Goal: Task Accomplishment & Management: Manage account settings

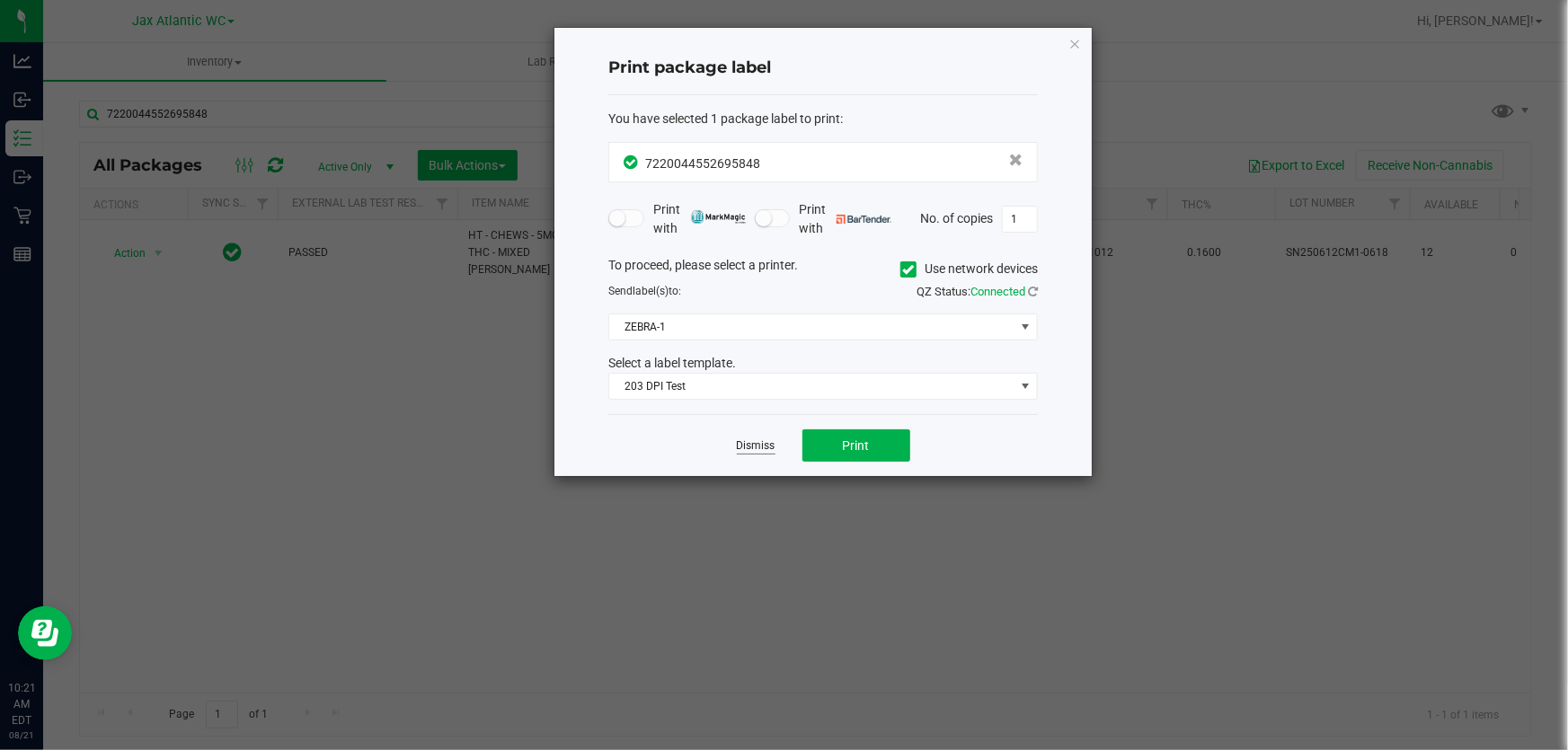
click at [757, 441] on link "Dismiss" at bounding box center [756, 446] width 39 height 15
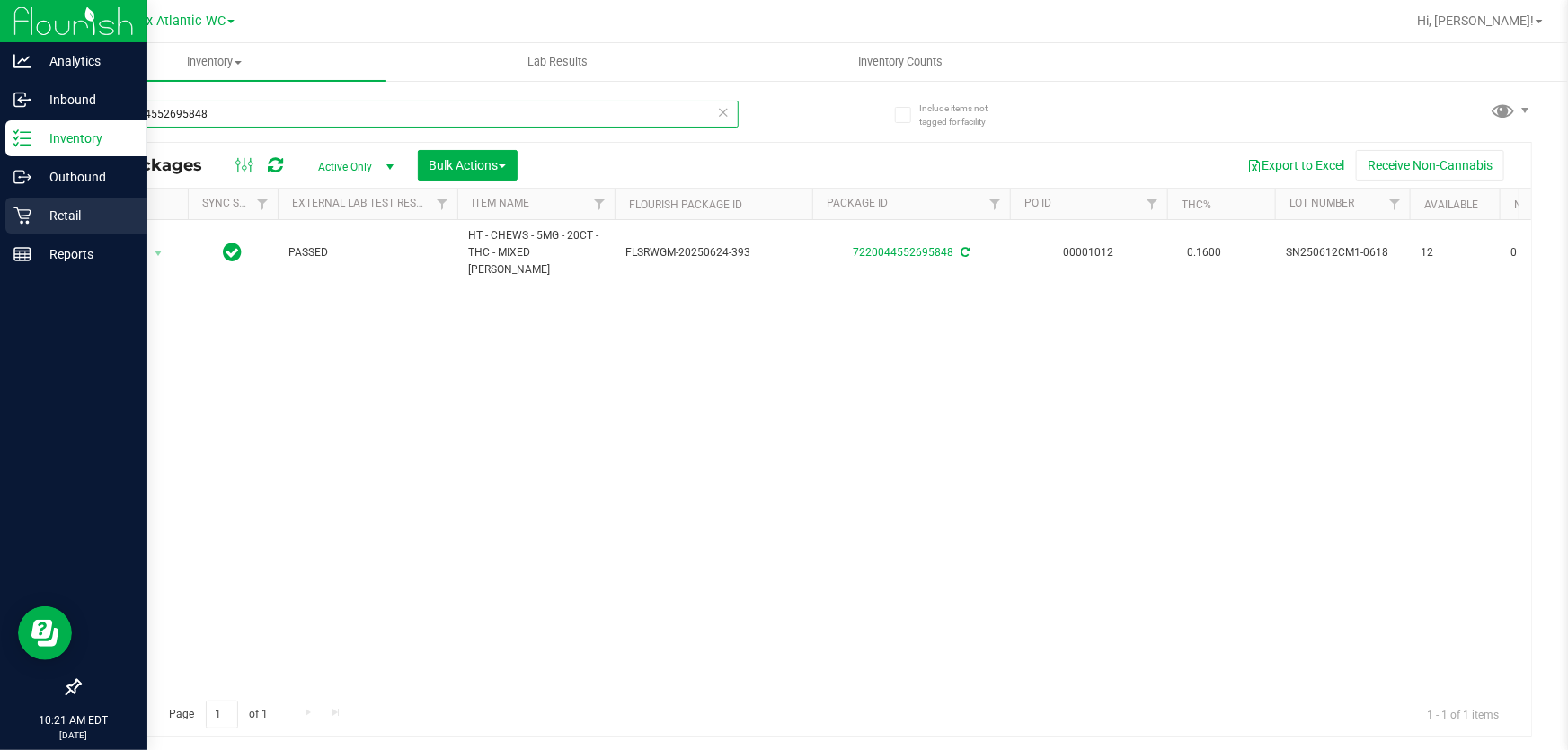
drag, startPoint x: 313, startPoint y: 125, endPoint x: 0, endPoint y: 209, distance: 324.1
click at [0, 206] on div "Analytics Inbound Inventory Outbound Retail Reports 10:21 AM EDT [DATE] 08/21 J…" at bounding box center [784, 375] width 1568 height 750
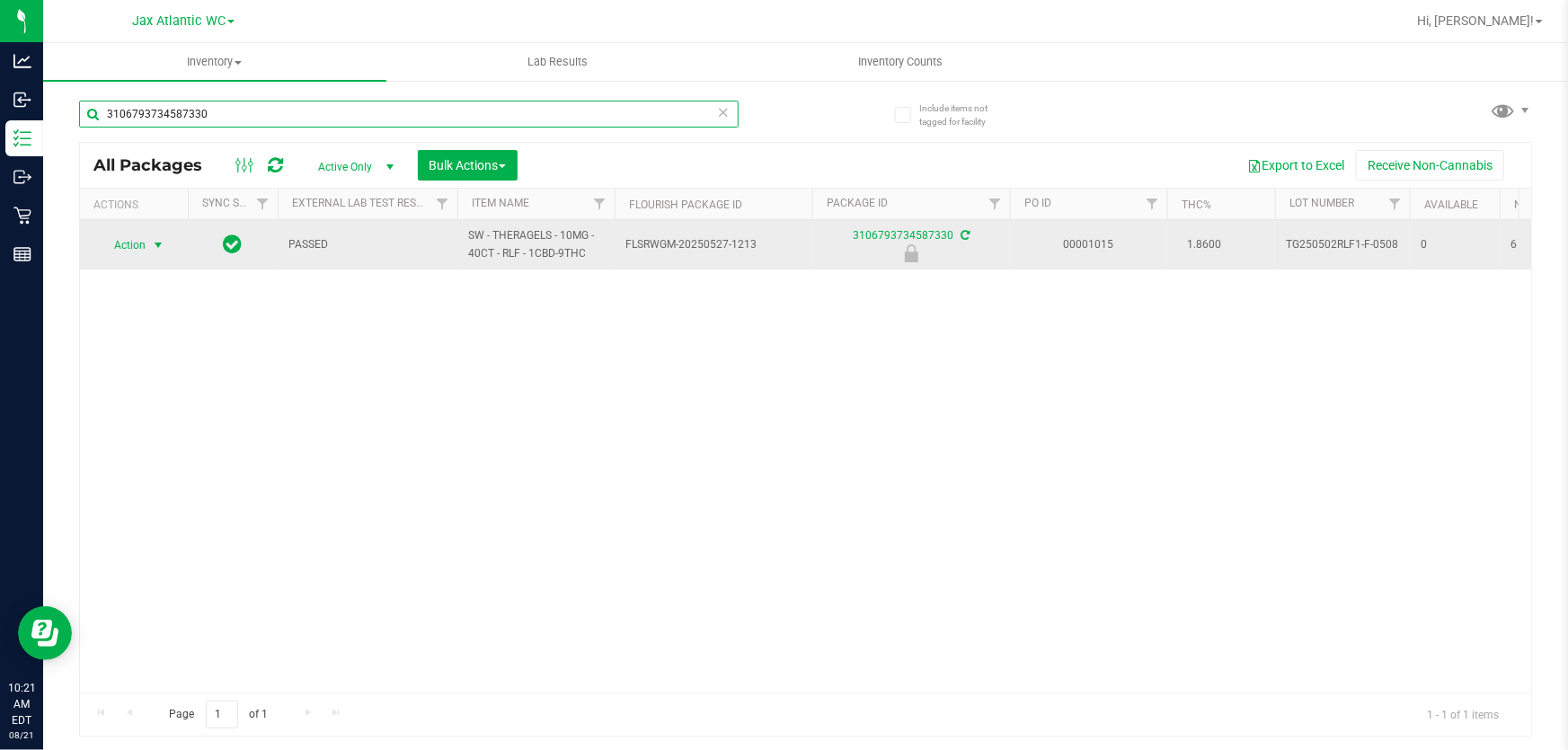
type input "3106793734587330"
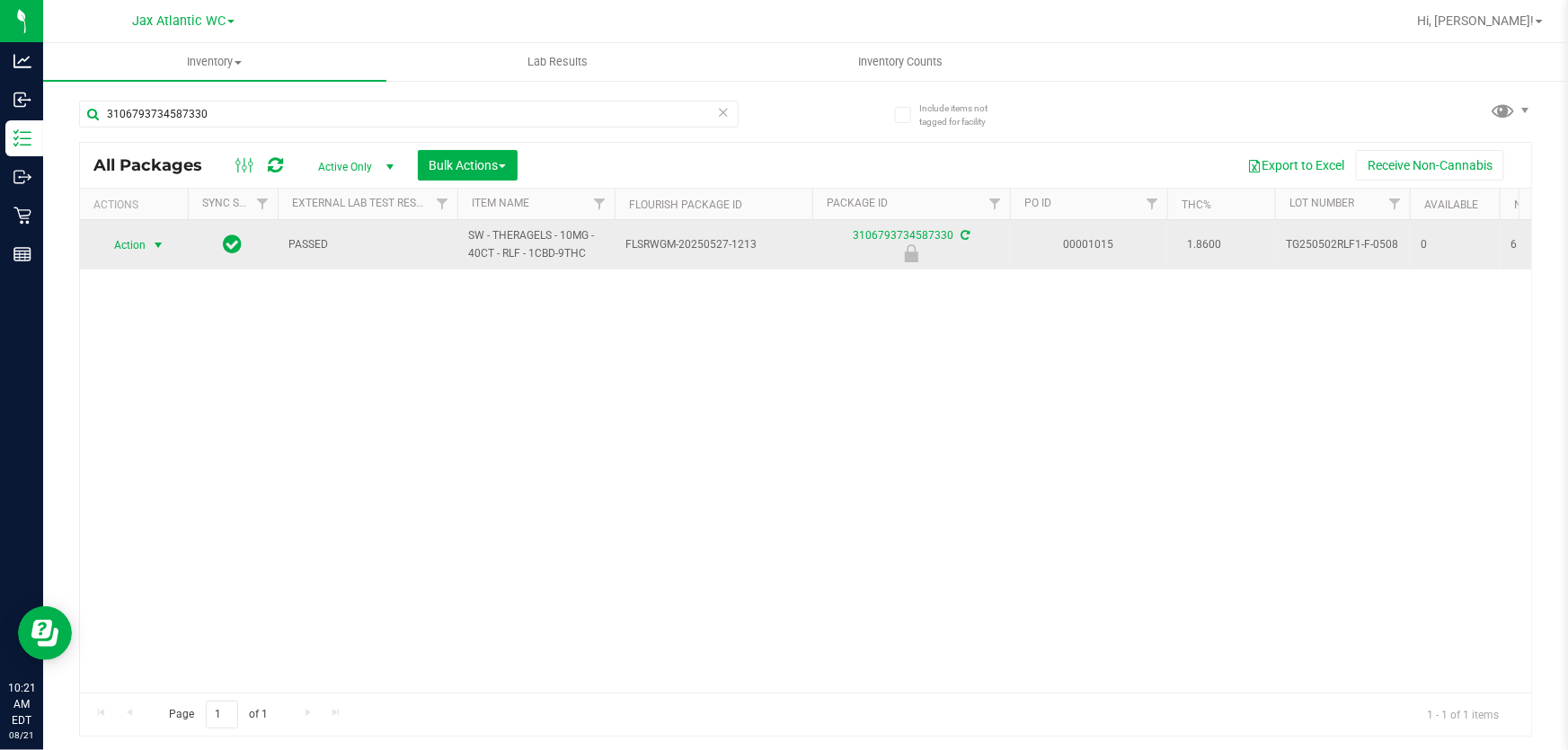
click at [143, 250] on span "Action" at bounding box center [122, 246] width 48 height 25
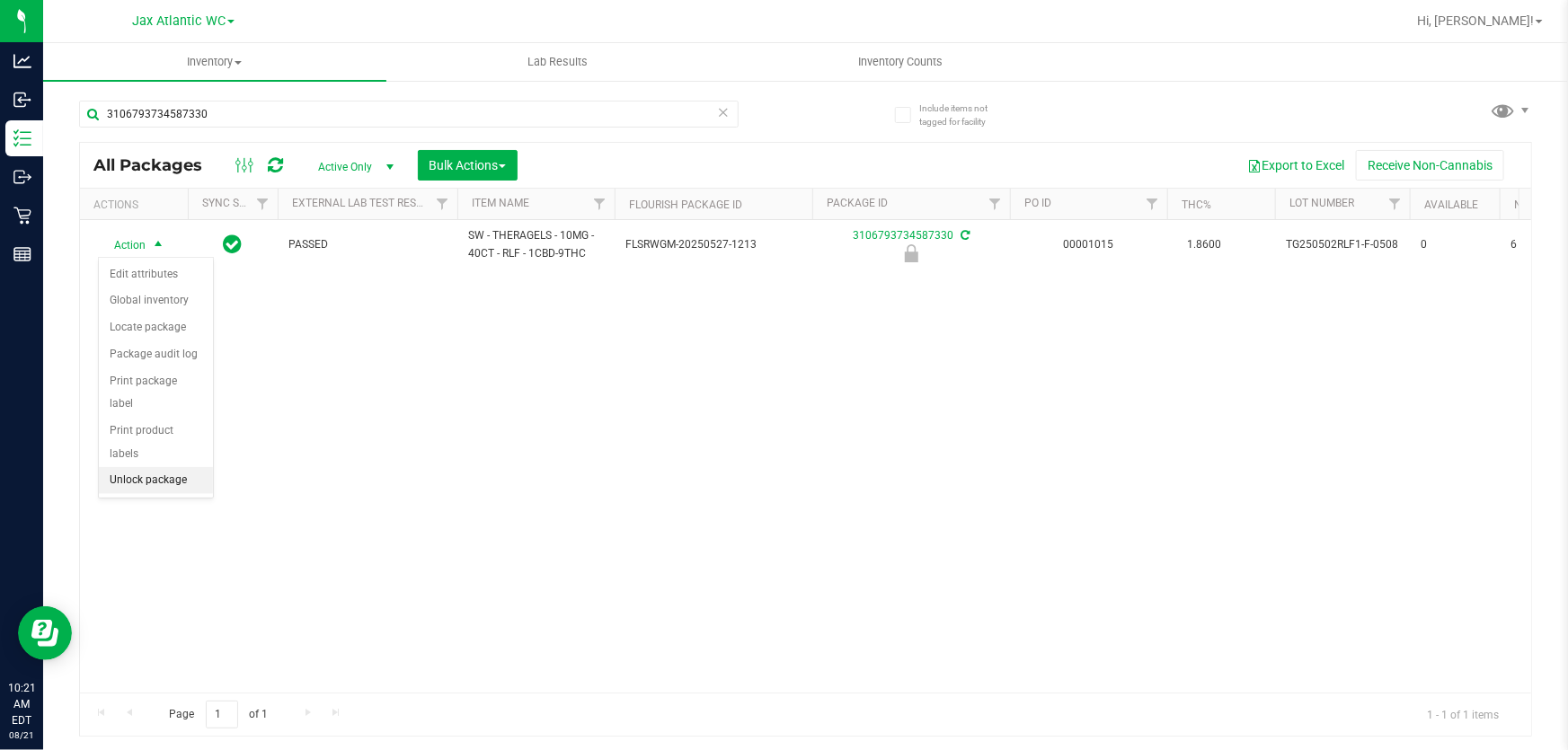
click at [178, 467] on li "Unlock package" at bounding box center [156, 480] width 114 height 27
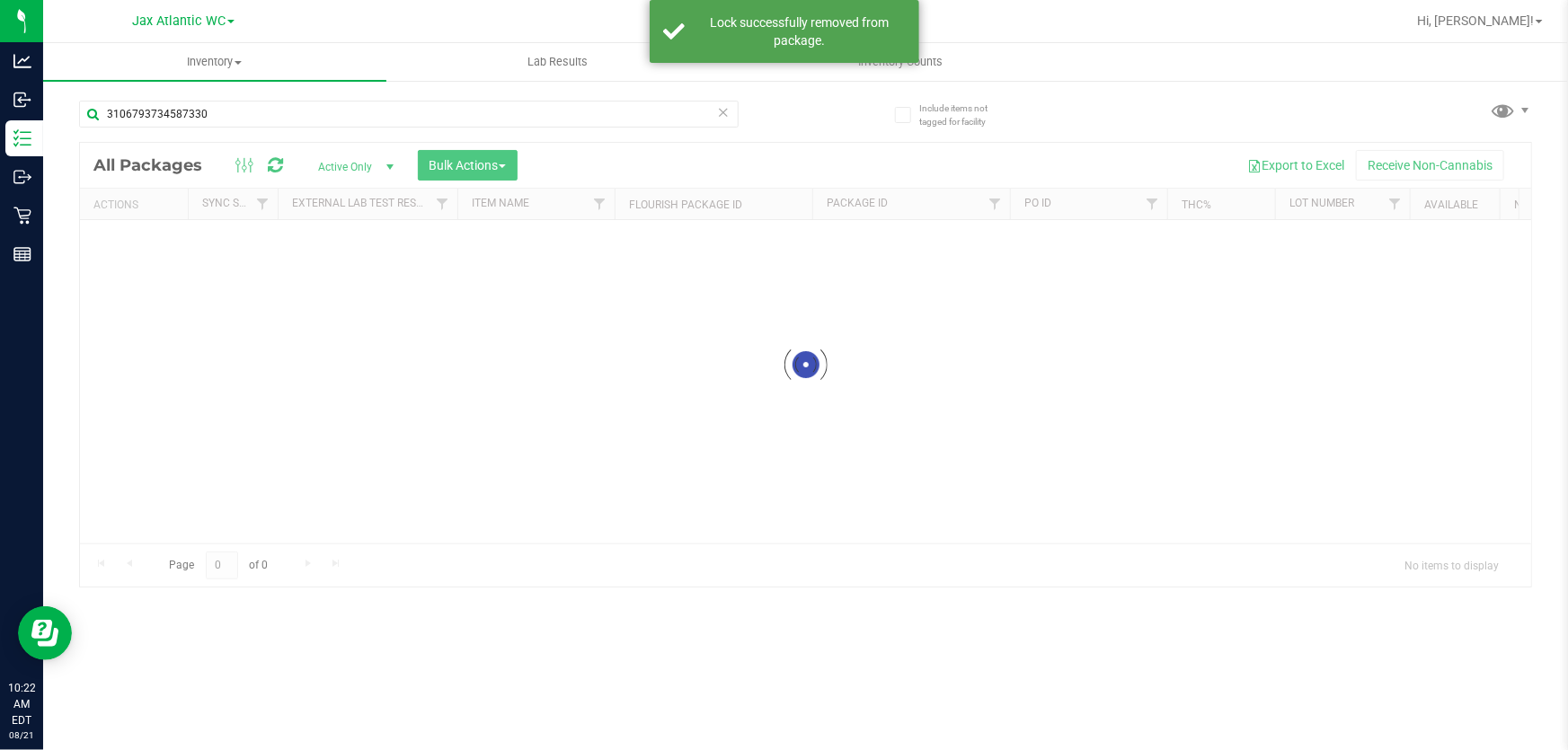
click at [136, 247] on div at bounding box center [805, 364] width 1451 height 444
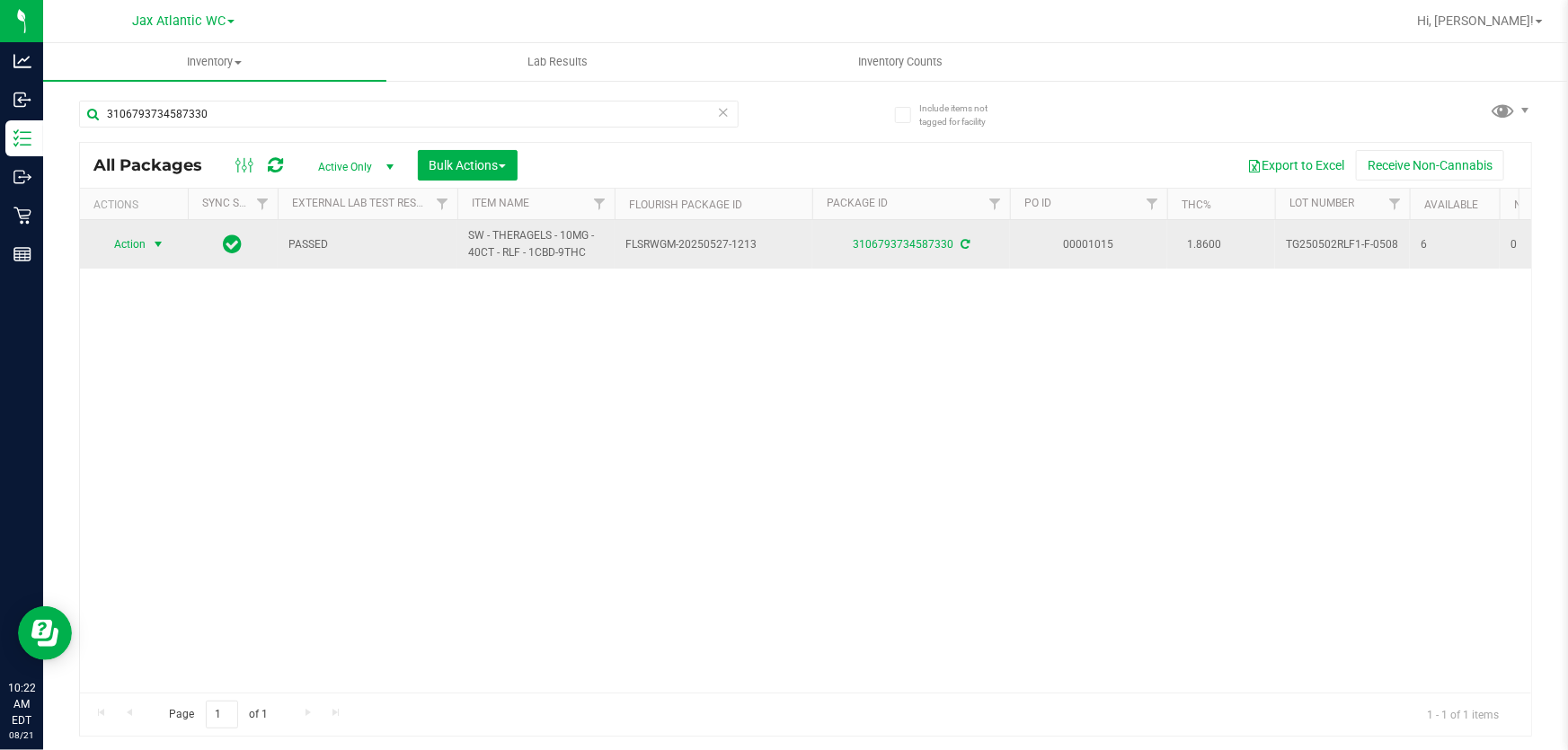
click at [133, 248] on span "Action" at bounding box center [122, 245] width 48 height 25
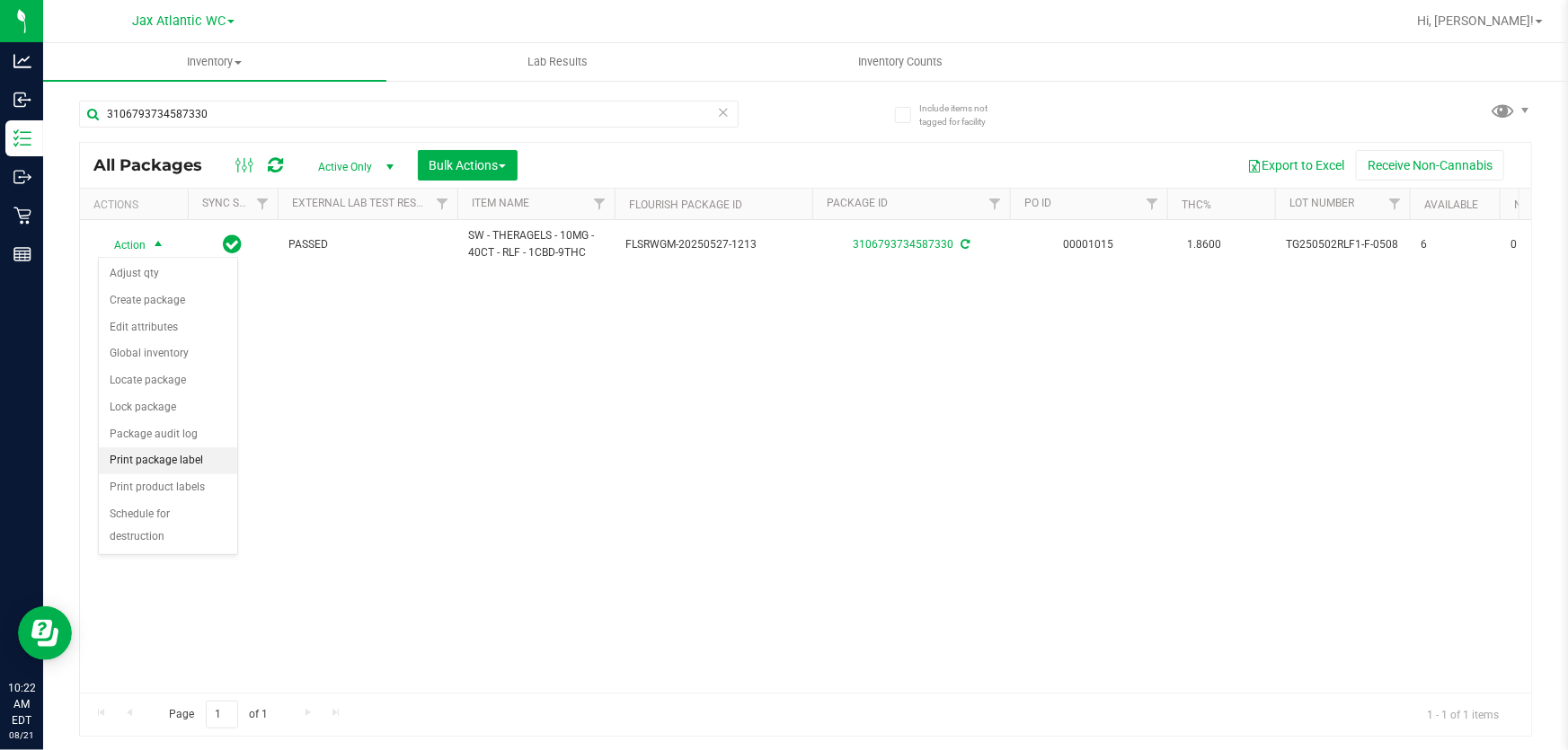
click at [195, 463] on li "Print package label" at bounding box center [169, 461] width 139 height 27
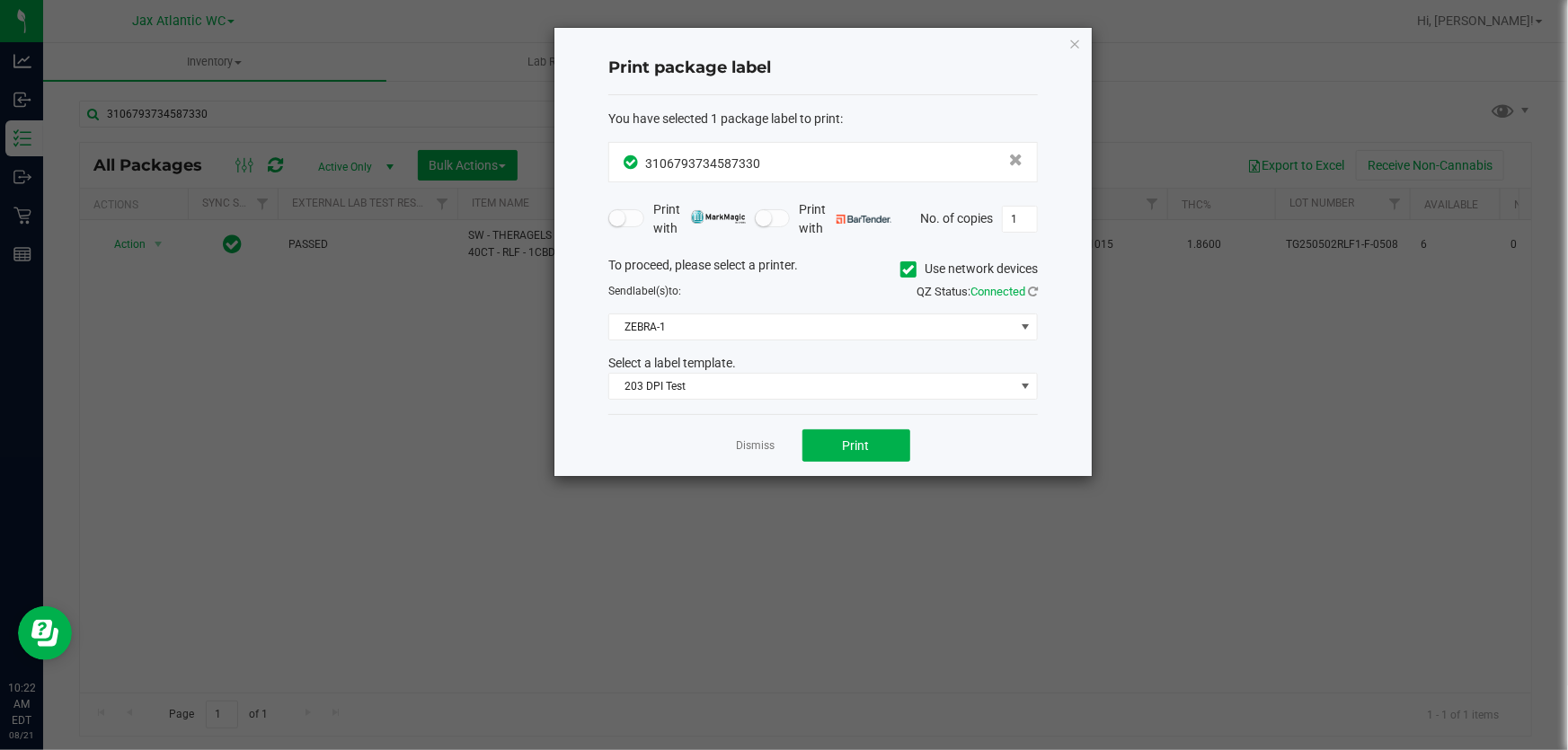
click at [658, 305] on div "To proceed, please select a printer. Use network devices Send label(s) to: QZ S…" at bounding box center [823, 328] width 430 height 144
click at [864, 463] on div "Dismiss Print" at bounding box center [823, 445] width 430 height 62
click at [862, 457] on button "Print" at bounding box center [856, 446] width 108 height 33
click at [808, 456] on button "Print" at bounding box center [856, 446] width 108 height 33
click at [767, 450] on div at bounding box center [823, 252] width 537 height 449
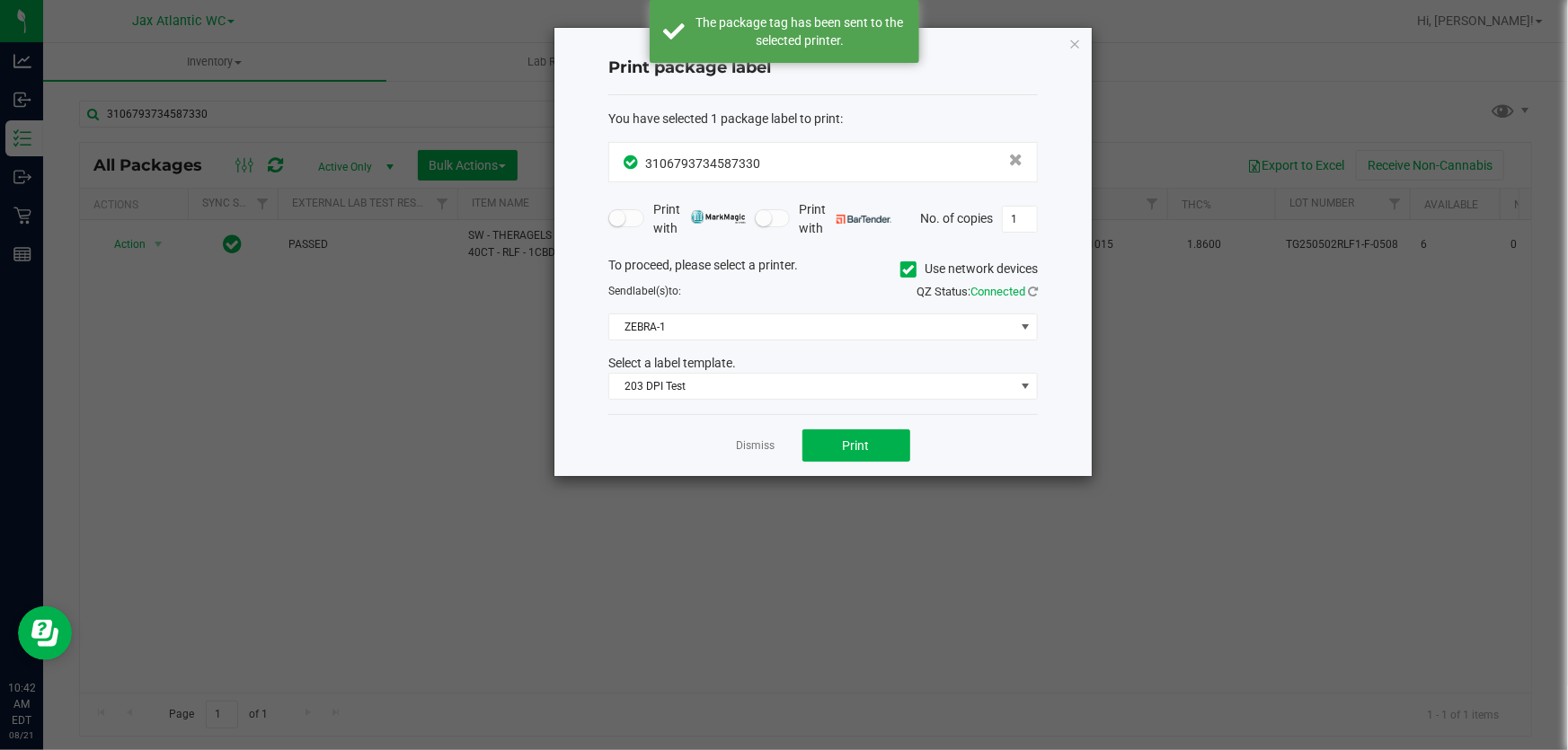
click at [764, 449] on link "Dismiss" at bounding box center [756, 446] width 39 height 15
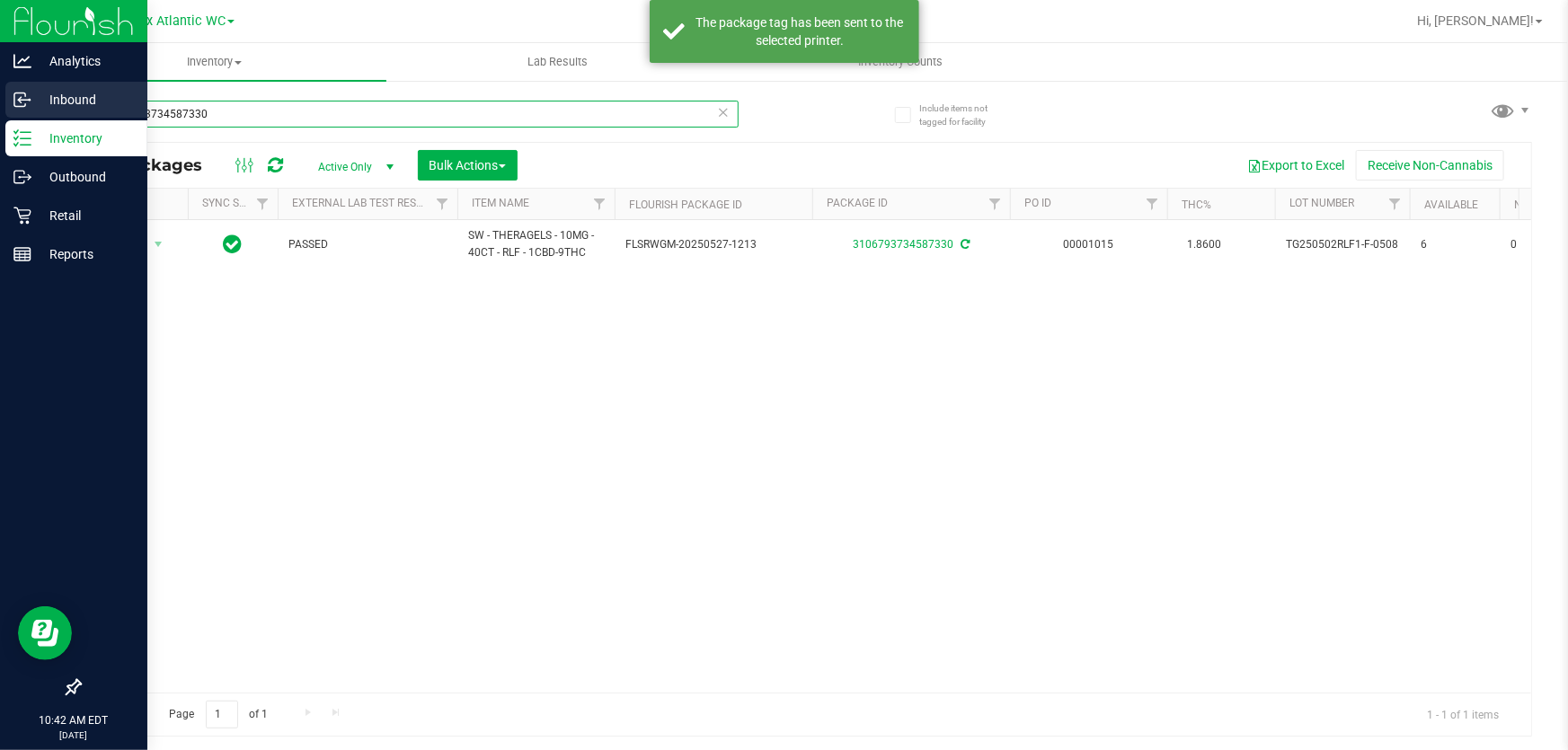
drag, startPoint x: 261, startPoint y: 114, endPoint x: 0, endPoint y: 96, distance: 261.6
click at [0, 96] on div "Analytics Inbound Inventory Outbound Retail Reports 10:42 AM EDT [DATE] 08/21 J…" at bounding box center [784, 375] width 1568 height 750
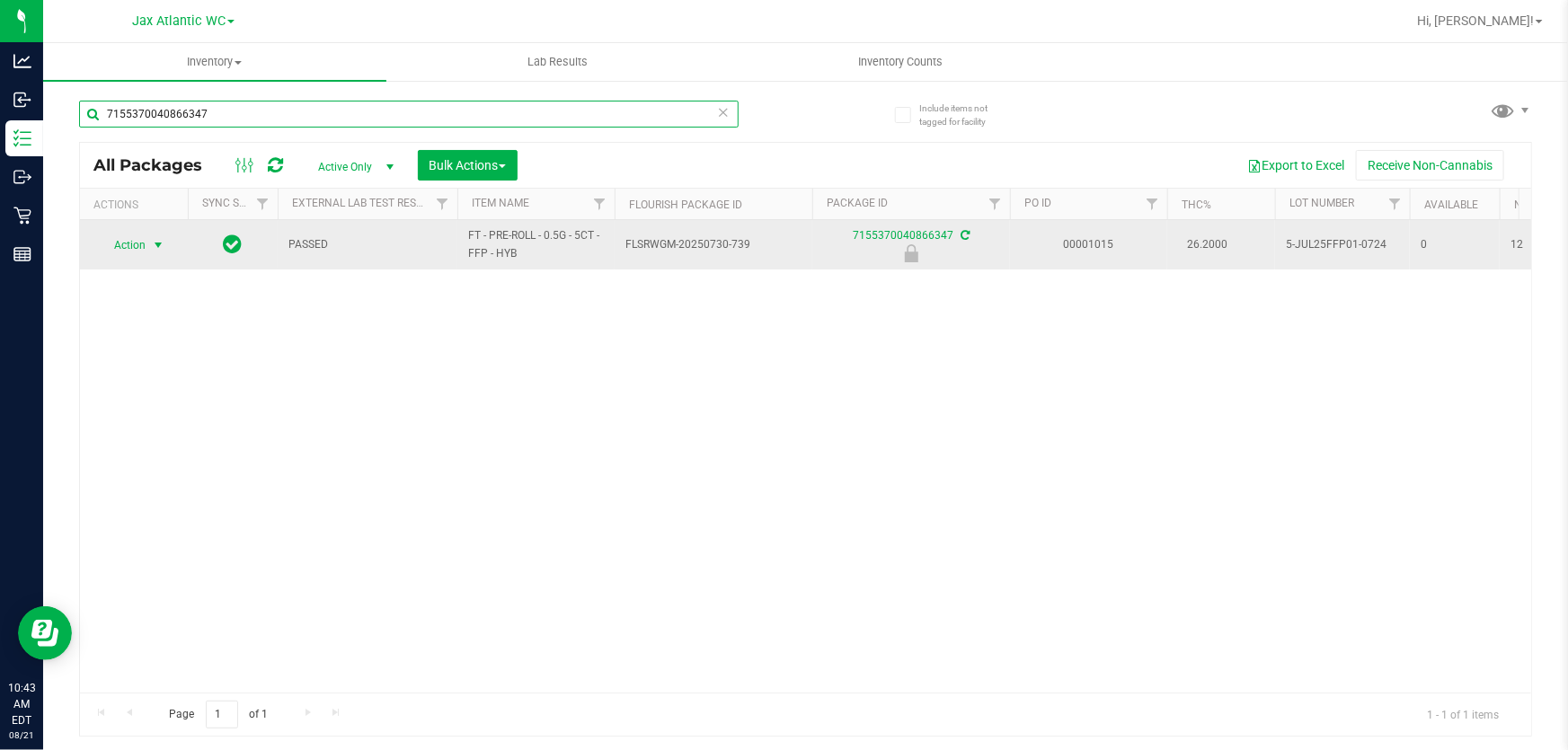
type input "7155370040866347"
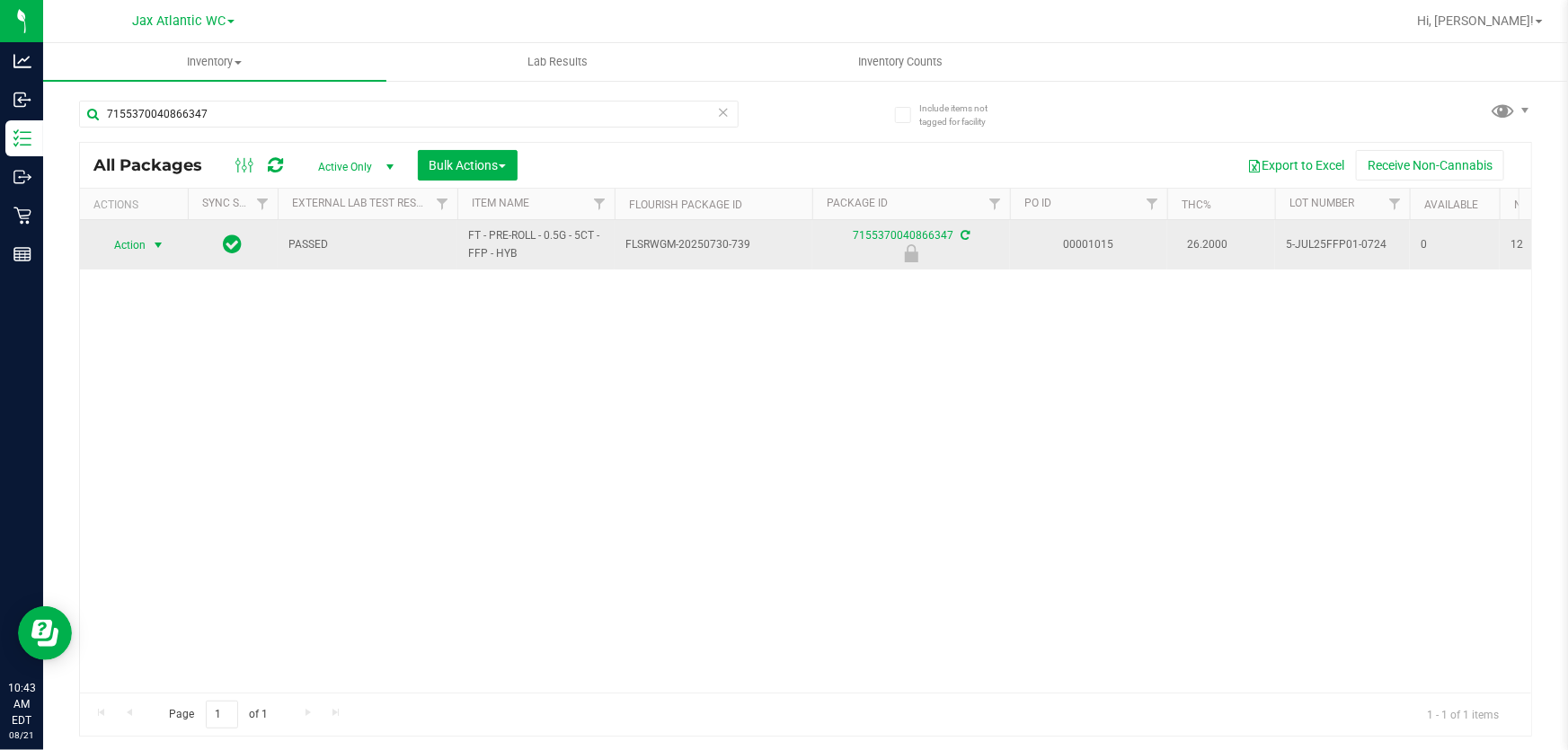
click at [120, 243] on span "Action" at bounding box center [122, 246] width 48 height 25
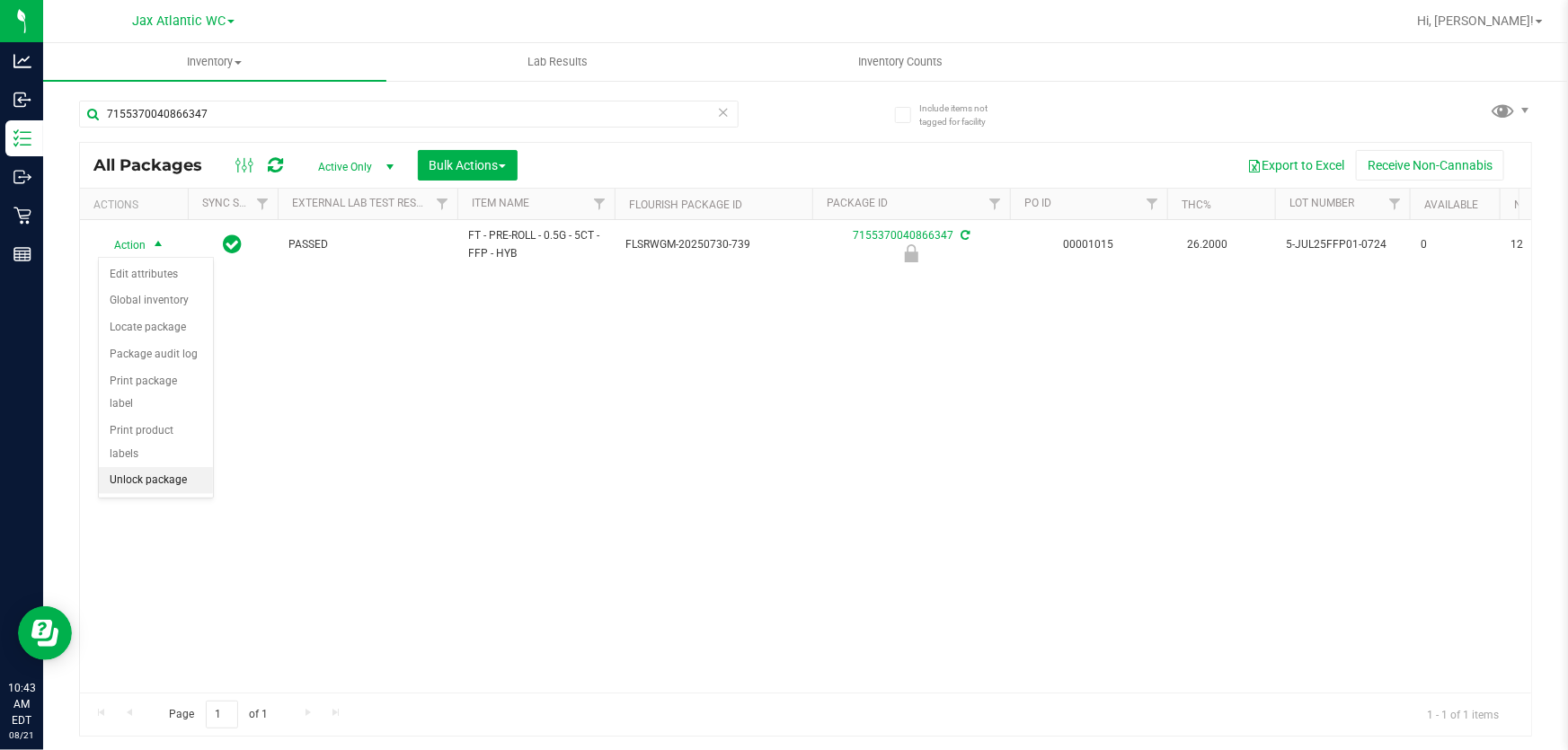
click at [171, 467] on li "Unlock package" at bounding box center [156, 480] width 114 height 27
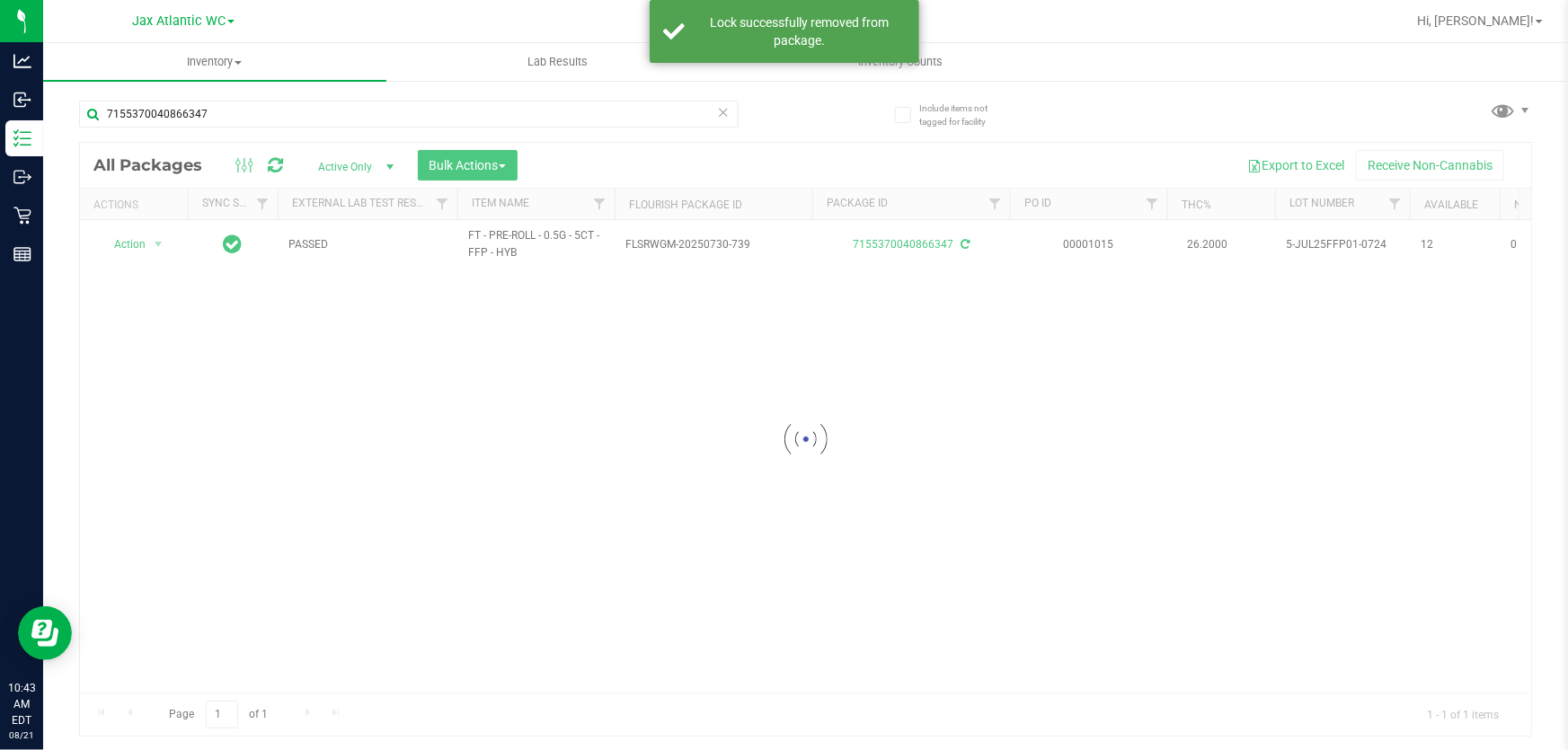
click at [132, 253] on div at bounding box center [805, 439] width 1451 height 593
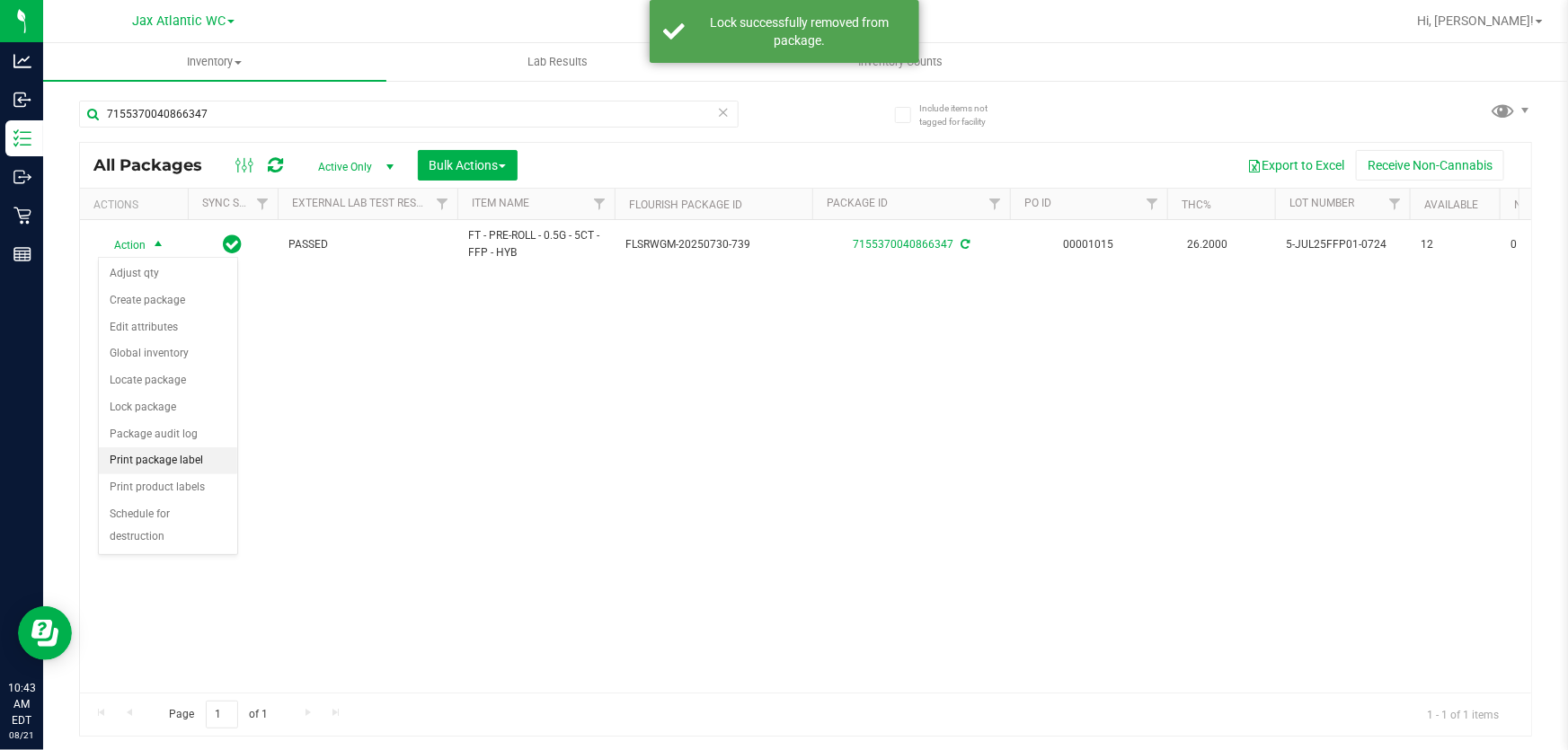
click at [170, 457] on li "Print package label" at bounding box center [169, 461] width 139 height 27
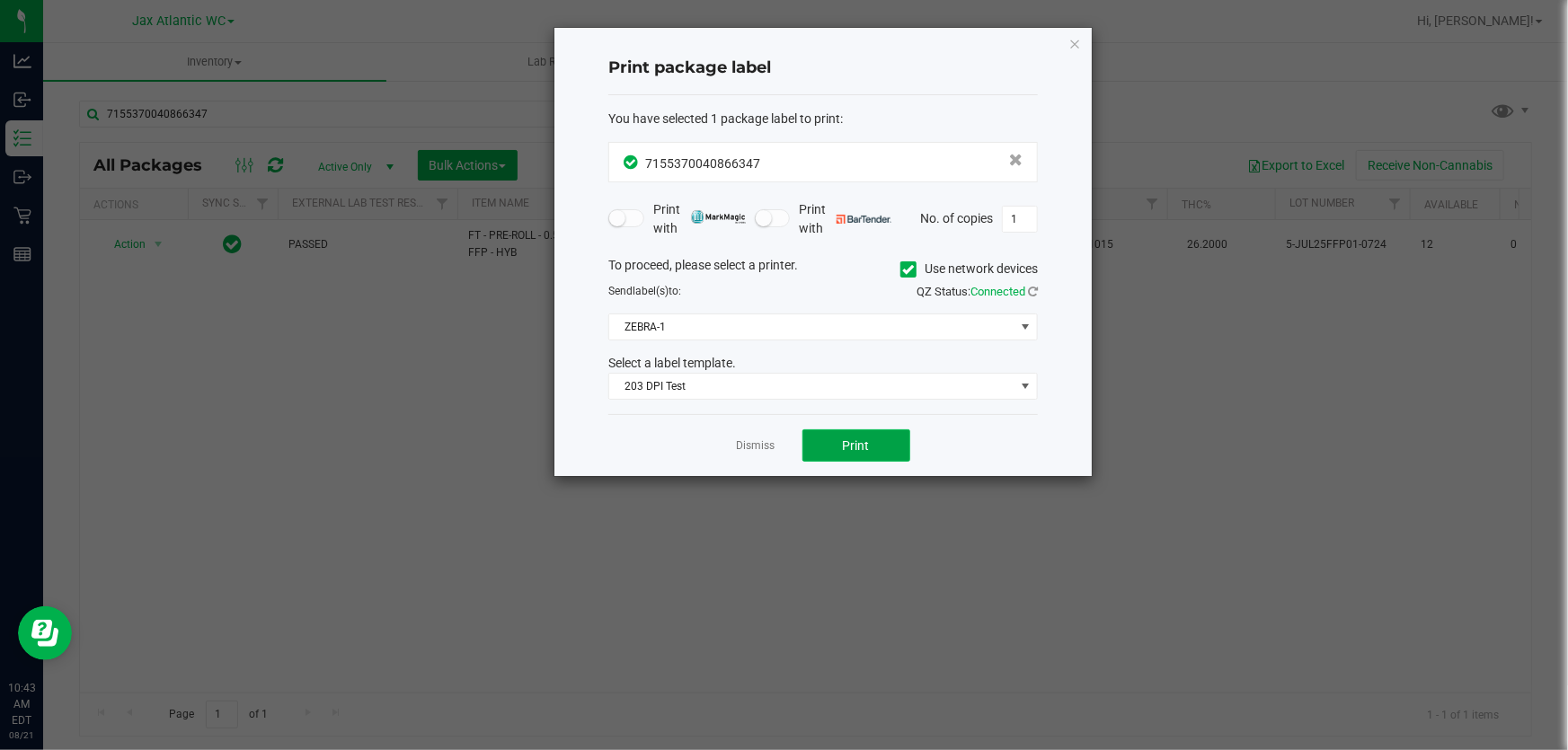
click at [844, 429] on button "Print" at bounding box center [856, 446] width 108 height 33
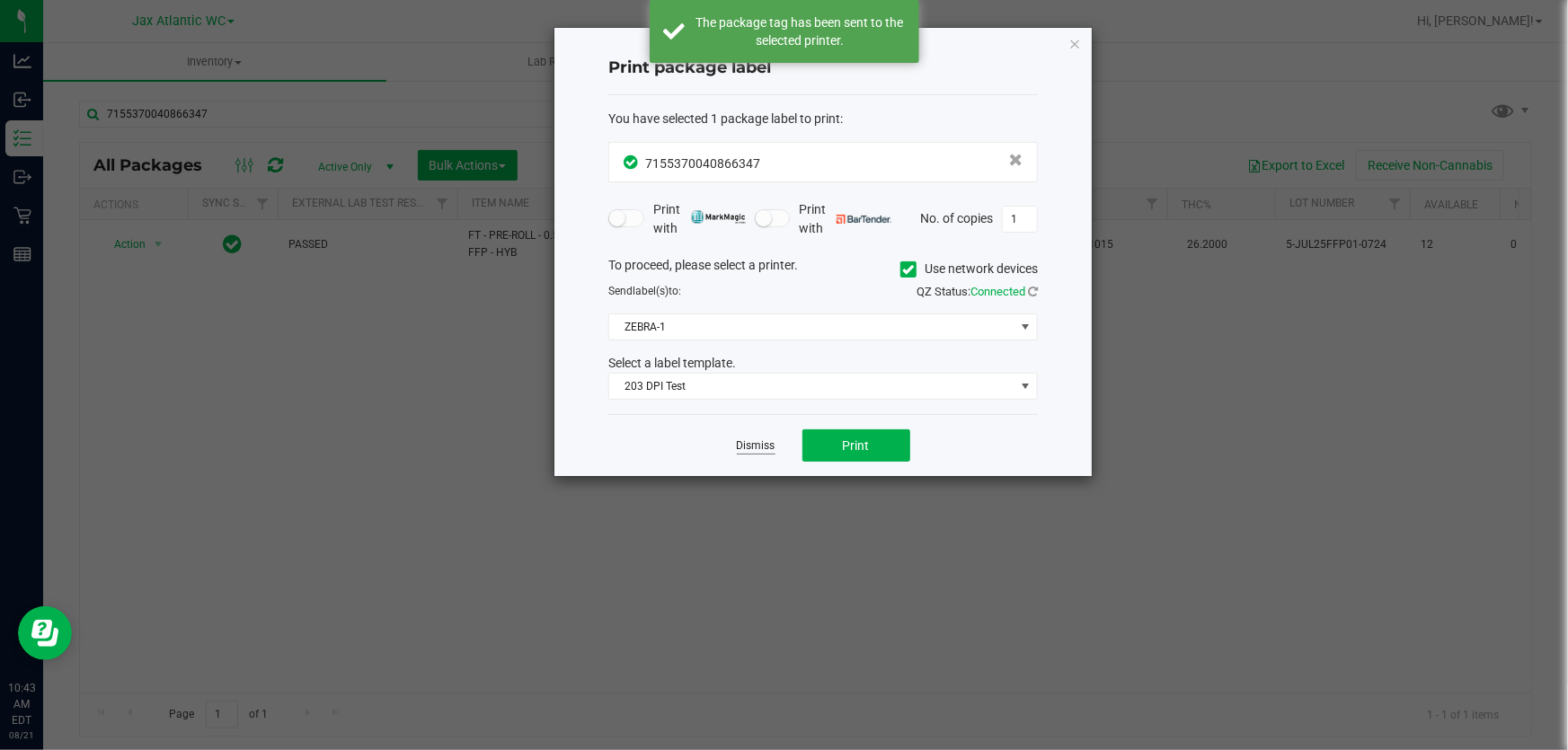
click at [763, 449] on link "Dismiss" at bounding box center [756, 446] width 39 height 15
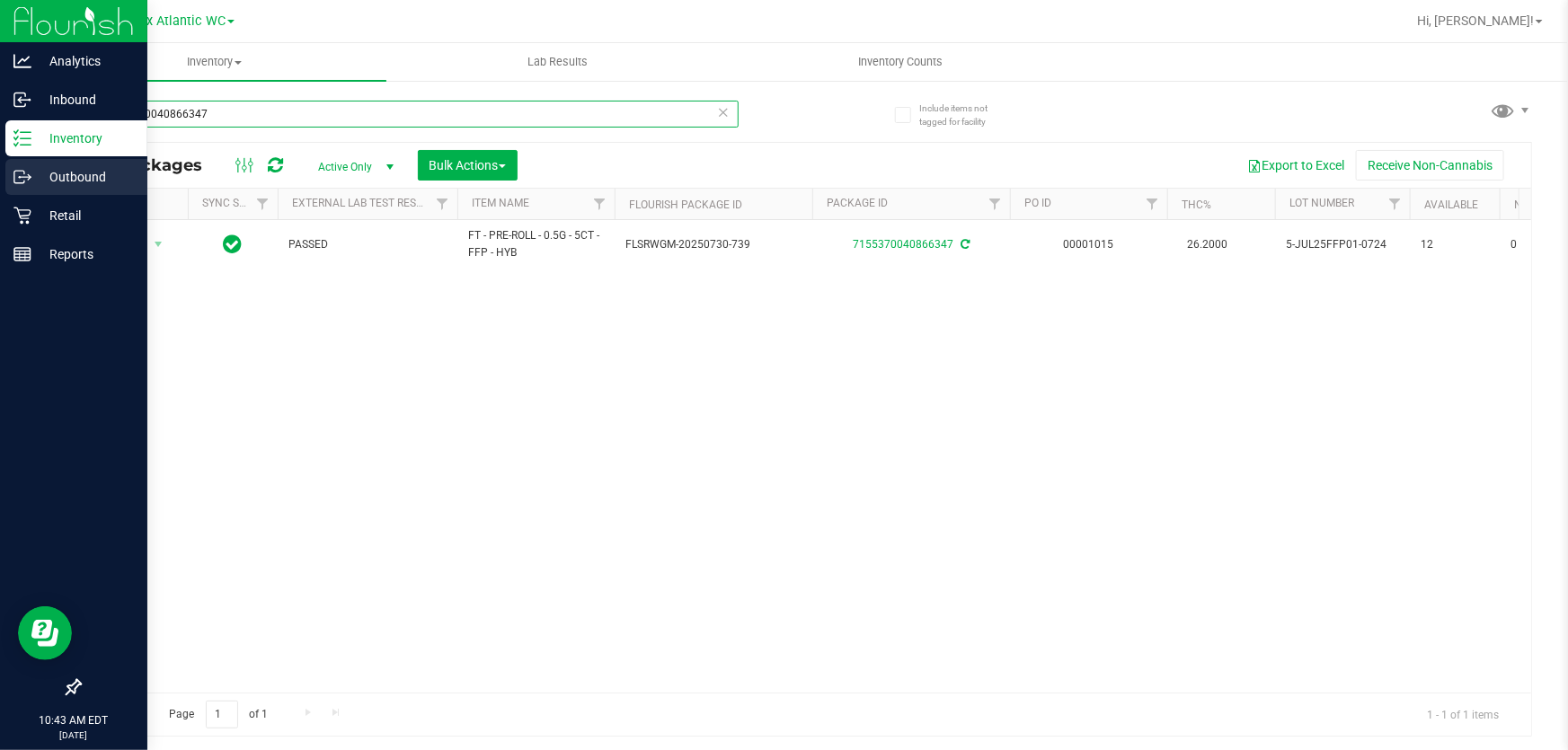
drag, startPoint x: 215, startPoint y: 114, endPoint x: 0, endPoint y: 170, distance: 222.2
click at [0, 170] on div "Analytics Inbound Inventory Outbound Retail Reports 10:43 AM EDT [DATE] 08/21 J…" at bounding box center [784, 375] width 1568 height 750
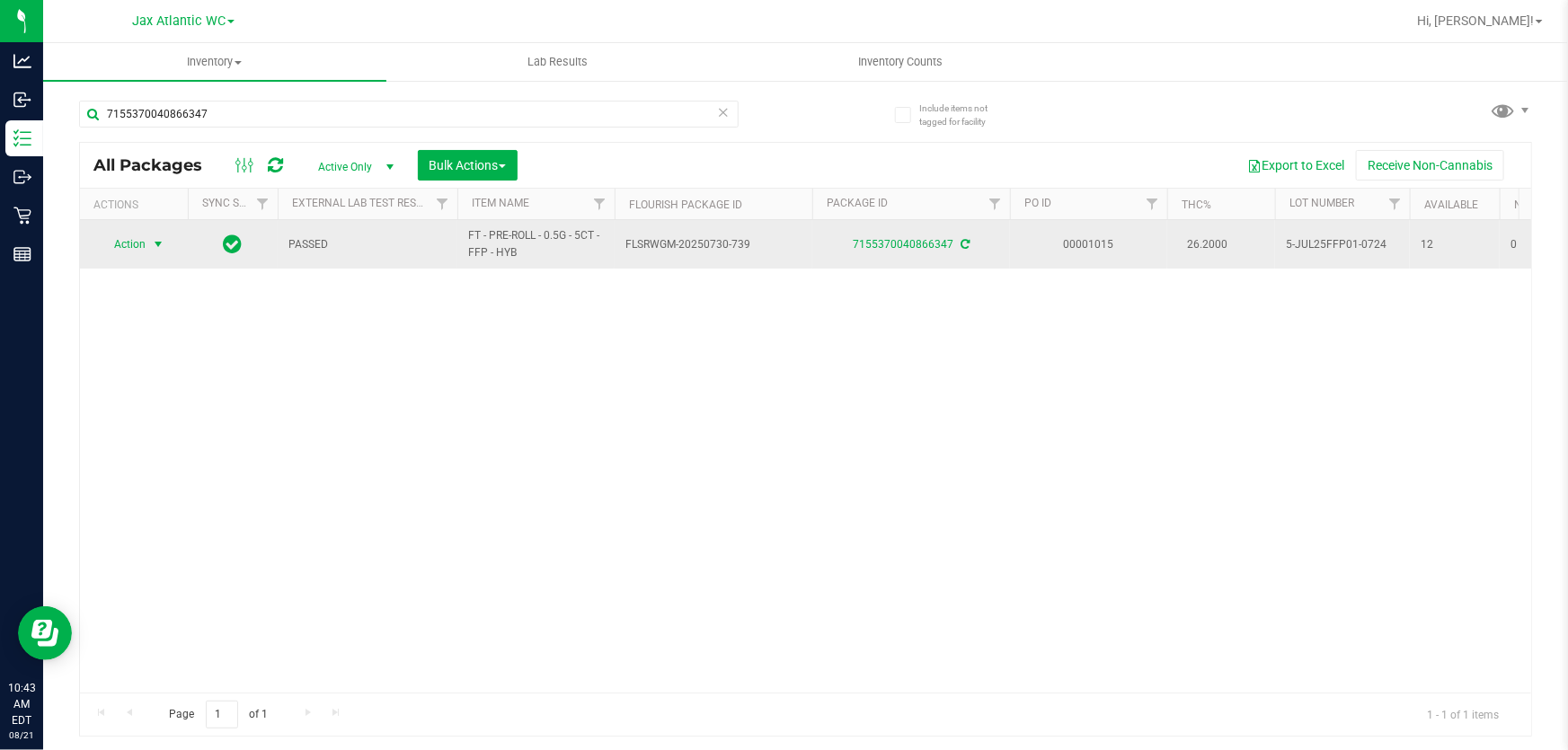
click at [117, 239] on span "Action" at bounding box center [122, 245] width 48 height 25
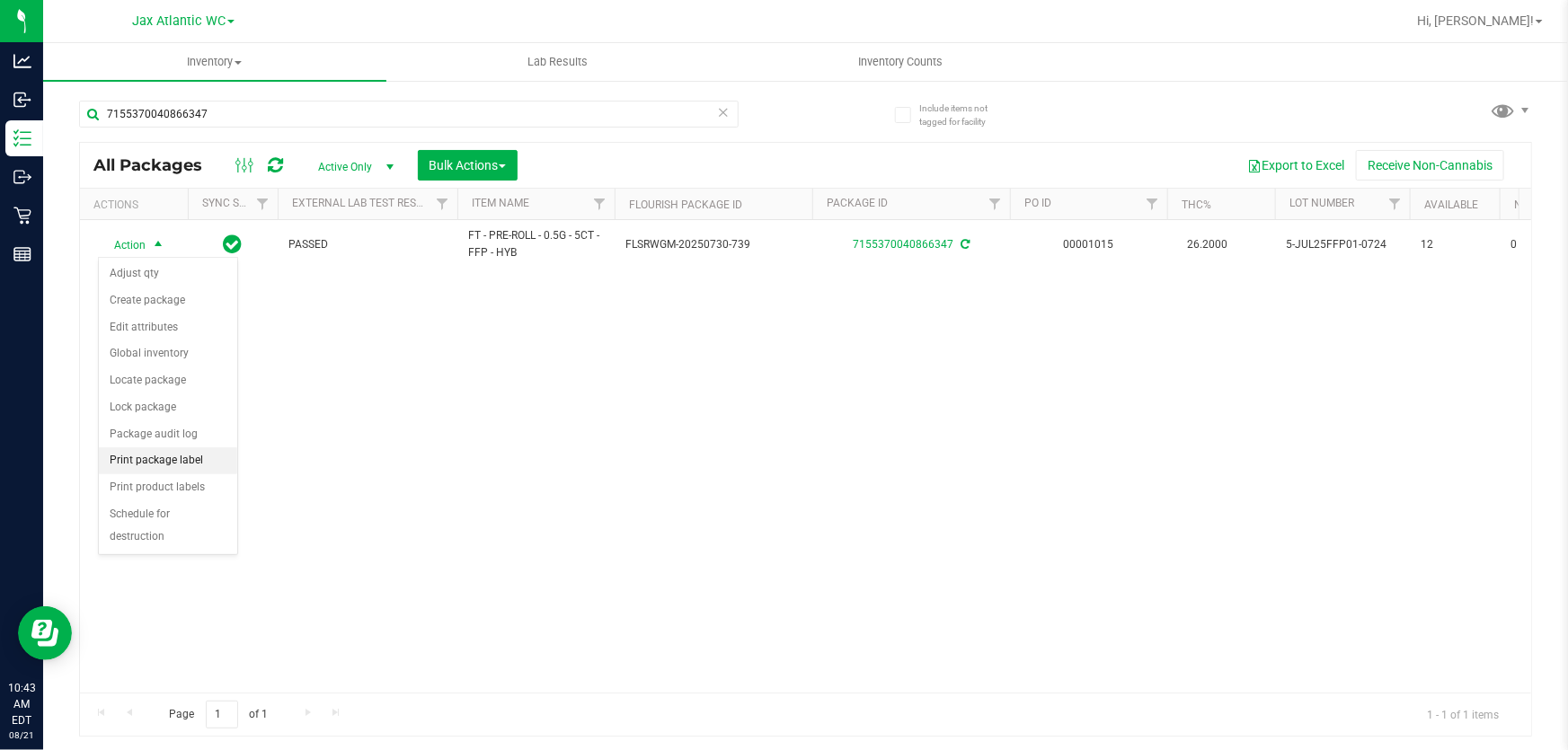
click at [181, 454] on li "Print package label" at bounding box center [169, 461] width 139 height 27
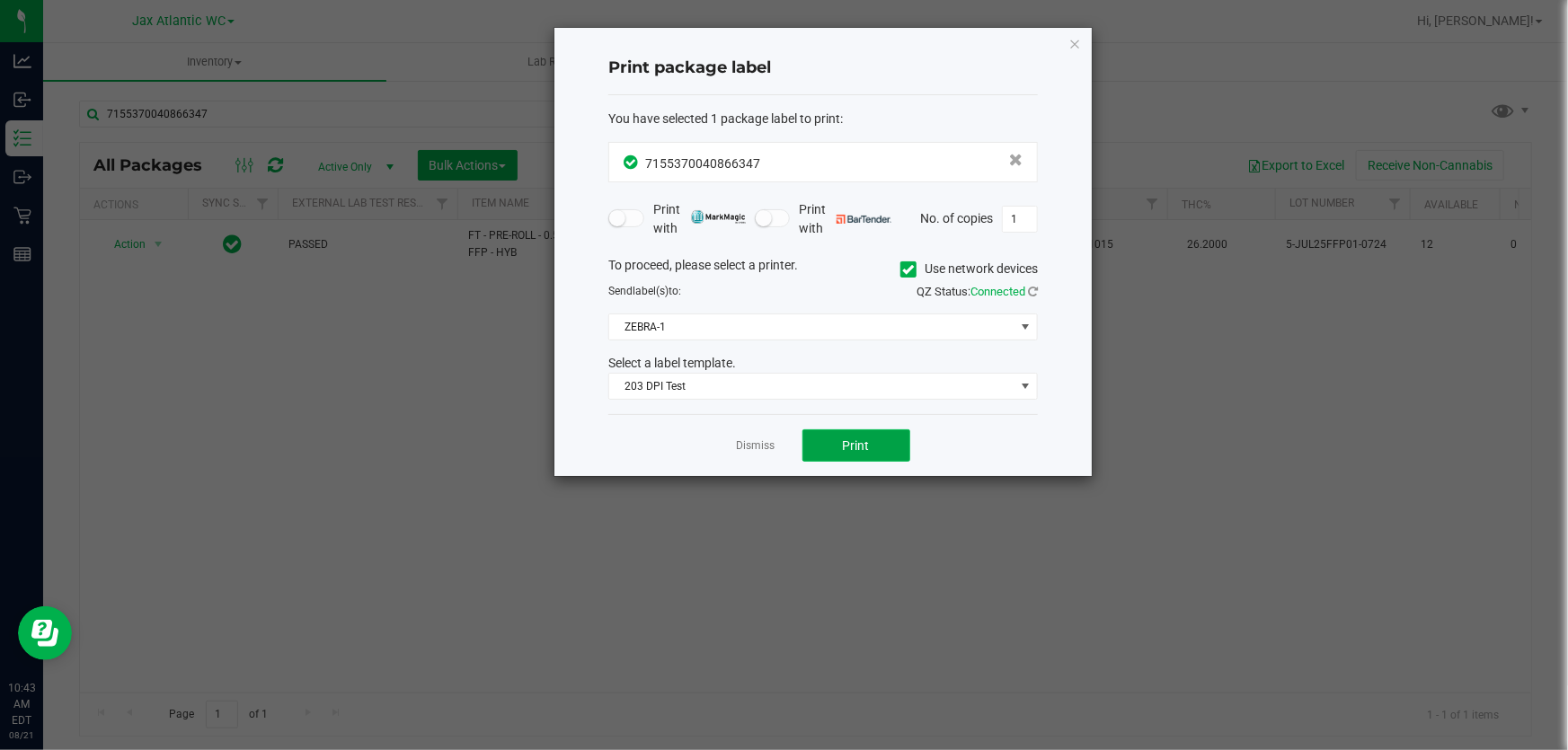
click at [877, 453] on button "Print" at bounding box center [856, 446] width 108 height 33
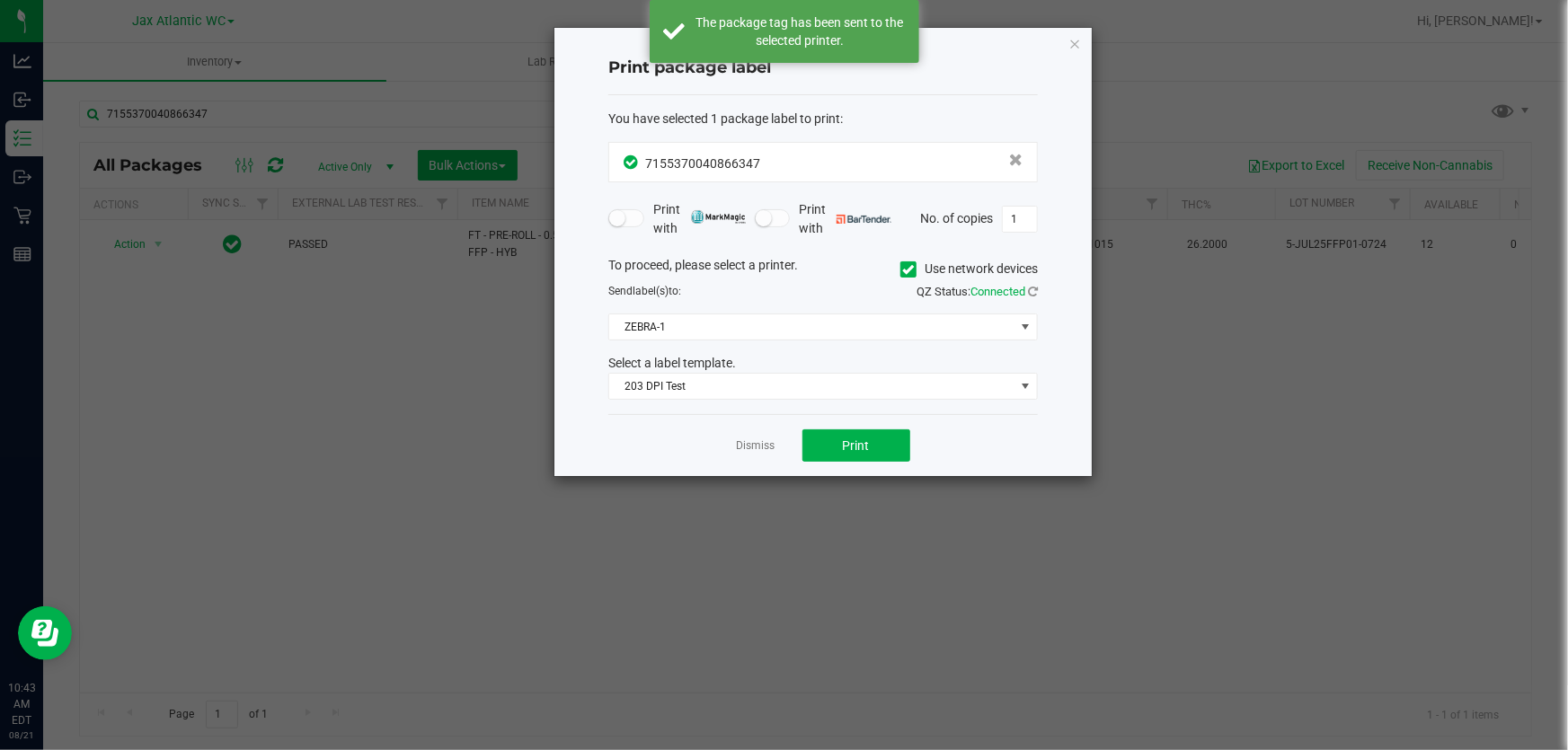
click at [732, 428] on div "Dismiss Print" at bounding box center [823, 445] width 430 height 62
click at [737, 431] on div "Dismiss Print" at bounding box center [823, 445] width 430 height 62
click at [748, 444] on link "Dismiss" at bounding box center [756, 446] width 39 height 15
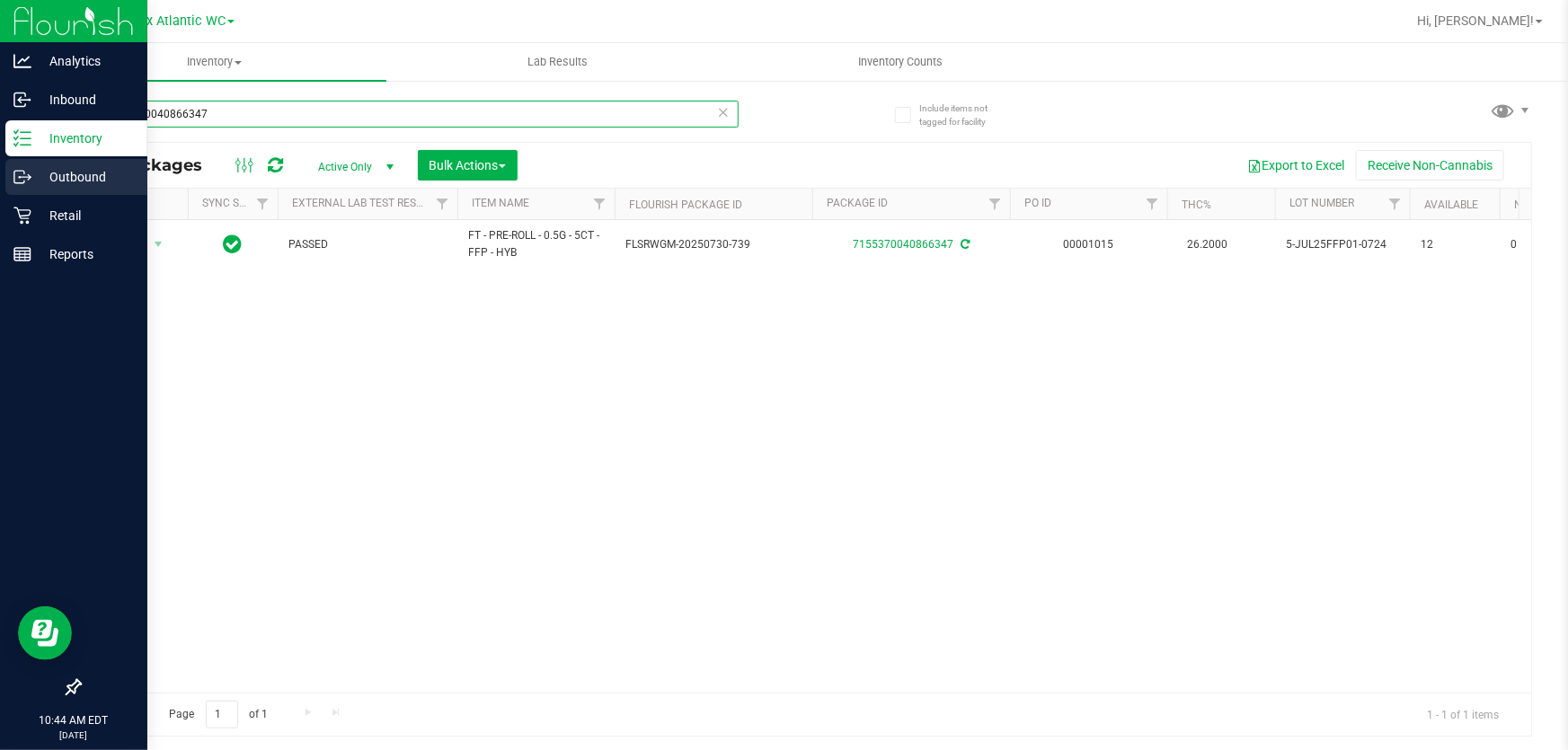
drag, startPoint x: 265, startPoint y: 114, endPoint x: 0, endPoint y: 165, distance: 269.9
click at [0, 162] on div "Analytics Inbound Inventory Outbound Retail Reports 10:44 AM EDT [DATE] 08/21 J…" at bounding box center [784, 375] width 1568 height 750
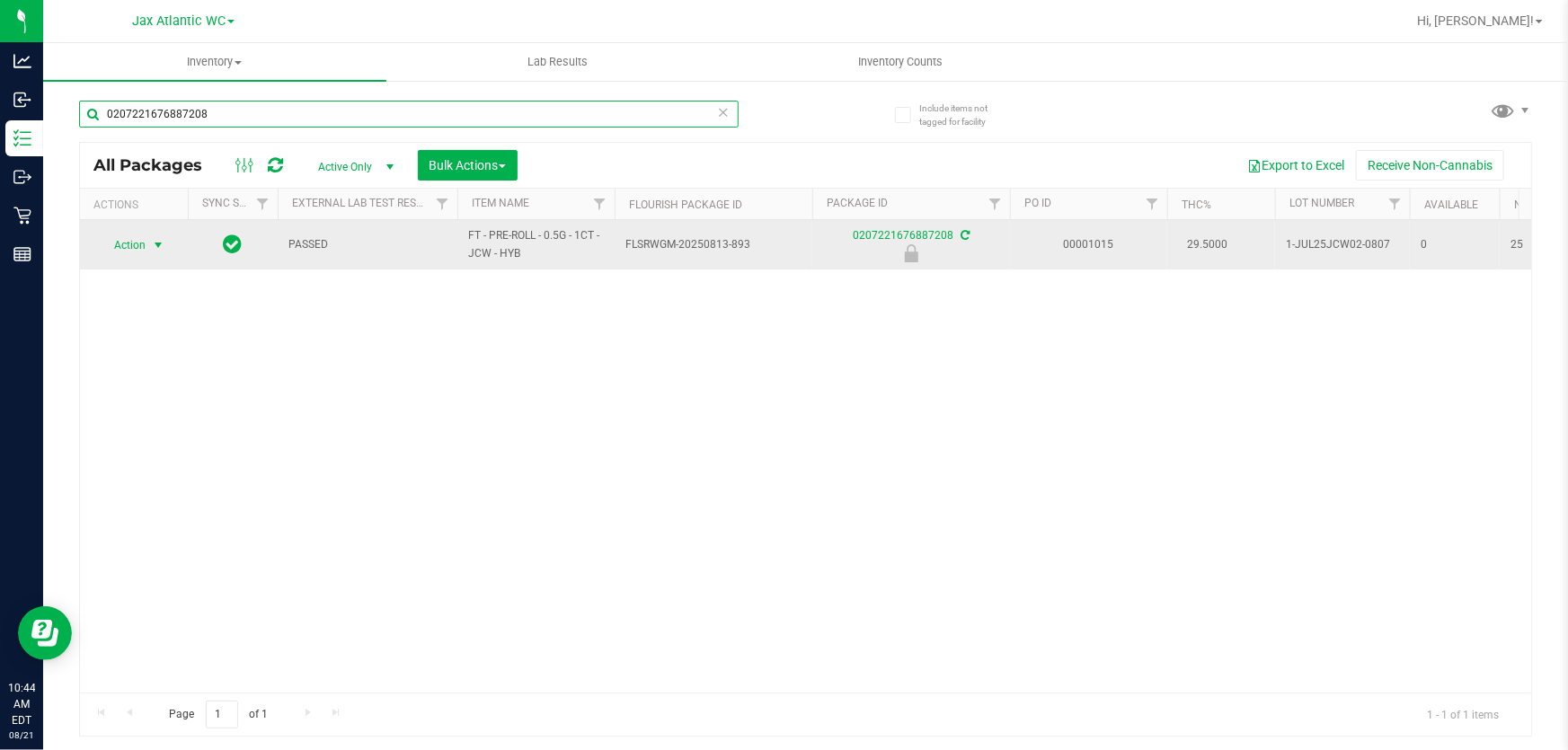
type input "0207221676887208"
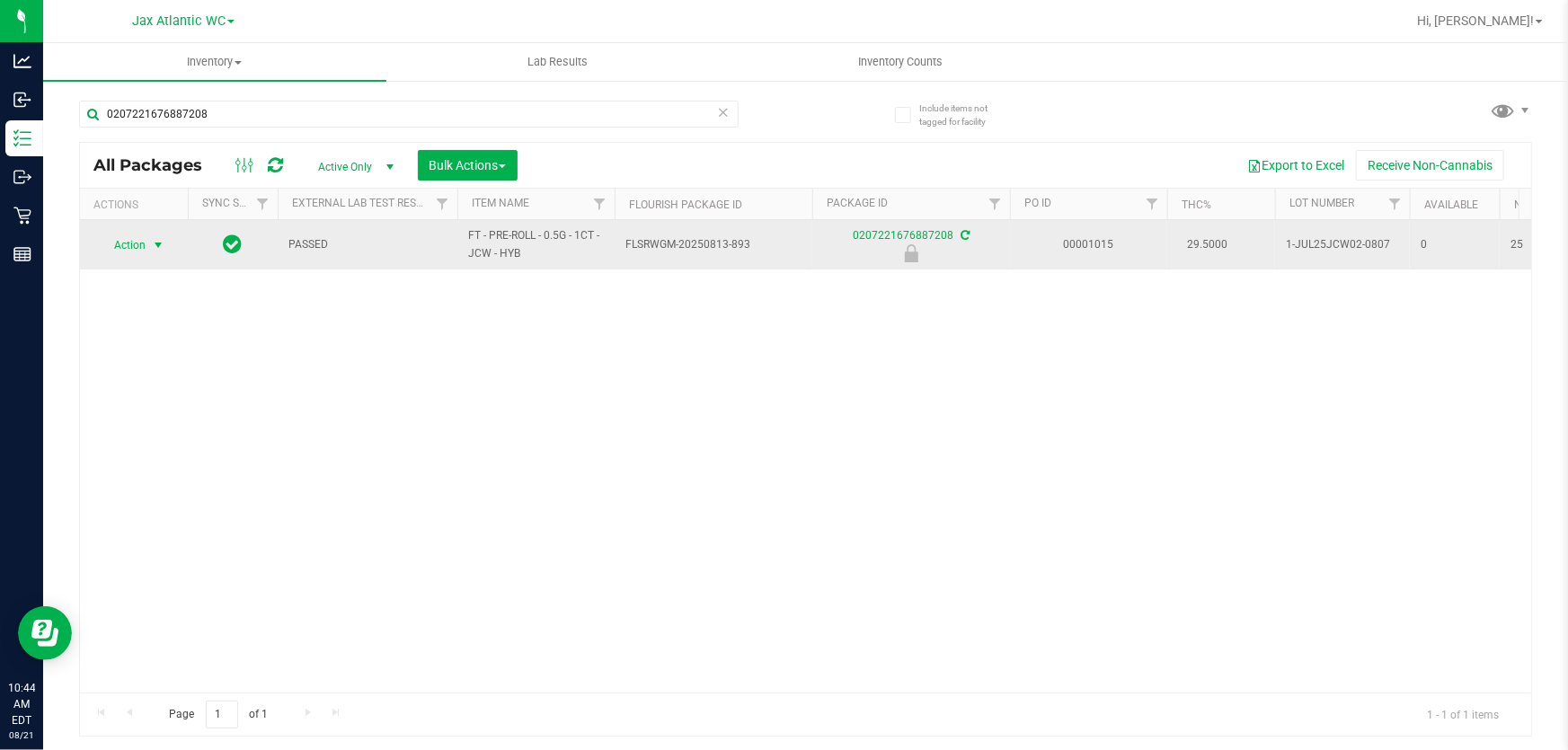
click at [116, 256] on span "Action" at bounding box center [122, 246] width 48 height 25
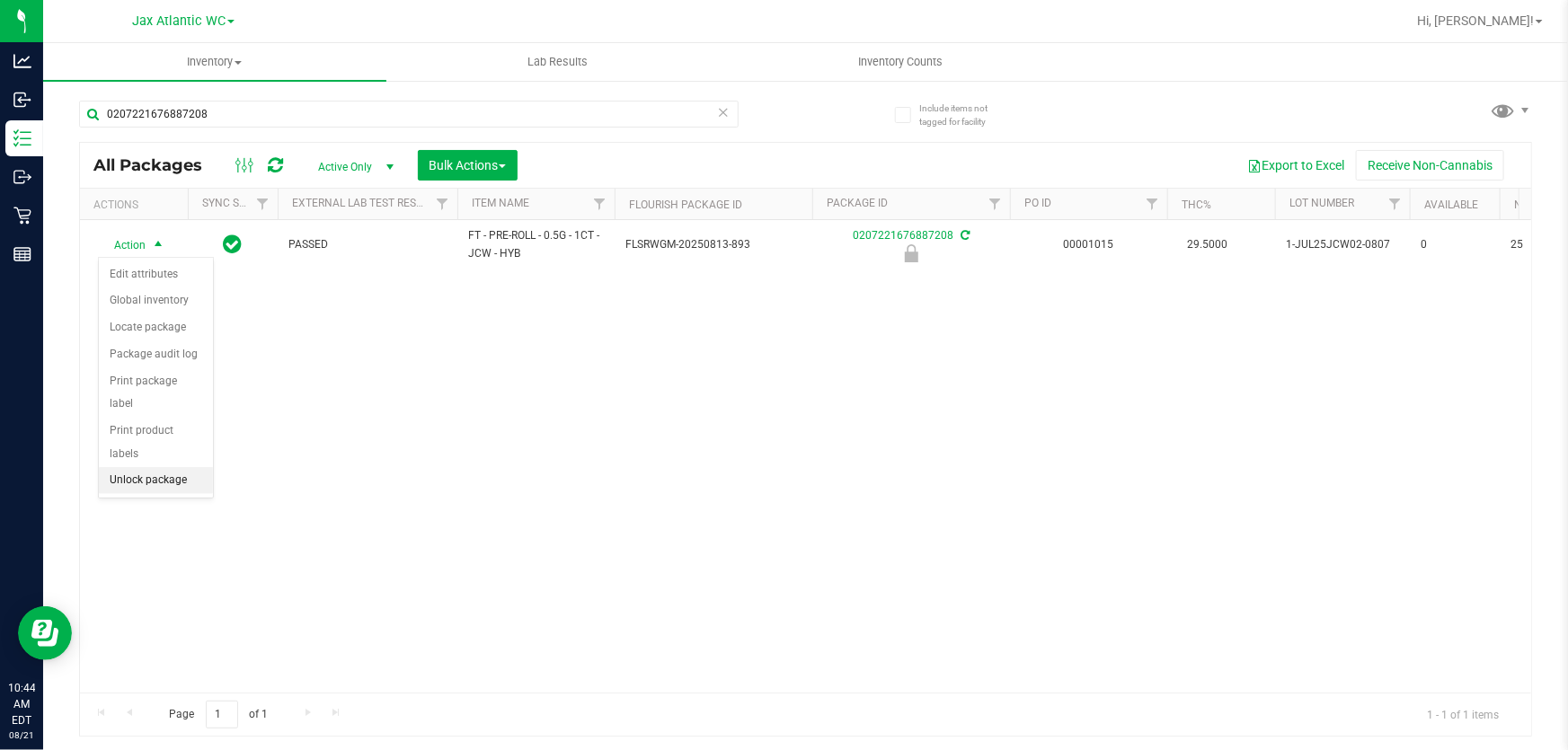
click at [166, 467] on li "Unlock package" at bounding box center [156, 480] width 114 height 27
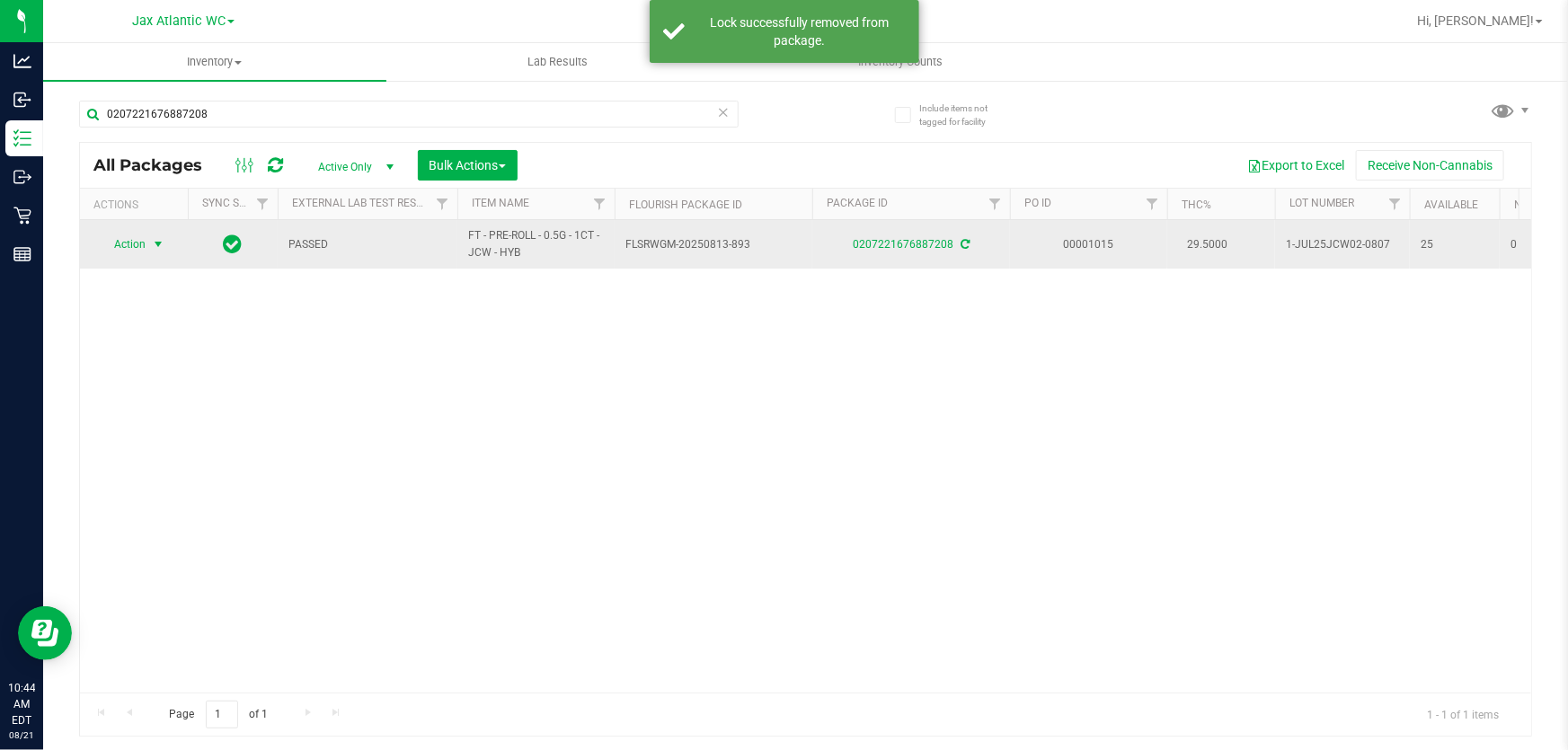
click at [137, 244] on span "Action" at bounding box center [122, 245] width 48 height 25
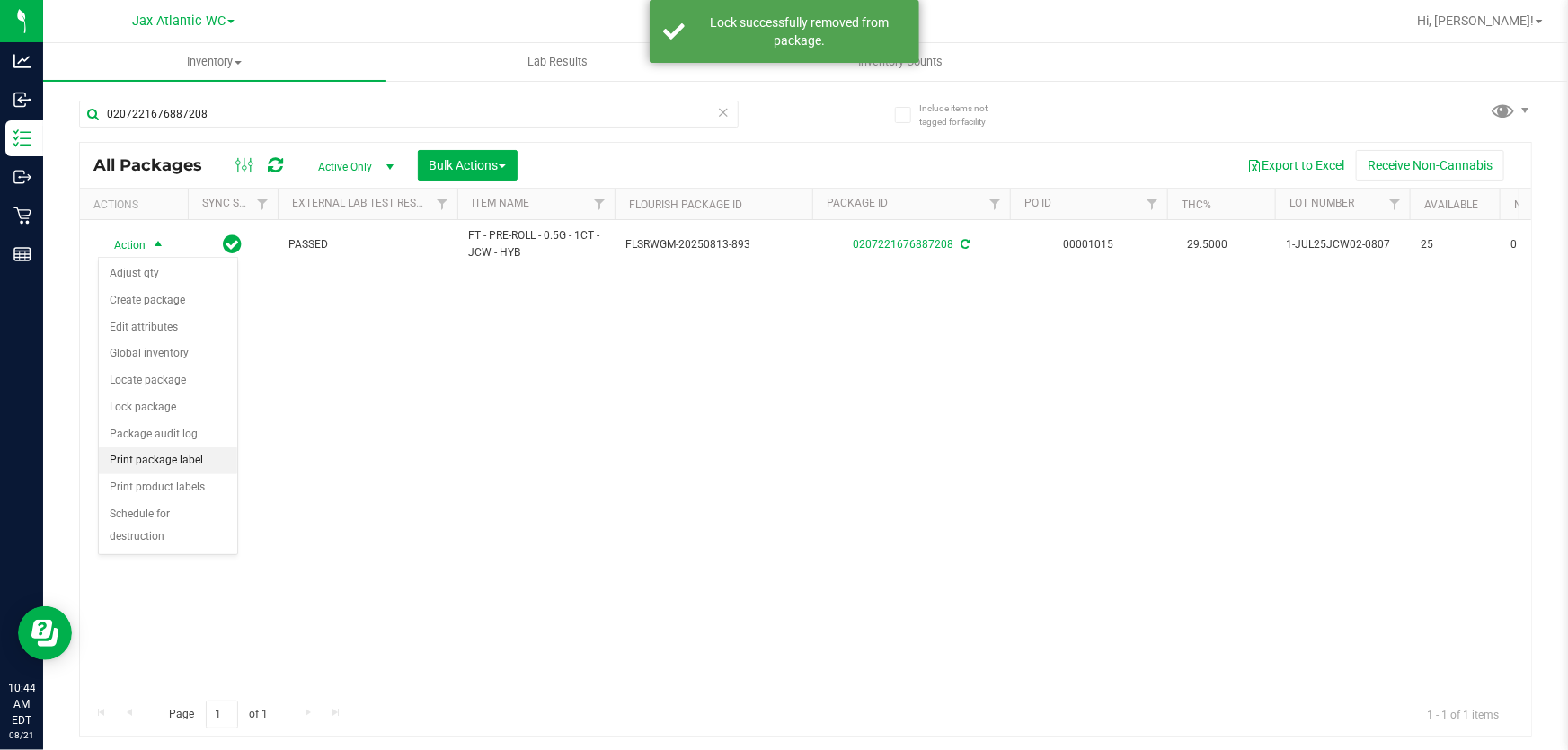
click at [181, 462] on li "Print package label" at bounding box center [169, 461] width 139 height 27
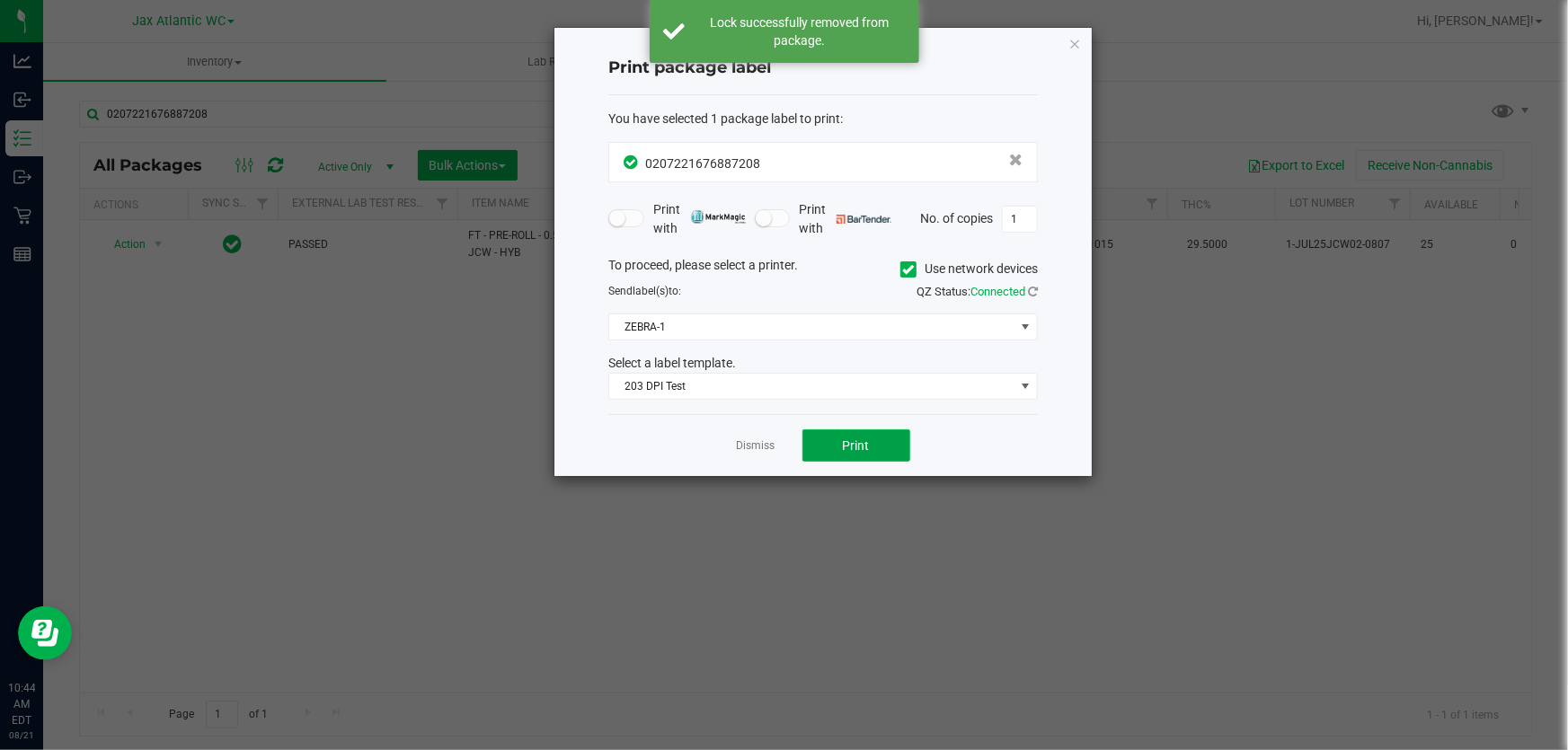
click at [826, 447] on button "Print" at bounding box center [856, 446] width 108 height 33
click at [768, 449] on link "Dismiss" at bounding box center [756, 446] width 39 height 15
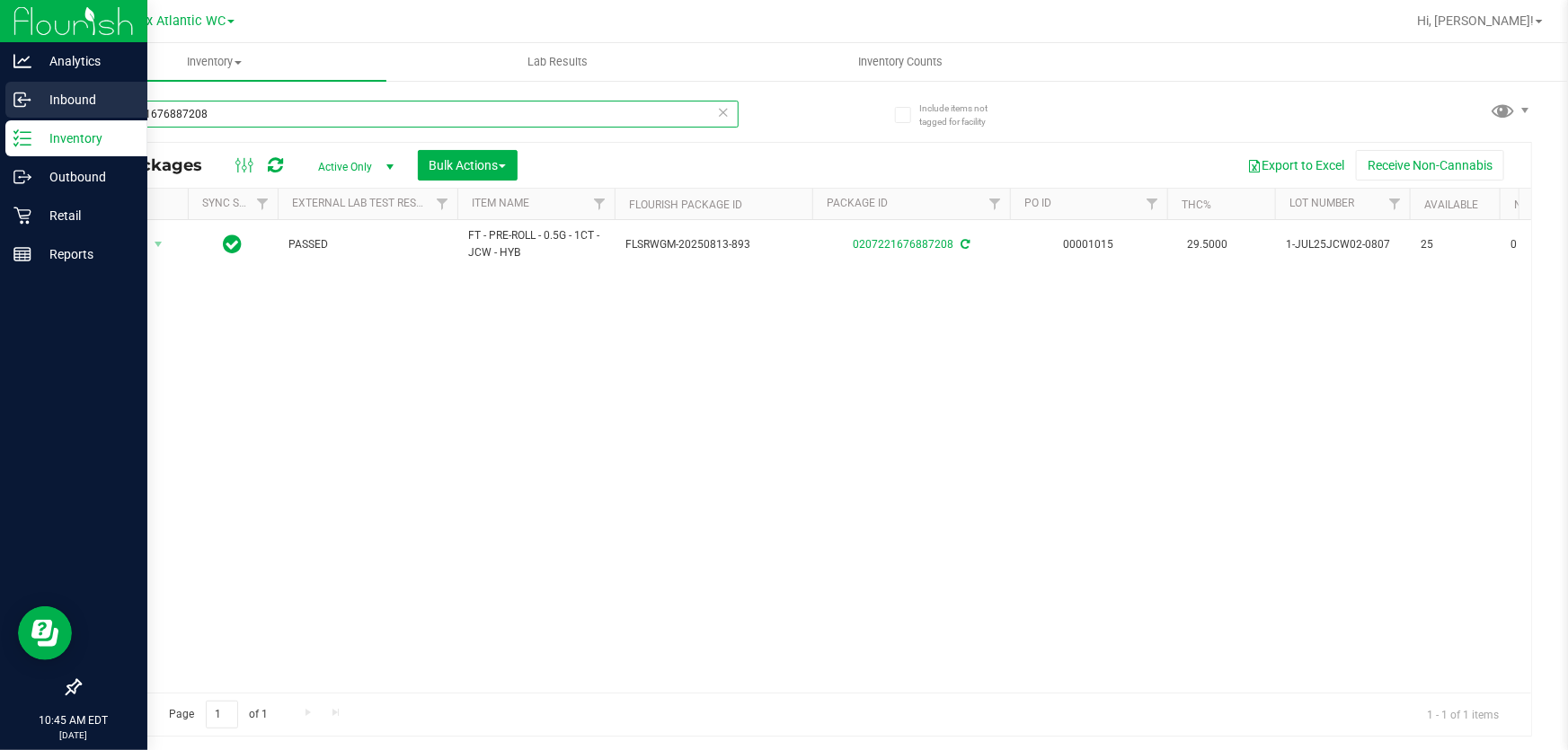
drag, startPoint x: 219, startPoint y: 112, endPoint x: 0, endPoint y: 90, distance: 220.1
click at [0, 96] on div "Analytics Inbound Inventory Outbound Retail Reports 10:45 AM EDT [DATE] 08/21 J…" at bounding box center [784, 375] width 1568 height 750
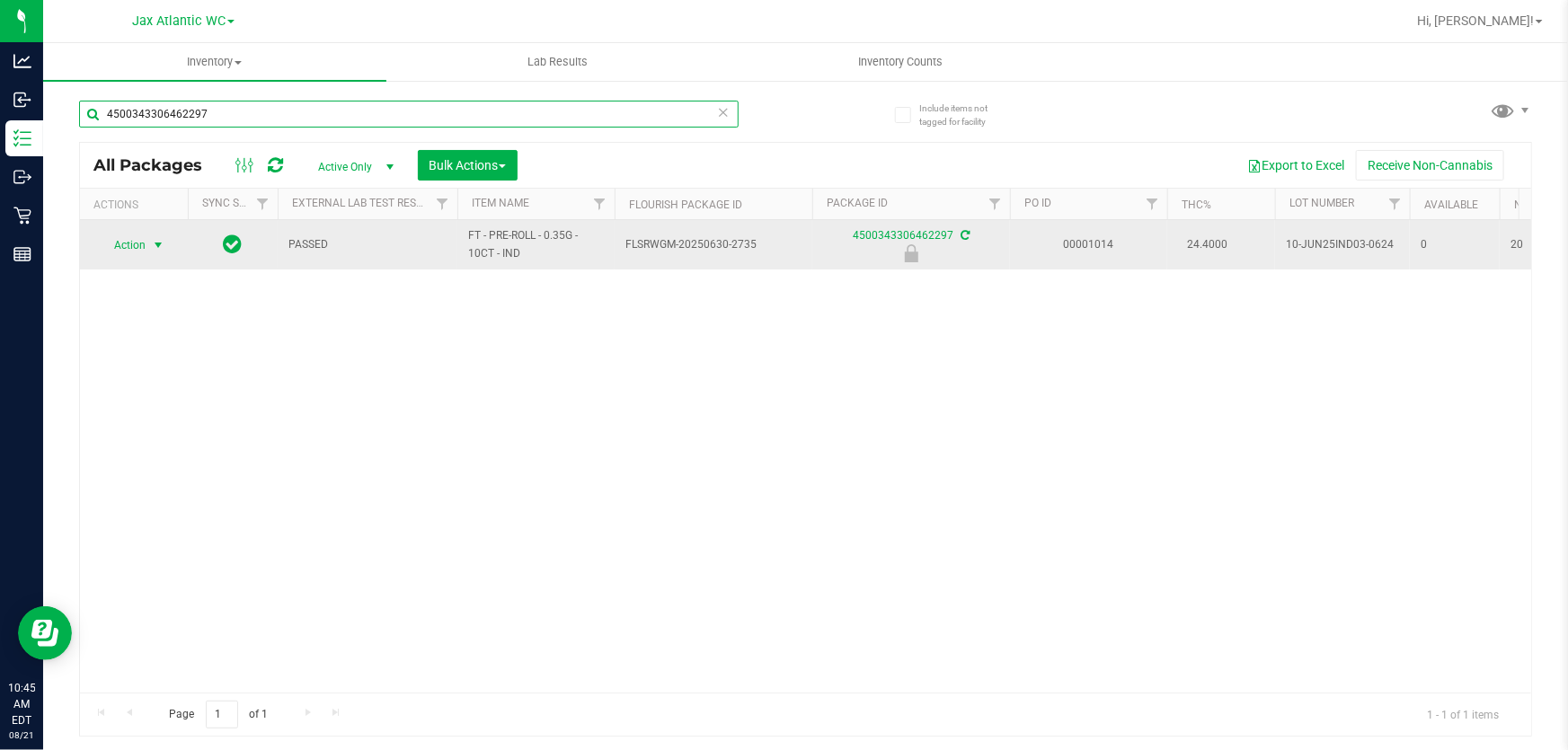
type input "4500343306462297"
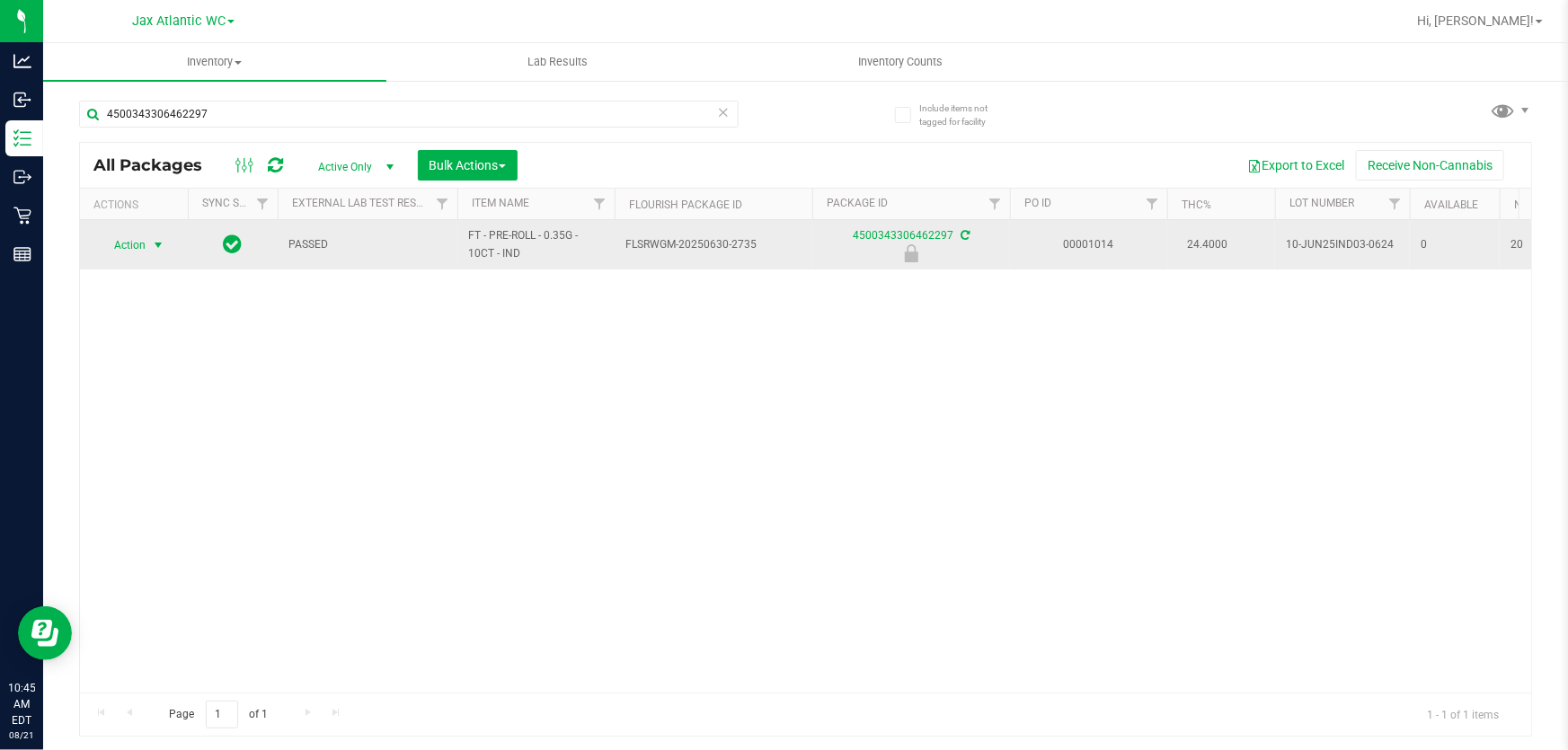
click at [145, 243] on span "Action" at bounding box center [134, 246] width 72 height 25
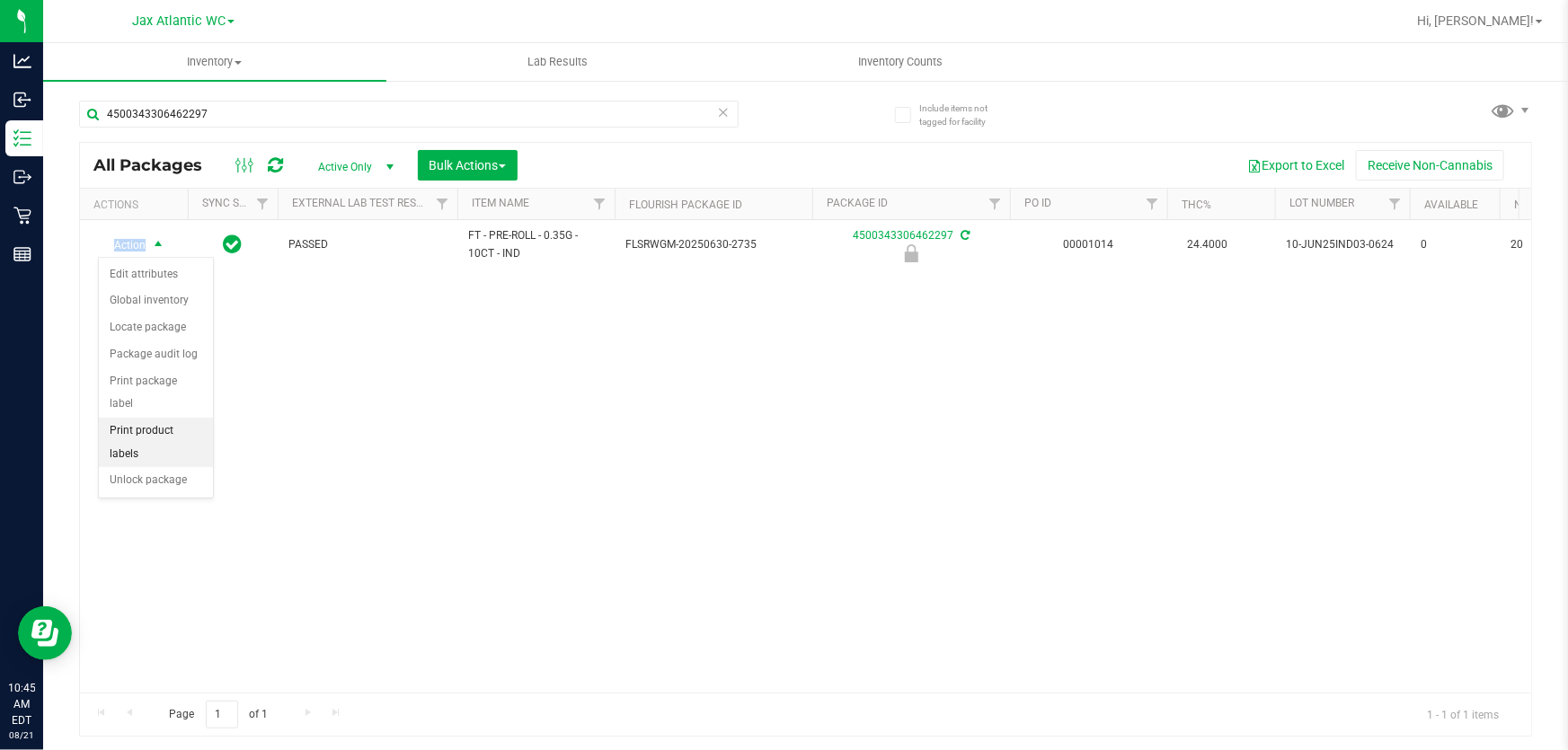
click at [151, 433] on li "Print product labels" at bounding box center [156, 442] width 114 height 49
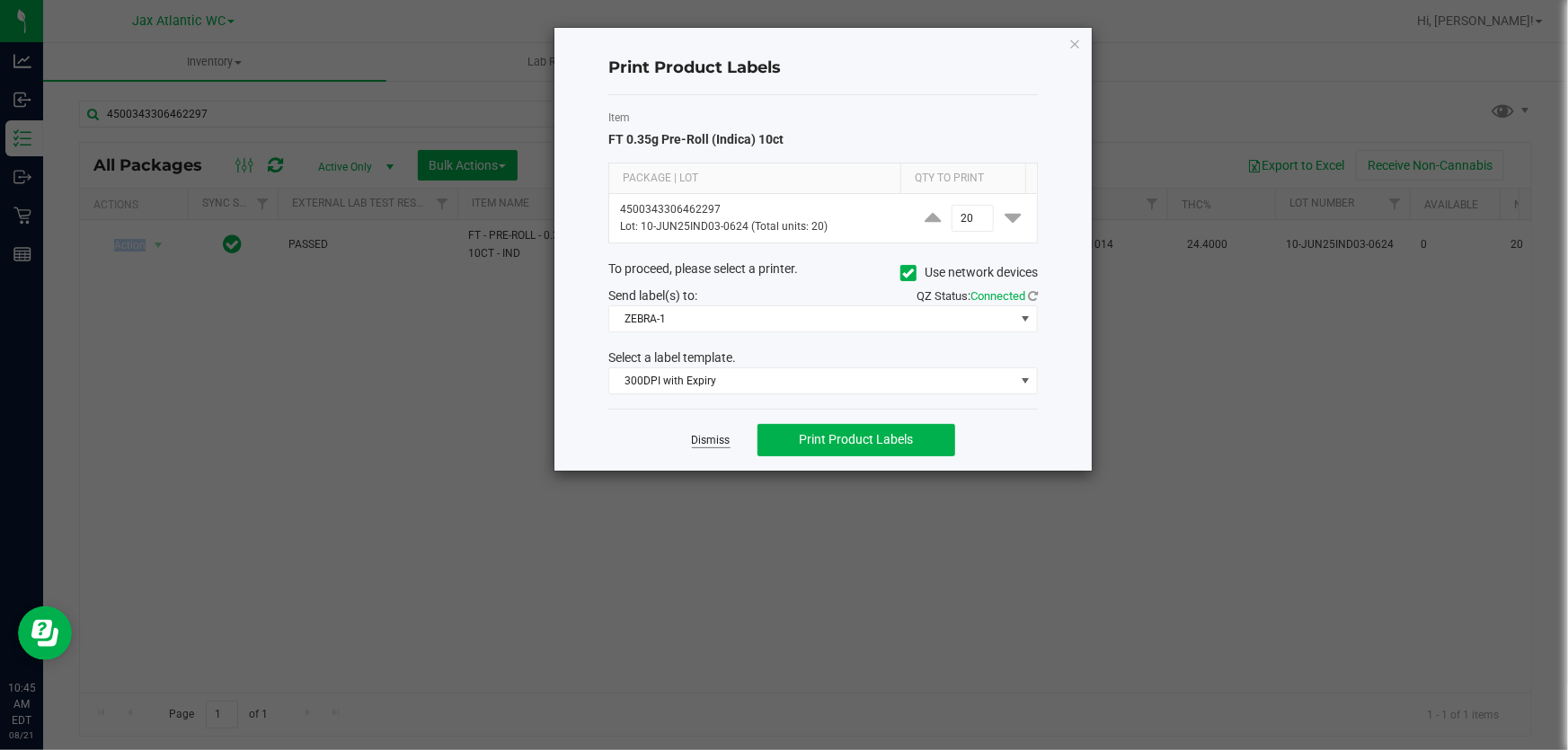
click at [712, 439] on link "Dismiss" at bounding box center [711, 441] width 39 height 15
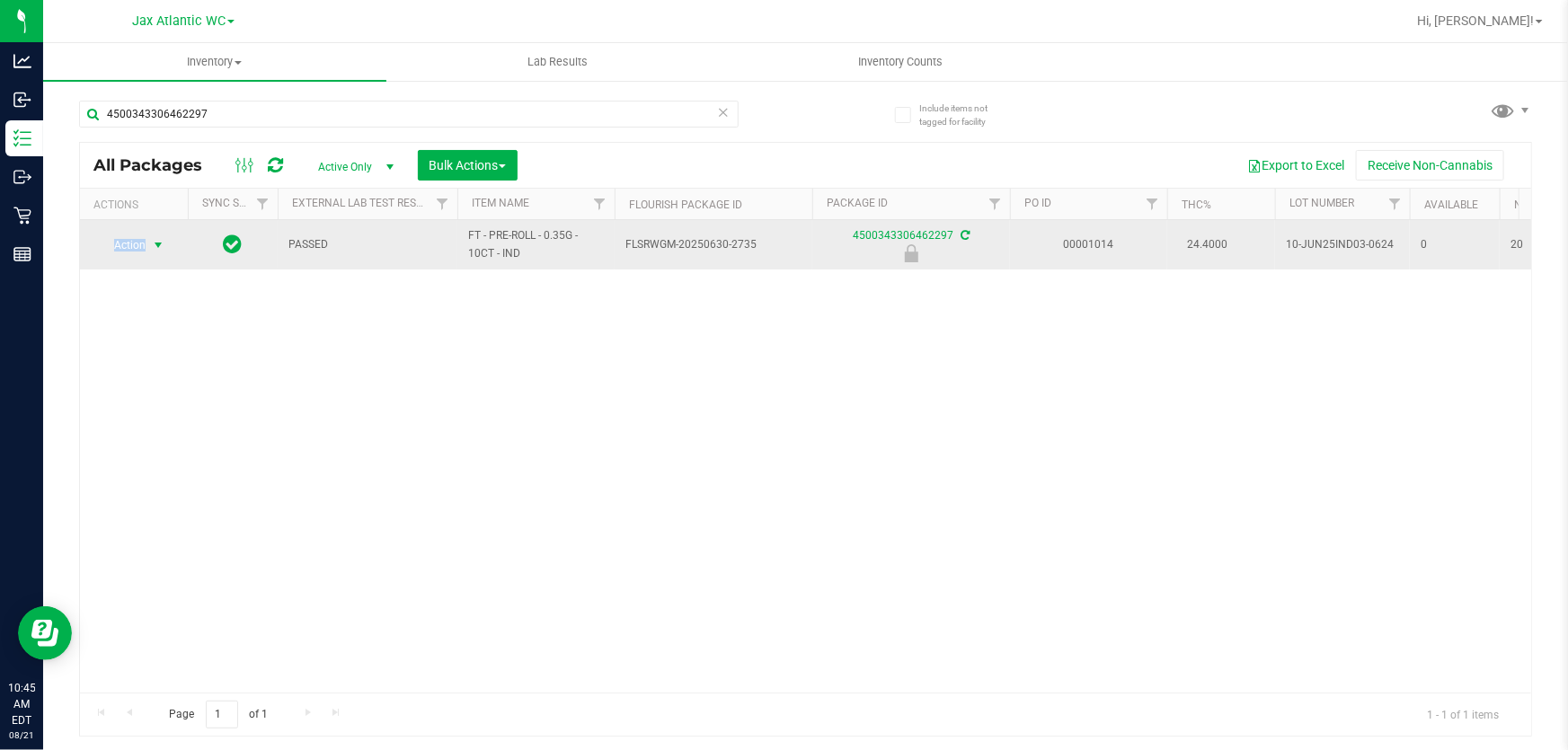
click at [117, 233] on span "Action" at bounding box center [122, 246] width 48 height 25
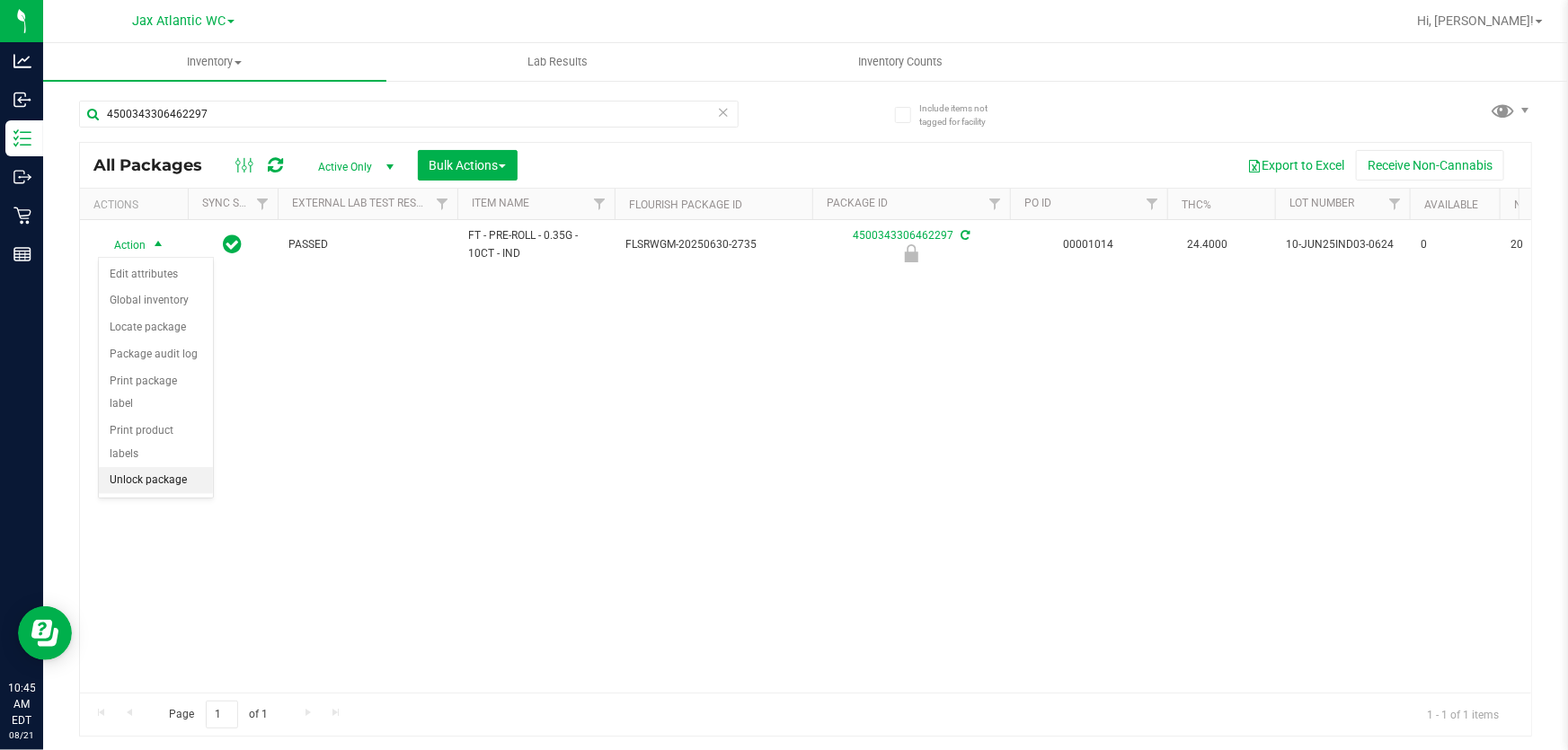
click at [145, 467] on li "Unlock package" at bounding box center [156, 480] width 114 height 27
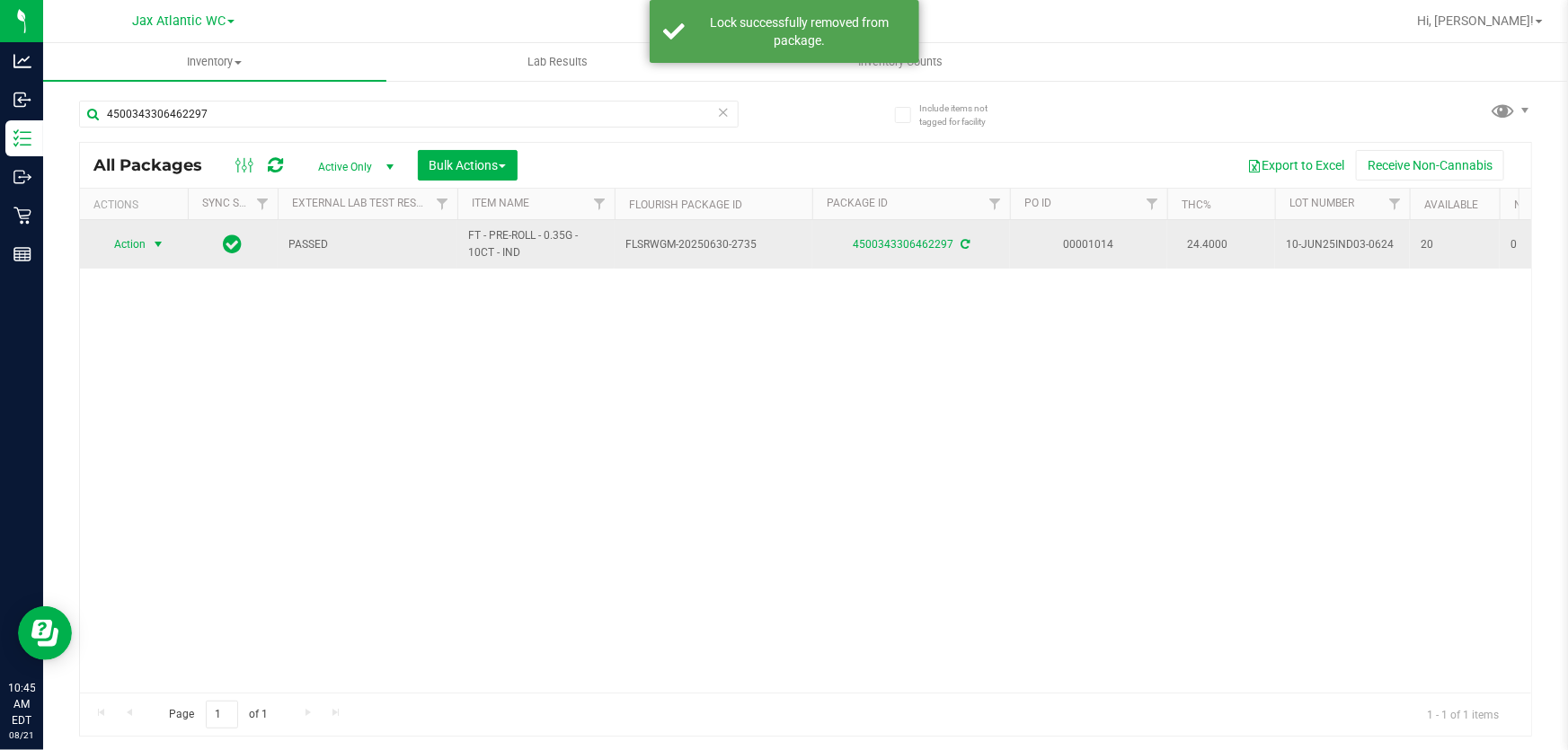
click at [130, 246] on span "Action" at bounding box center [122, 245] width 48 height 25
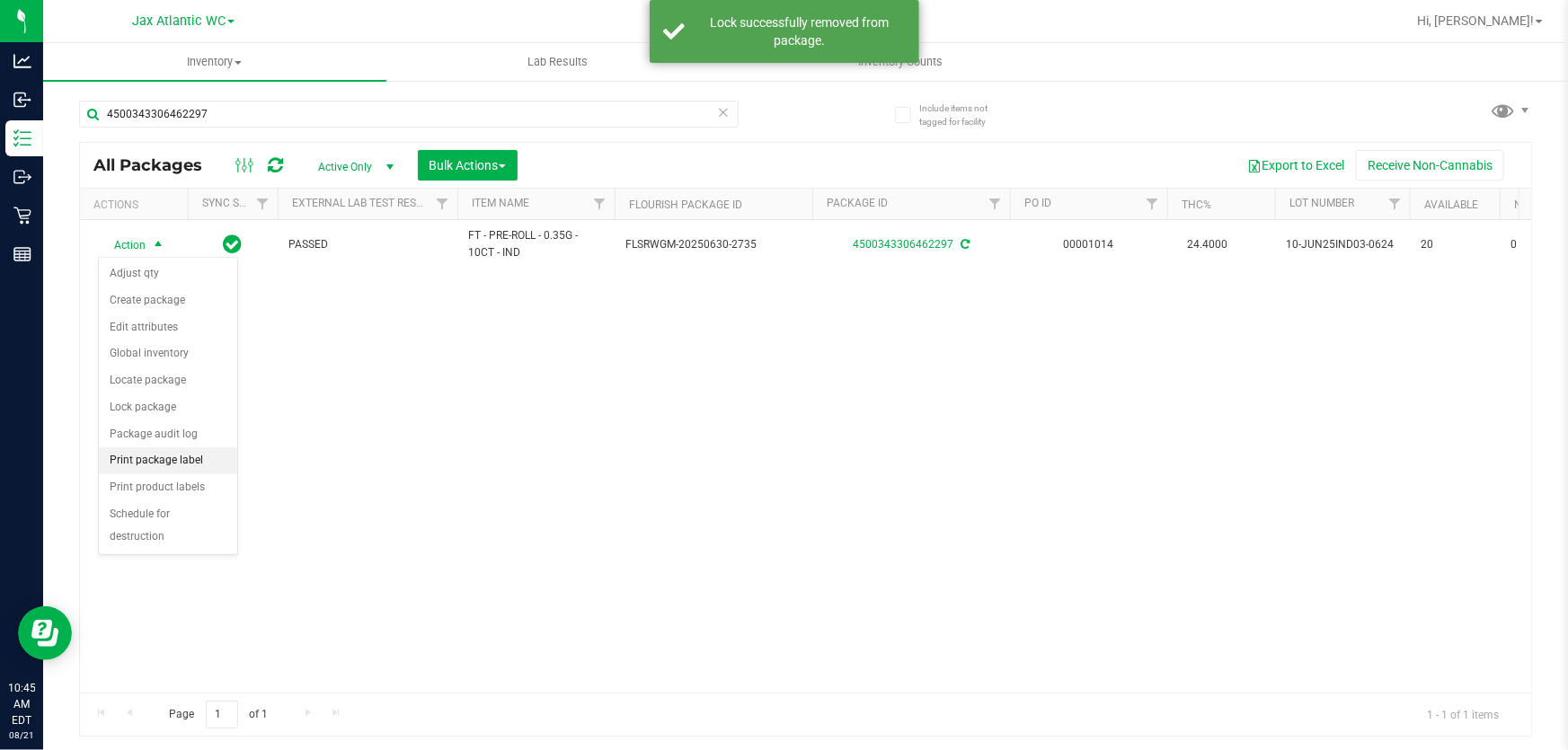
click at [196, 459] on li "Print package label" at bounding box center [169, 461] width 139 height 27
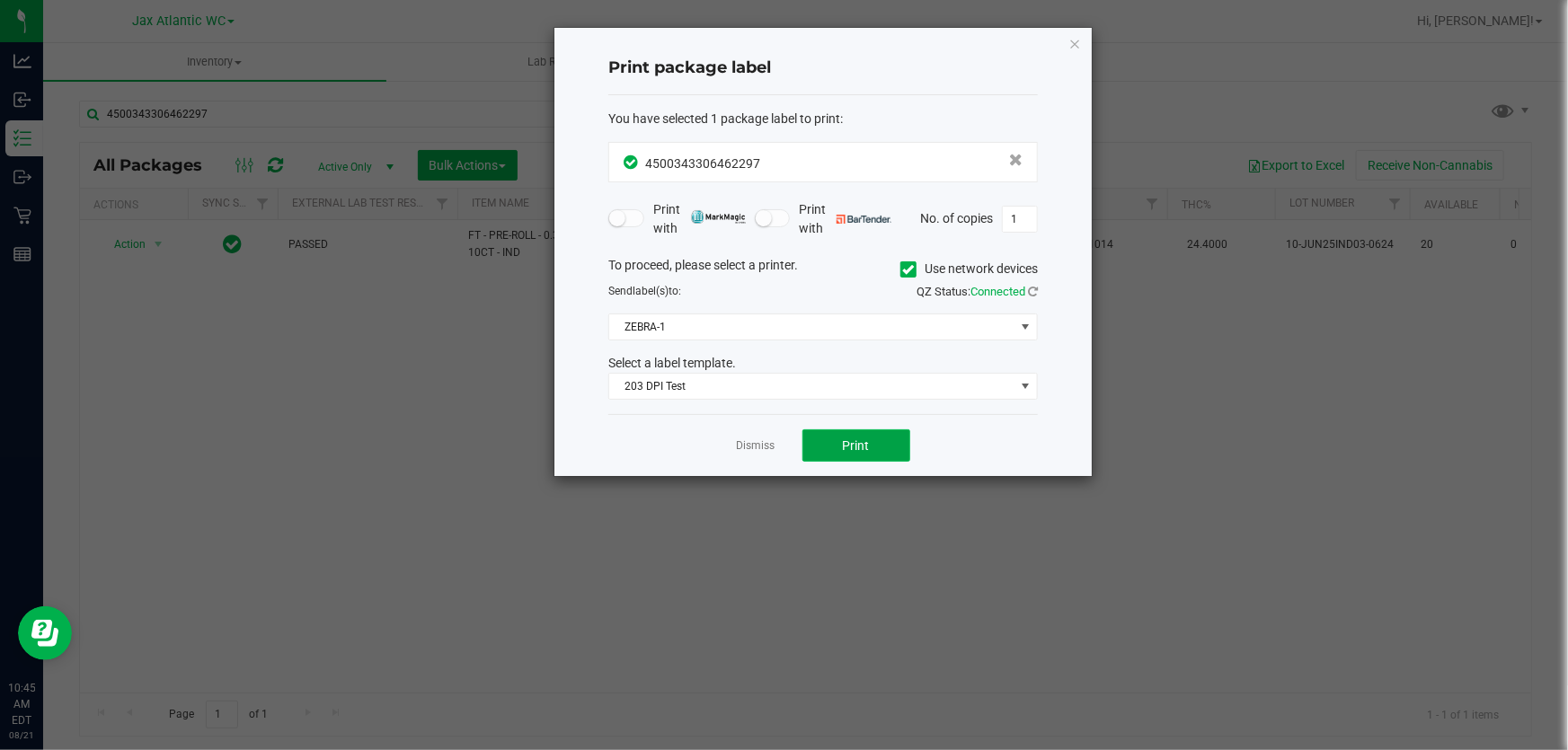
click at [815, 449] on button "Print" at bounding box center [856, 446] width 108 height 33
click at [743, 440] on link "Dismiss" at bounding box center [756, 446] width 39 height 15
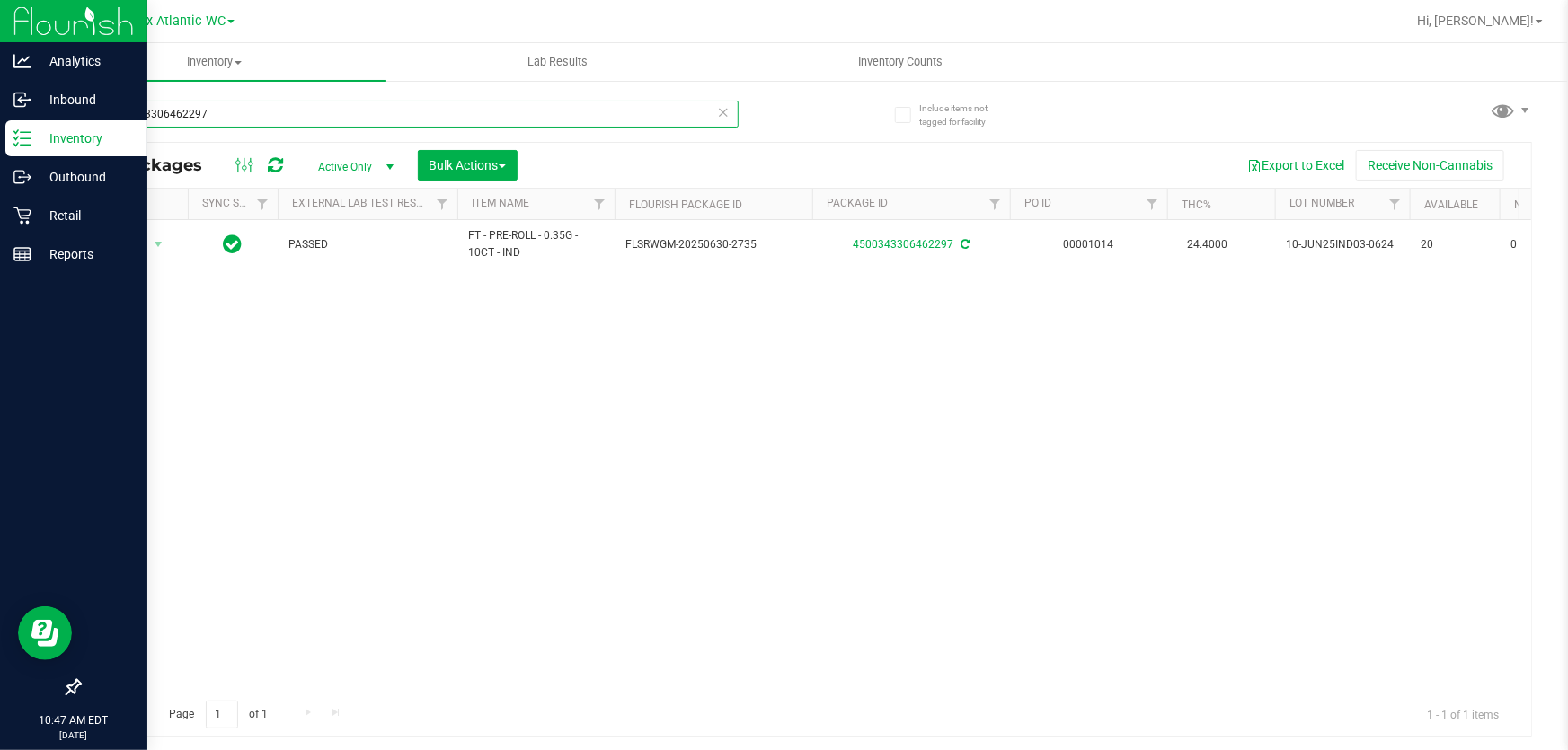
drag, startPoint x: 0, startPoint y: 163, endPoint x: 0, endPoint y: 153, distance: 10.0
click at [0, 154] on div "Analytics Inbound Inventory Outbound Retail Reports 10:47 AM EDT [DATE] 08/21 J…" at bounding box center [784, 375] width 1568 height 750
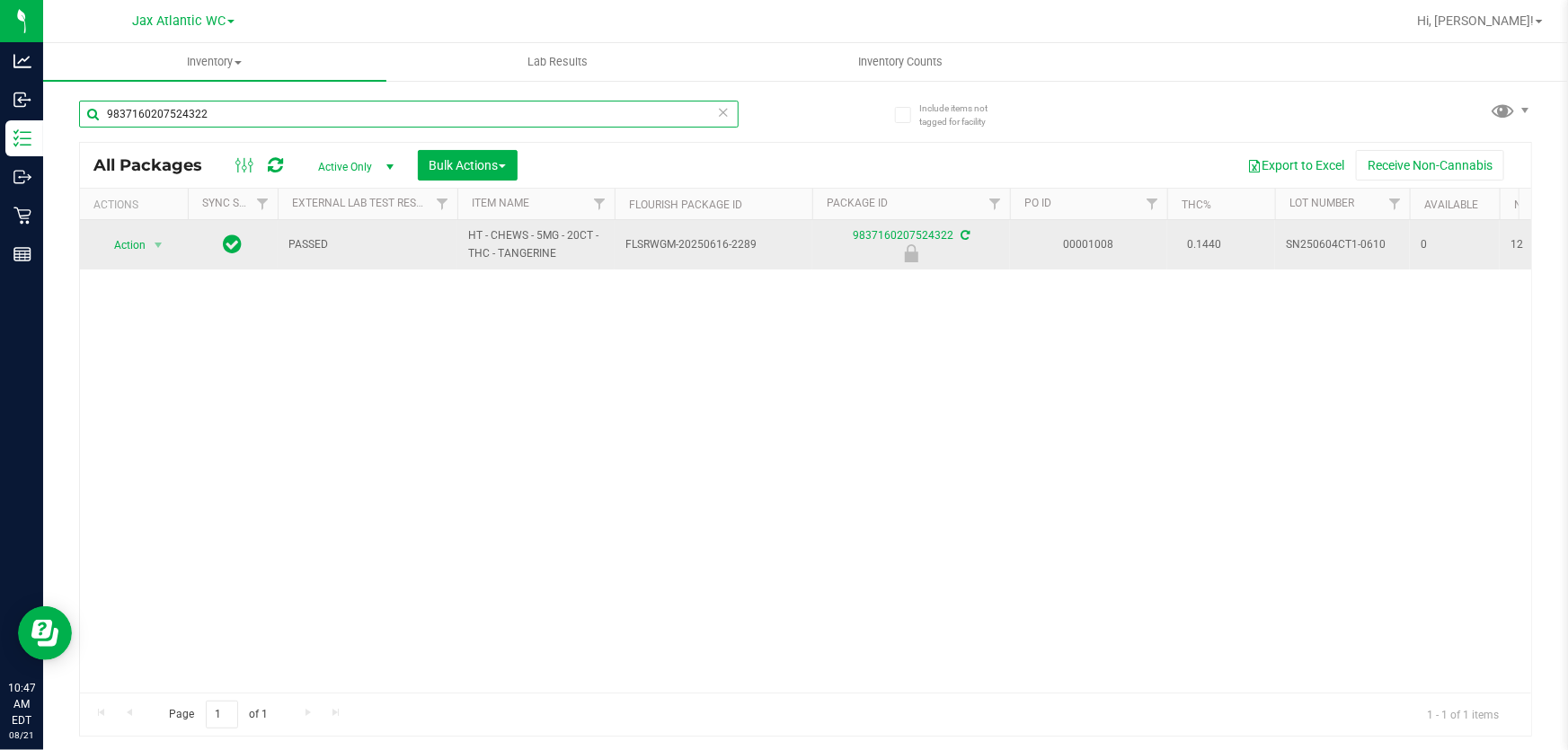
type input "9837160207524322"
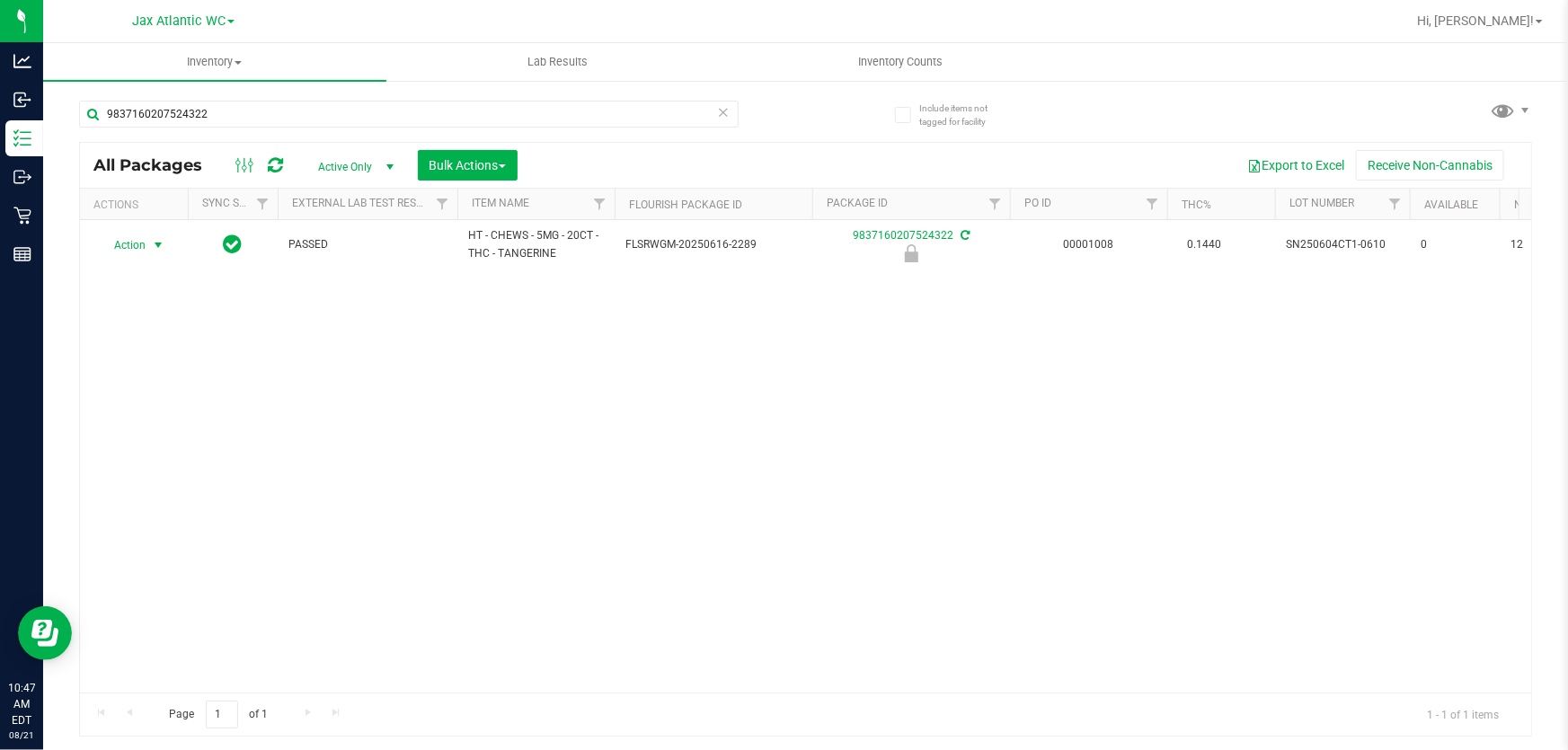
drag, startPoint x: 113, startPoint y: 248, endPoint x: 127, endPoint y: 257, distance: 16.6
click at [114, 248] on span "Action" at bounding box center [122, 246] width 48 height 25
click at [164, 467] on li "Unlock package" at bounding box center [156, 480] width 114 height 27
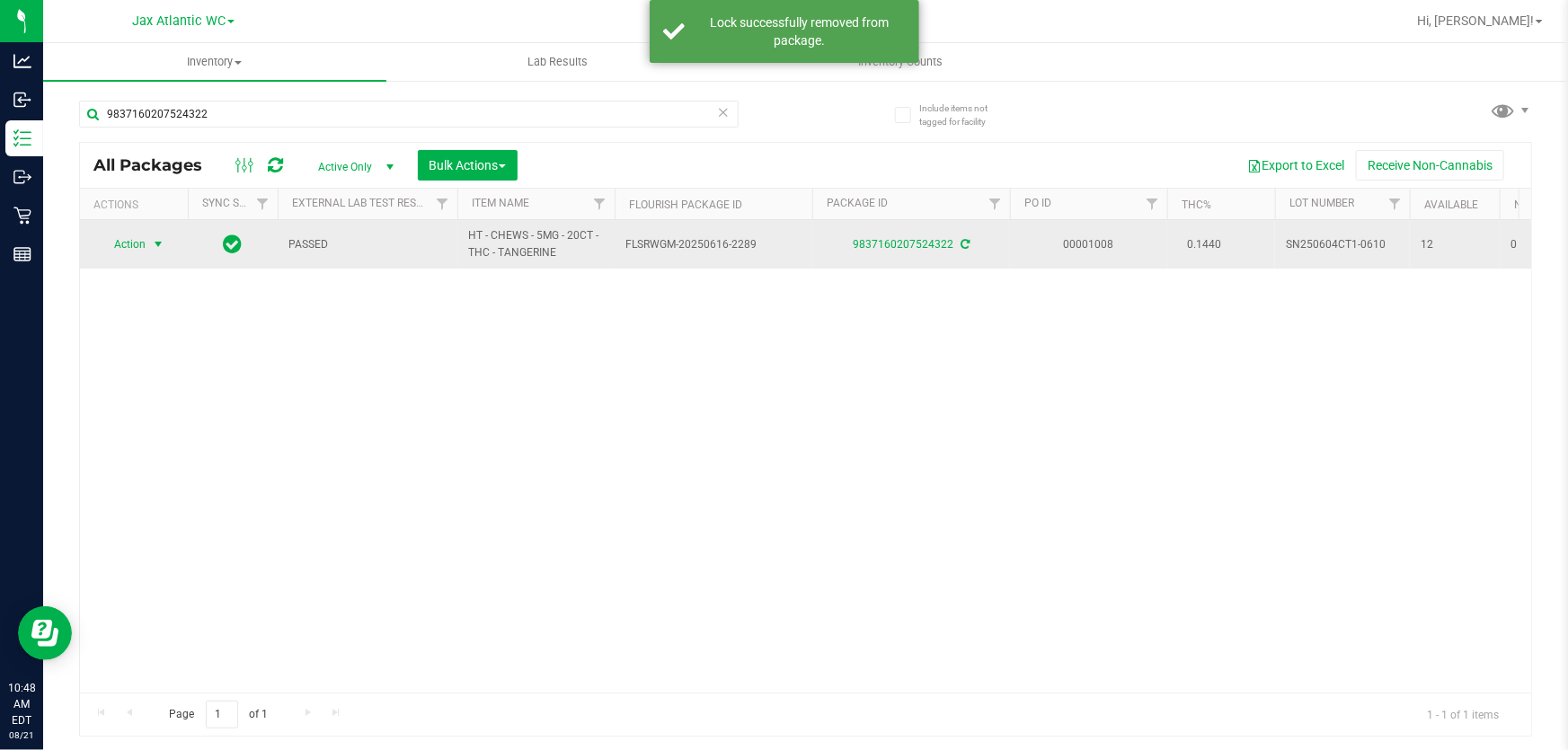
click at [148, 261] on td "Action Action Adjust qty Create package Edit attributes Global inventory Locate…" at bounding box center [134, 245] width 108 height 48
click at [137, 241] on span "Action" at bounding box center [122, 245] width 48 height 25
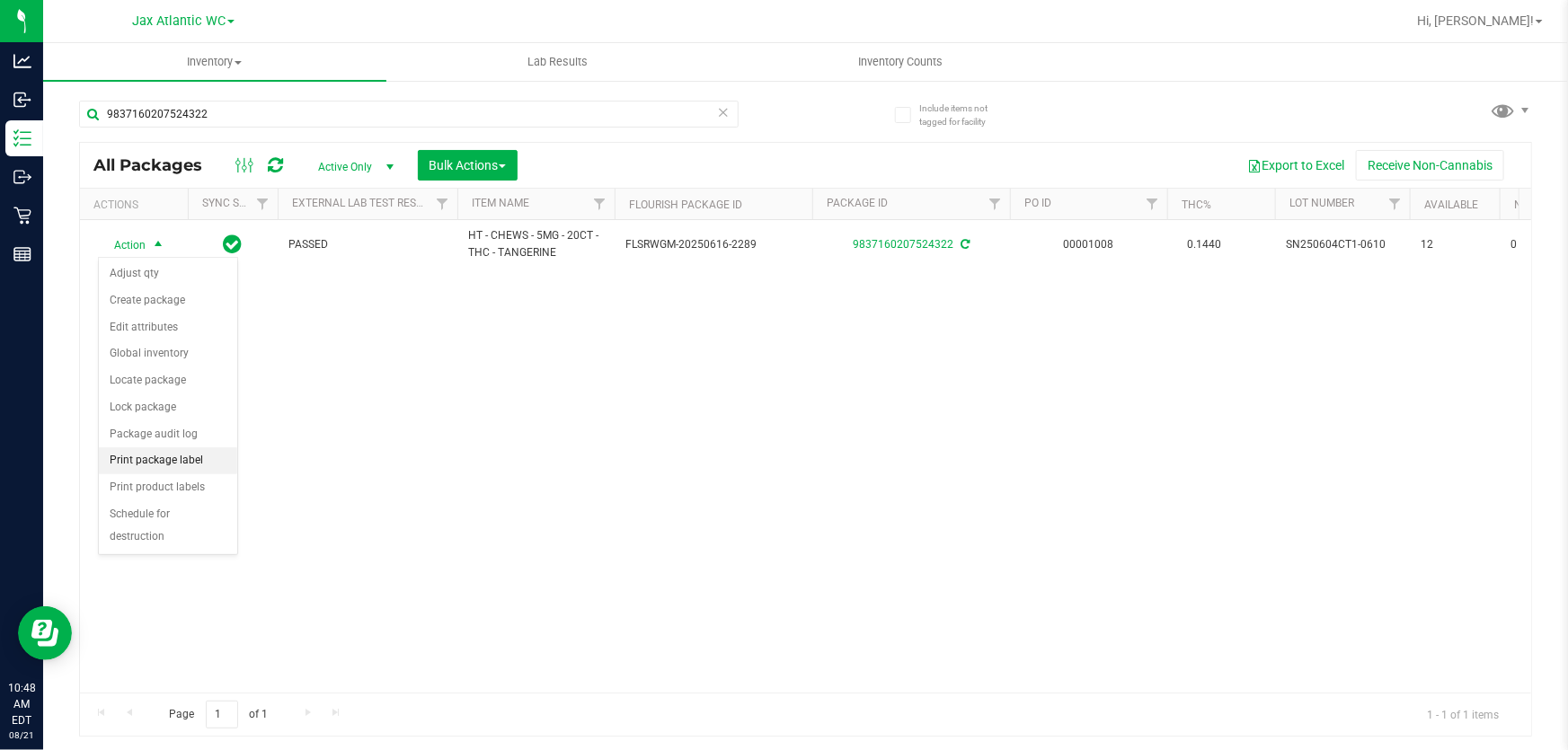
click at [186, 457] on li "Print package label" at bounding box center [169, 461] width 139 height 27
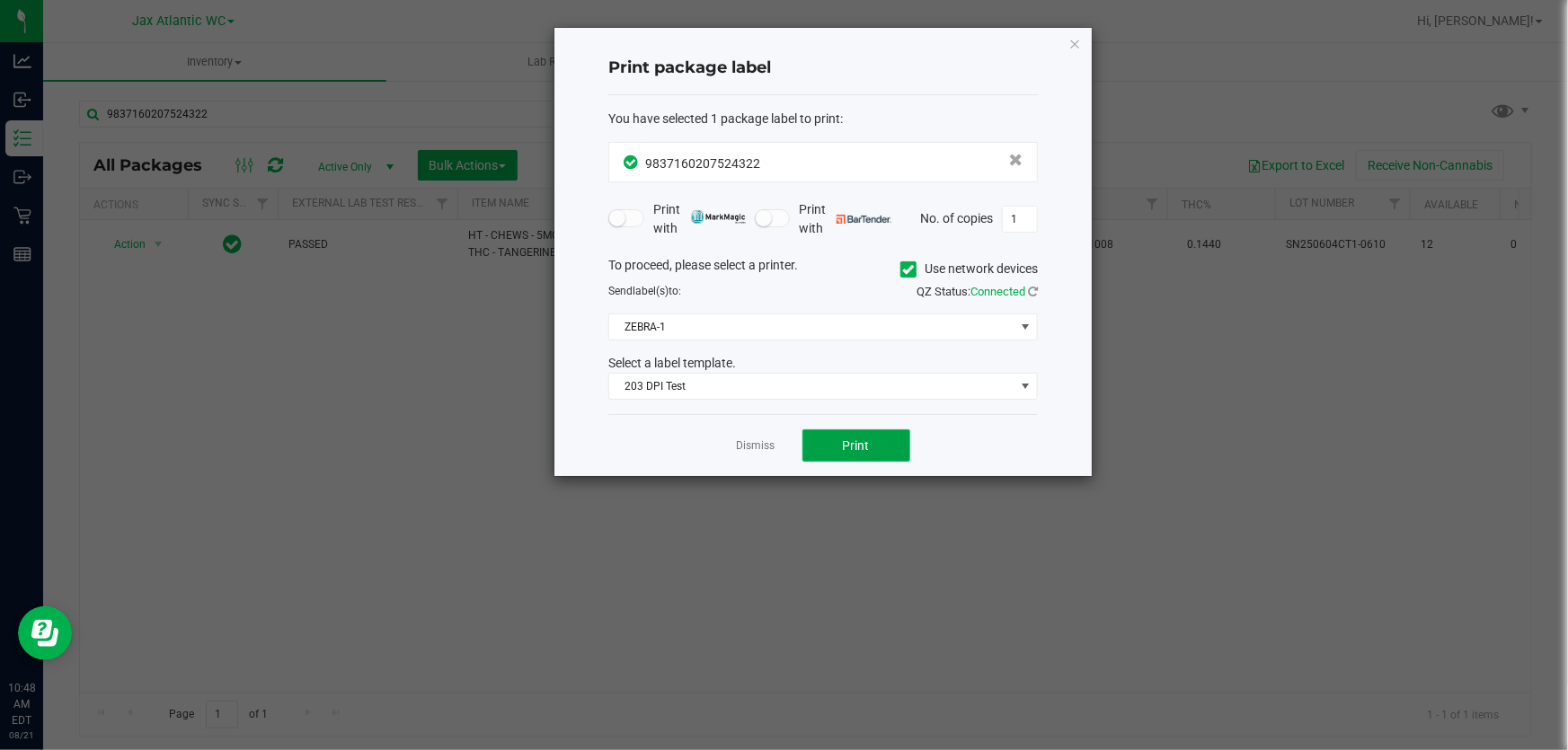
click at [860, 448] on span "Print" at bounding box center [856, 445] width 27 height 14
drag, startPoint x: 771, startPoint y: 461, endPoint x: 769, endPoint y: 447, distance: 14.1
click at [771, 460] on div "Dismiss Print" at bounding box center [823, 445] width 430 height 62
click at [768, 447] on link "Dismiss" at bounding box center [756, 446] width 39 height 15
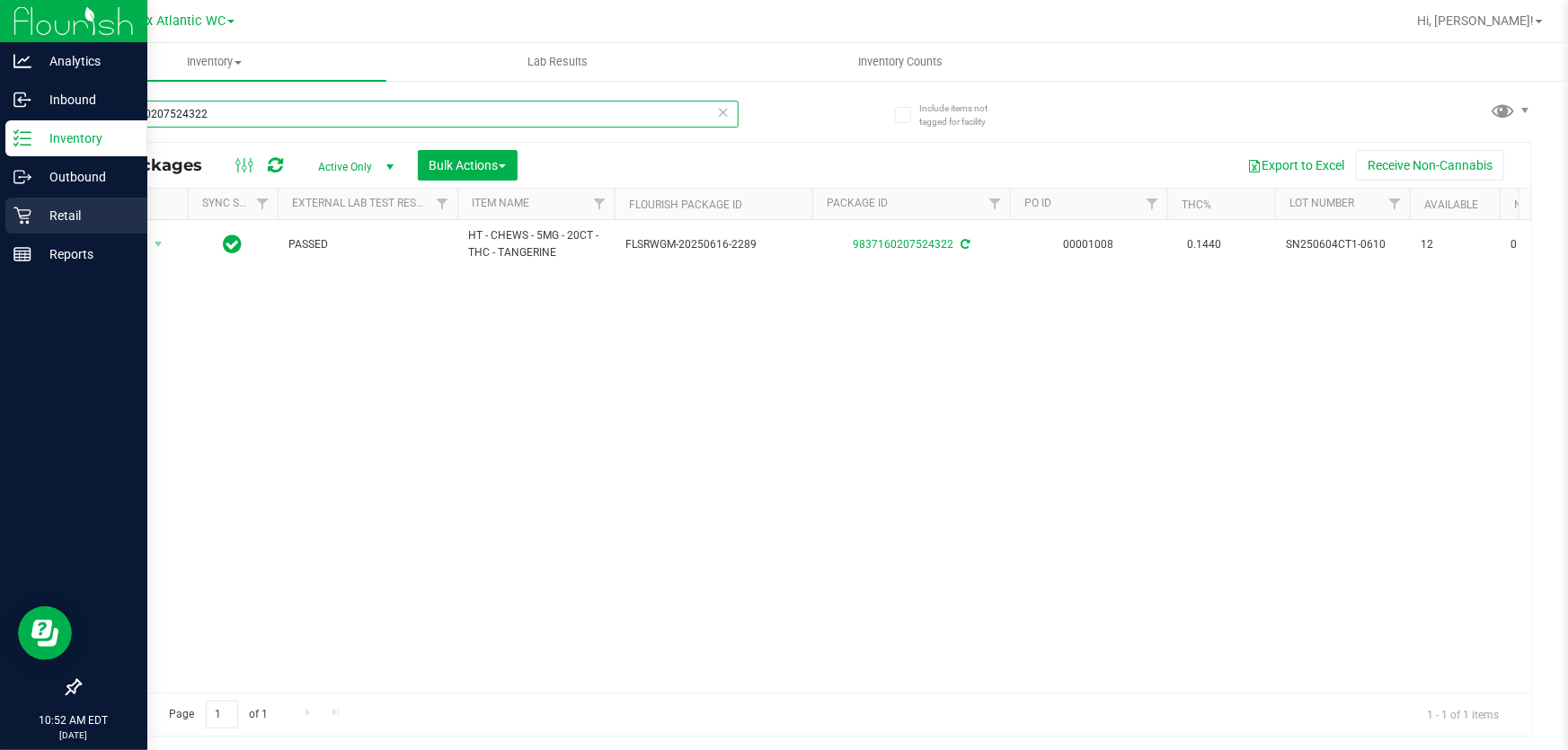
drag, startPoint x: 222, startPoint y: 100, endPoint x: 0, endPoint y: 211, distance: 248.2
click at [0, 211] on div "Analytics Inbound Inventory Outbound Retail Reports 10:52 AM EDT [DATE] 08/21 J…" at bounding box center [784, 375] width 1568 height 750
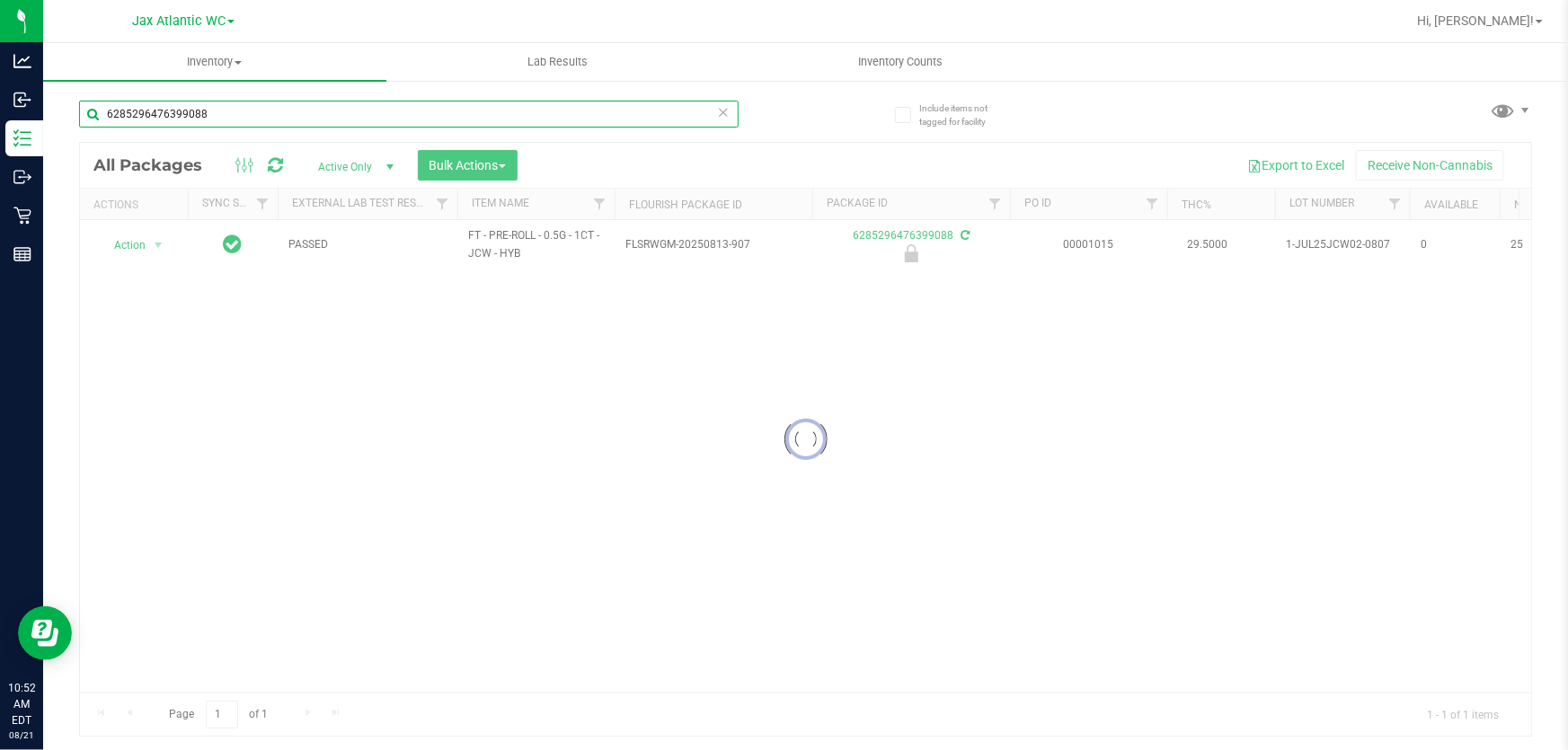
type input "6285296476399088"
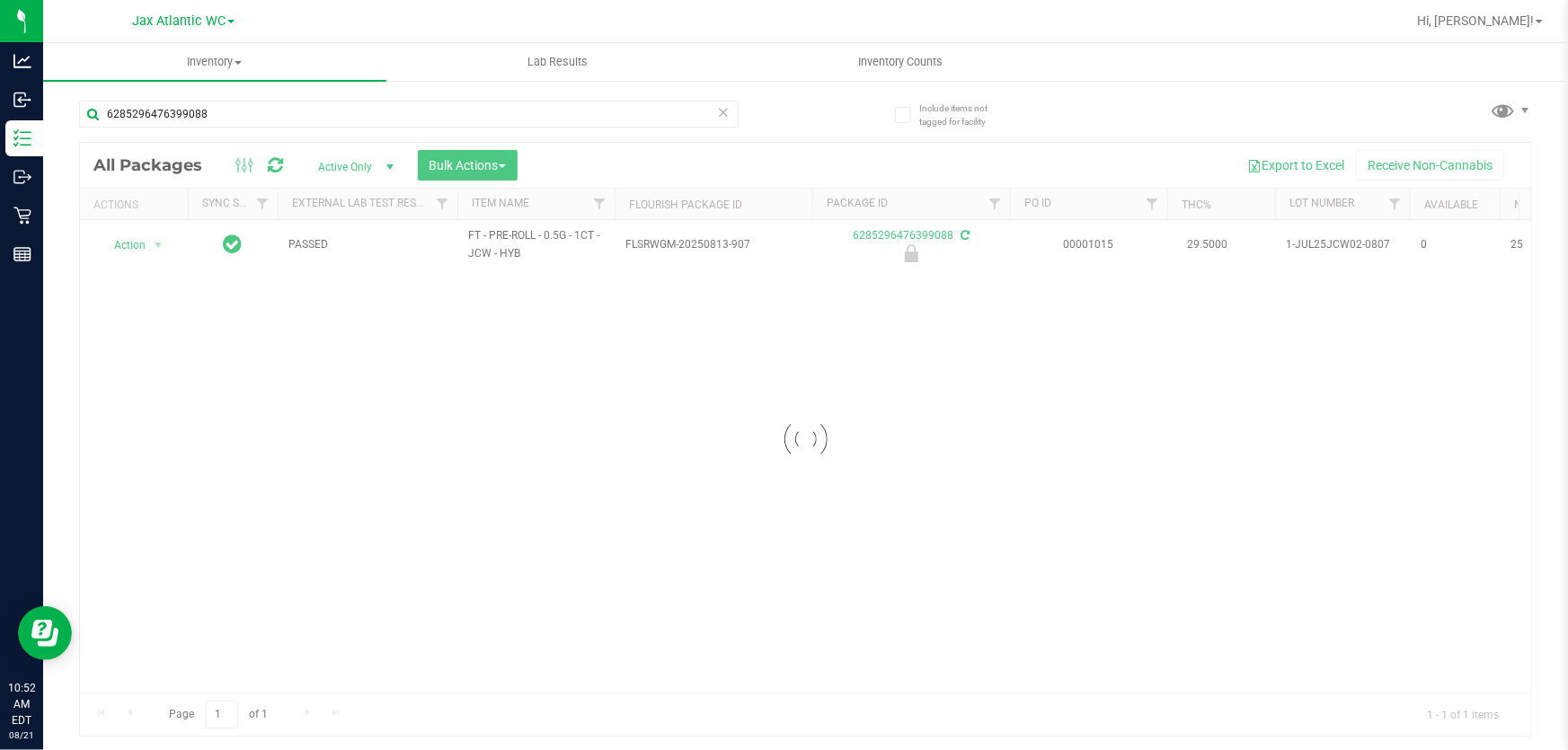
click at [133, 245] on div at bounding box center [805, 439] width 1451 height 593
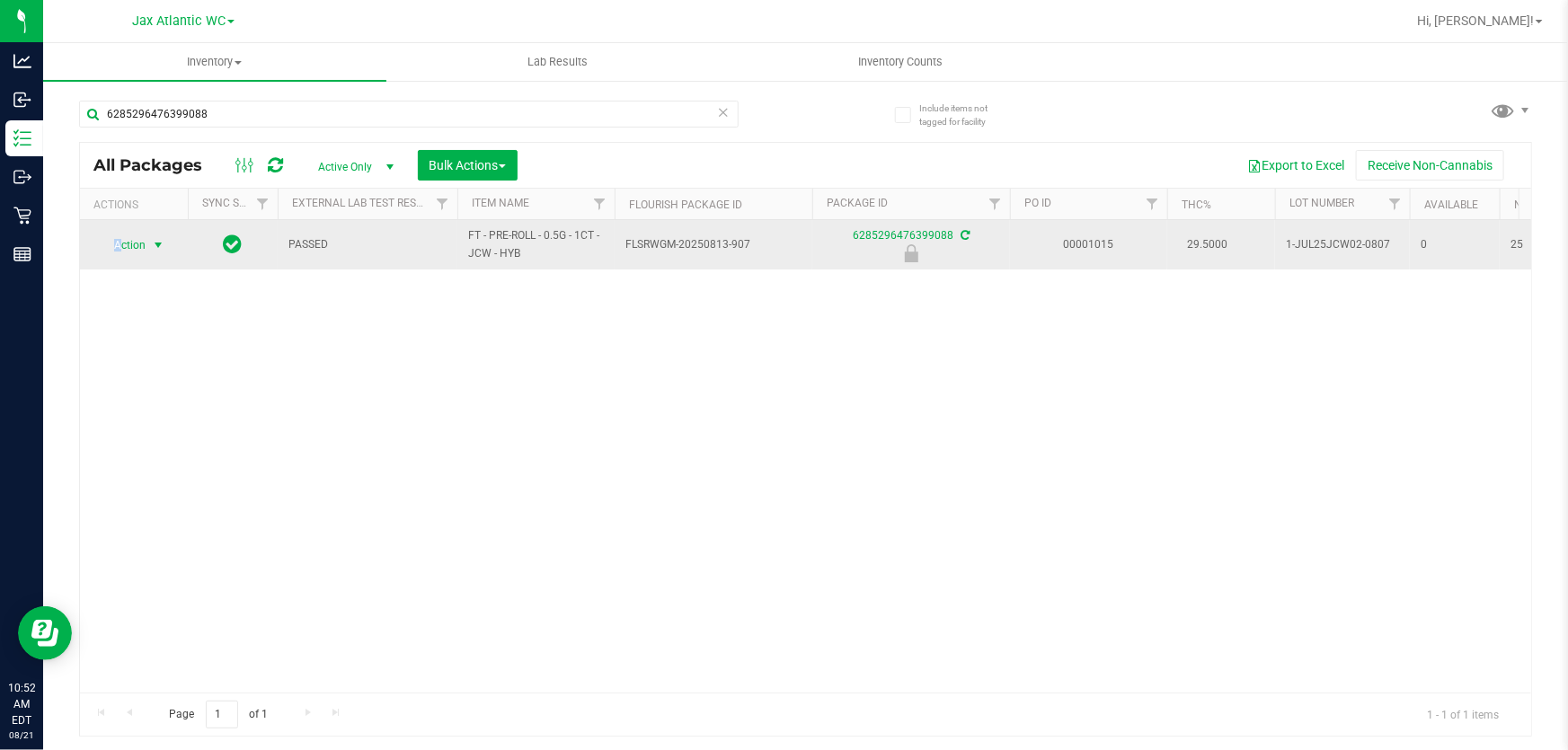
click at [117, 240] on span "Action" at bounding box center [122, 246] width 48 height 25
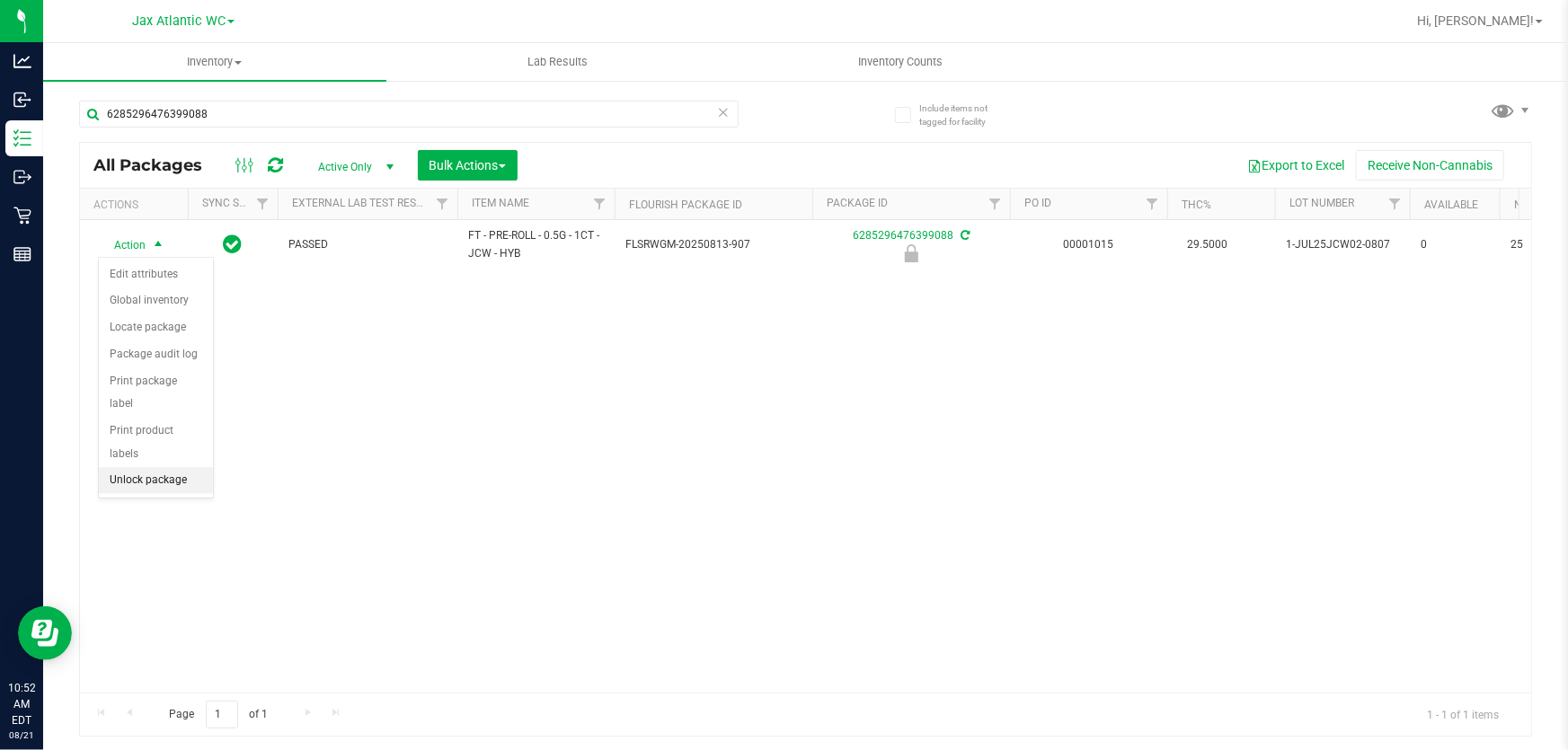
click at [144, 467] on li "Unlock package" at bounding box center [156, 480] width 114 height 27
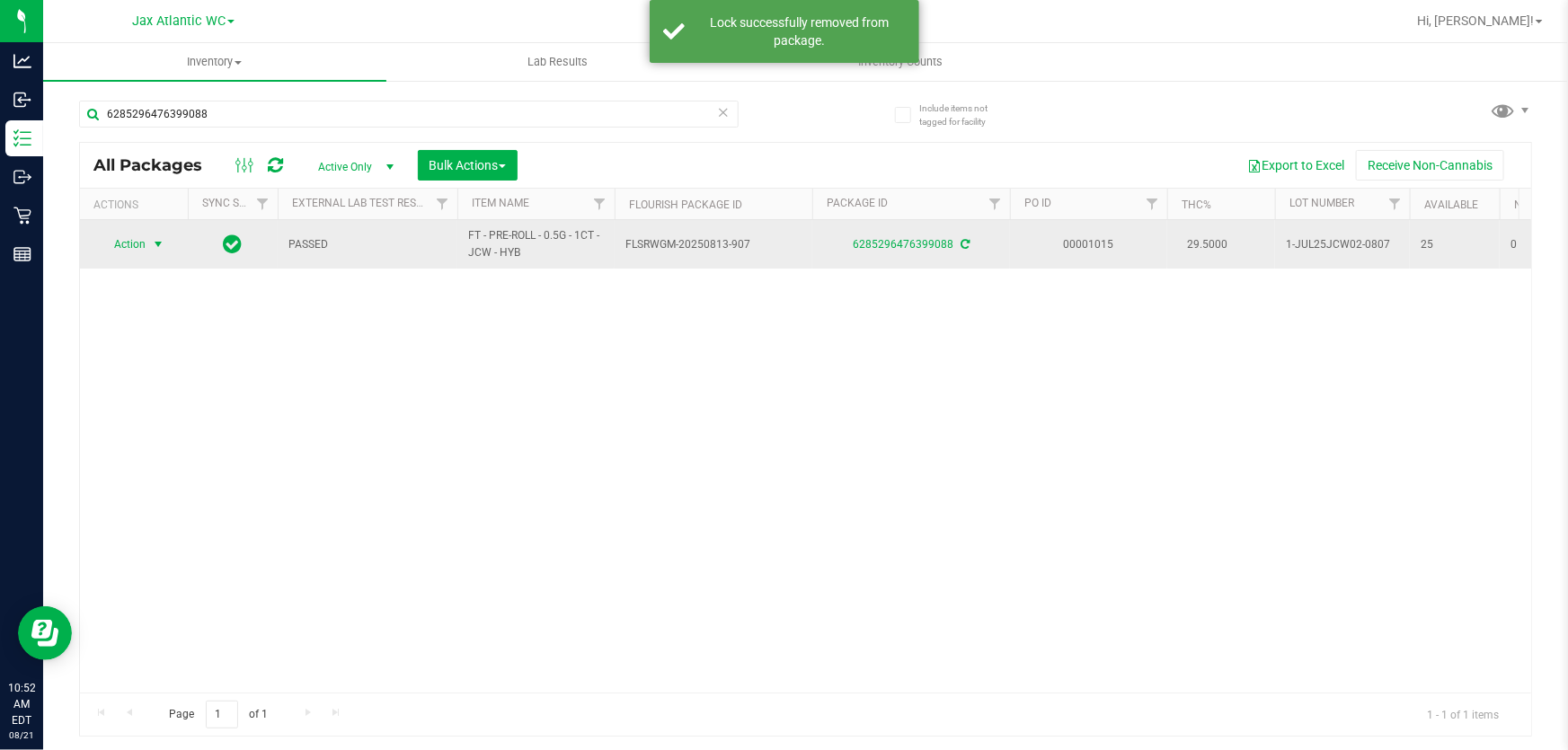
click at [153, 243] on span "select" at bounding box center [158, 244] width 14 height 14
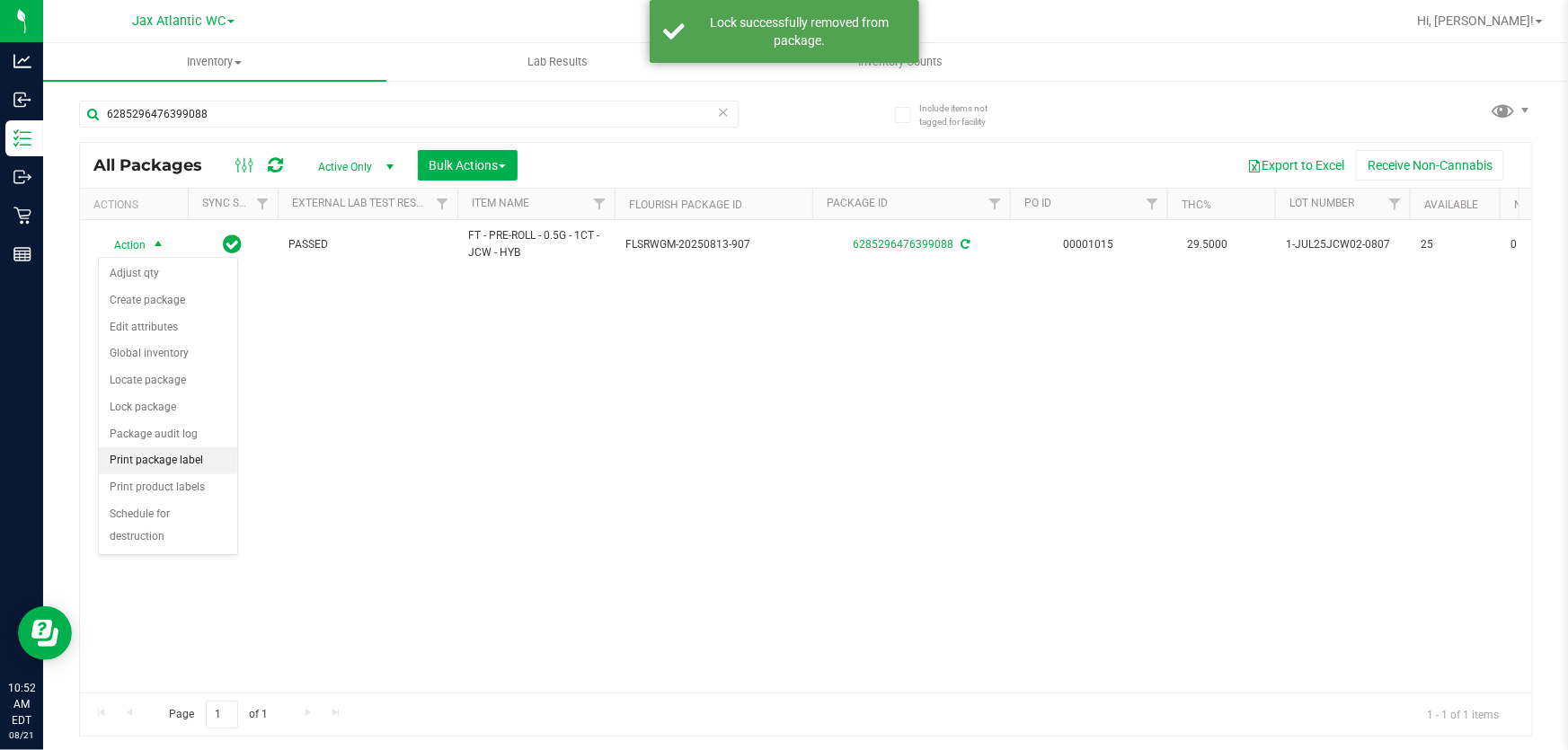
click at [189, 462] on li "Print package label" at bounding box center [169, 461] width 139 height 27
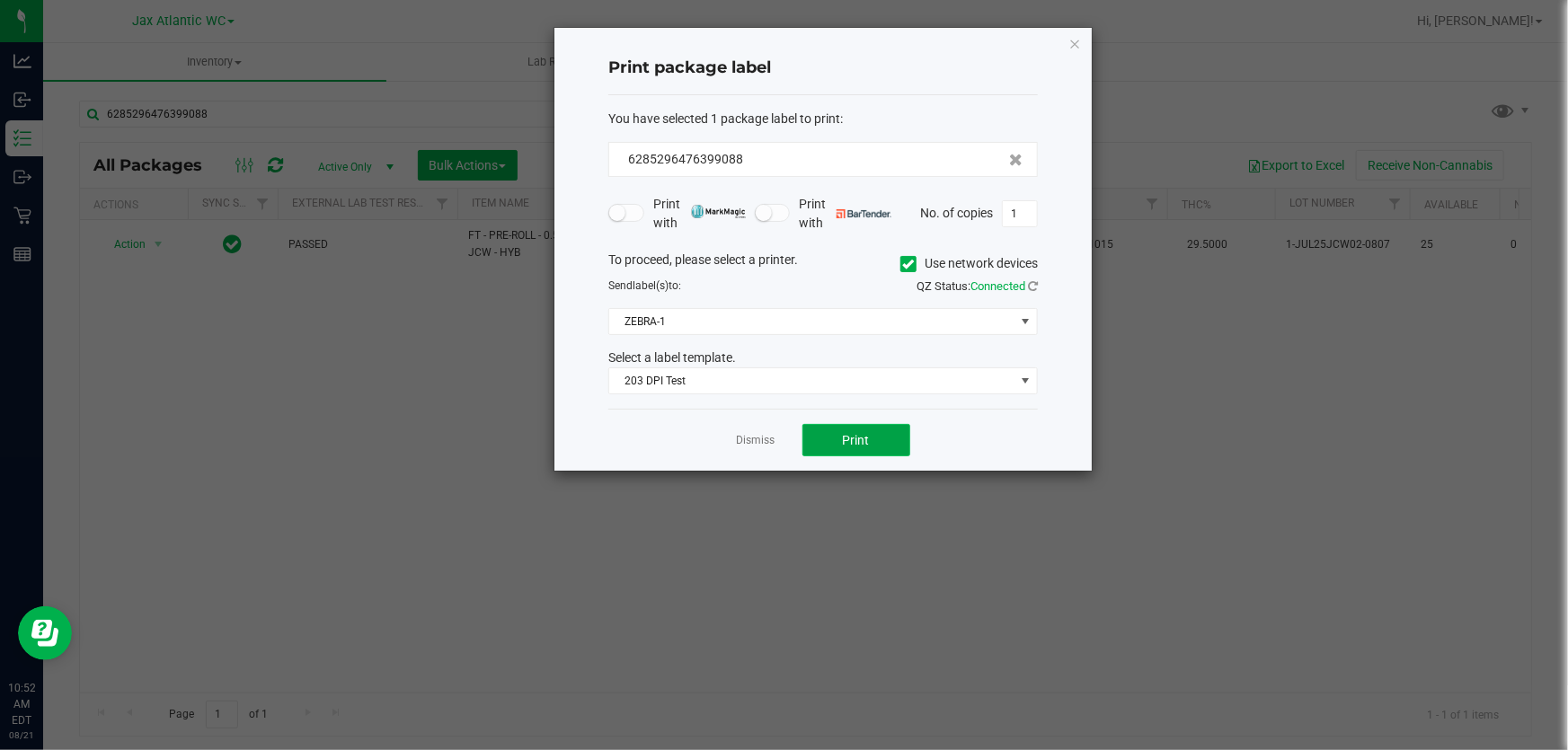
click at [890, 448] on button "Print" at bounding box center [856, 440] width 108 height 33
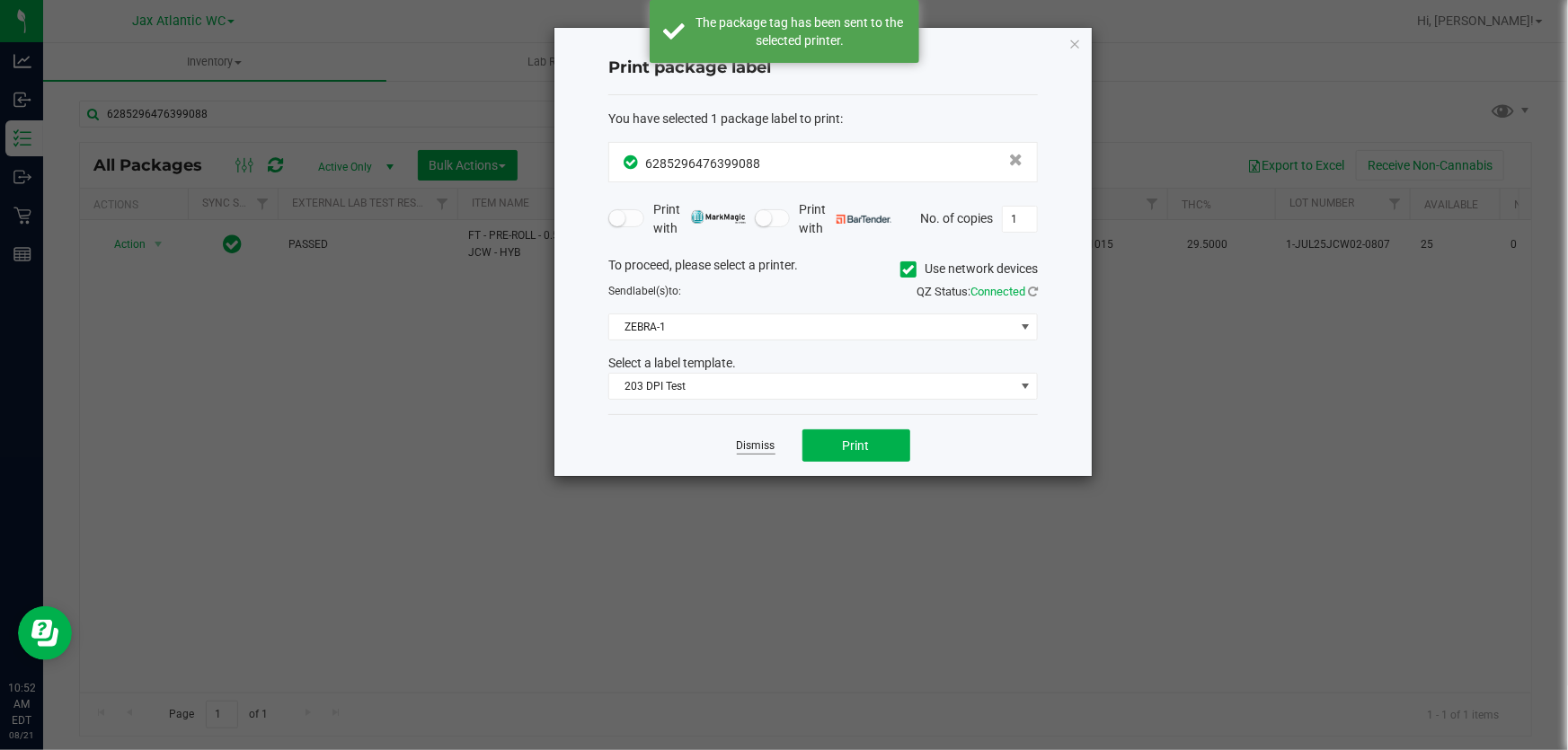
click at [764, 444] on link "Dismiss" at bounding box center [756, 446] width 39 height 15
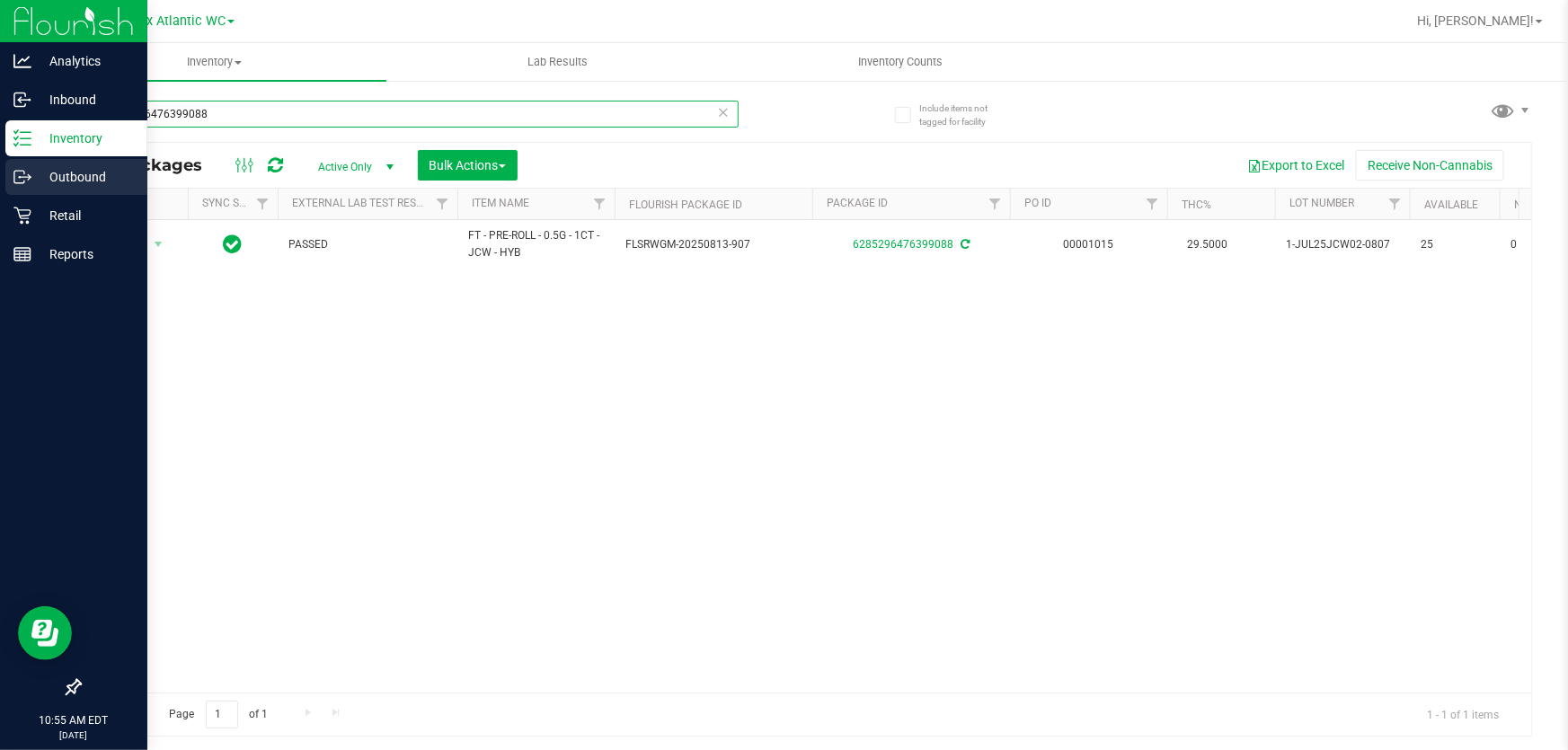
drag, startPoint x: 216, startPoint y: 107, endPoint x: 0, endPoint y: 179, distance: 227.7
click at [0, 222] on div "Analytics Inbound Inventory Outbound Retail Reports 10:55 AM EDT [DATE] 08/21 J…" at bounding box center [784, 375] width 1568 height 750
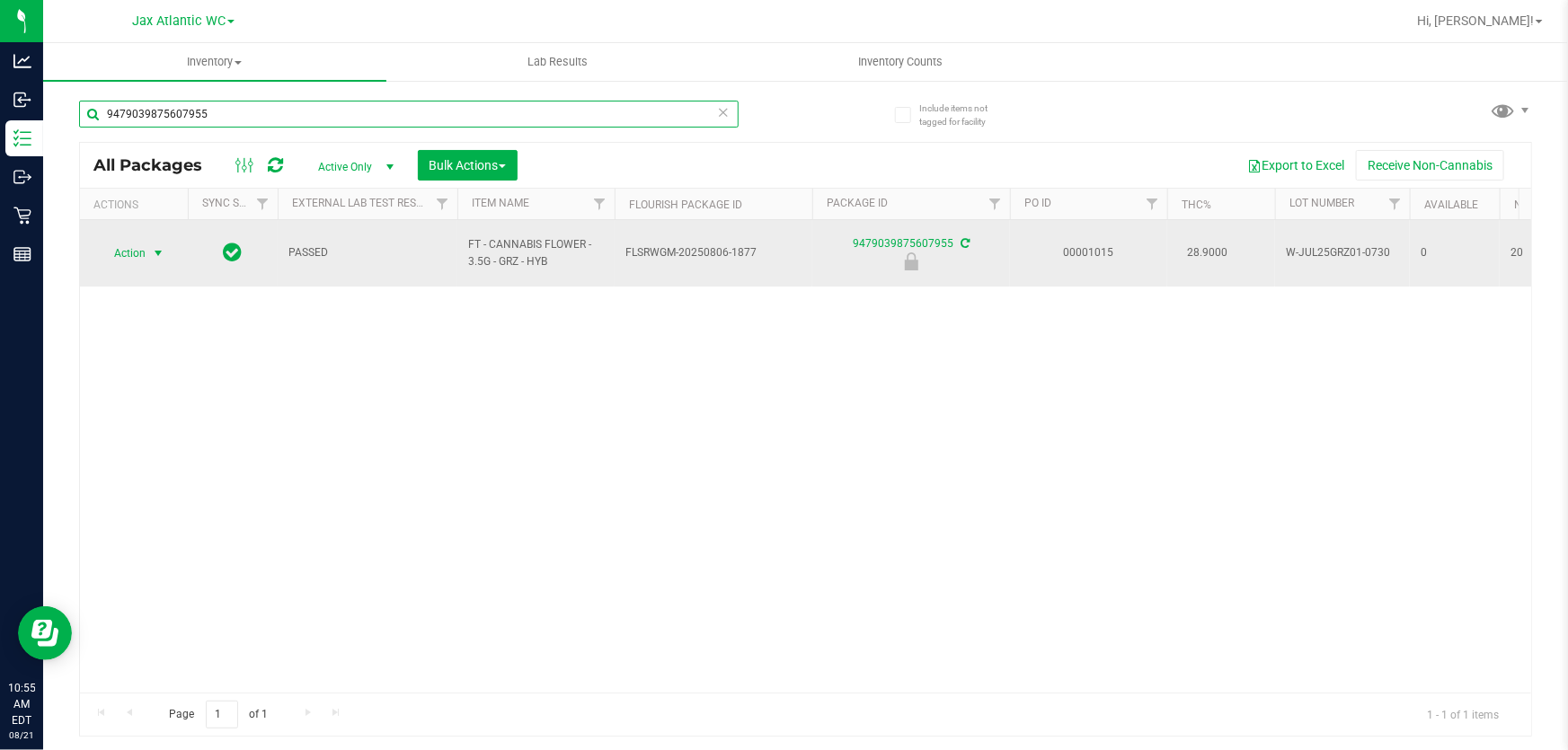
type input "9479039875607955"
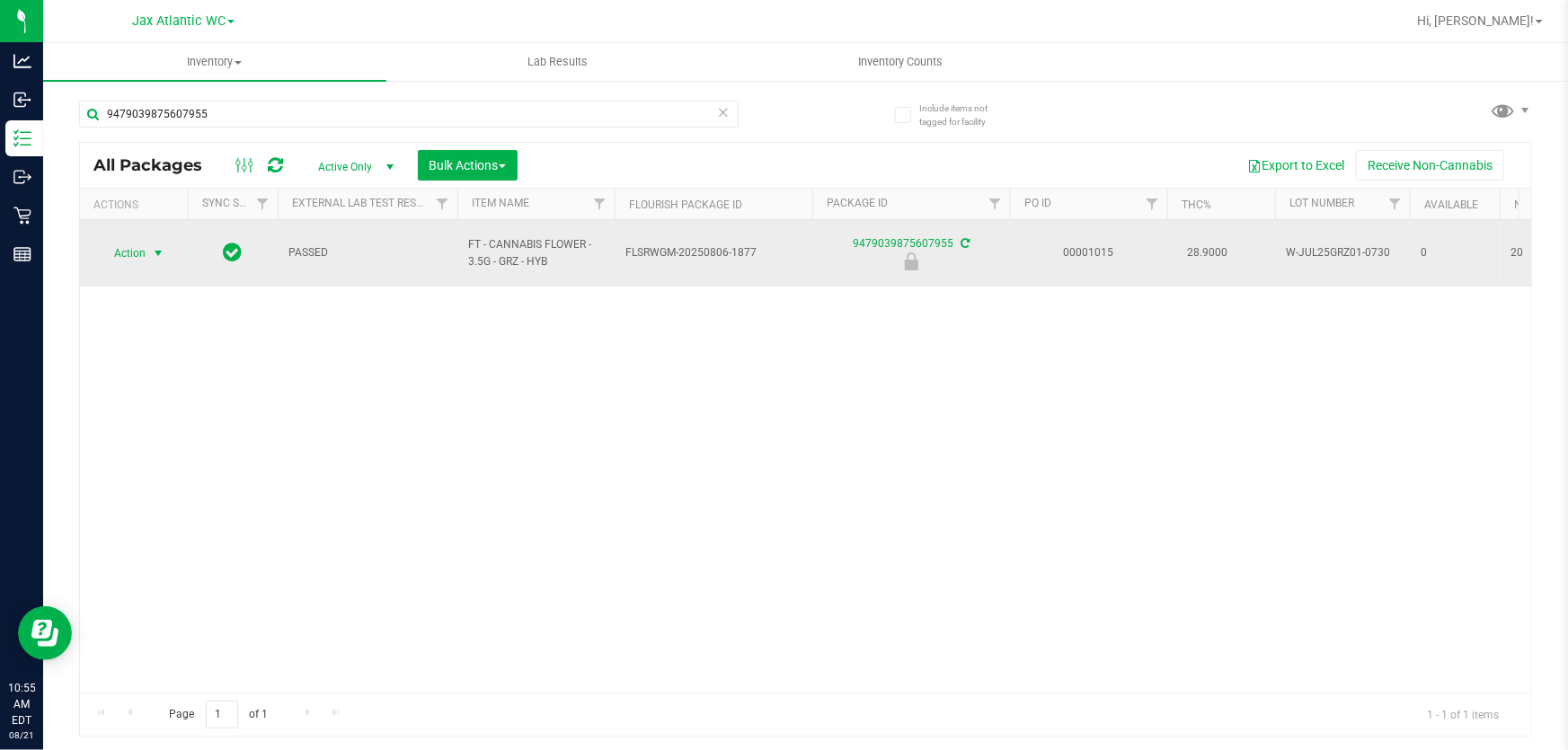
click at [119, 245] on span "Action" at bounding box center [122, 253] width 48 height 25
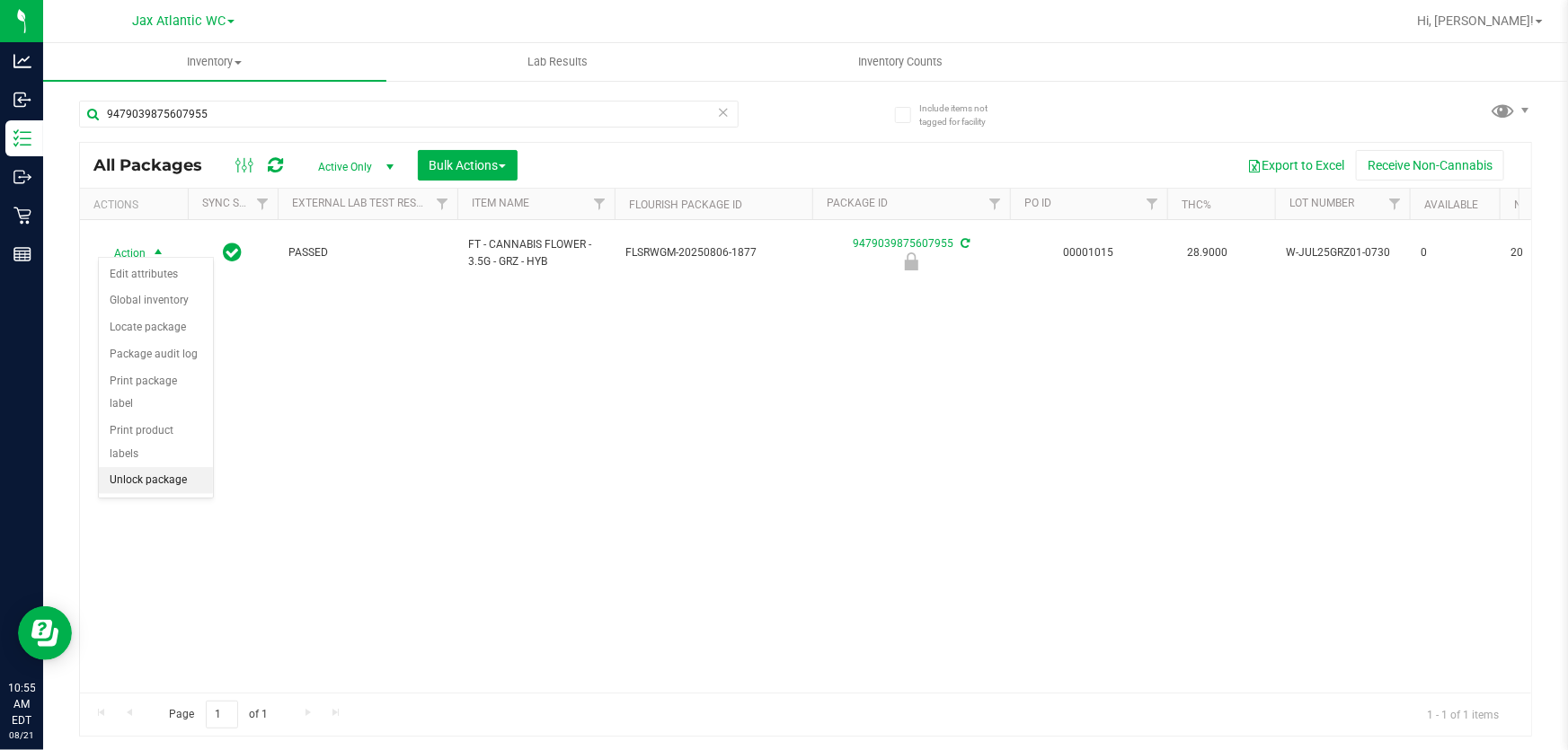
click at [173, 467] on li "Unlock package" at bounding box center [156, 480] width 114 height 27
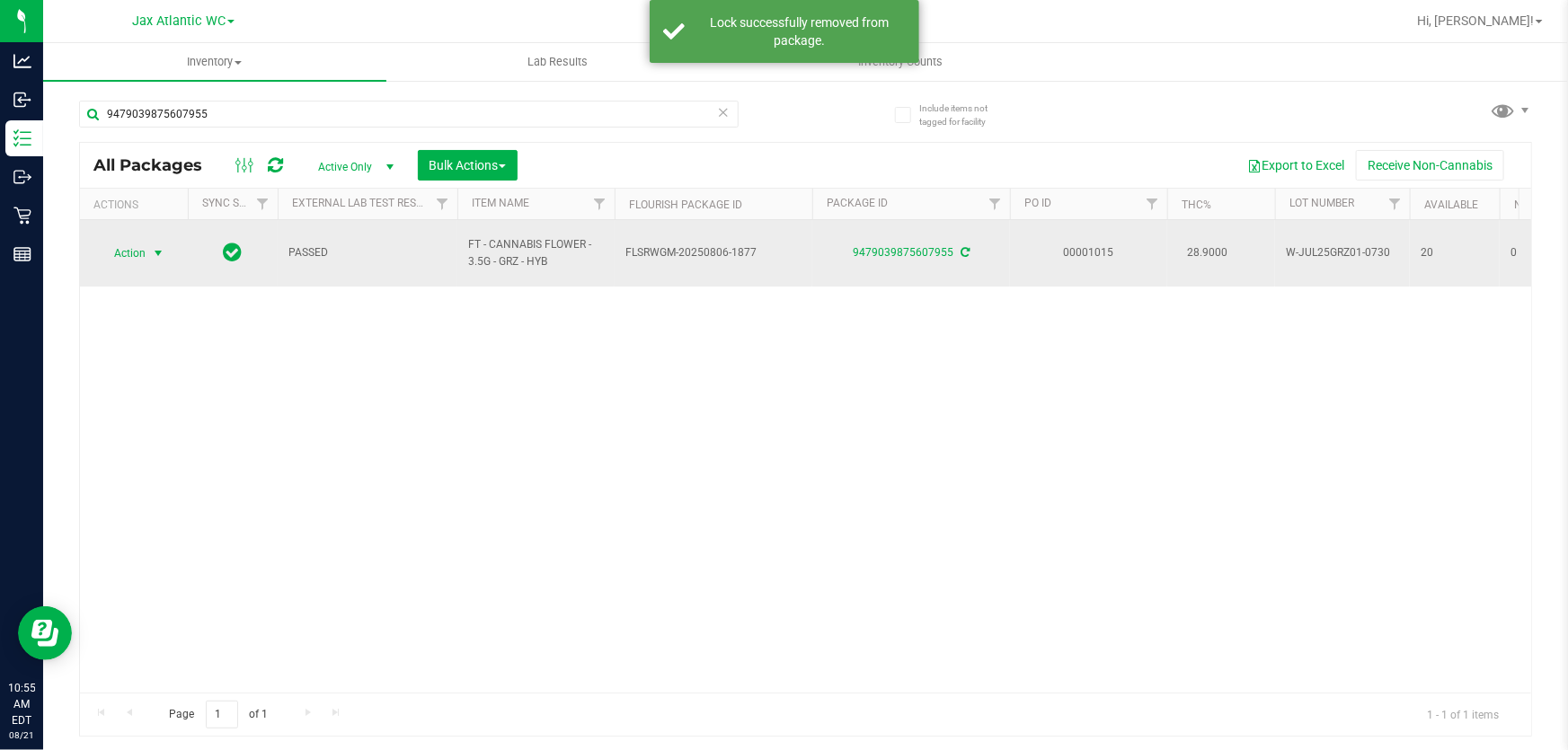
click at [131, 241] on span "Action" at bounding box center [122, 253] width 48 height 25
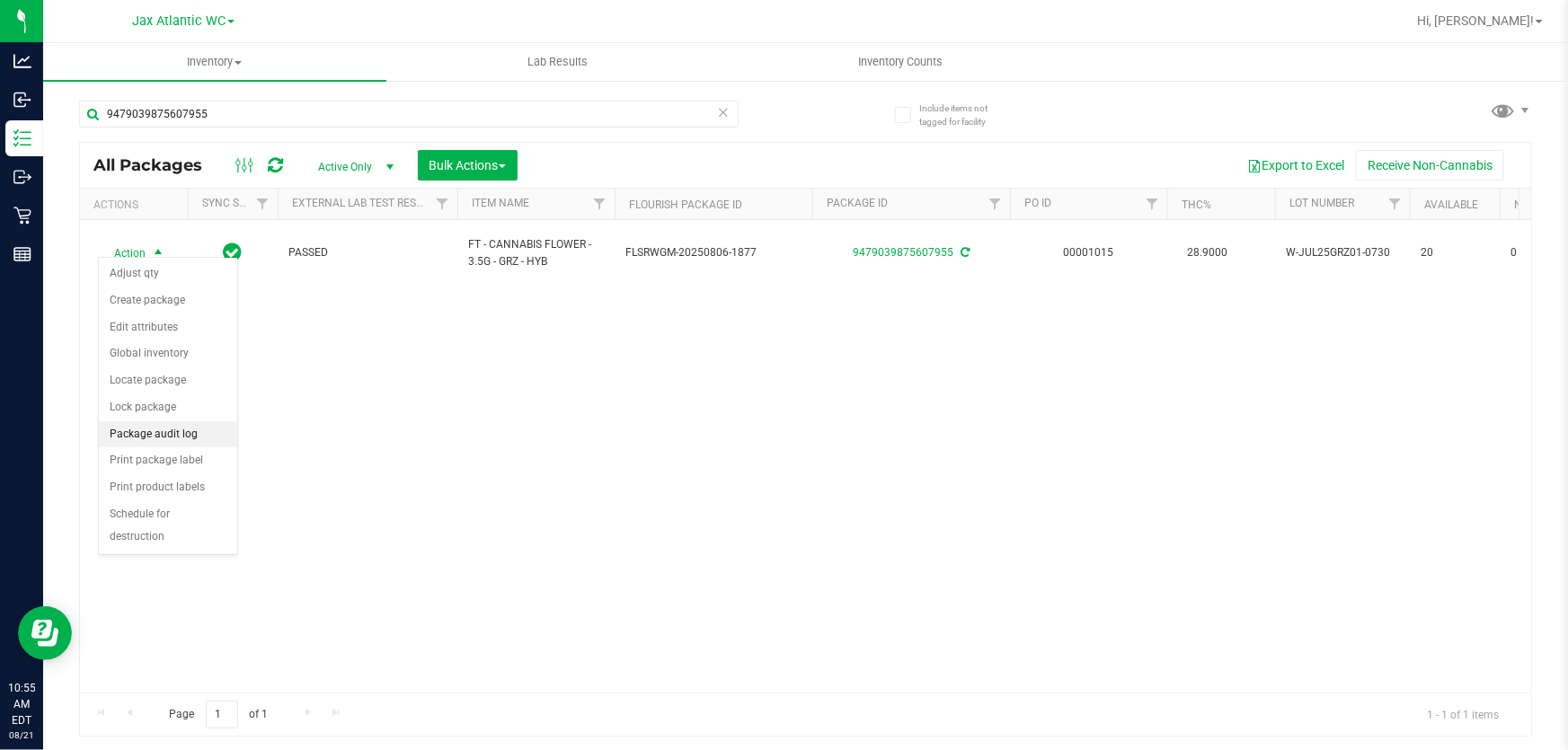
click at [174, 428] on li "Package audit log" at bounding box center [169, 435] width 139 height 27
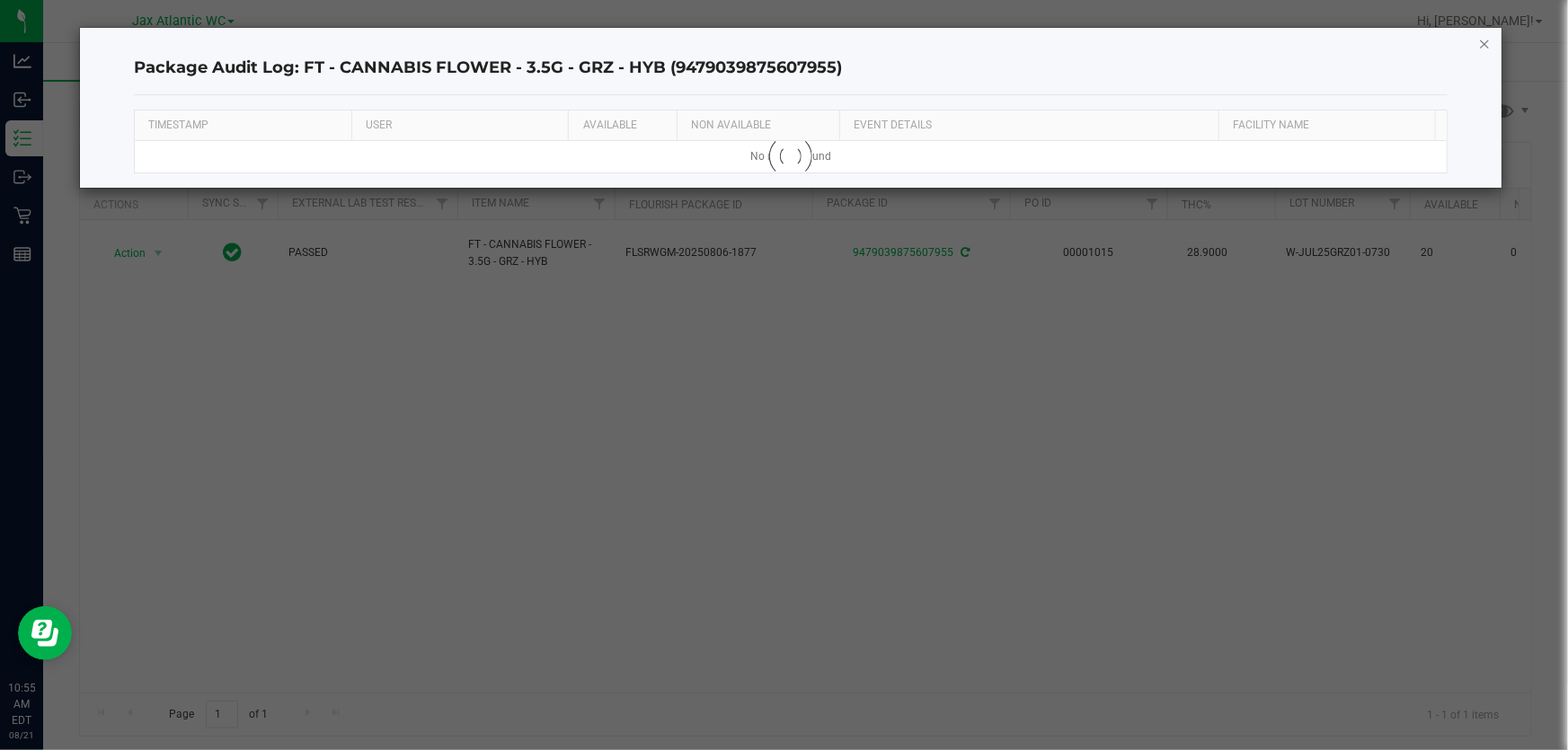
click at [1482, 47] on icon "button" at bounding box center [1484, 43] width 13 height 21
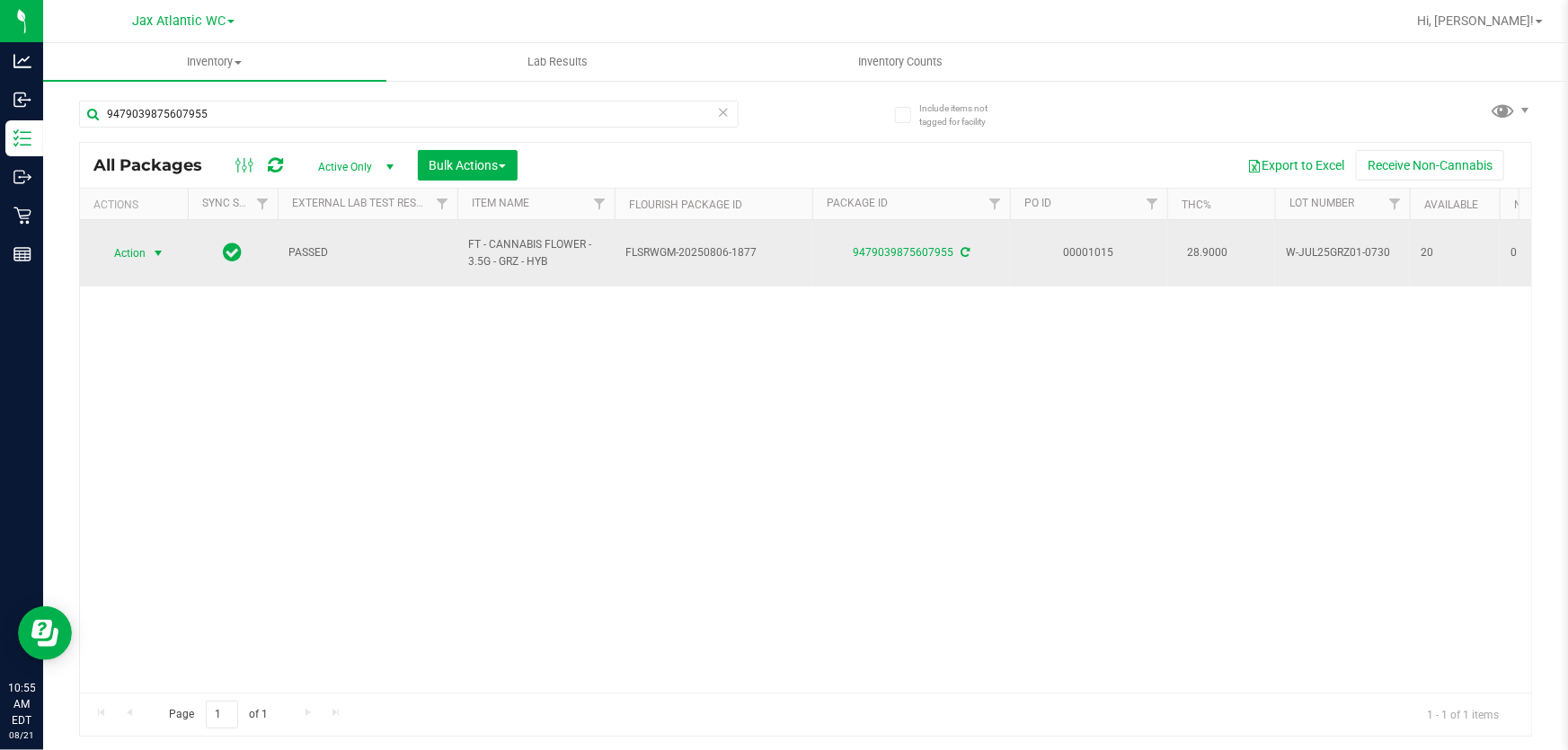
click at [127, 250] on span "Action" at bounding box center [122, 253] width 48 height 25
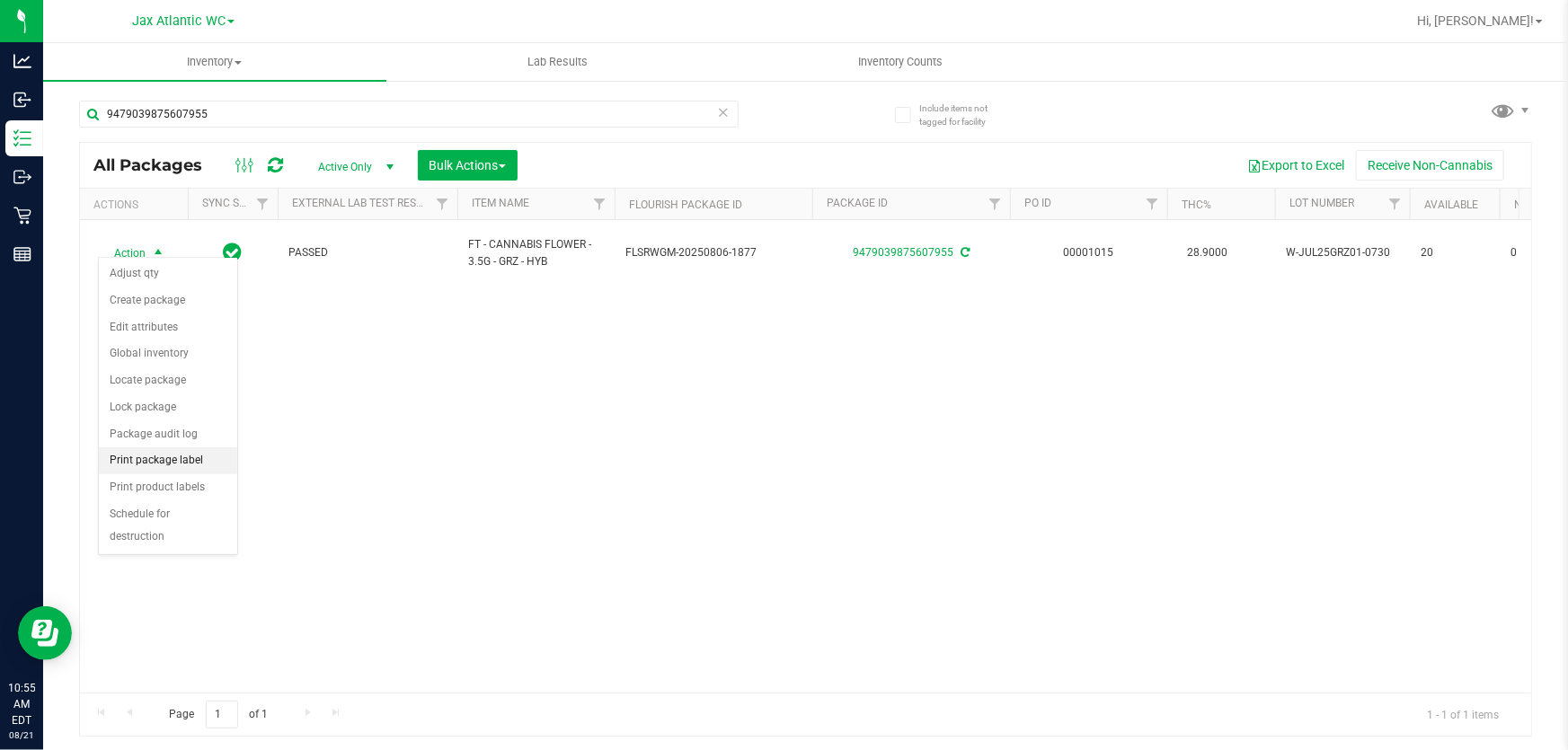
click at [169, 457] on li "Print package label" at bounding box center [169, 461] width 139 height 27
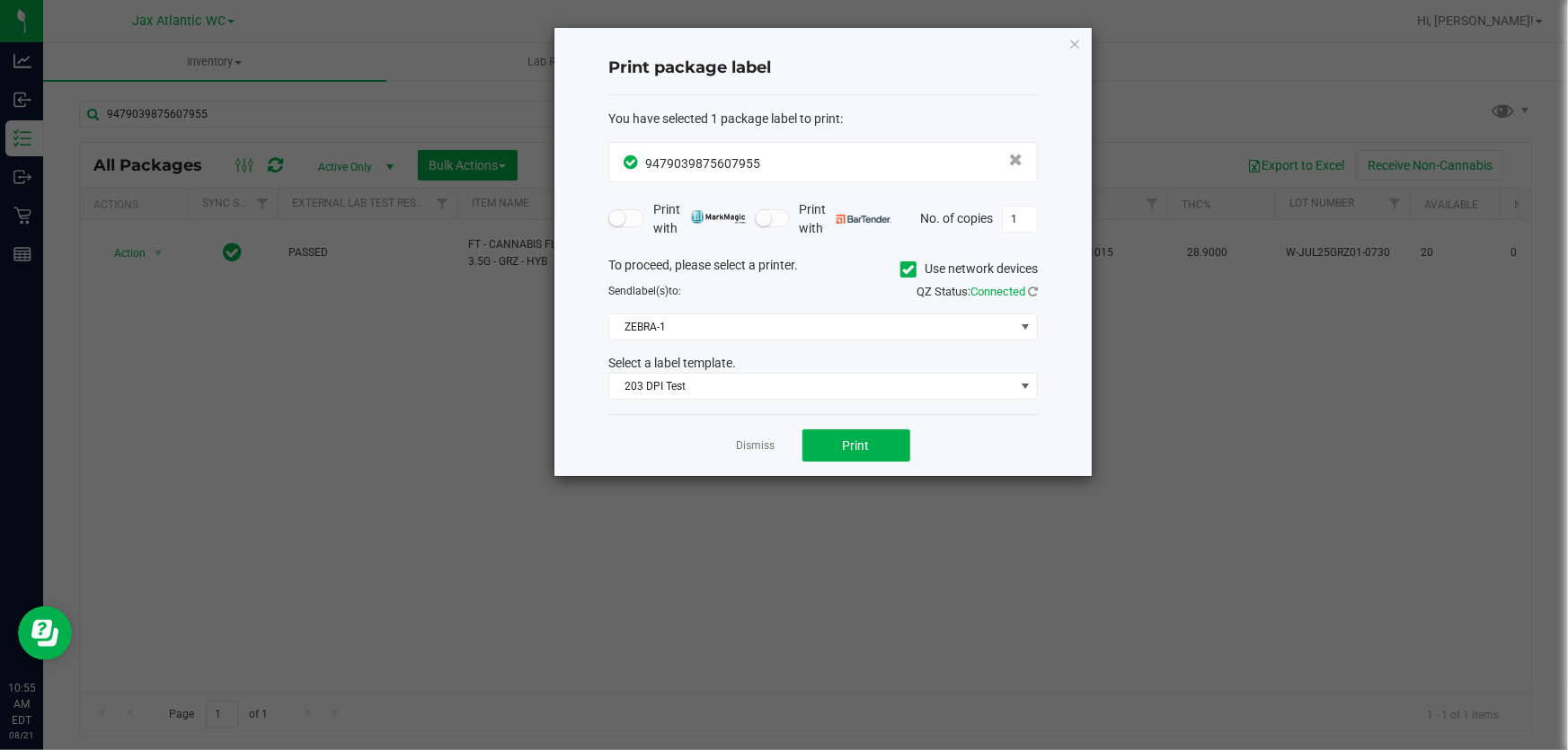
click at [850, 427] on div "Dismiss Print" at bounding box center [823, 445] width 430 height 62
click at [853, 430] on button "Print" at bounding box center [856, 446] width 108 height 33
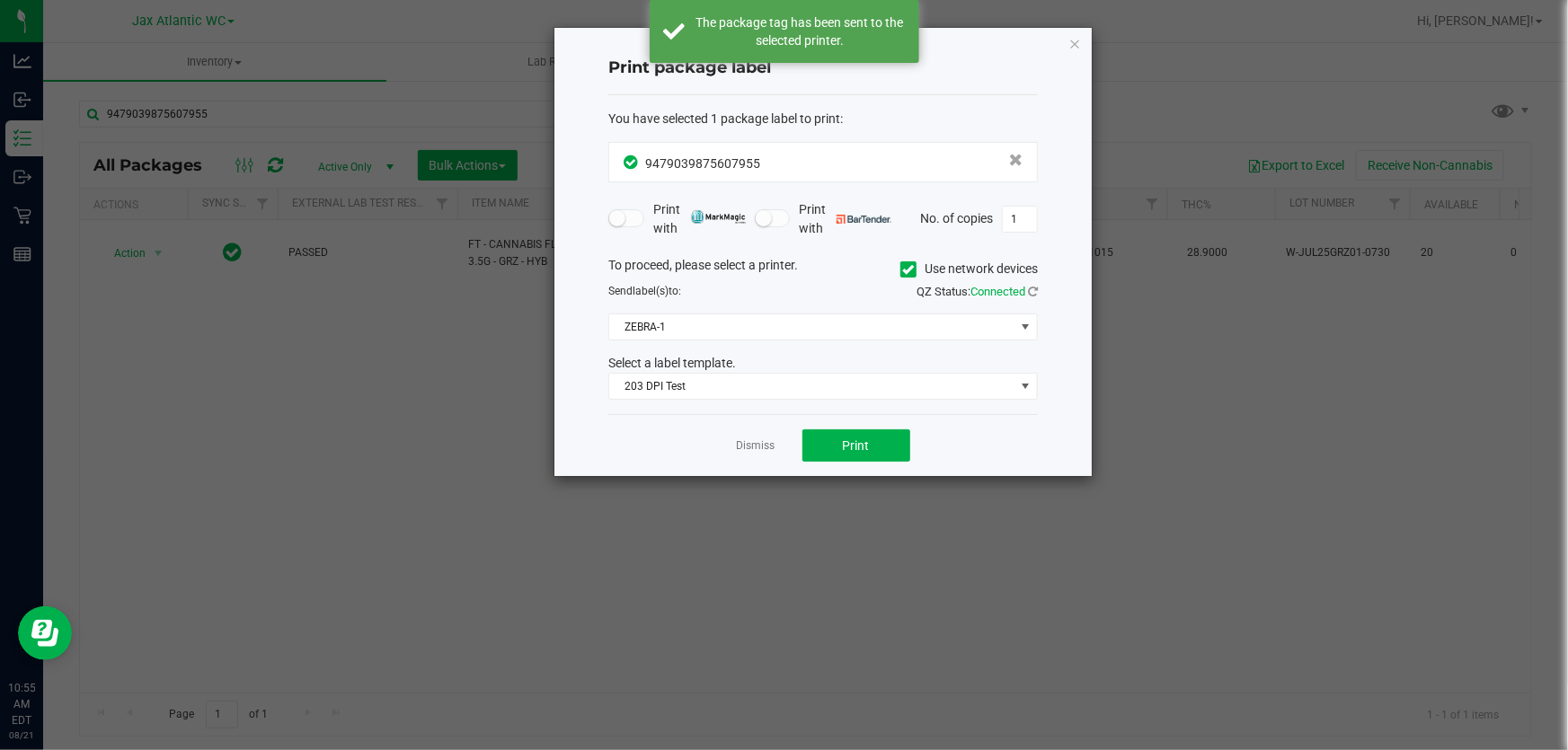
click at [837, 462] on div "Dismiss Print" at bounding box center [823, 445] width 430 height 62
click at [837, 450] on button "Print" at bounding box center [856, 446] width 108 height 33
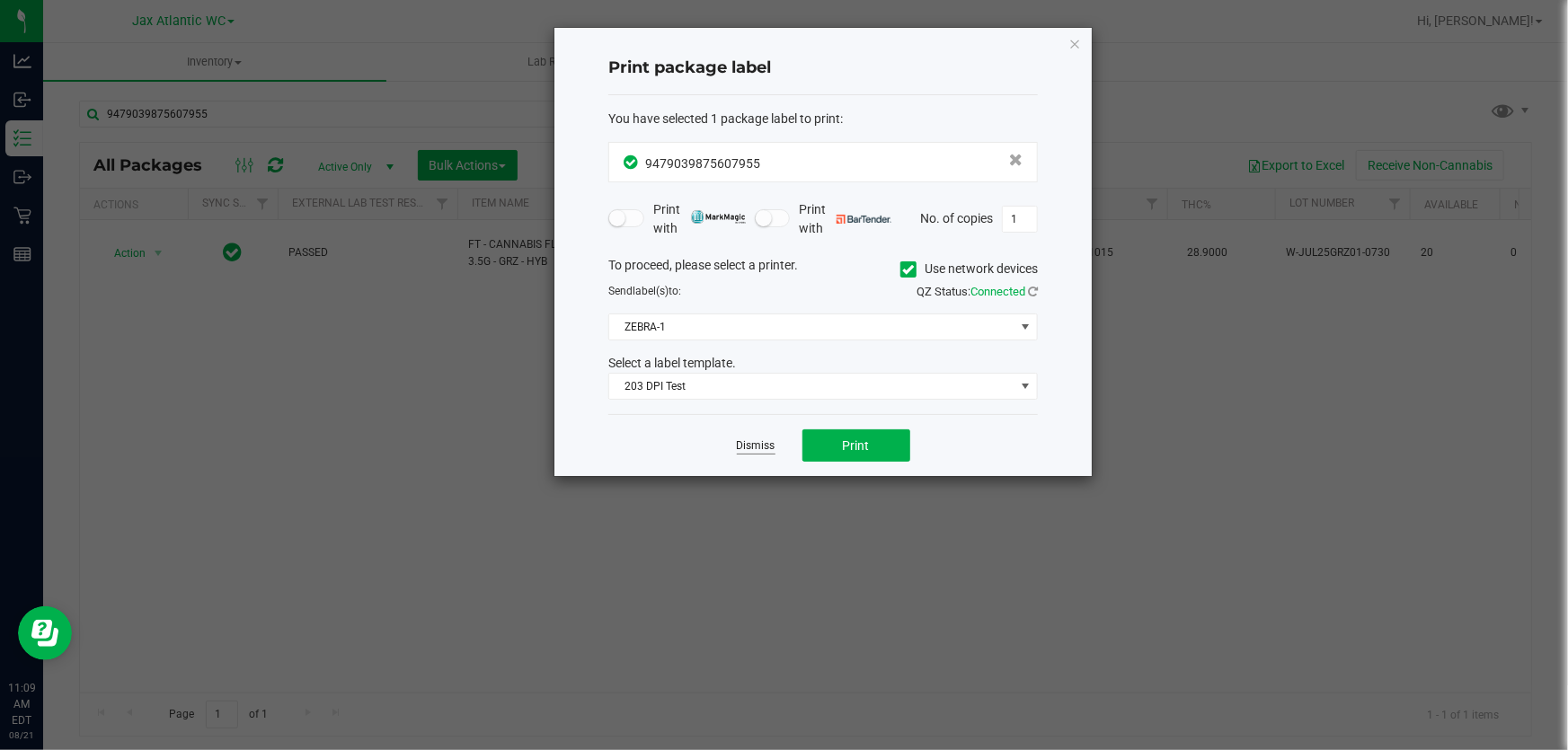
drag, startPoint x: 755, startPoint y: 429, endPoint x: 757, endPoint y: 448, distance: 19.1
click at [756, 434] on div "Dismiss Print" at bounding box center [823, 445] width 430 height 62
click at [766, 464] on div "Dismiss Print" at bounding box center [823, 445] width 430 height 62
click at [766, 444] on link "Dismiss" at bounding box center [756, 446] width 39 height 15
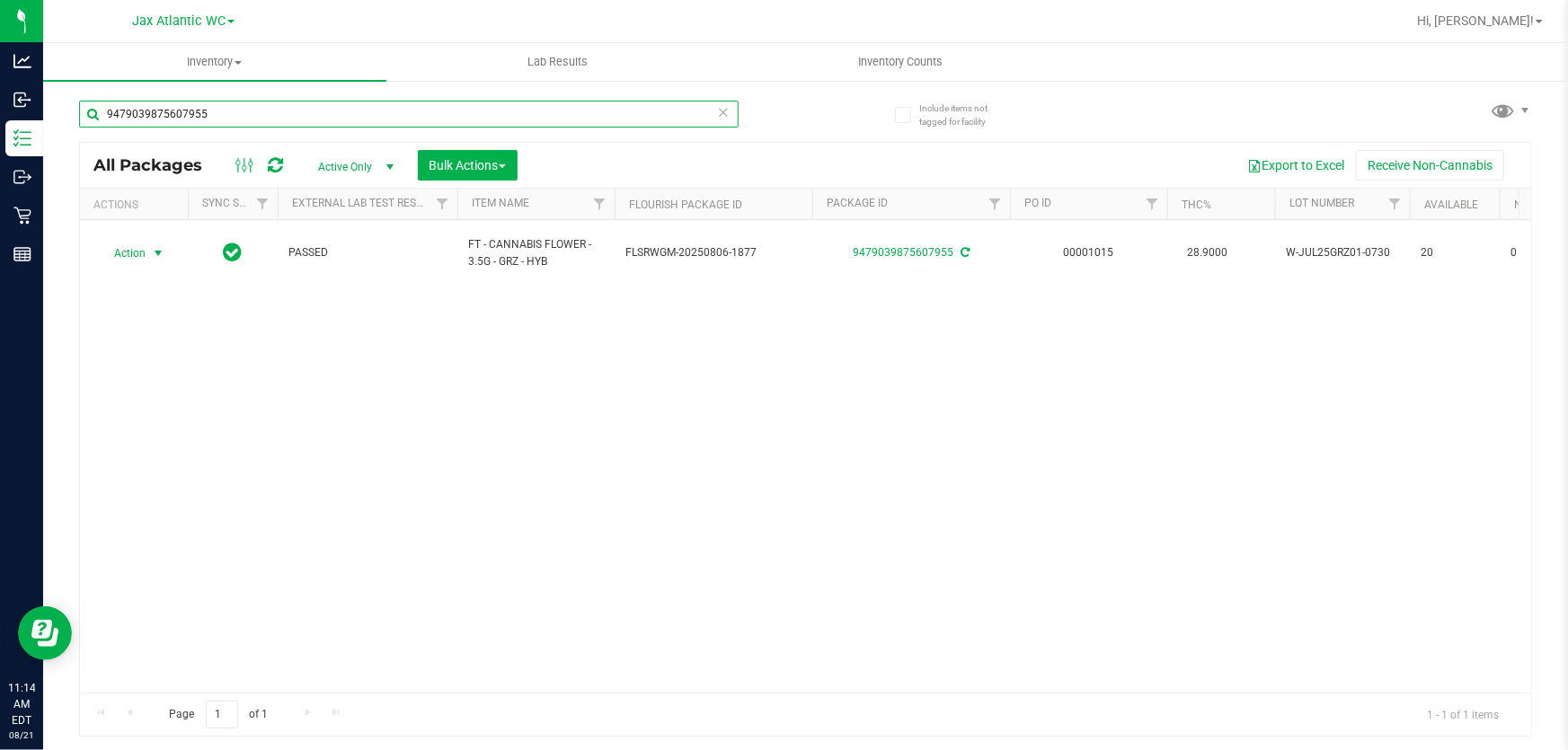
click at [304, 116] on input "9479039875607955" at bounding box center [408, 114] width 660 height 27
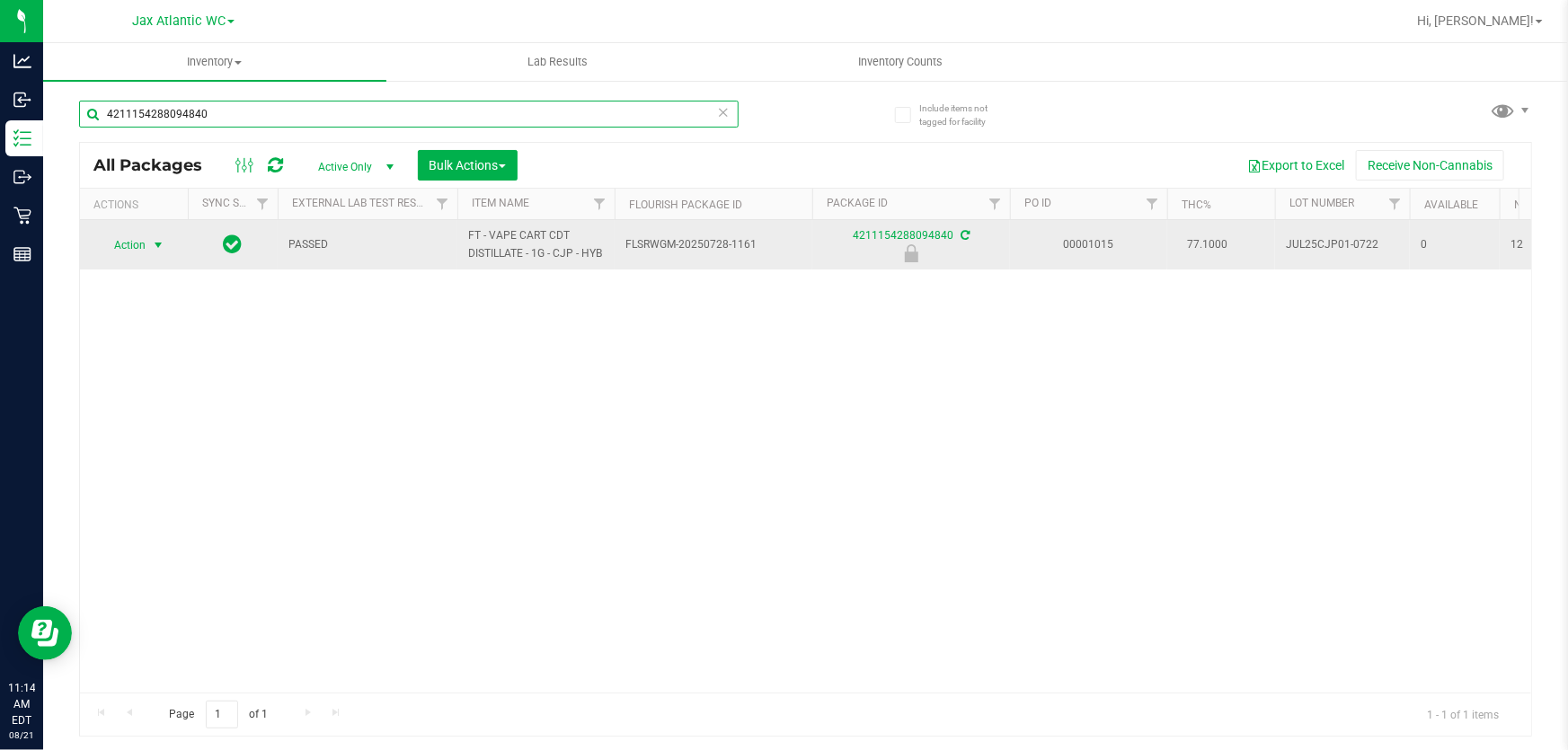
type input "4211154288094840"
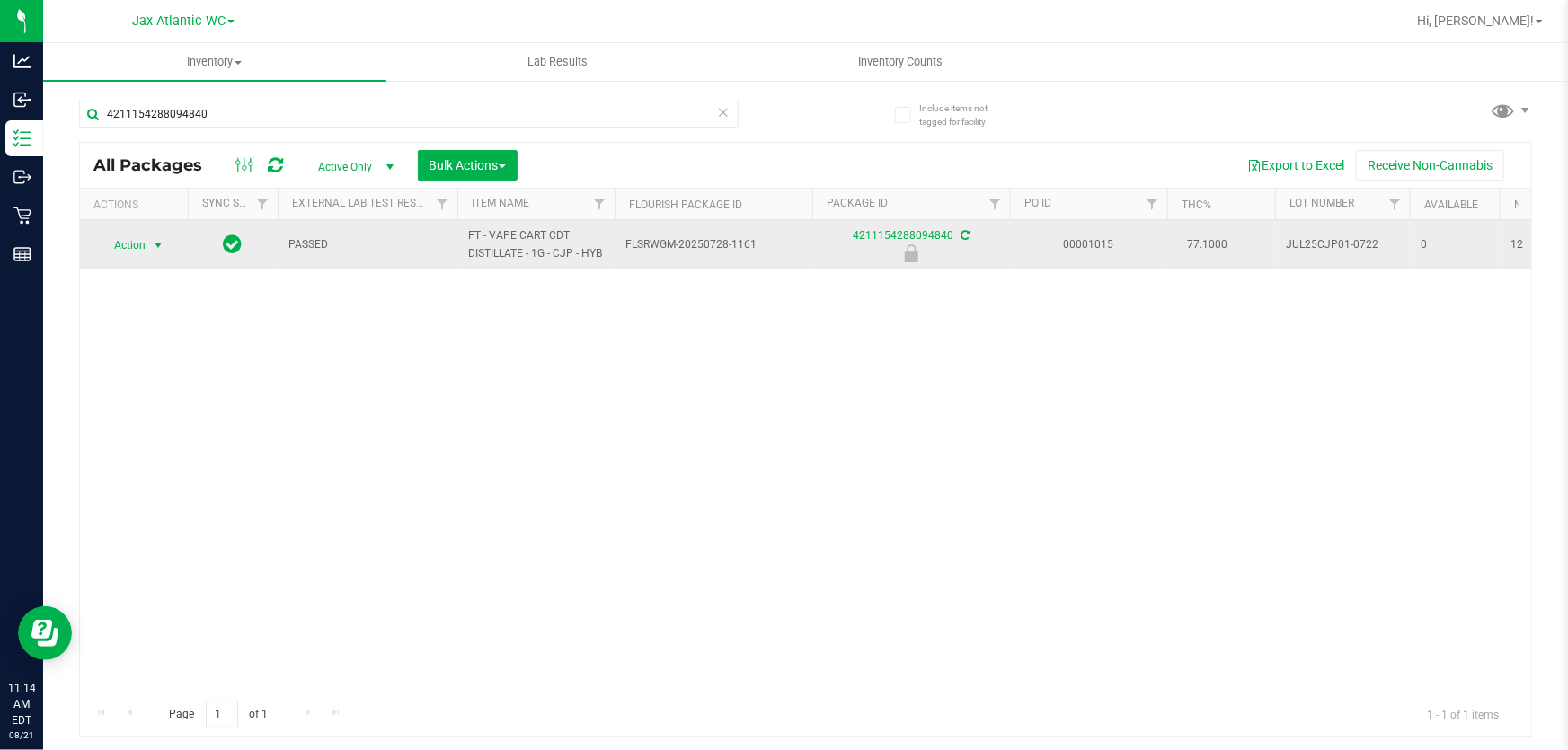
click at [144, 246] on span "Action" at bounding box center [122, 246] width 48 height 25
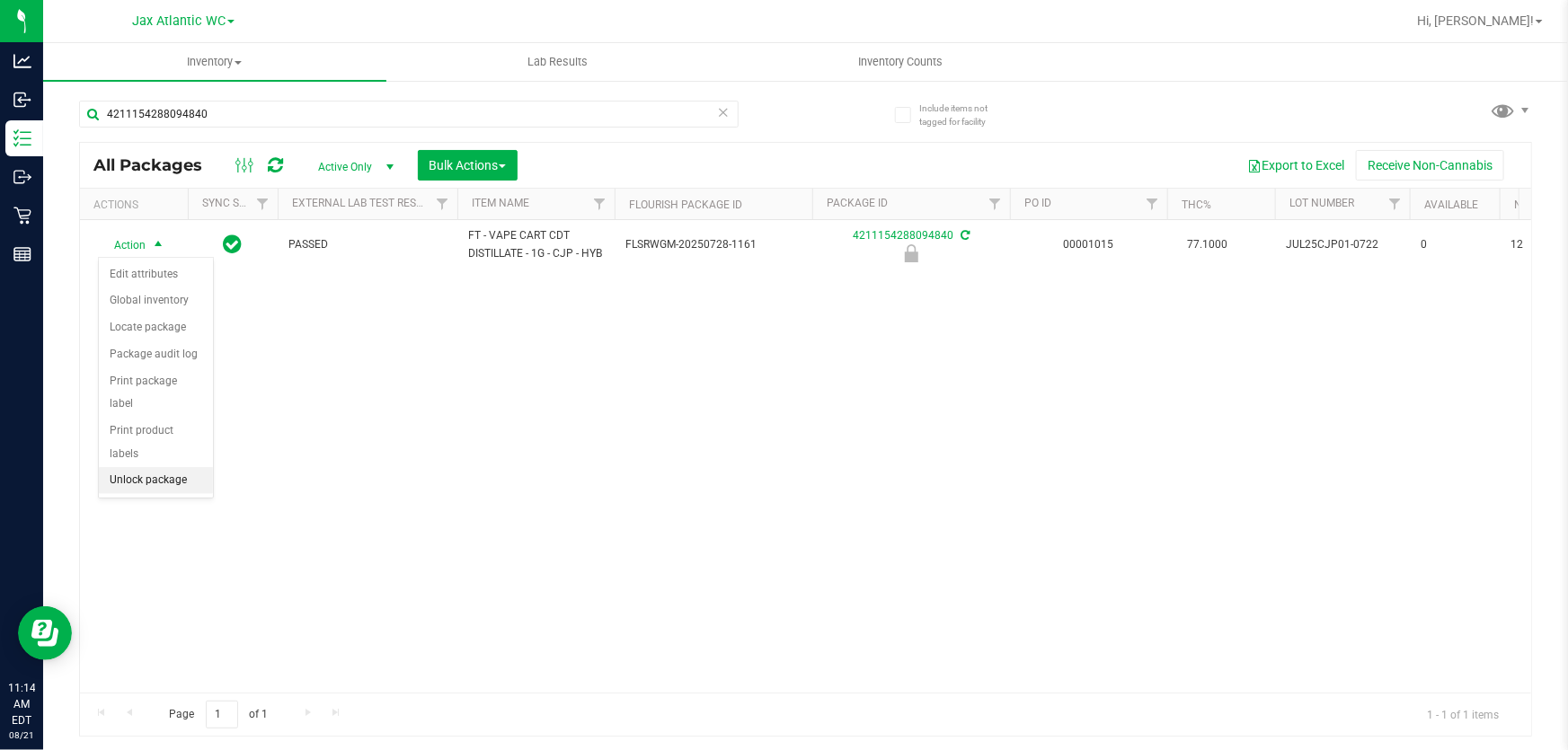
click at [141, 467] on li "Unlock package" at bounding box center [156, 480] width 114 height 27
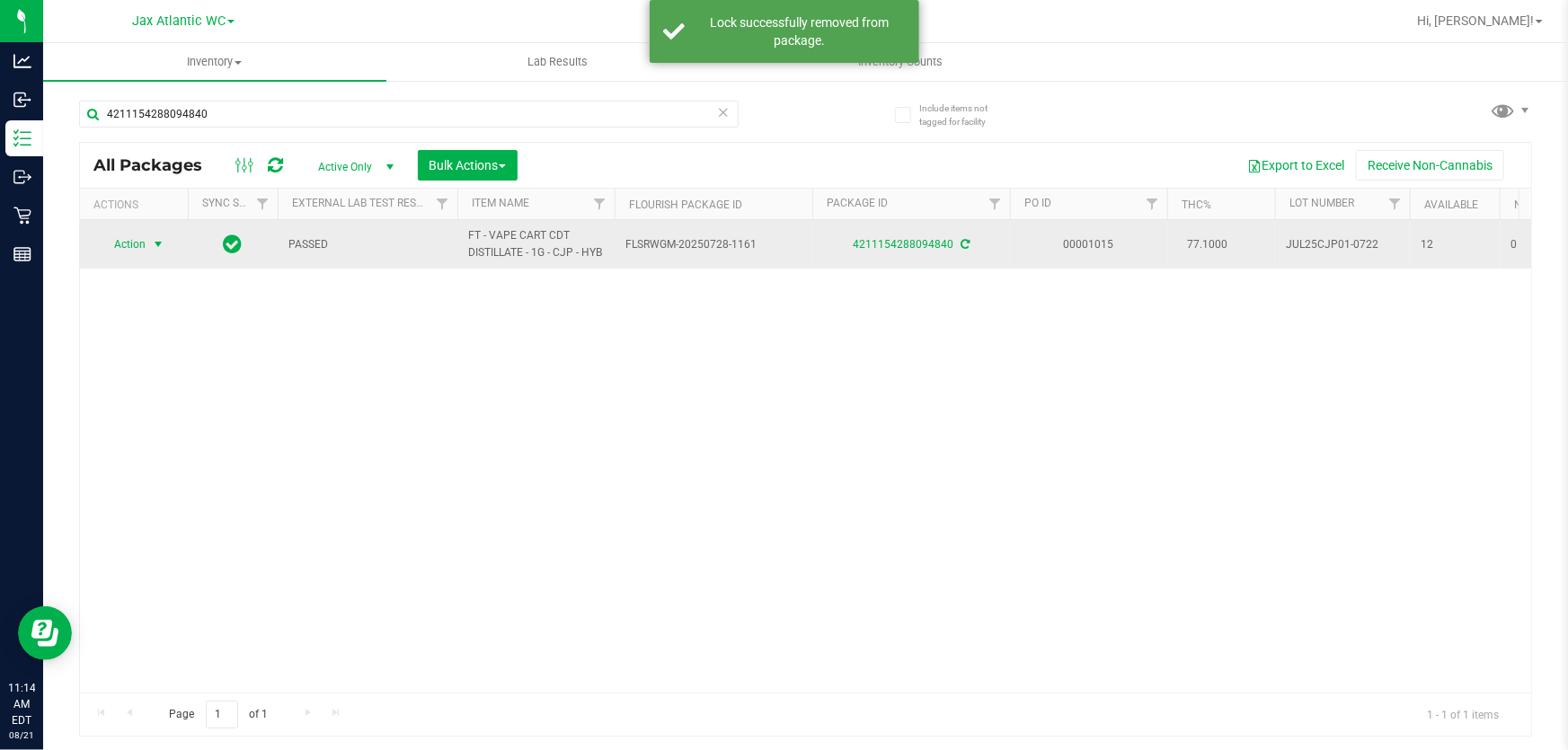
click at [134, 243] on span "Action" at bounding box center [122, 245] width 48 height 25
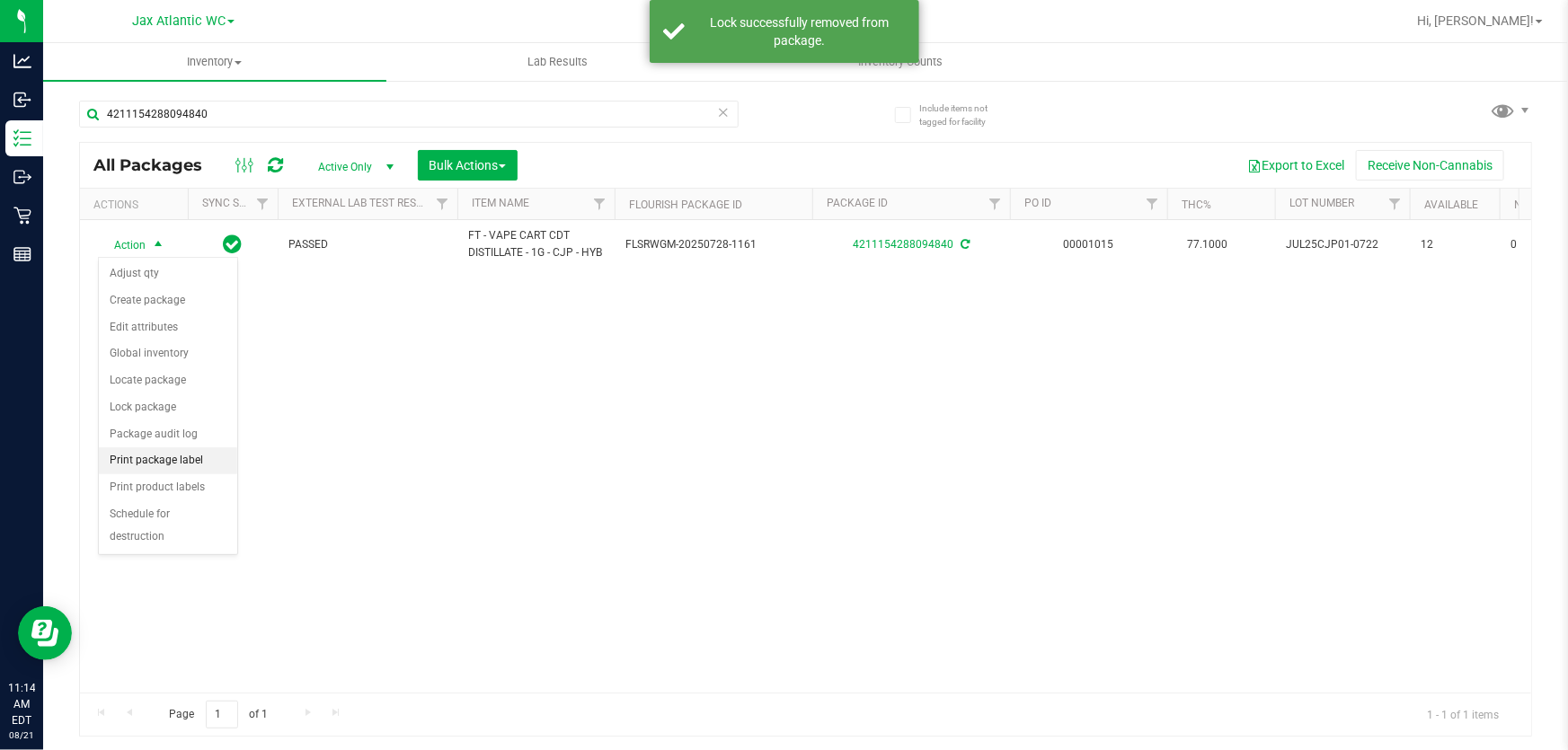
click at [144, 453] on li "Print package label" at bounding box center [169, 461] width 139 height 27
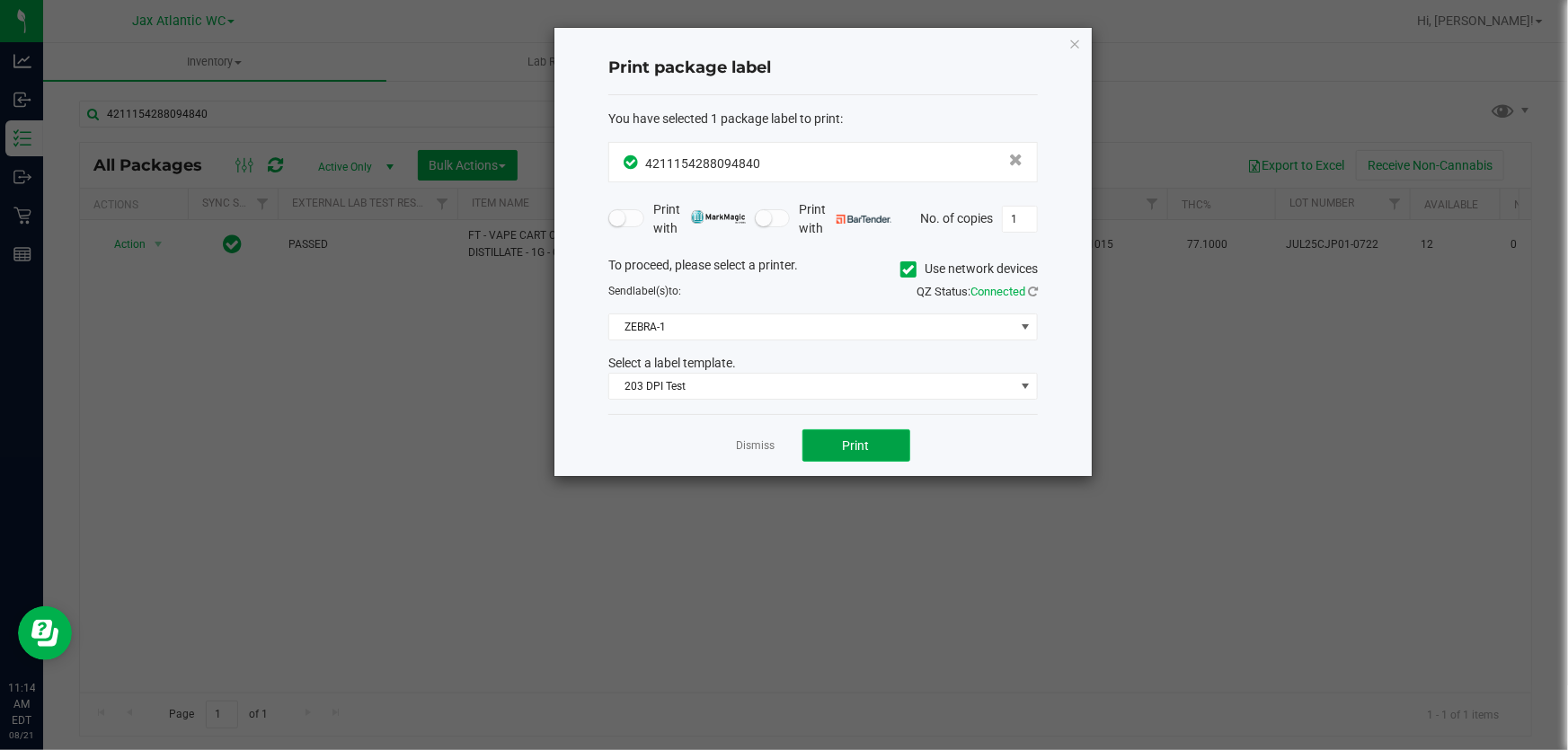
click at [829, 439] on button "Print" at bounding box center [856, 446] width 108 height 33
click at [735, 449] on div "Dismiss Print" at bounding box center [823, 445] width 430 height 62
click at [771, 439] on link "Dismiss" at bounding box center [756, 446] width 39 height 15
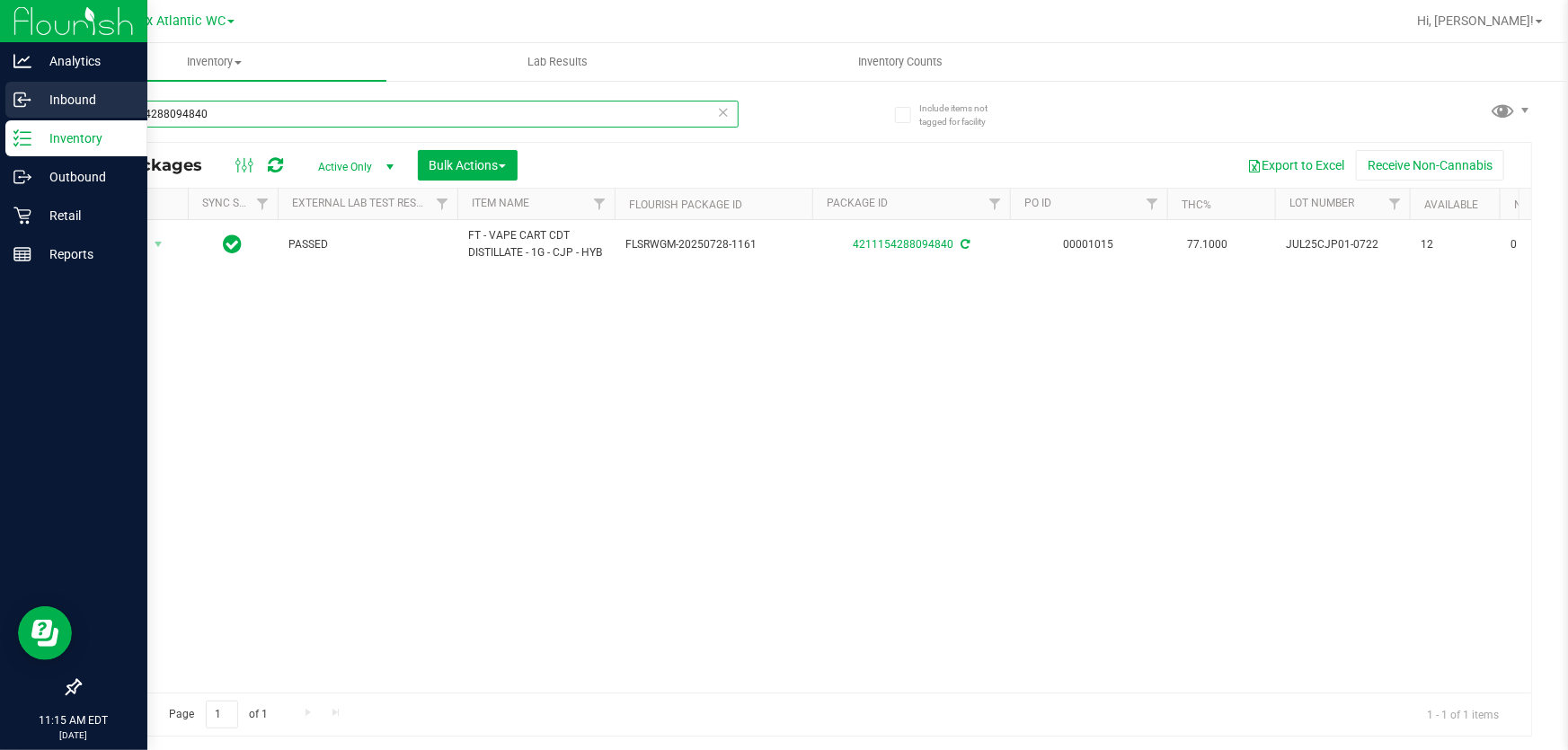
drag, startPoint x: 252, startPoint y: 114, endPoint x: 0, endPoint y: 101, distance: 252.3
click at [0, 113] on div "Analytics Inbound Inventory Outbound Retail Reports 11:15 AM EDT [DATE] 08/21 J…" at bounding box center [784, 375] width 1568 height 750
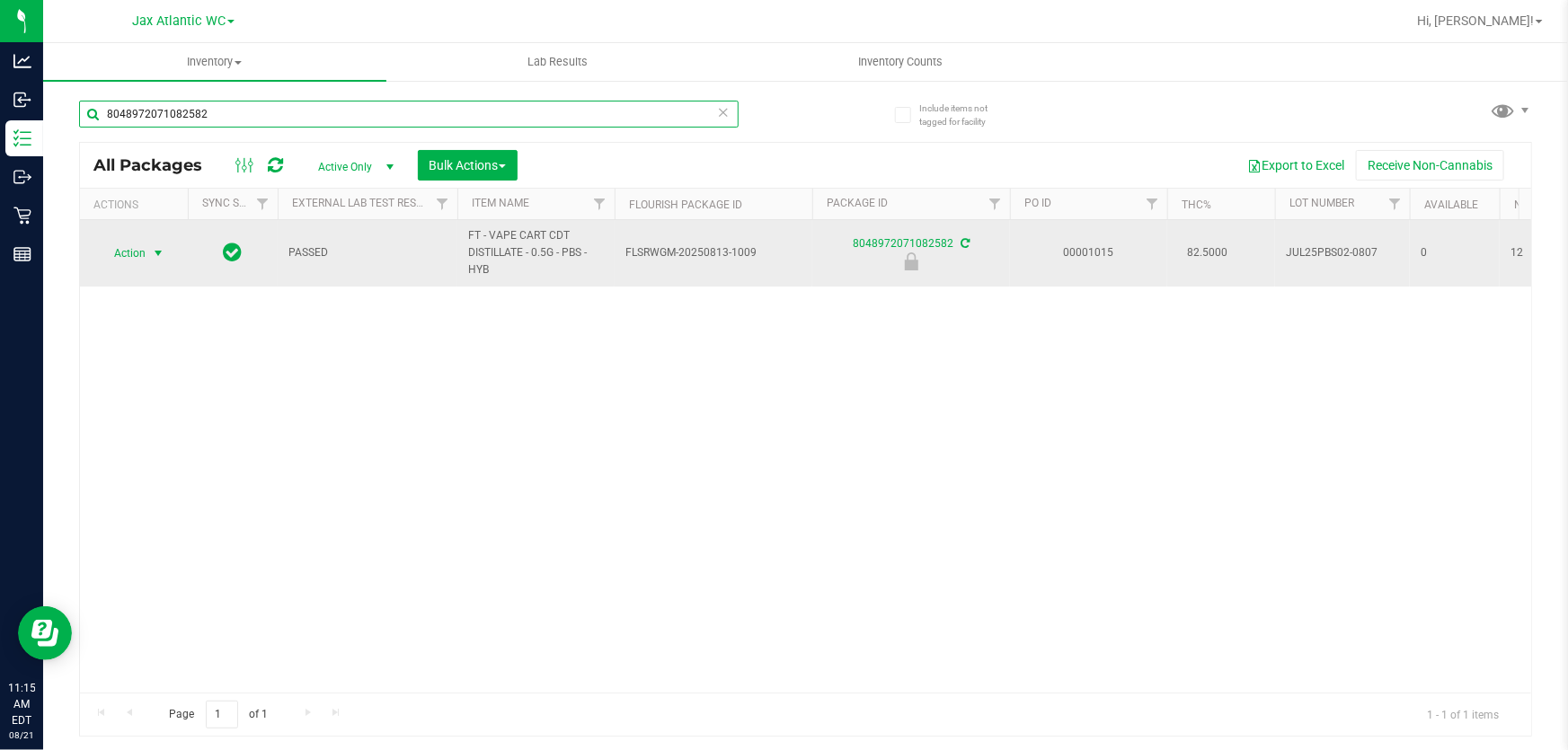
type input "8048972071082582"
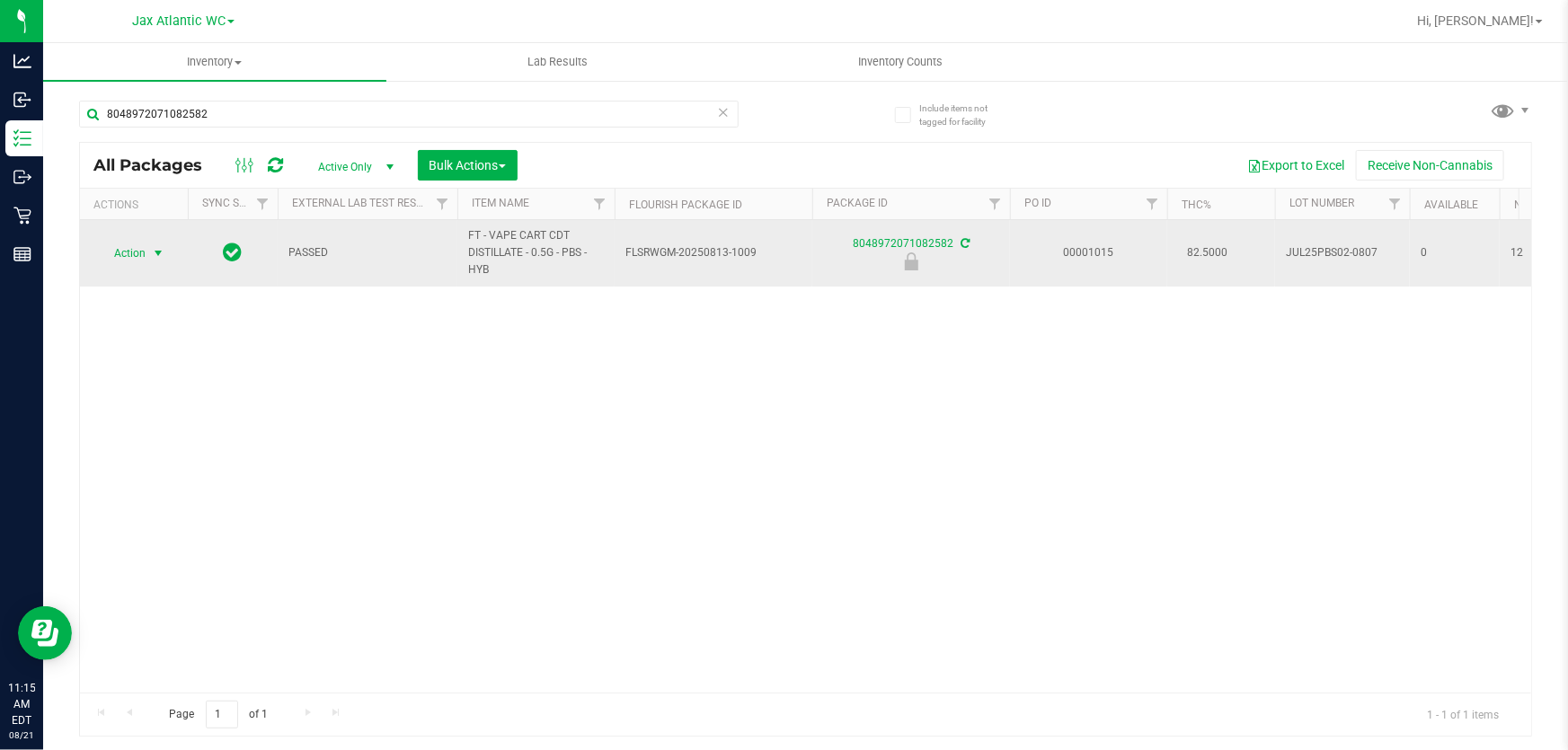
click at [107, 252] on span "Action" at bounding box center [122, 253] width 48 height 25
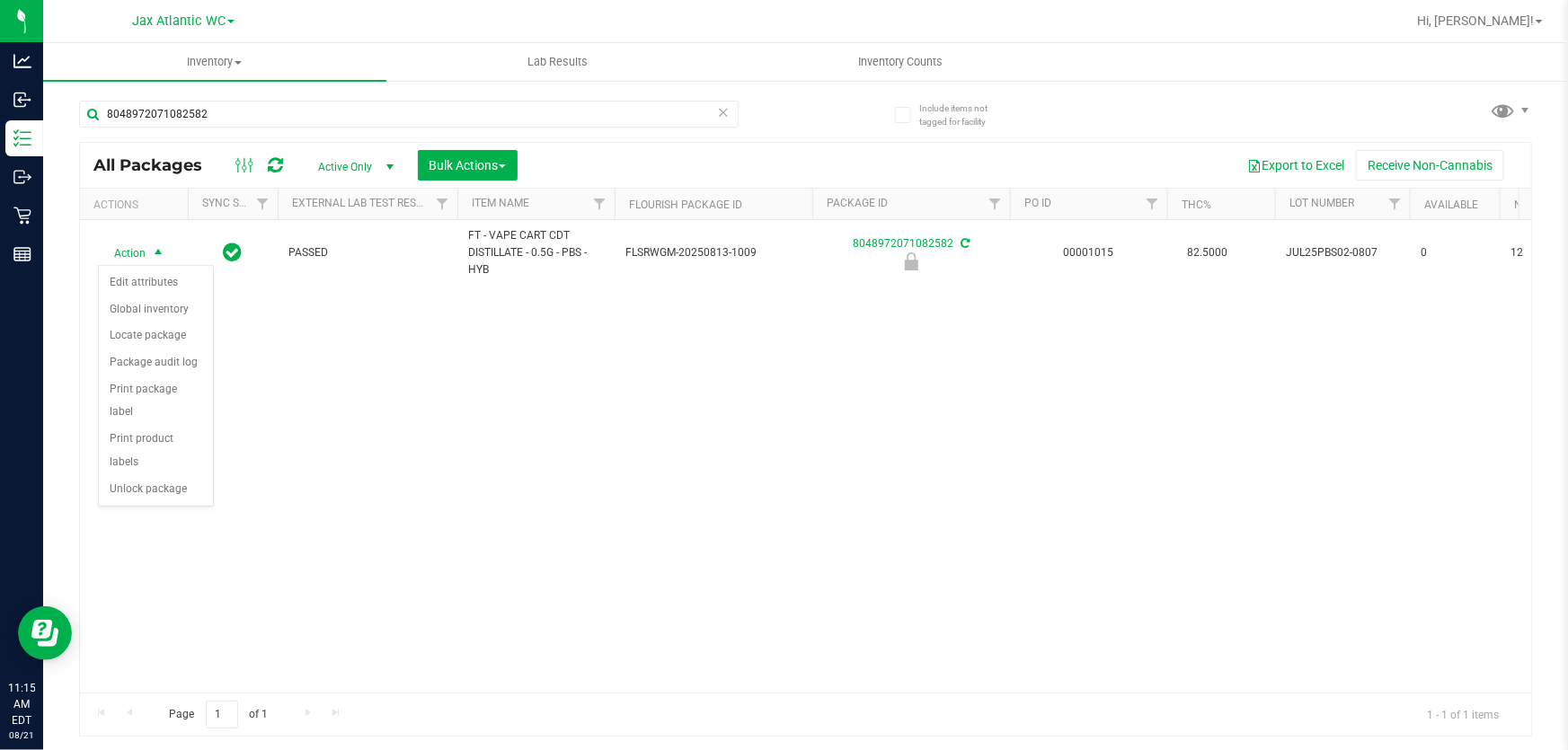
click at [130, 478] on div "Action Edit attributes Global inventory Locate package Package audit log Print …" at bounding box center [156, 385] width 116 height 241
click at [196, 381] on li "Print package label" at bounding box center [156, 401] width 114 height 49
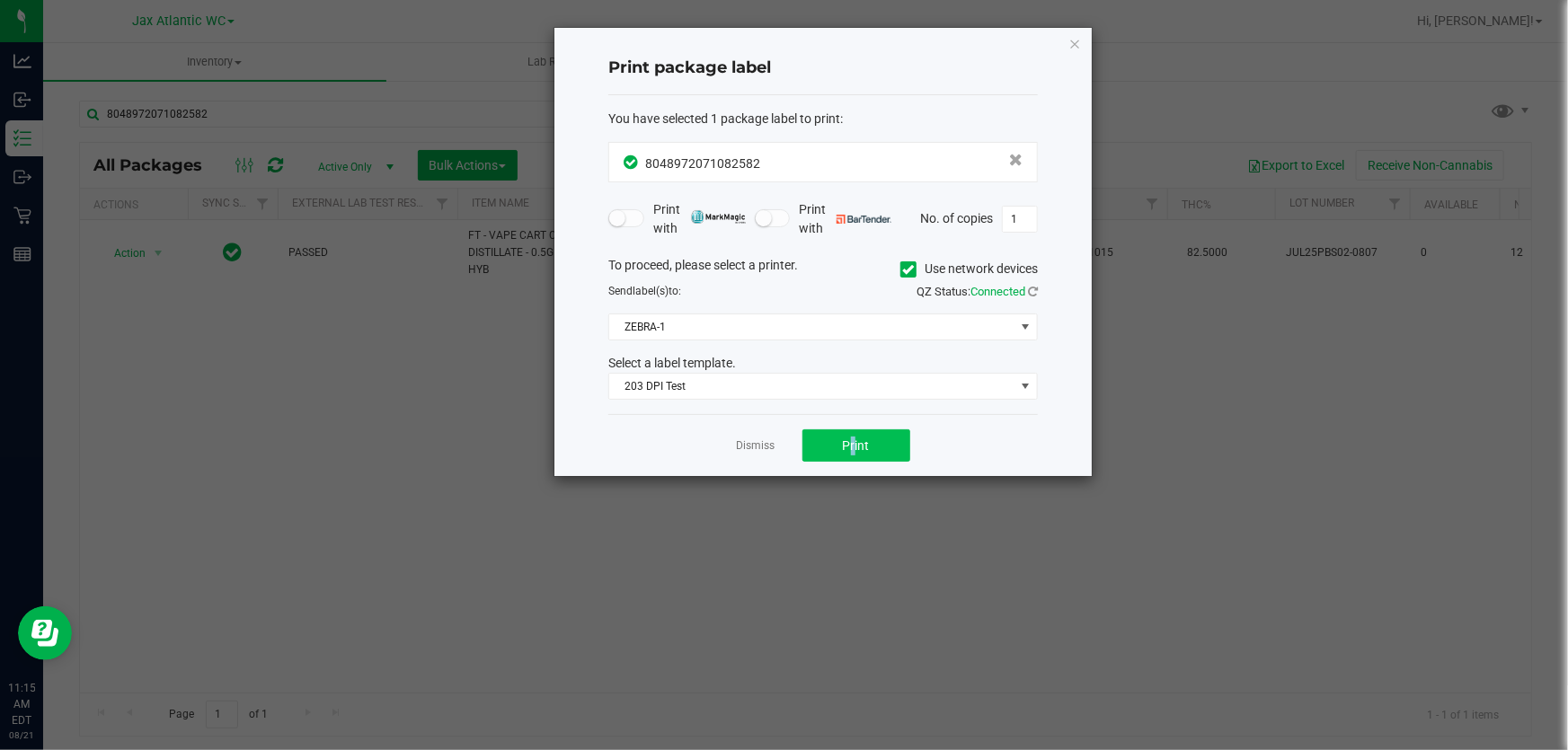
click at [851, 430] on div "Dismiss Print" at bounding box center [823, 445] width 430 height 62
click at [857, 438] on span "Print" at bounding box center [856, 445] width 27 height 14
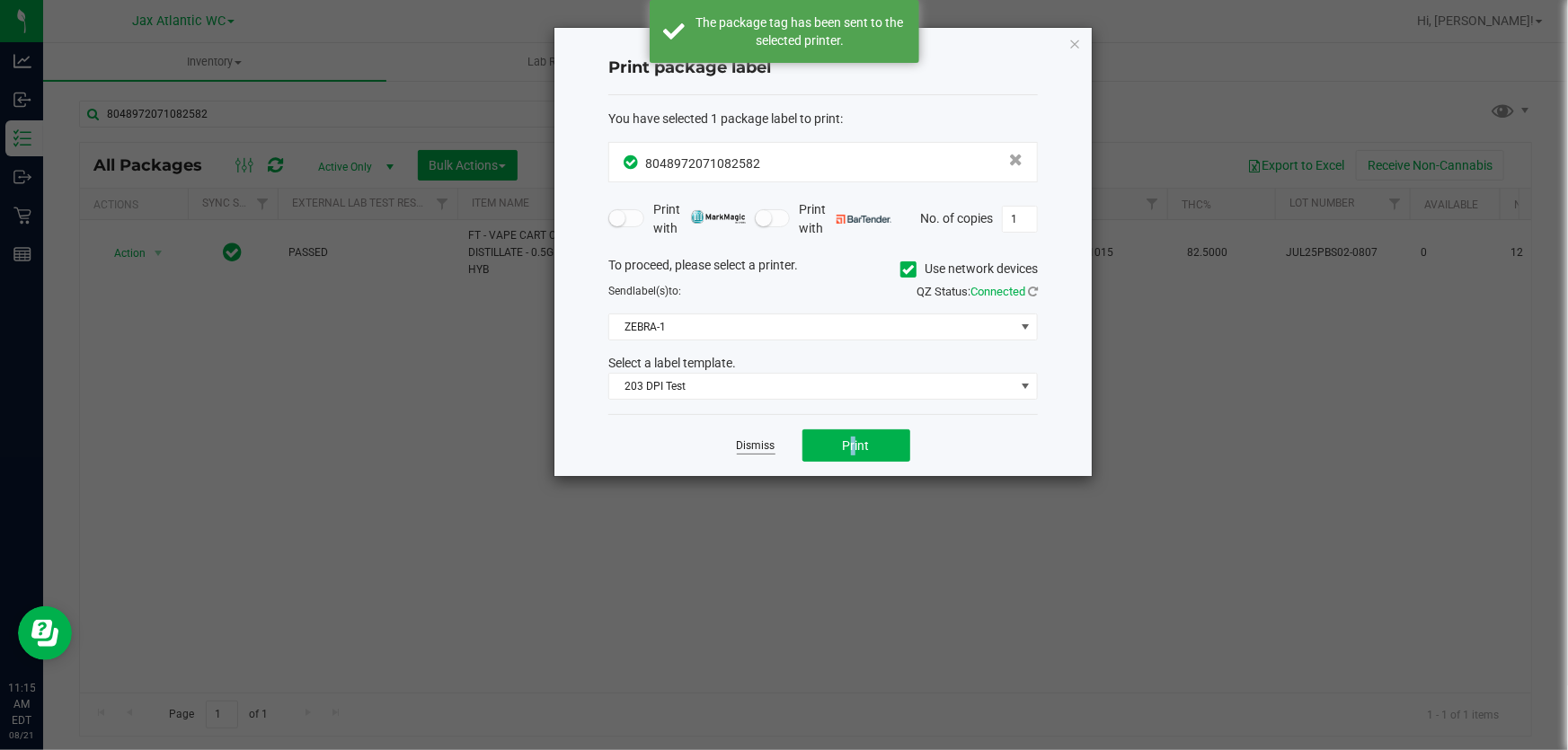
click at [742, 442] on link "Dismiss" at bounding box center [756, 446] width 39 height 15
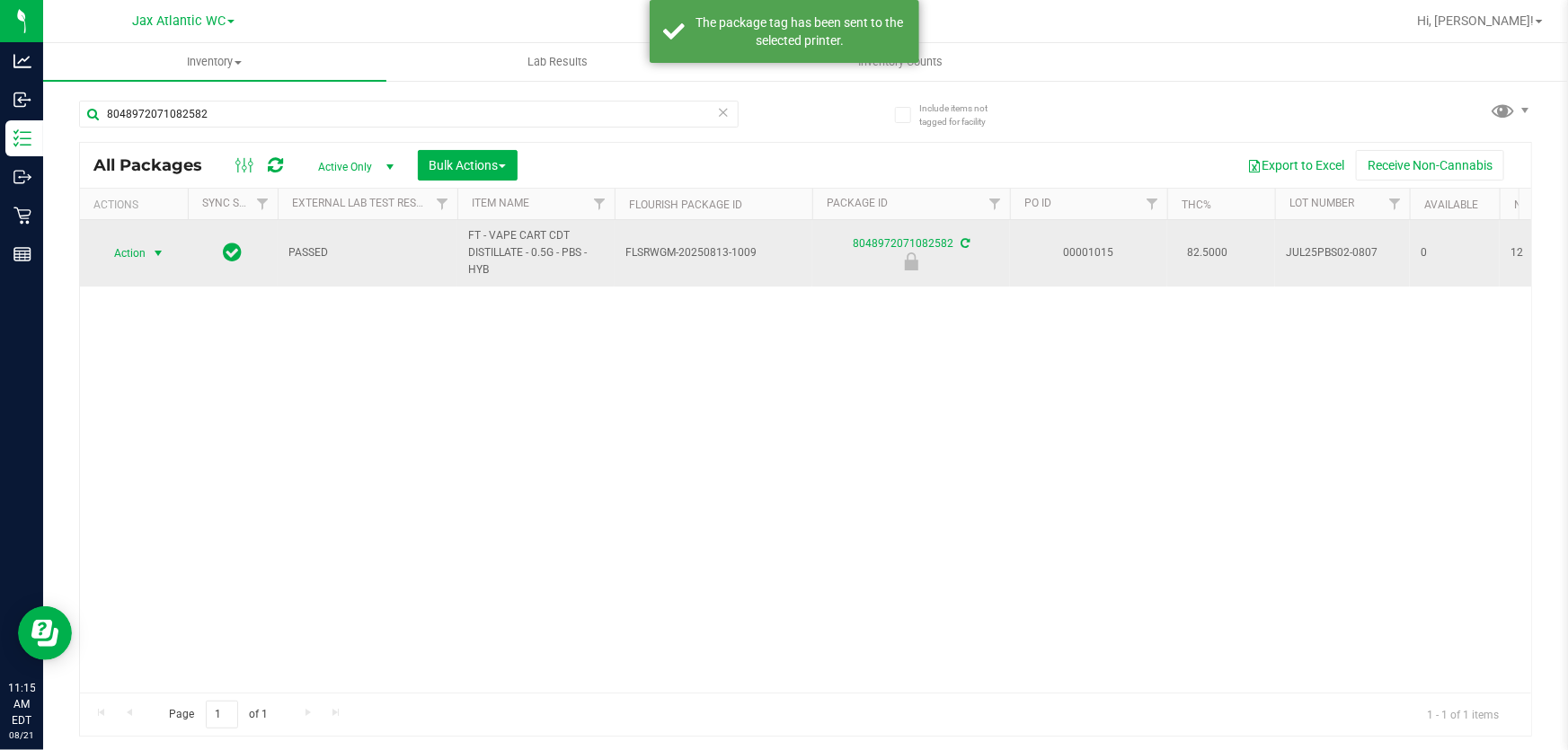
click at [144, 257] on span "Action" at bounding box center [122, 253] width 48 height 25
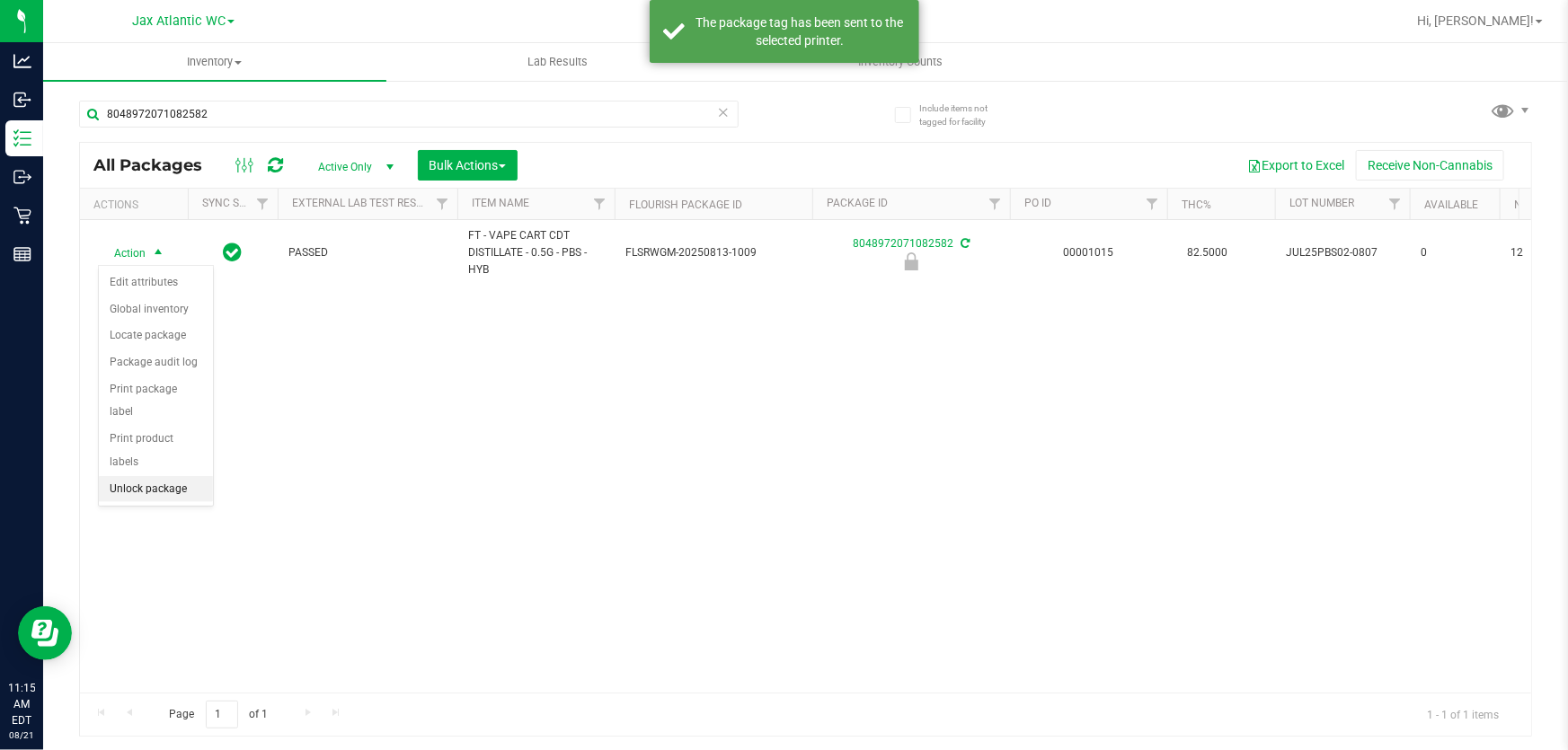
click at [164, 476] on li "Unlock package" at bounding box center [156, 489] width 114 height 27
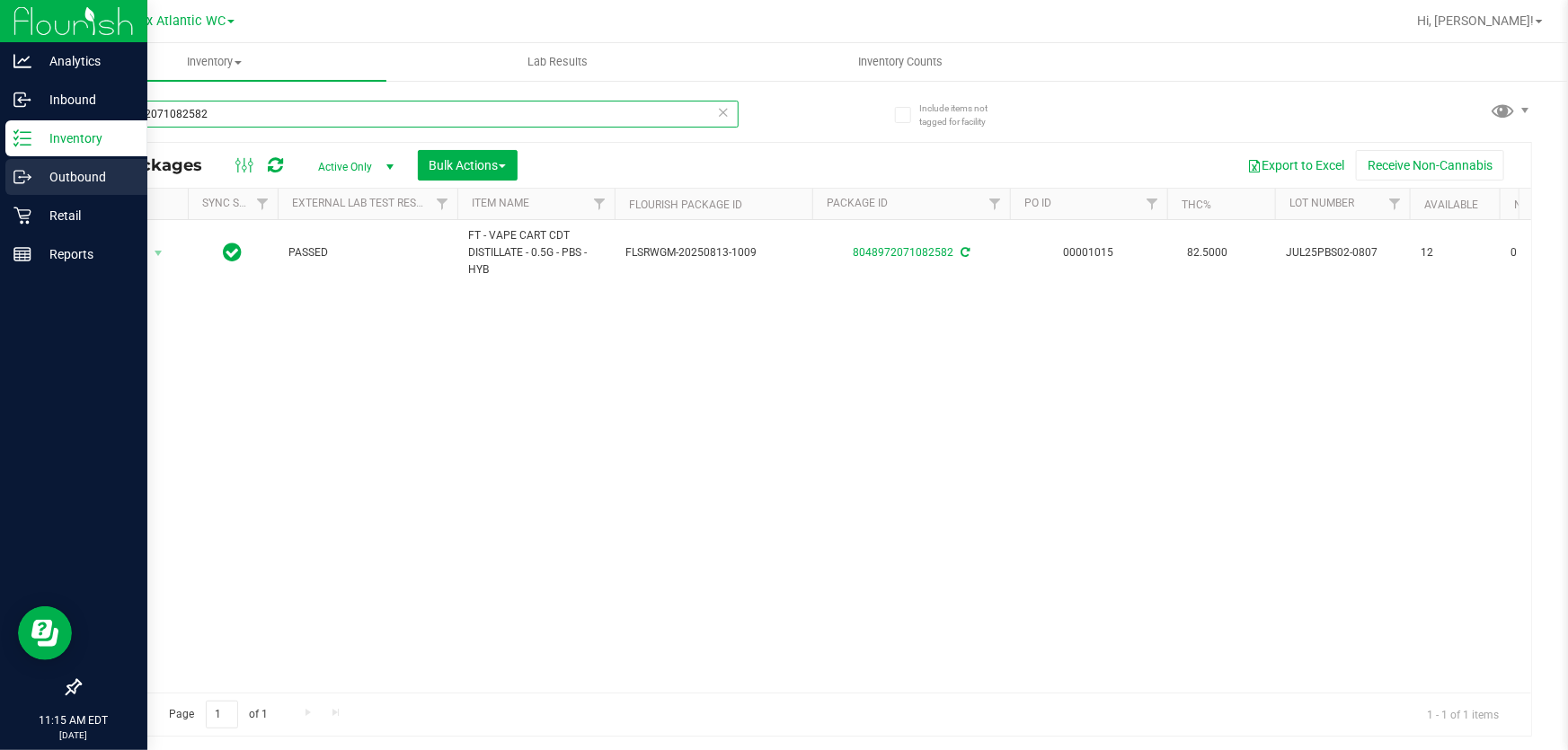
drag, startPoint x: 247, startPoint y: 120, endPoint x: 0, endPoint y: 169, distance: 251.8
click at [0, 169] on div "Analytics Inbound Inventory Outbound Retail Reports 11:15 AM EDT [DATE] 08/21 J…" at bounding box center [784, 375] width 1568 height 750
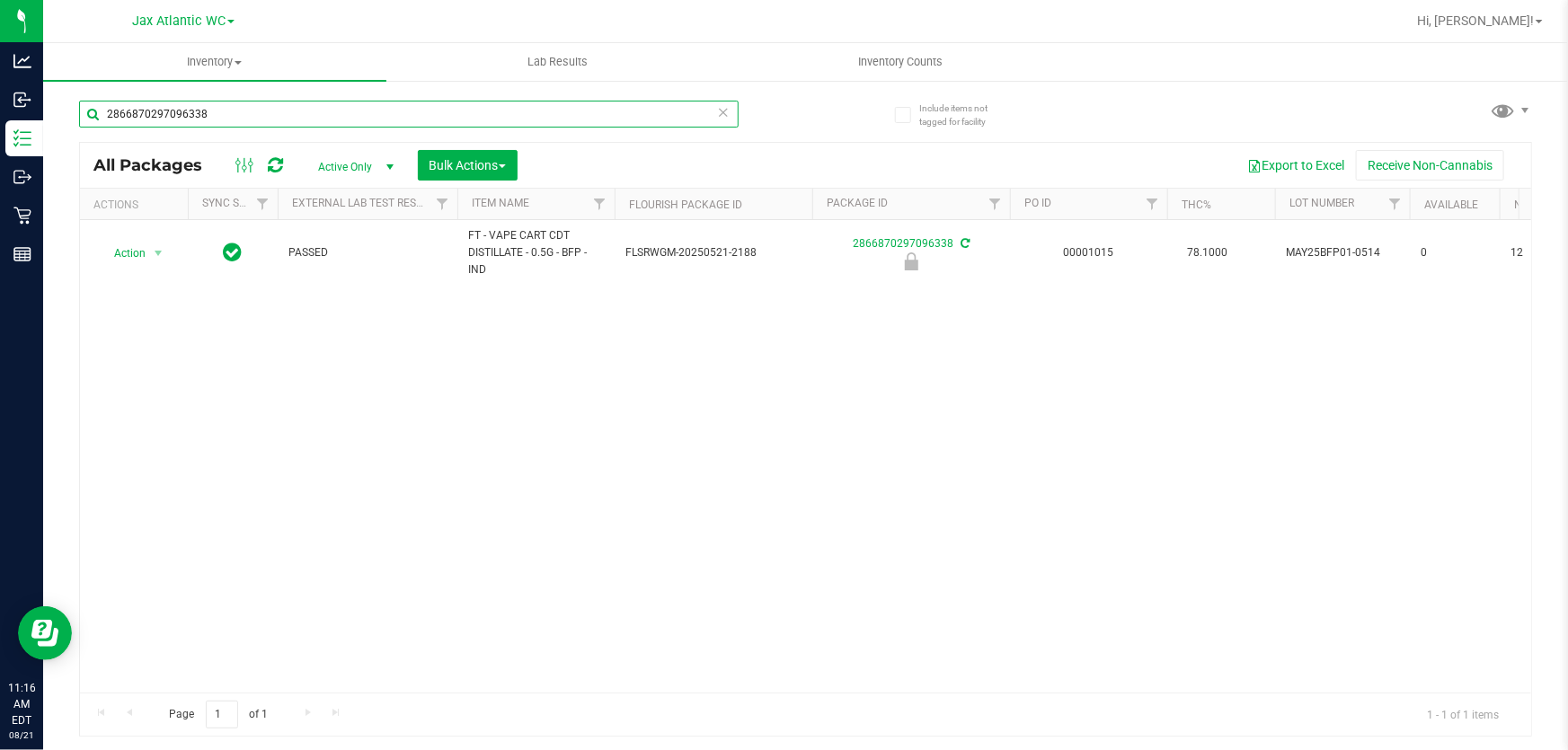
type input "2866870297096338"
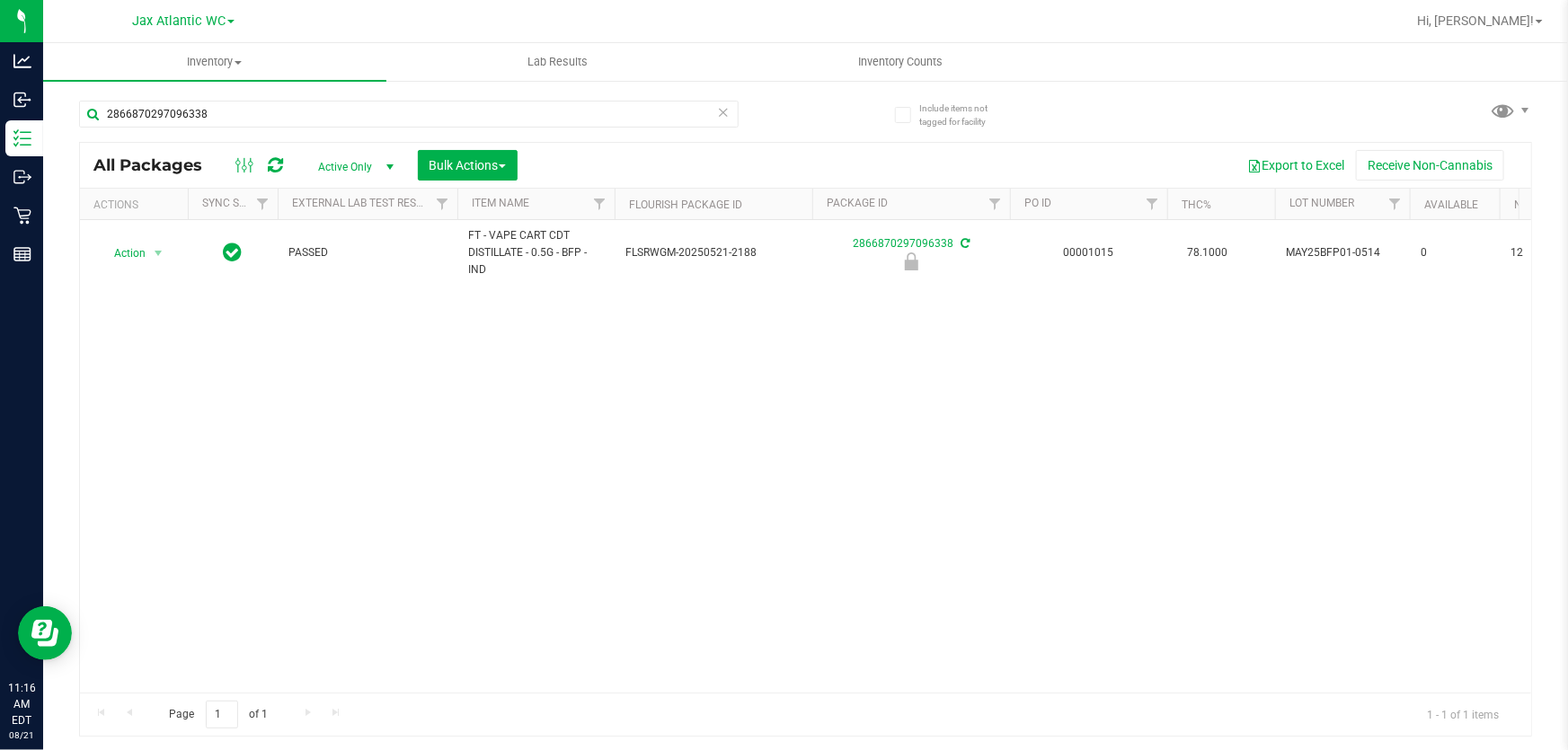
click at [727, 105] on icon at bounding box center [722, 111] width 13 height 21
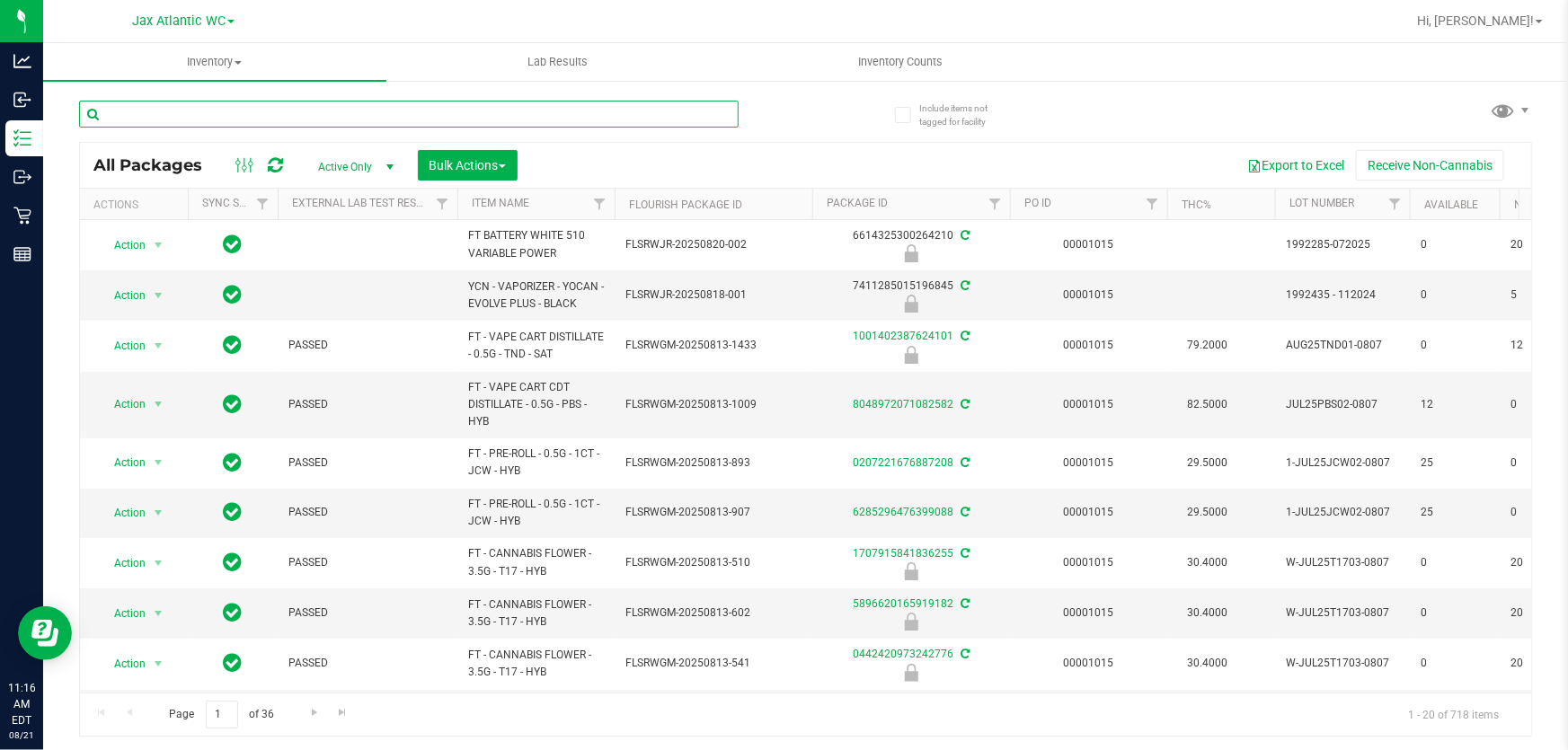
click at [223, 107] on input "text" at bounding box center [408, 114] width 660 height 27
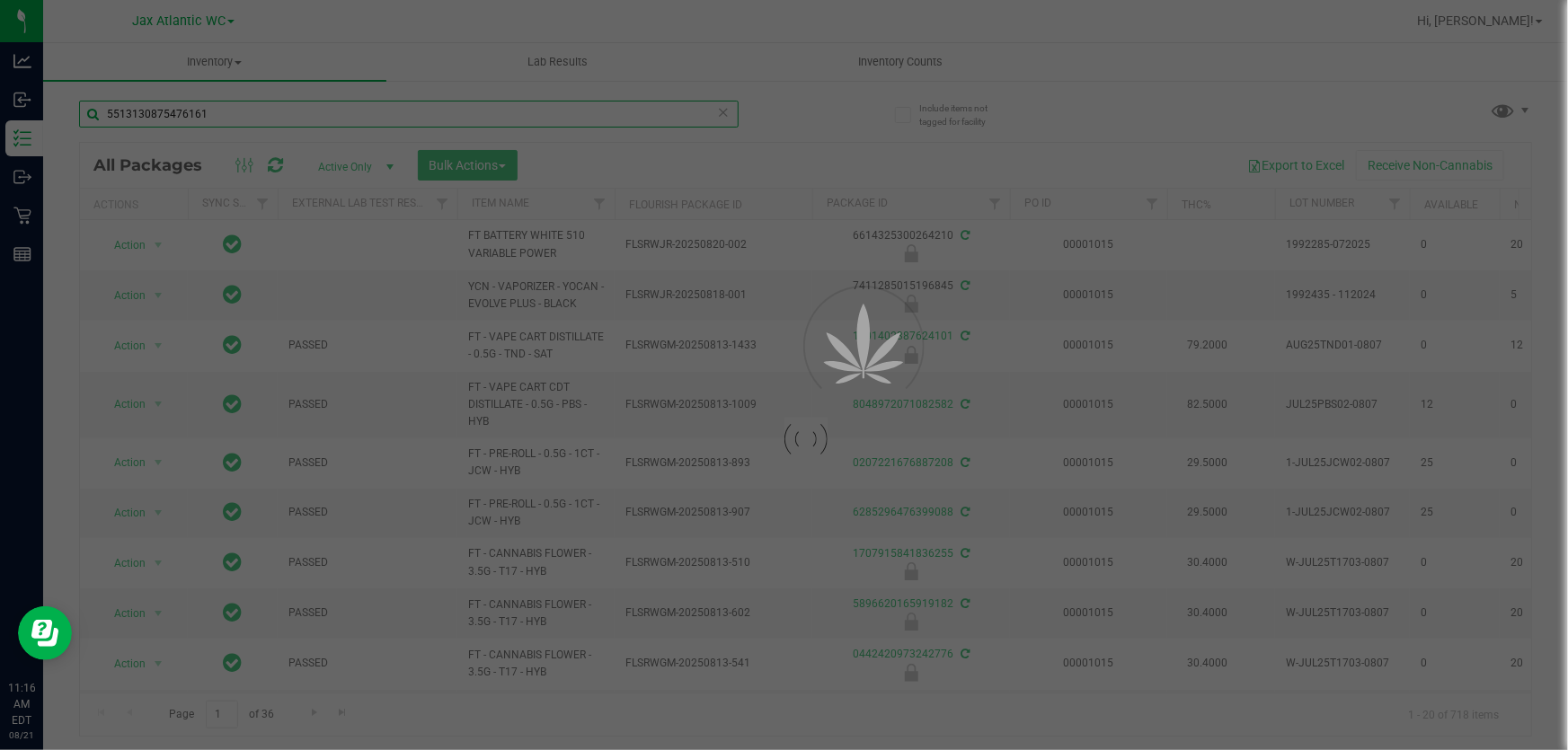
scroll to position [81, 0]
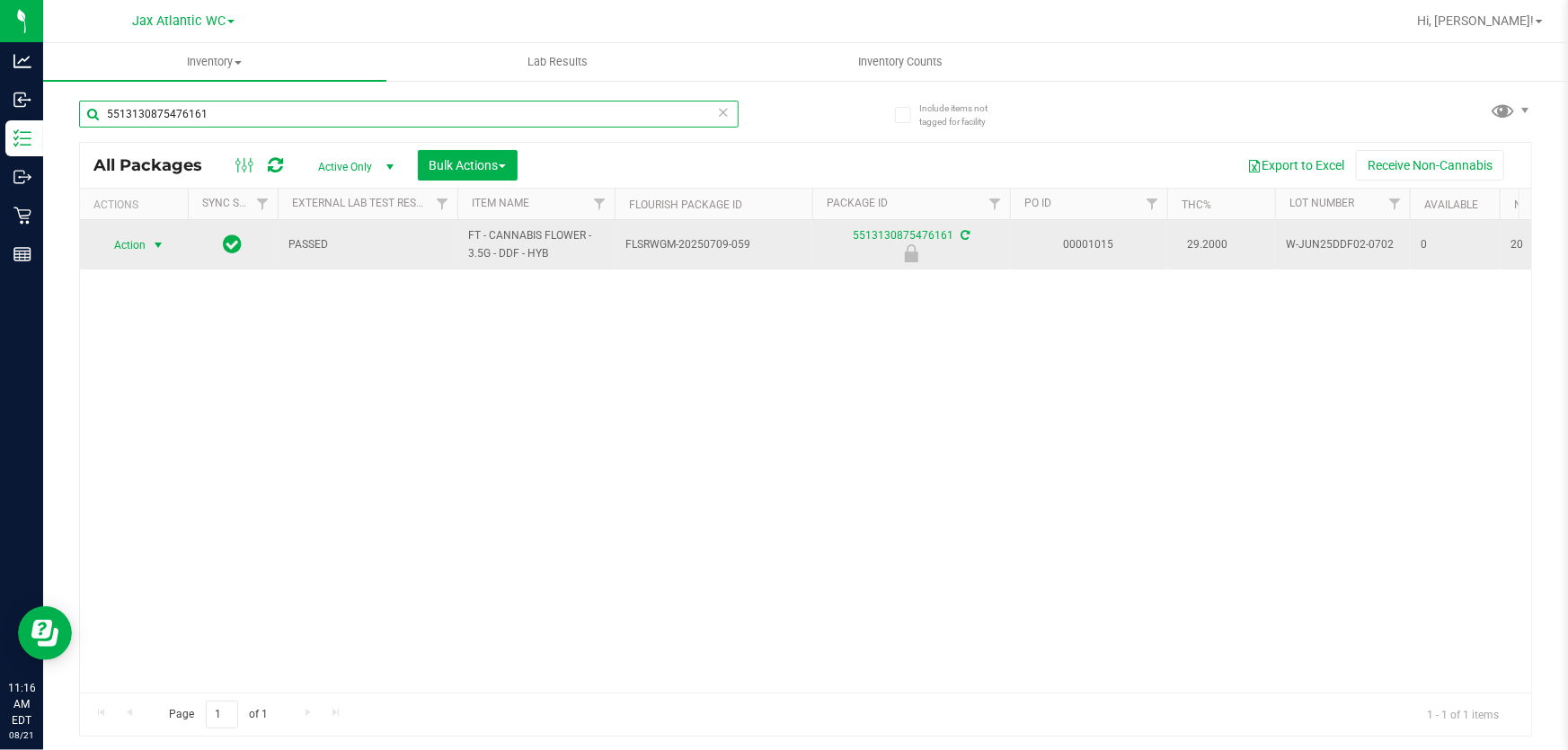
type input "5513130875476161"
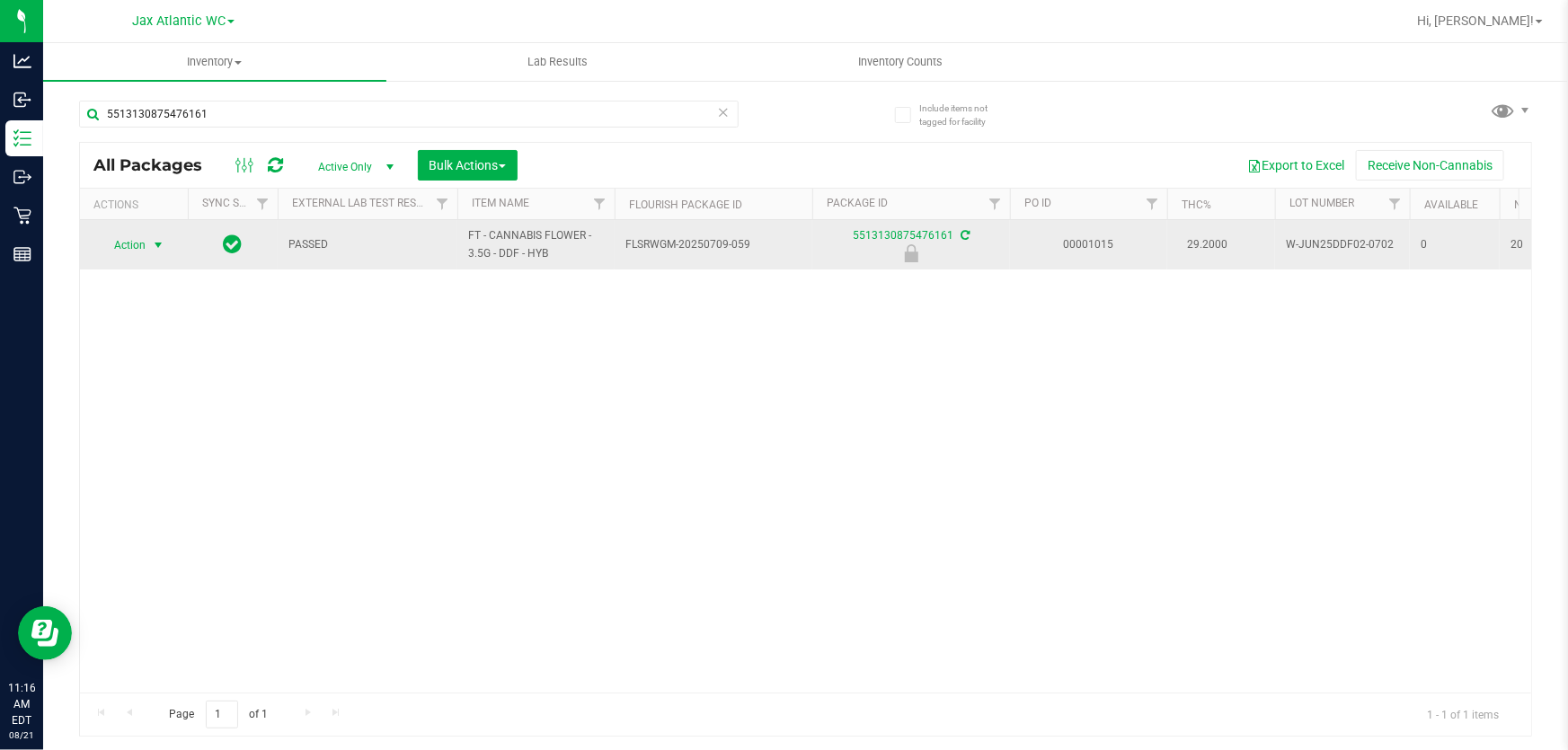
click at [118, 251] on span "Action" at bounding box center [122, 246] width 48 height 25
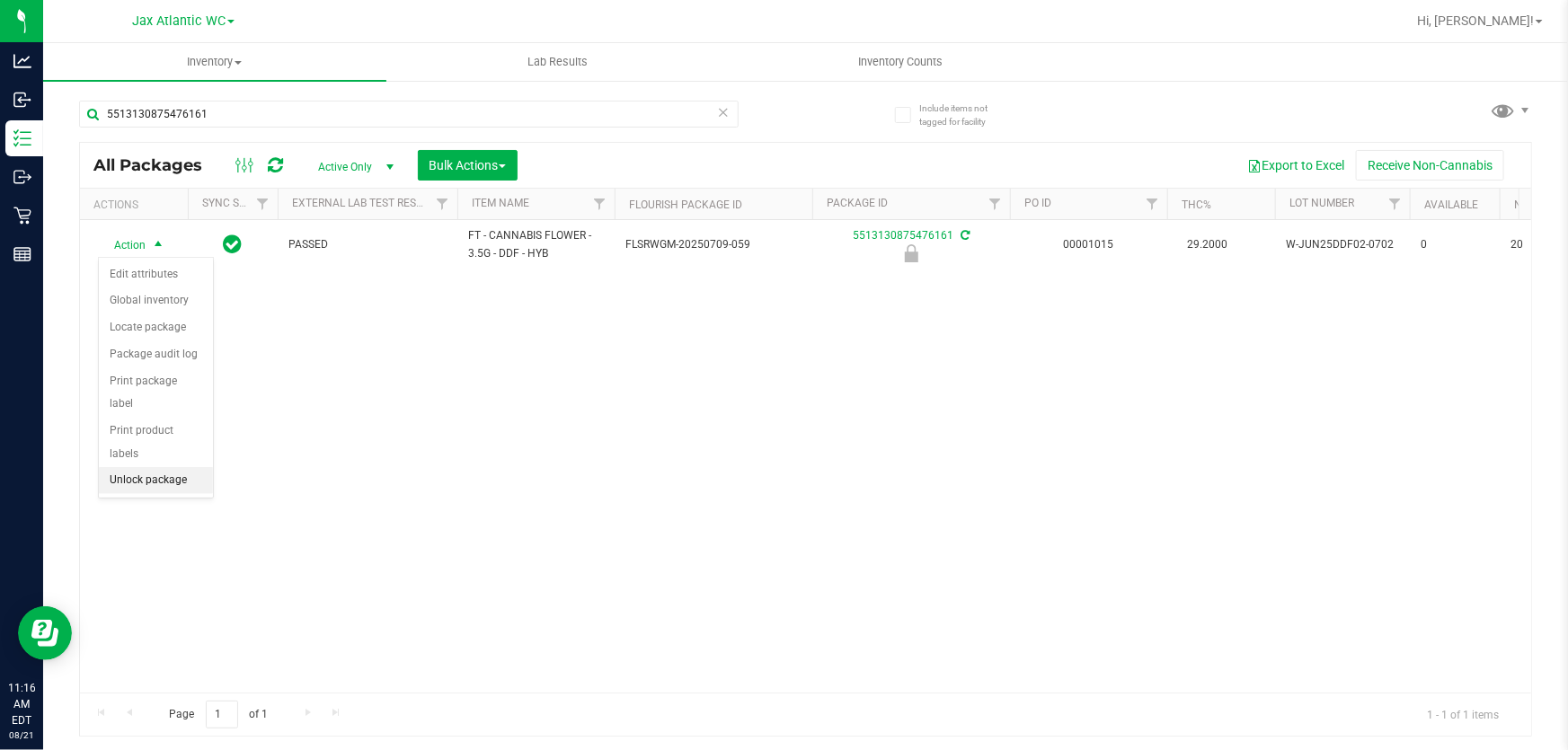
click at [187, 467] on li "Unlock package" at bounding box center [156, 480] width 114 height 27
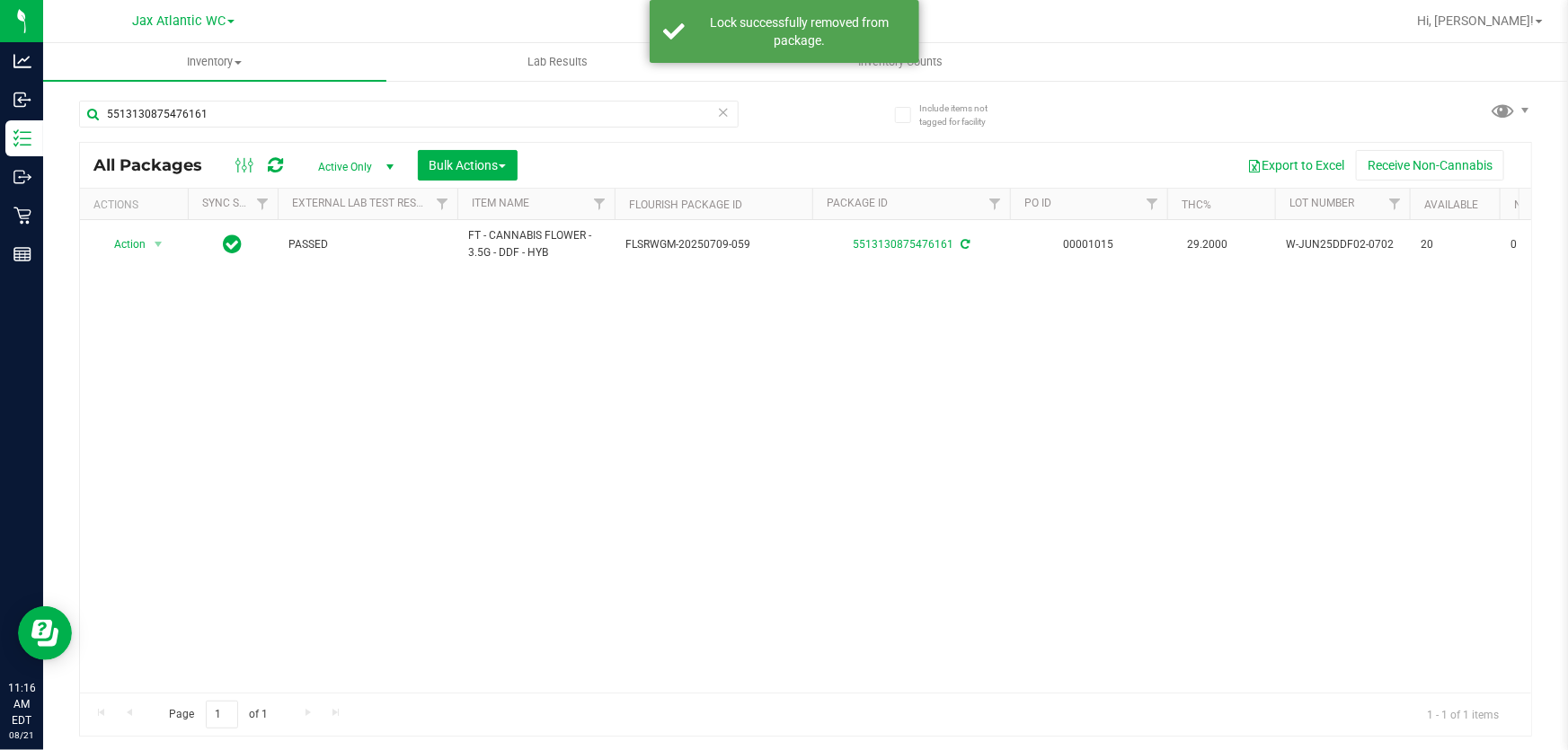
click at [128, 261] on td "Action Action Adjust qty Create package Edit attributes Global inventory Locate…" at bounding box center [134, 245] width 108 height 48
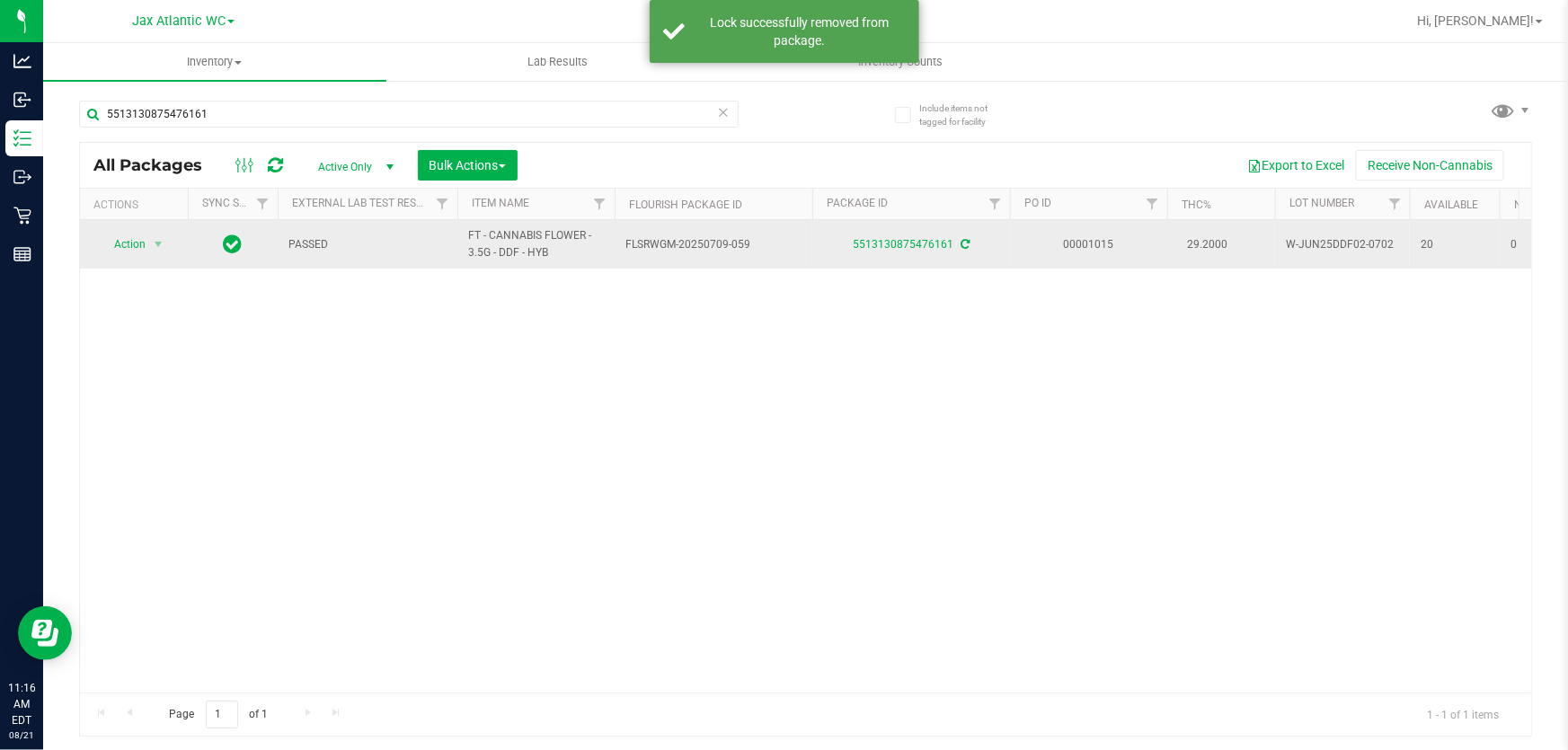
click at [130, 248] on span "Action" at bounding box center [122, 245] width 48 height 25
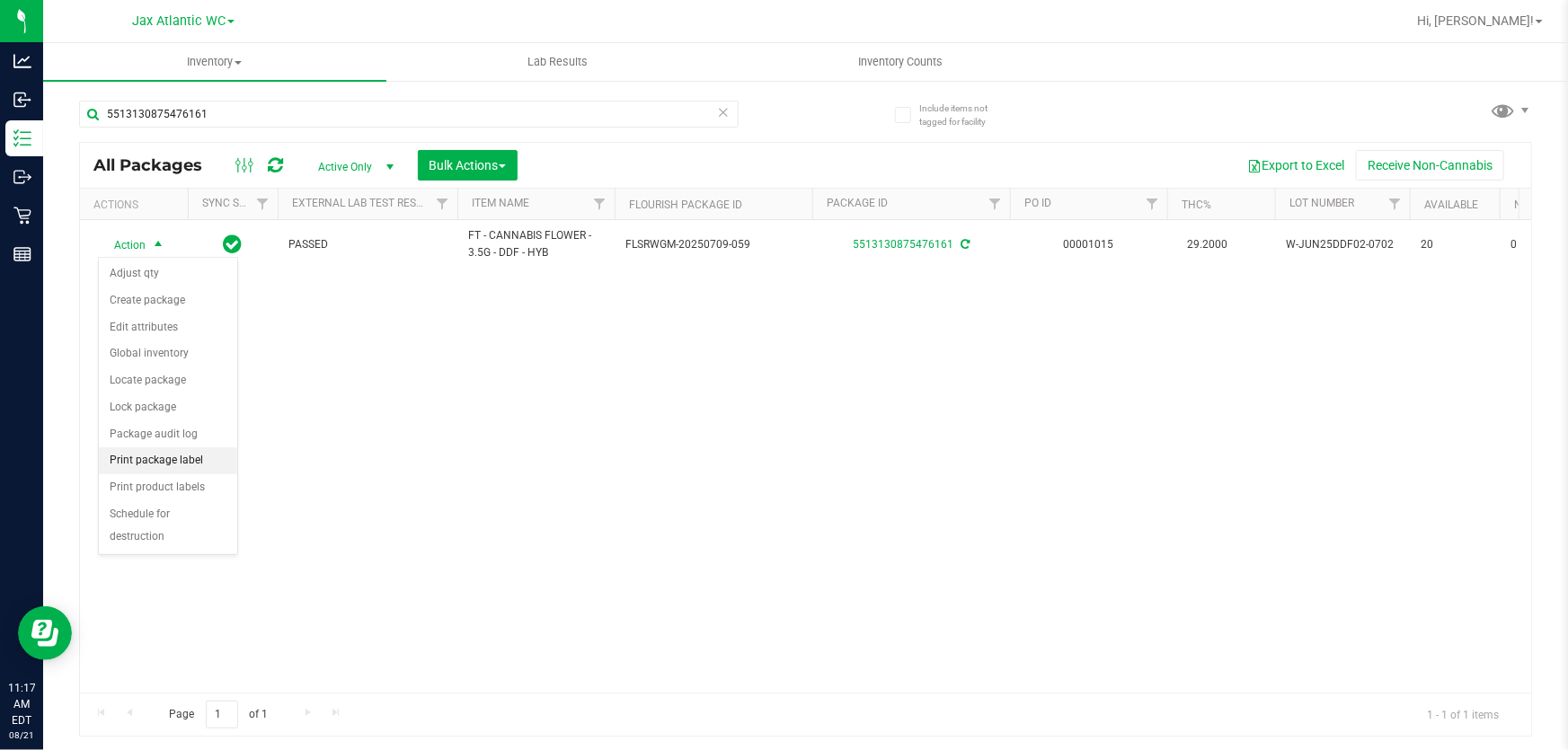
click at [181, 461] on li "Print package label" at bounding box center [169, 461] width 139 height 27
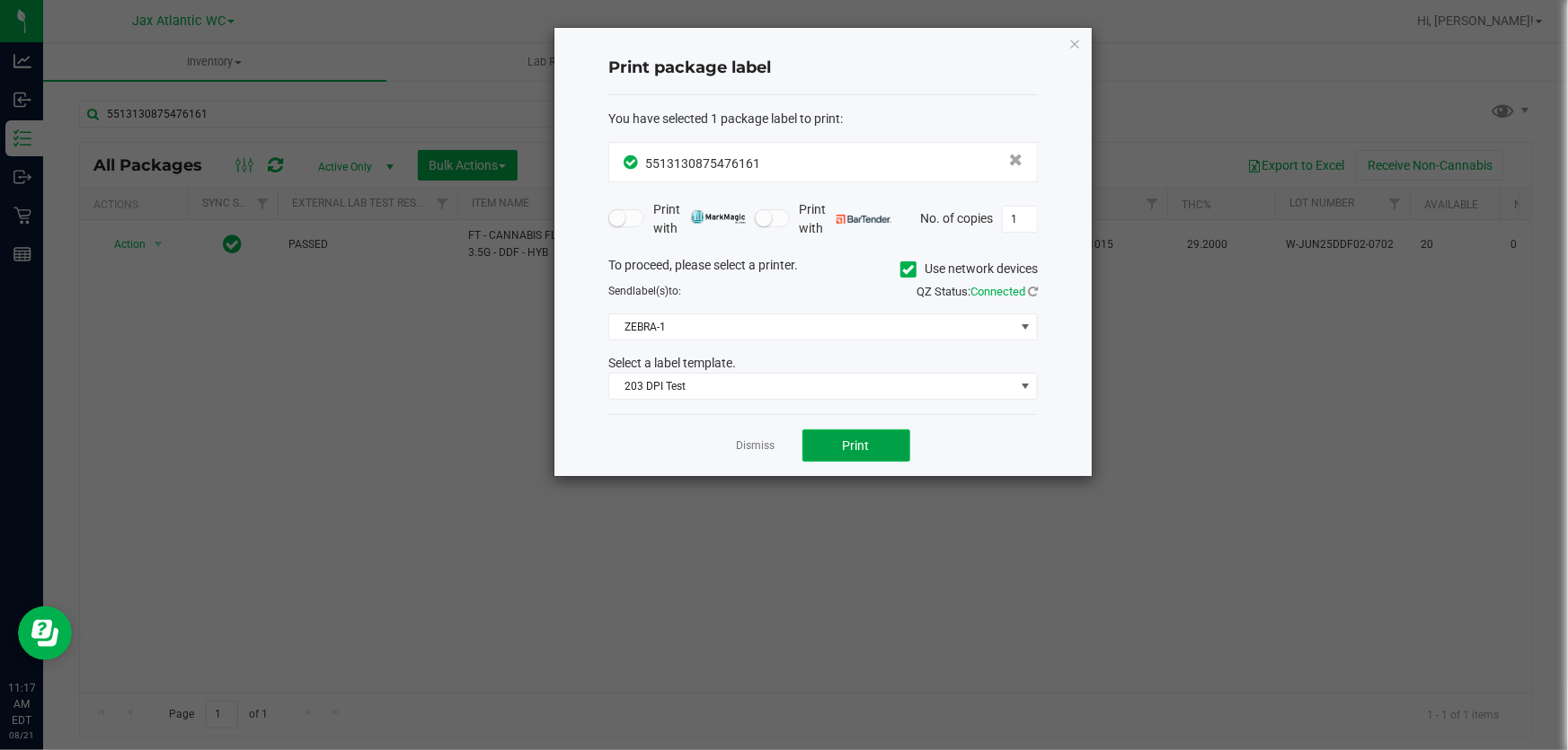
click at [864, 443] on span "Print" at bounding box center [856, 445] width 27 height 14
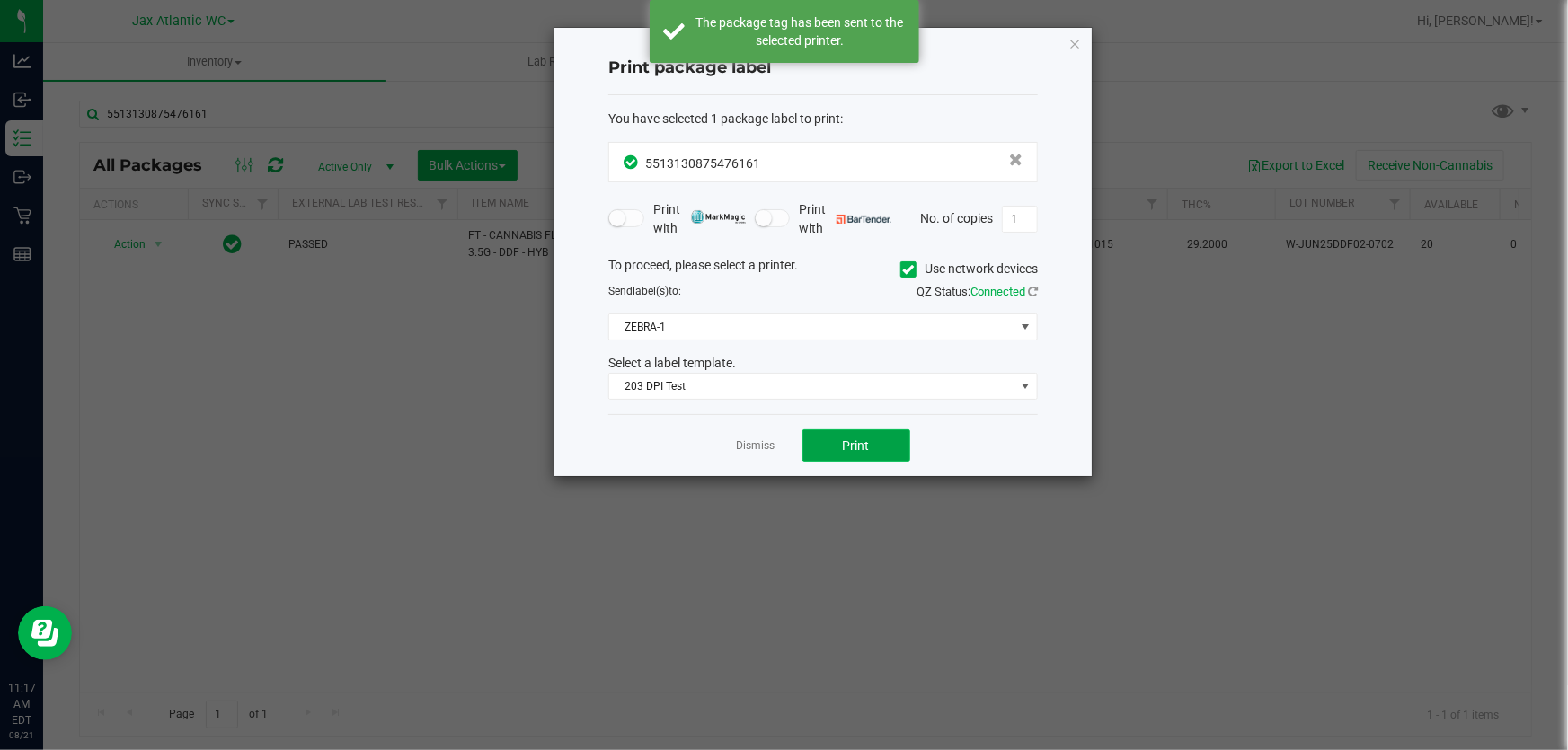
click at [843, 441] on span "Print" at bounding box center [856, 445] width 27 height 14
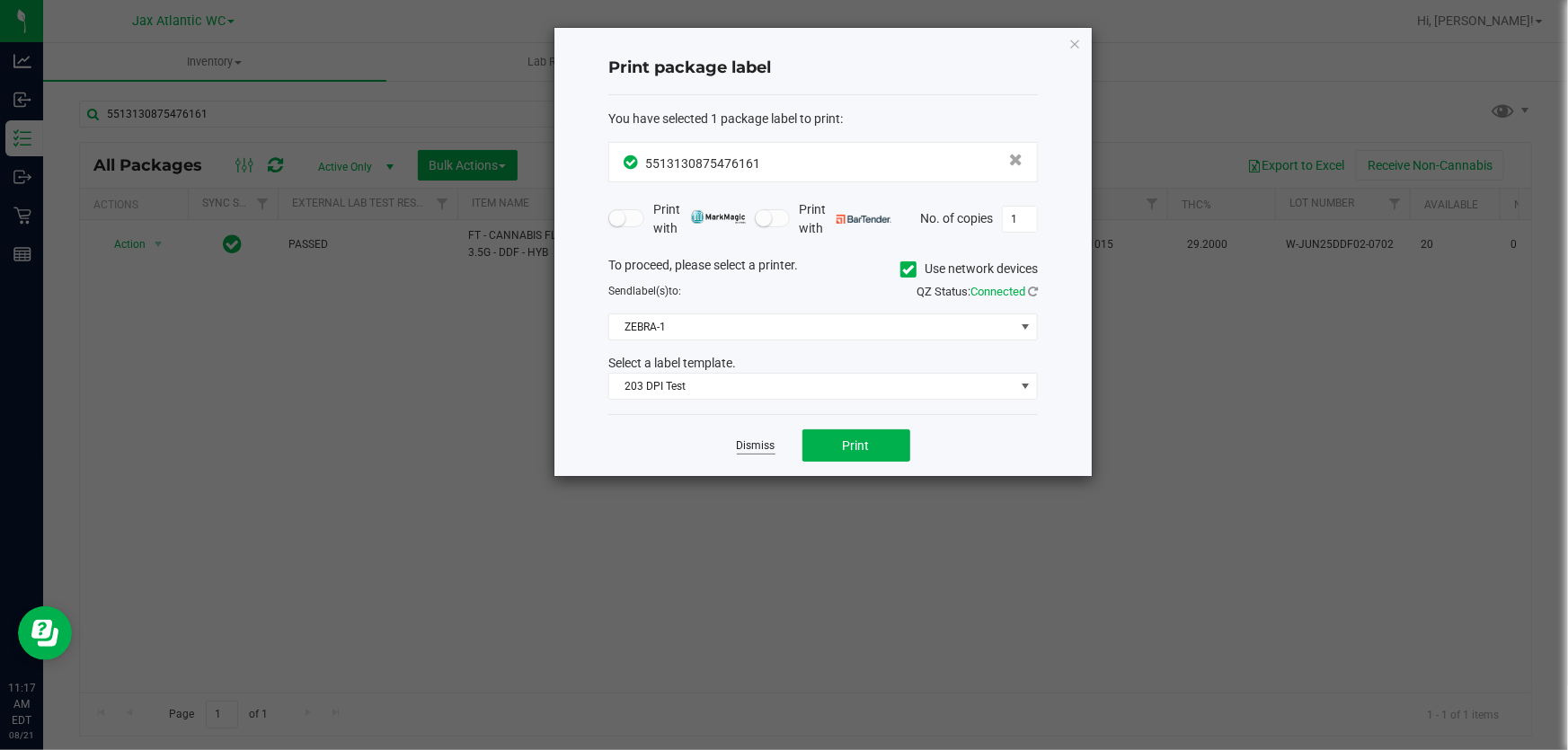
drag, startPoint x: 733, startPoint y: 449, endPoint x: 744, endPoint y: 449, distance: 11.0
click at [740, 449] on div "Dismiss Print" at bounding box center [823, 445] width 430 height 62
drag, startPoint x: 769, startPoint y: 456, endPoint x: 758, endPoint y: 449, distance: 13.0
click at [761, 451] on div "Dismiss Print" at bounding box center [823, 445] width 430 height 62
click at [756, 448] on link "Dismiss" at bounding box center [756, 446] width 39 height 15
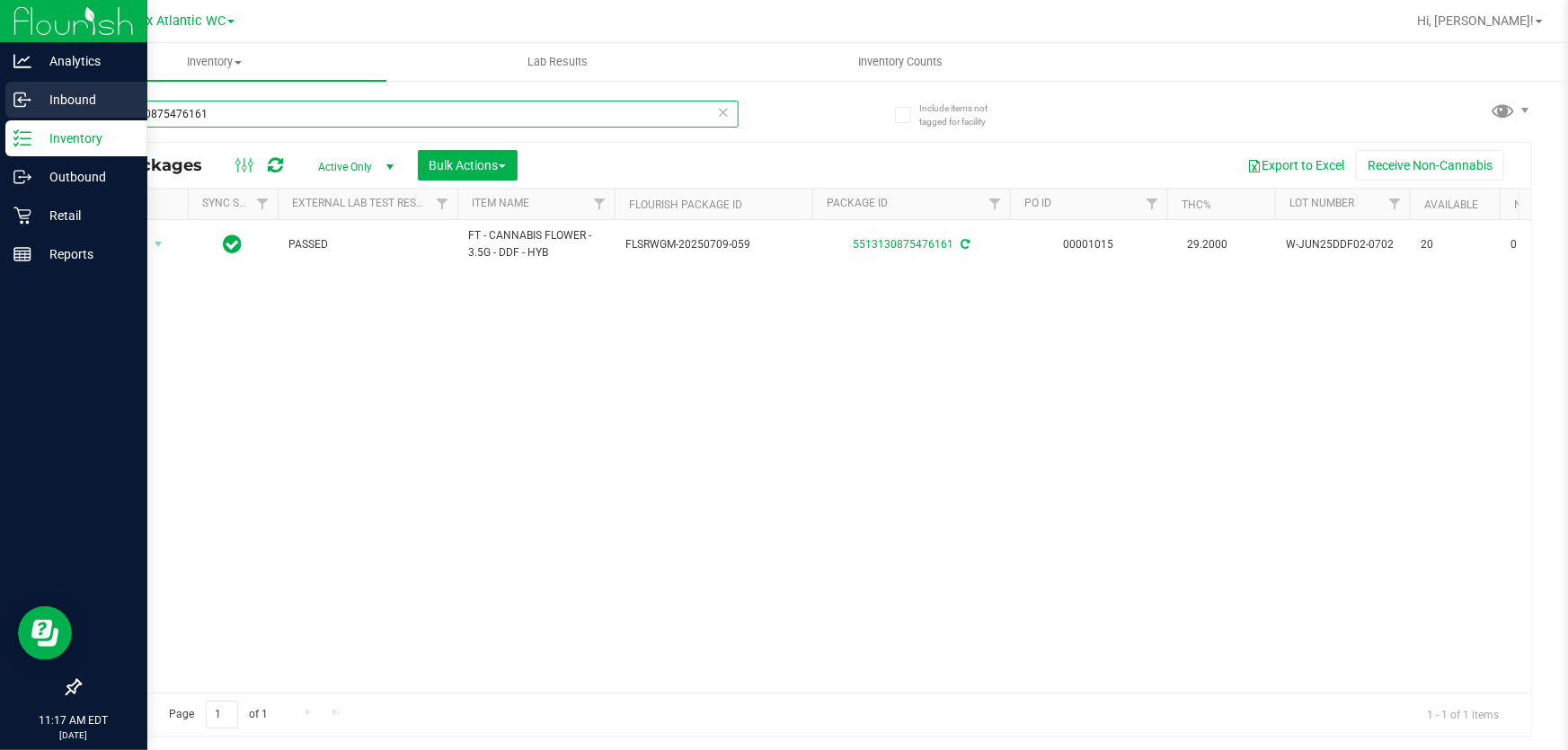
drag, startPoint x: 76, startPoint y: 91, endPoint x: 0, endPoint y: 99, distance: 76.4
click at [0, 97] on div "Analytics Inbound Inventory Outbound Retail Reports 11:17 AM EDT [DATE] 08/21 J…" at bounding box center [784, 375] width 1568 height 750
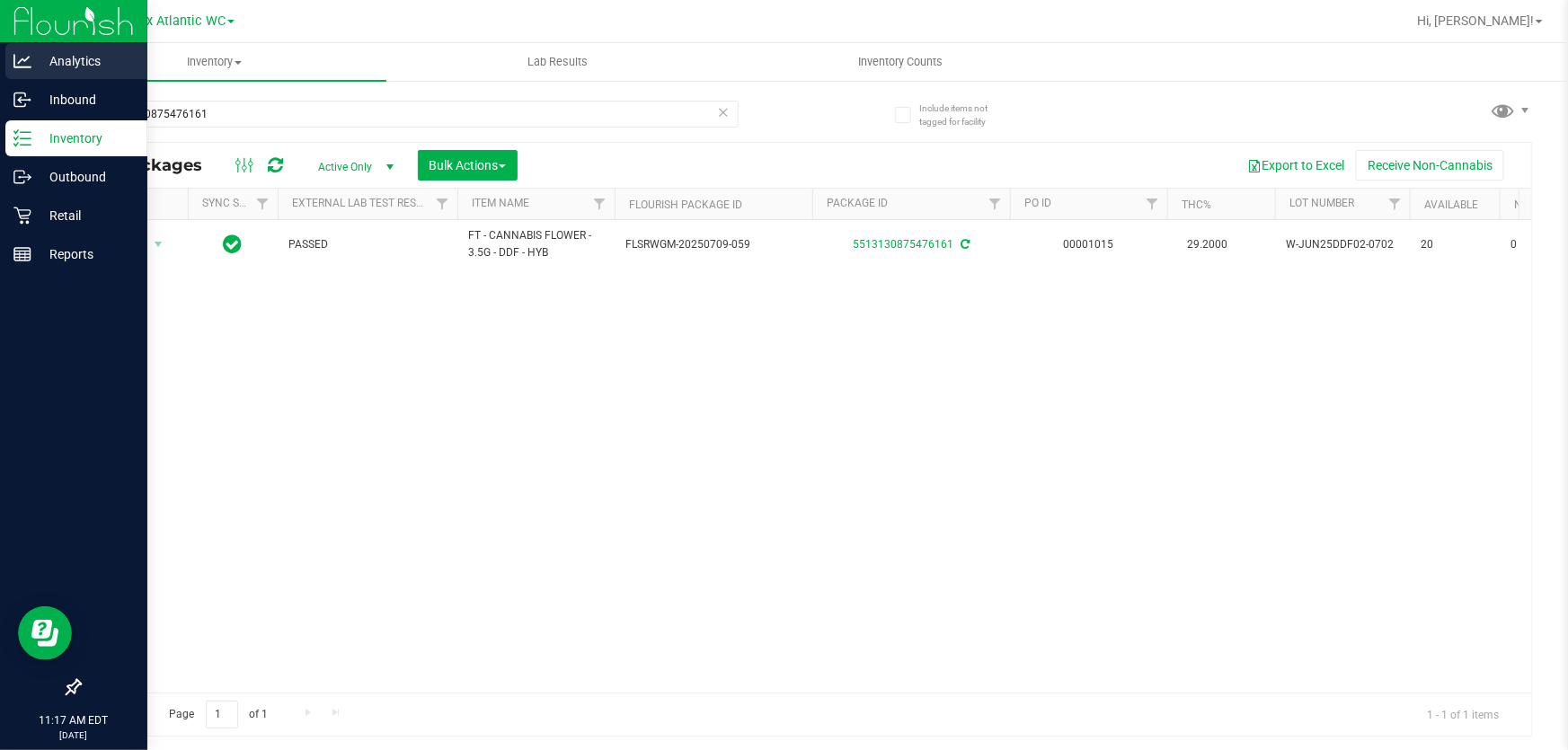
click at [0, 68] on link "Analytics" at bounding box center [73, 63] width 147 height 39
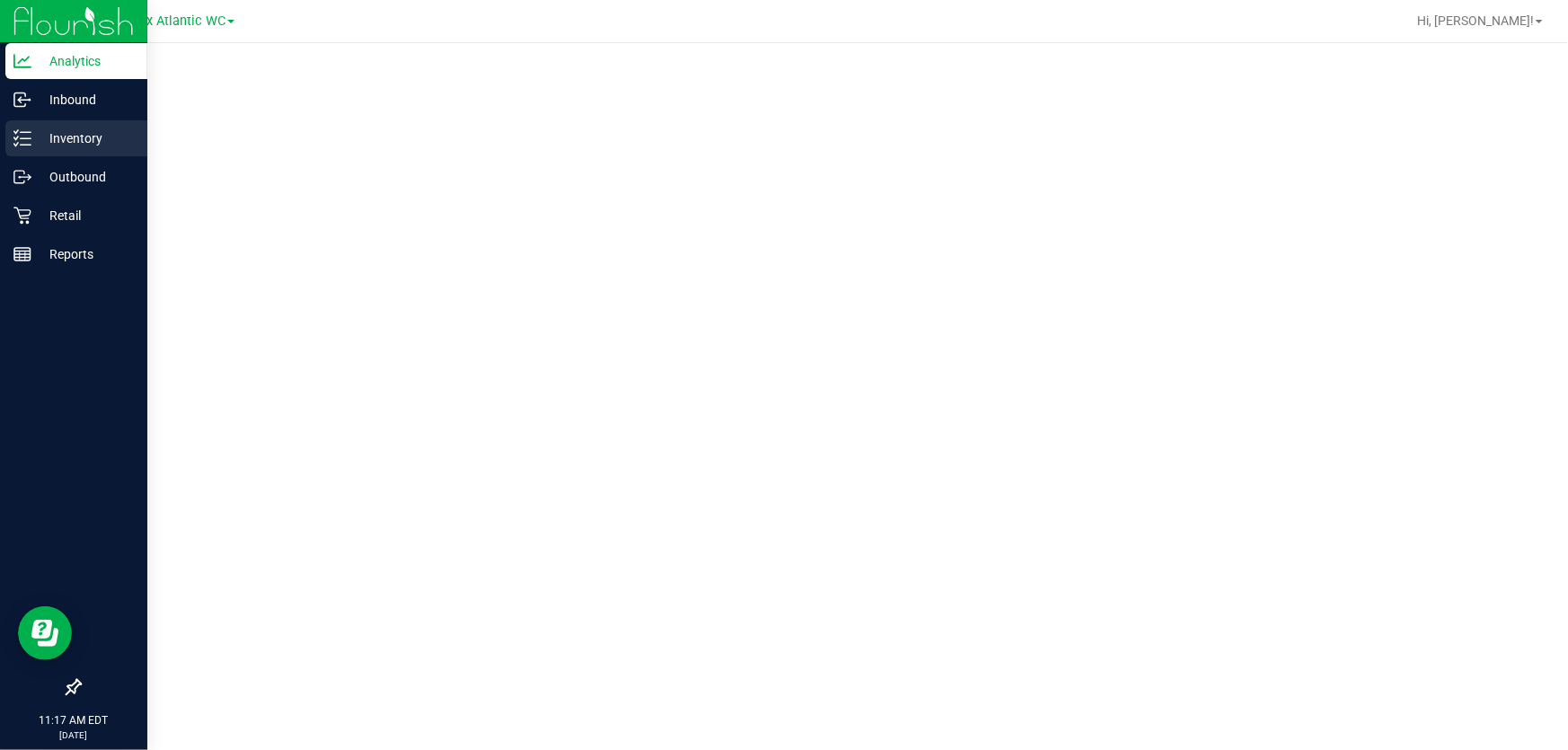
click at [66, 128] on p "Inventory" at bounding box center [86, 138] width 108 height 21
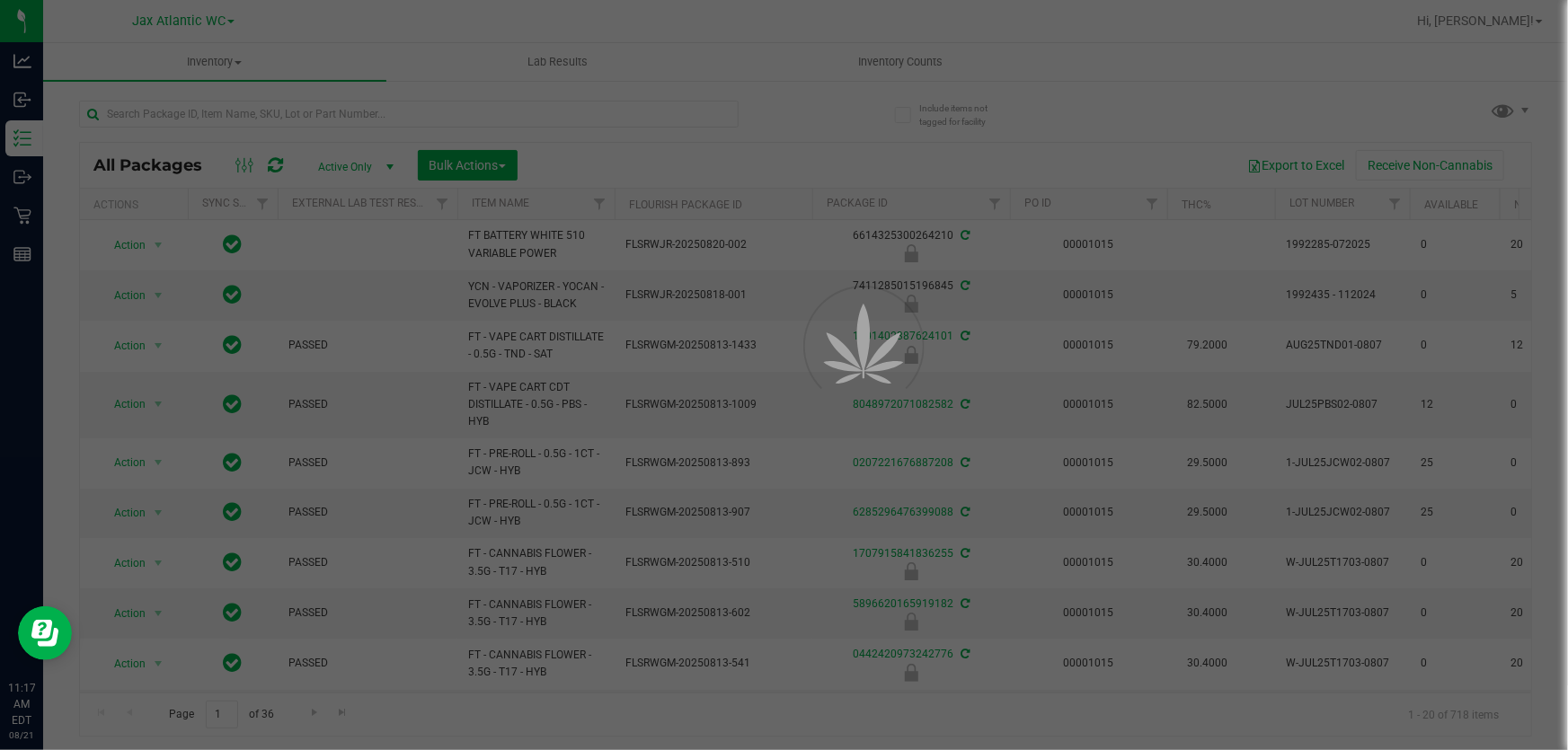
click at [288, 111] on div at bounding box center [784, 375] width 1568 height 750
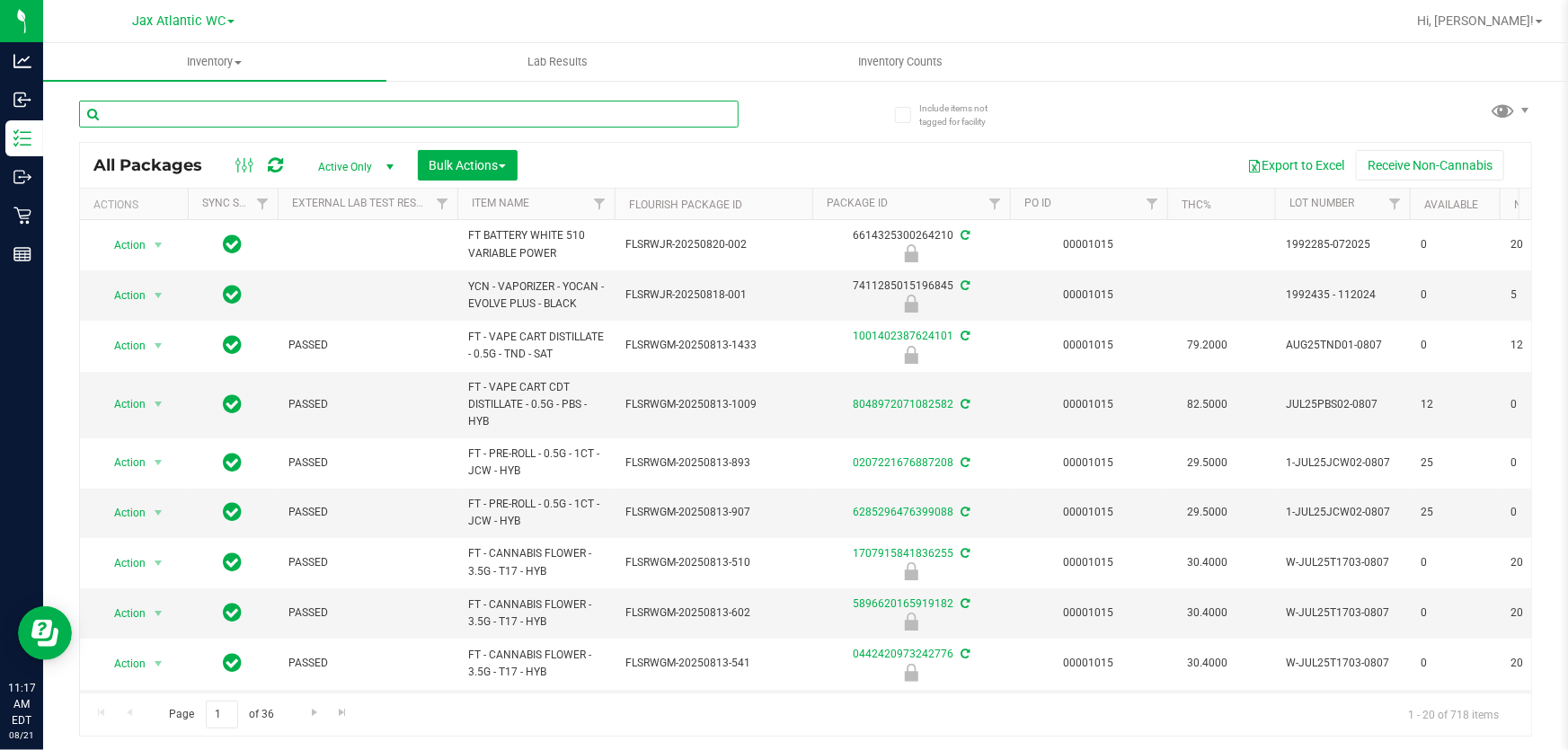
click at [278, 107] on input "text" at bounding box center [408, 114] width 660 height 27
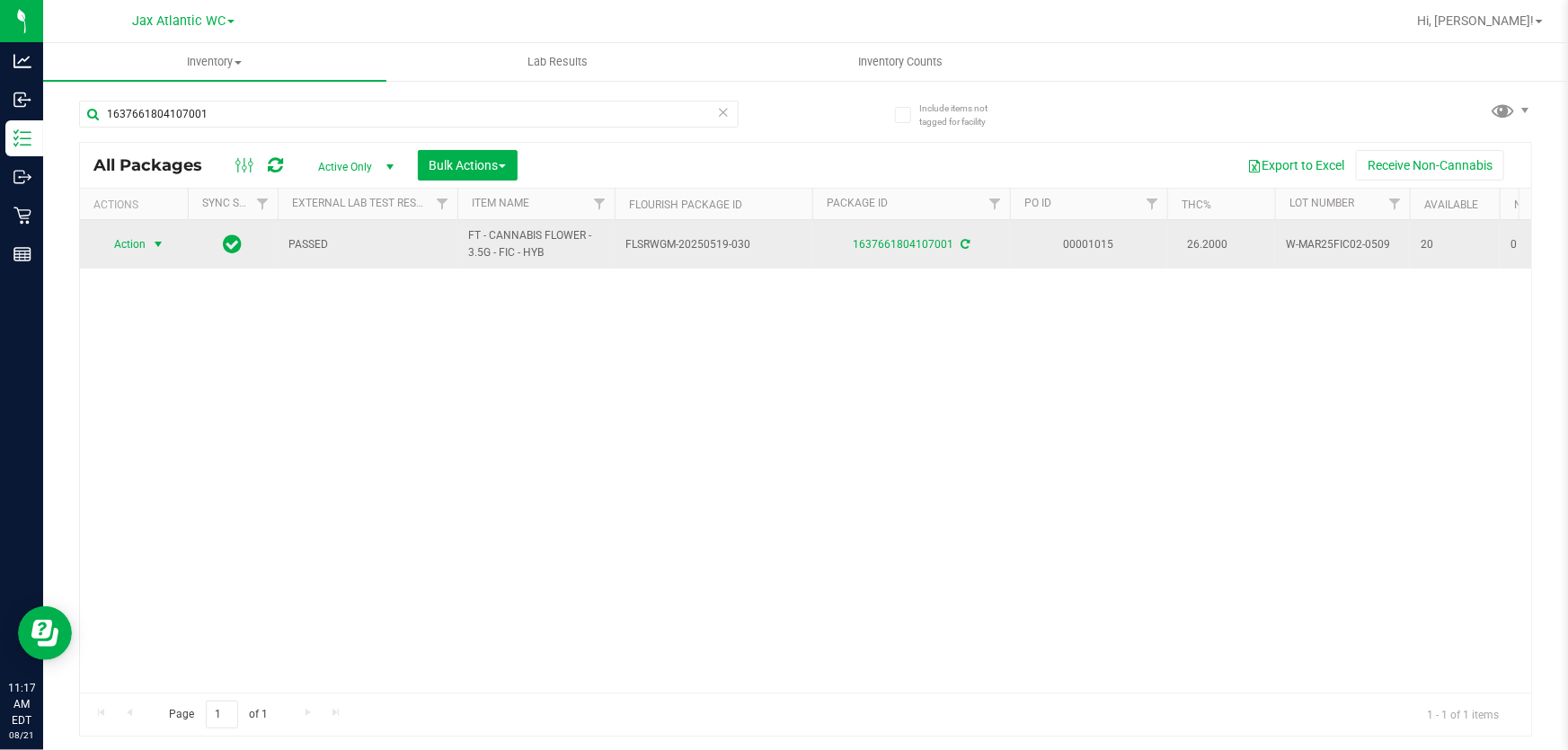
click at [127, 246] on span "Action" at bounding box center [122, 245] width 48 height 25
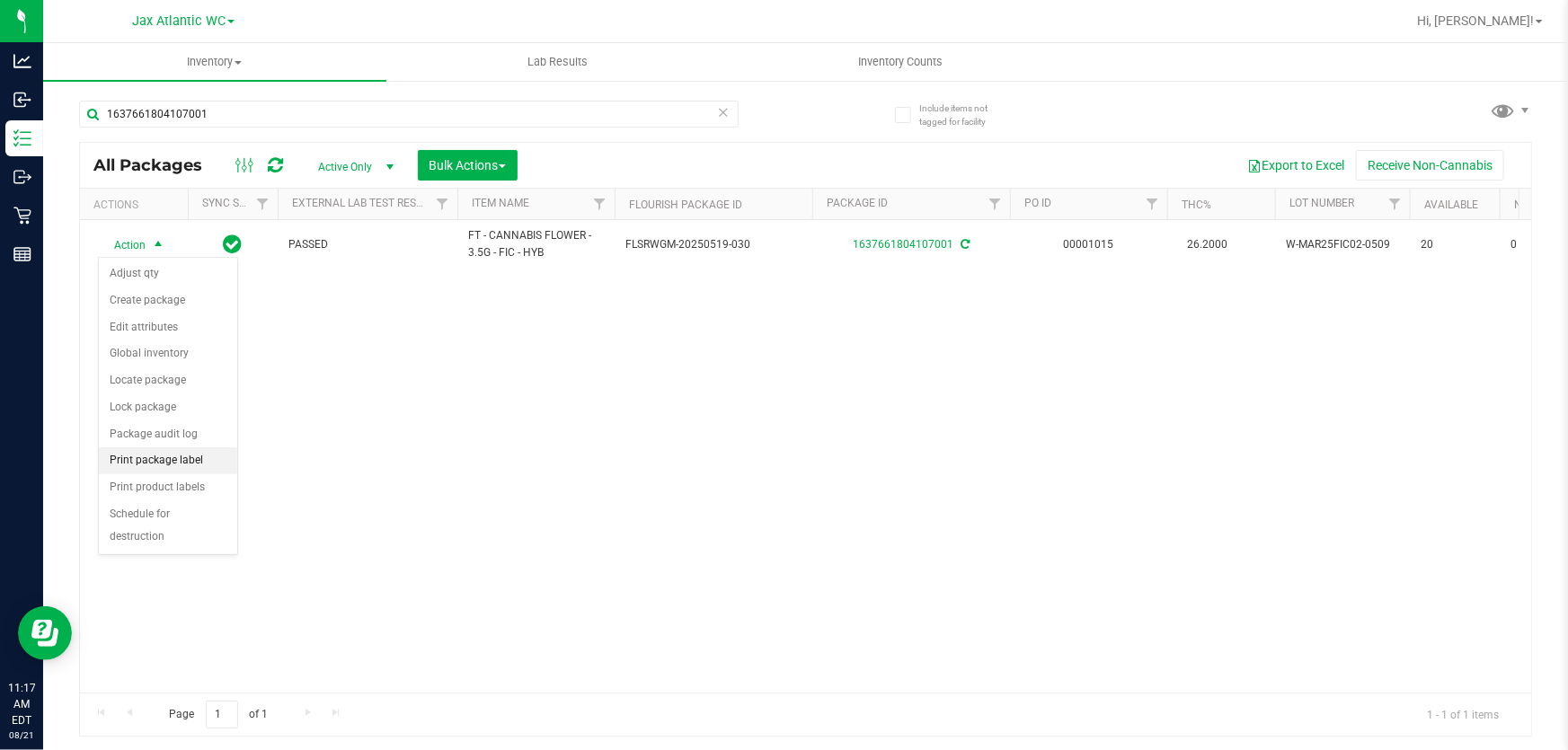
click at [154, 458] on li "Print package label" at bounding box center [169, 461] width 139 height 27
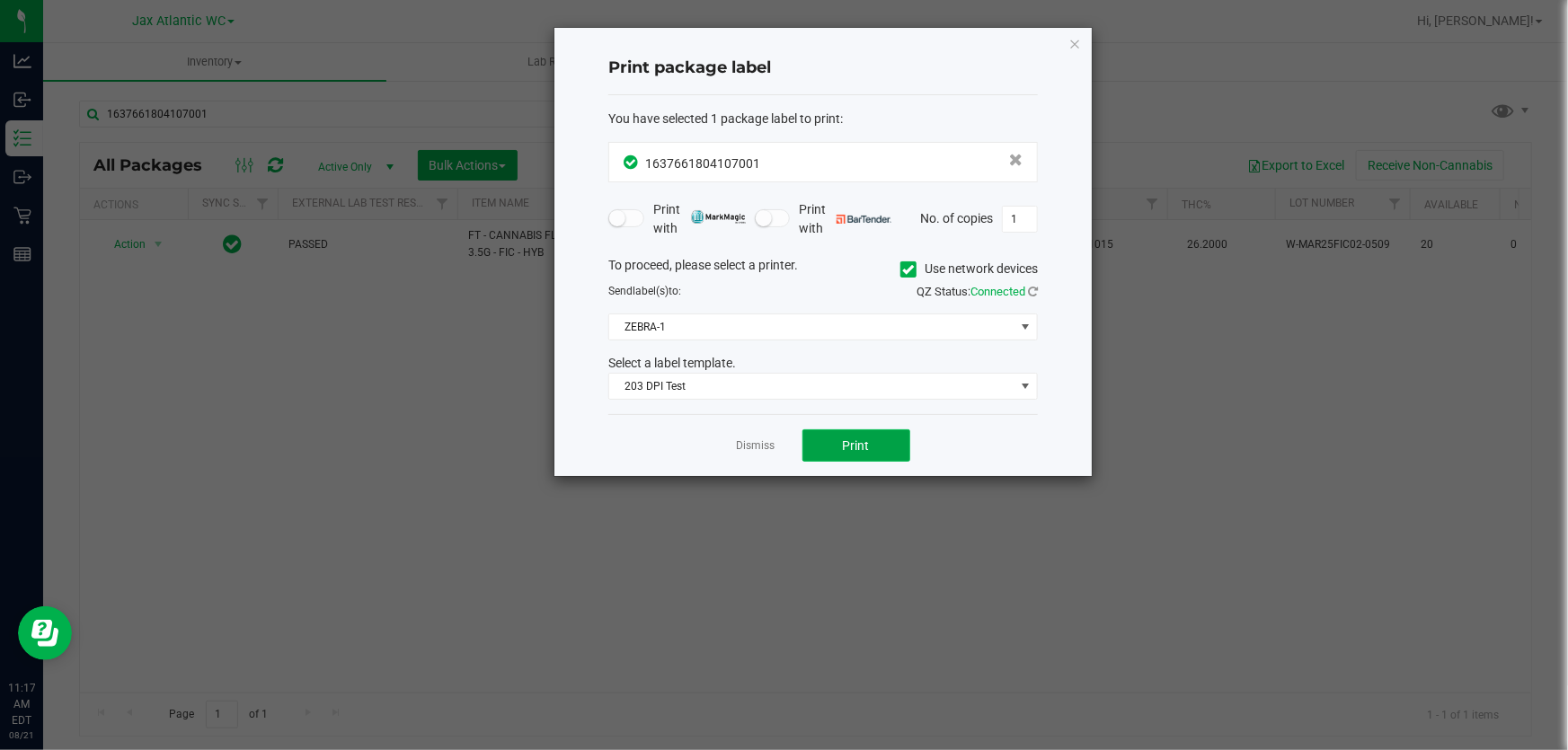
click at [837, 434] on button "Print" at bounding box center [856, 446] width 108 height 33
click at [844, 439] on div at bounding box center [823, 252] width 537 height 449
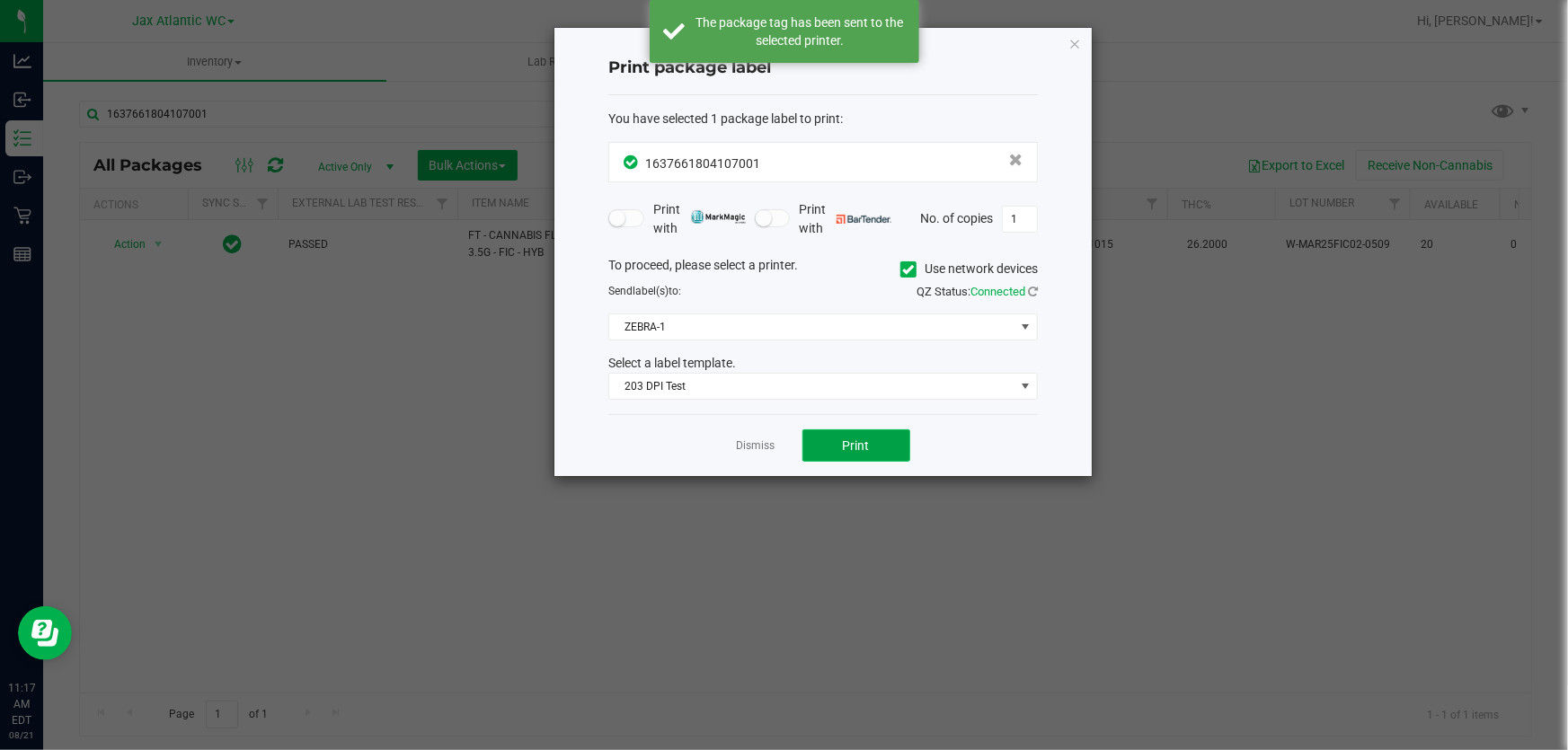
click at [846, 442] on span "Print" at bounding box center [856, 445] width 27 height 14
click at [761, 448] on link "Dismiss" at bounding box center [756, 446] width 39 height 15
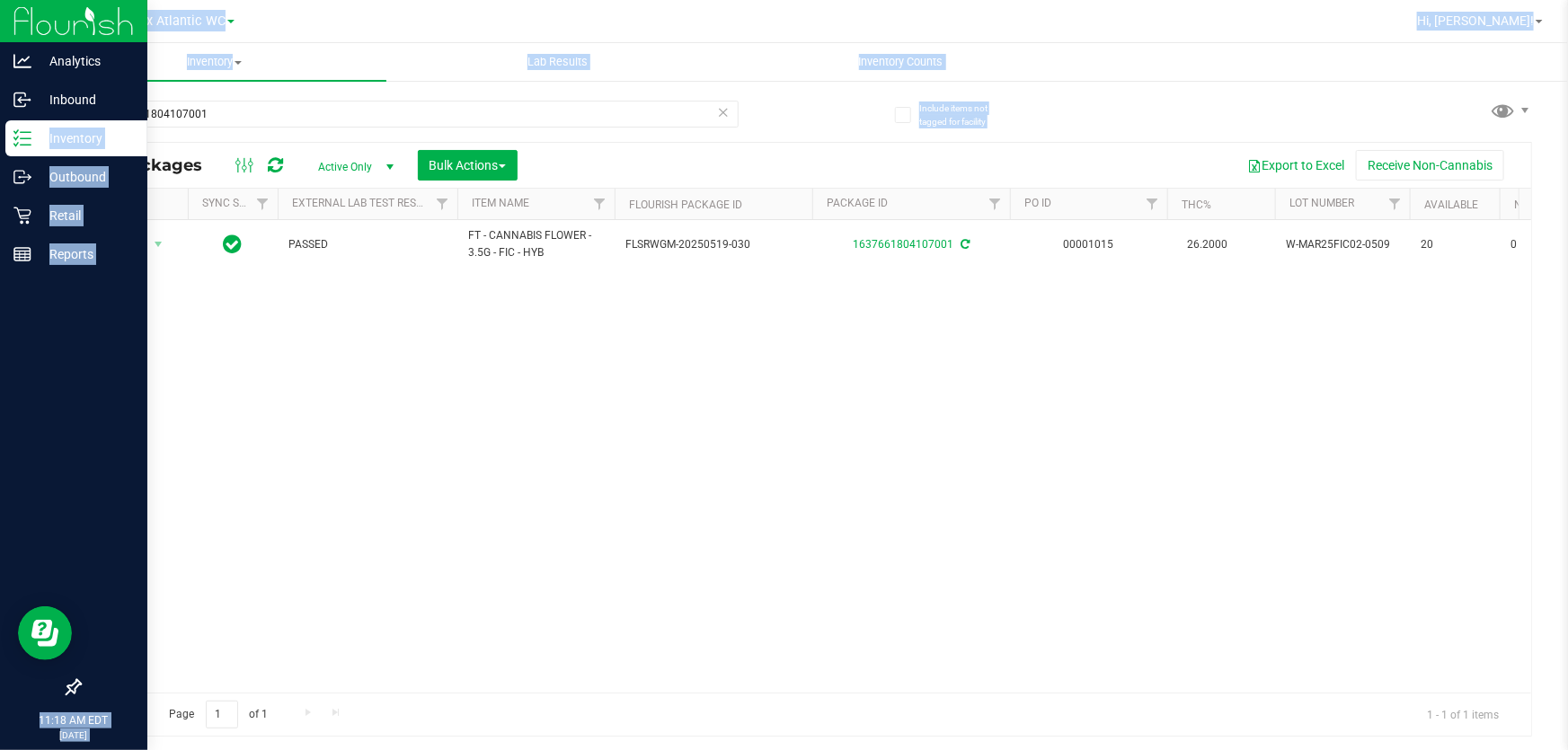
drag, startPoint x: 255, startPoint y: 105, endPoint x: 0, endPoint y: 119, distance: 255.4
click at [0, 119] on div "Analytics Inbound Inventory Outbound Retail Reports 11:18 AM EDT [DATE] 08/21 J…" at bounding box center [784, 375] width 1568 height 750
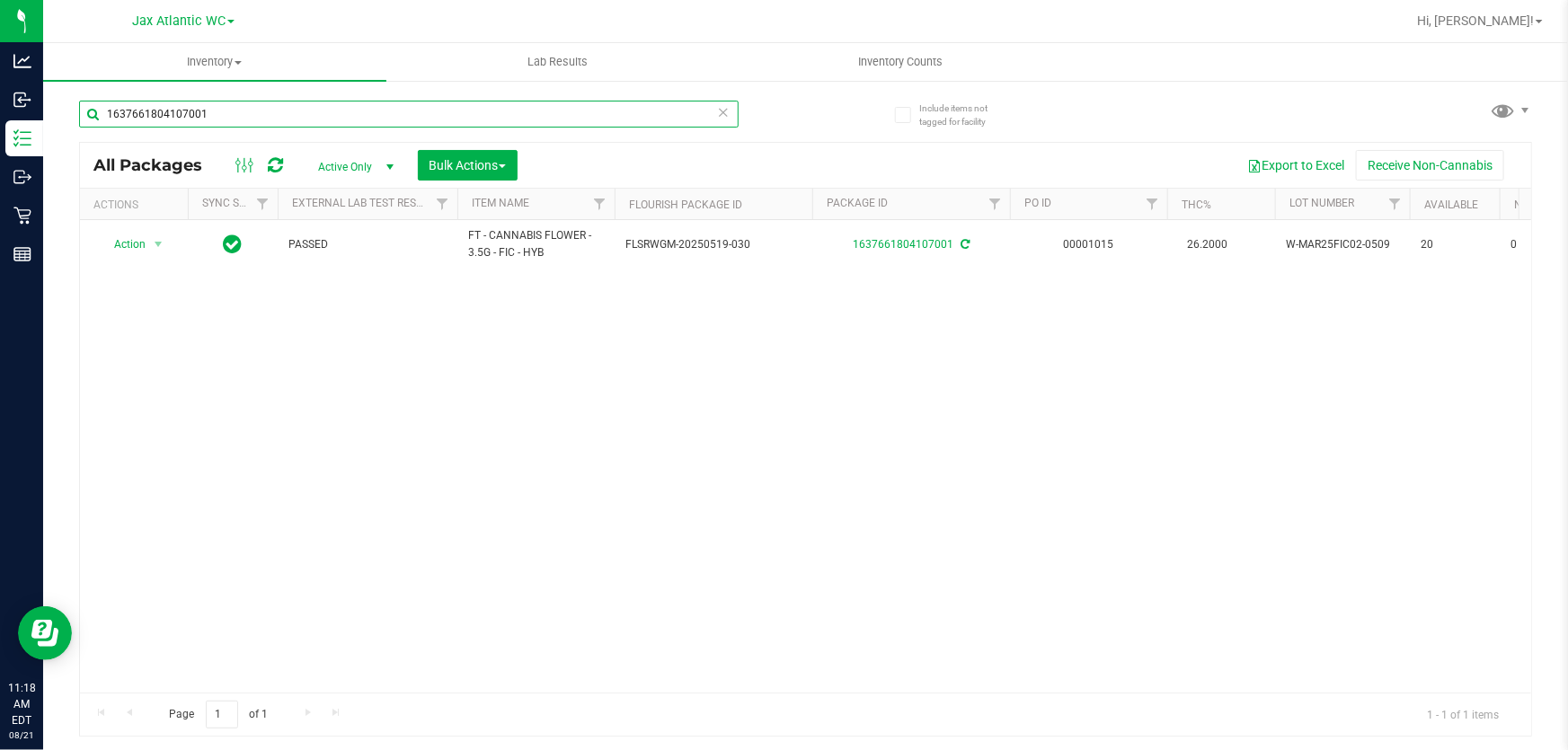
click at [305, 116] on input "1637661804107001" at bounding box center [408, 114] width 660 height 27
drag, startPoint x: 305, startPoint y: 116, endPoint x: 37, endPoint y: 108, distance: 268.1
click at [55, 113] on div "Include items not tagged for facility 1637661804107001 All Packages Active Only…" at bounding box center [805, 352] width 1525 height 548
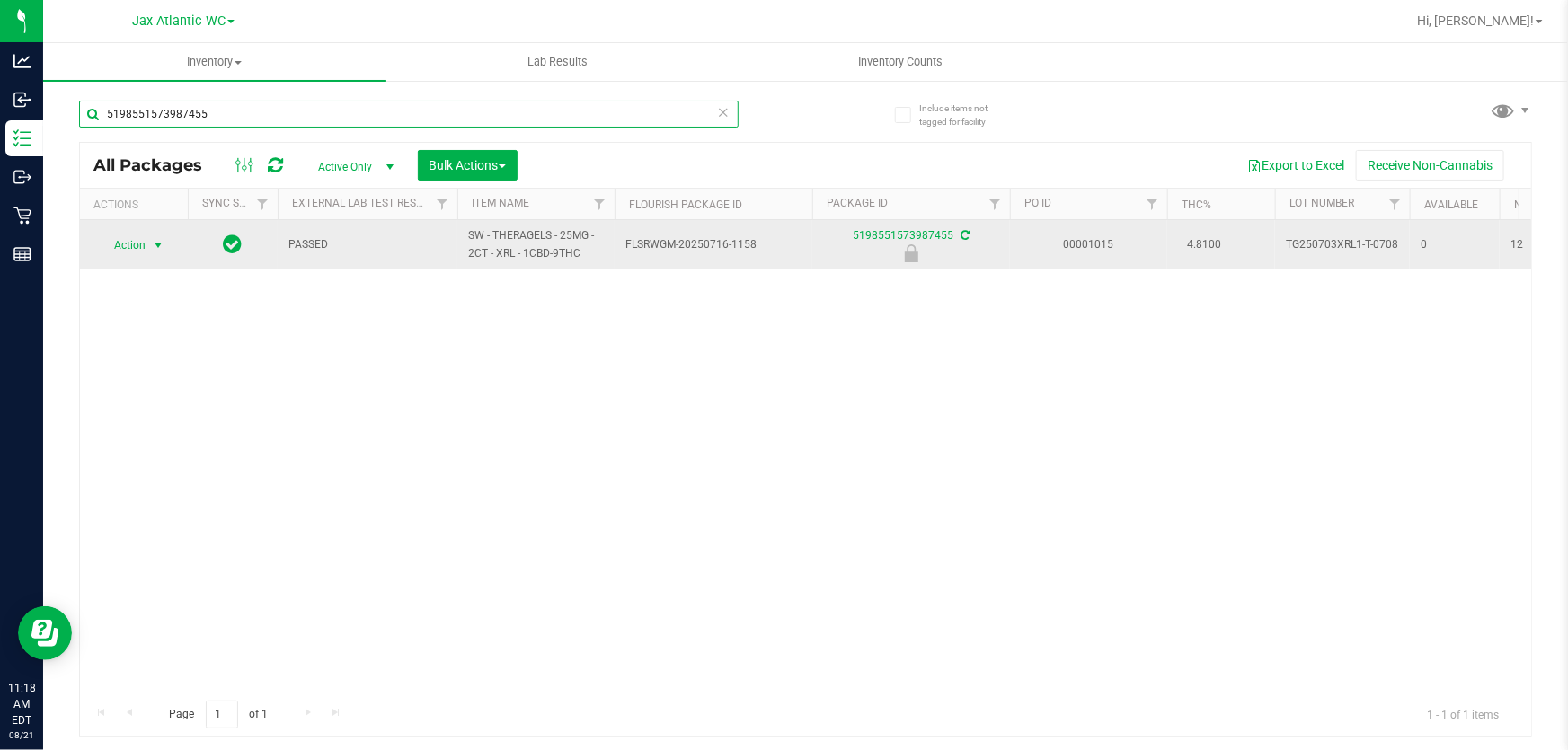
type input "5198551573987455"
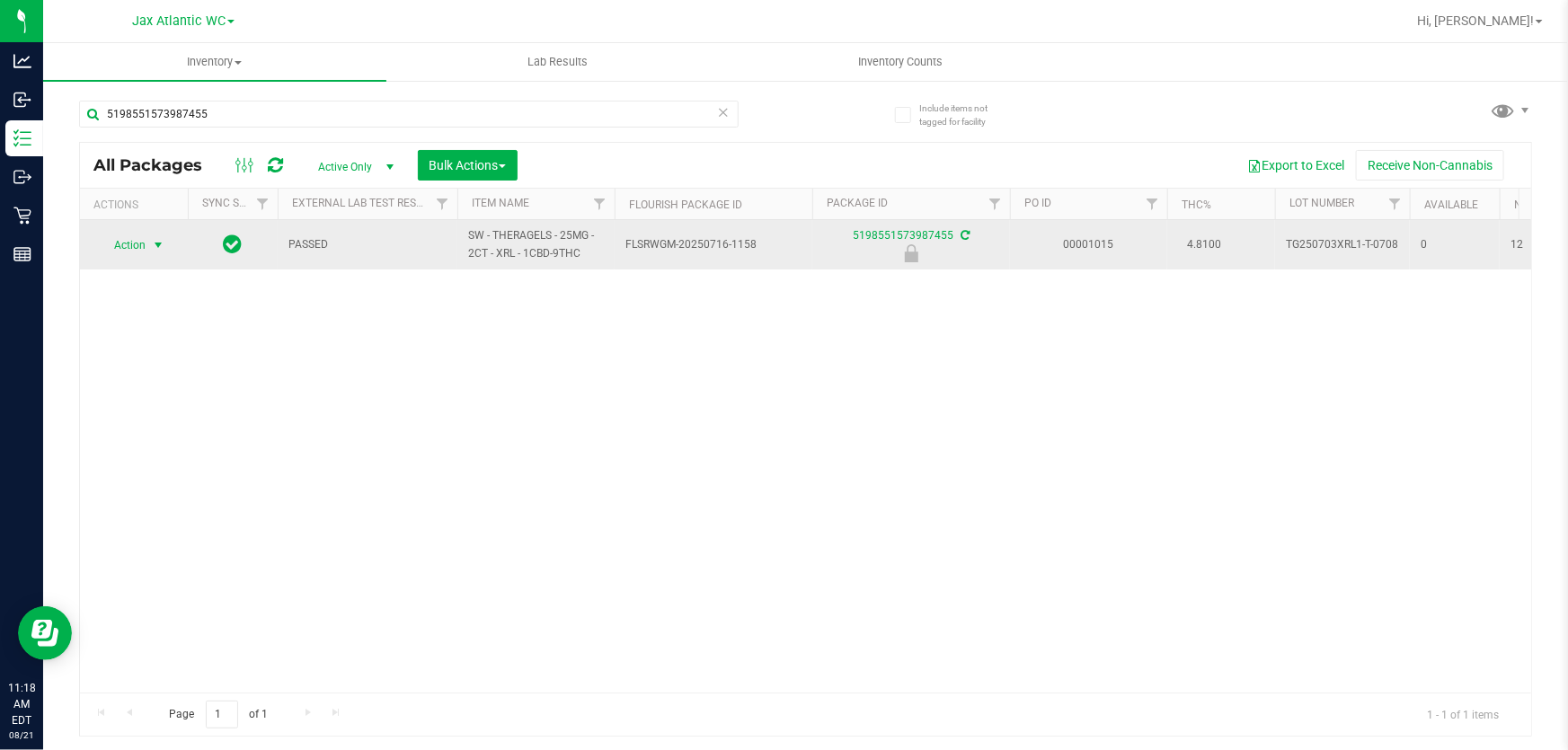
click at [149, 245] on span "select" at bounding box center [158, 246] width 22 height 25
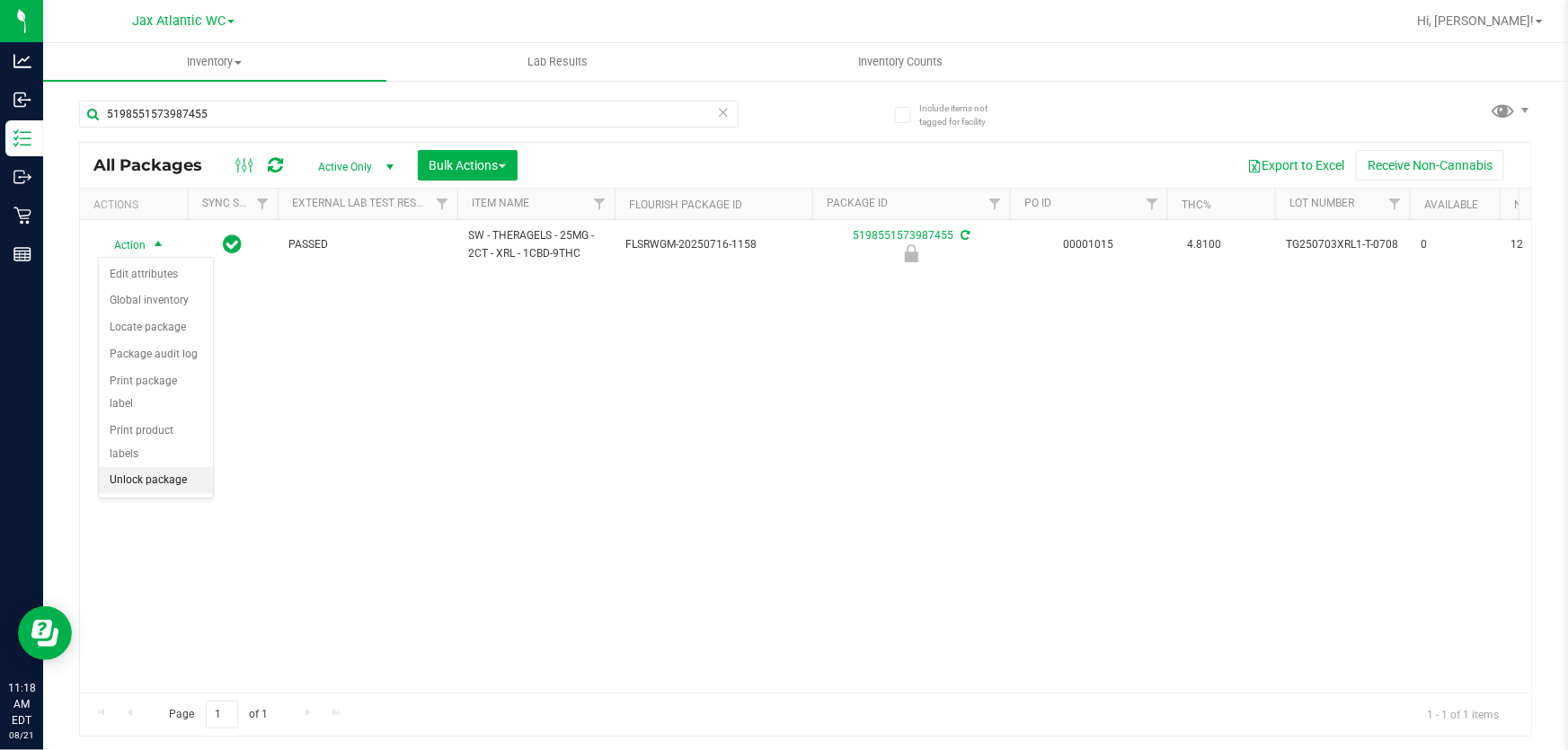
click at [182, 467] on li "Unlock package" at bounding box center [156, 480] width 114 height 27
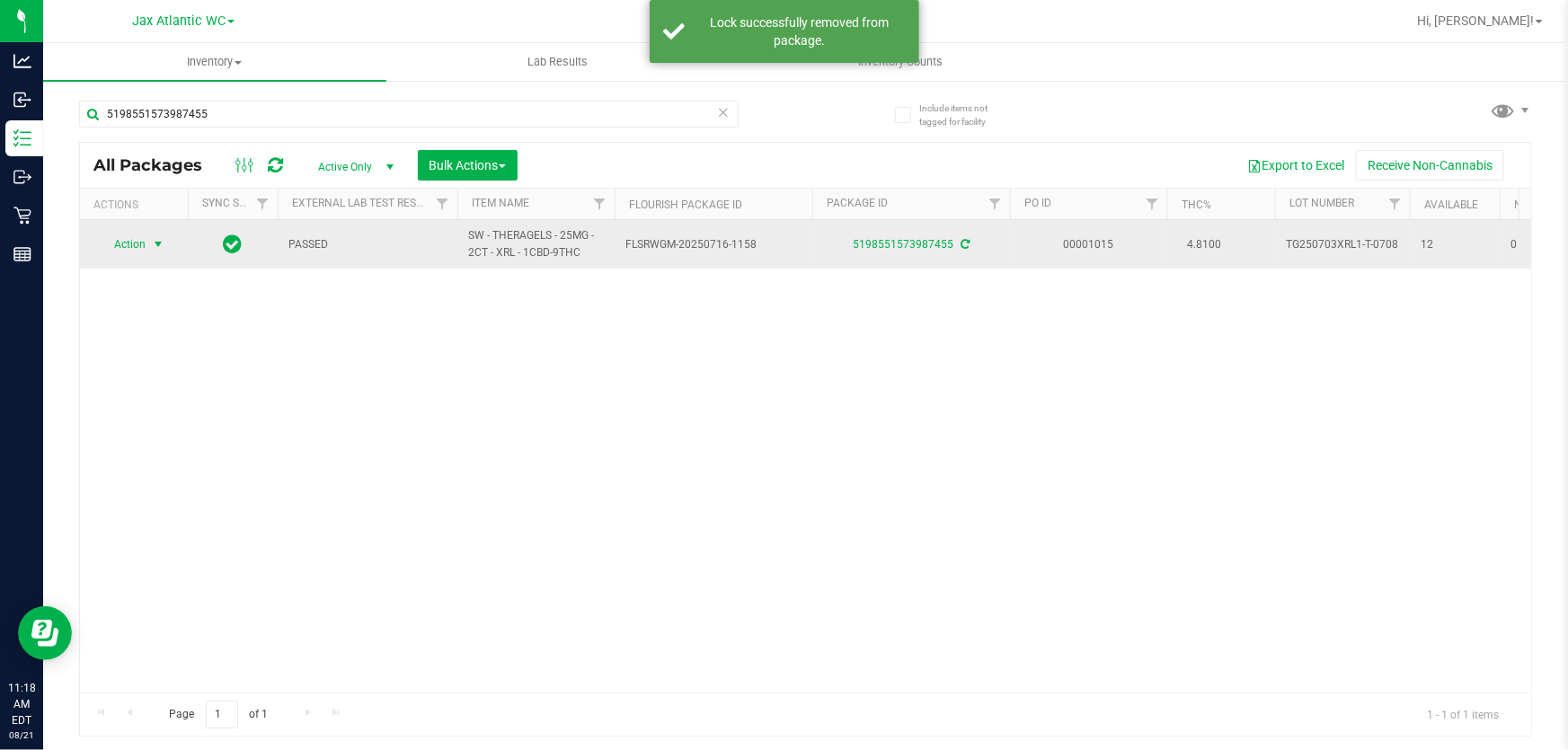
click at [127, 246] on span "Action" at bounding box center [122, 245] width 48 height 25
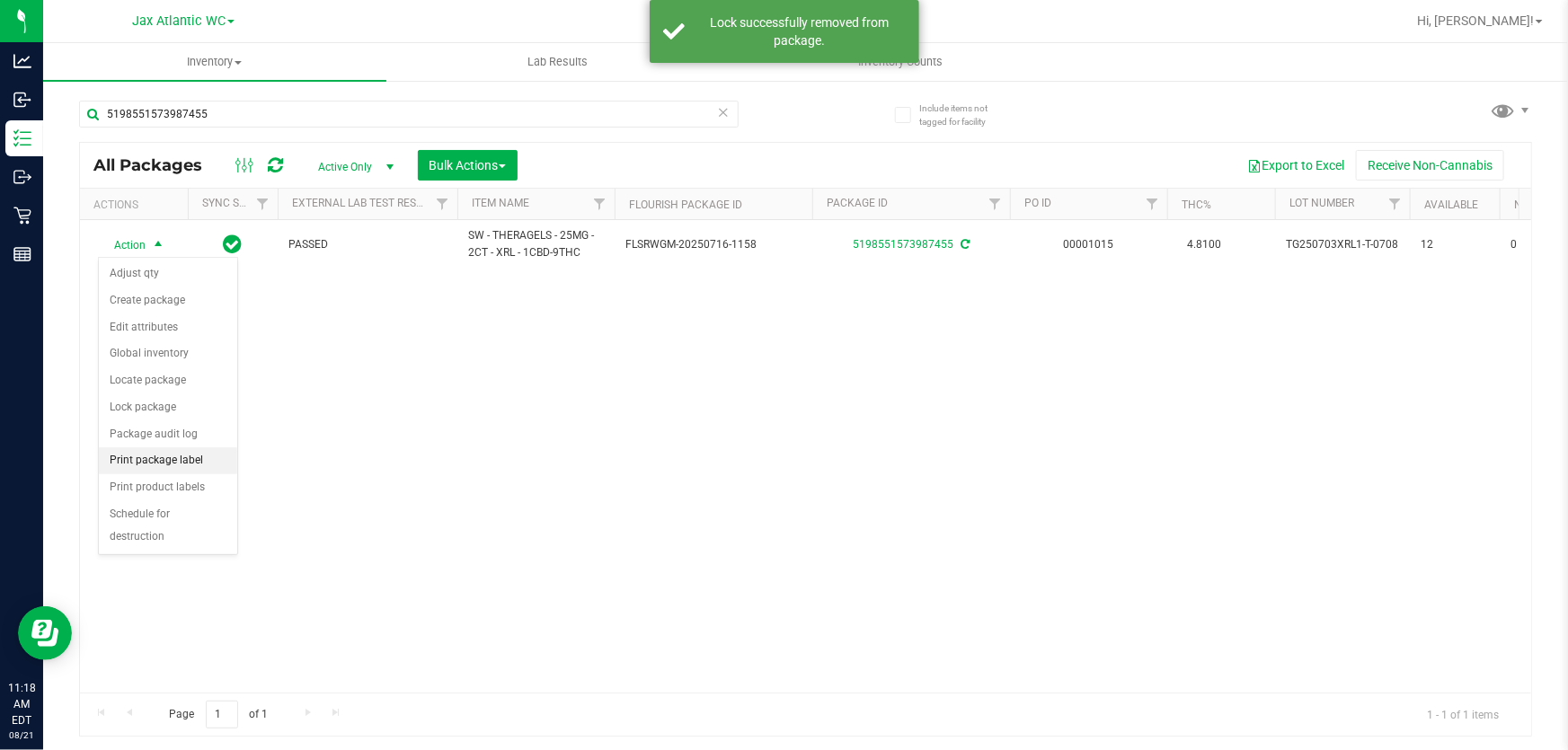
drag, startPoint x: 173, startPoint y: 458, endPoint x: 198, endPoint y: 449, distance: 26.6
click at [173, 457] on li "Print package label" at bounding box center [169, 461] width 139 height 27
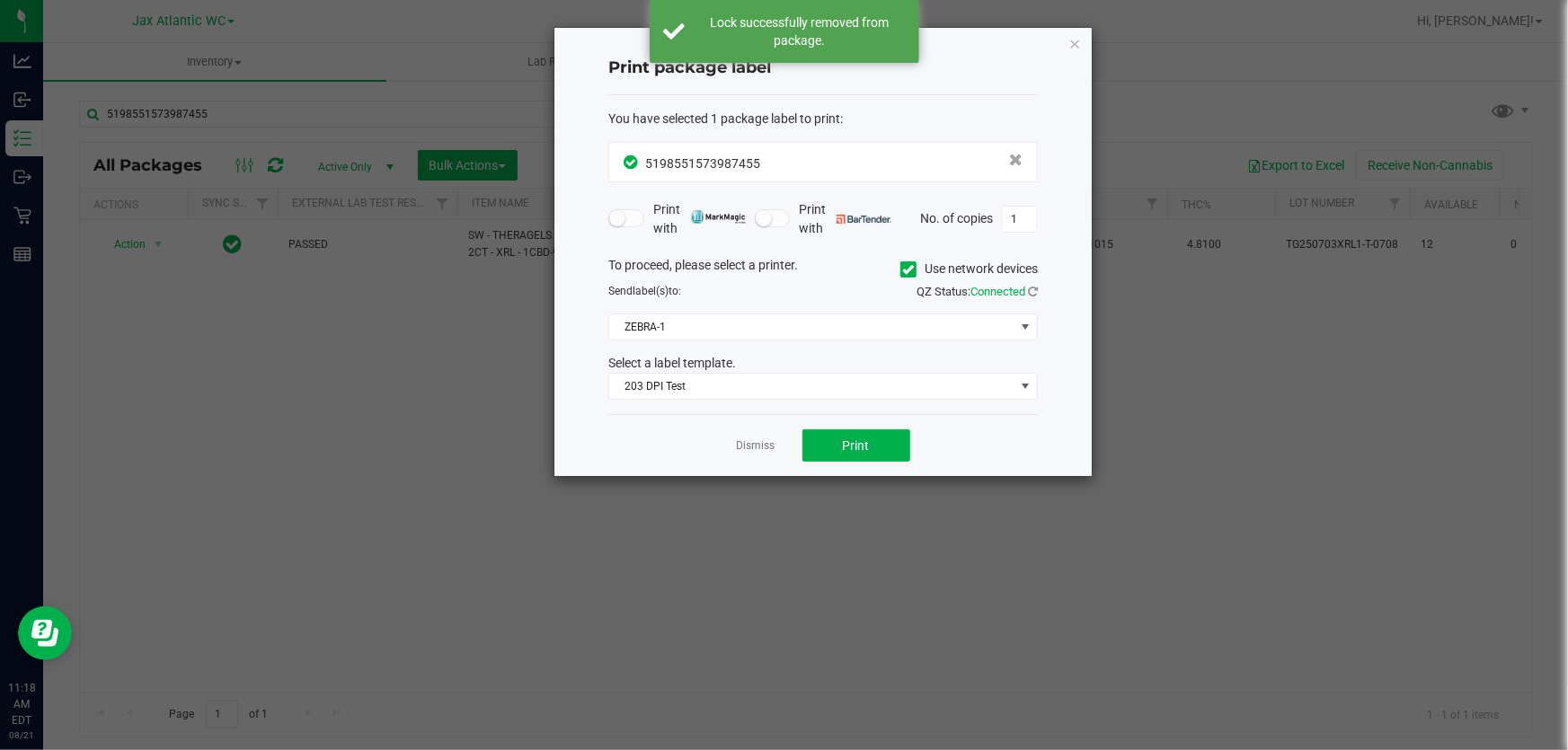
click at [823, 419] on div "Dismiss Print" at bounding box center [823, 445] width 430 height 62
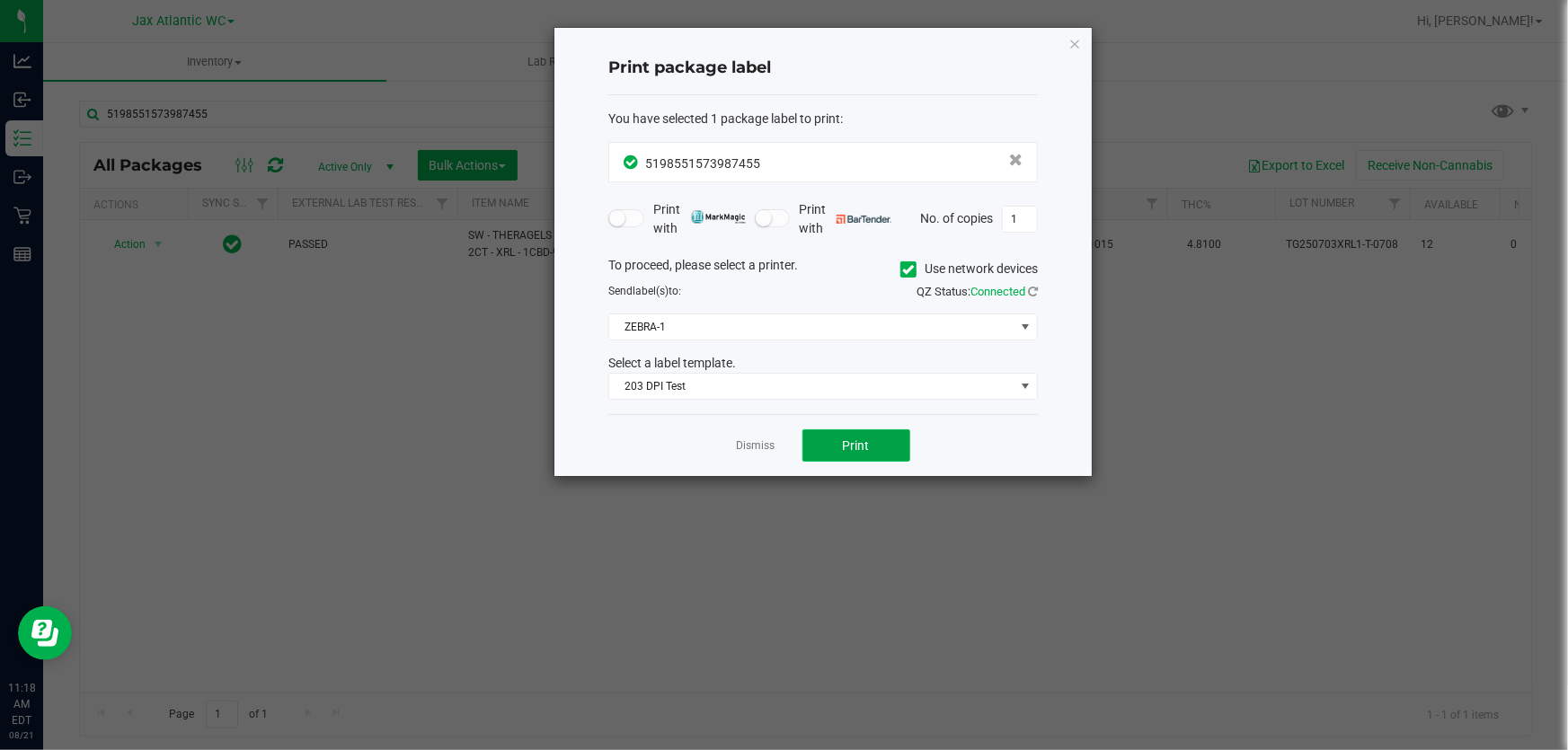
click at [847, 449] on span "Print" at bounding box center [856, 445] width 27 height 14
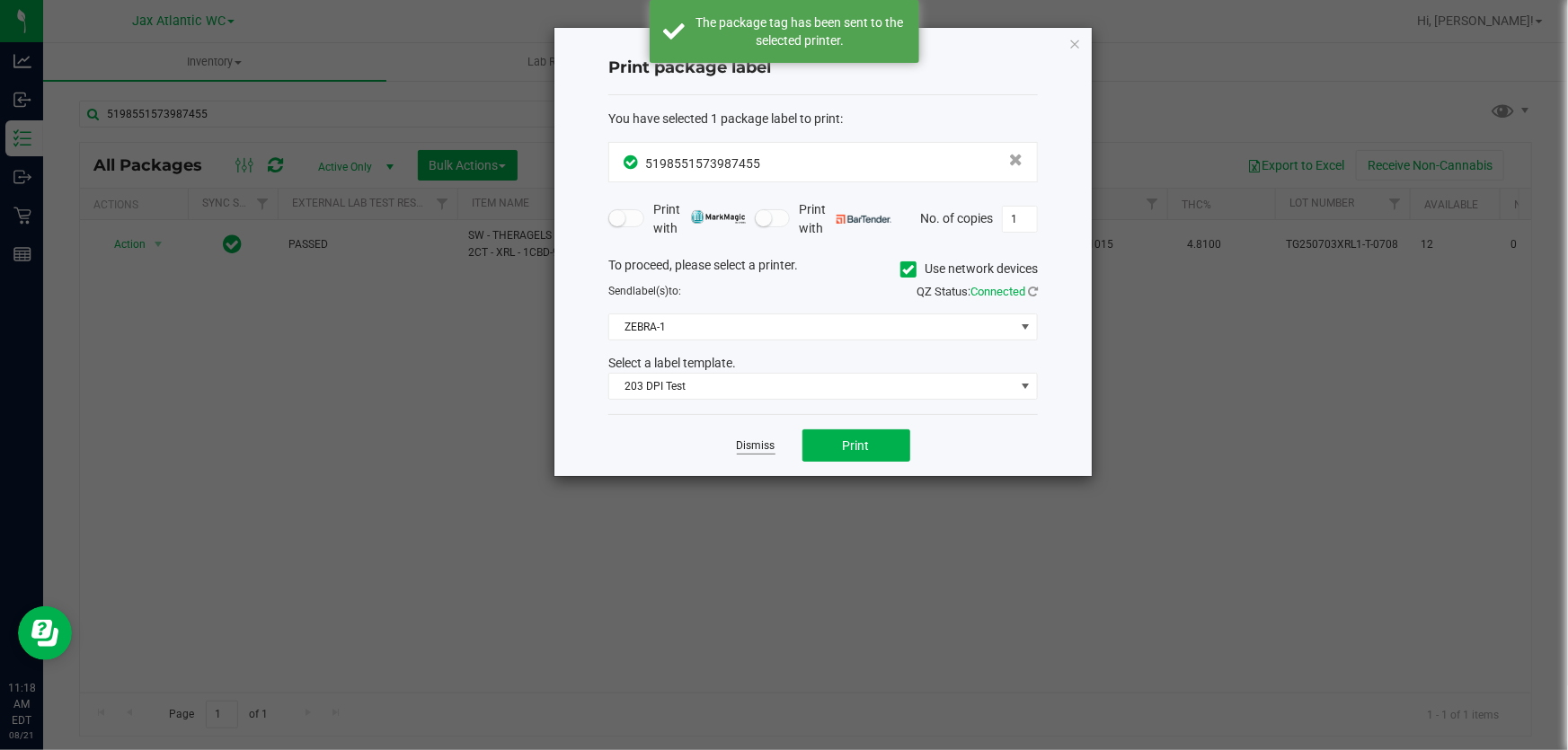
click at [744, 440] on link "Dismiss" at bounding box center [756, 446] width 39 height 15
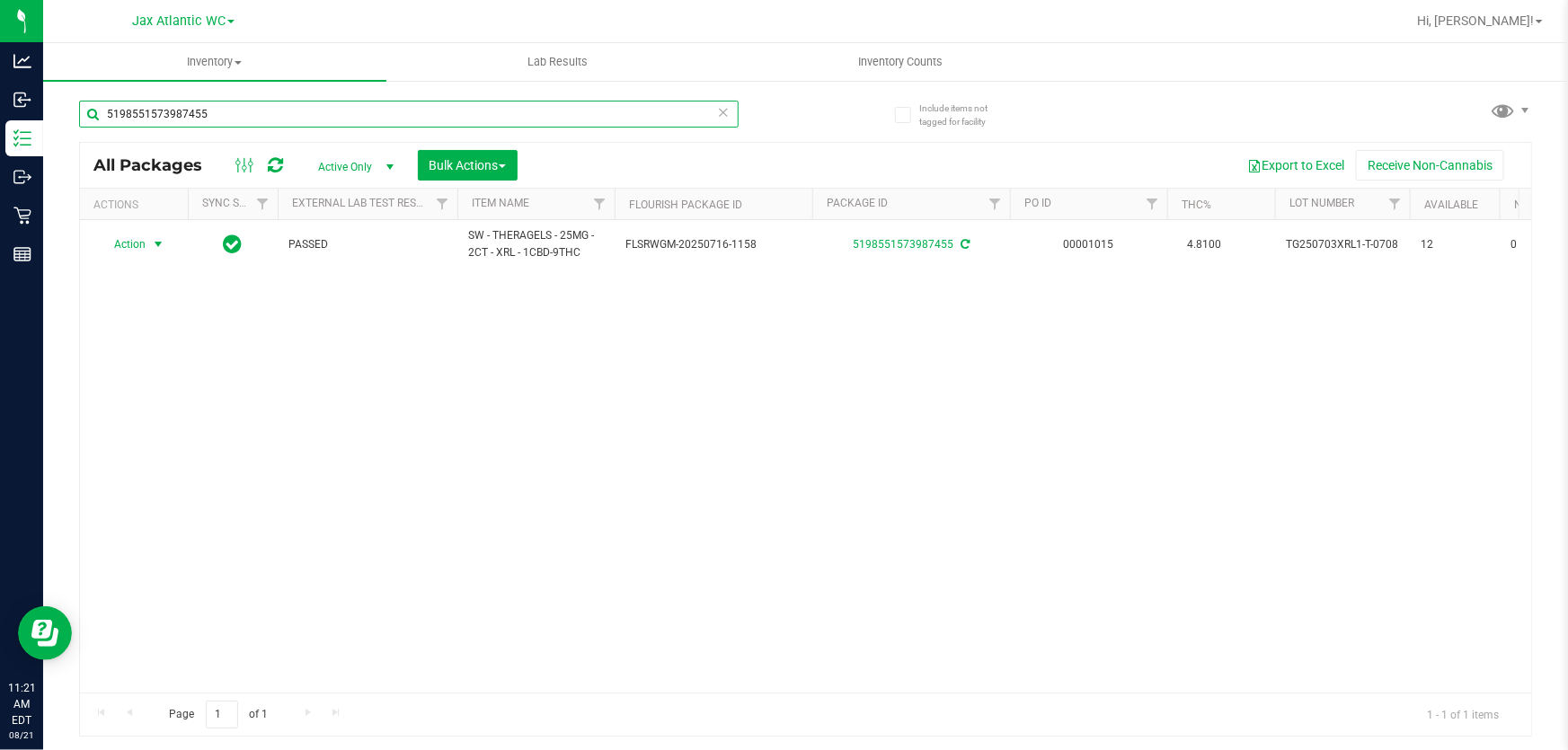
drag, startPoint x: 119, startPoint y: 117, endPoint x: 0, endPoint y: -33, distance: 191.5
click at [0, 0] on html "Analytics Inbound Inventory Outbound Retail Reports 11:21 AM EDT [DATE] 08/21 J…" at bounding box center [784, 375] width 1568 height 750
type input "8873327475603504"
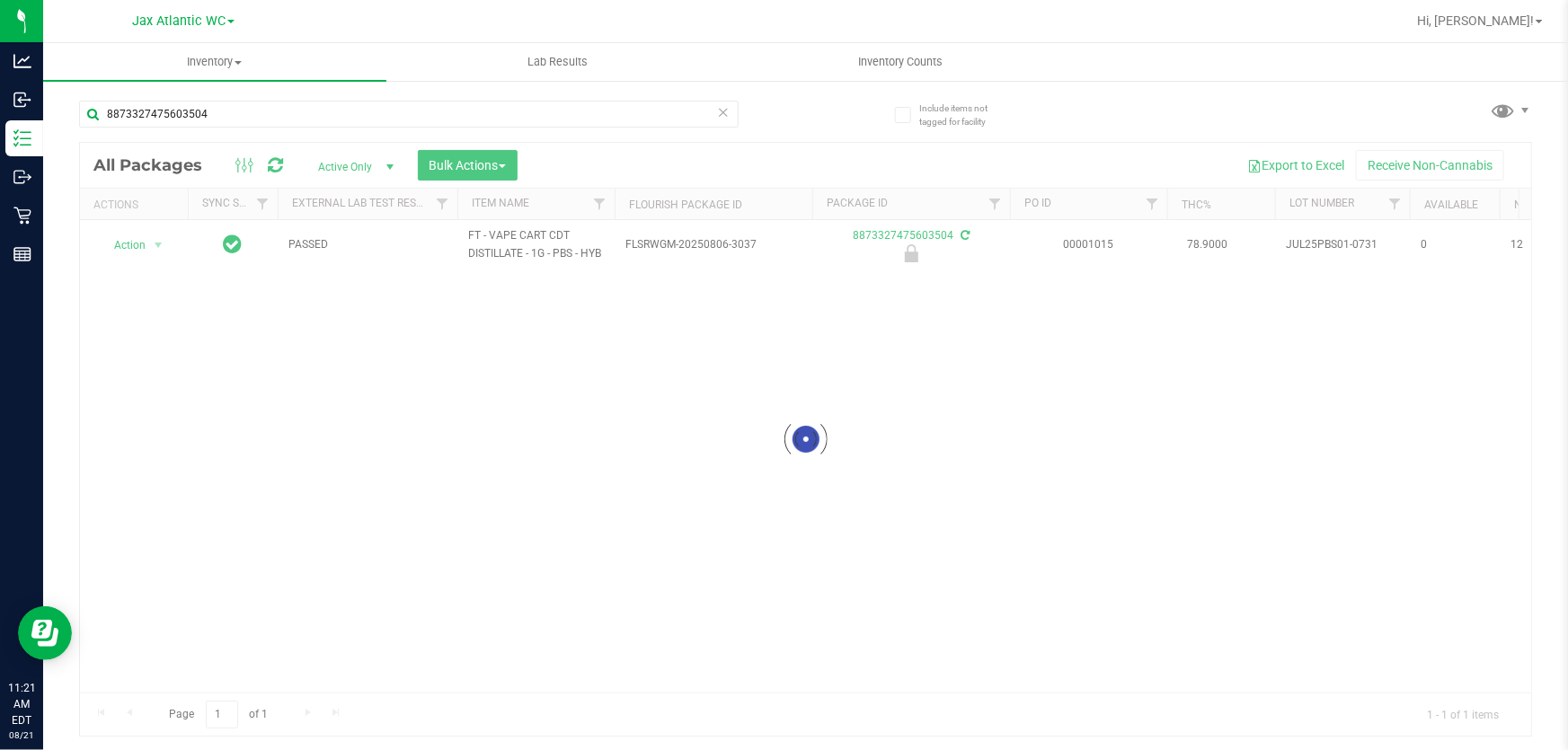
click at [128, 257] on div at bounding box center [805, 439] width 1451 height 593
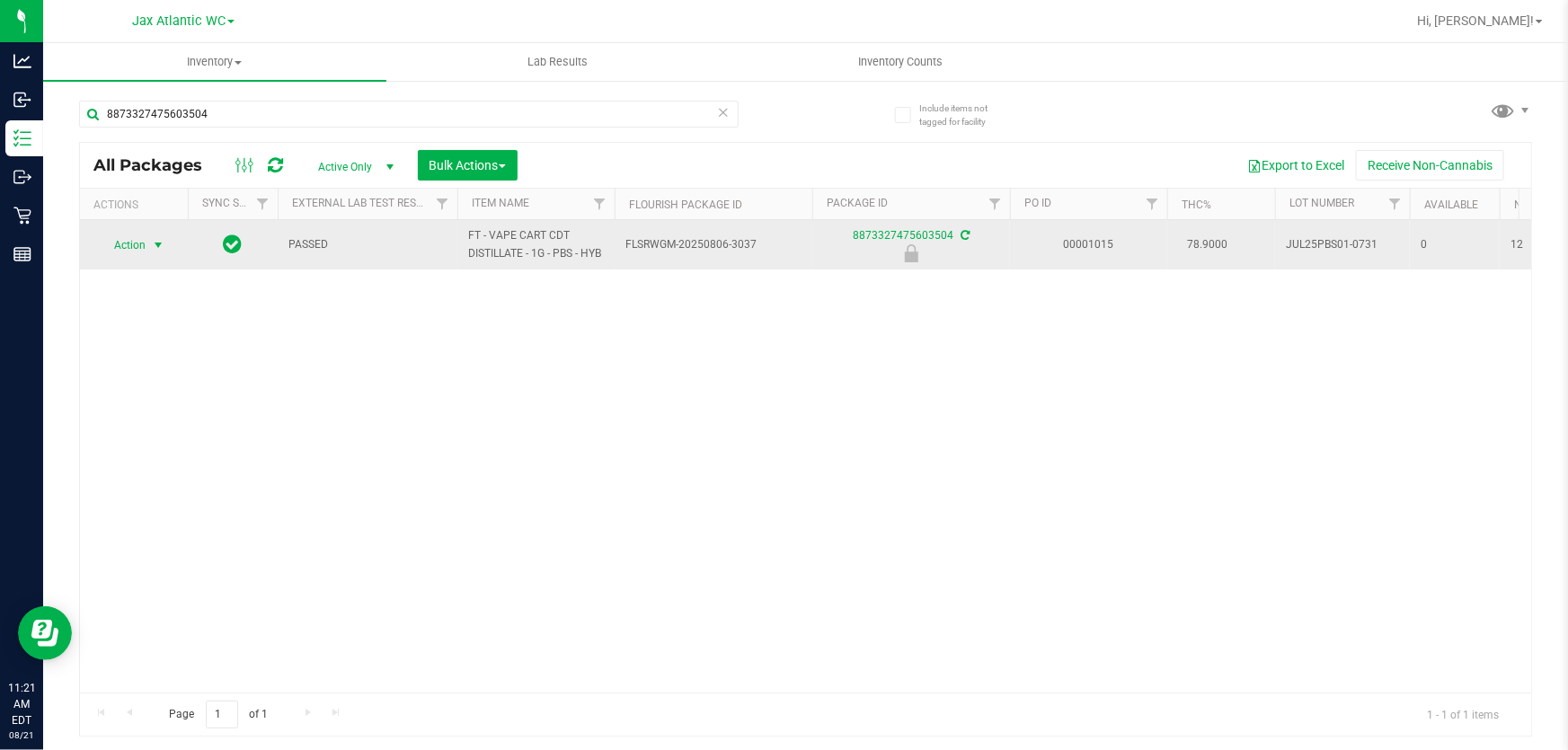
click at [129, 248] on span "Action" at bounding box center [122, 246] width 48 height 25
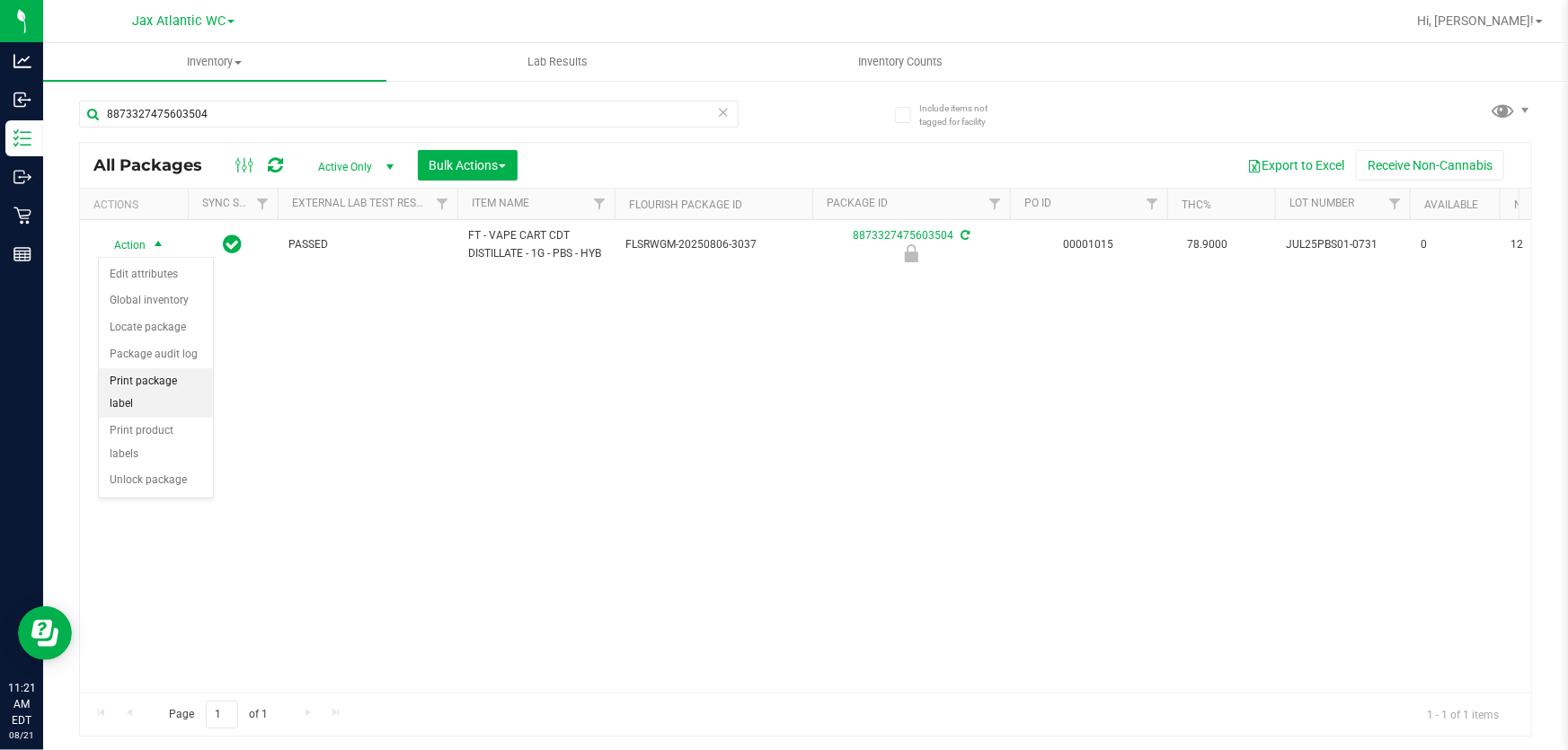
click at [195, 392] on li "Print package label" at bounding box center [156, 392] width 114 height 49
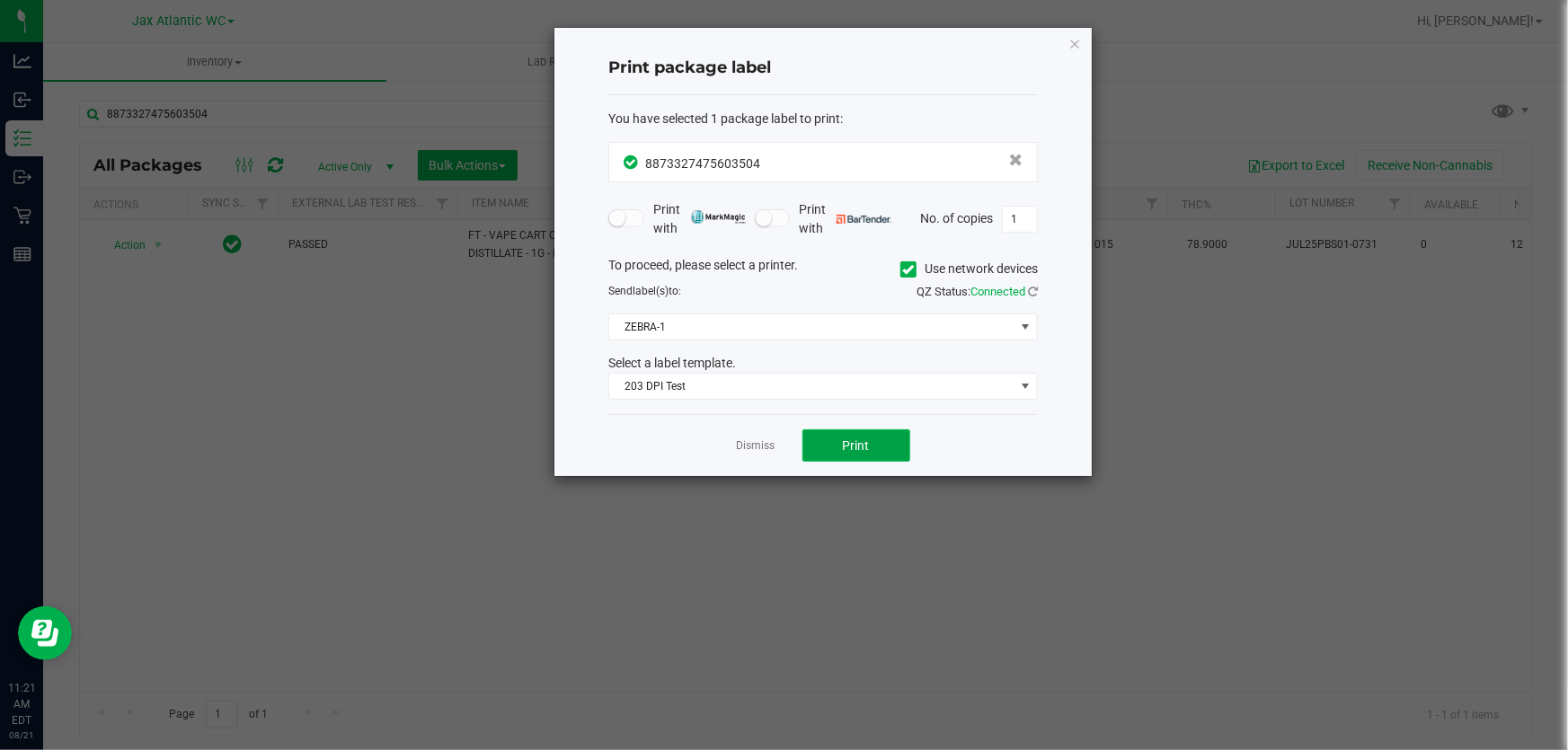
click at [875, 456] on button "Print" at bounding box center [856, 446] width 108 height 33
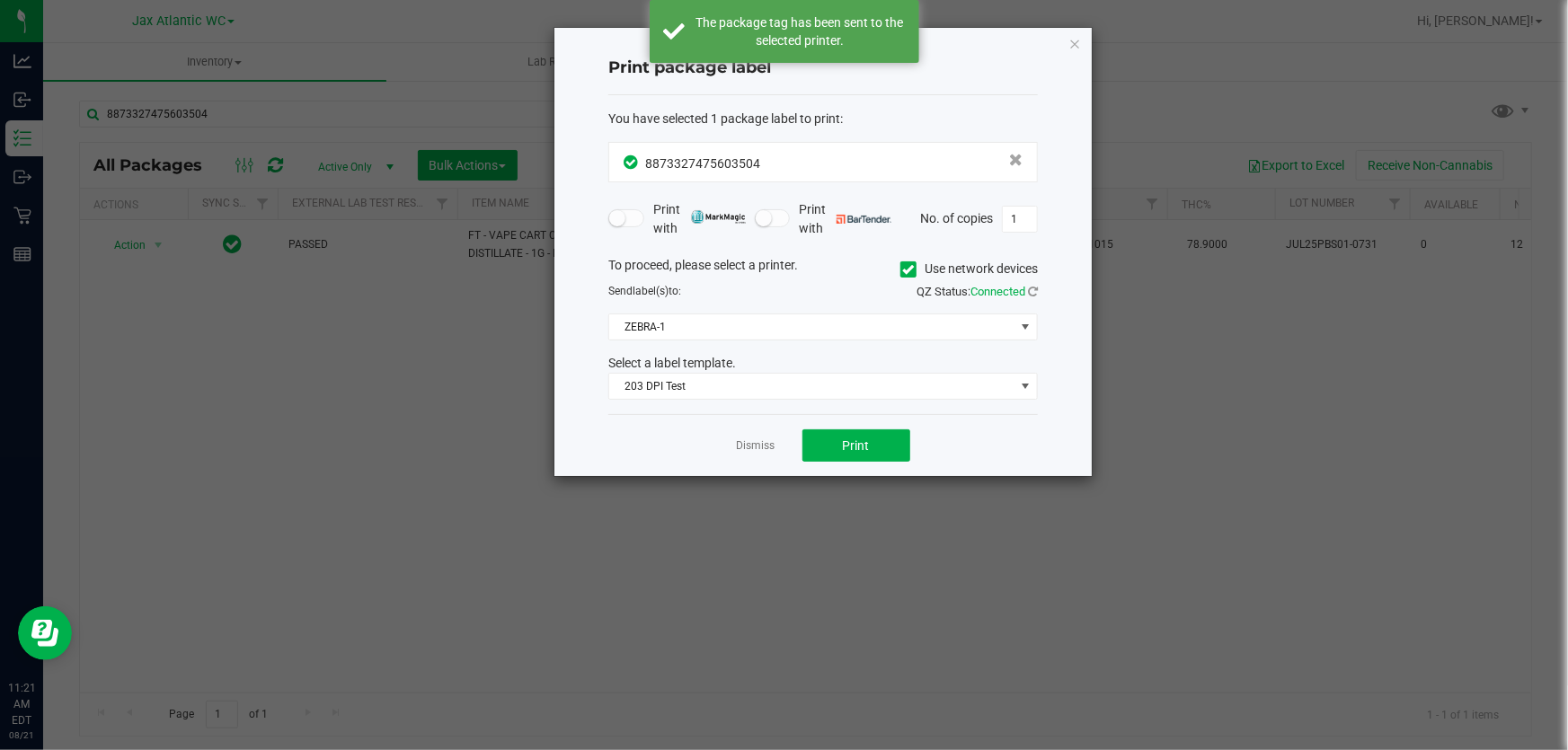
drag, startPoint x: 757, startPoint y: 441, endPoint x: 734, endPoint y: 433, distance: 24.4
click at [754, 441] on link "Dismiss" at bounding box center [756, 446] width 39 height 15
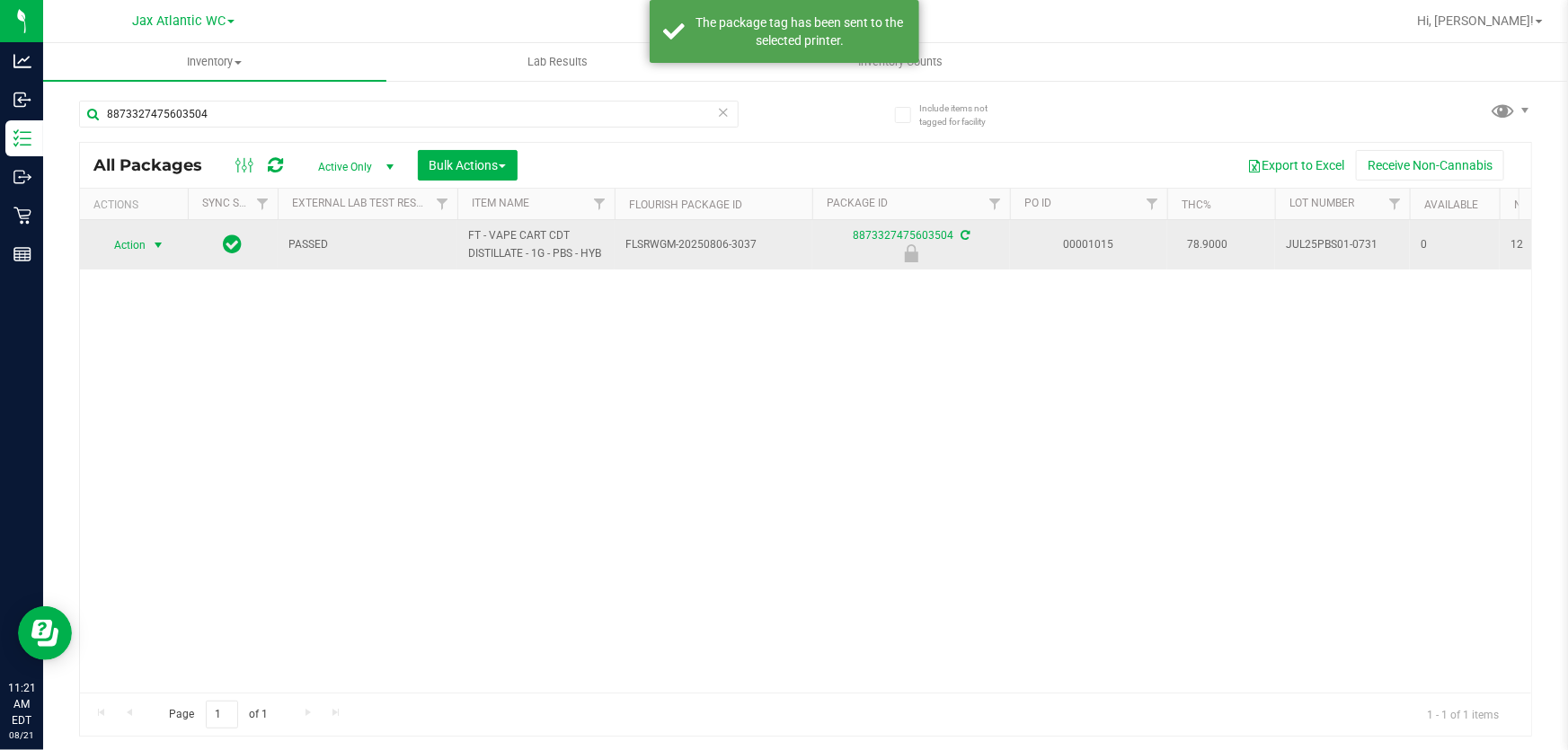
click at [134, 243] on span "Action" at bounding box center [122, 246] width 48 height 25
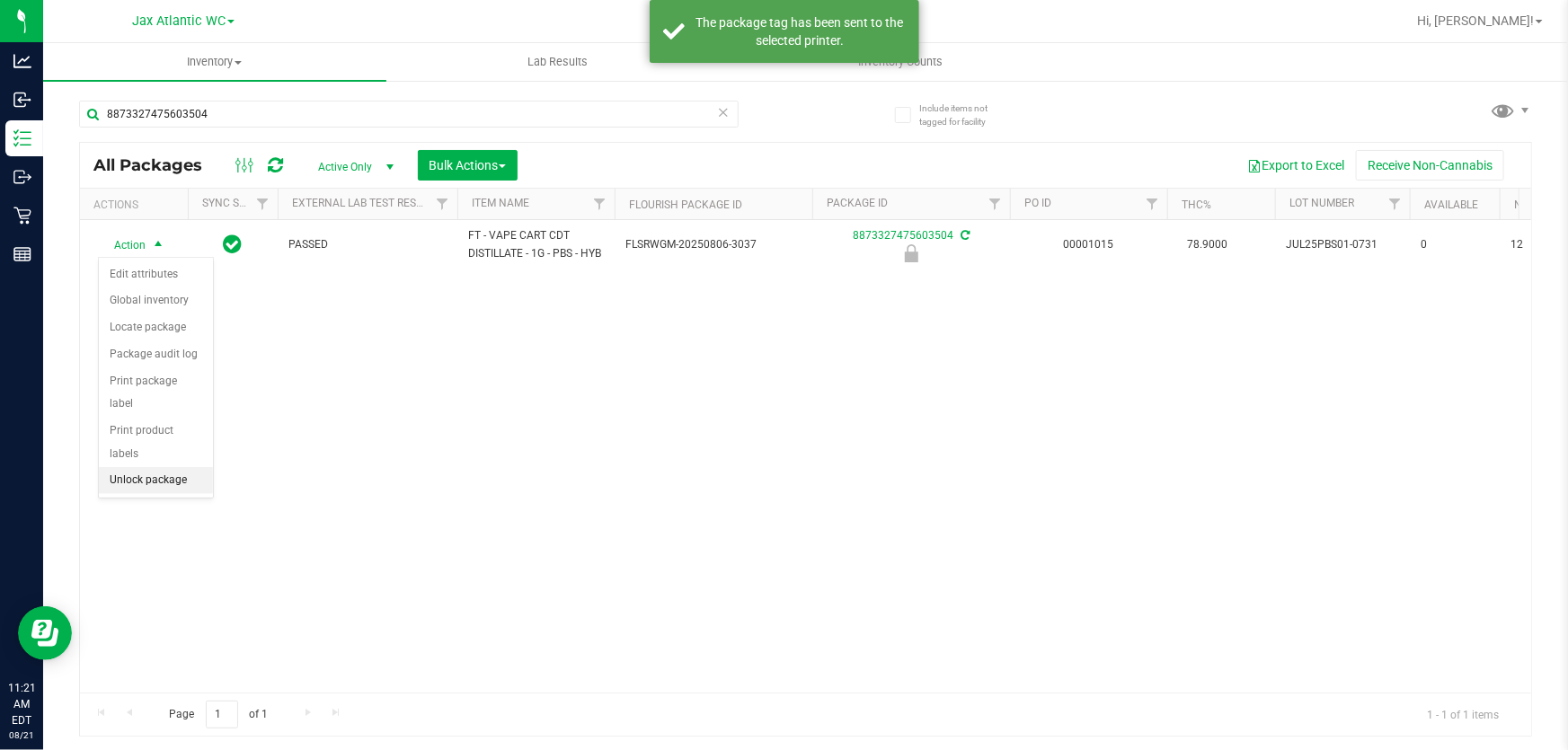
click at [159, 467] on li "Unlock package" at bounding box center [156, 480] width 114 height 27
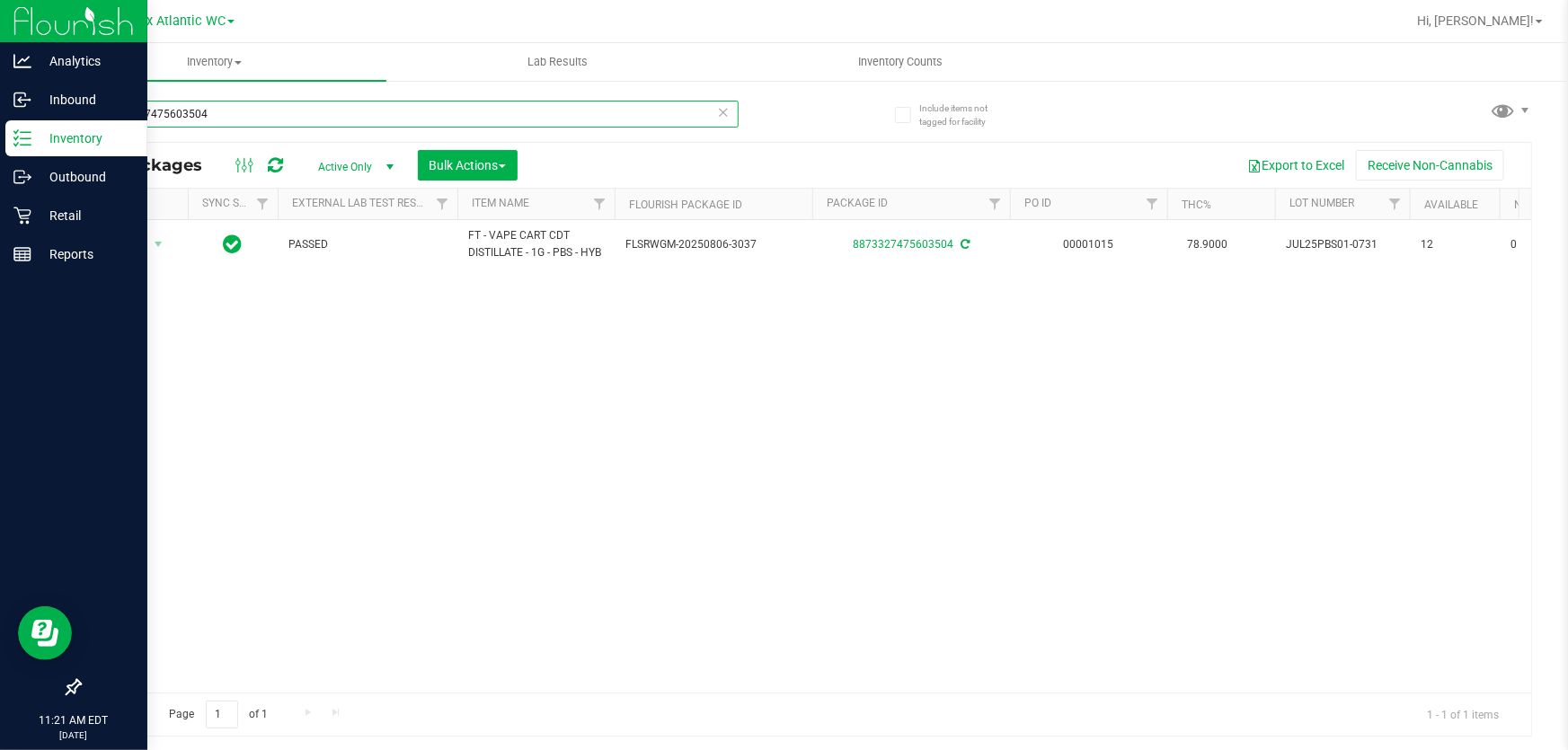
drag, startPoint x: 206, startPoint y: 106, endPoint x: 0, endPoint y: 154, distance: 211.5
click at [0, 154] on div "Analytics Inbound Inventory Outbound Retail Reports 11:21 AM EDT [DATE] 08/21 J…" at bounding box center [784, 375] width 1568 height 750
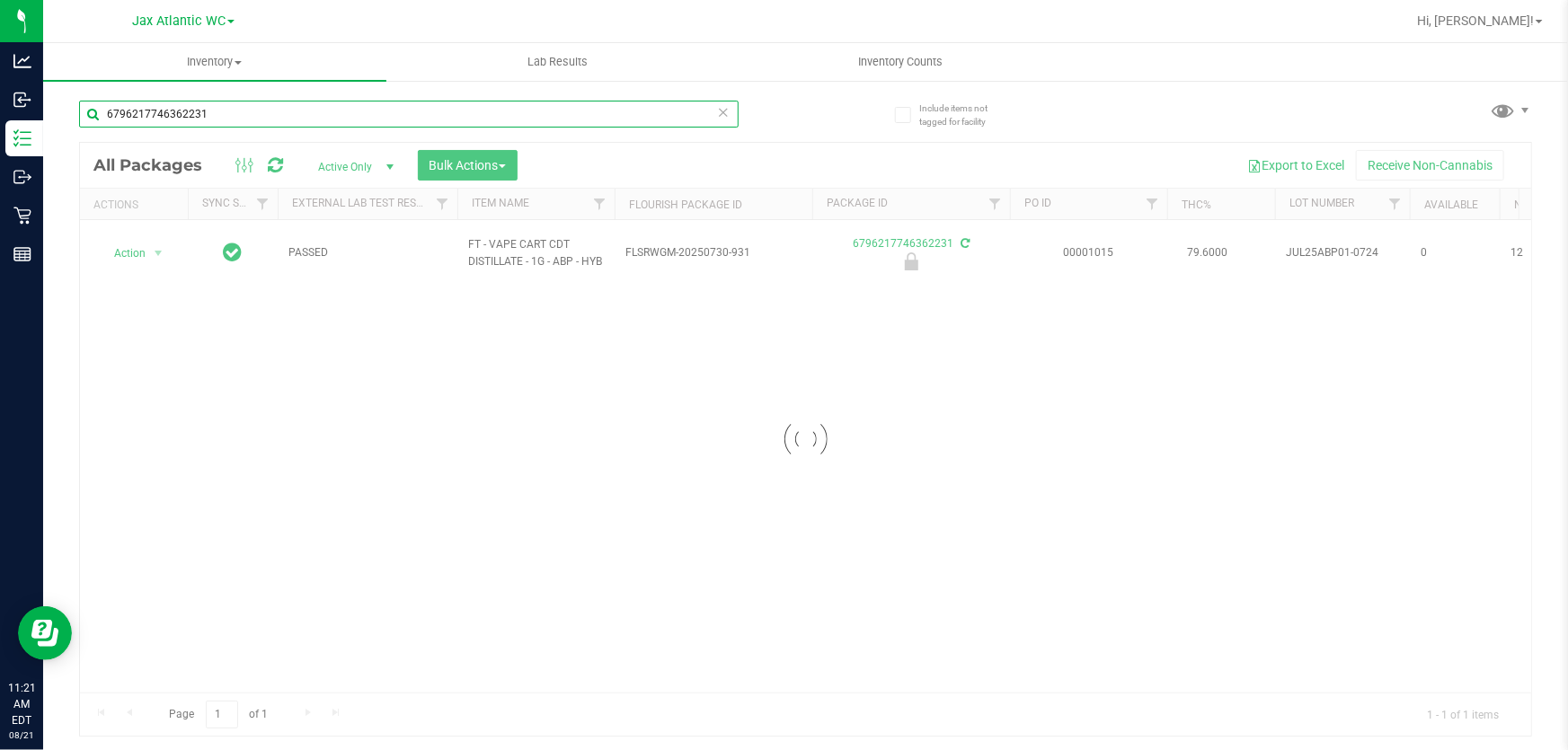
type input "6796217746362231"
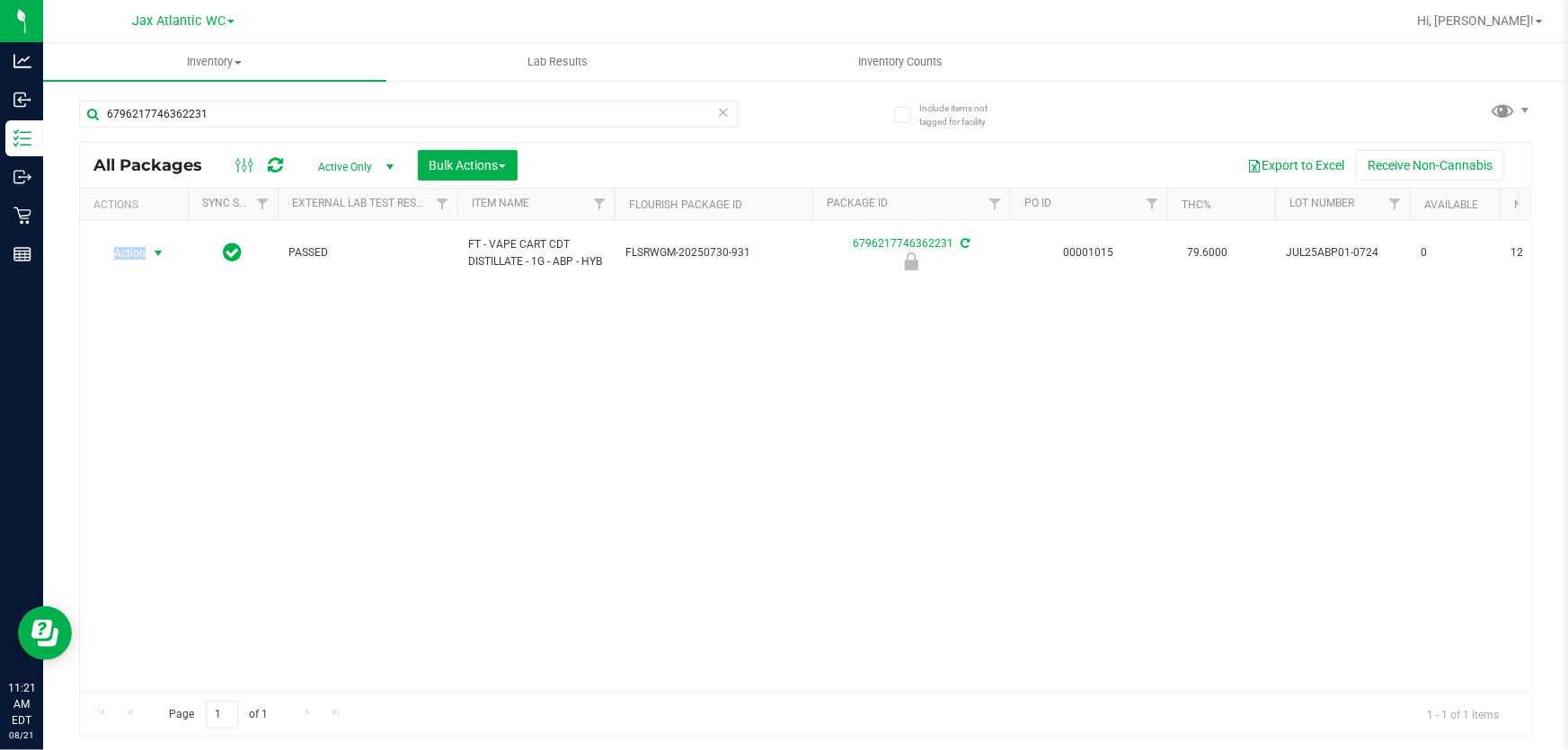
click at [135, 256] on span "Action" at bounding box center [122, 253] width 48 height 25
click at [162, 476] on li "Unlock package" at bounding box center [156, 489] width 114 height 27
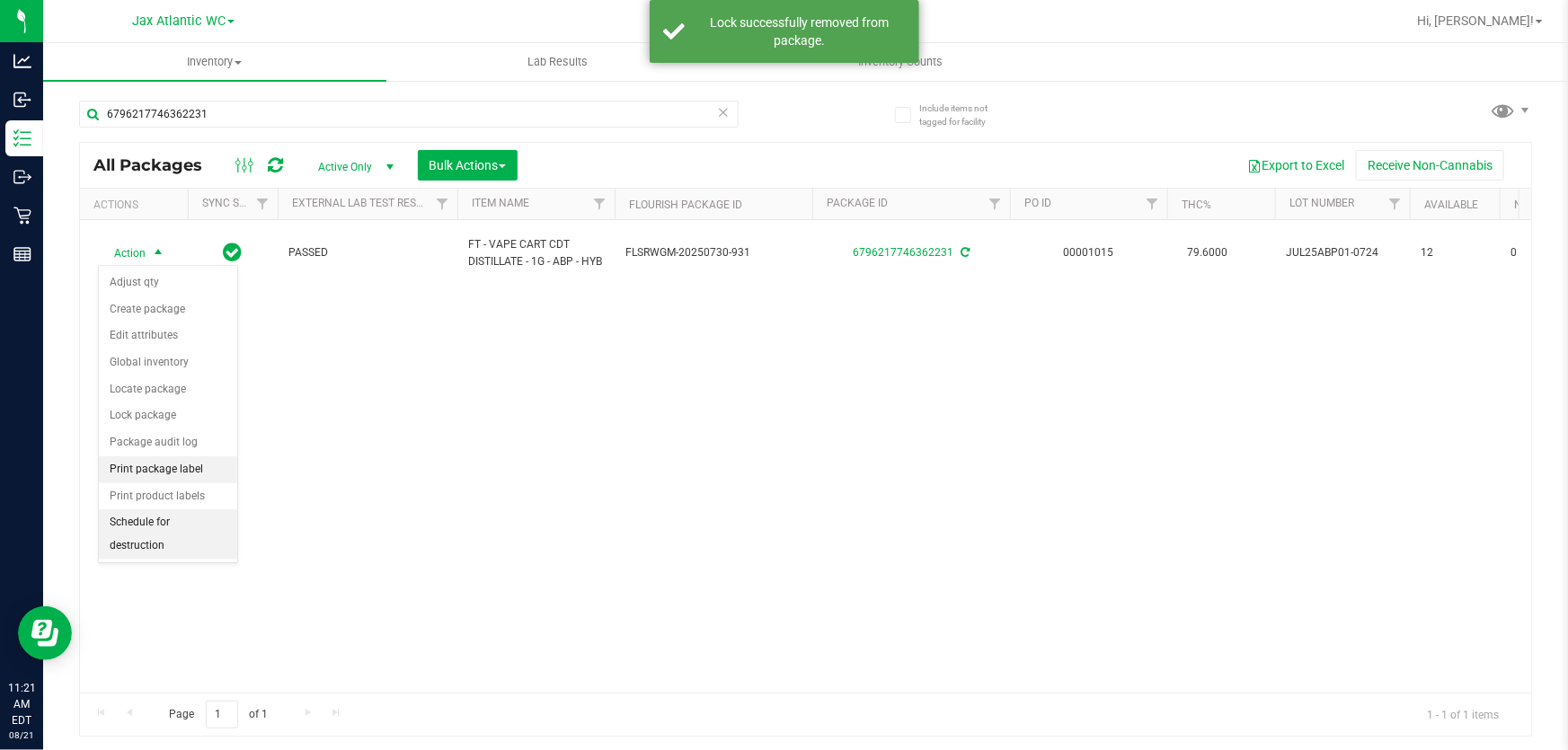
click at [189, 468] on li "Print package label" at bounding box center [169, 470] width 139 height 27
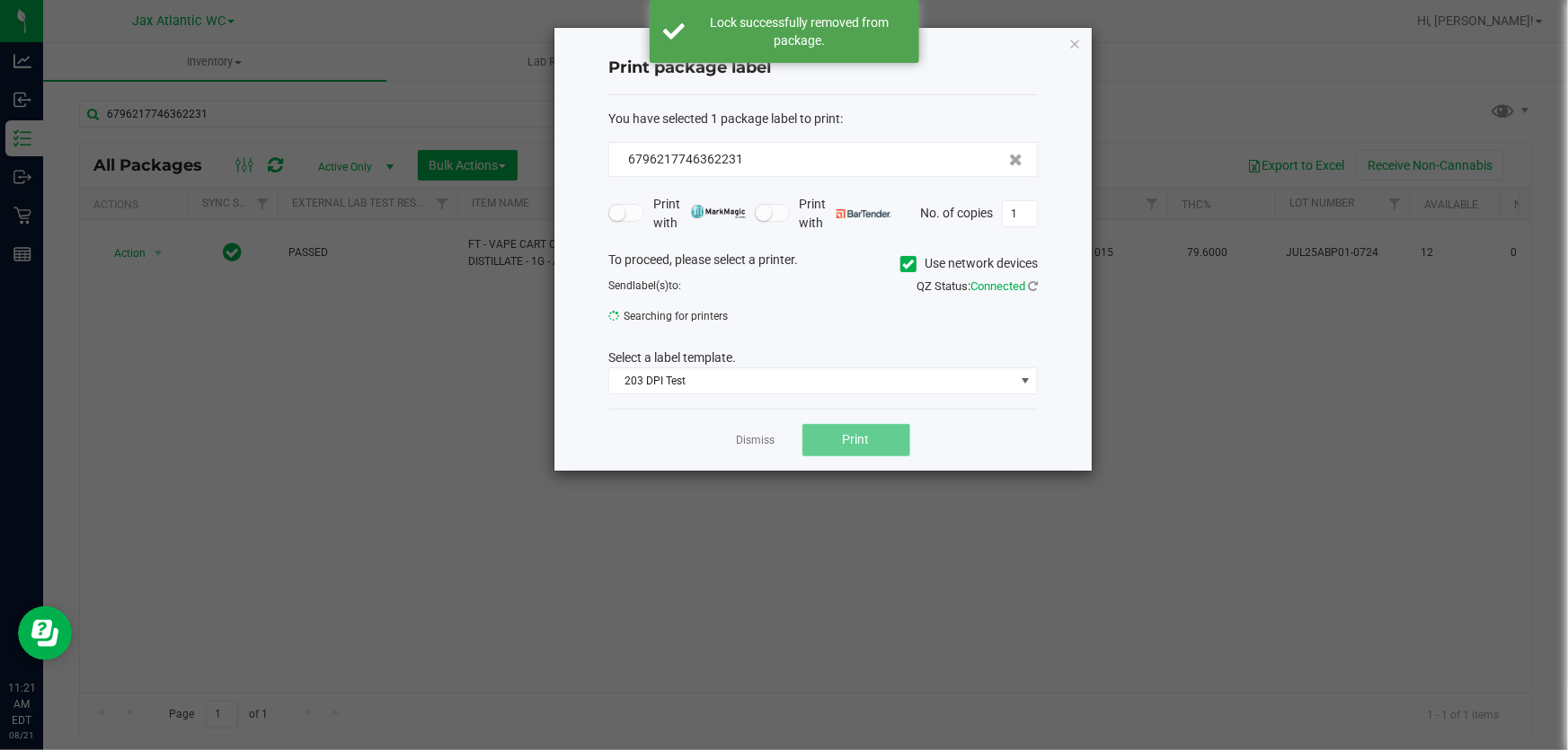
click at [825, 448] on button "Print" at bounding box center [856, 440] width 108 height 33
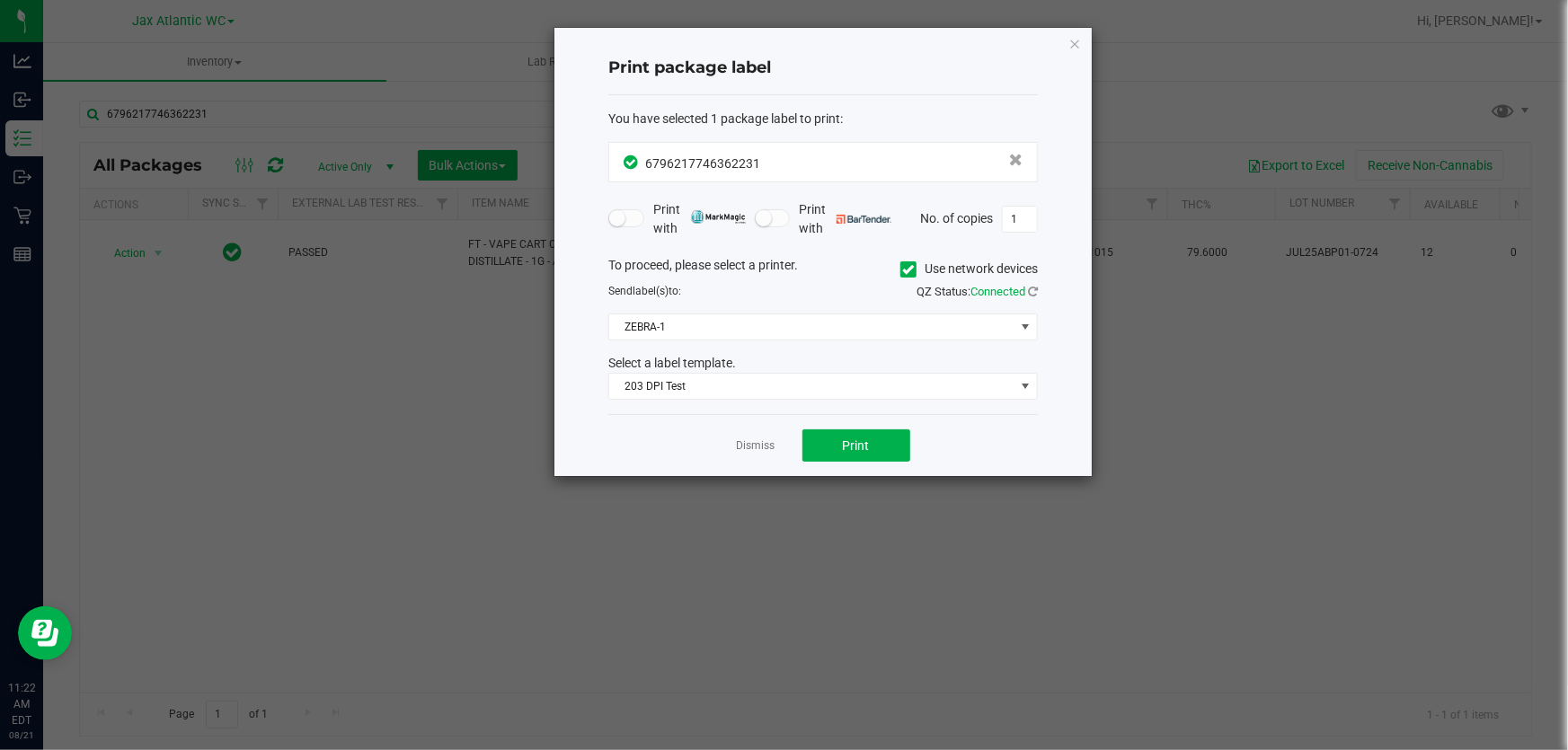
click at [739, 448] on link "Dismiss" at bounding box center [756, 446] width 39 height 15
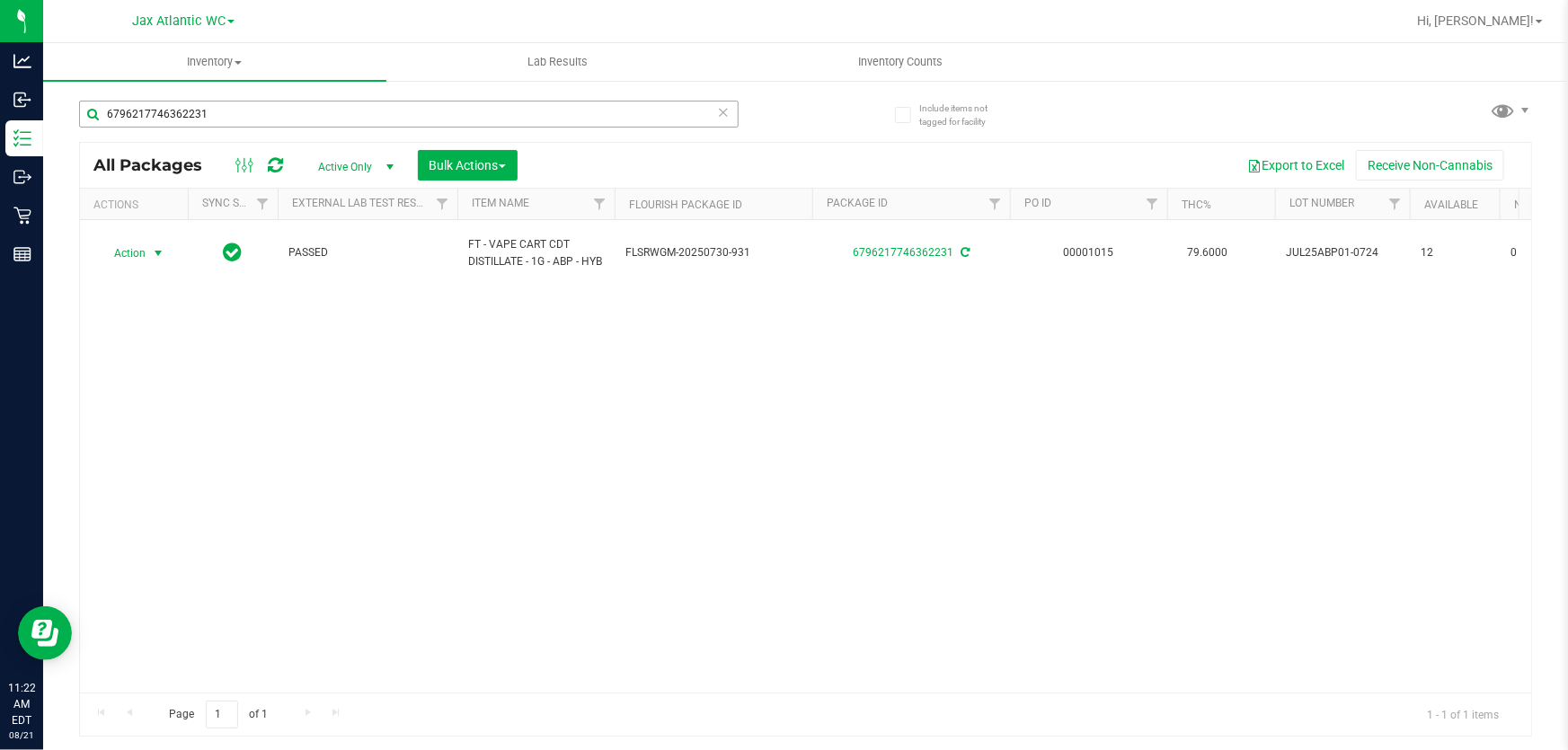
drag, startPoint x: 234, startPoint y: 98, endPoint x: 104, endPoint y: 108, distance: 130.4
click at [105, 108] on div "6796217746362231" at bounding box center [442, 114] width 727 height 58
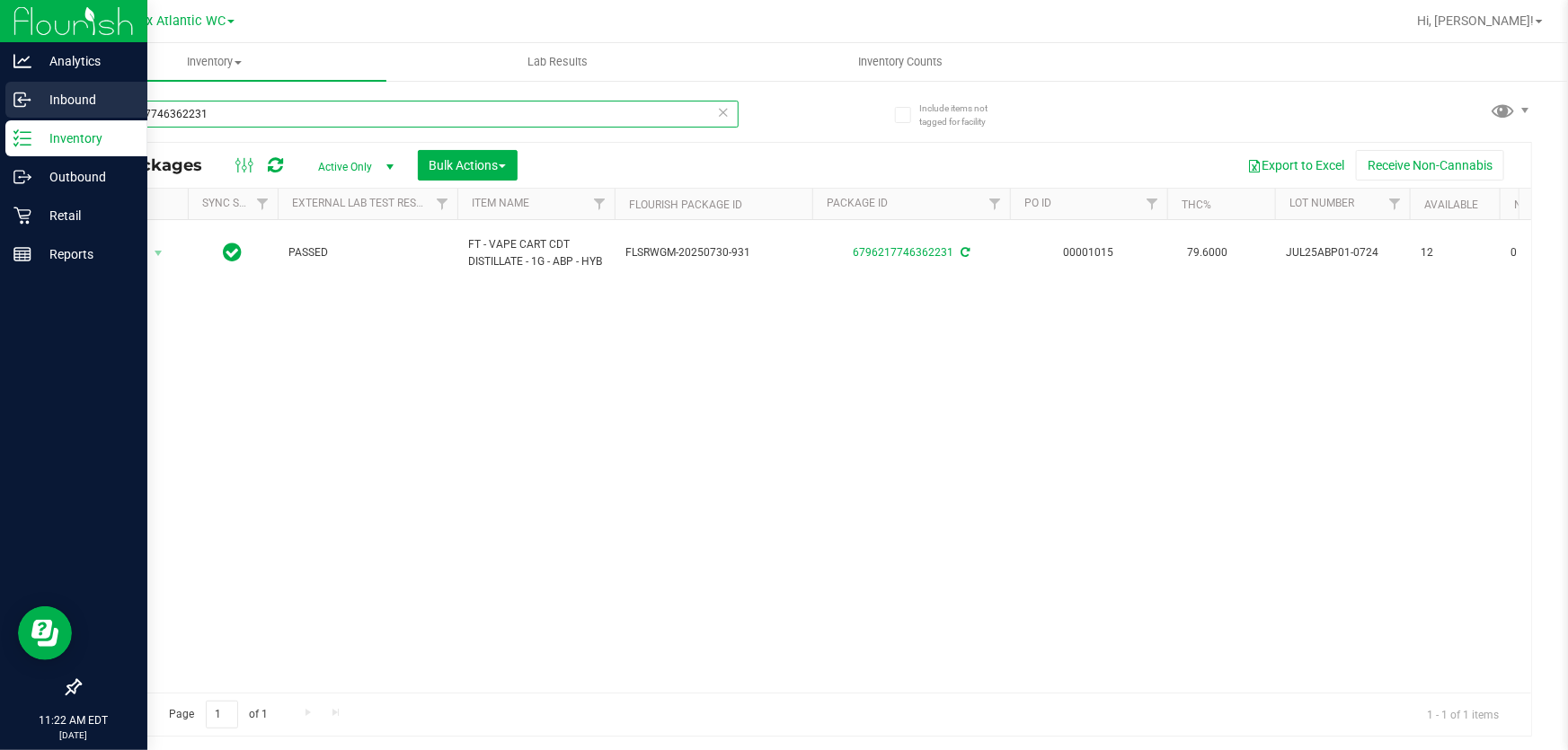
drag, startPoint x: 272, startPoint y: 111, endPoint x: 0, endPoint y: 116, distance: 272.0
click at [0, 116] on div "Analytics Inbound Inventory Outbound Retail Reports 11:22 AM EDT [DATE] 08/21 J…" at bounding box center [784, 375] width 1568 height 750
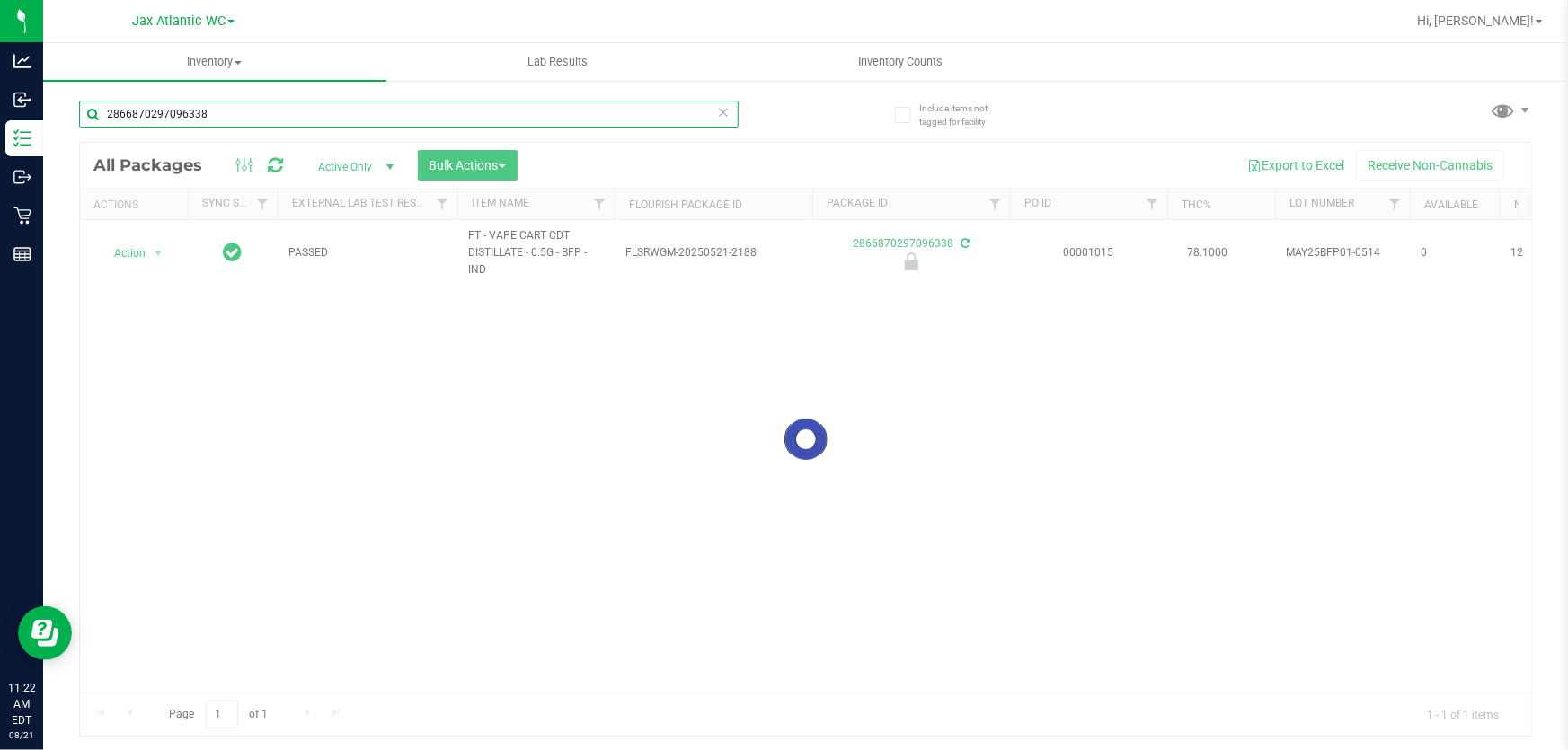
type input "2866870297096338"
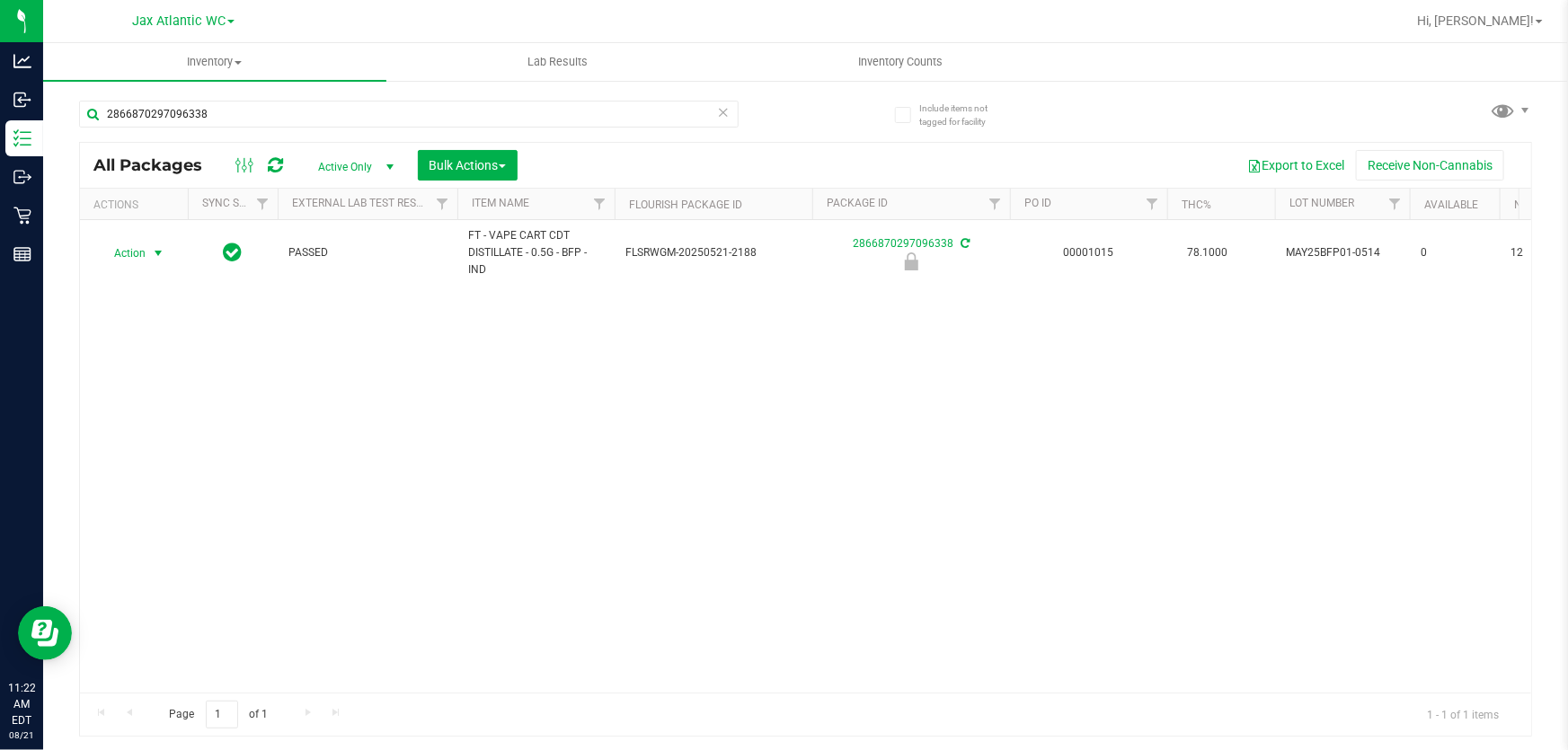
click at [120, 241] on span "Action" at bounding box center [122, 253] width 48 height 25
click at [152, 476] on li "Unlock package" at bounding box center [156, 489] width 114 height 27
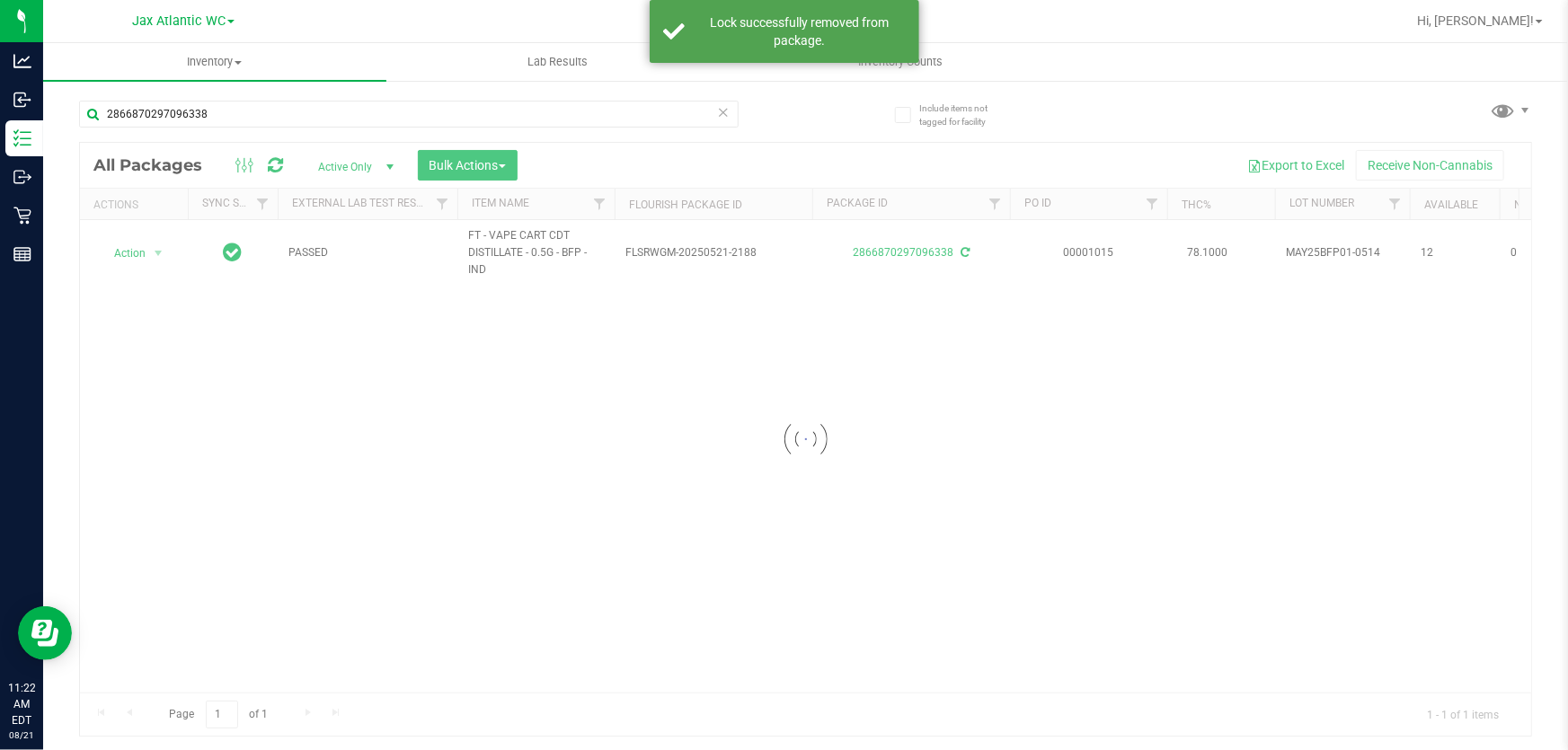
click at [141, 248] on div at bounding box center [805, 439] width 1451 height 593
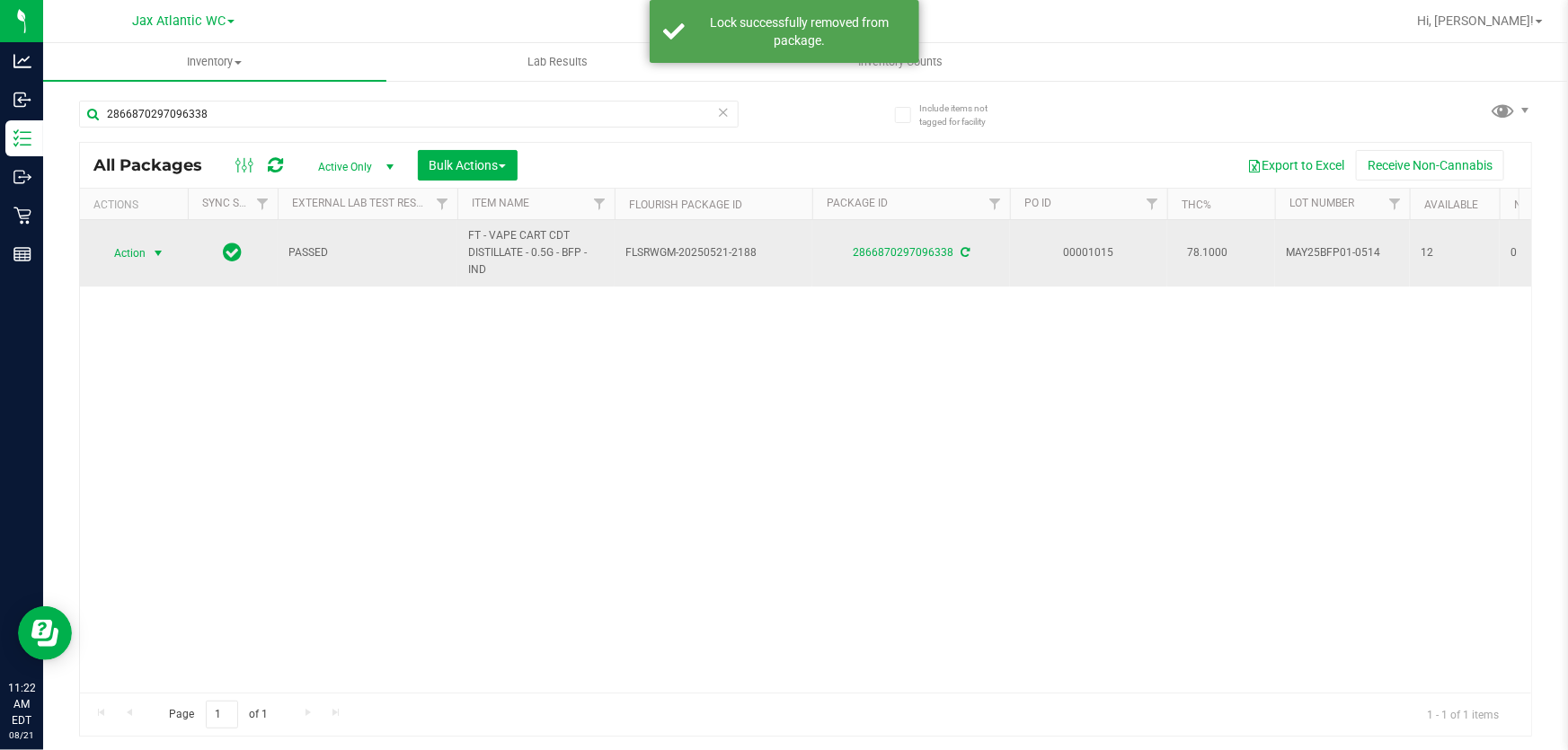
click at [138, 250] on span "Action" at bounding box center [122, 253] width 48 height 25
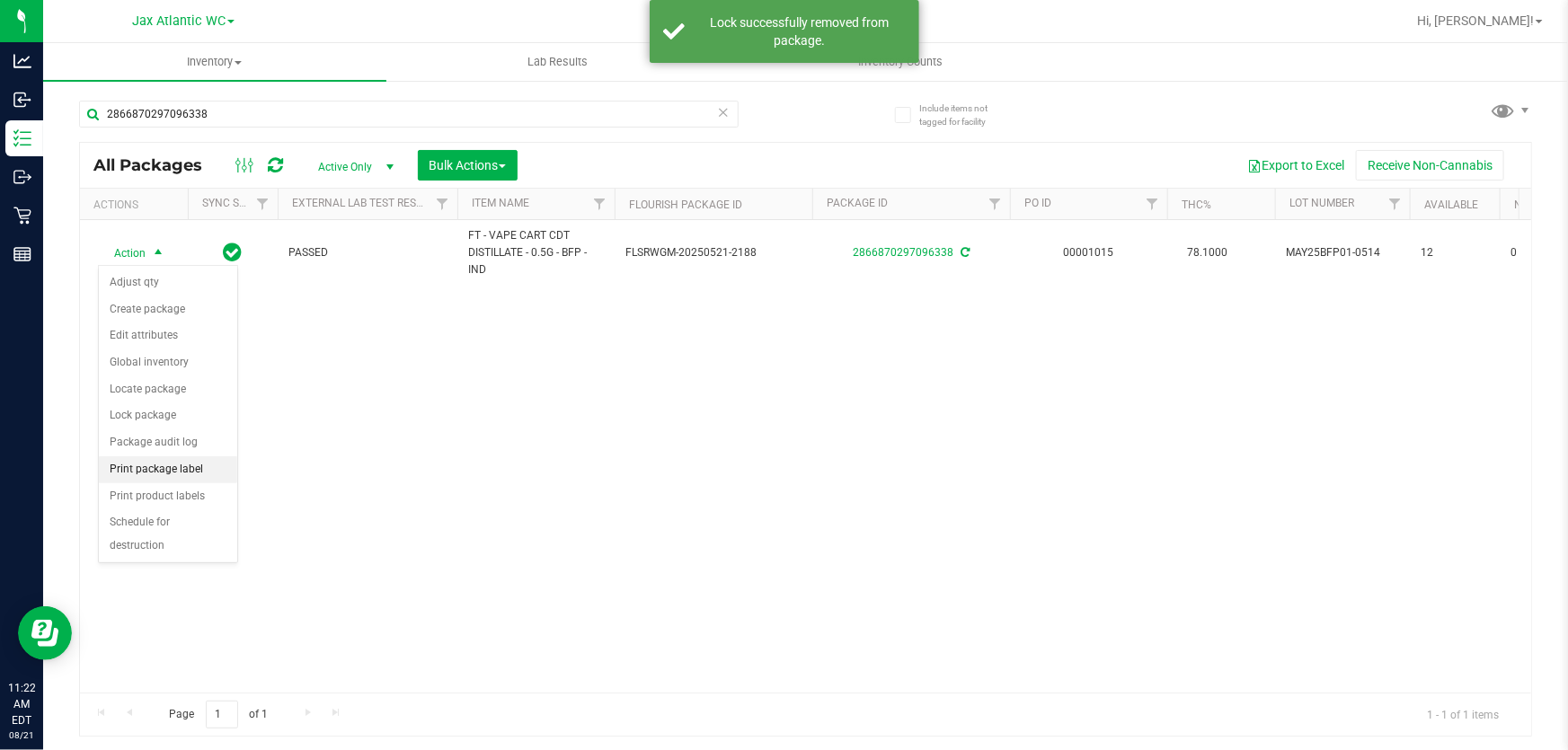
click at [190, 461] on li "Print package label" at bounding box center [169, 470] width 139 height 27
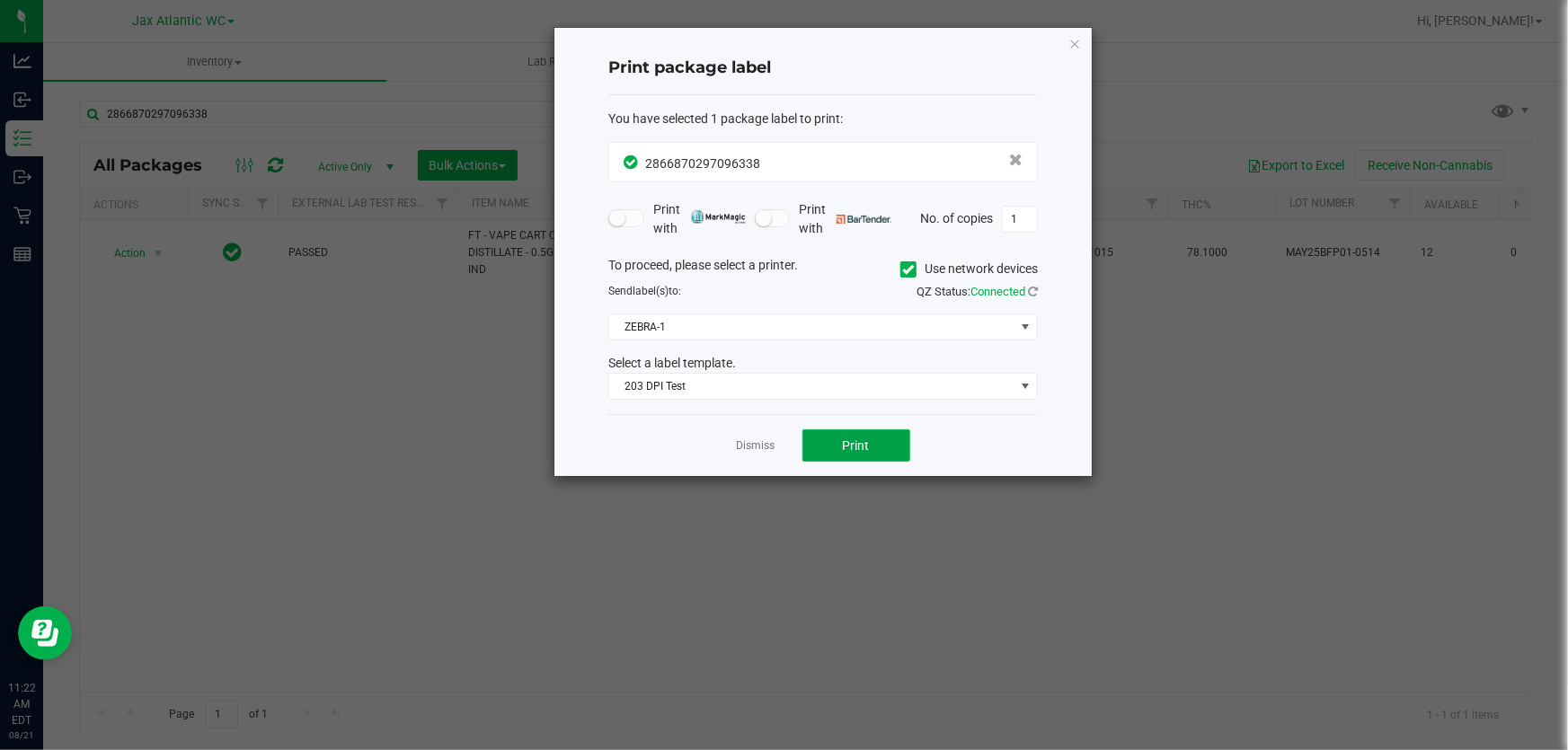
click at [873, 430] on button "Print" at bounding box center [856, 446] width 108 height 33
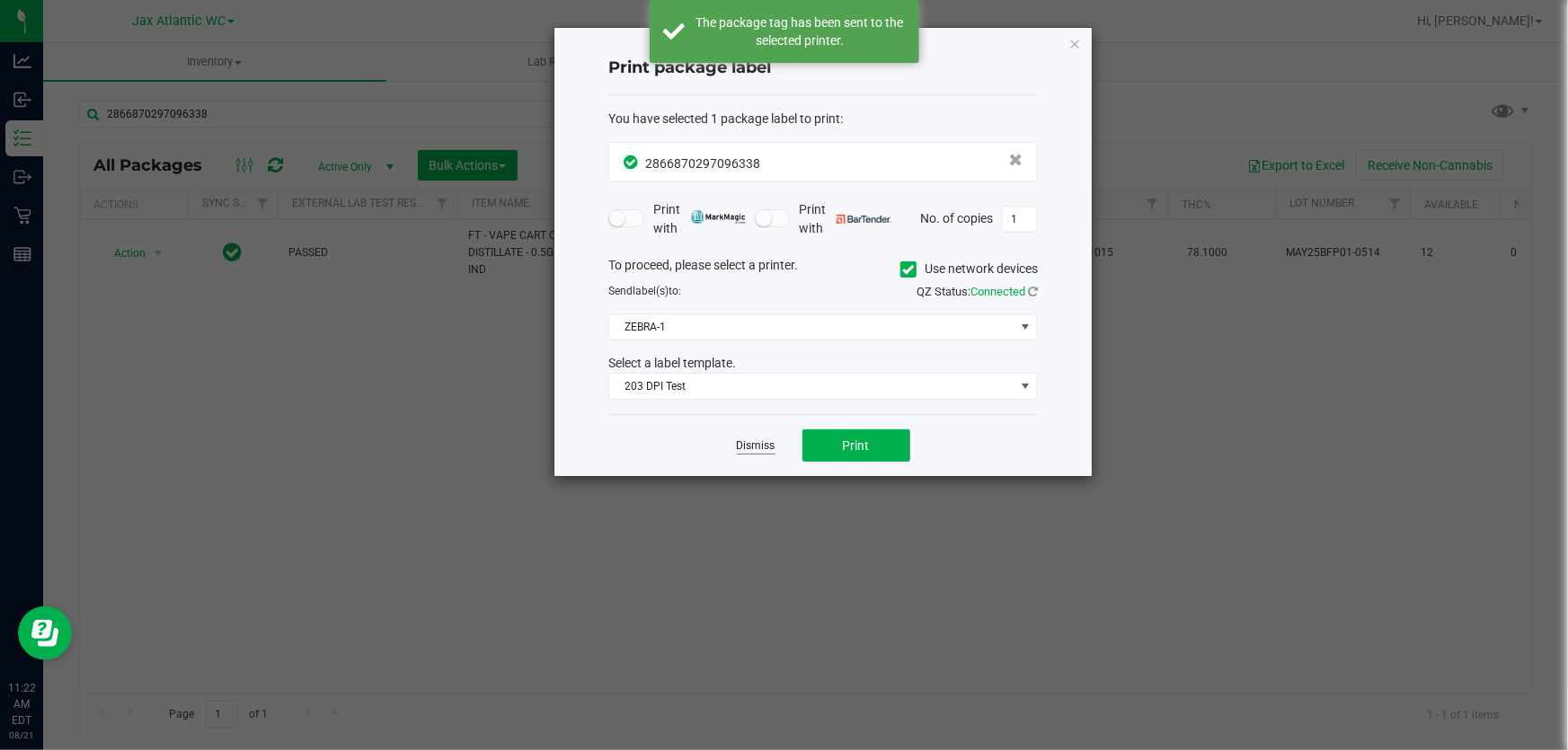
click at [746, 449] on link "Dismiss" at bounding box center [756, 446] width 39 height 15
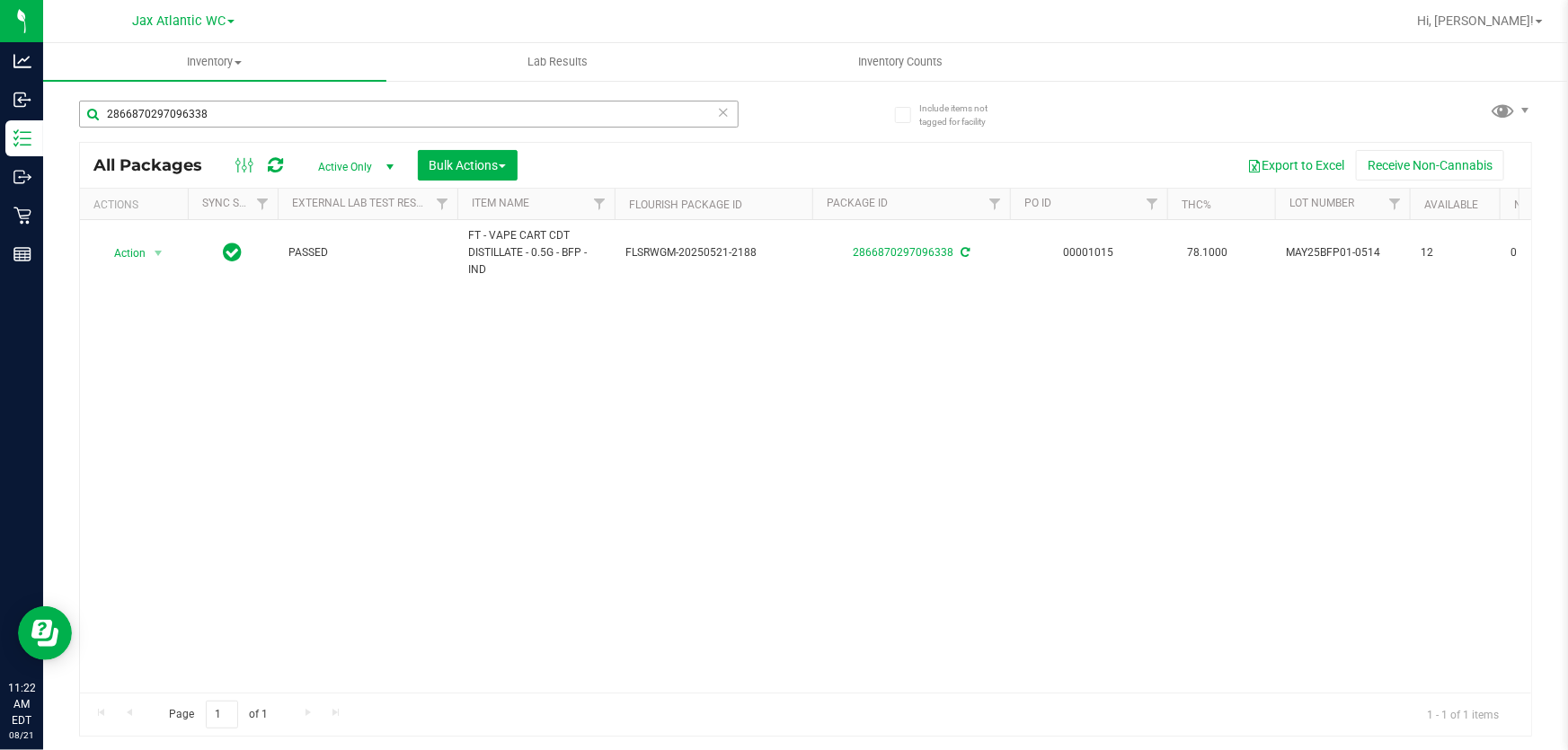
drag, startPoint x: 226, startPoint y: 134, endPoint x: 184, endPoint y: 119, distance: 44.6
click at [178, 127] on div "2866870297096338" at bounding box center [408, 120] width 660 height 41
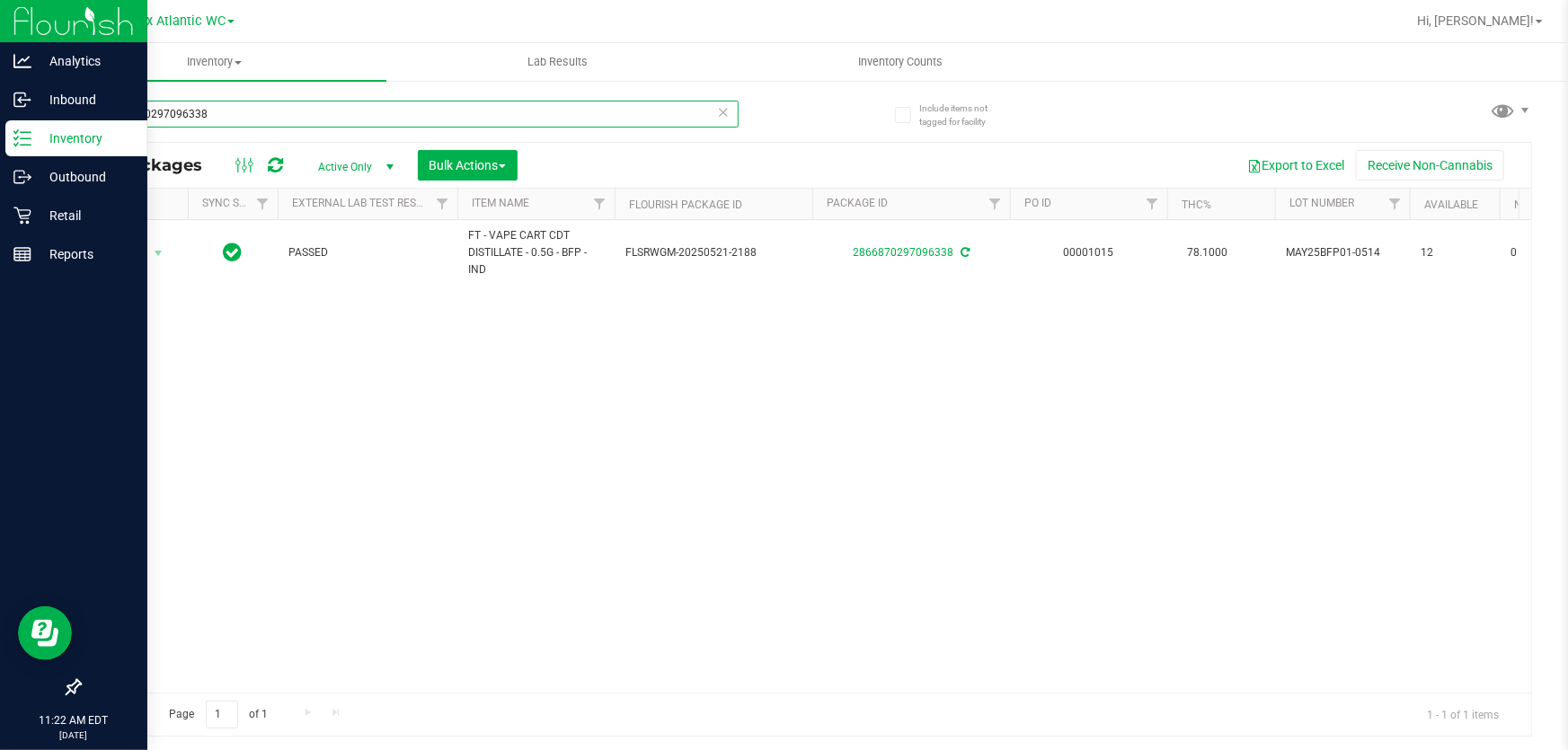
drag, startPoint x: 222, startPoint y: 116, endPoint x: 0, endPoint y: 129, distance: 222.4
click at [0, 131] on div "Analytics Inbound Inventory Outbound Retail Reports 11:22 AM EDT [DATE] 08/21 J…" at bounding box center [784, 375] width 1568 height 750
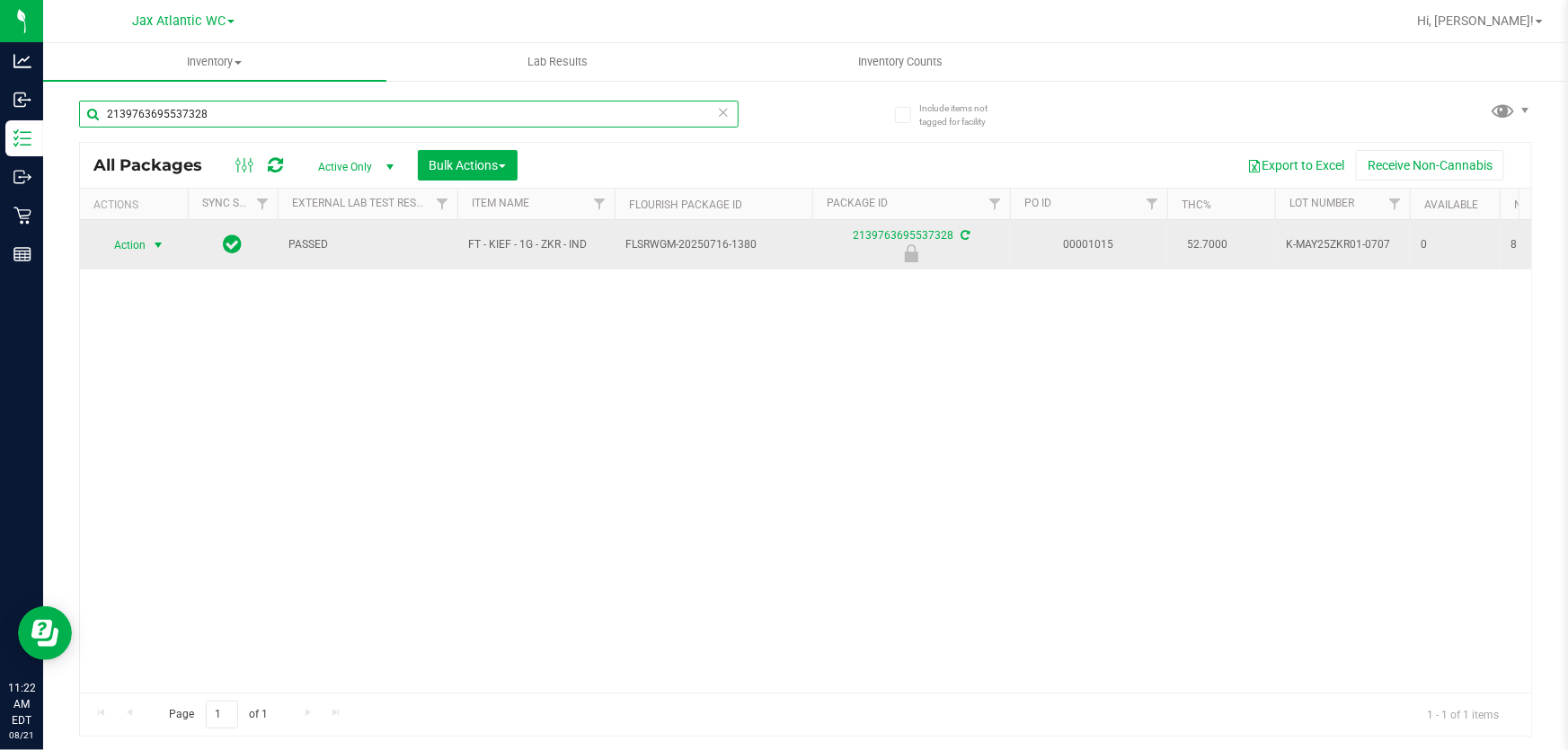
type input "2139763695537328"
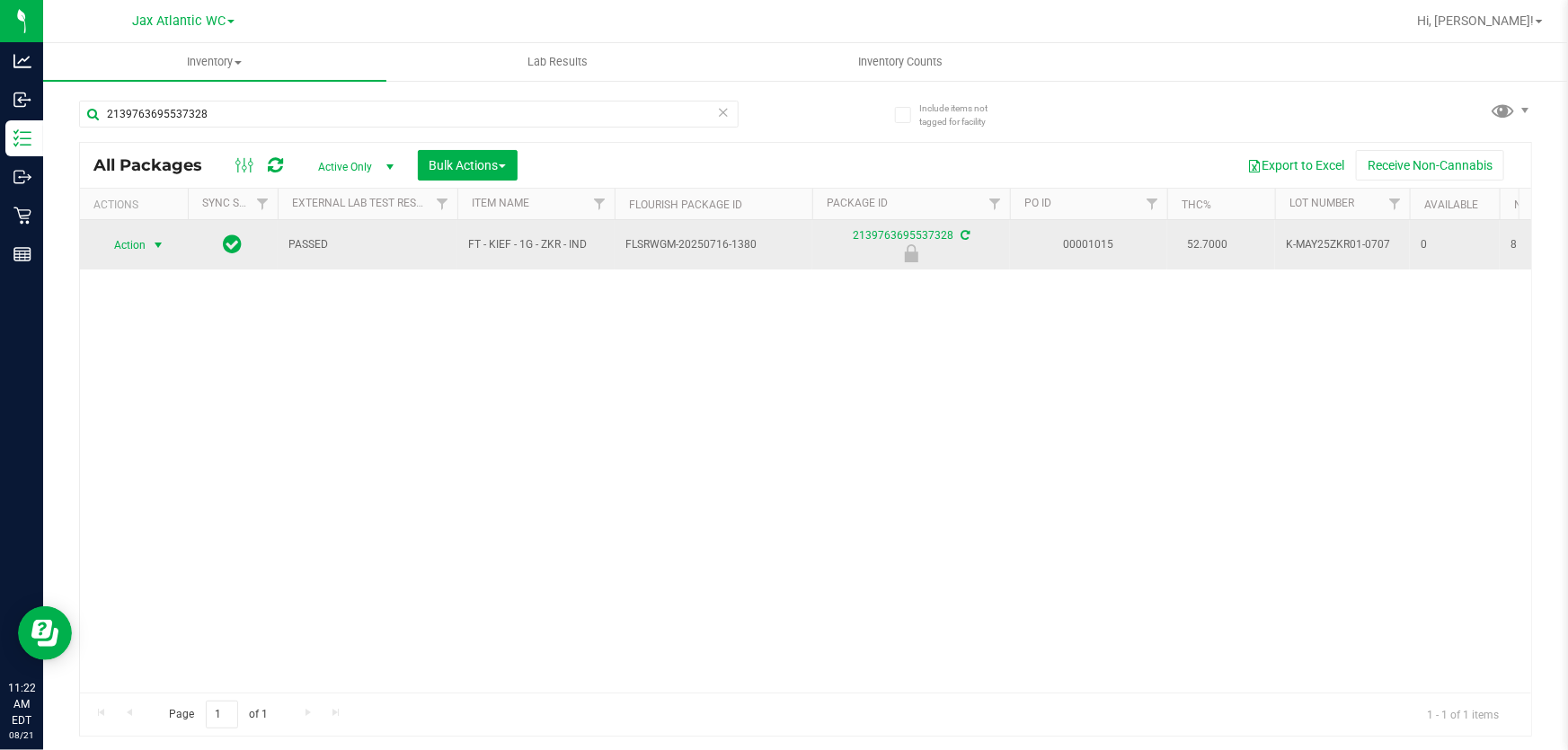
click at [129, 247] on span "Action" at bounding box center [122, 246] width 48 height 25
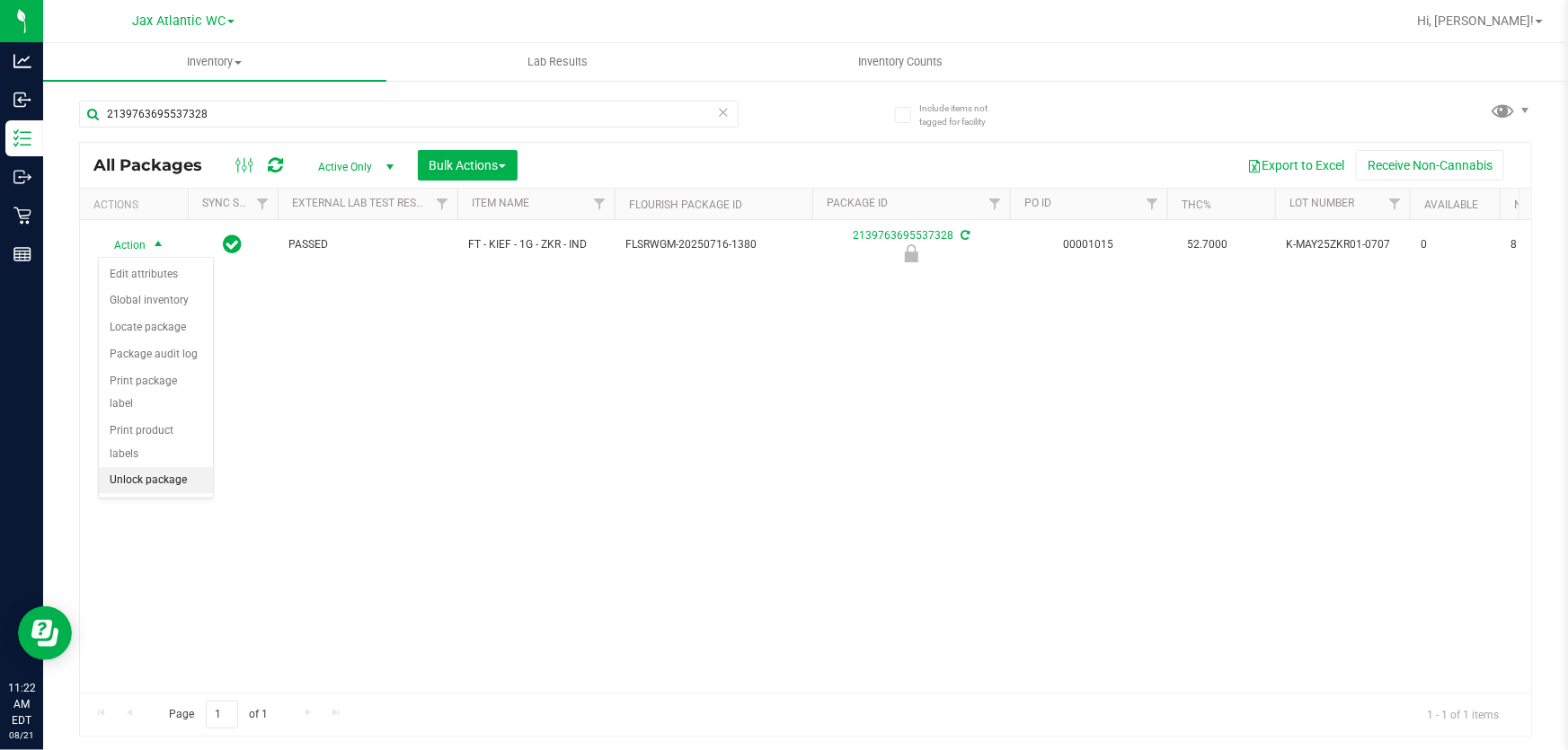
click at [180, 467] on li "Unlock package" at bounding box center [156, 480] width 114 height 27
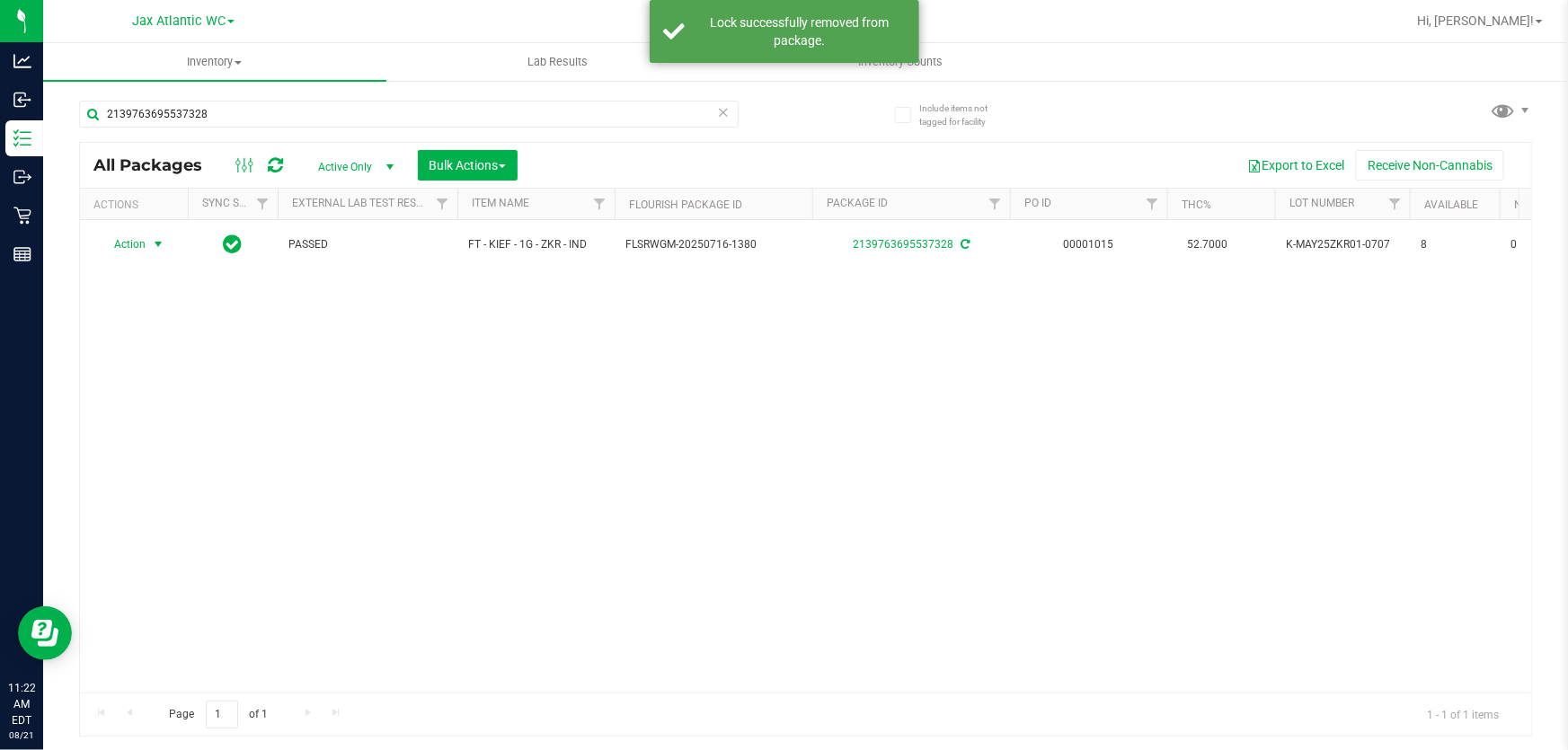
click at [134, 242] on span "Action" at bounding box center [122, 245] width 48 height 25
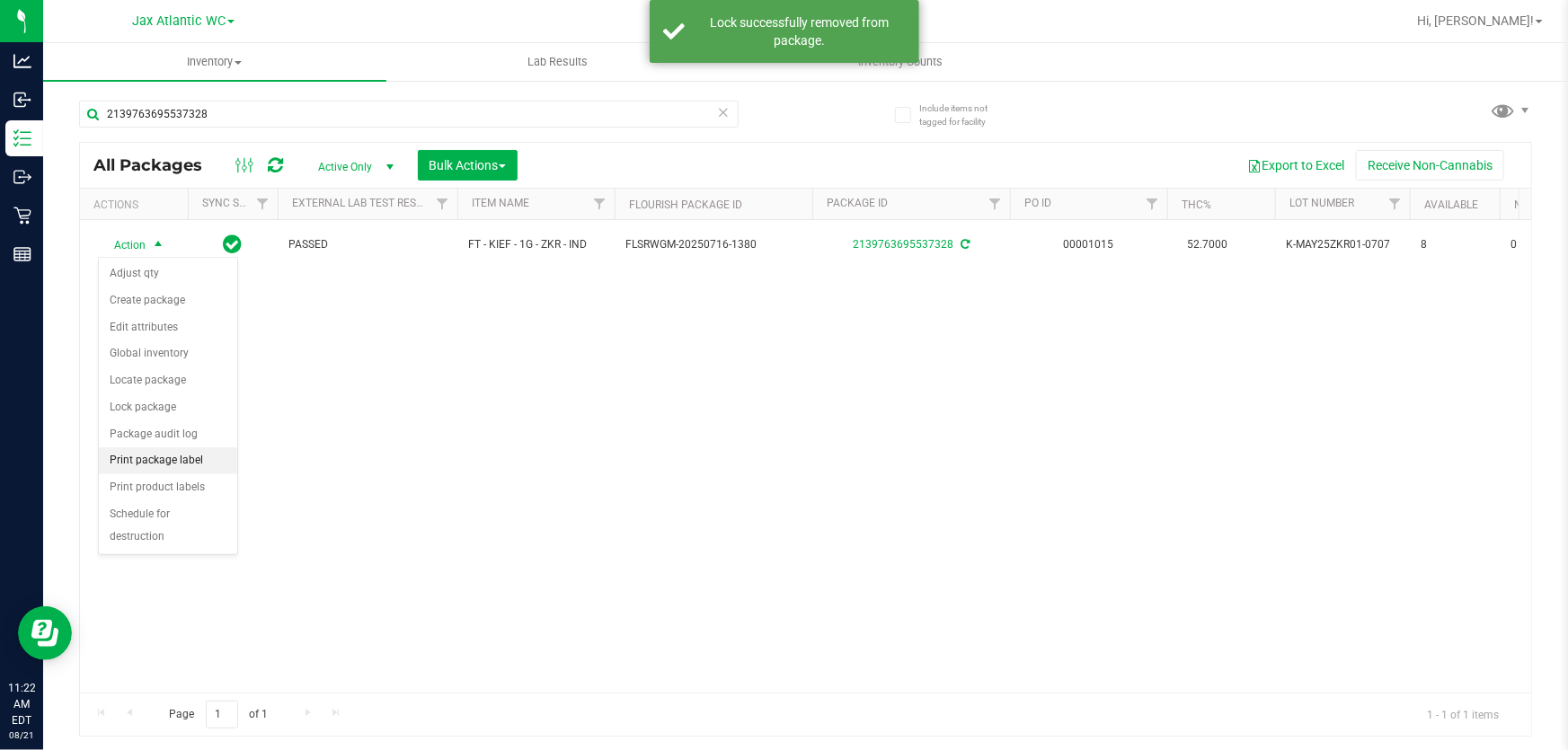
click at [196, 452] on li "Print package label" at bounding box center [169, 461] width 139 height 27
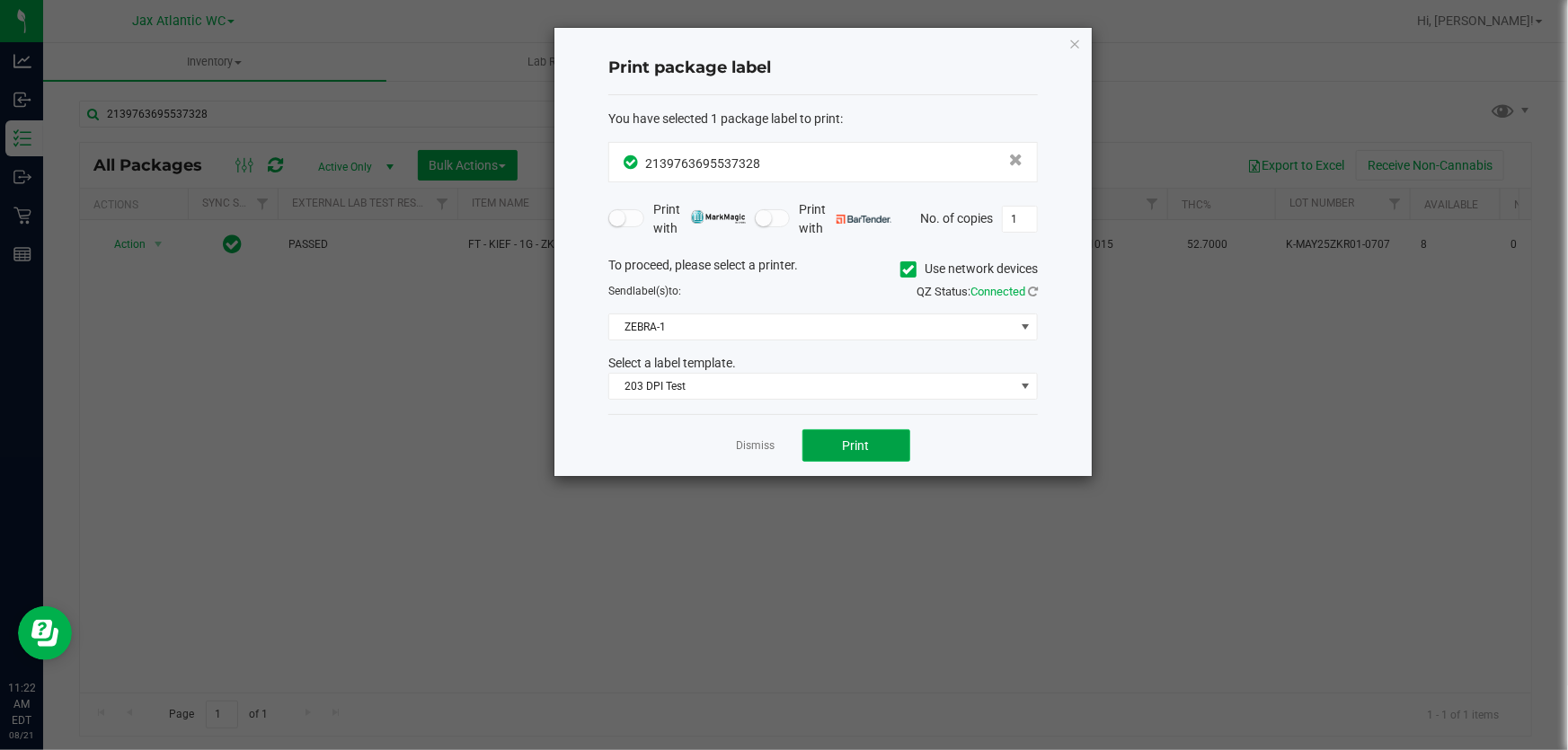
click at [866, 430] on button "Print" at bounding box center [856, 446] width 108 height 33
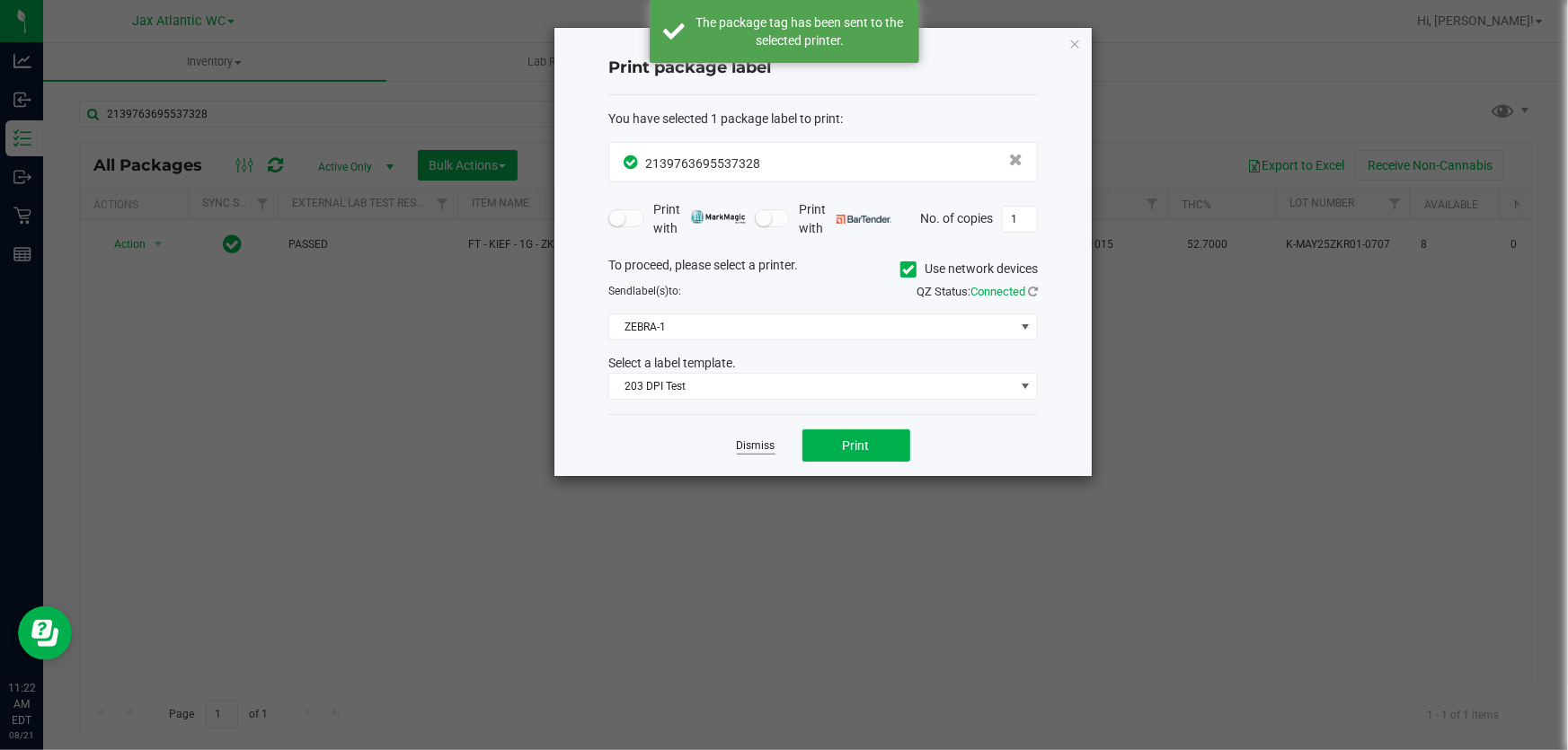
click at [755, 448] on link "Dismiss" at bounding box center [756, 446] width 39 height 15
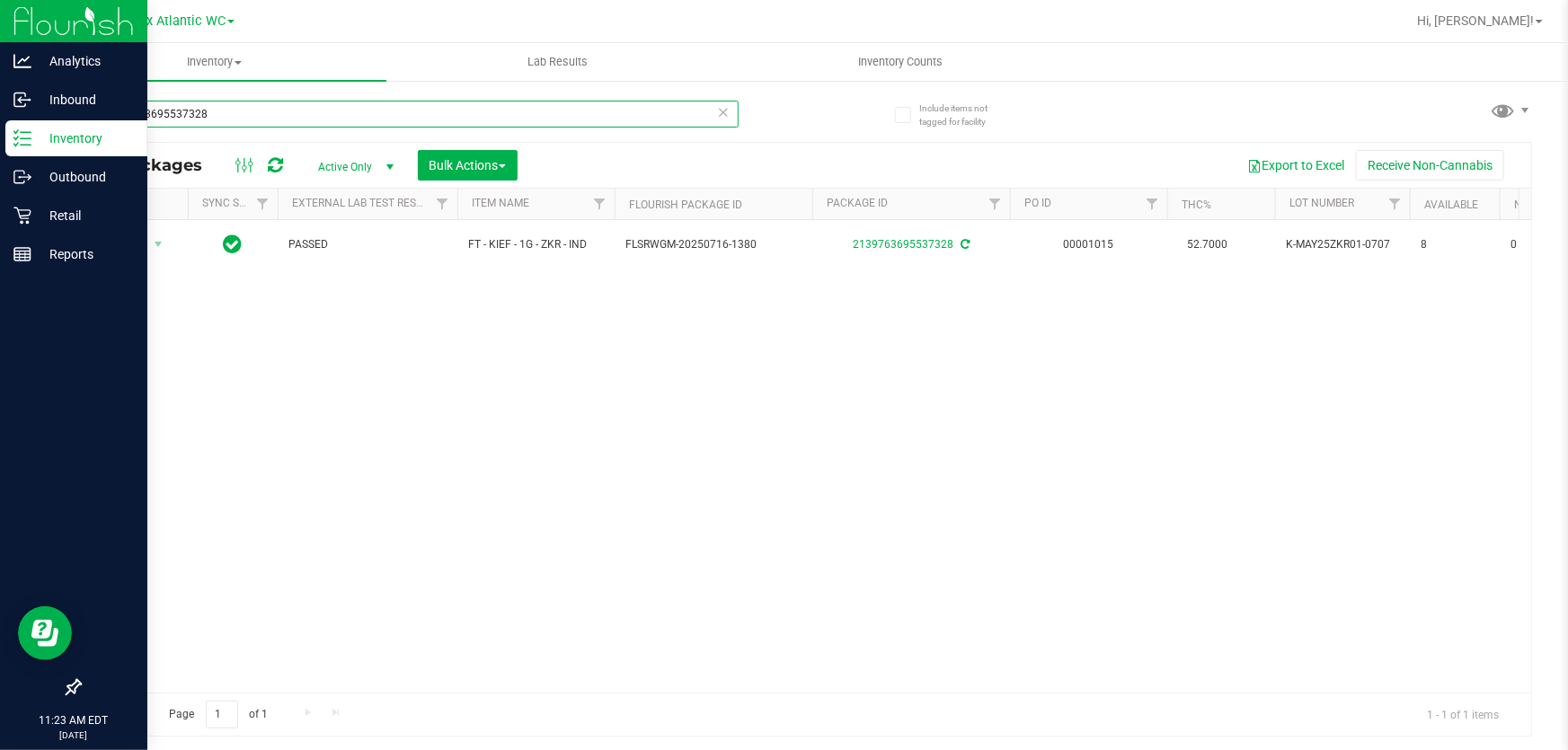
drag, startPoint x: 269, startPoint y: 117, endPoint x: 0, endPoint y: 119, distance: 269.0
click at [0, 119] on div "Analytics Inbound Inventory Outbound Retail Reports 11:23 AM EDT [DATE] 08/21 J…" at bounding box center [784, 375] width 1568 height 750
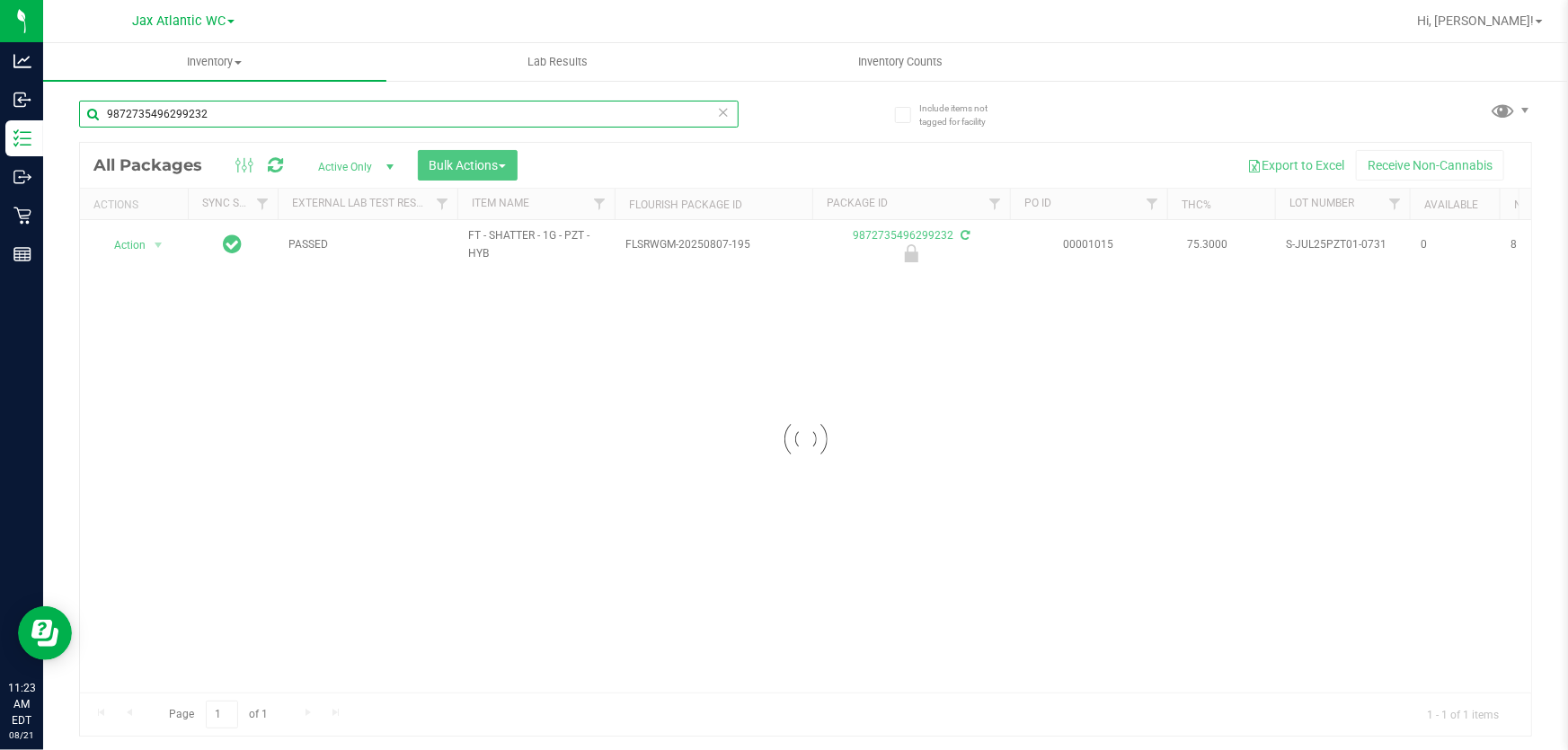
type input "9872735496299232"
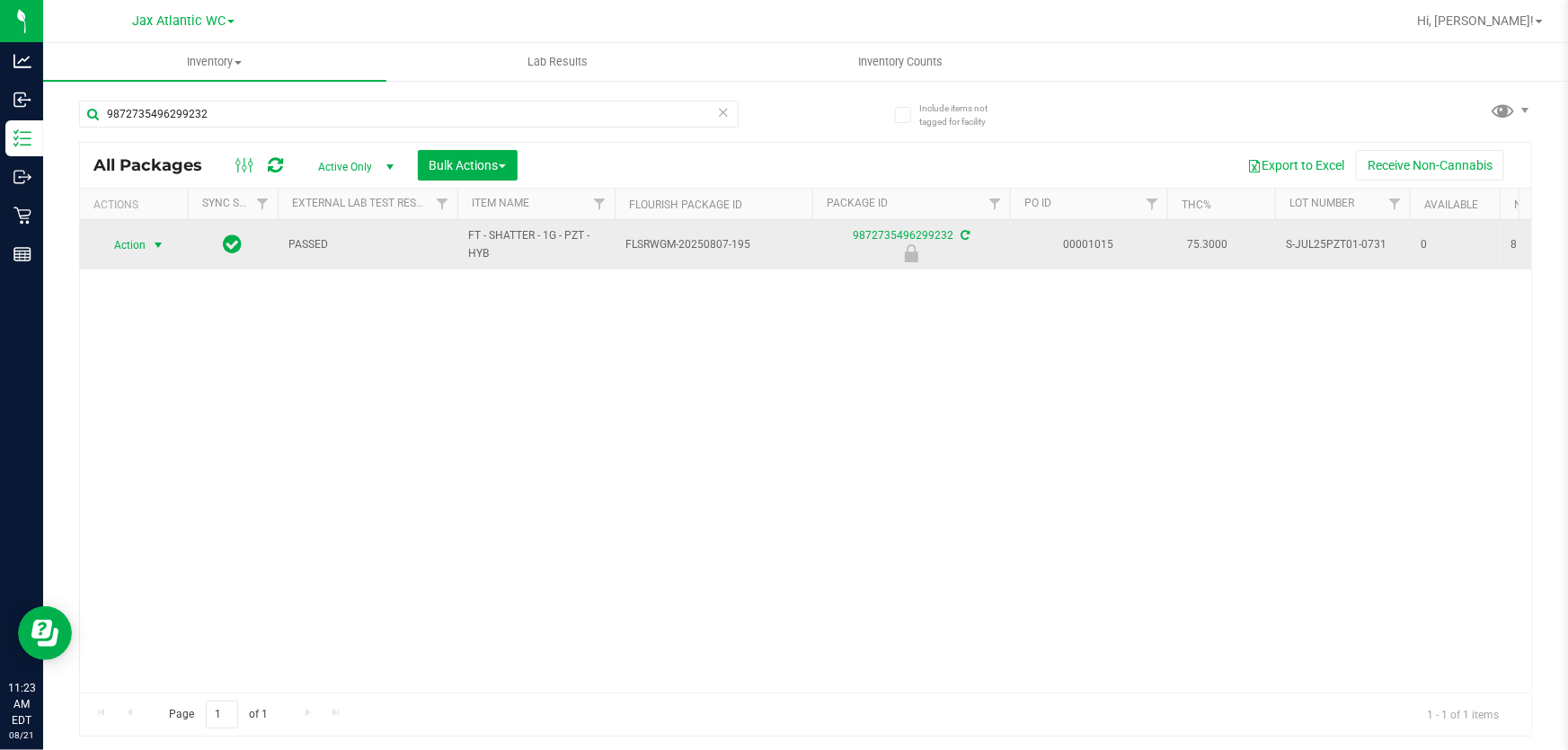
click at [129, 243] on span "Action" at bounding box center [122, 246] width 48 height 25
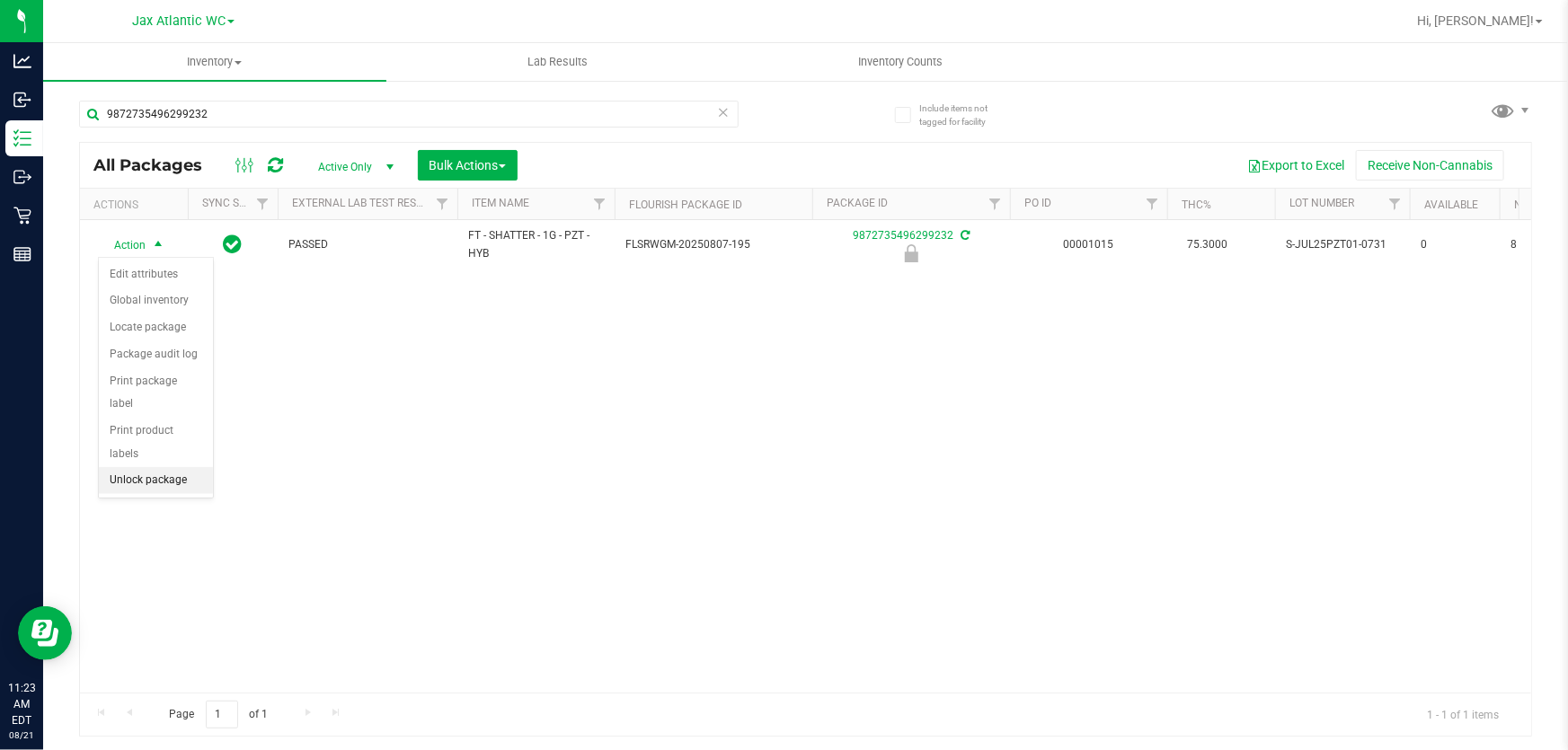
click at [181, 467] on li "Unlock package" at bounding box center [156, 480] width 114 height 27
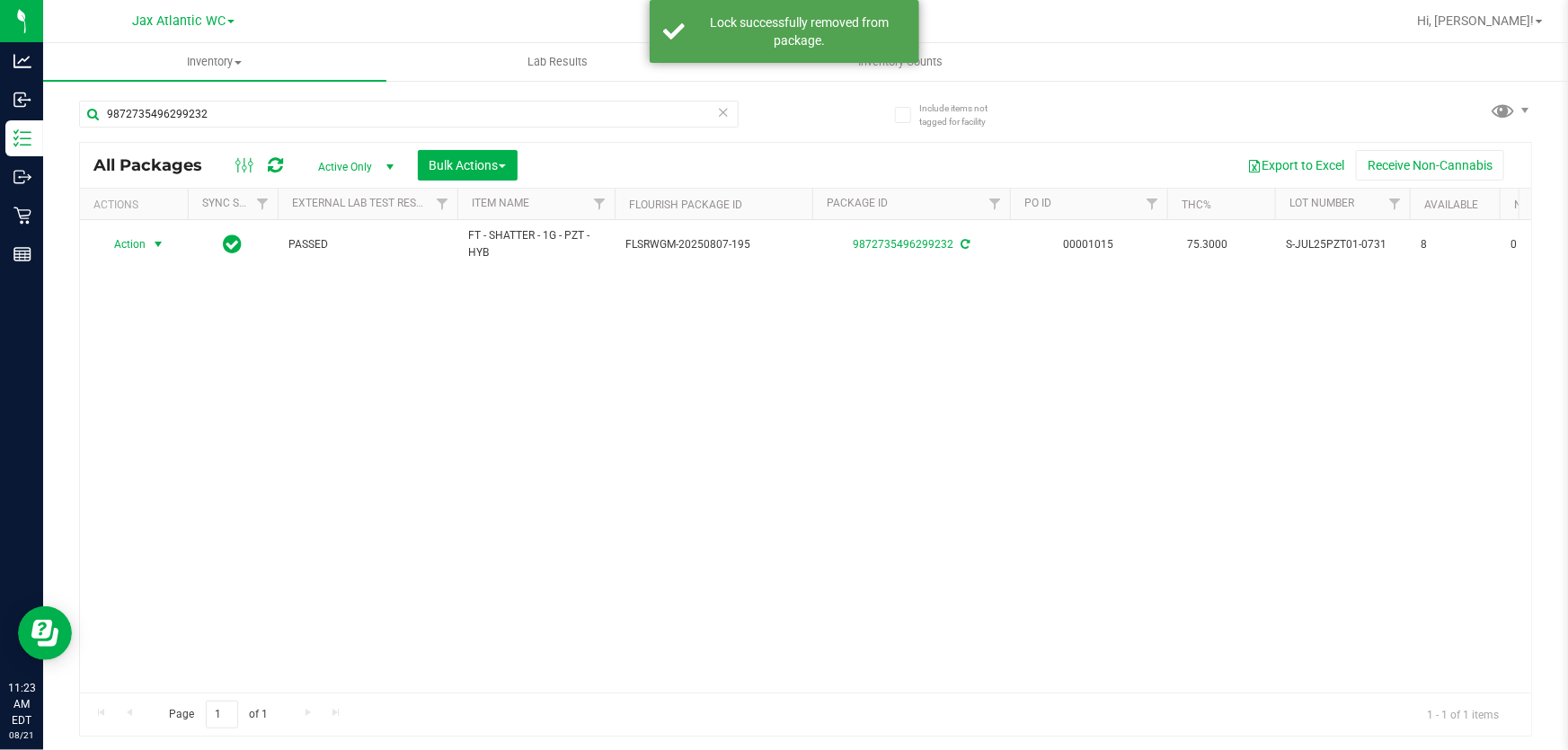
click at [142, 243] on span "Action" at bounding box center [122, 245] width 48 height 25
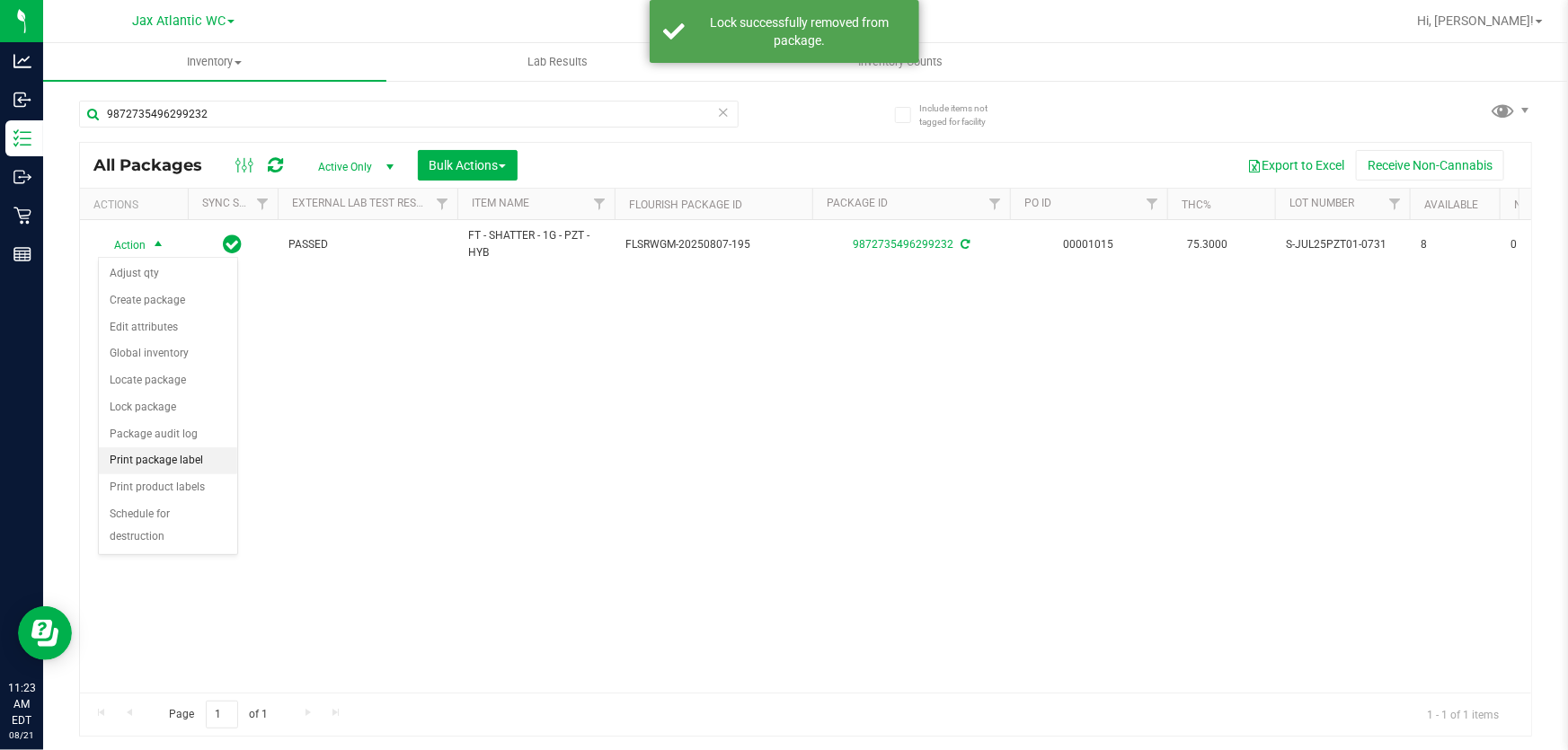
click at [195, 467] on li "Print package label" at bounding box center [169, 461] width 139 height 27
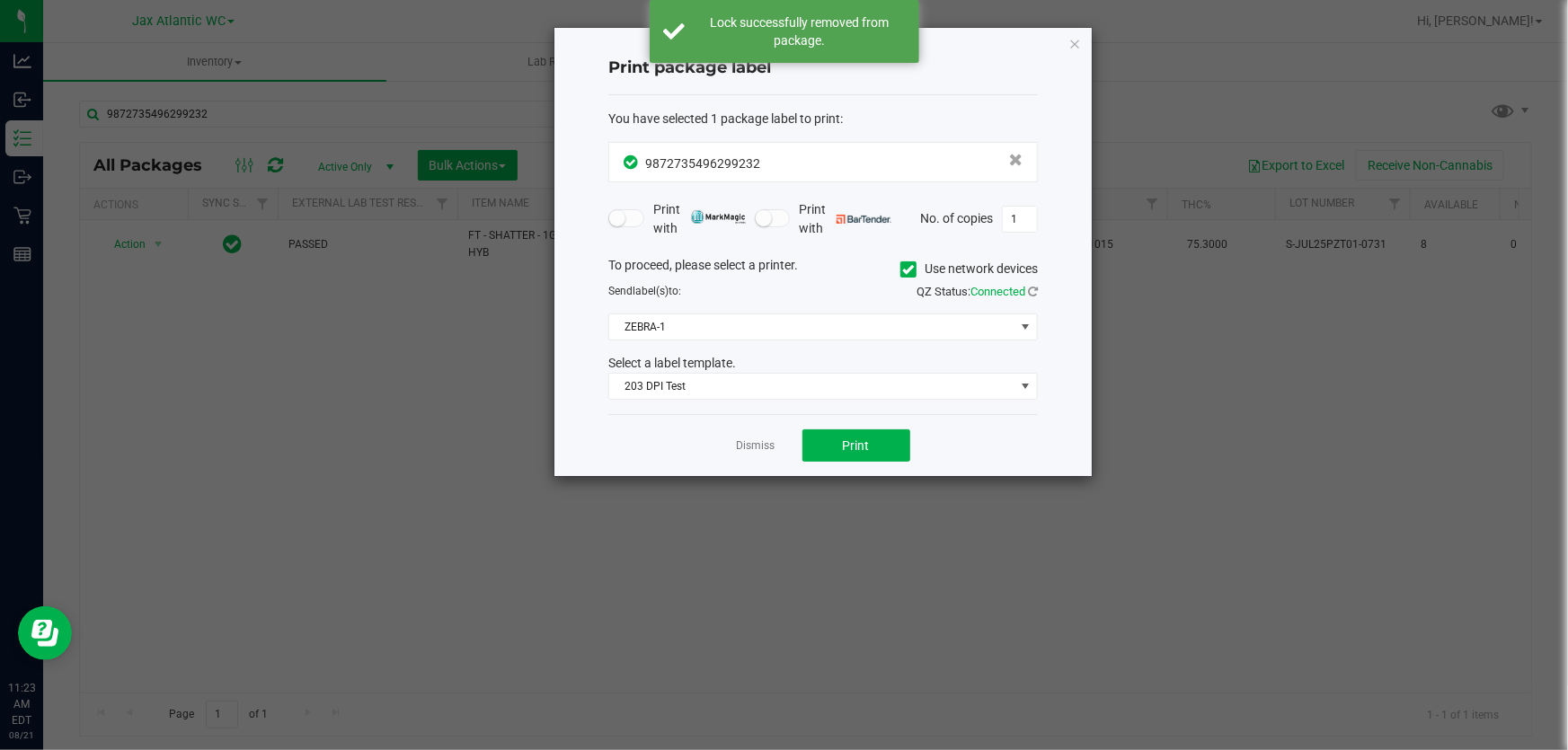
click at [886, 422] on div "Dismiss Print" at bounding box center [823, 445] width 430 height 62
click at [873, 446] on button "Print" at bounding box center [856, 446] width 108 height 33
click at [771, 440] on link "Dismiss" at bounding box center [756, 446] width 39 height 15
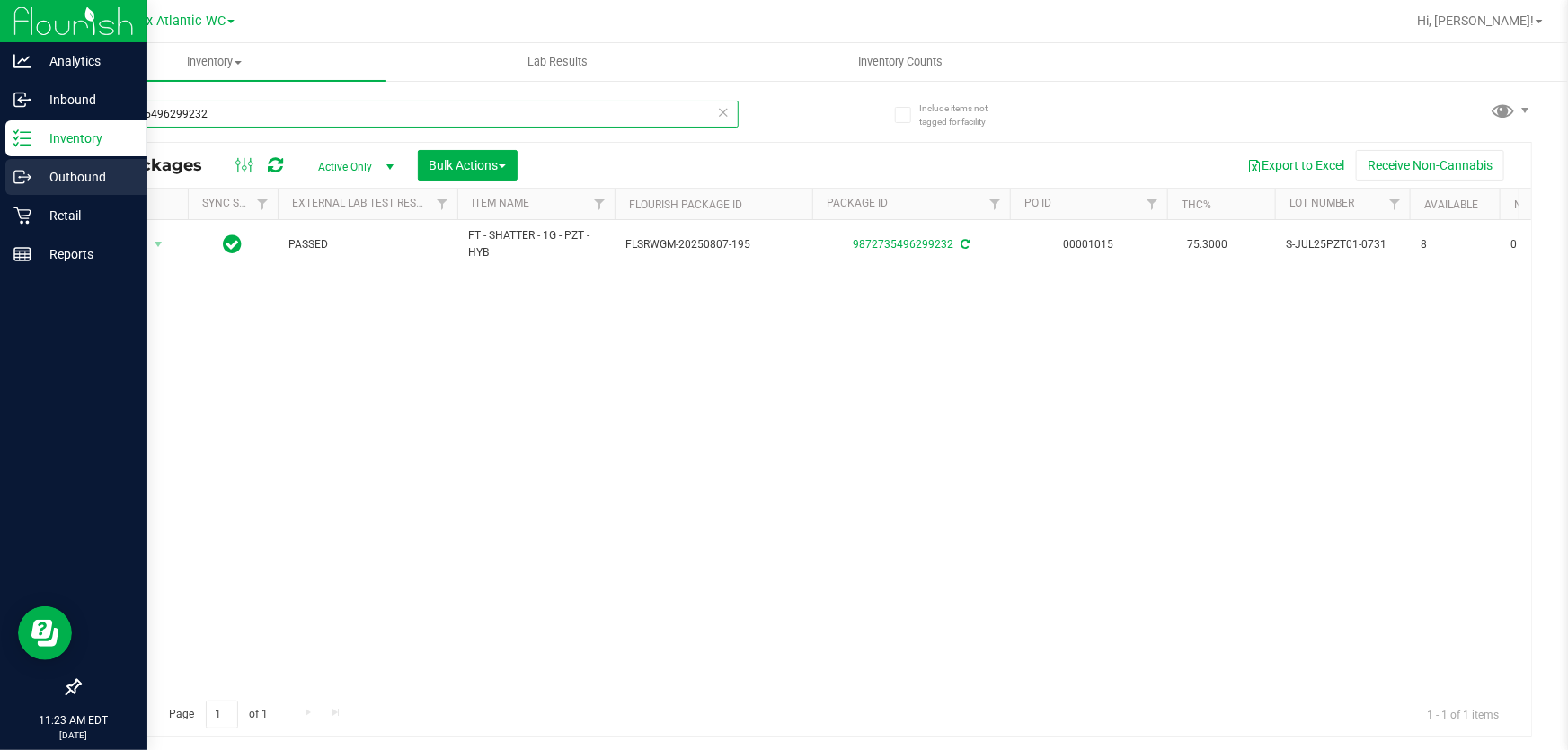
drag, startPoint x: 234, startPoint y: 110, endPoint x: 0, endPoint y: 179, distance: 244.0
click at [0, 181] on div "Analytics Inbound Inventory Outbound Retail Reports 11:23 AM EDT [DATE] 08/21 J…" at bounding box center [784, 375] width 1568 height 750
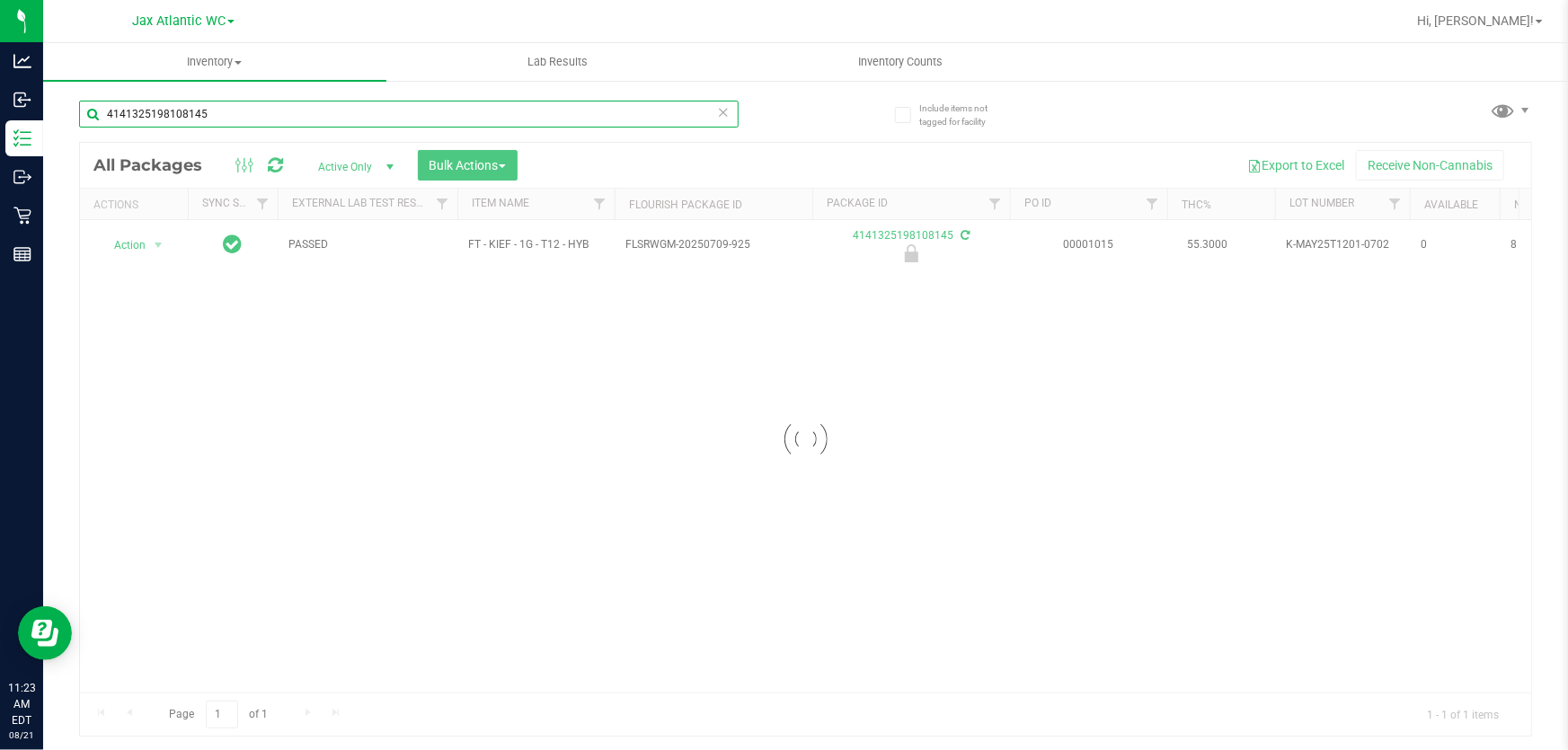
type input "4141325198108145"
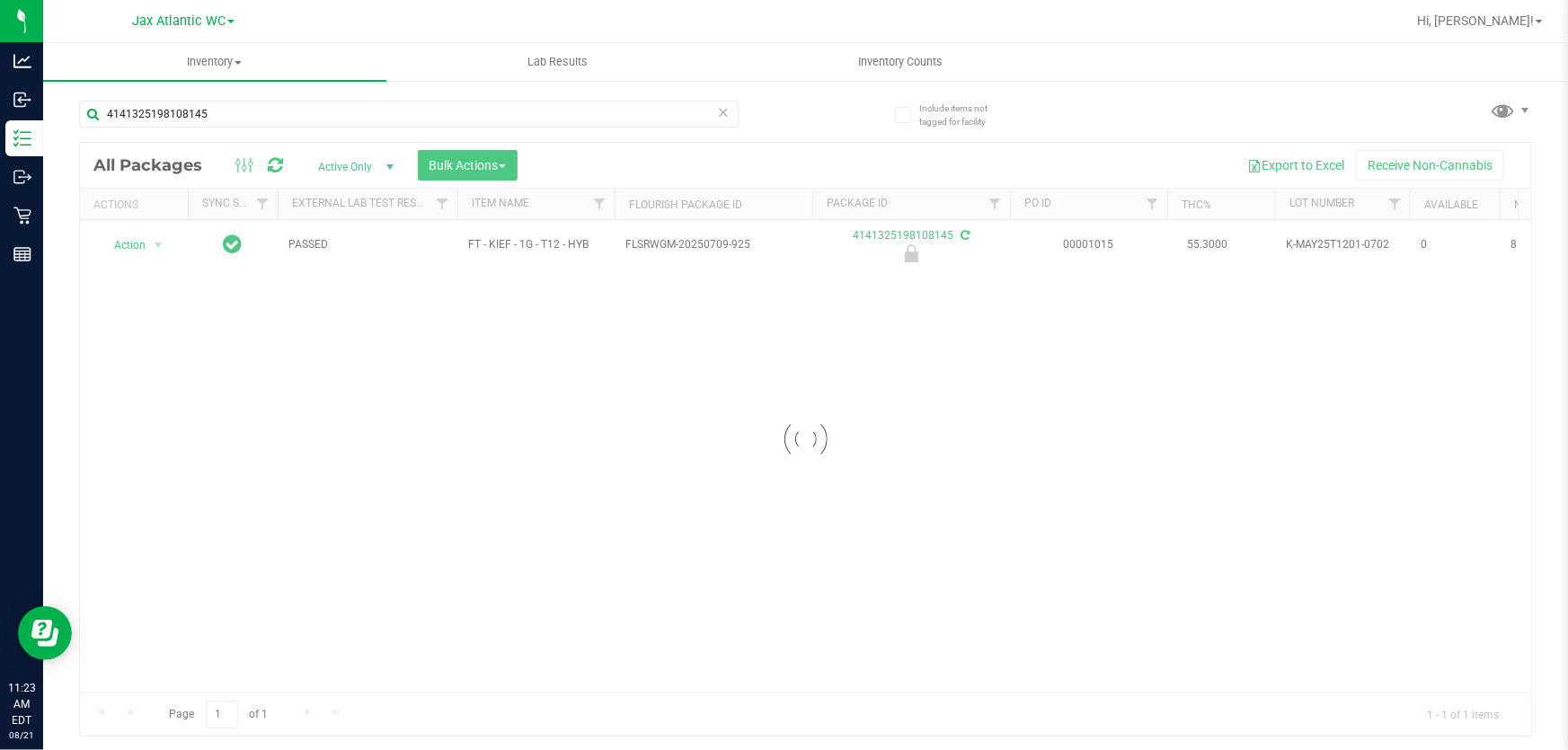
click at [125, 244] on div at bounding box center [805, 439] width 1451 height 593
click at [125, 244] on span "Action" at bounding box center [122, 246] width 48 height 25
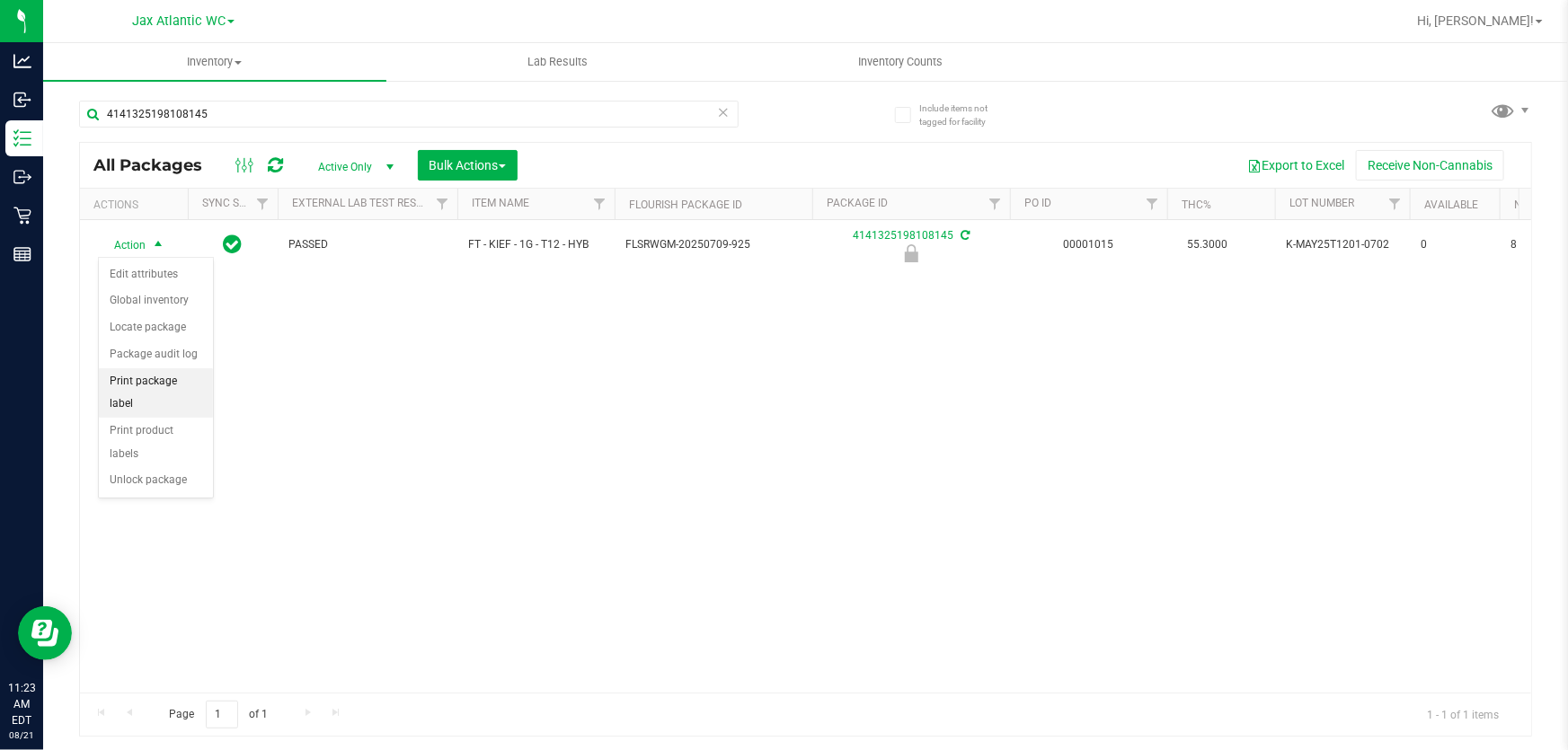
click at [163, 385] on li "Print package label" at bounding box center [156, 392] width 114 height 49
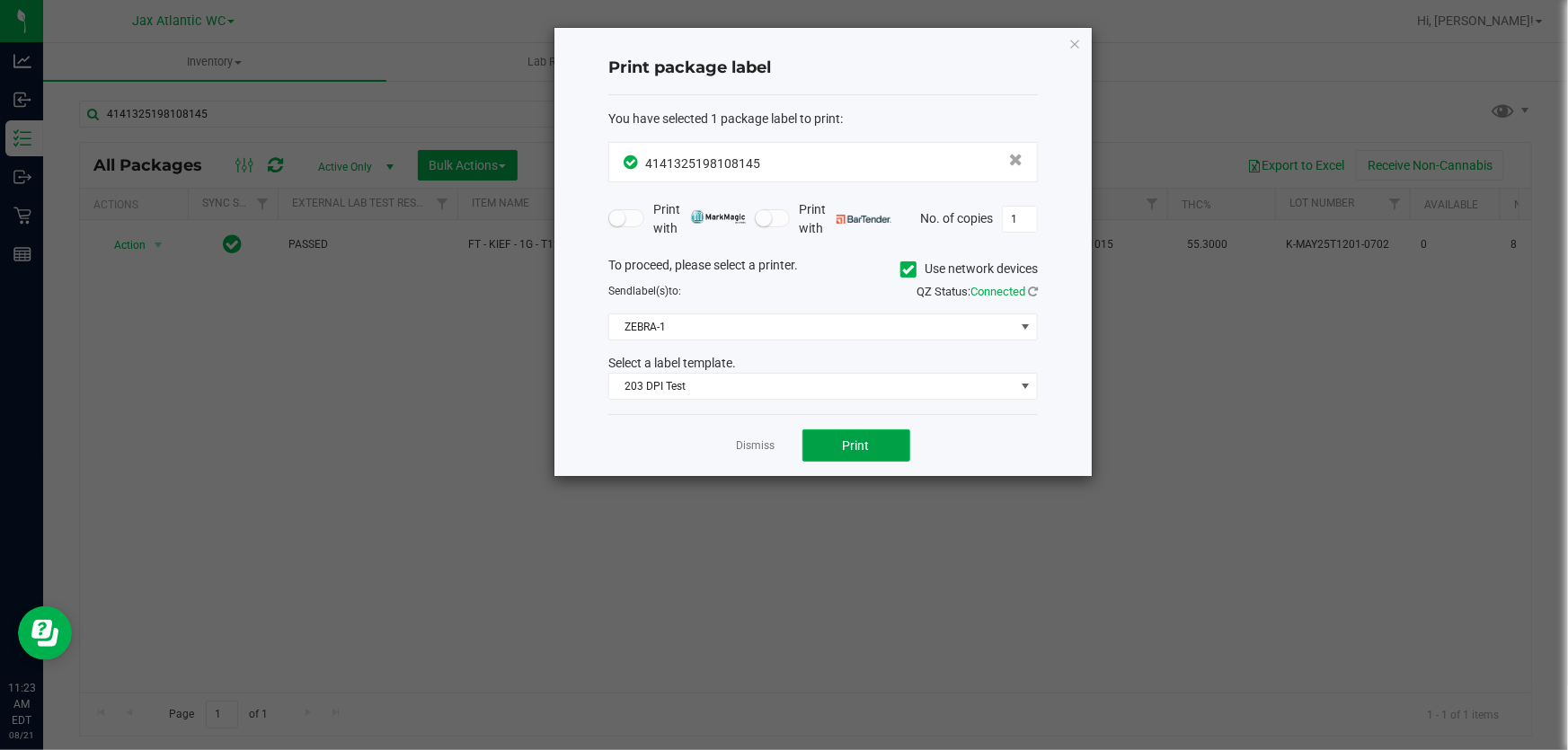
click at [840, 431] on button "Print" at bounding box center [856, 446] width 108 height 33
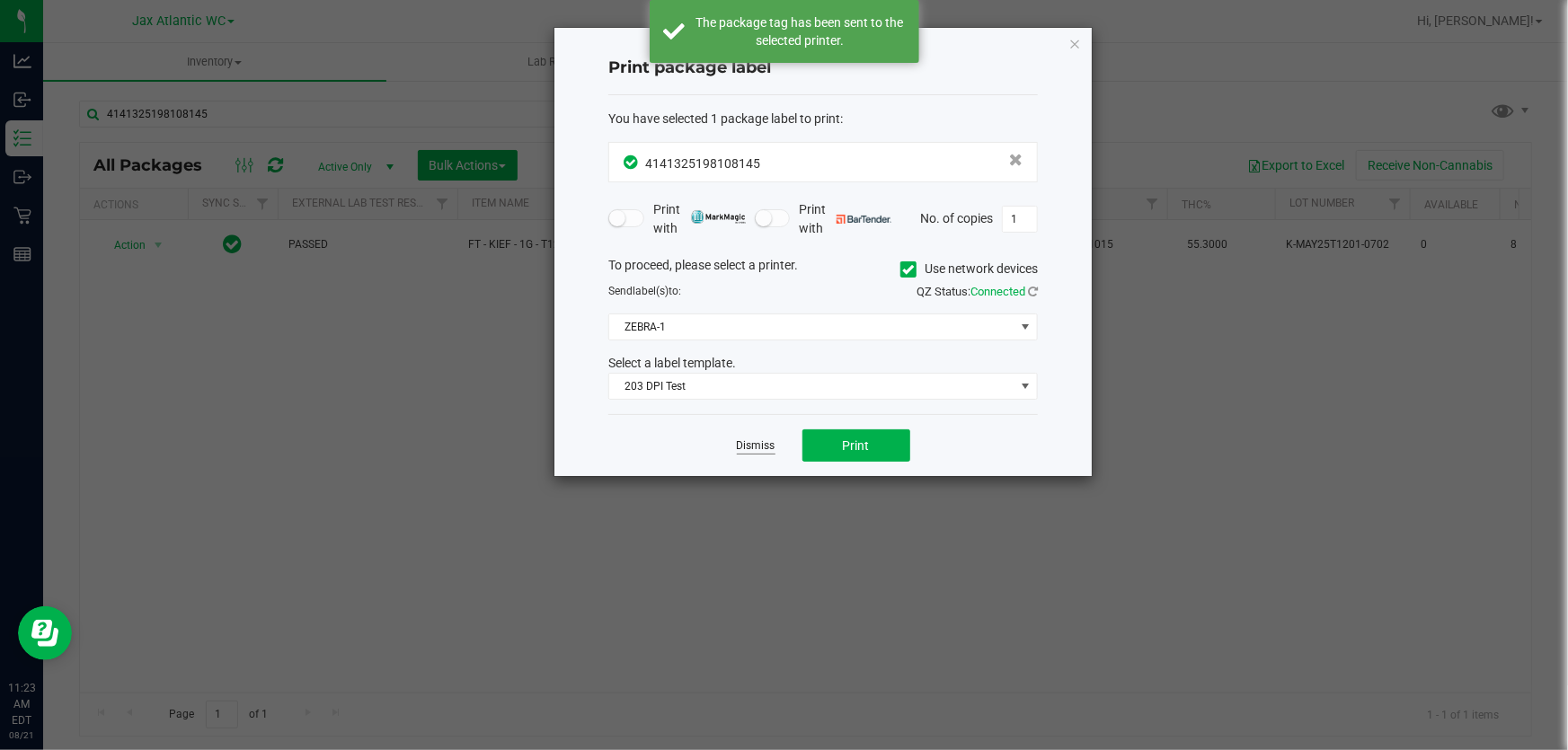
click at [739, 450] on link "Dismiss" at bounding box center [756, 446] width 39 height 15
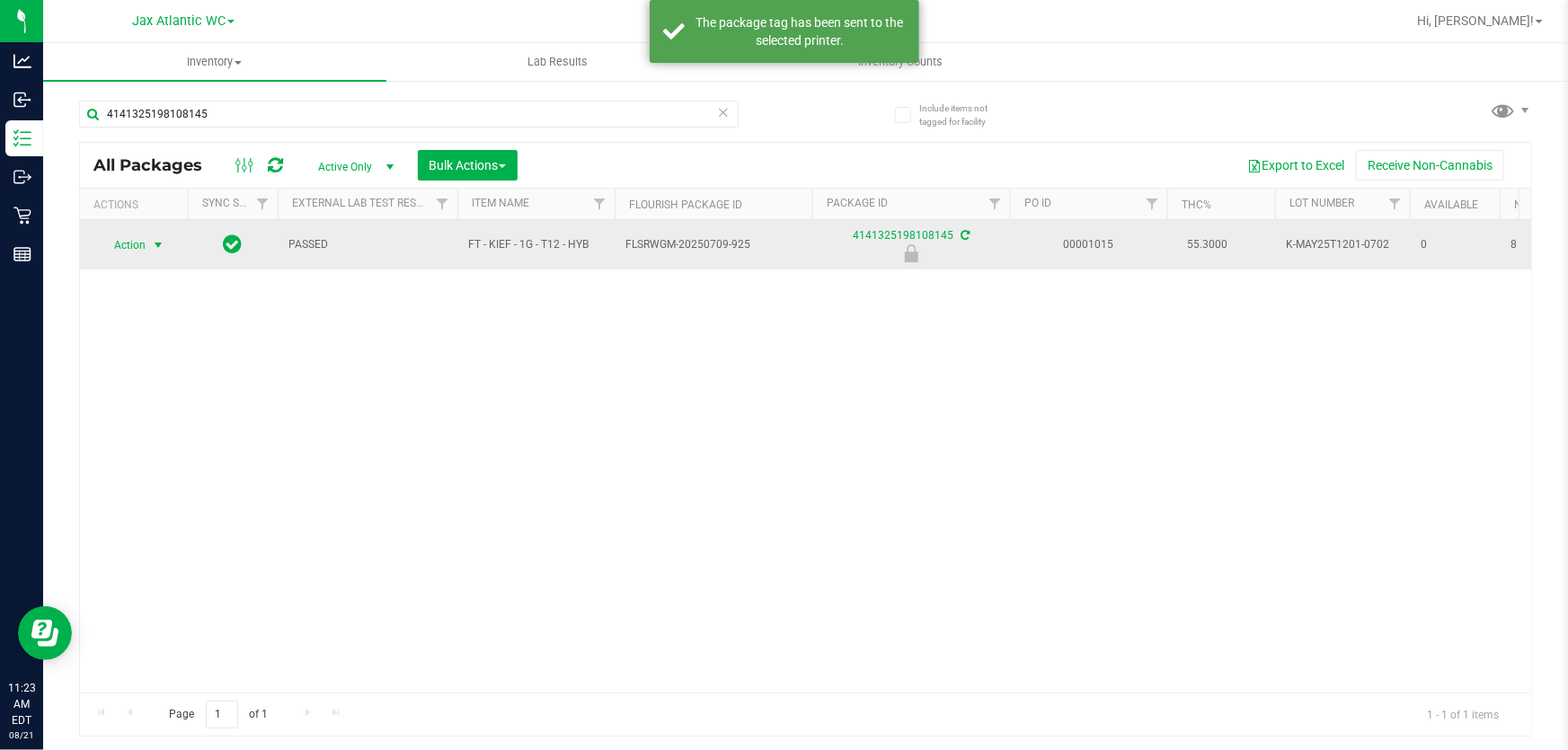
click at [106, 238] on span "Action" at bounding box center [122, 246] width 48 height 25
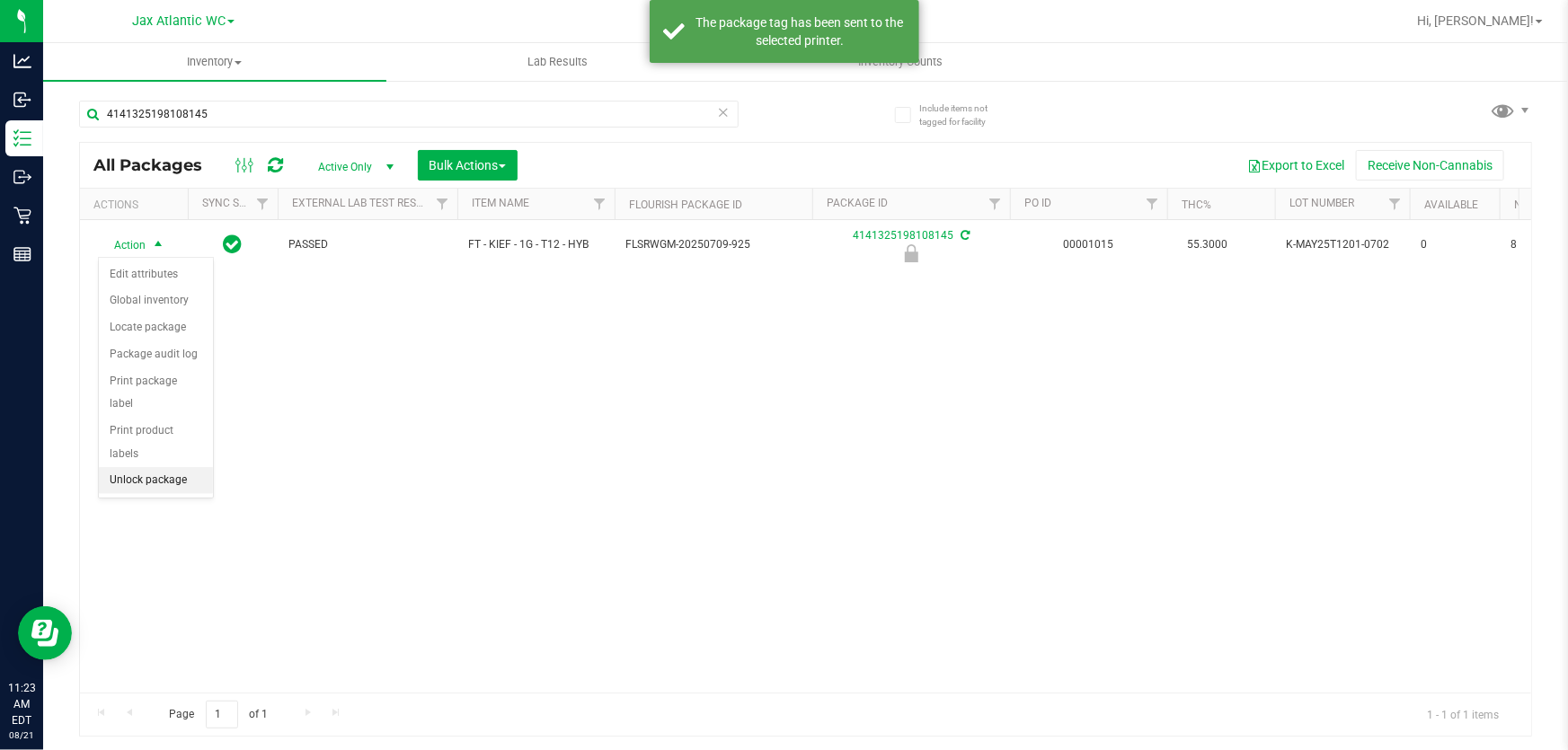
click at [187, 467] on li "Unlock package" at bounding box center [156, 480] width 114 height 27
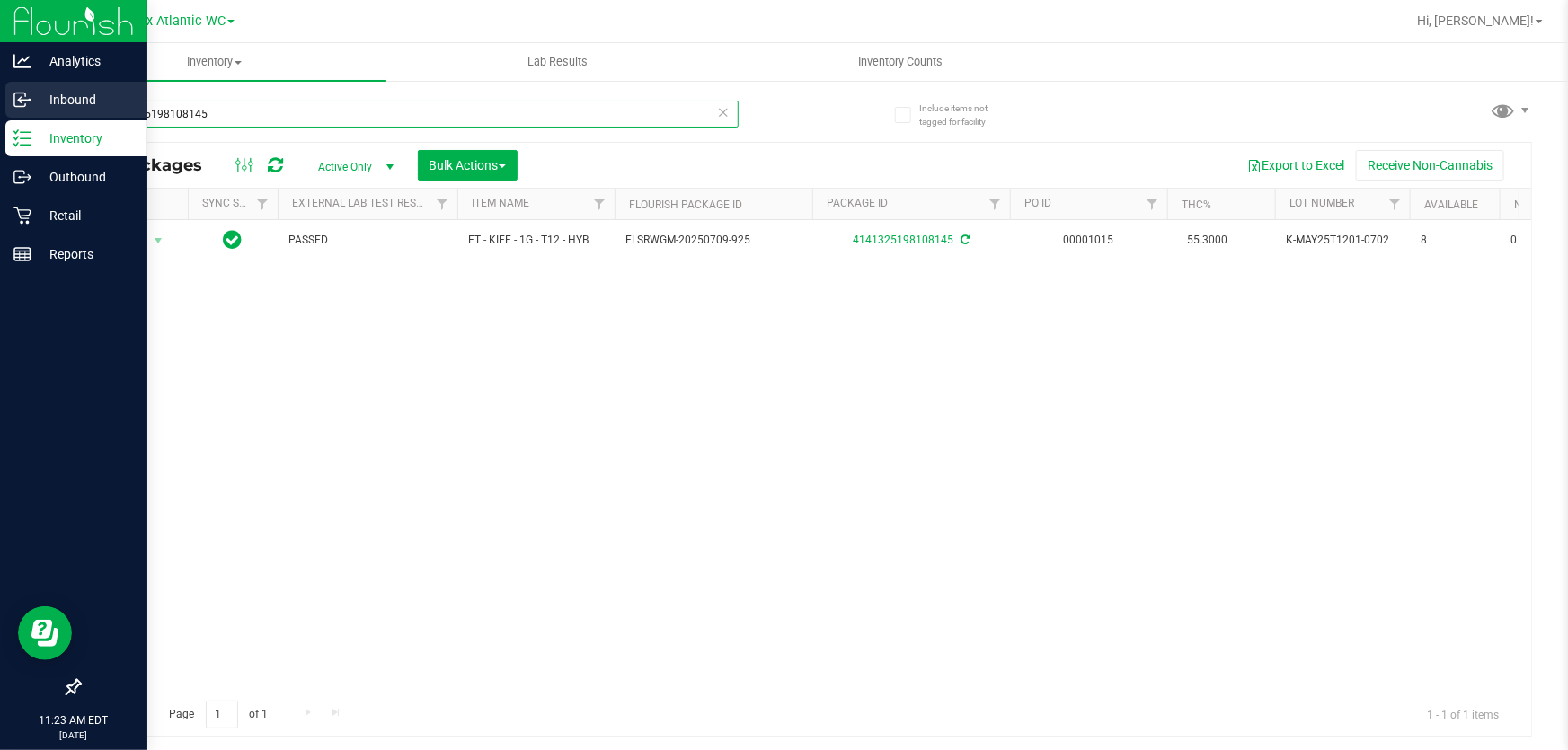
drag, startPoint x: 215, startPoint y: 109, endPoint x: 0, endPoint y: 107, distance: 215.0
click at [0, 109] on div "Analytics Inbound Inventory Outbound Retail Reports 11:23 AM EDT [DATE] 08/21 J…" at bounding box center [784, 375] width 1568 height 750
type input "0363479681675577"
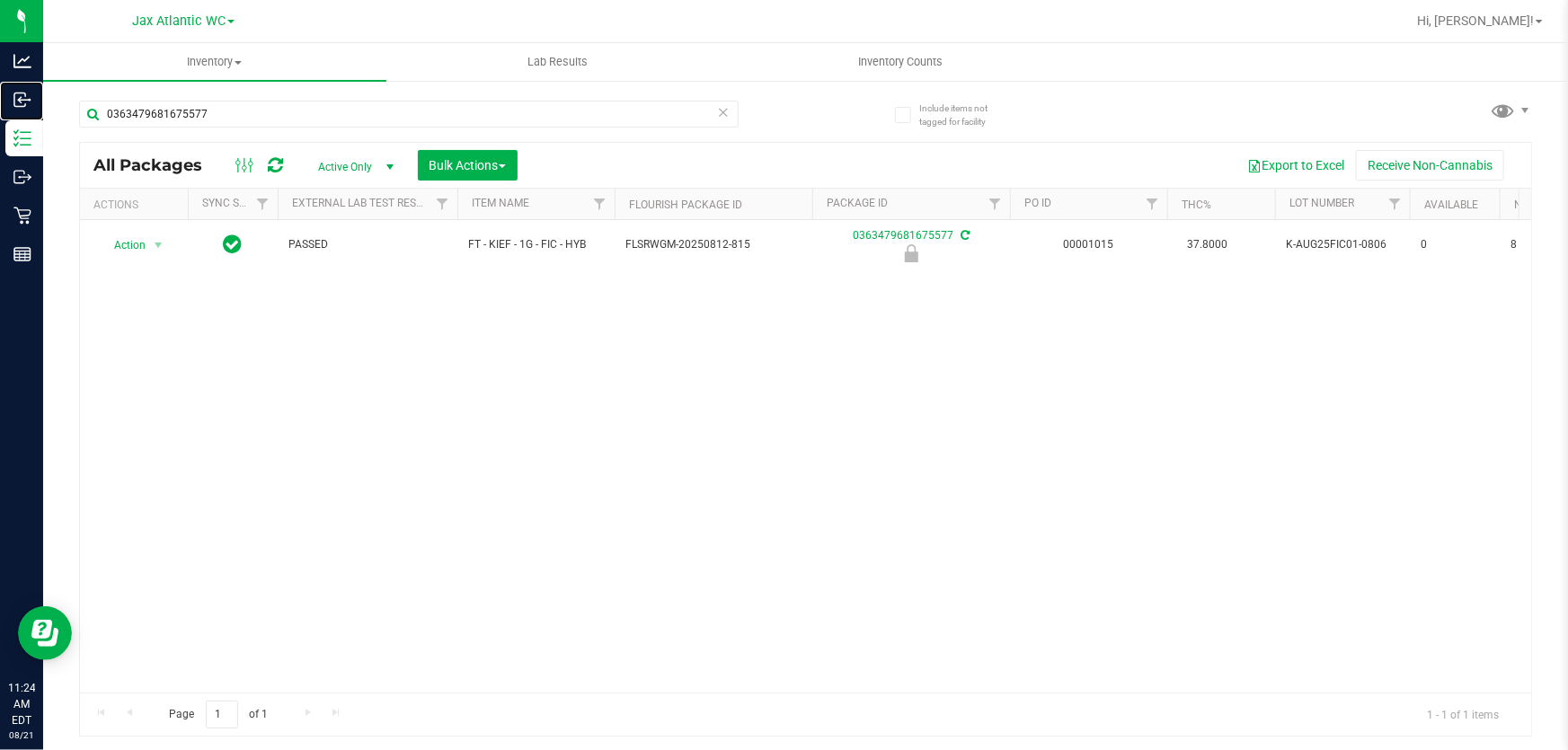
drag, startPoint x: 0, startPoint y: 107, endPoint x: 47, endPoint y: 96, distance: 48.3
drag, startPoint x: 47, startPoint y: 96, endPoint x: 653, endPoint y: 524, distance: 741.9
click at [731, 545] on div "Action Action Edit attributes Global inventory Locate package Package audit log…" at bounding box center [805, 456] width 1451 height 473
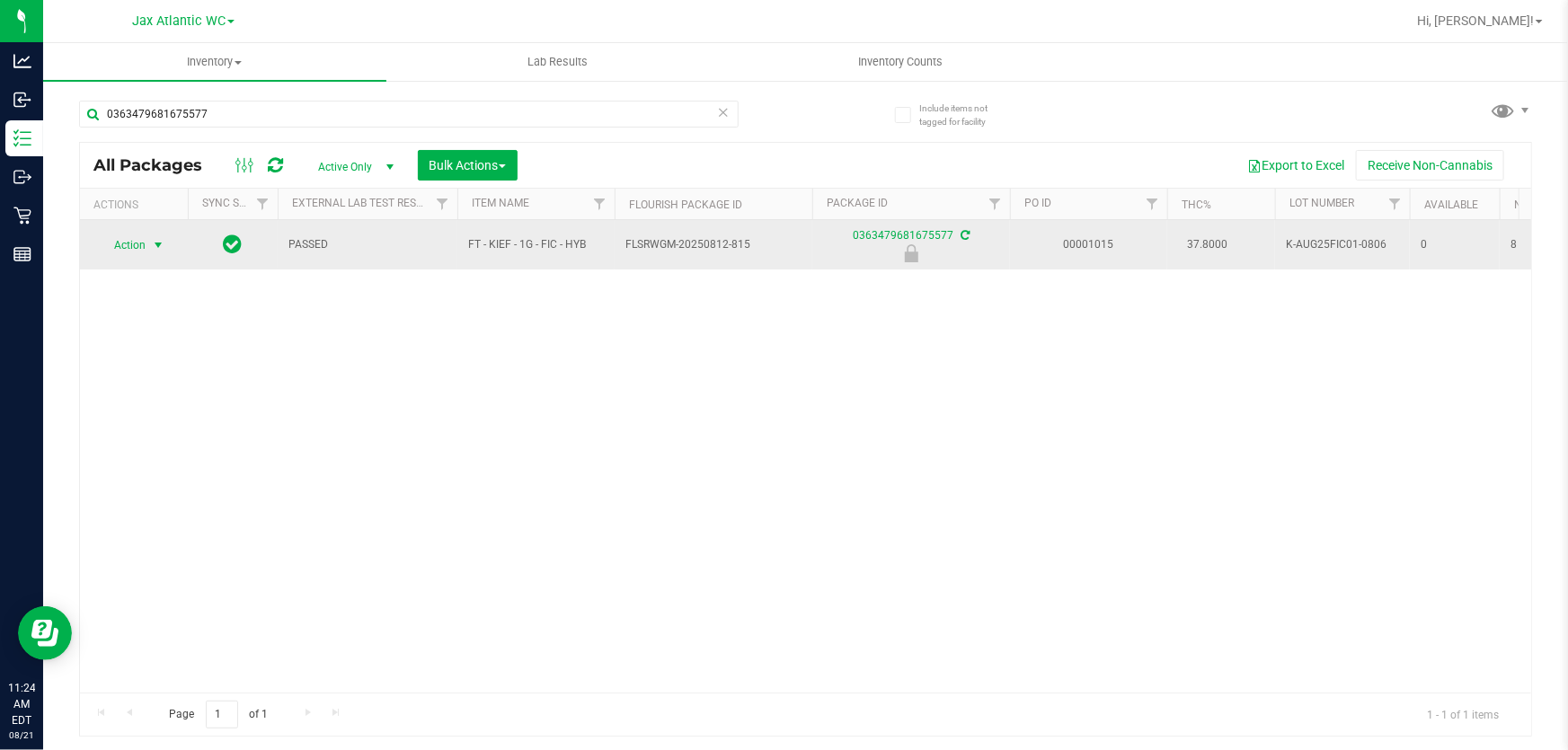
click at [132, 246] on span "Action" at bounding box center [122, 246] width 48 height 25
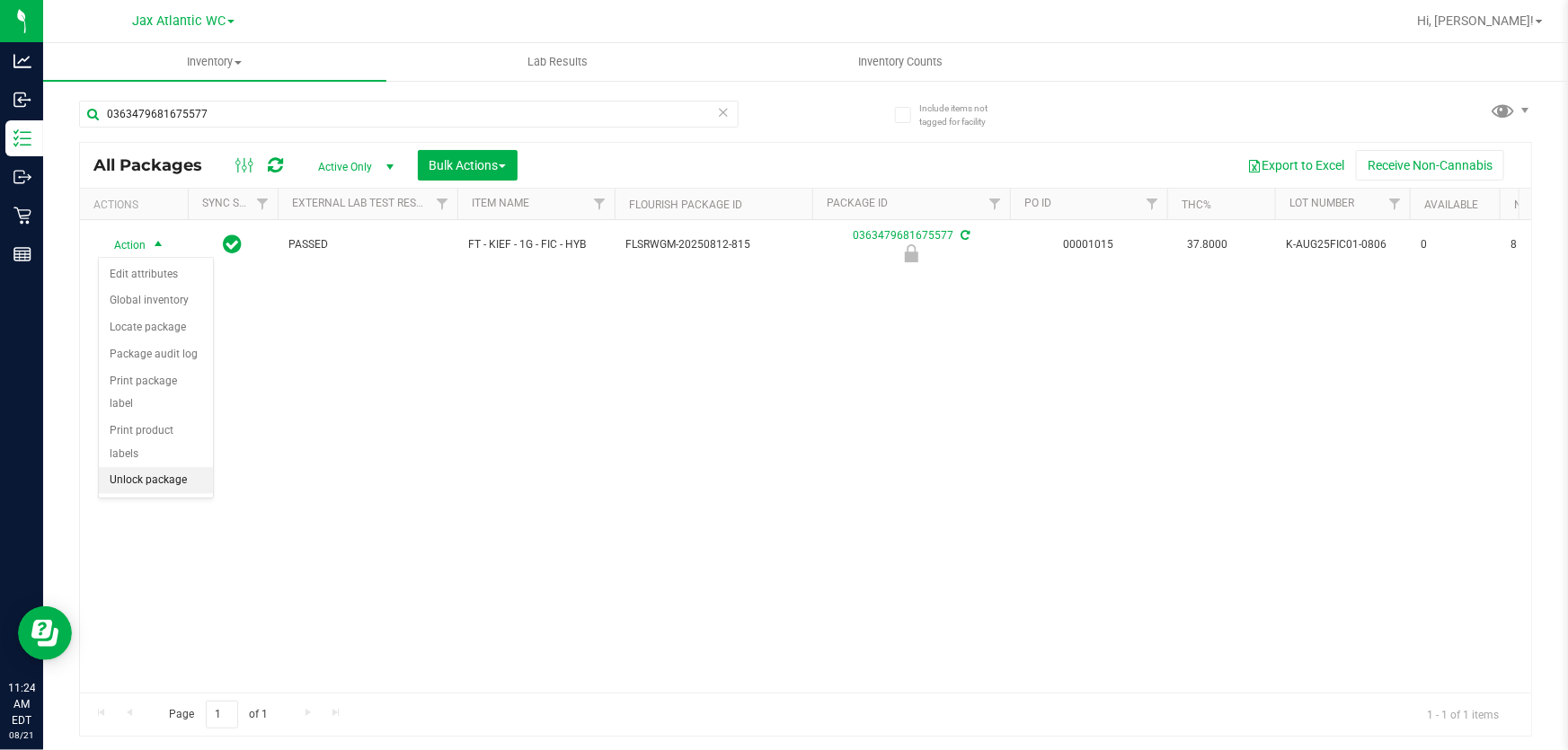
click at [170, 467] on li "Unlock package" at bounding box center [156, 480] width 114 height 27
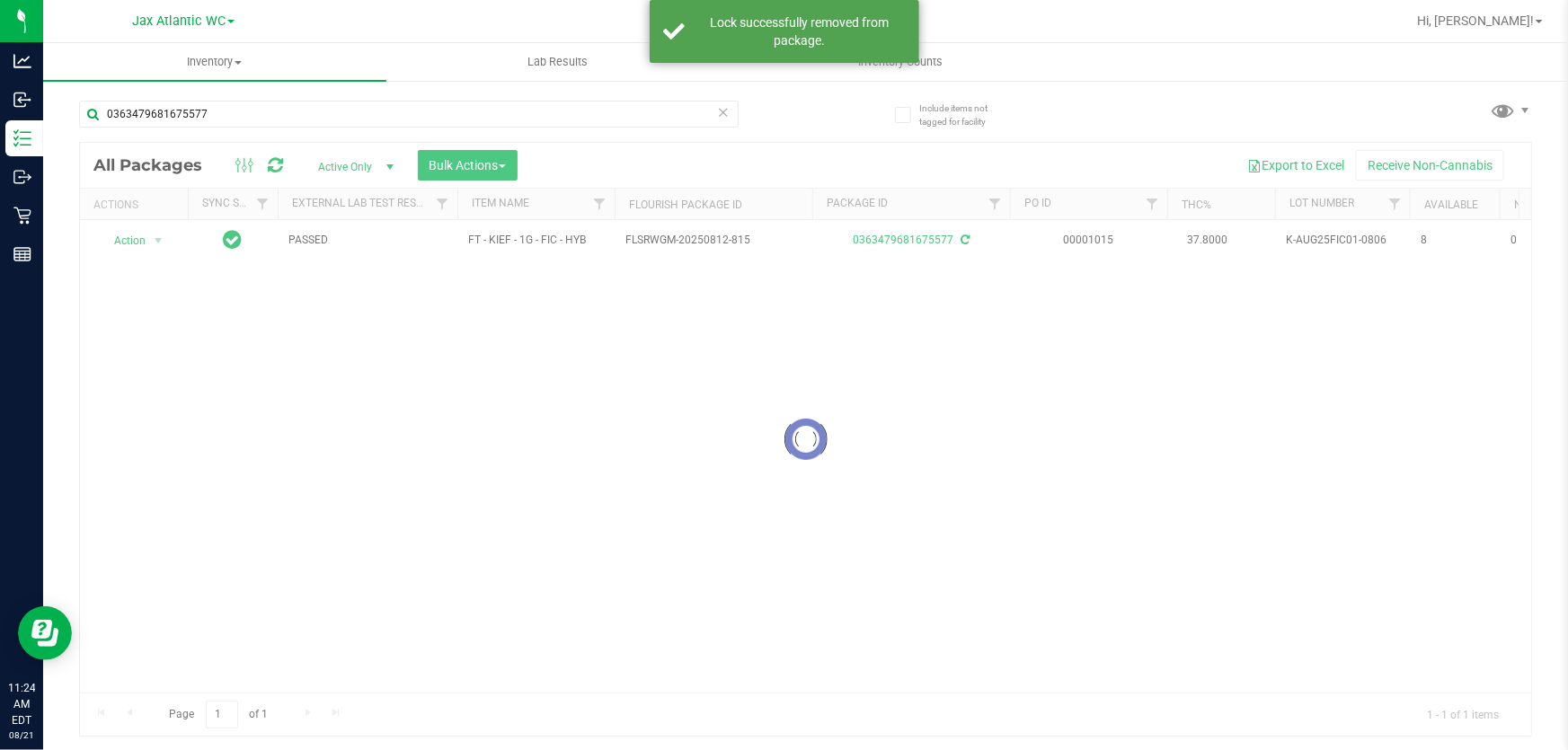
click at [130, 243] on div at bounding box center [805, 439] width 1451 height 593
click at [130, 243] on span "Action" at bounding box center [122, 241] width 48 height 25
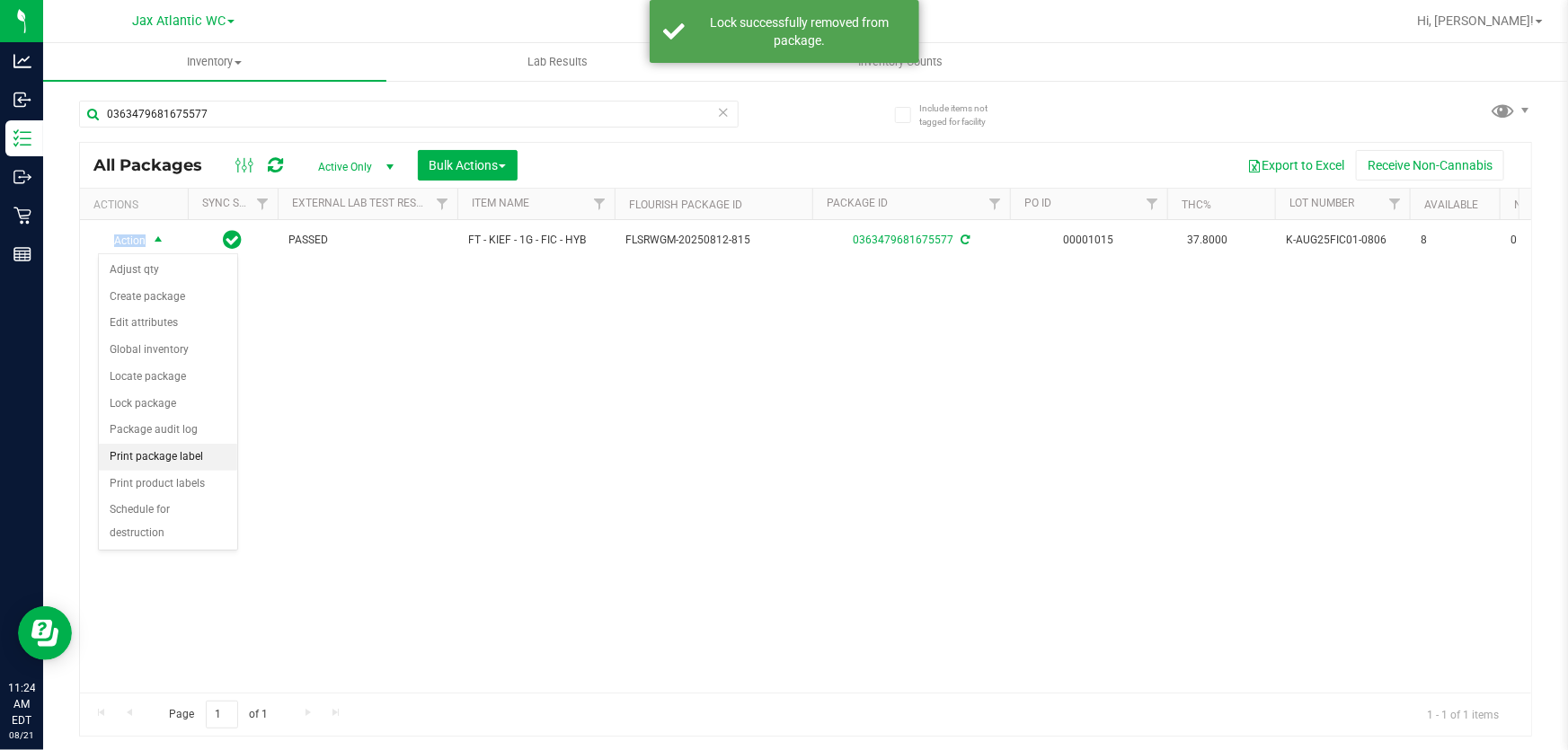
click at [184, 457] on li "Print package label" at bounding box center [169, 457] width 139 height 27
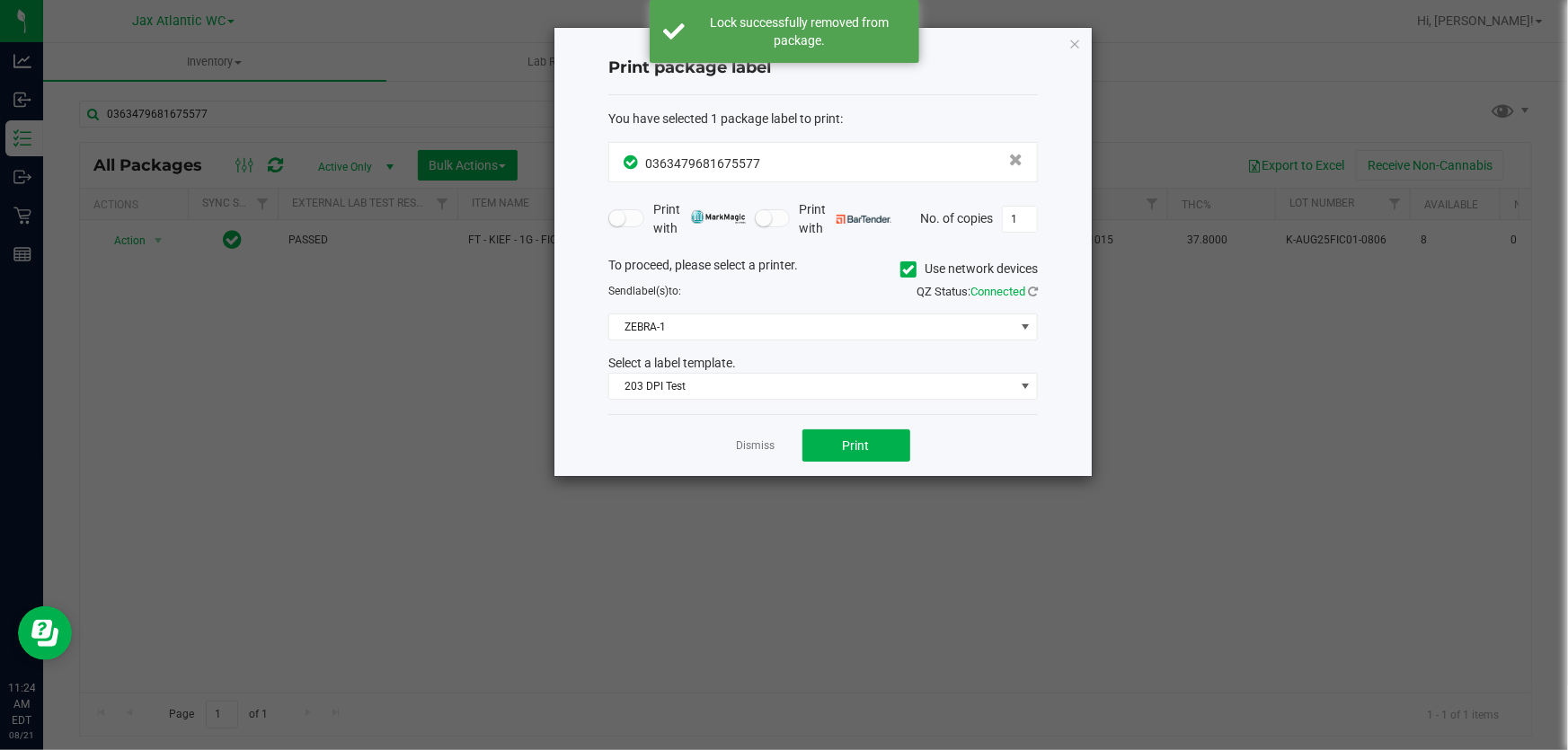
click at [875, 462] on div "Dismiss Print" at bounding box center [823, 445] width 430 height 62
click at [870, 440] on button "Print" at bounding box center [856, 446] width 108 height 33
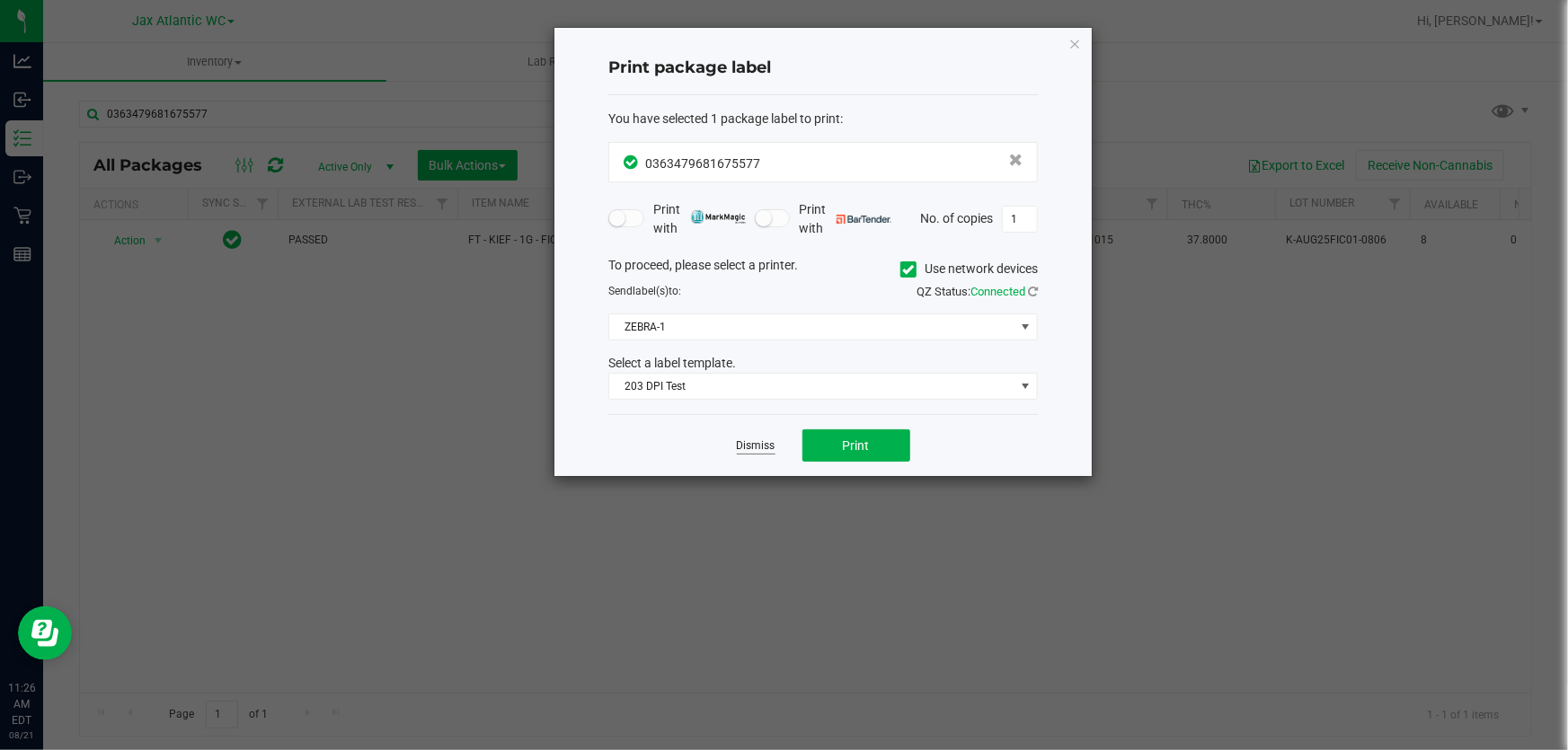
click at [751, 453] on link "Dismiss" at bounding box center [756, 446] width 39 height 15
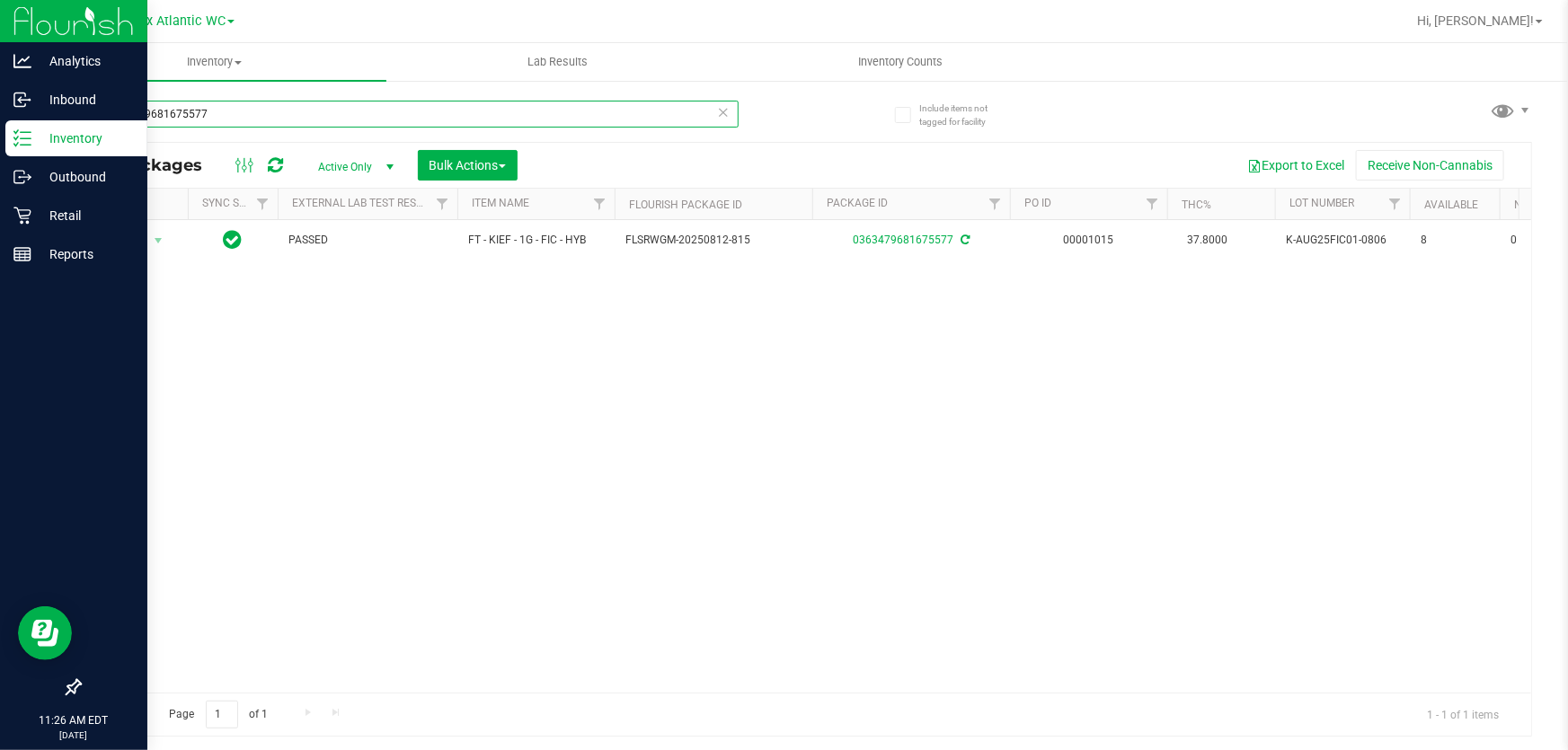
drag, startPoint x: 94, startPoint y: 100, endPoint x: 0, endPoint y: 141, distance: 102.6
click at [0, 129] on div "Analytics Inbound Inventory Outbound Retail Reports 11:26 AM EDT [DATE] 08/21 J…" at bounding box center [784, 375] width 1568 height 750
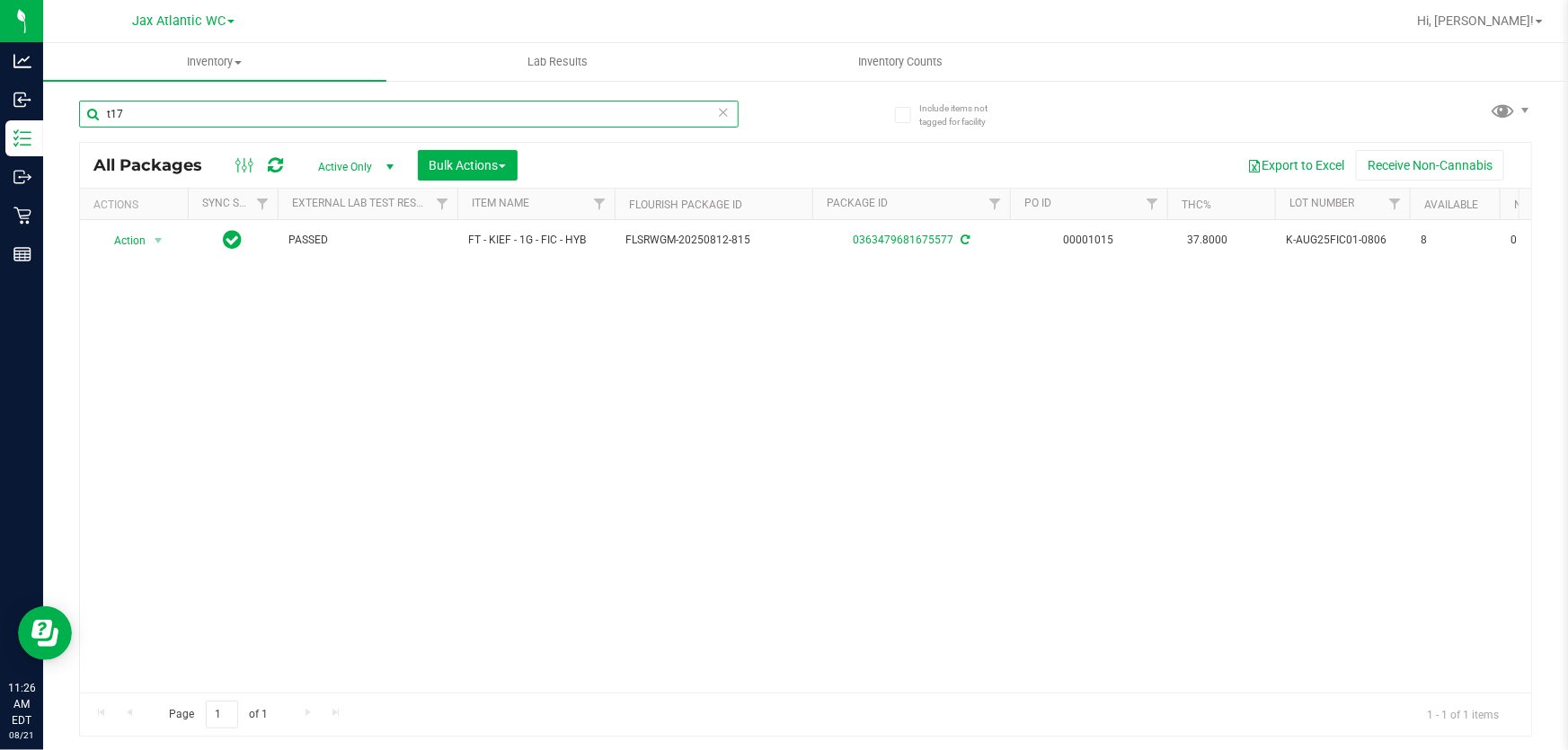
type input "t17"
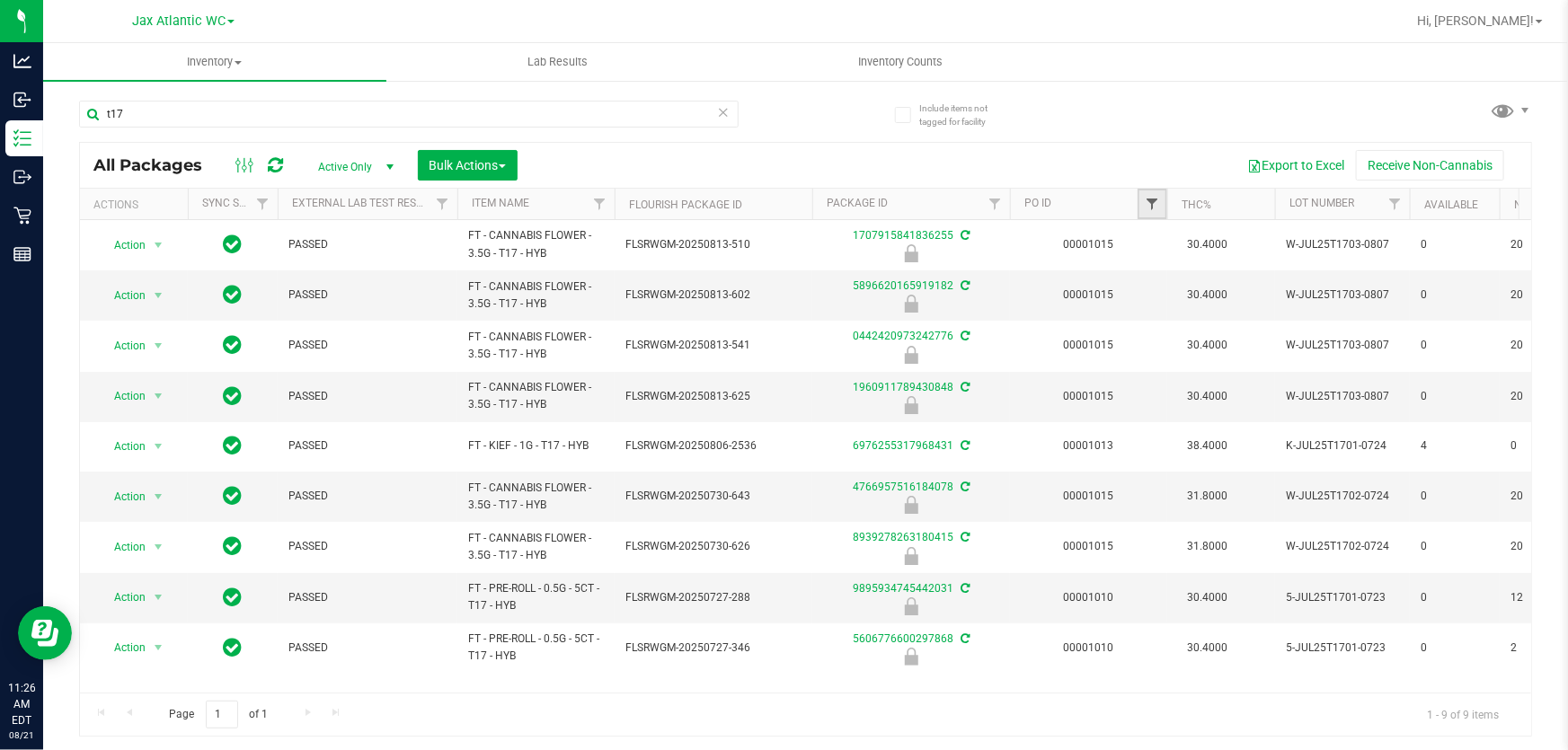
click at [1150, 203] on span "Filter" at bounding box center [1152, 203] width 14 height 14
type input "1015"
click at [1148, 272] on button "Filter" at bounding box center [1191, 291] width 87 height 39
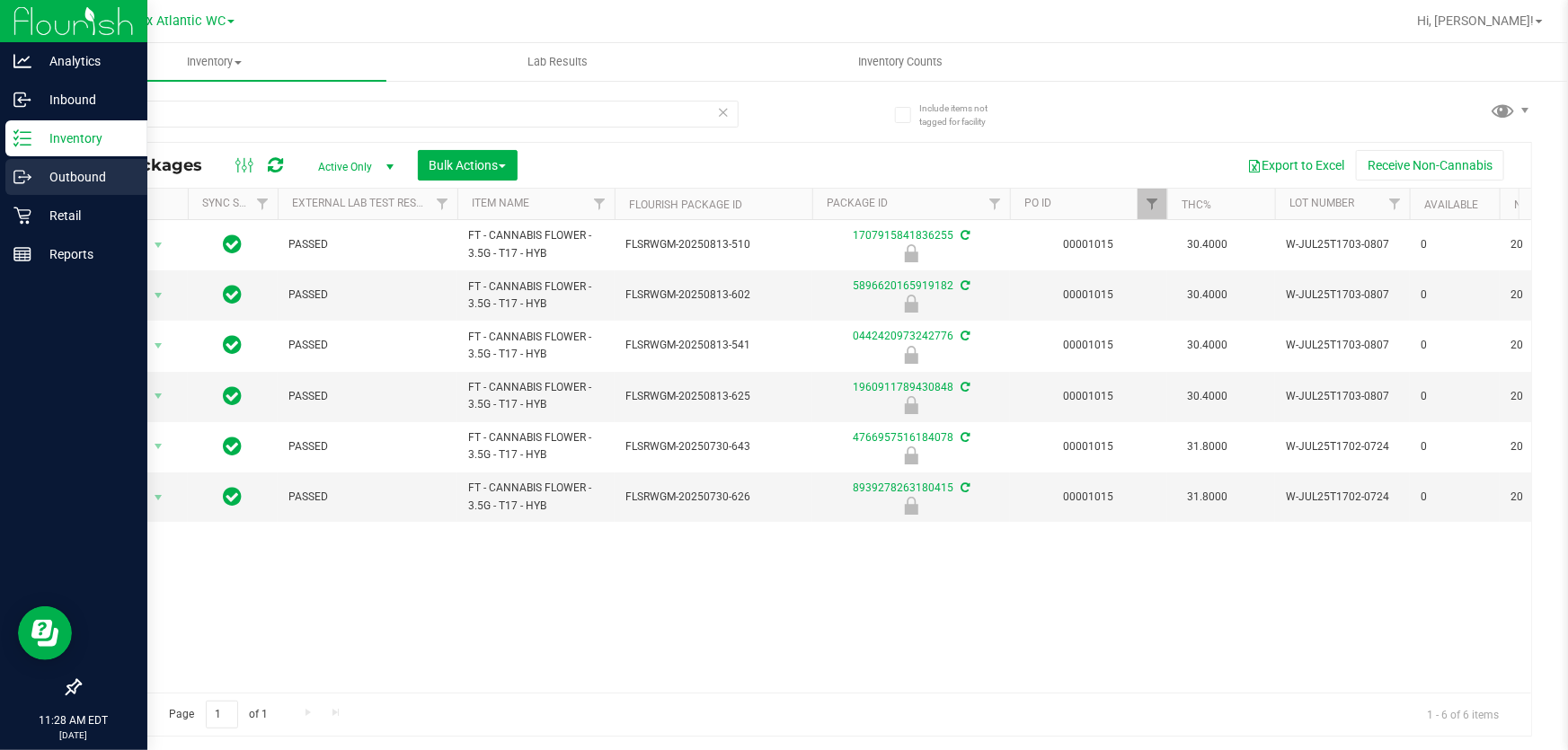
drag, startPoint x: 203, startPoint y: 94, endPoint x: 0, endPoint y: 167, distance: 215.7
click at [0, 167] on div "Analytics Inbound Inventory Outbound Retail Reports 11:28 AM EDT [DATE] 08/21 J…" at bounding box center [784, 375] width 1568 height 750
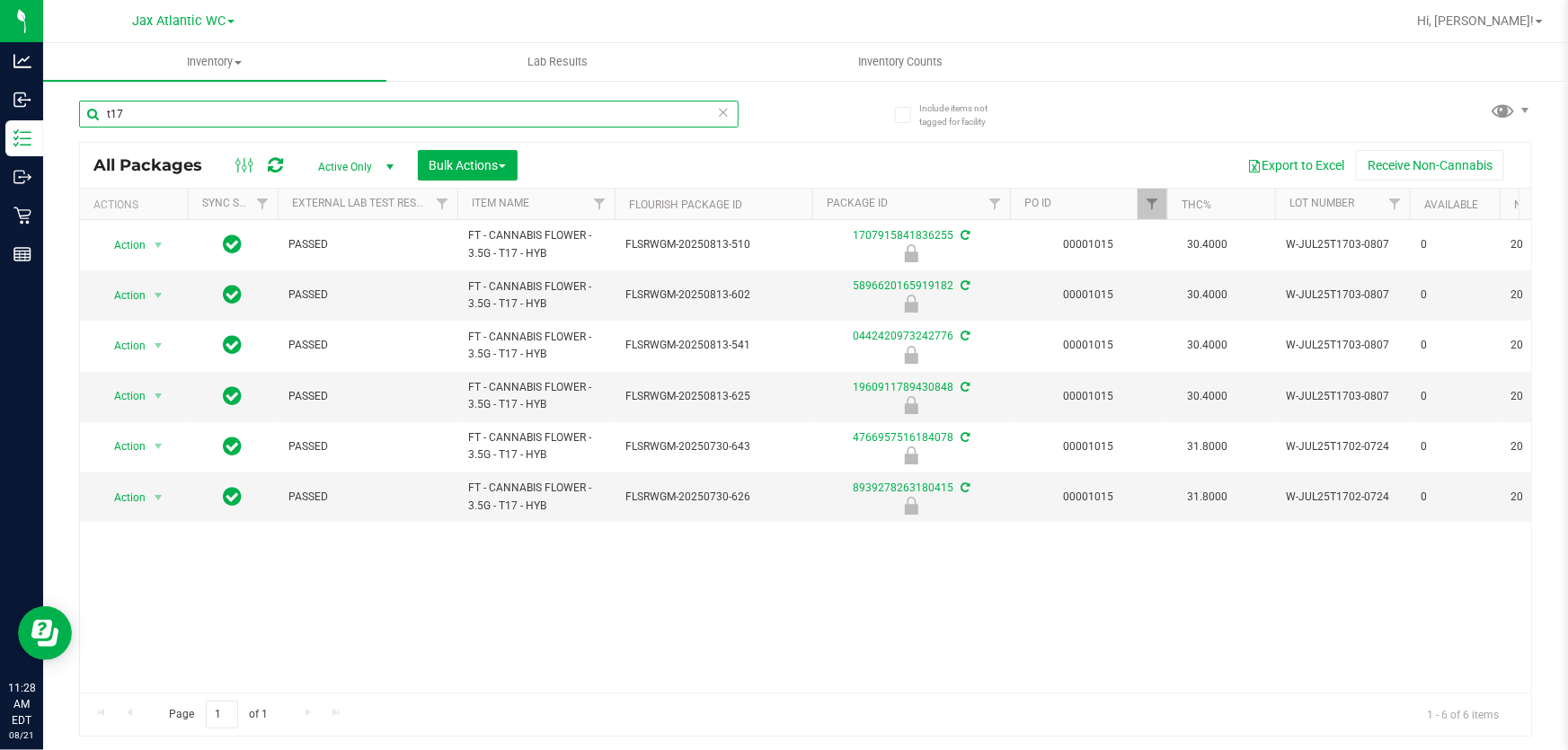
click at [179, 109] on input "t17" at bounding box center [408, 114] width 660 height 27
drag, startPoint x: 168, startPoint y: 111, endPoint x: 61, endPoint y: 127, distance: 108.2
click at [61, 127] on div "Include items not tagged for facility t17 All Packages Active Only Active Only …" at bounding box center [805, 352] width 1525 height 548
type input "ddf"
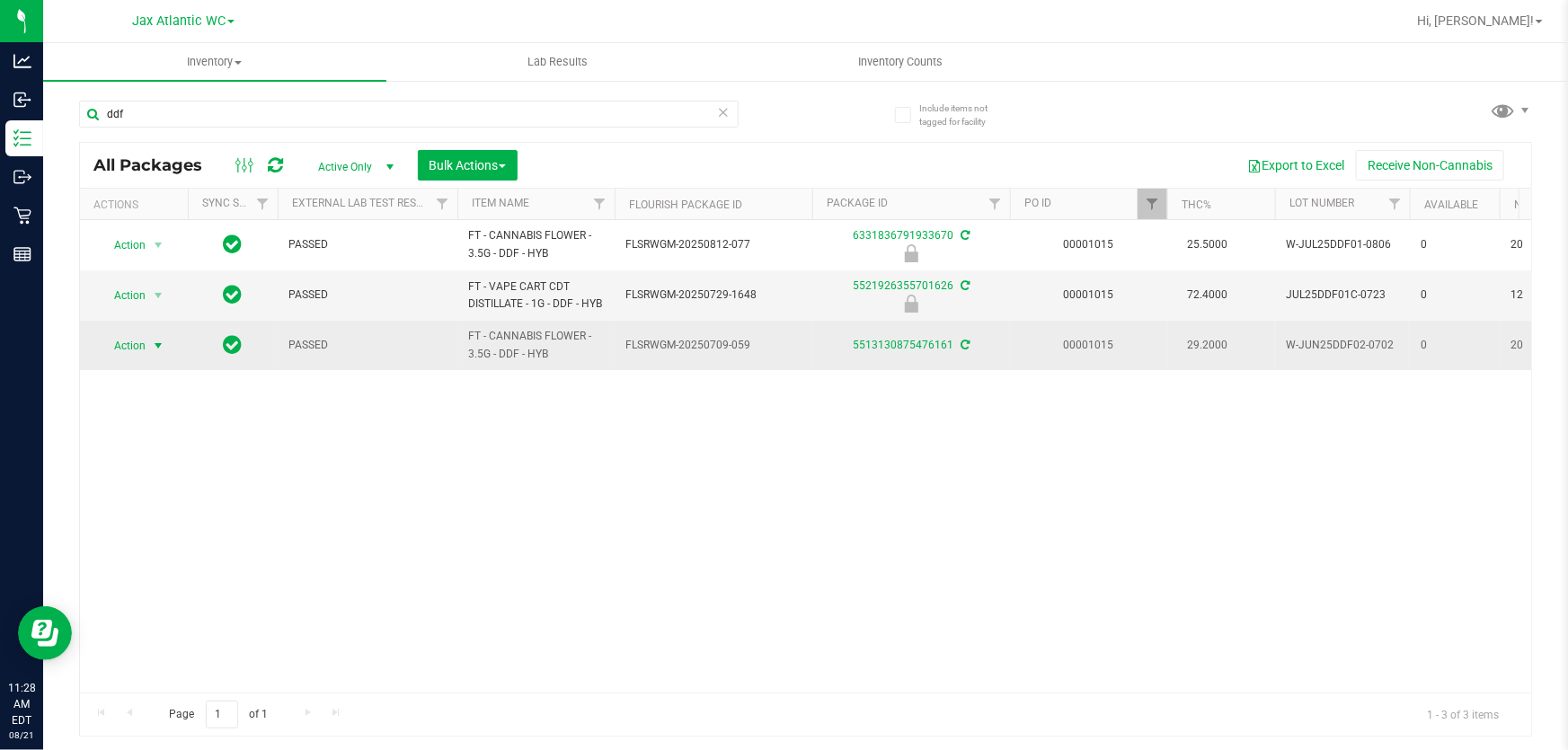
click at [123, 349] on span "Action" at bounding box center [122, 346] width 48 height 25
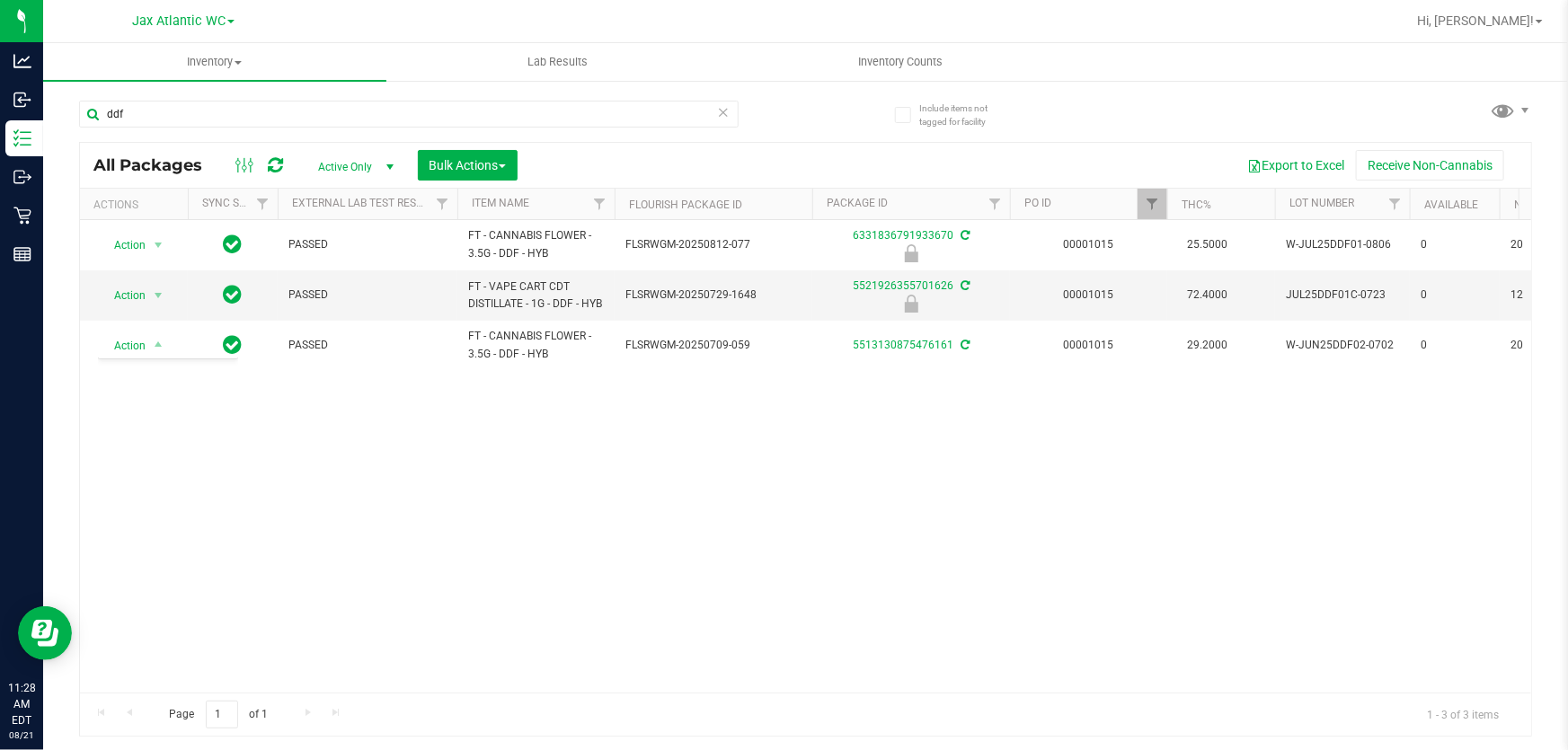
click at [338, 471] on div "Action Action Edit attributes Global inventory Locate package Package audit log…" at bounding box center [805, 456] width 1451 height 473
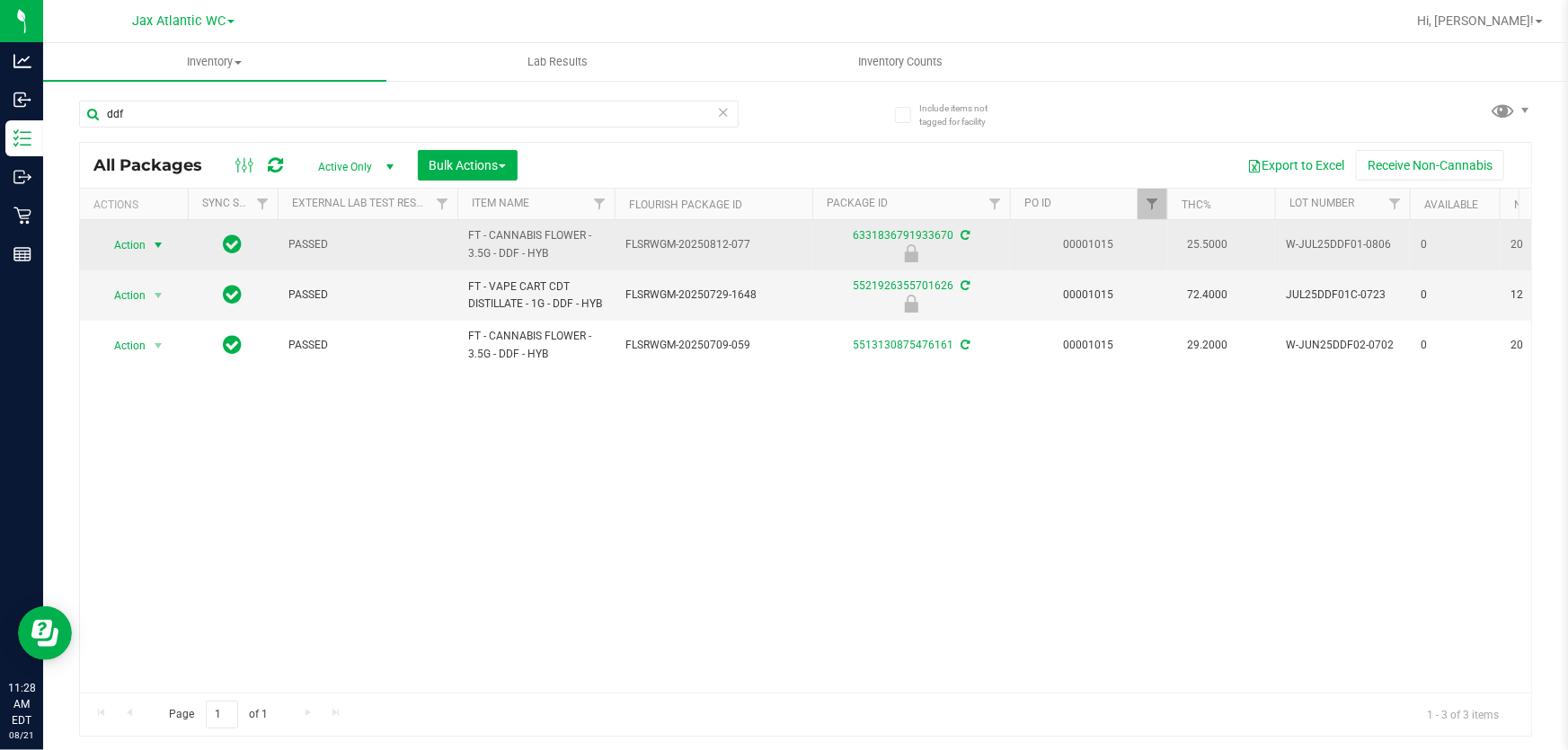
click at [133, 245] on span "Action" at bounding box center [122, 246] width 48 height 25
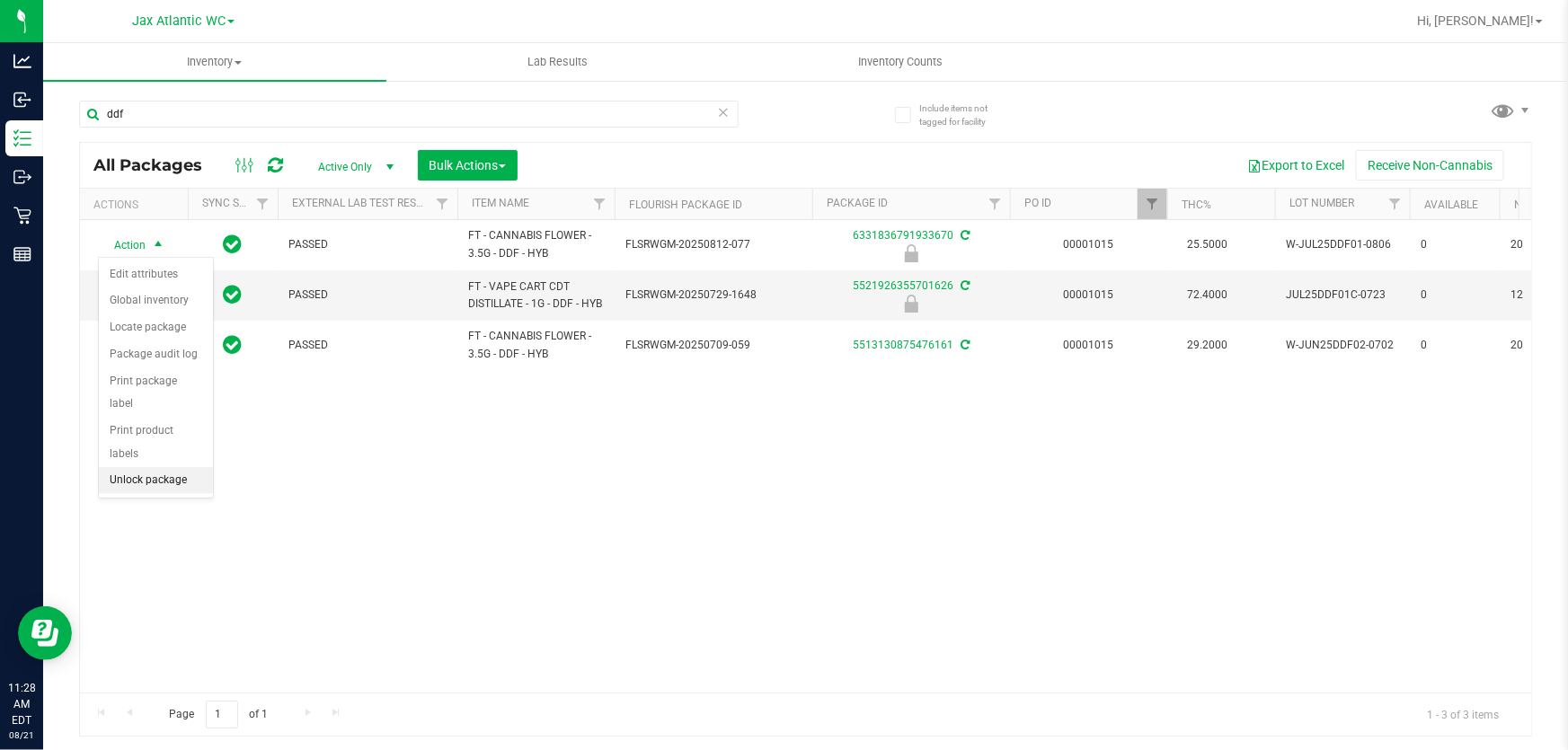
click at [166, 467] on li "Unlock package" at bounding box center [156, 480] width 114 height 27
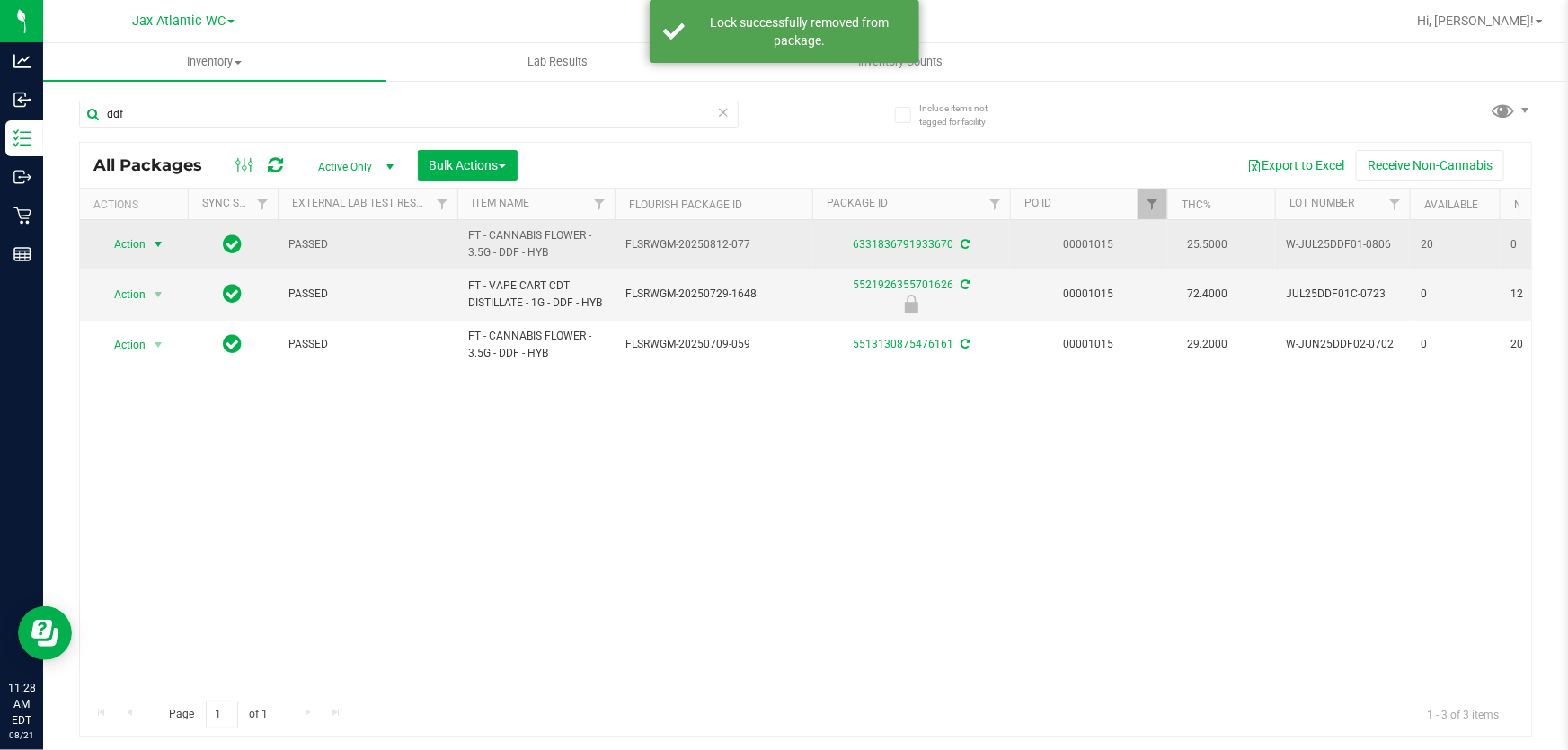
drag, startPoint x: 129, startPoint y: 238, endPoint x: 138, endPoint y: 244, distance: 10.8
click at [130, 238] on span "Action" at bounding box center [122, 245] width 48 height 25
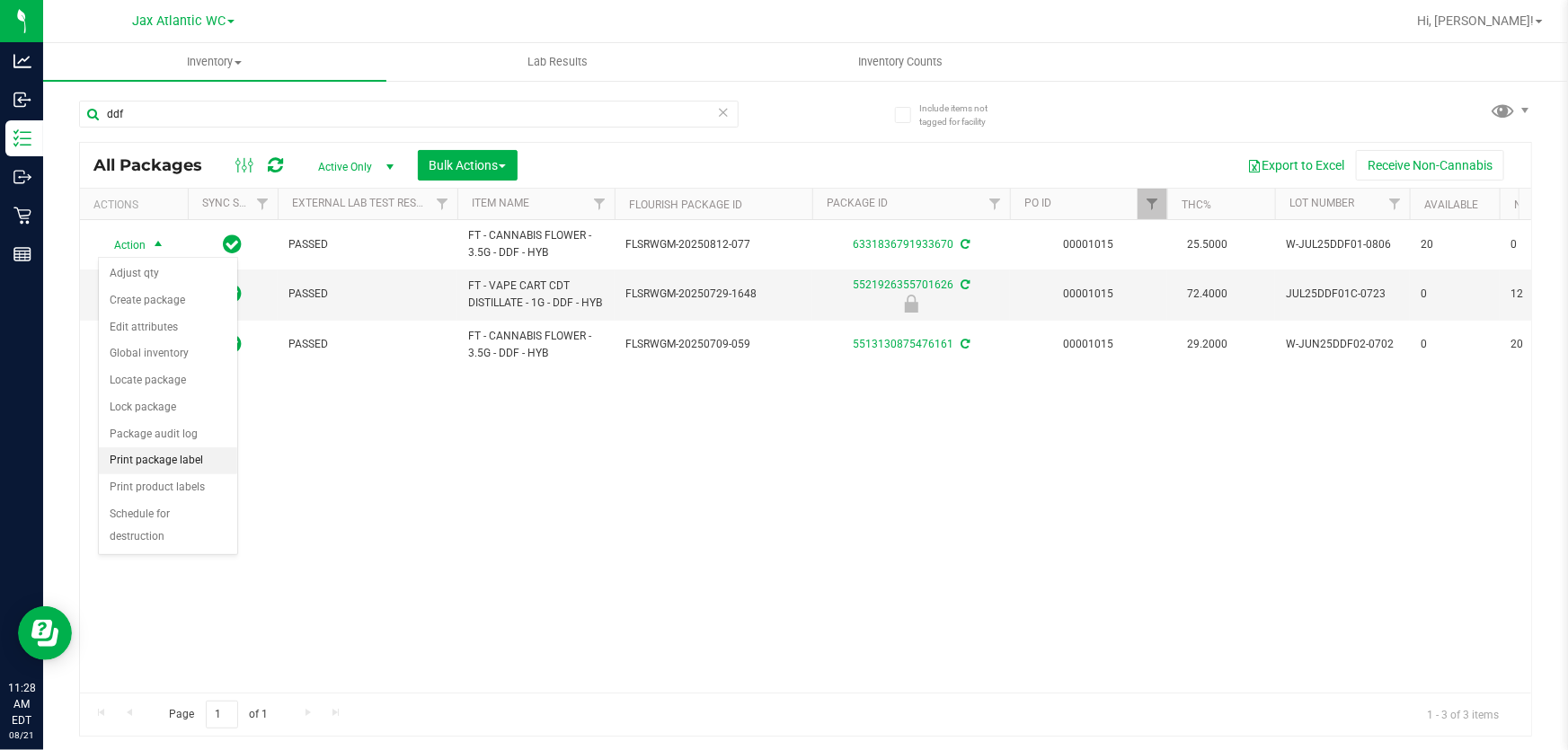
click at [181, 462] on li "Print package label" at bounding box center [169, 461] width 139 height 27
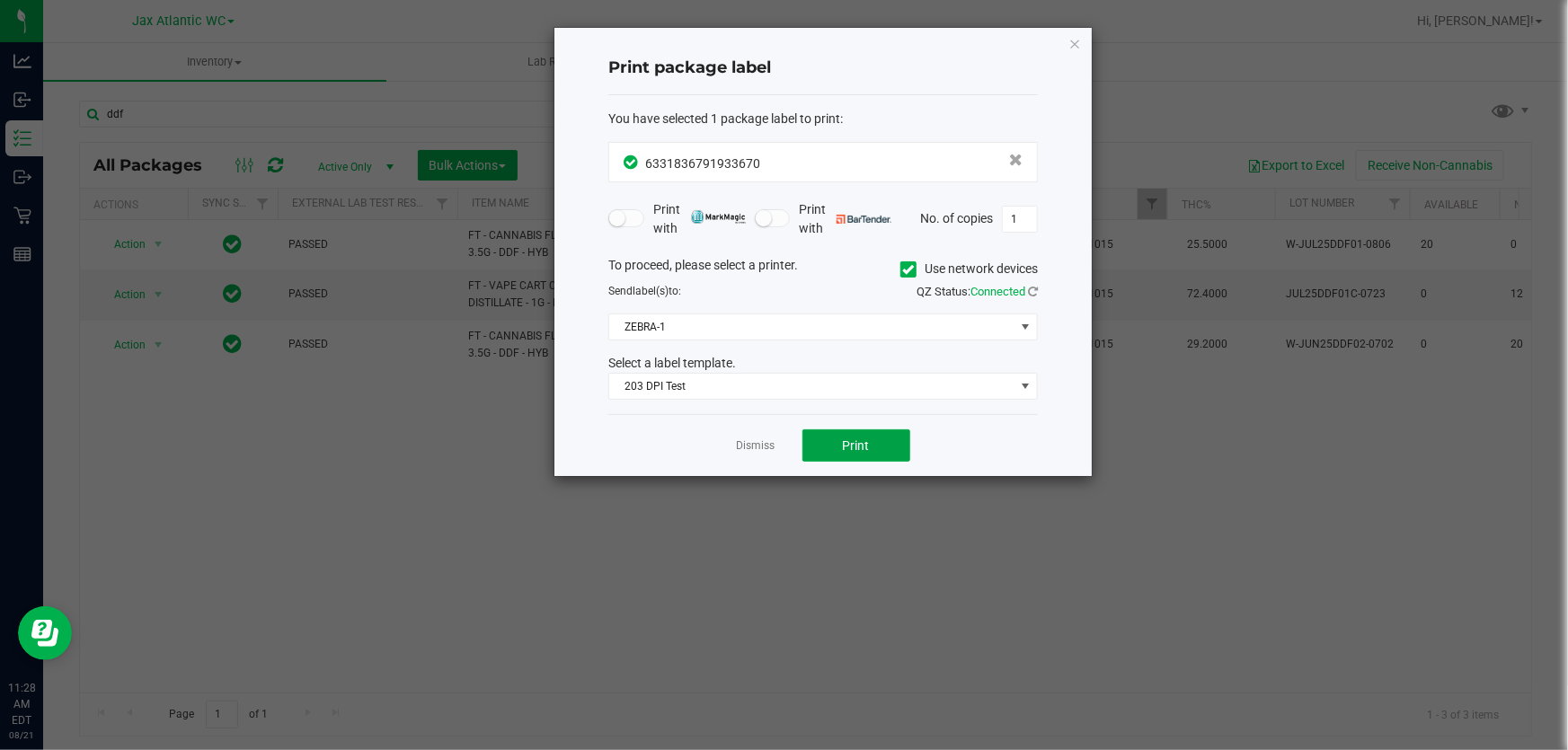
click at [798, 448] on div "Dismiss Print" at bounding box center [823, 445] width 430 height 62
drag, startPoint x: 926, startPoint y: 478, endPoint x: 872, endPoint y: 430, distance: 72.2
click at [926, 478] on ngb-modal-window "Print package label You have selected 1 package label to print : 63318367919336…" at bounding box center [791, 375] width 1581 height 750
click at [866, 422] on div "Dismiss Print" at bounding box center [823, 445] width 430 height 62
click at [873, 443] on button "Print" at bounding box center [856, 446] width 108 height 33
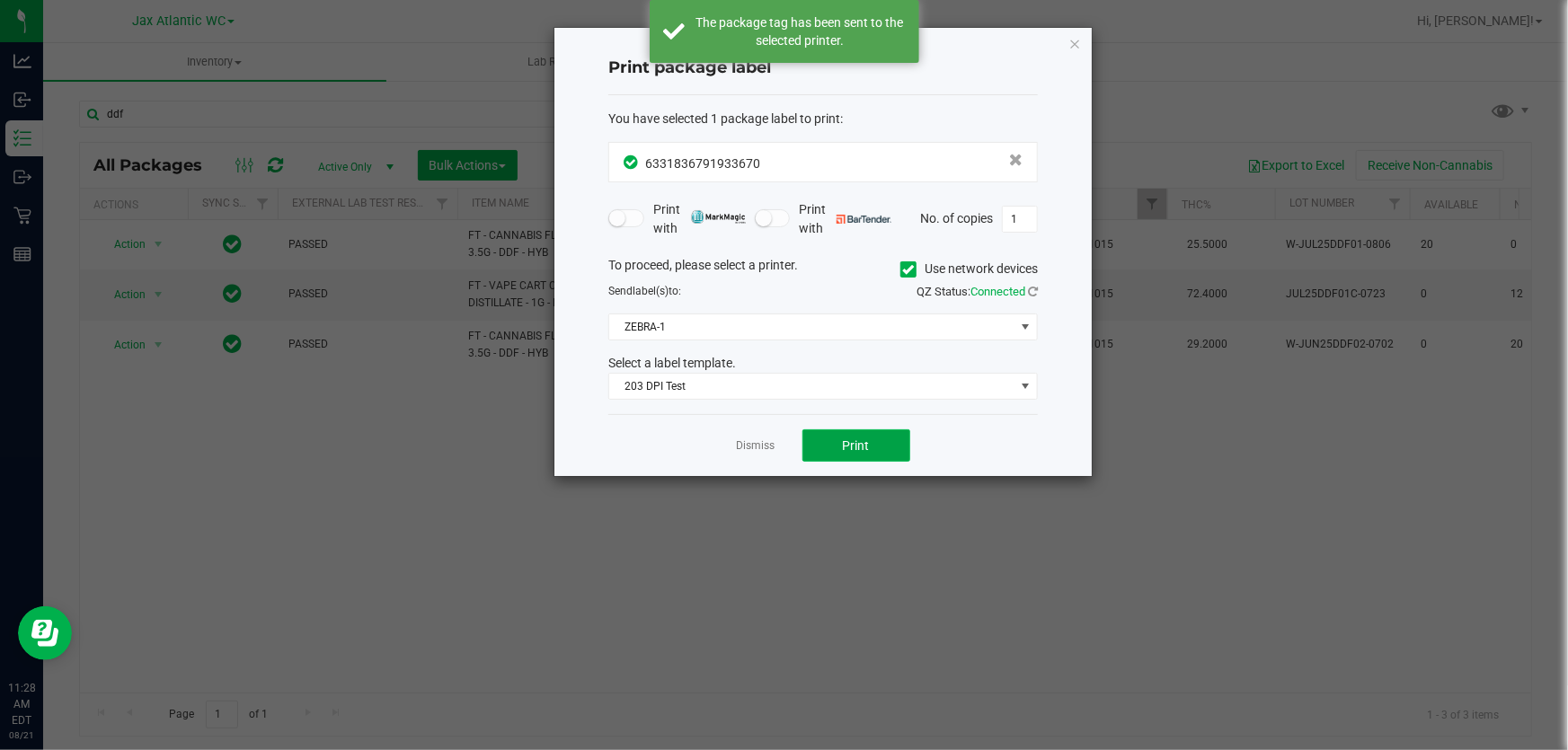
click at [875, 445] on button "Print" at bounding box center [856, 446] width 108 height 33
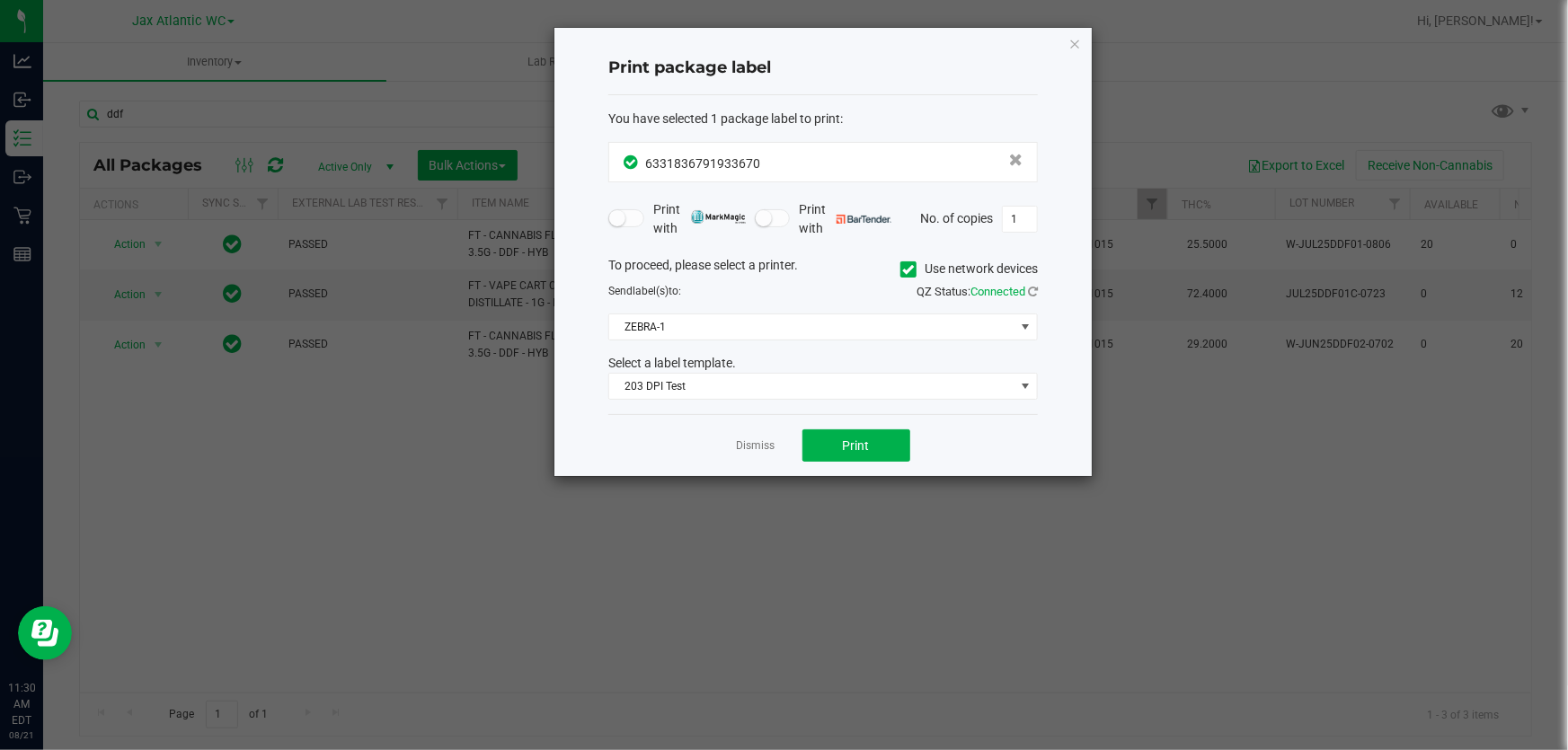
click at [728, 448] on div "Dismiss Print" at bounding box center [823, 445] width 430 height 62
click at [732, 446] on div "Dismiss Print" at bounding box center [823, 445] width 430 height 62
click at [776, 444] on div "Dismiss Print" at bounding box center [823, 445] width 430 height 62
click at [774, 442] on div "Dismiss Print" at bounding box center [823, 445] width 430 height 62
click at [764, 443] on link "Dismiss" at bounding box center [756, 446] width 39 height 15
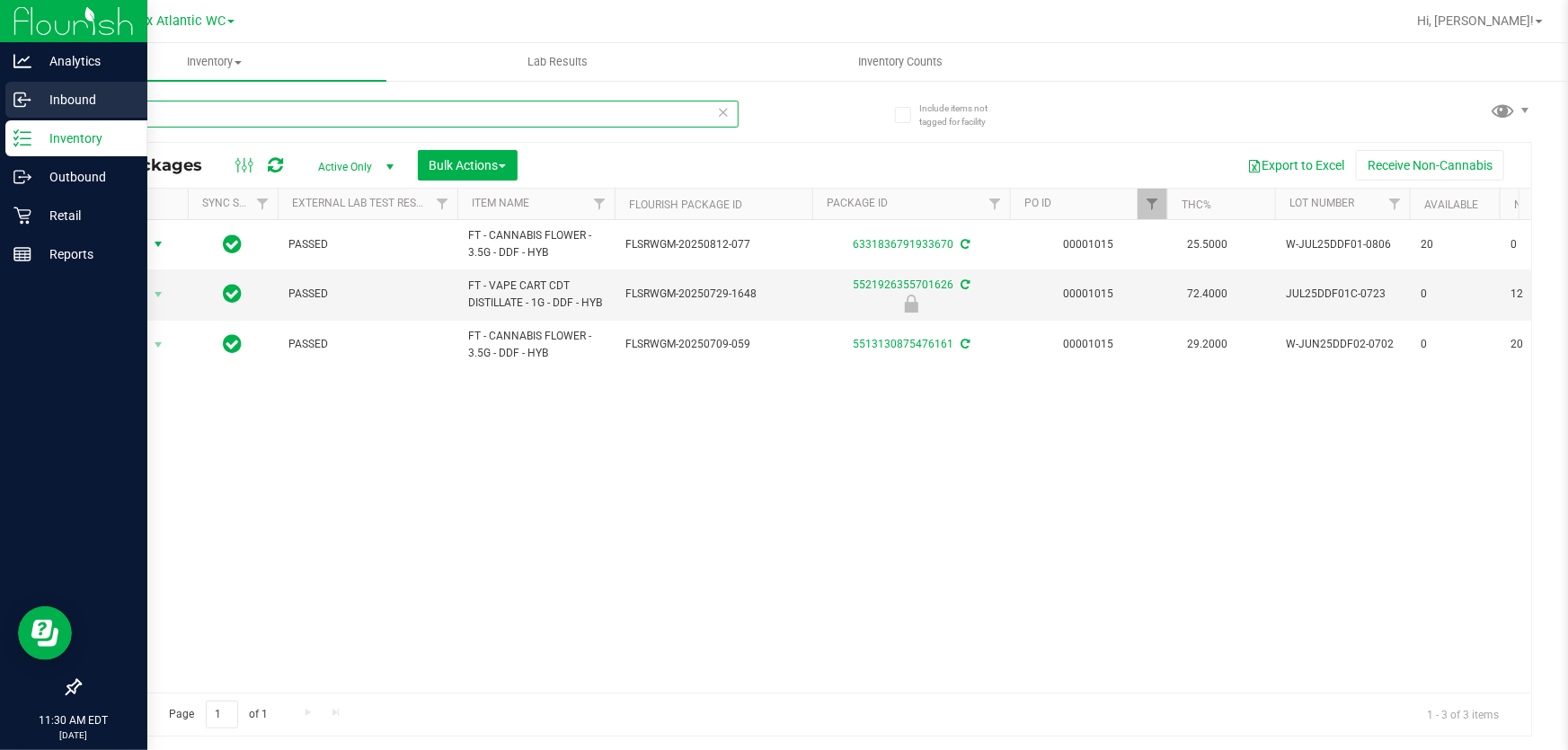
drag, startPoint x: 155, startPoint y: 102, endPoint x: 90, endPoint y: 118, distance: 66.9
click at [0, 96] on div "Analytics Inbound Inventory Outbound Retail Reports 11:30 AM EDT [DATE] 08/21 J…" at bounding box center [784, 375] width 1568 height 750
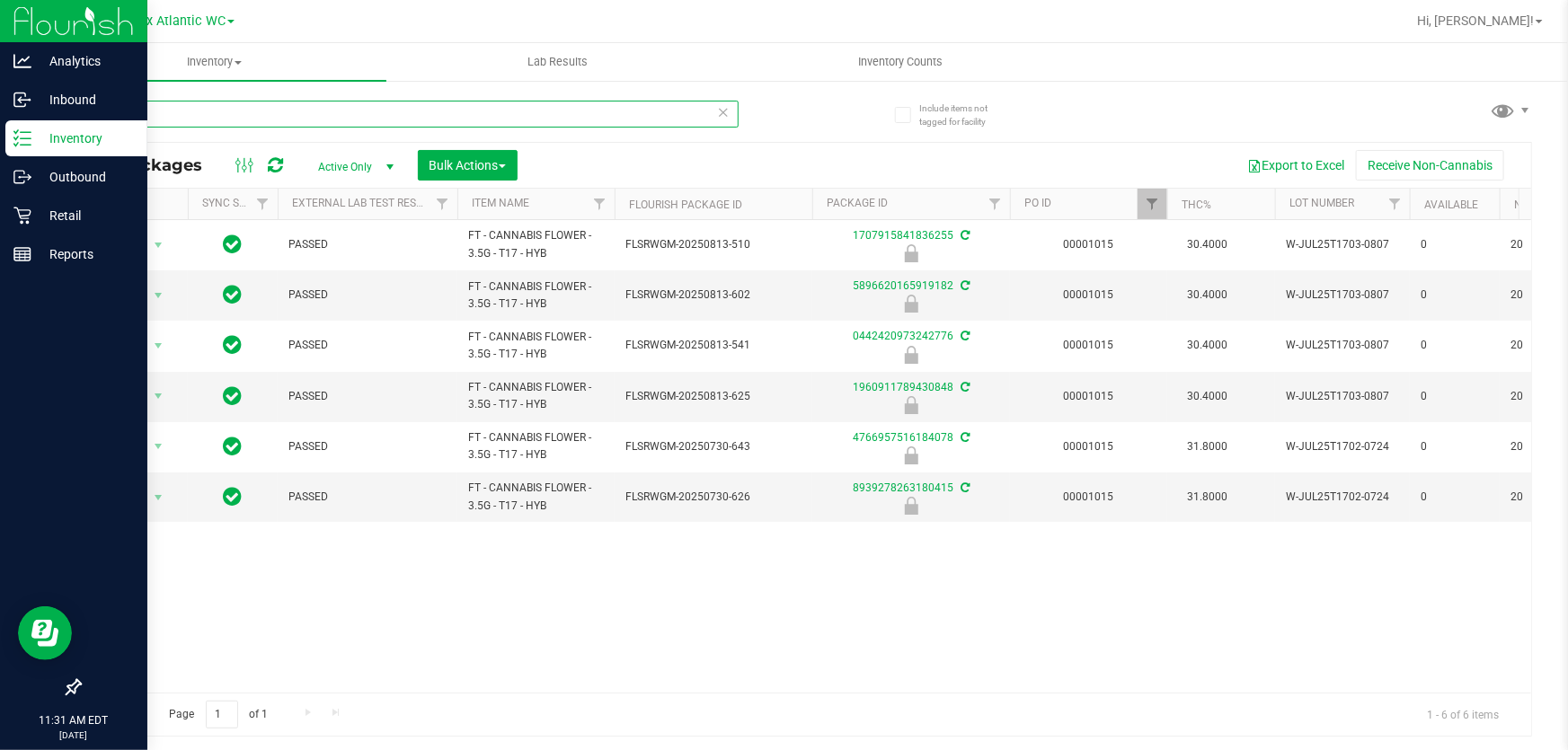
drag, startPoint x: 161, startPoint y: 116, endPoint x: 53, endPoint y: 157, distance: 115.5
click at [13, 135] on div "Analytics Inbound Inventory Outbound Retail Reports 11:31 AM EDT [DATE] 08/21 J…" at bounding box center [784, 375] width 1568 height 750
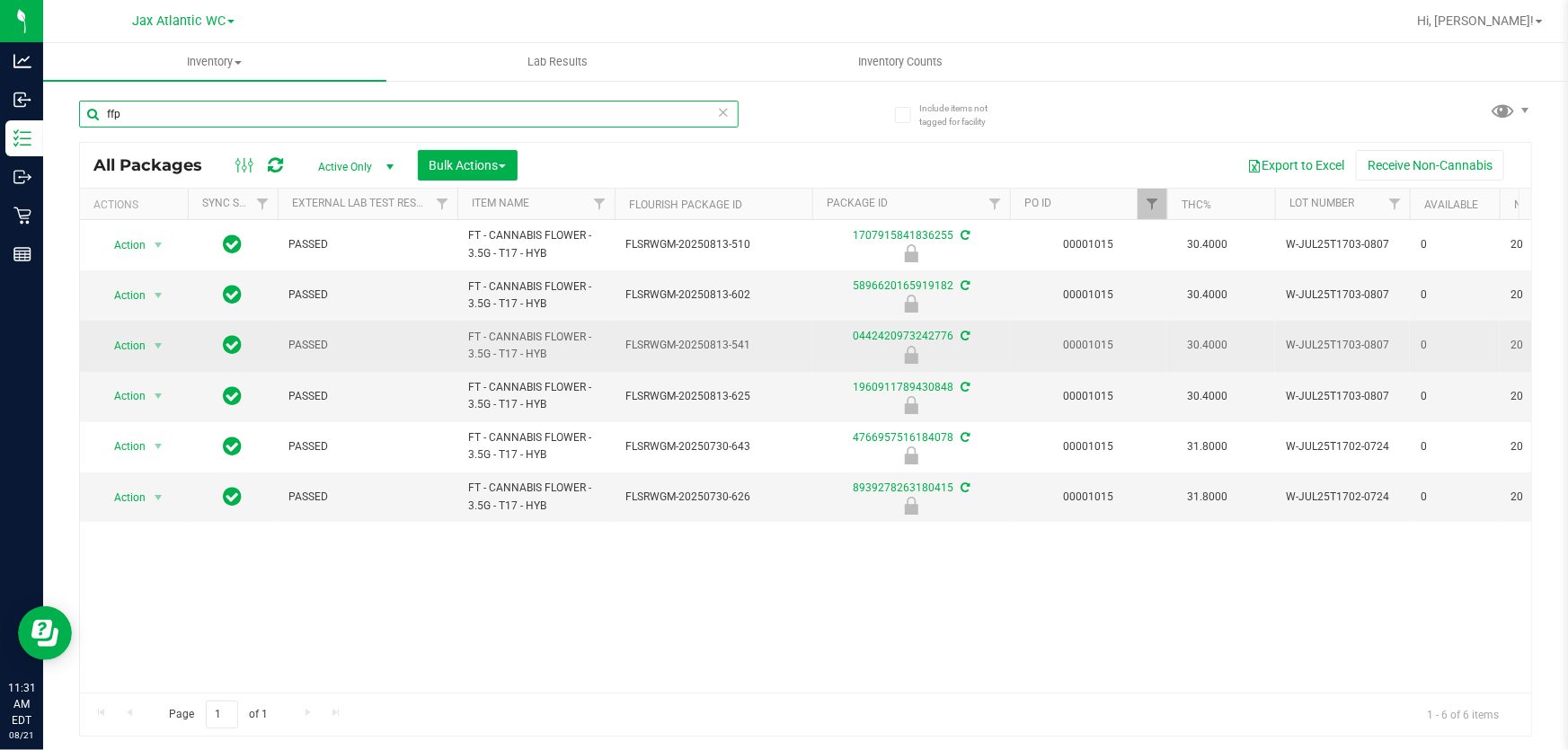
type input "ffp"
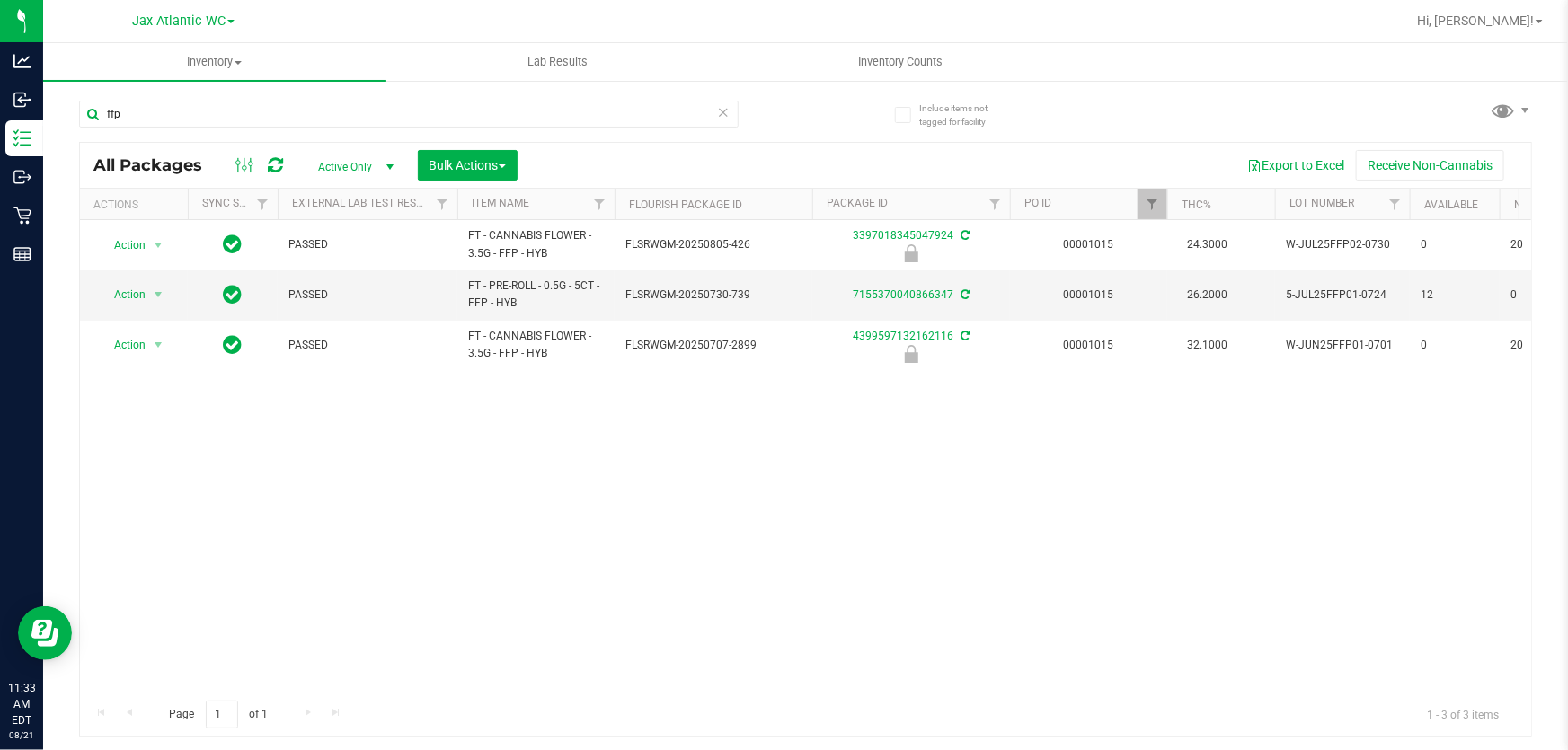
click at [724, 112] on icon at bounding box center [722, 111] width 13 height 21
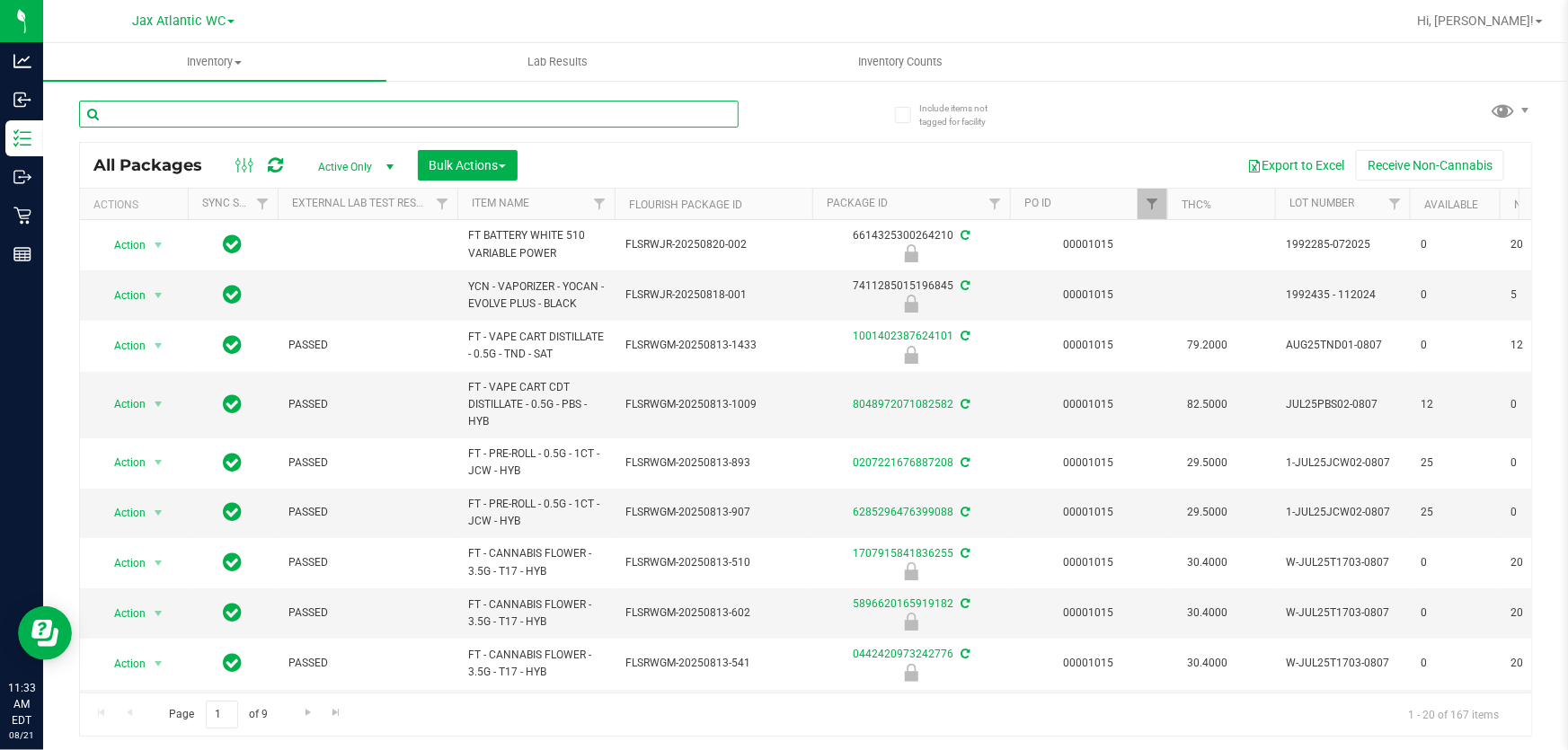
click at [208, 116] on input "text" at bounding box center [408, 114] width 660 height 27
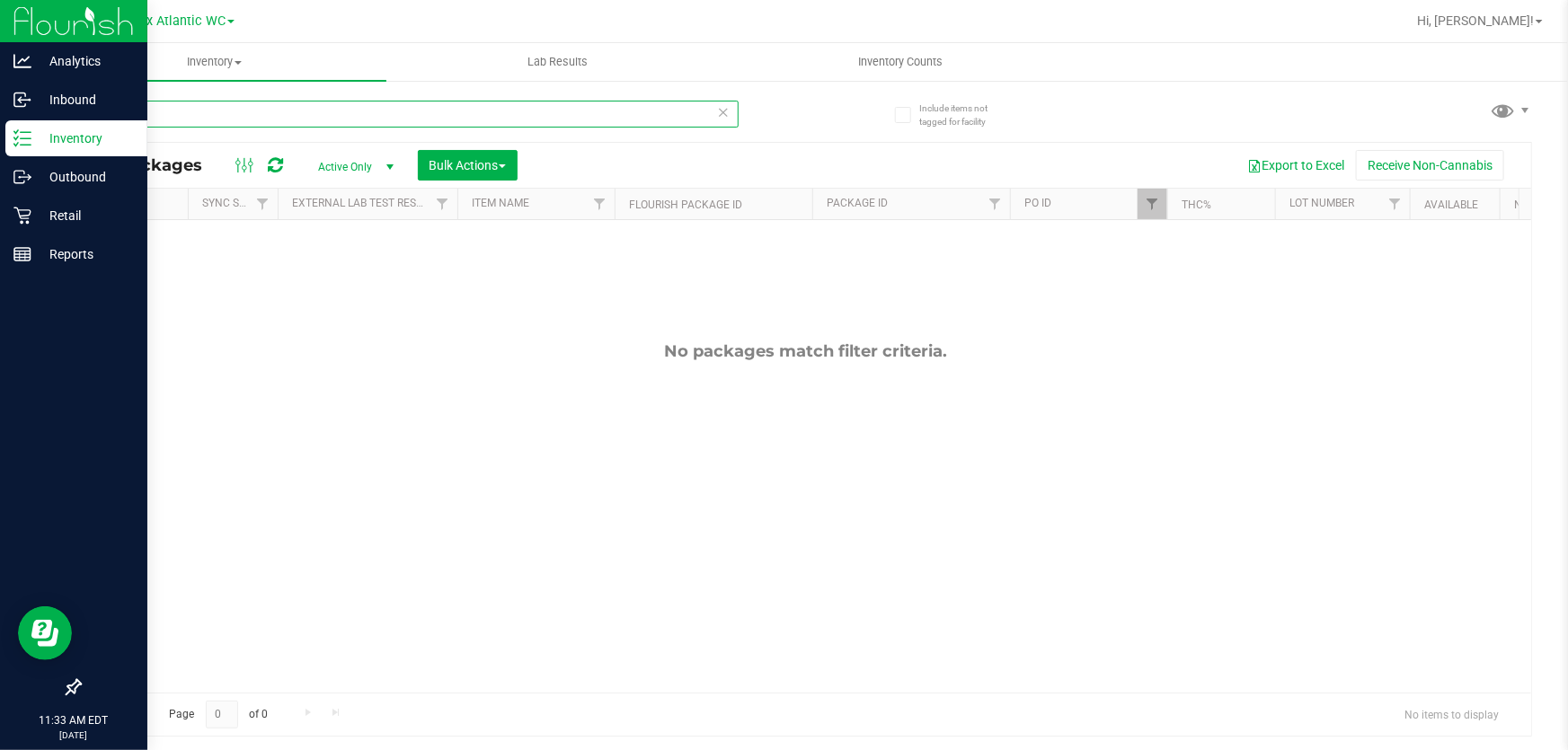
drag, startPoint x: 157, startPoint y: 103, endPoint x: 0, endPoint y: 122, distance: 158.1
click at [0, 123] on div "Analytics Inbound Inventory Outbound Retail Reports 11:33 AM EDT [DATE] 08/21 J…" at bounding box center [784, 375] width 1568 height 750
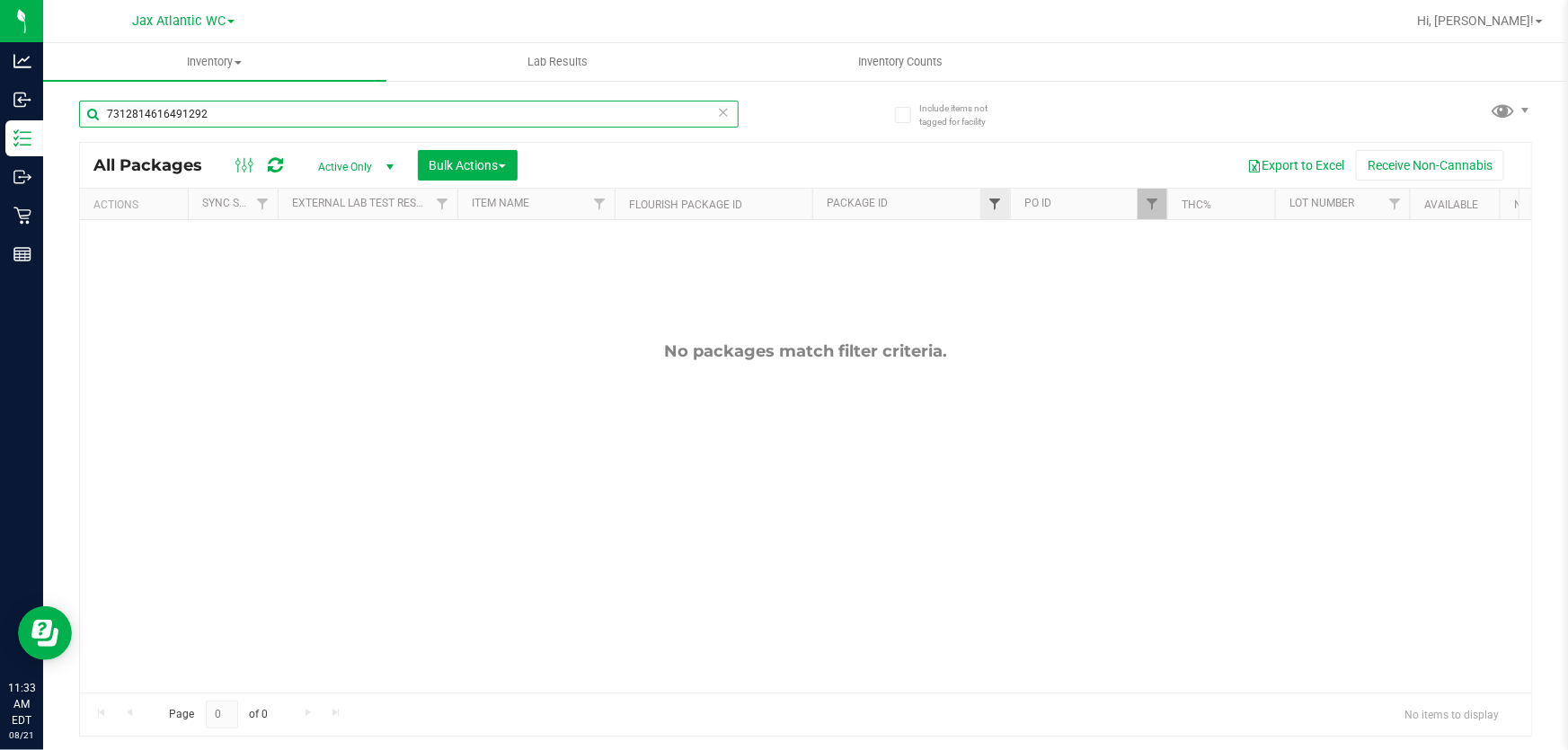
type input "7312814616491292"
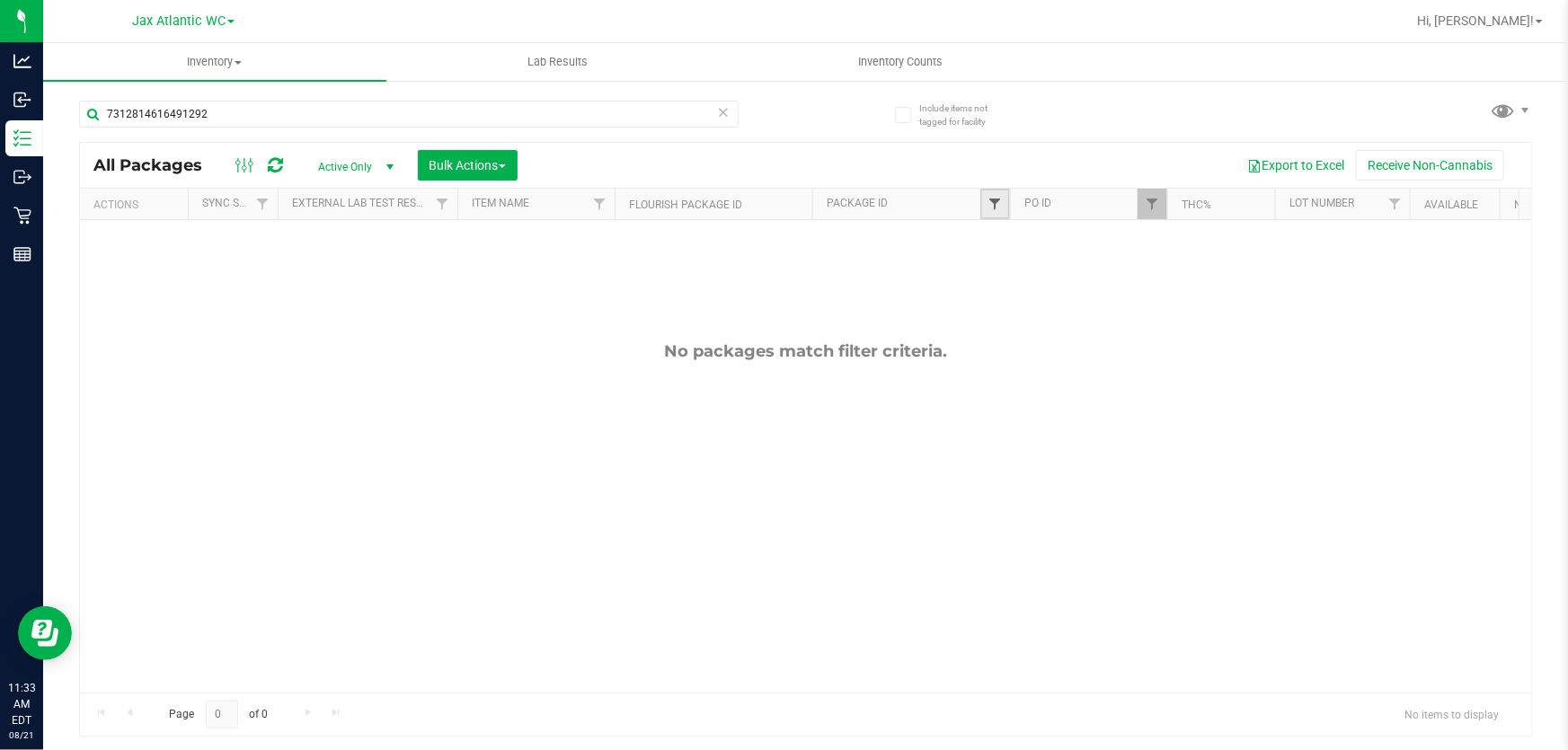
click at [990, 196] on span "Filter" at bounding box center [994, 203] width 14 height 14
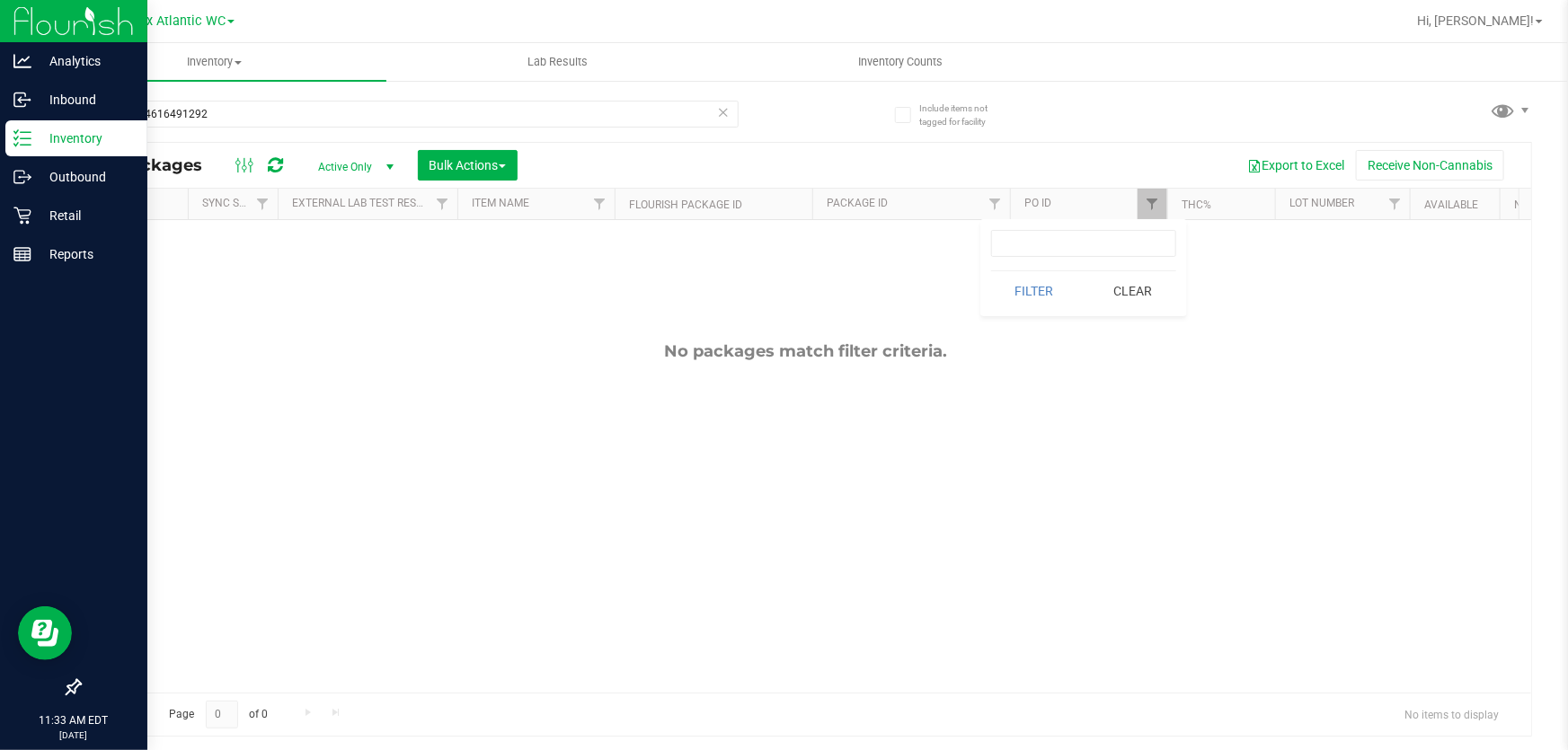
click at [2, 137] on link "Inventory" at bounding box center [73, 140] width 147 height 39
click at [15, 136] on icon at bounding box center [22, 138] width 18 height 18
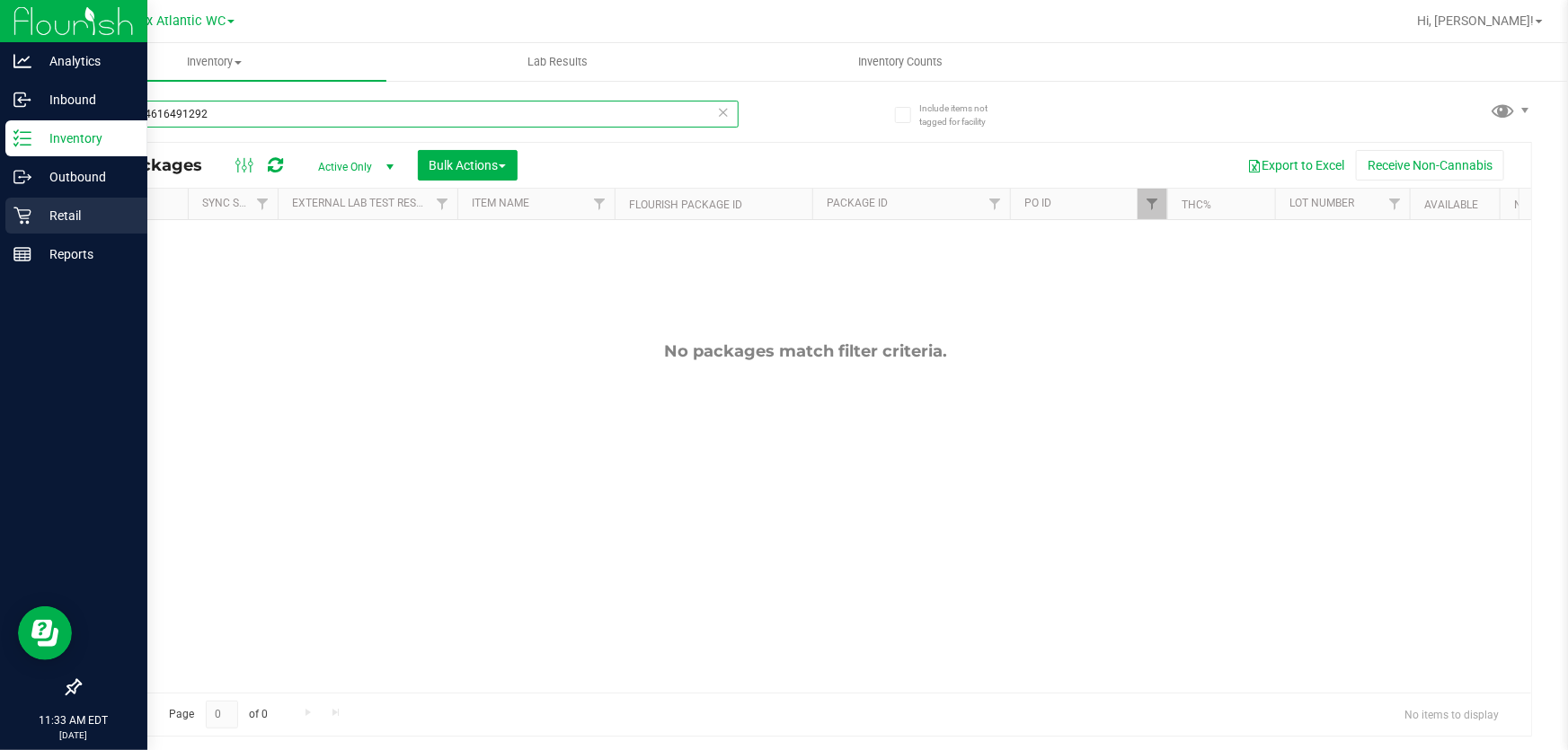
drag, startPoint x: 203, startPoint y: 119, endPoint x: 127, endPoint y: 207, distance: 116.3
click at [0, 178] on div "Analytics Inbound Inventory Outbound Retail Reports 11:33 AM EDT [DATE] 08/21 J…" at bounding box center [784, 375] width 1568 height 750
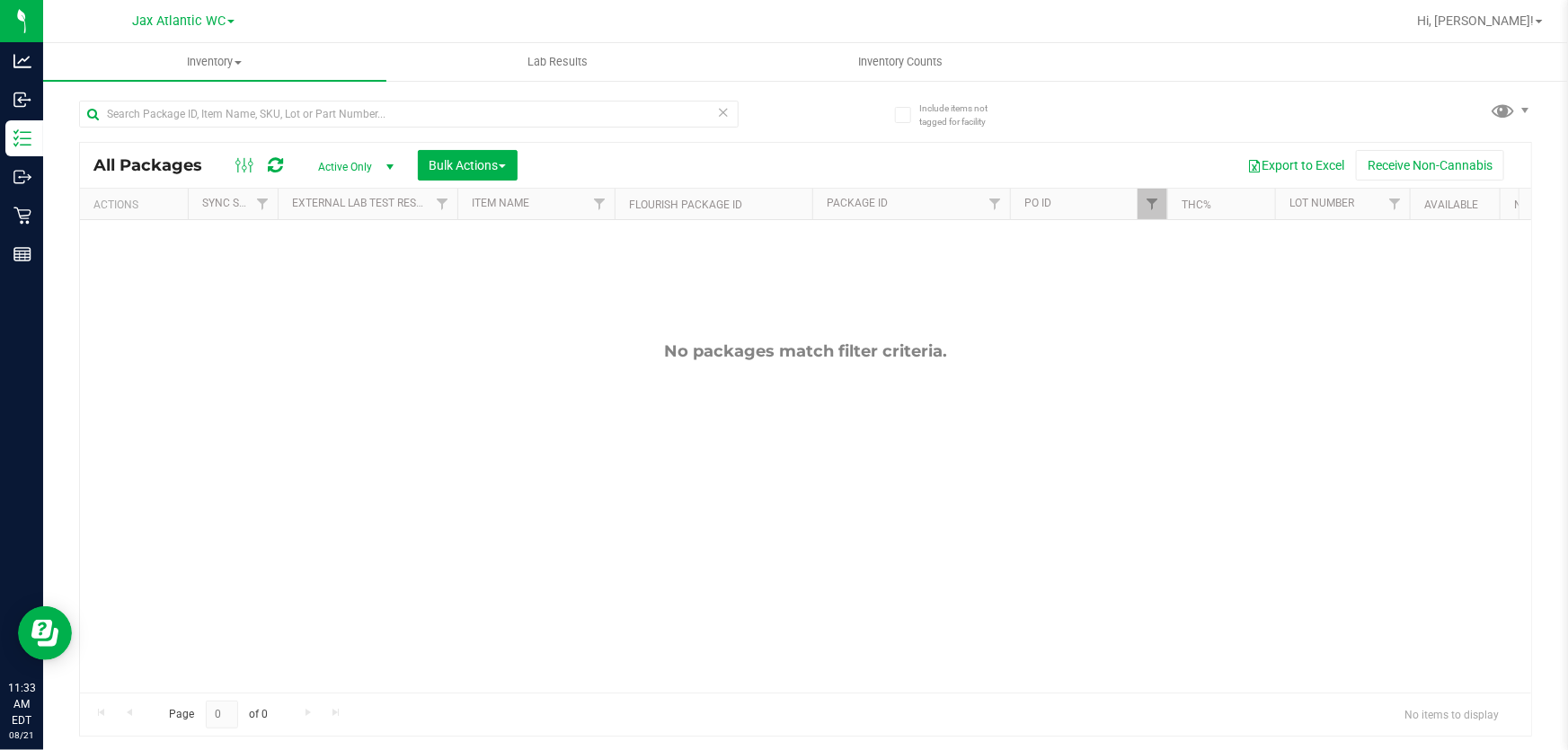
click at [747, 465] on div "No packages match filter criteria." at bounding box center [805, 517] width 1451 height 594
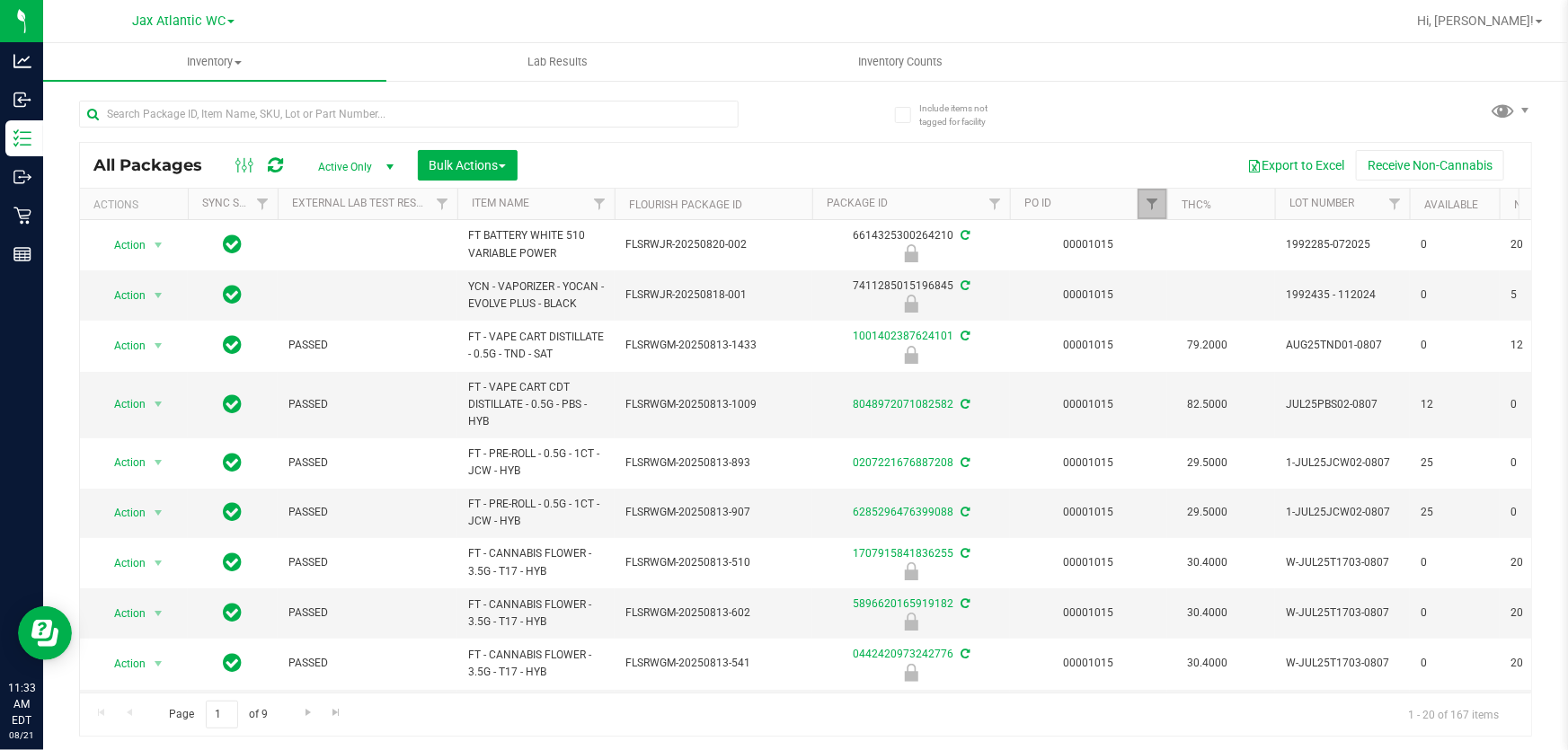
click at [1160, 197] on link "Filter" at bounding box center [1152, 204] width 30 height 31
drag, startPoint x: 1317, startPoint y: 288, endPoint x: 1229, endPoint y: 278, distance: 88.6
click at [1317, 288] on button "Clear" at bounding box center [1291, 291] width 87 height 39
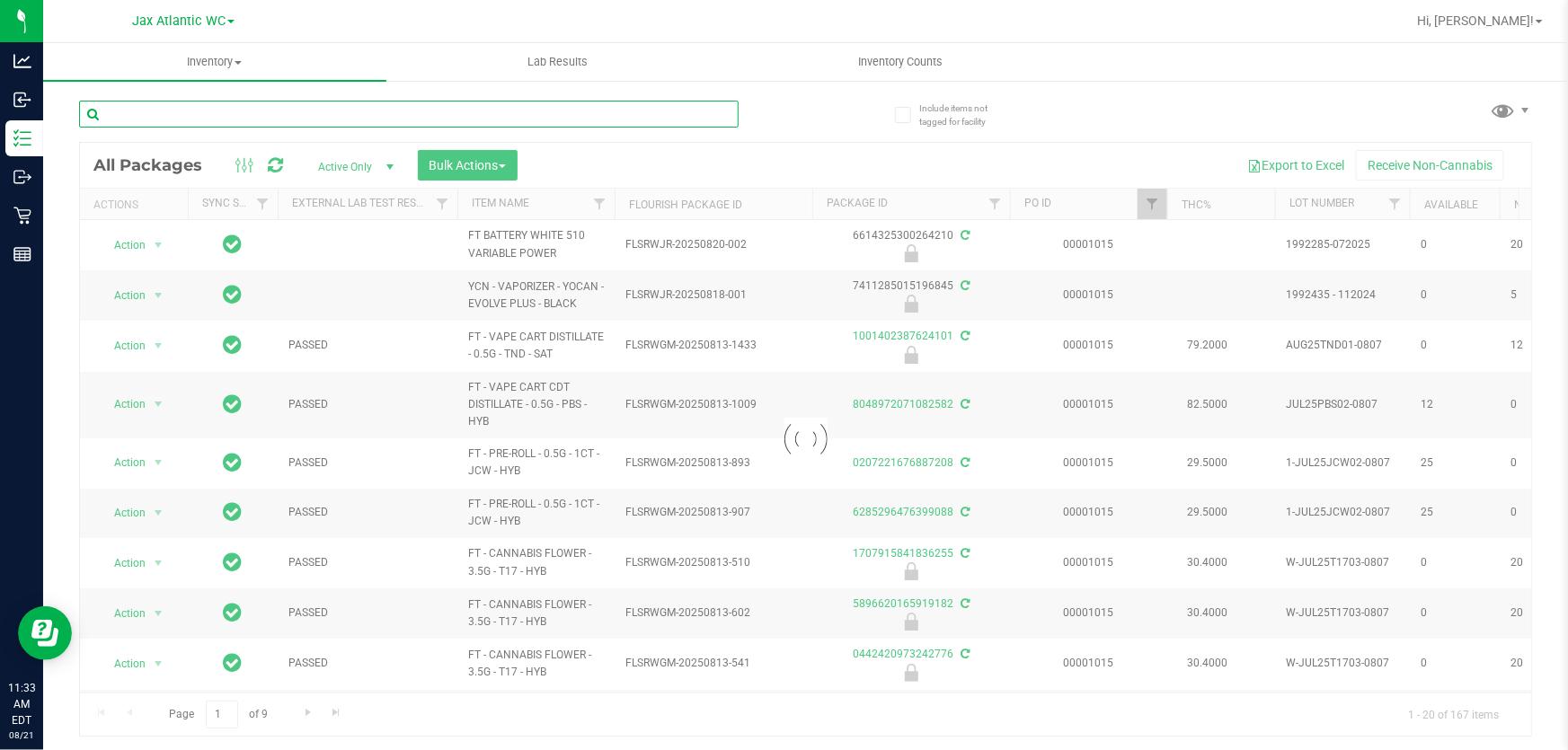
click at [283, 112] on div "Inventory All packages All inventory Waste log Create inventory Lab Results Inv…" at bounding box center [805, 397] width 1525 height 707
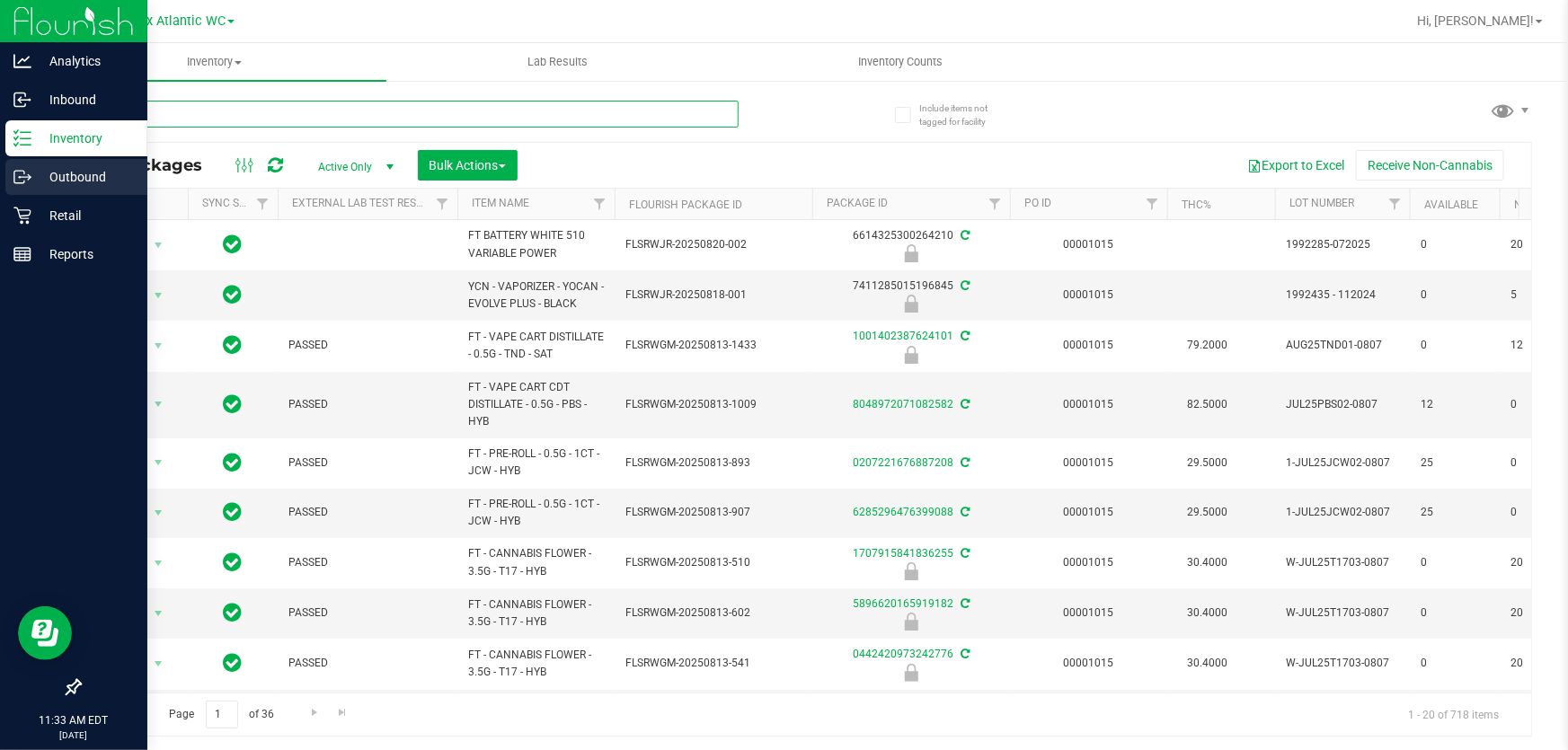
drag, startPoint x: 195, startPoint y: 115, endPoint x: 0, endPoint y: 170, distance: 202.6
click at [0, 171] on div "Analytics Inbound Inventory Outbound Retail Reports 11:33 AM EDT [DATE] 08/21 J…" at bounding box center [784, 375] width 1568 height 750
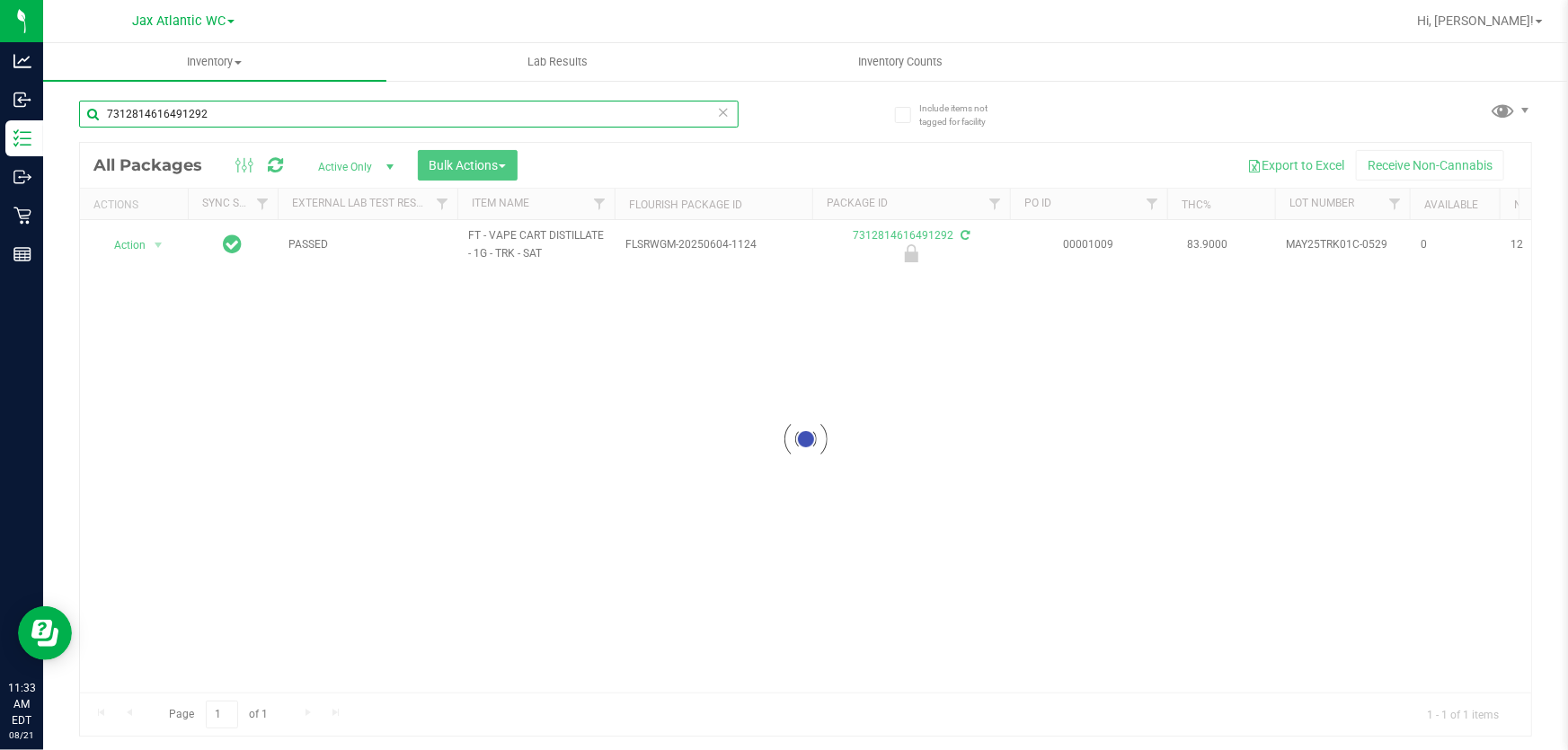
type input "7312814616491292"
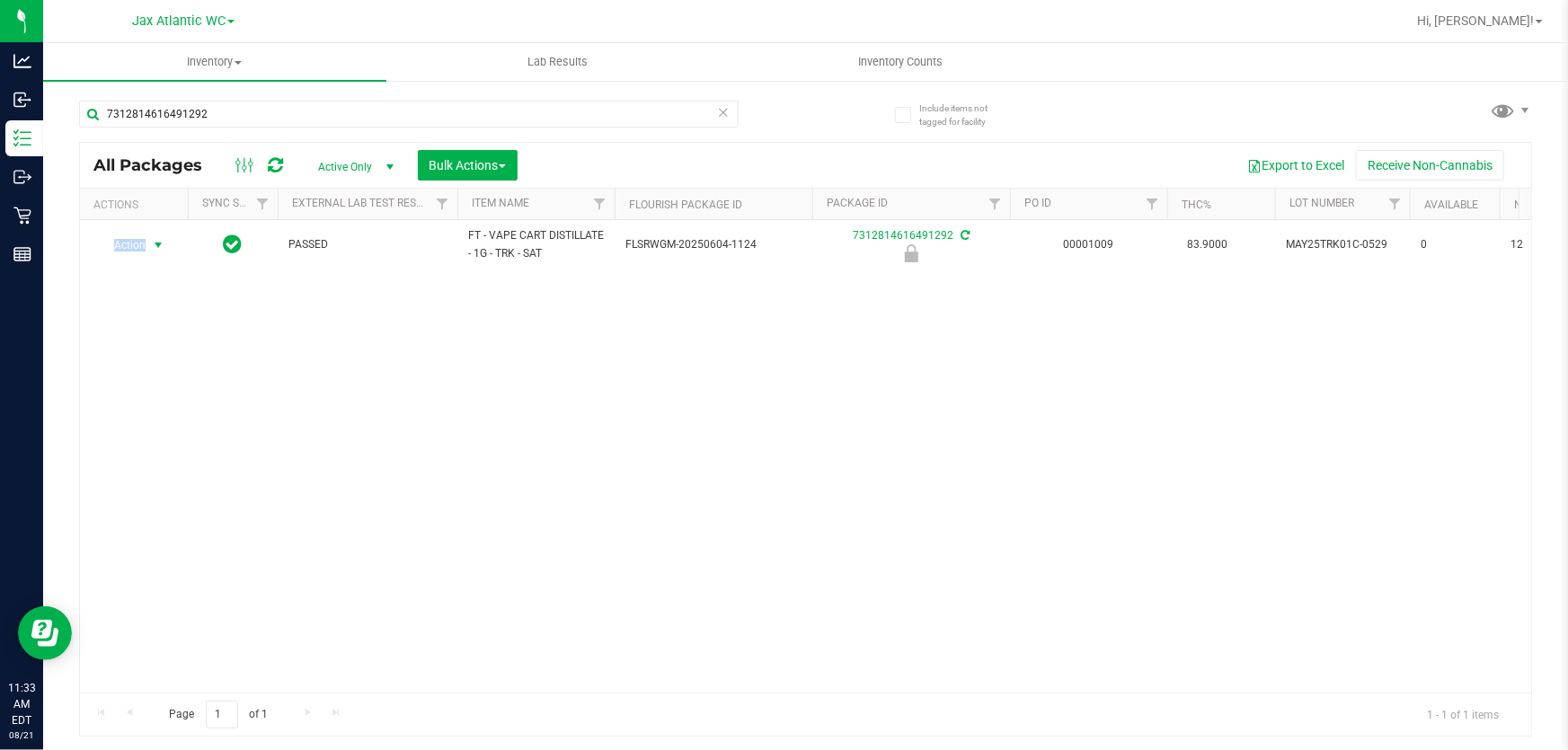
click at [130, 243] on span "Action" at bounding box center [122, 246] width 48 height 25
click at [170, 385] on li "Print package label" at bounding box center [156, 392] width 114 height 49
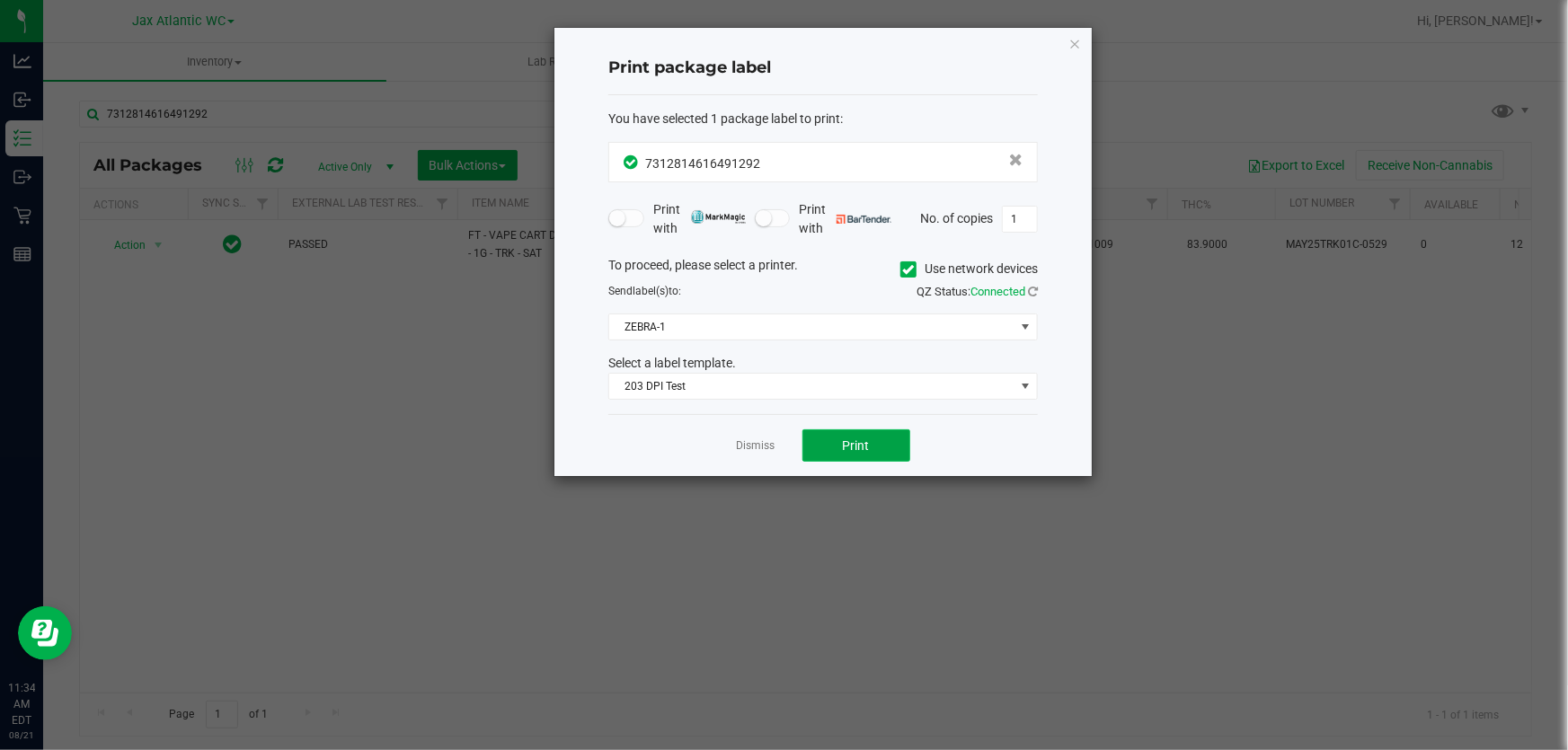
click at [859, 451] on span "Print" at bounding box center [856, 445] width 27 height 14
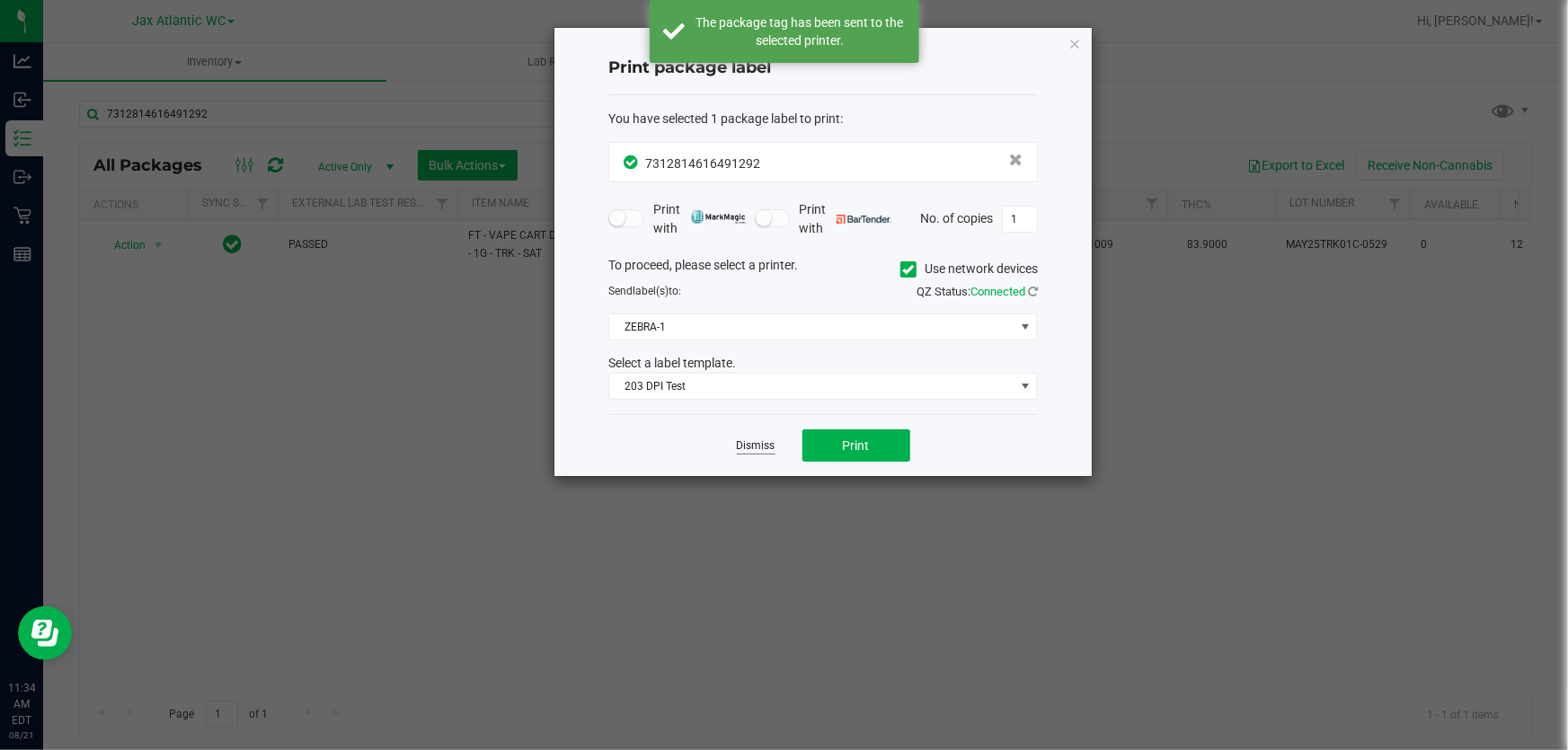
click at [747, 447] on link "Dismiss" at bounding box center [756, 446] width 39 height 15
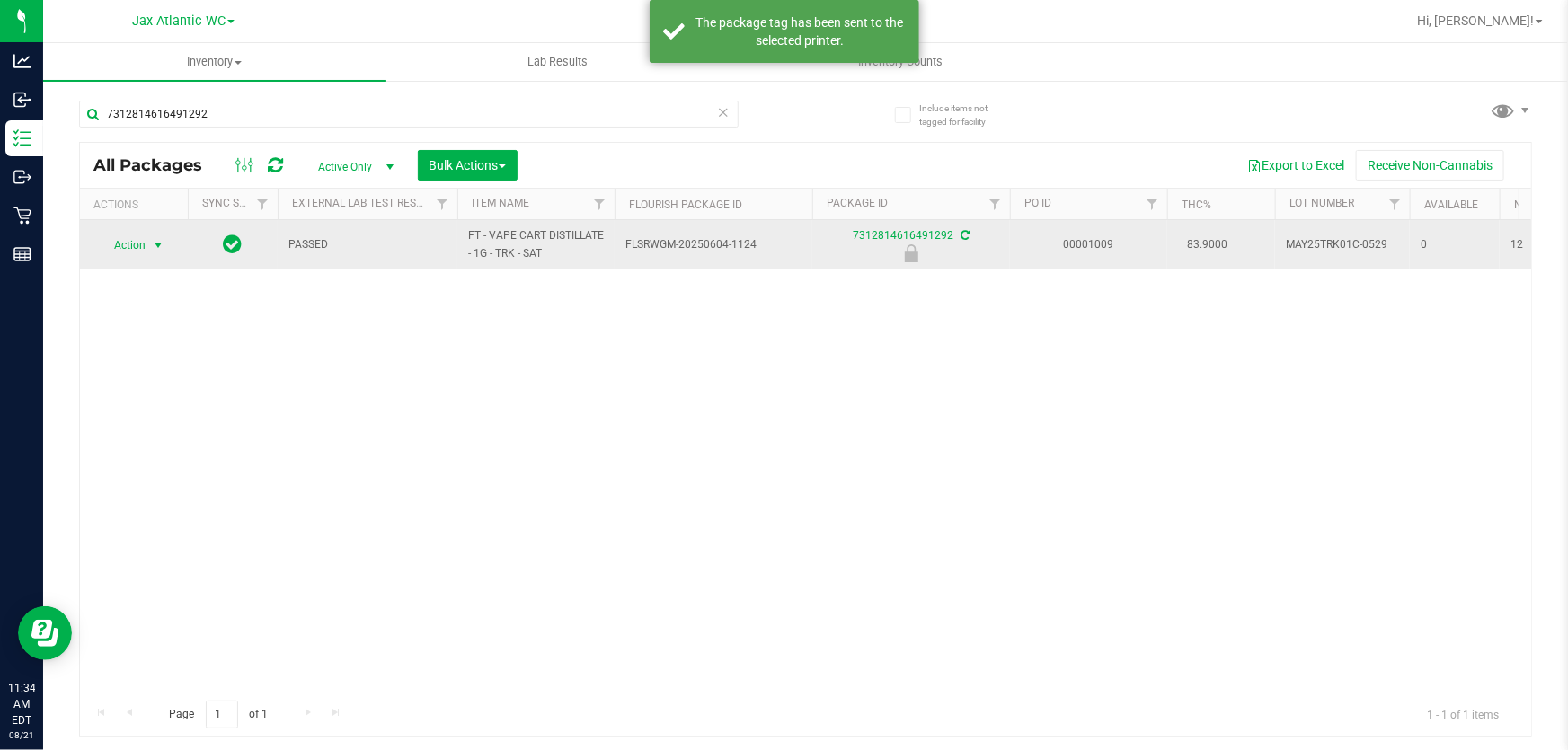
click at [118, 243] on span "Action" at bounding box center [122, 246] width 48 height 25
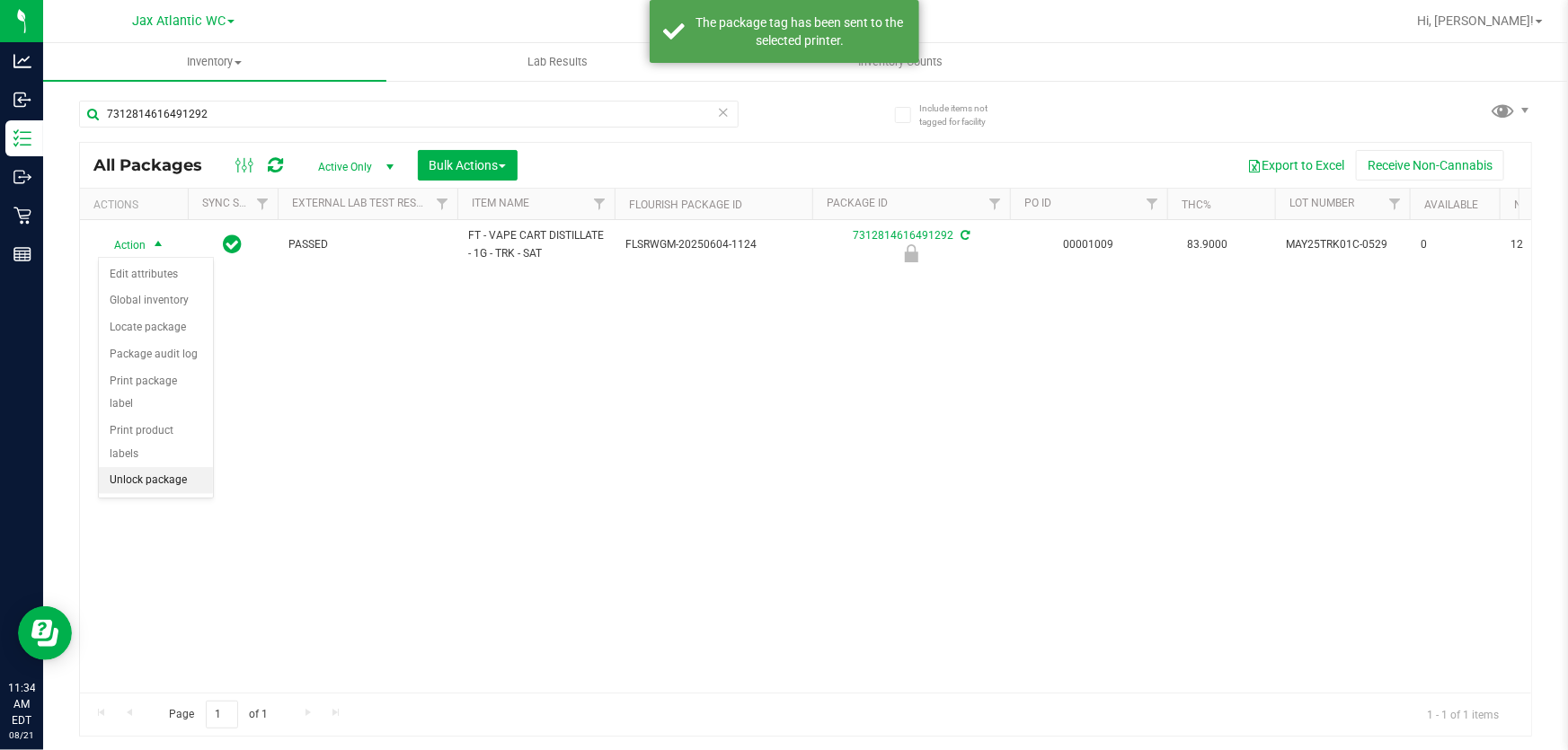
click at [181, 467] on li "Unlock package" at bounding box center [156, 480] width 114 height 27
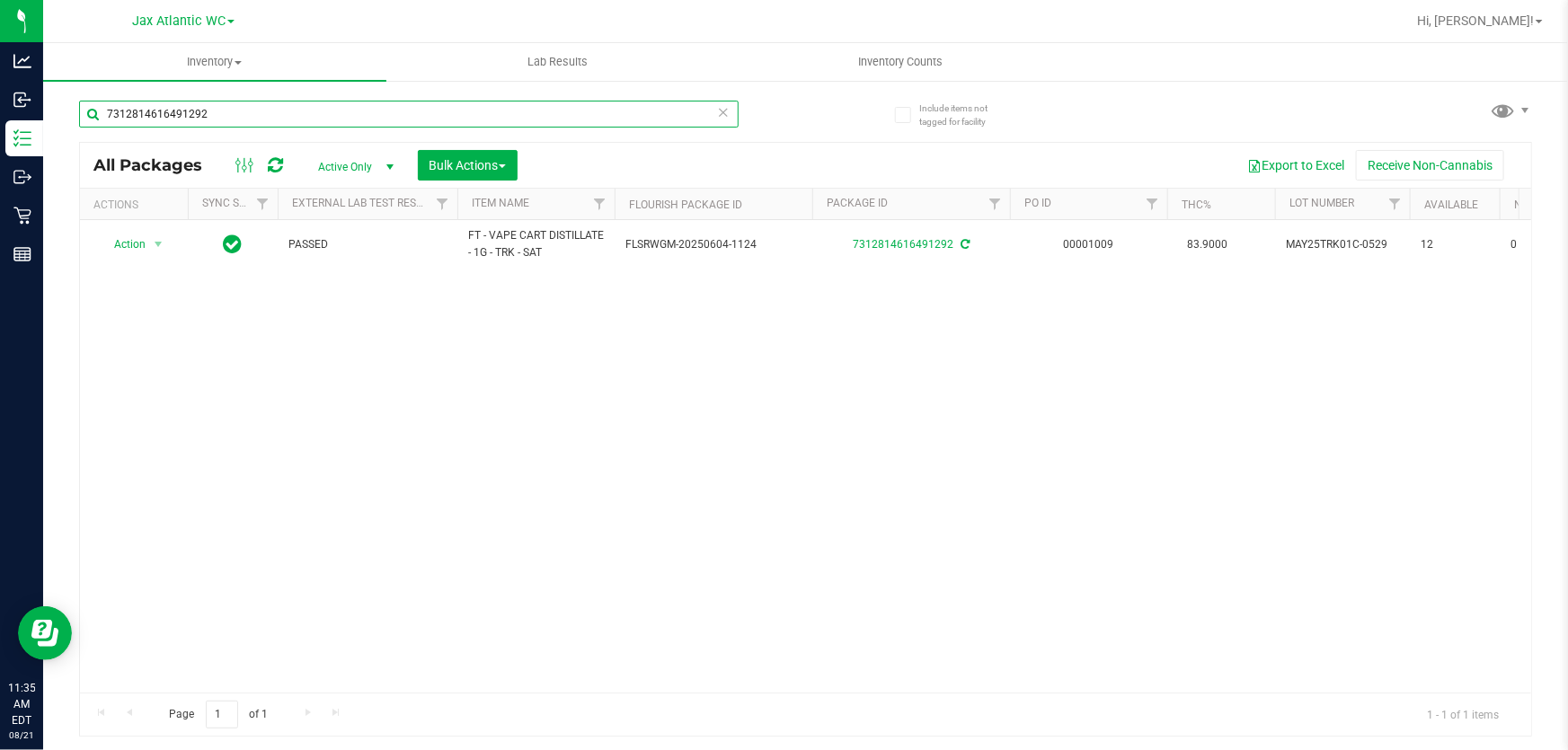
click at [248, 107] on input "7312814616491292" at bounding box center [408, 114] width 660 height 27
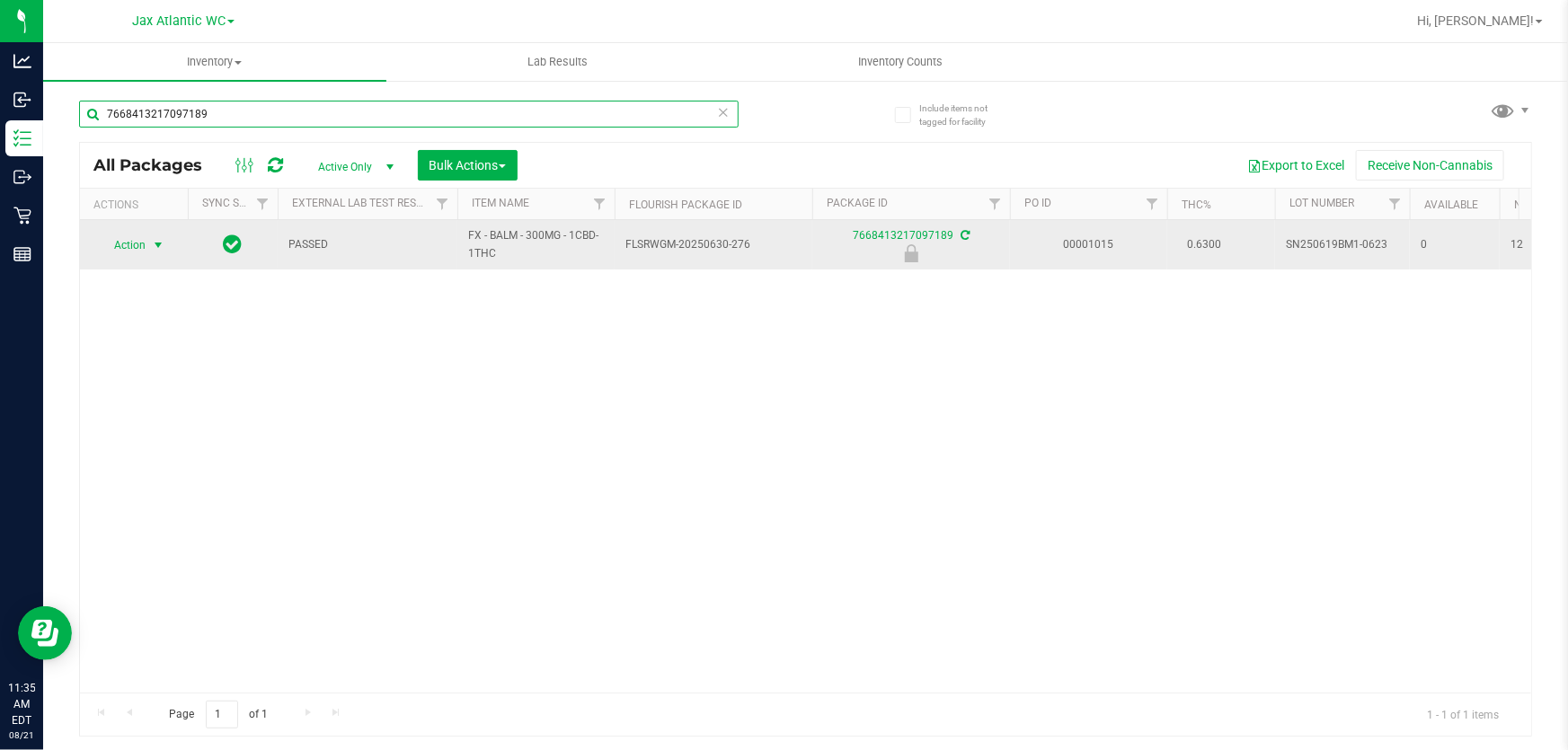
type input "7668413217097189"
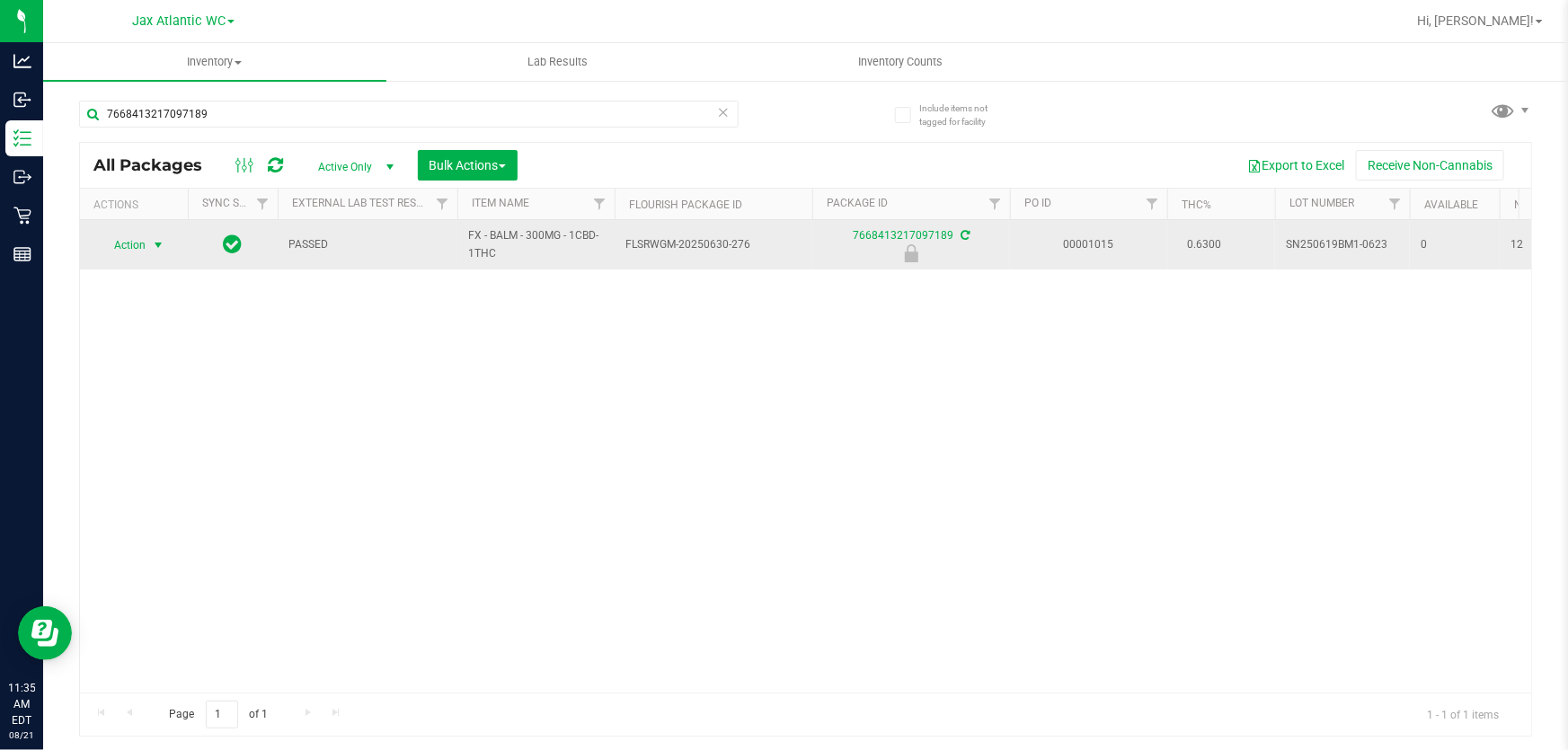
click at [134, 247] on span "Action" at bounding box center [122, 246] width 48 height 25
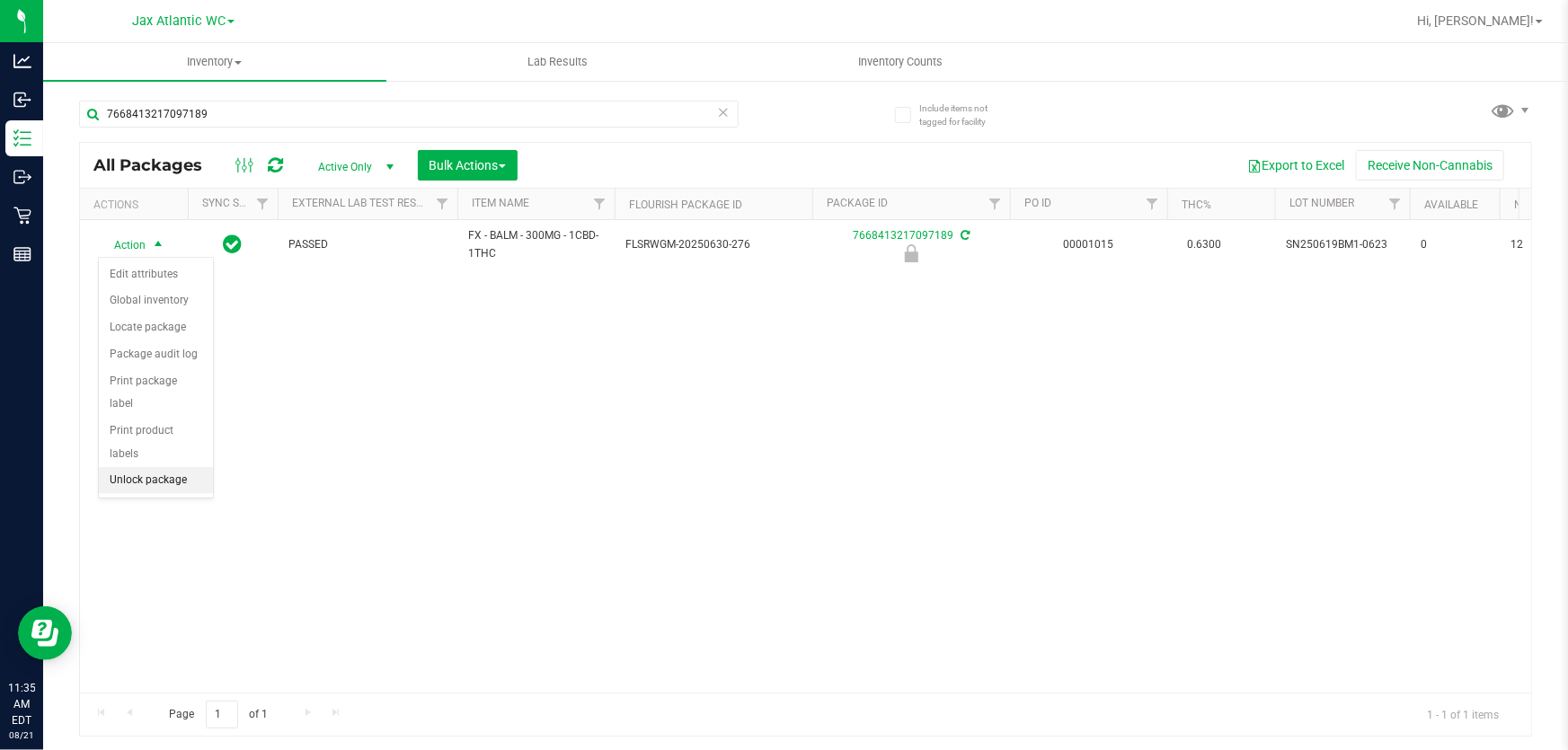
click at [164, 467] on li "Unlock package" at bounding box center [156, 480] width 114 height 27
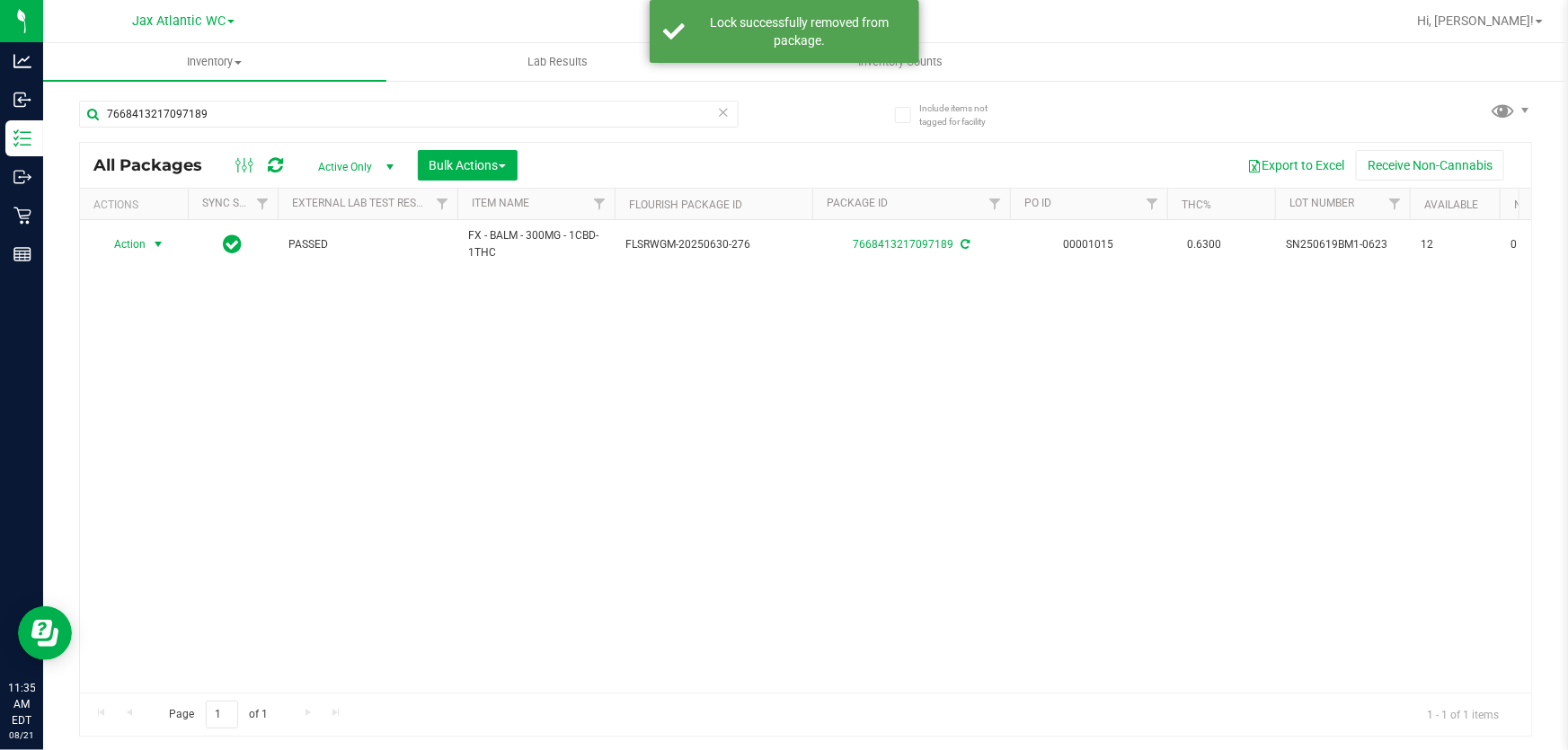
click at [130, 244] on span "Action" at bounding box center [122, 245] width 48 height 25
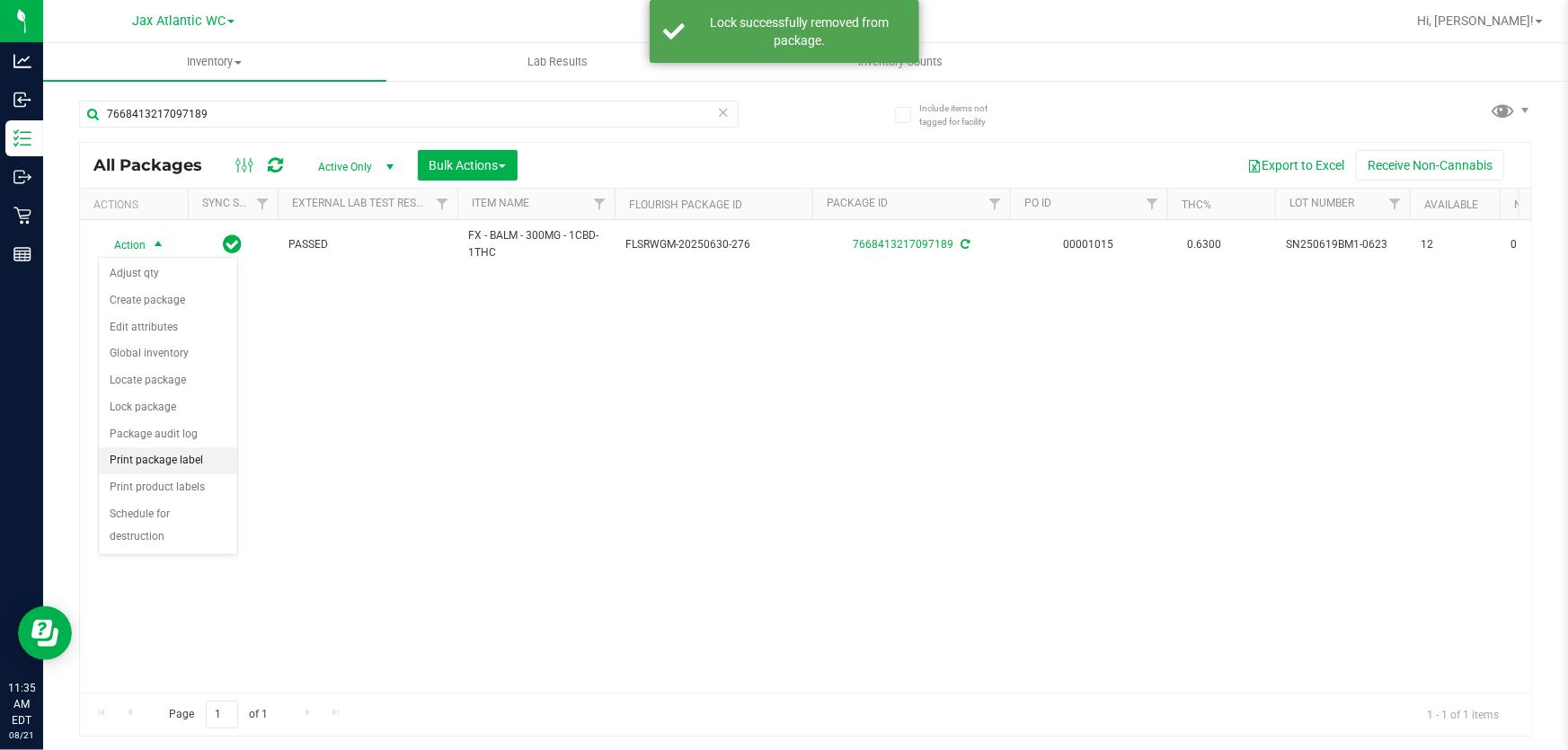
click at [183, 464] on li "Print package label" at bounding box center [169, 461] width 139 height 27
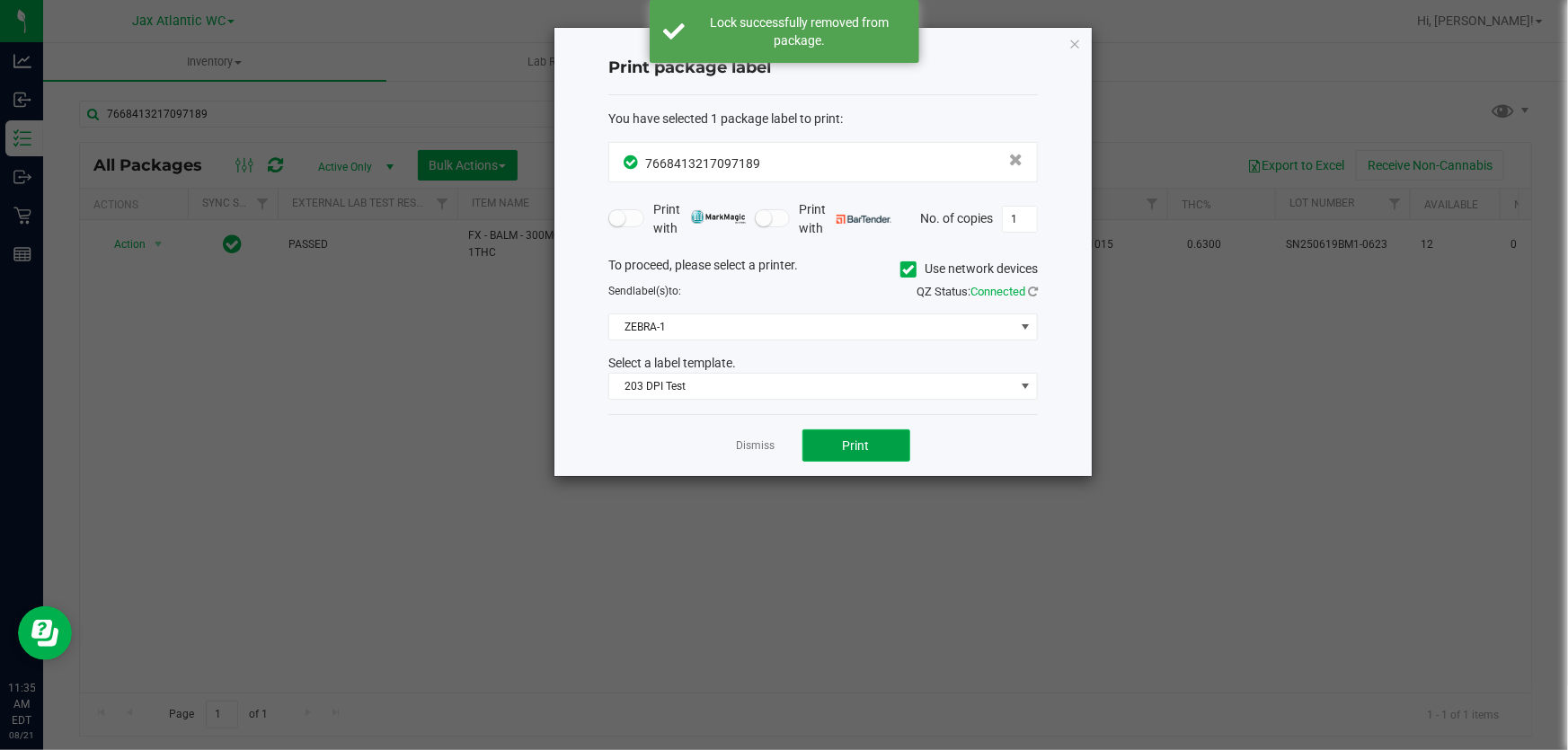
click at [901, 435] on button "Print" at bounding box center [856, 446] width 108 height 33
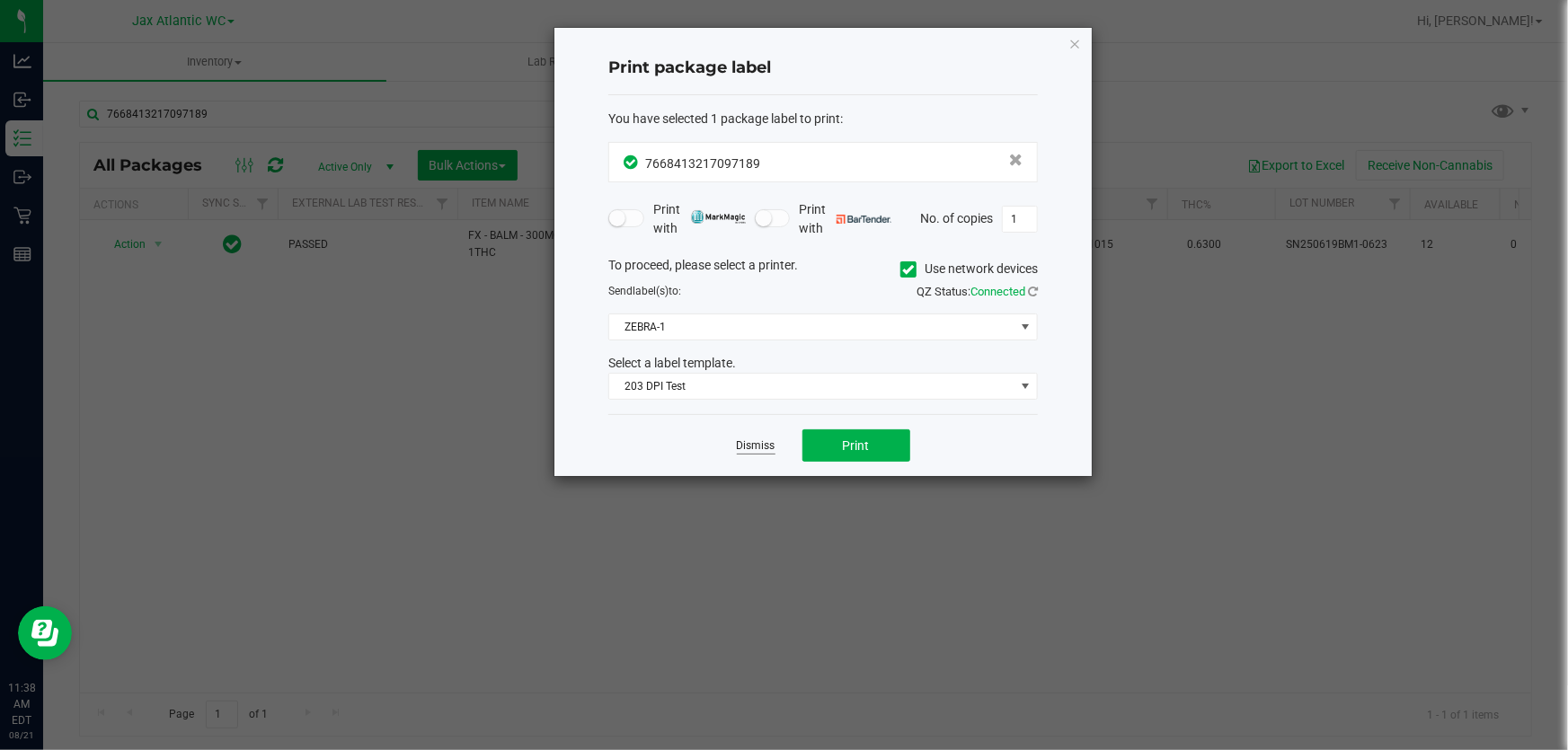
click at [770, 446] on link "Dismiss" at bounding box center [756, 446] width 39 height 15
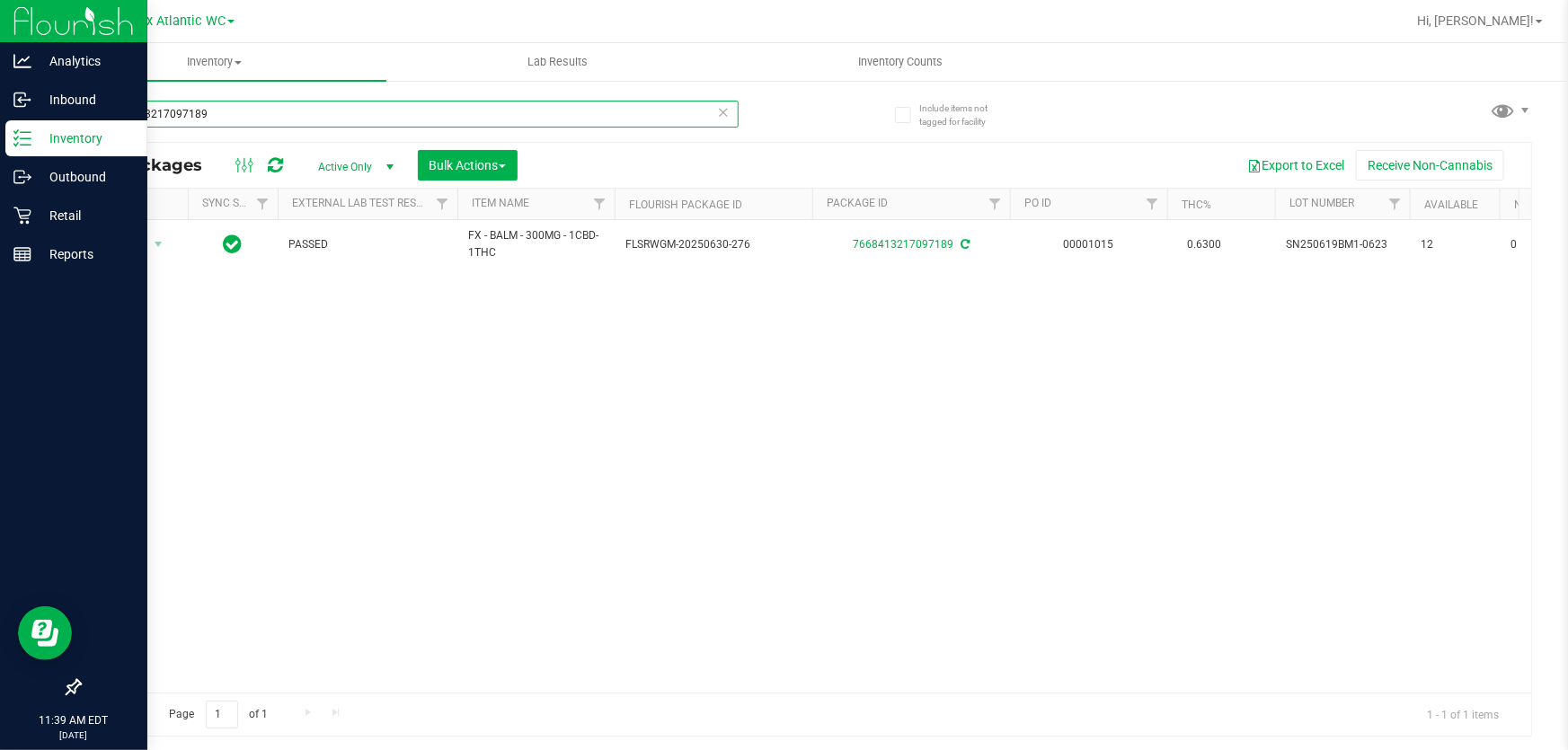
drag, startPoint x: 114, startPoint y: 135, endPoint x: 0, endPoint y: 143, distance: 114.3
click at [0, 143] on div "Analytics Inbound Inventory Outbound Retail Reports 11:39 AM EDT 08/21/2025 08/…" at bounding box center [784, 375] width 1568 height 750
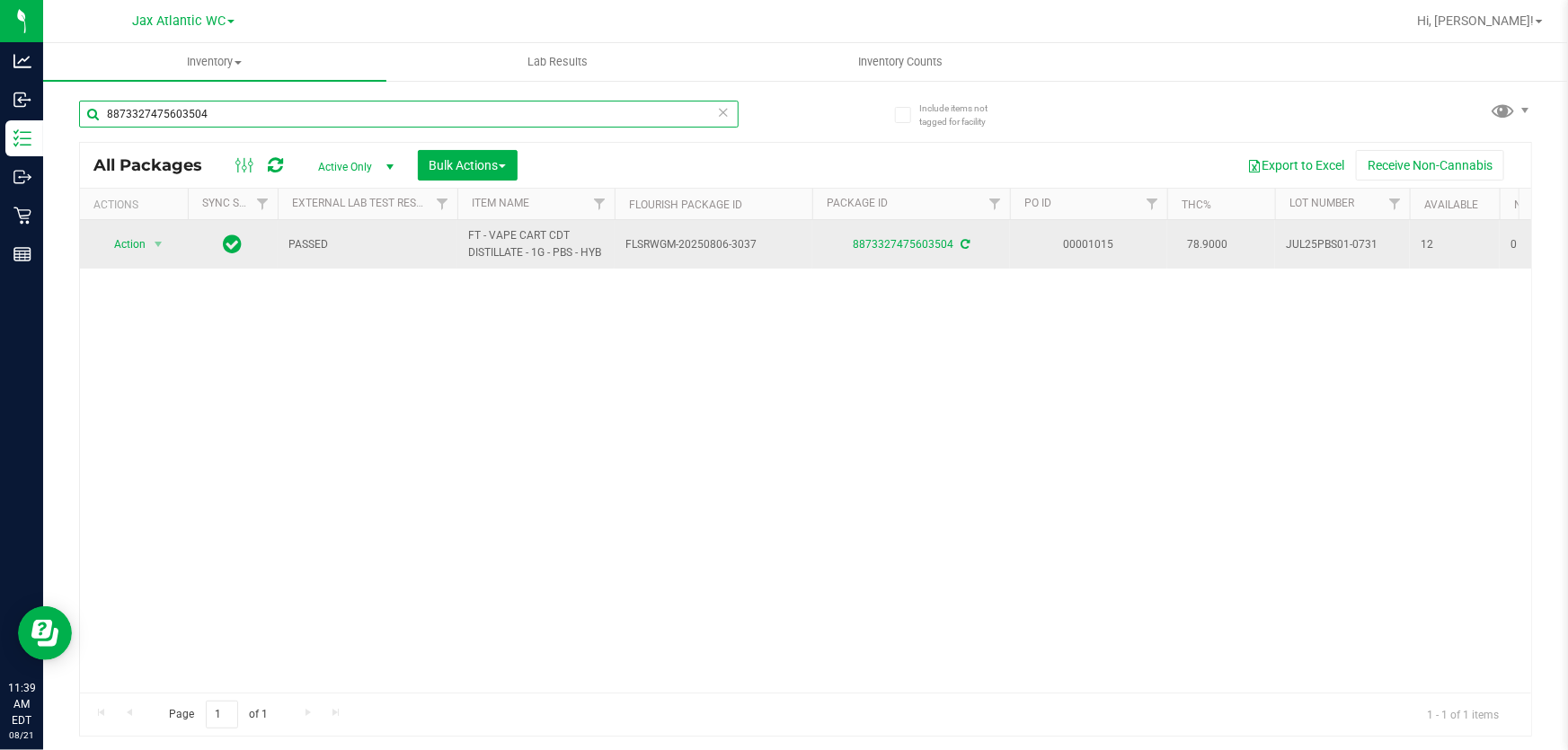
type input "8873327475603504"
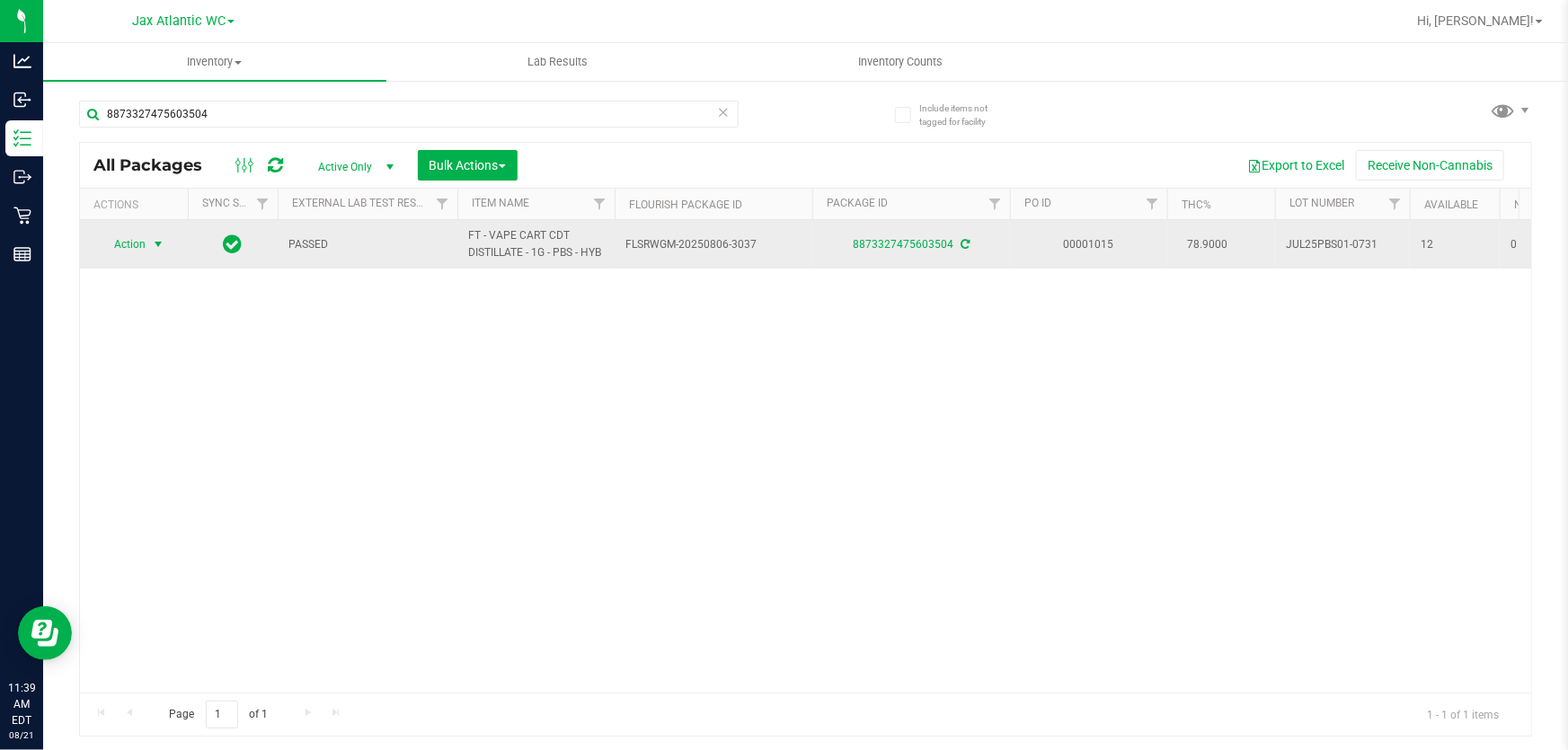
click at [144, 242] on span "Action" at bounding box center [122, 245] width 48 height 25
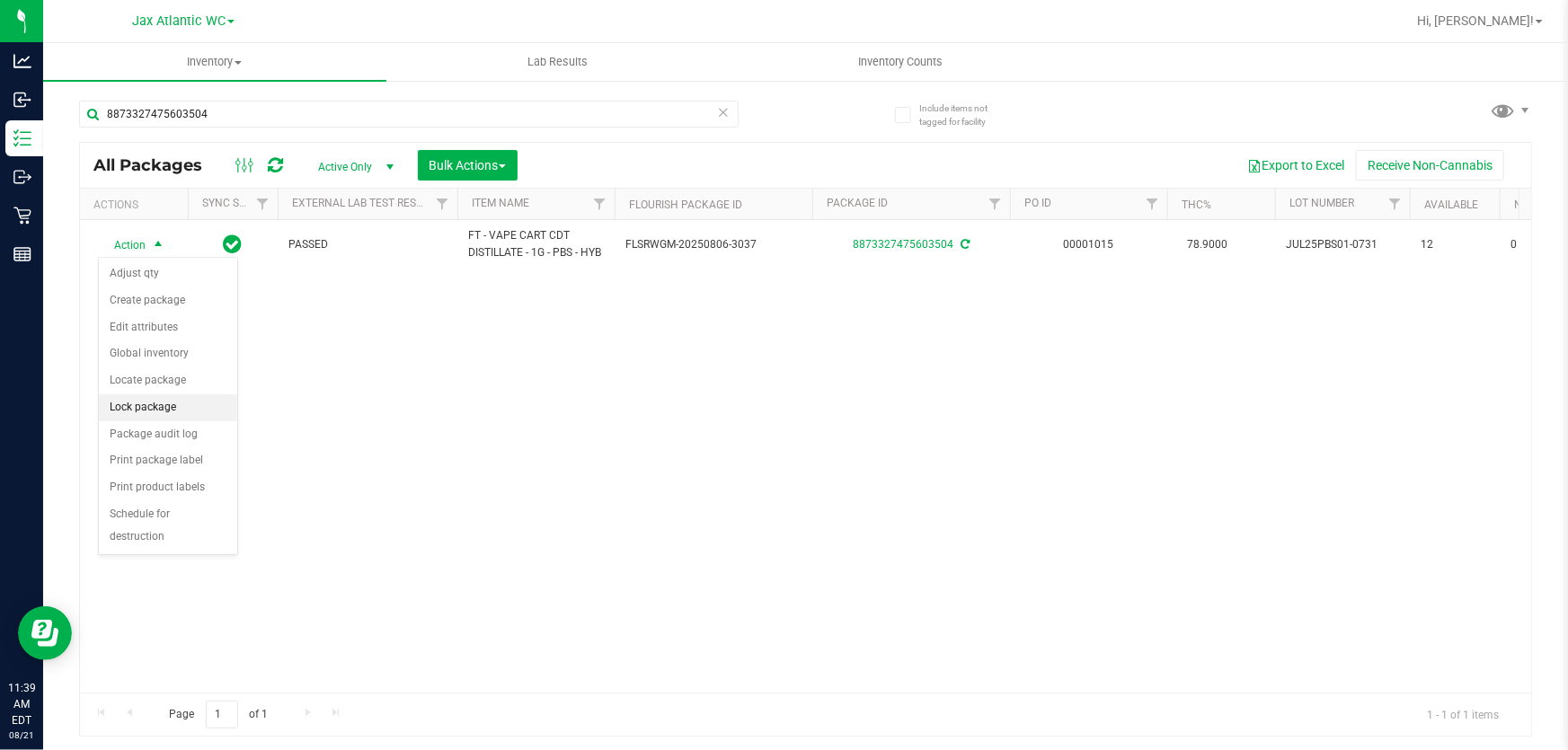
click at [165, 404] on li "Lock package" at bounding box center [169, 408] width 139 height 27
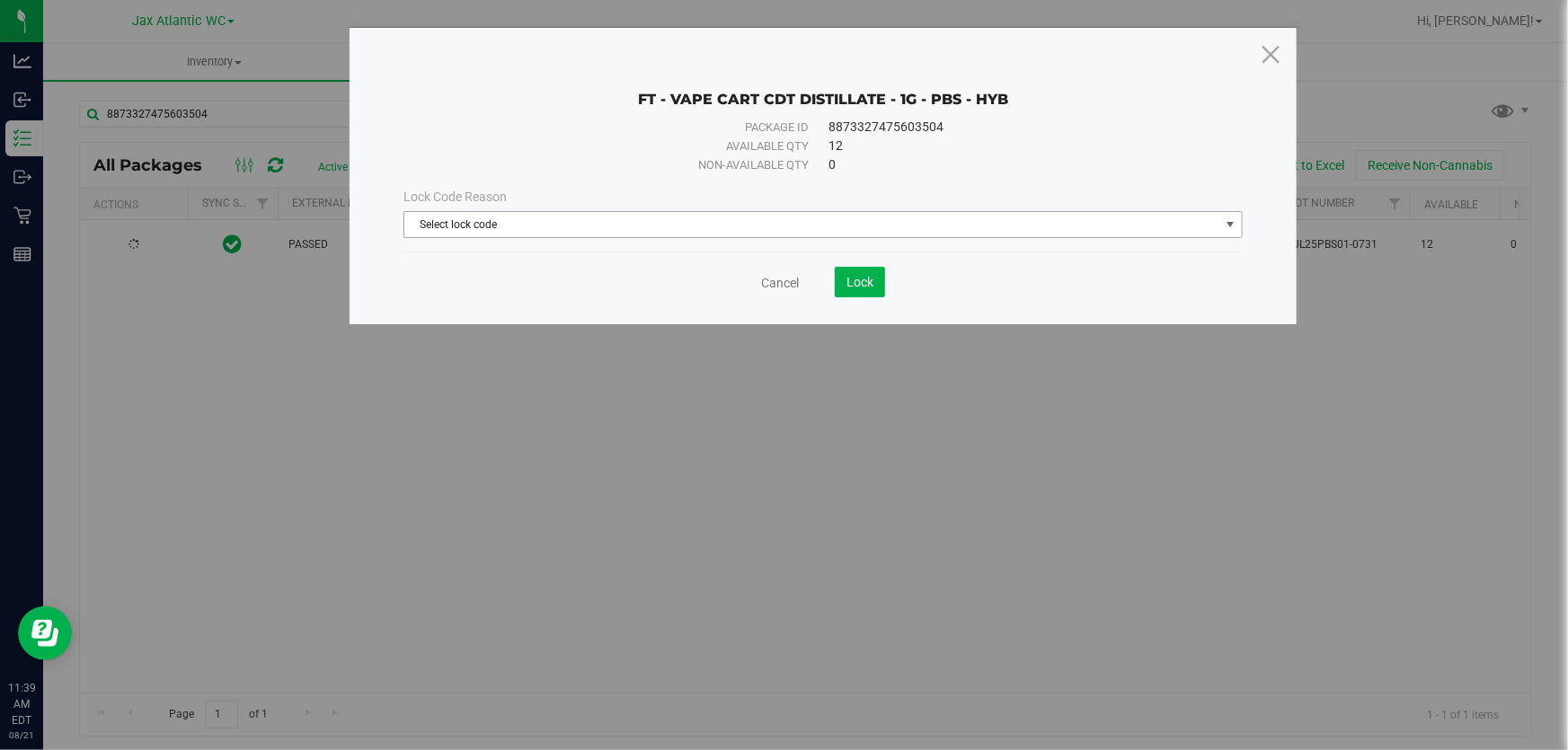
click at [644, 215] on span "Select lock code" at bounding box center [812, 224] width 815 height 25
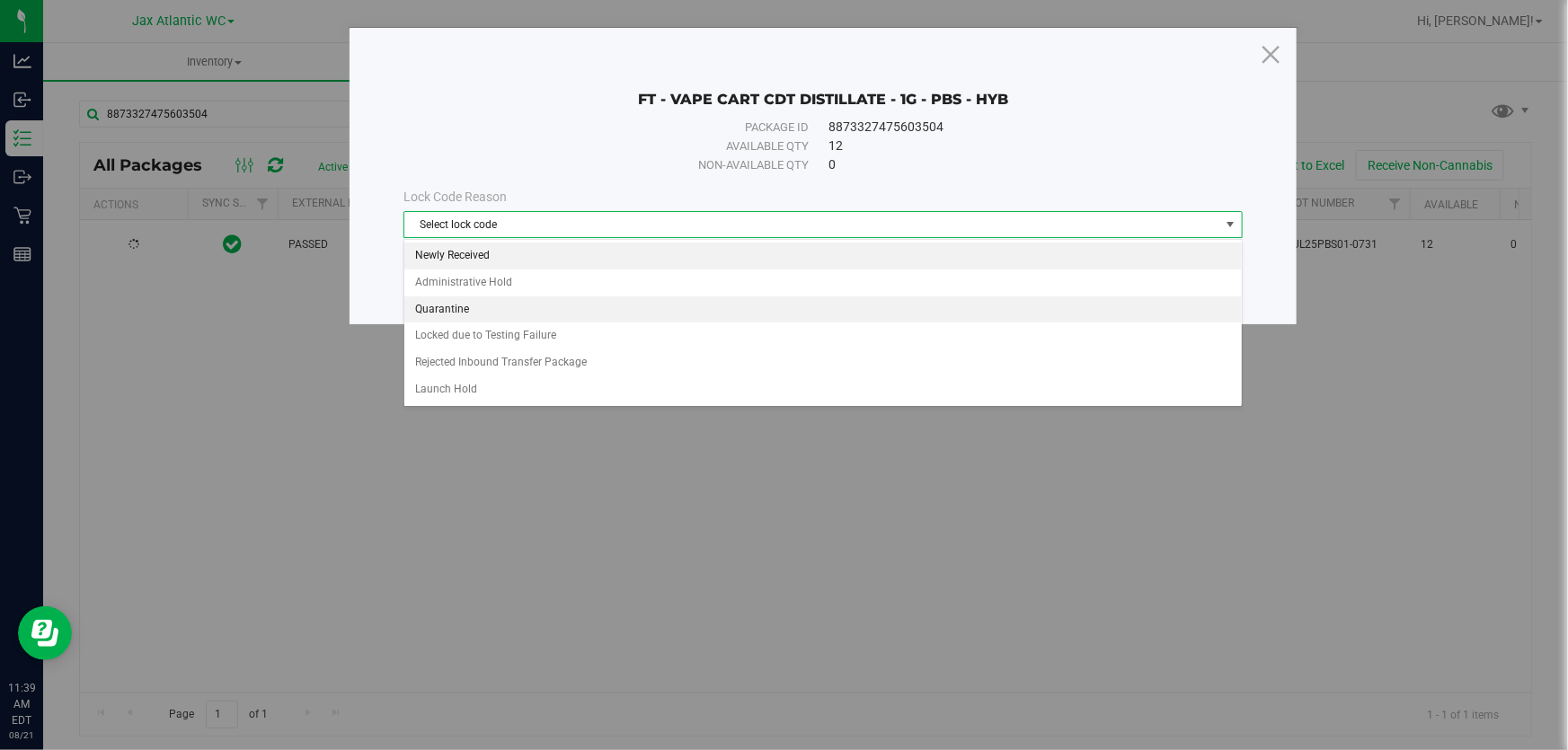
click at [527, 259] on li "Newly Received" at bounding box center [823, 256] width 837 height 27
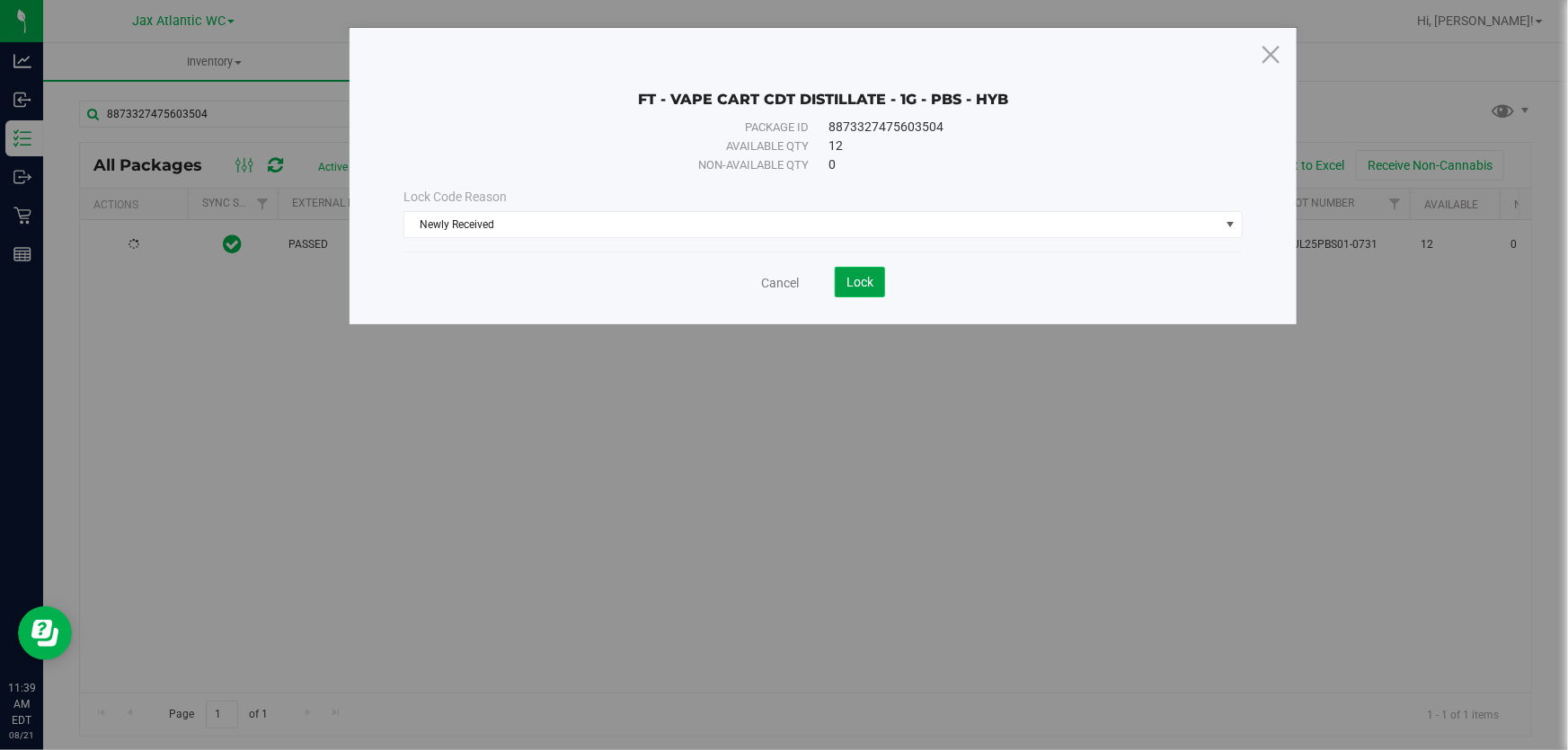
click at [848, 281] on span "Lock" at bounding box center [860, 281] width 27 height 14
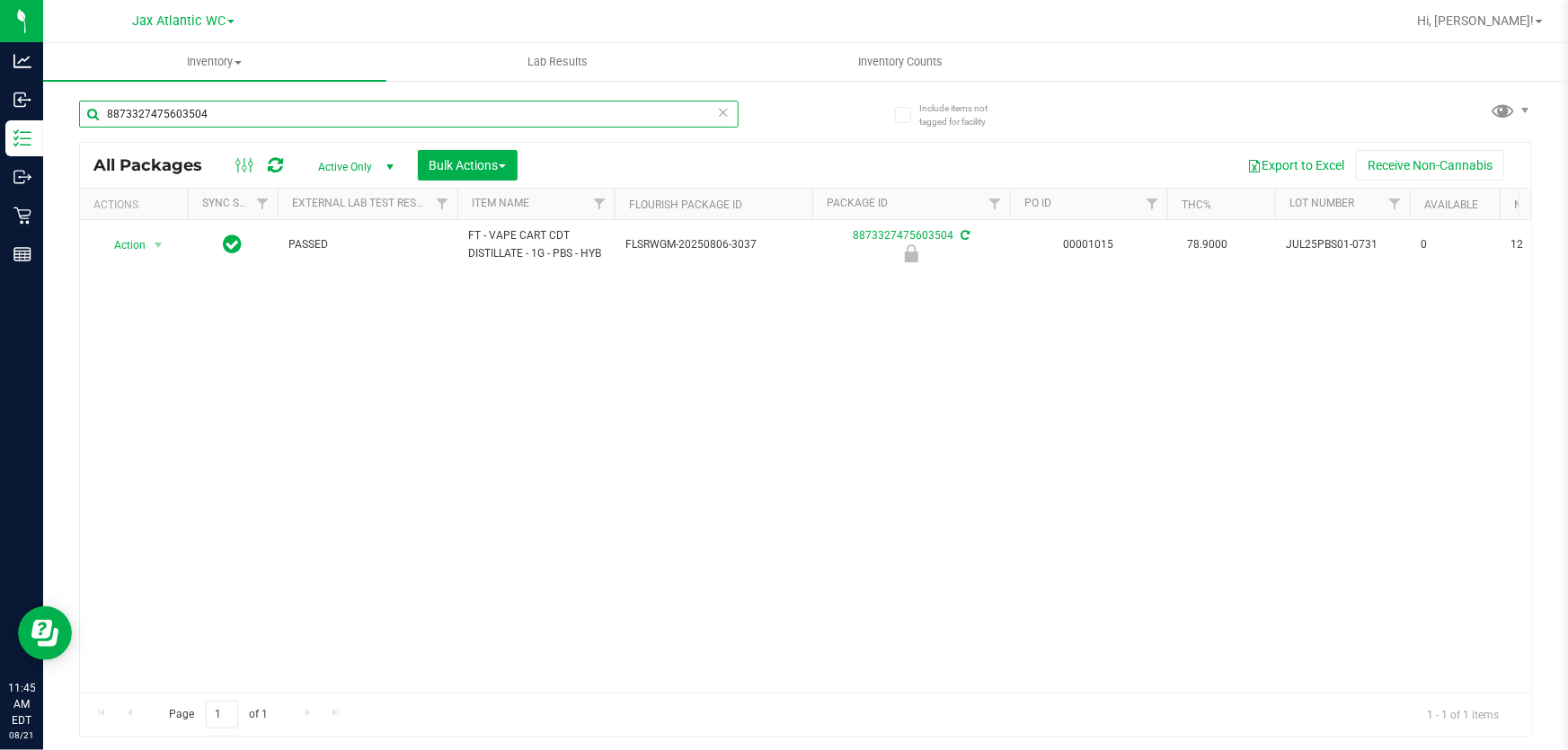
click at [251, 114] on input "8873327475603504" at bounding box center [408, 114] width 660 height 27
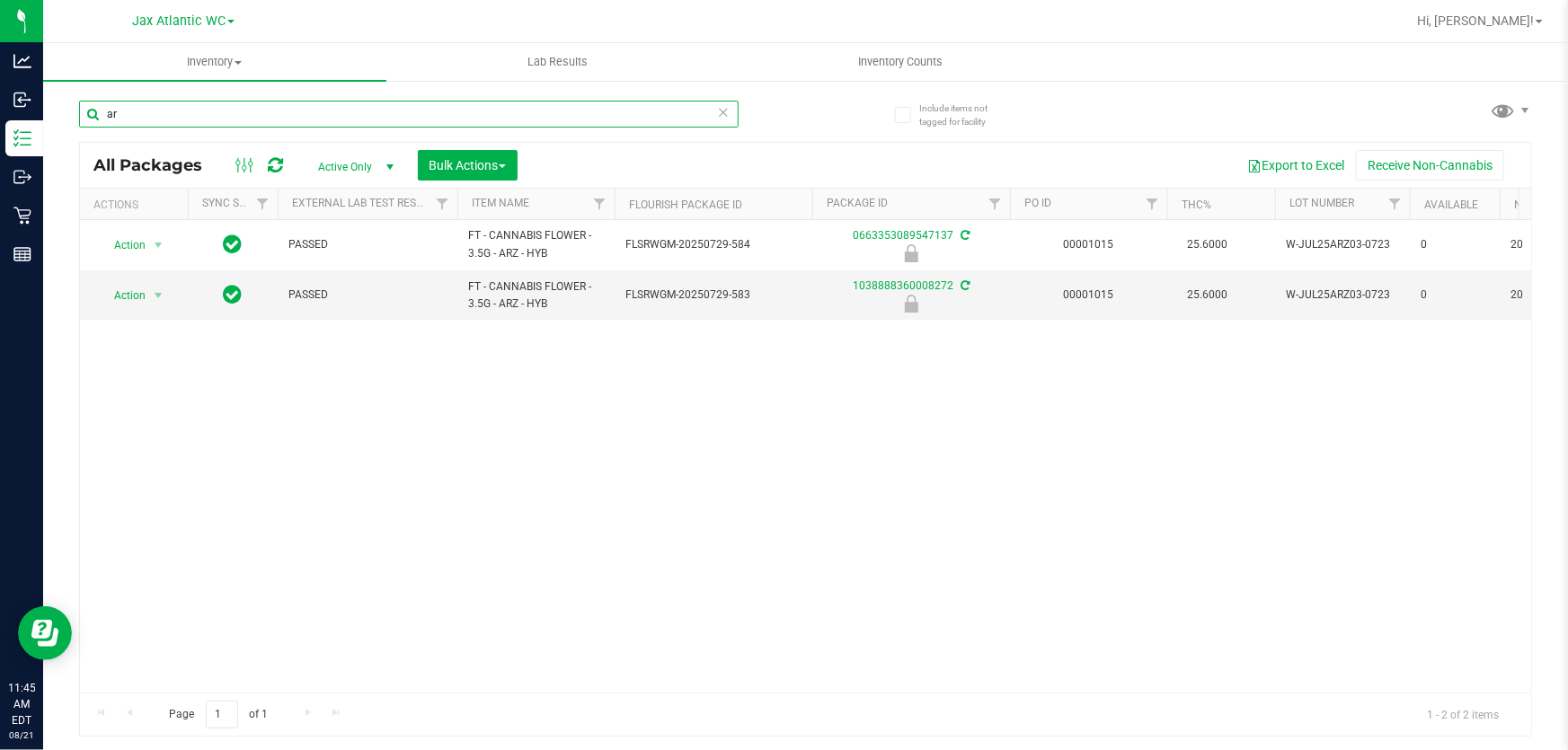
type input "a"
type input "s"
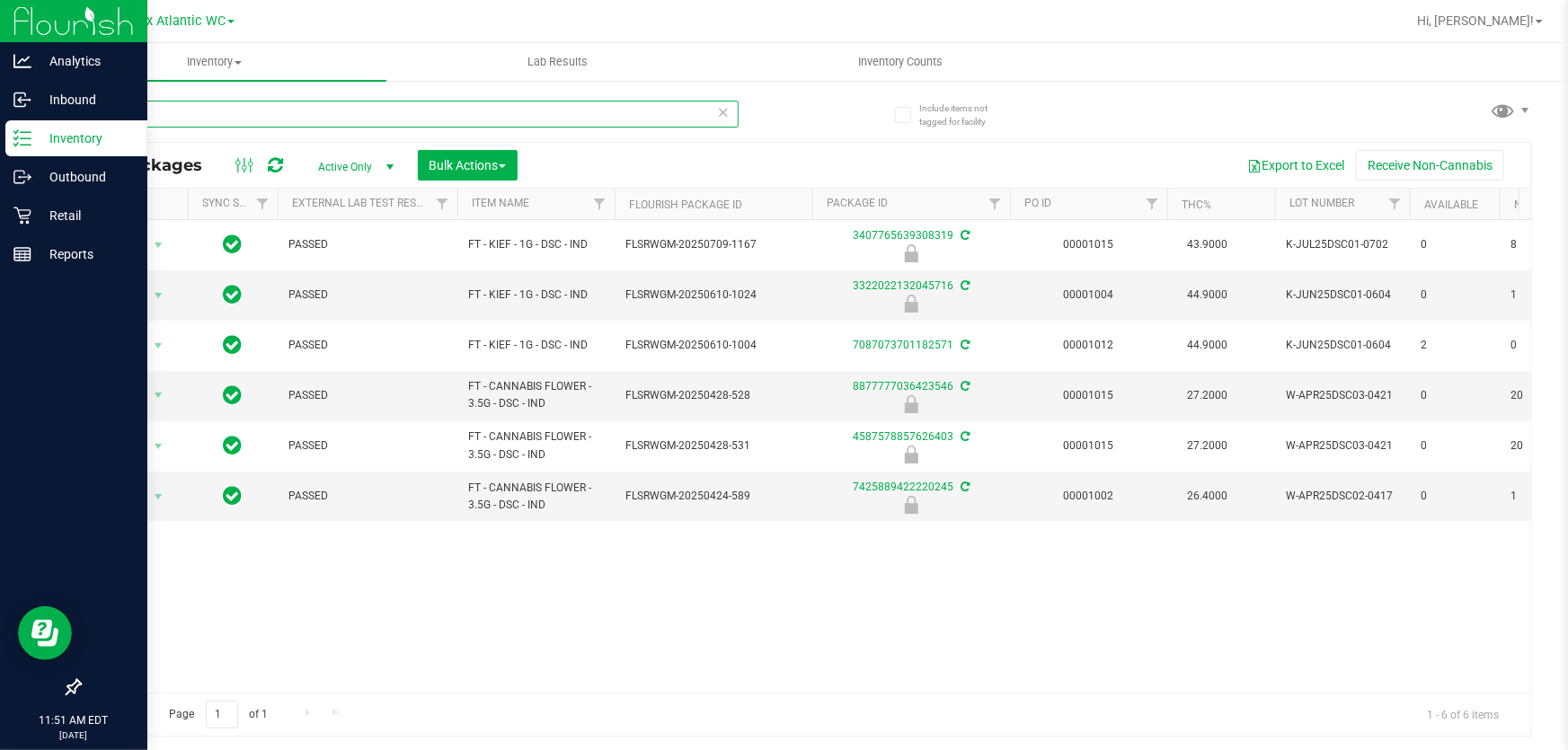
drag, startPoint x: 149, startPoint y: 109, endPoint x: 11, endPoint y: 134, distance: 140.2
click at [13, 134] on div "Analytics Inbound Inventory Outbound Retail Reports 11:51 AM EDT 08/21/2025 08/…" at bounding box center [784, 375] width 1568 height 750
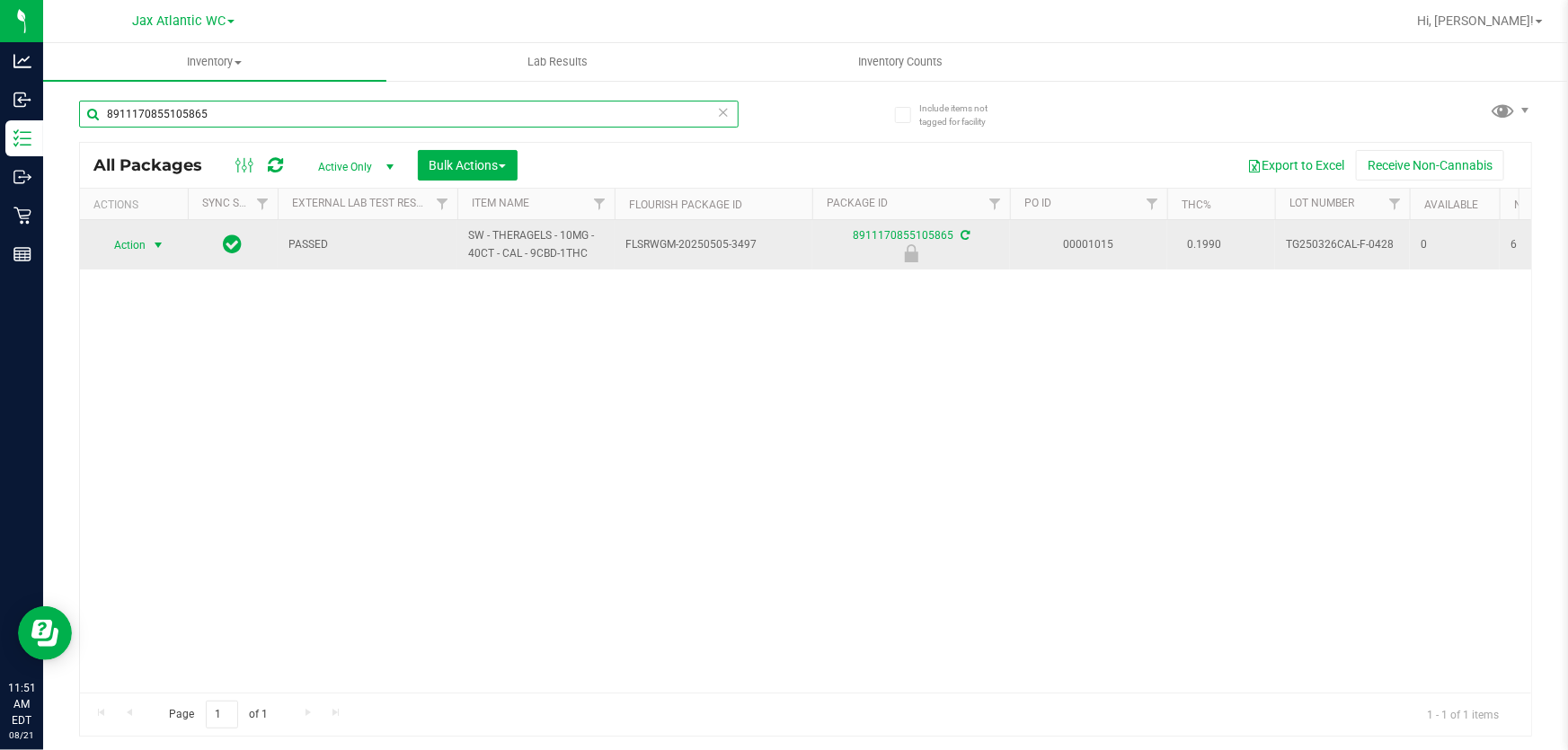
type input "8911170855105865"
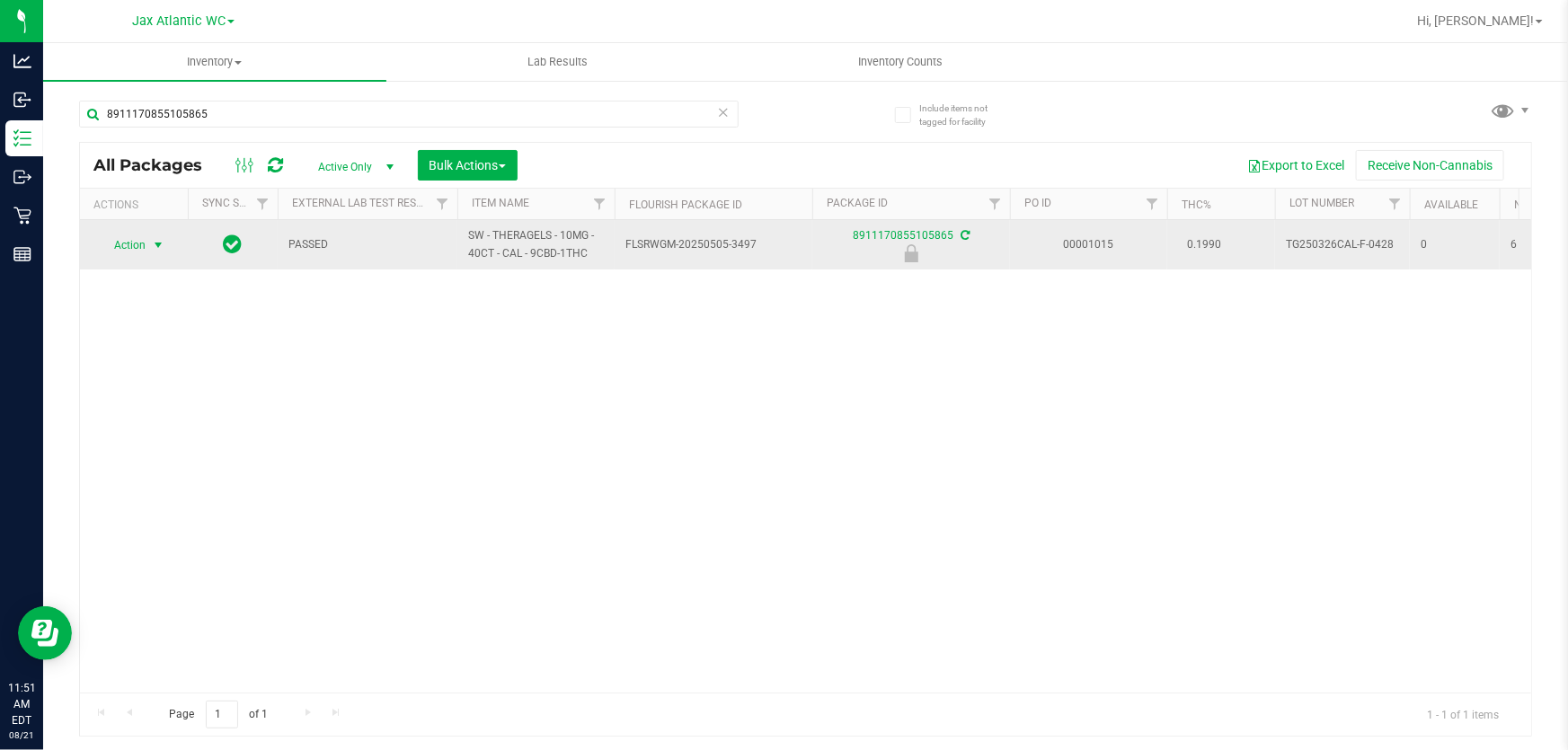
click at [123, 238] on span "Action" at bounding box center [122, 246] width 48 height 25
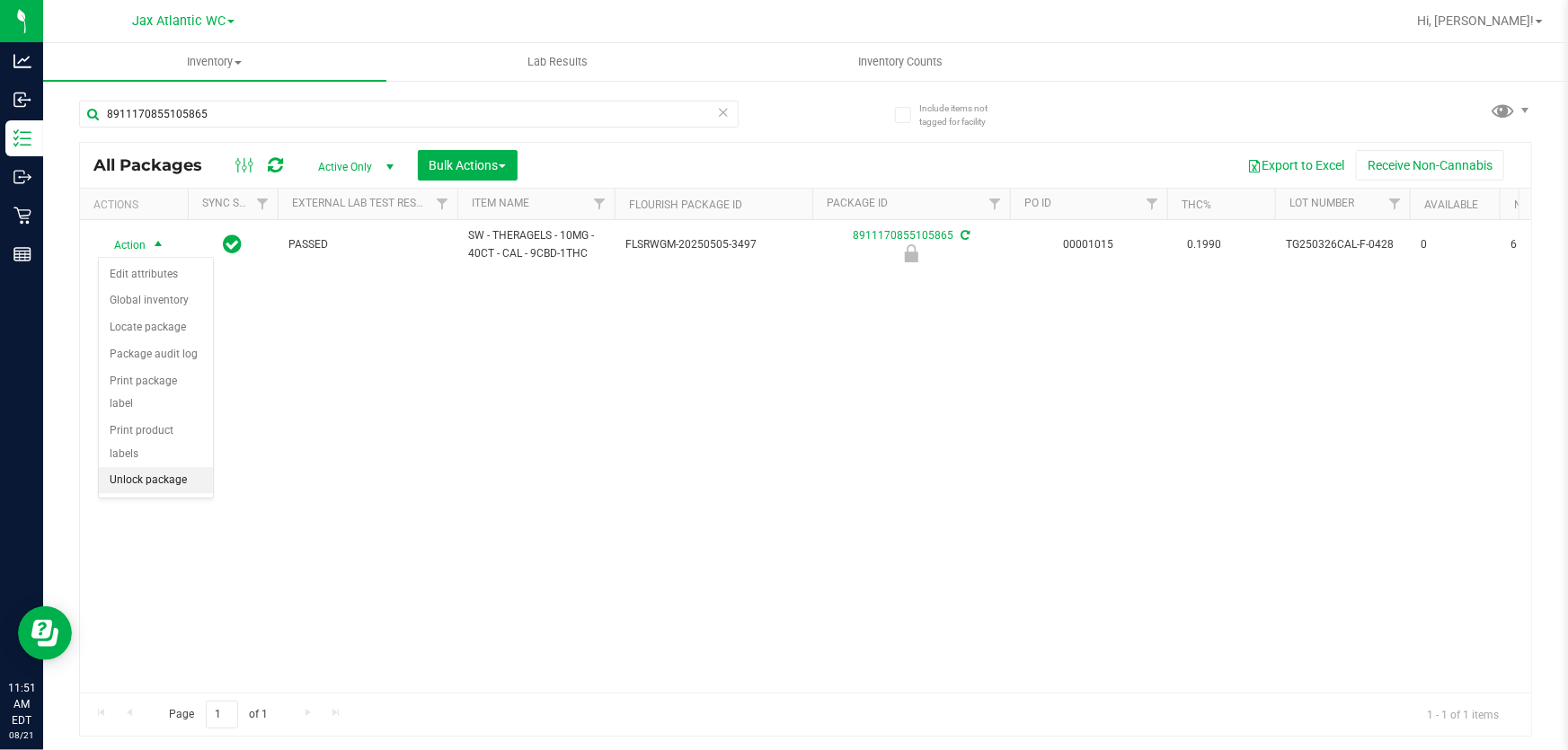
click at [181, 467] on li "Unlock package" at bounding box center [156, 480] width 114 height 27
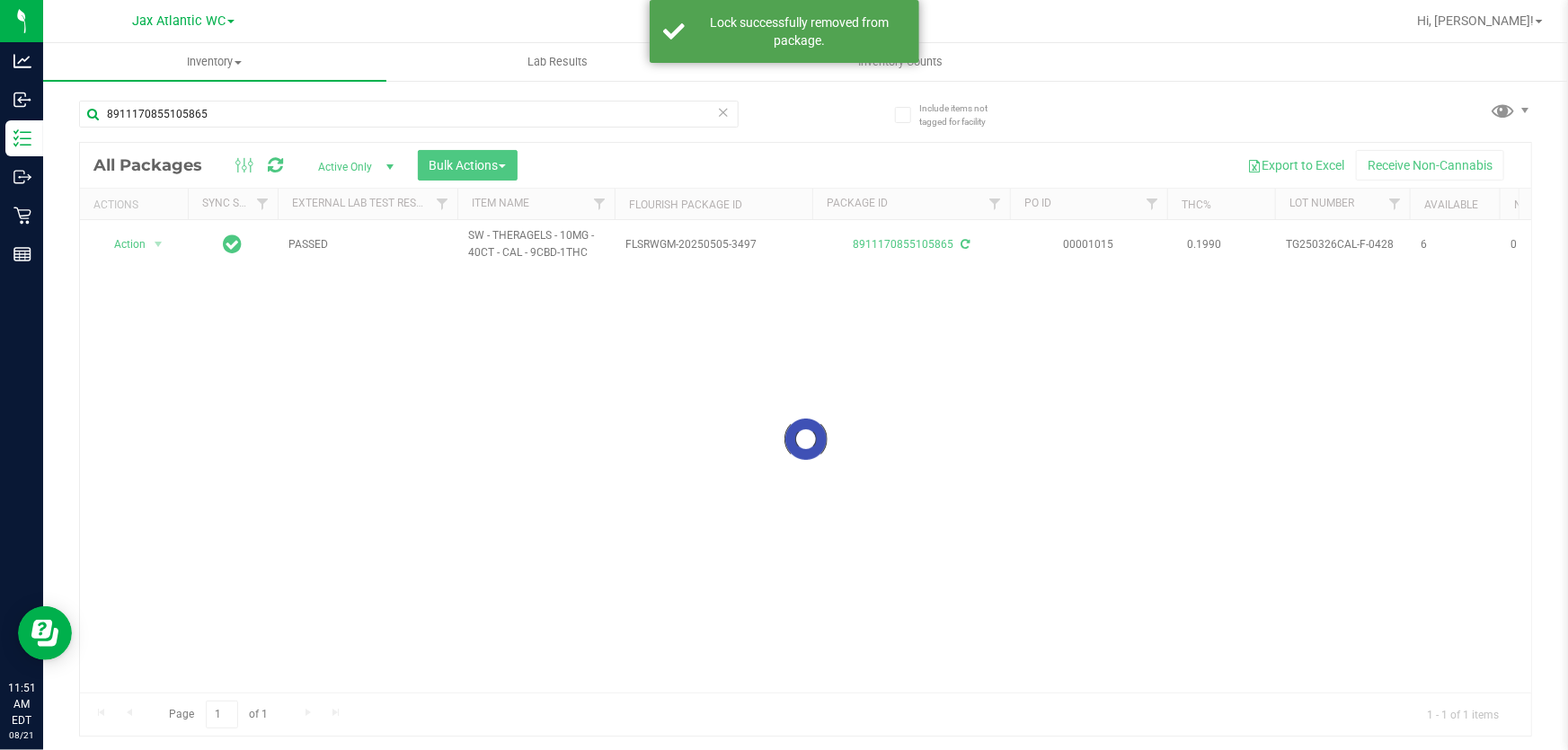
click at [133, 246] on div at bounding box center [805, 439] width 1451 height 593
click at [133, 246] on span "Action" at bounding box center [122, 245] width 48 height 25
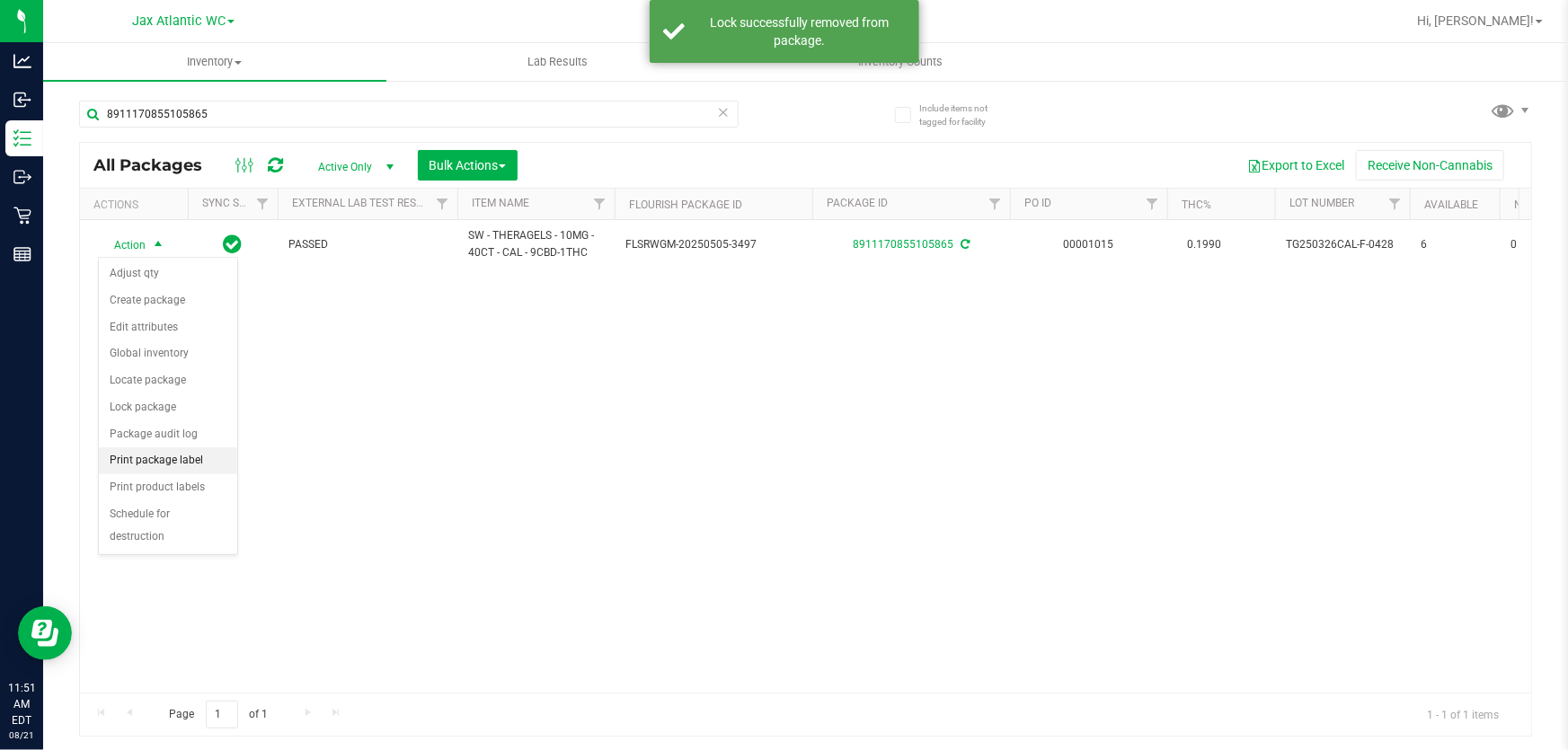
click at [201, 465] on li "Print package label" at bounding box center [169, 461] width 139 height 27
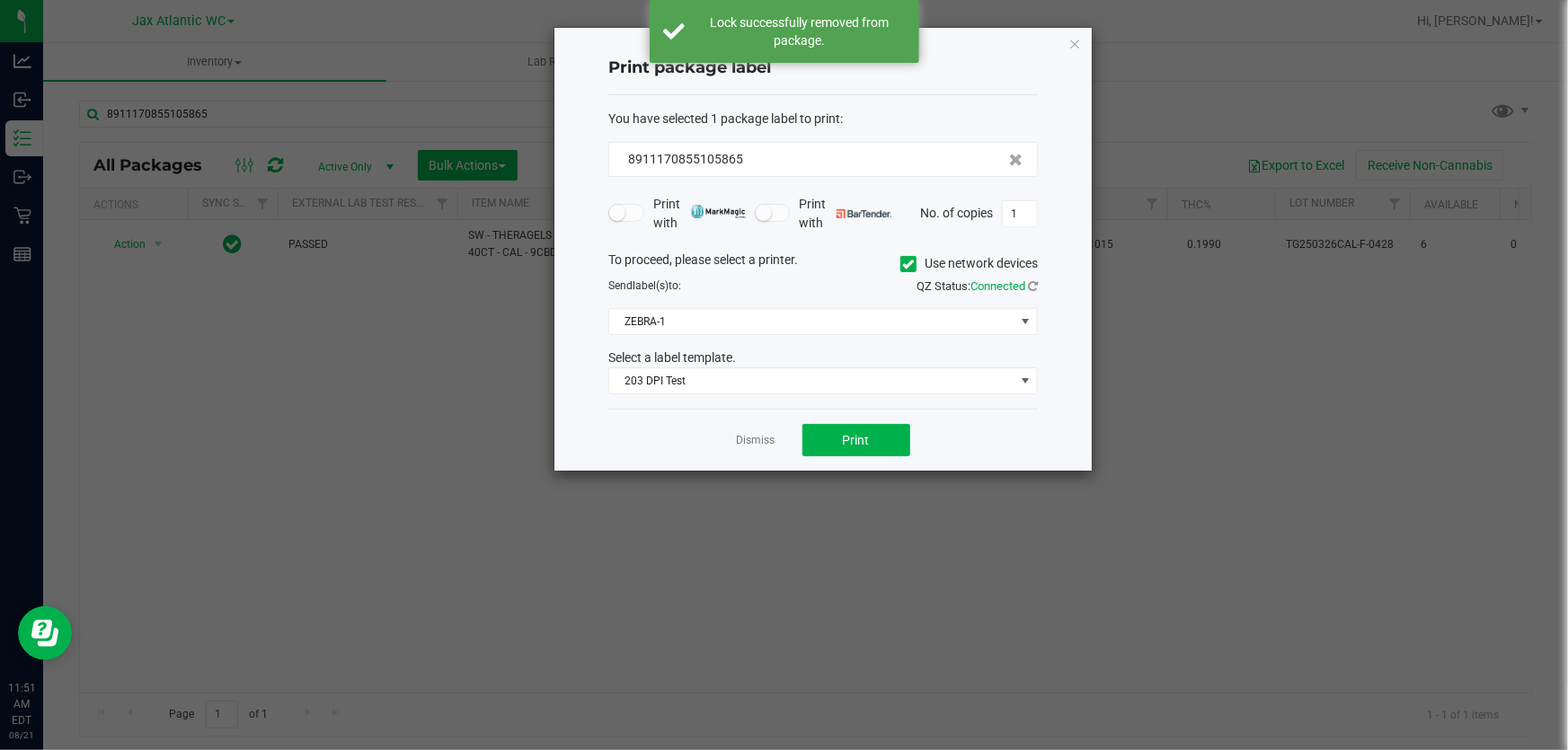
click at [872, 489] on ngb-modal-window "Print package label You have selected 1 package label to print : 89111708551058…" at bounding box center [791, 375] width 1581 height 750
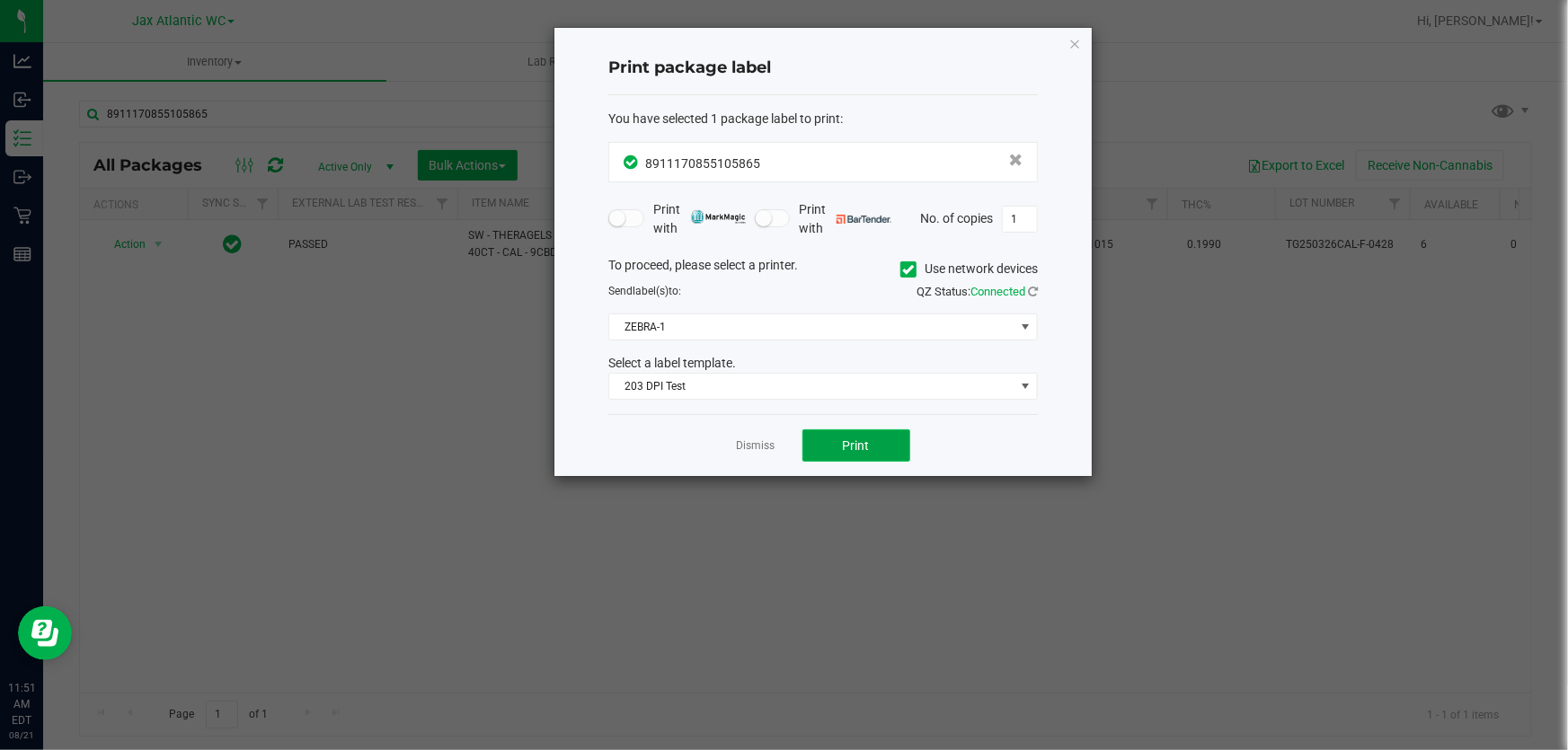
click at [873, 458] on button "Print" at bounding box center [856, 446] width 108 height 33
click at [759, 446] on link "Dismiss" at bounding box center [756, 446] width 39 height 15
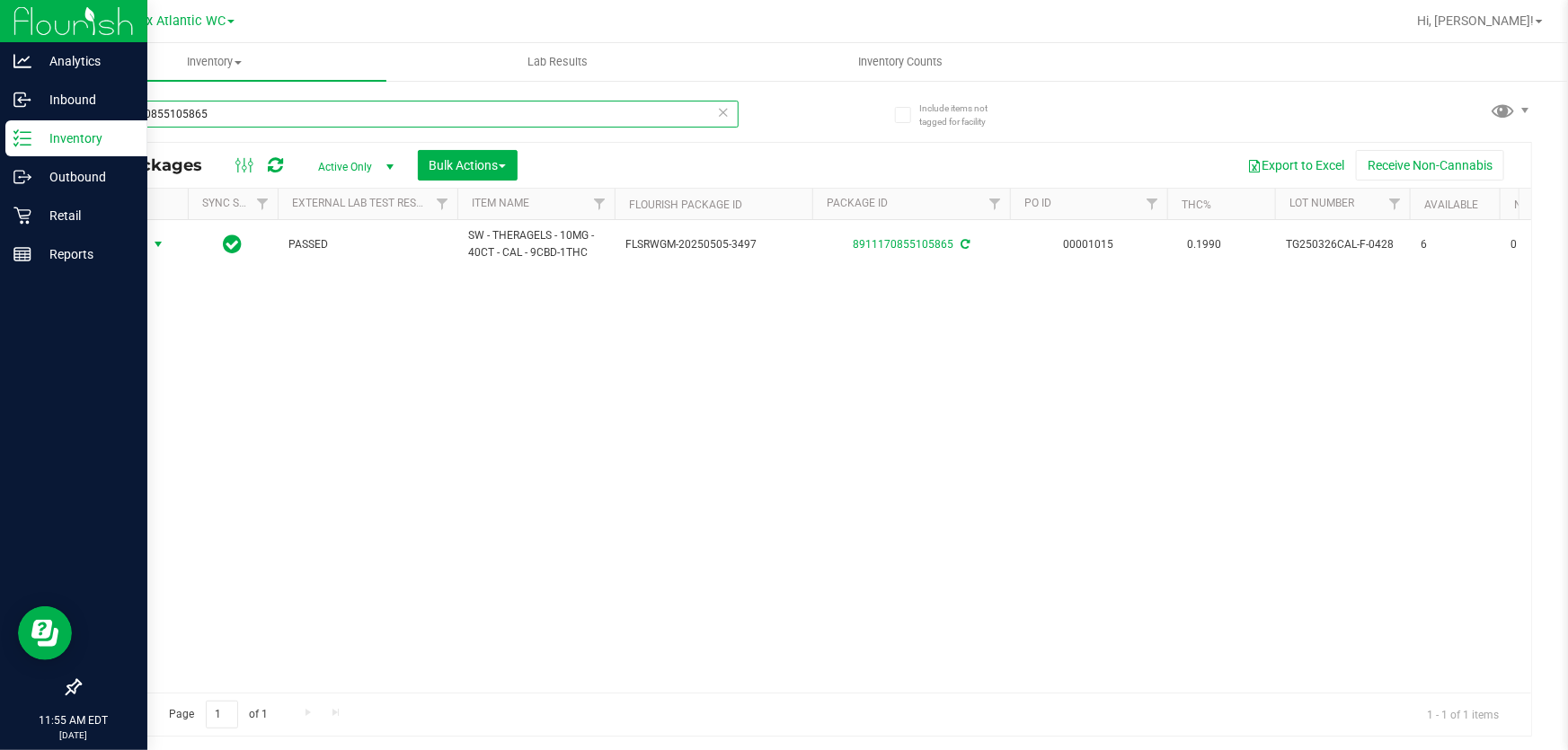
drag, startPoint x: 86, startPoint y: 116, endPoint x: 0, endPoint y: 121, distance: 86.1
click at [0, 121] on div "Analytics Inbound Inventory Outbound Retail Reports 11:55 AM EDT 08/21/2025 08/…" at bounding box center [784, 375] width 1568 height 750
type input "1038888360008272"
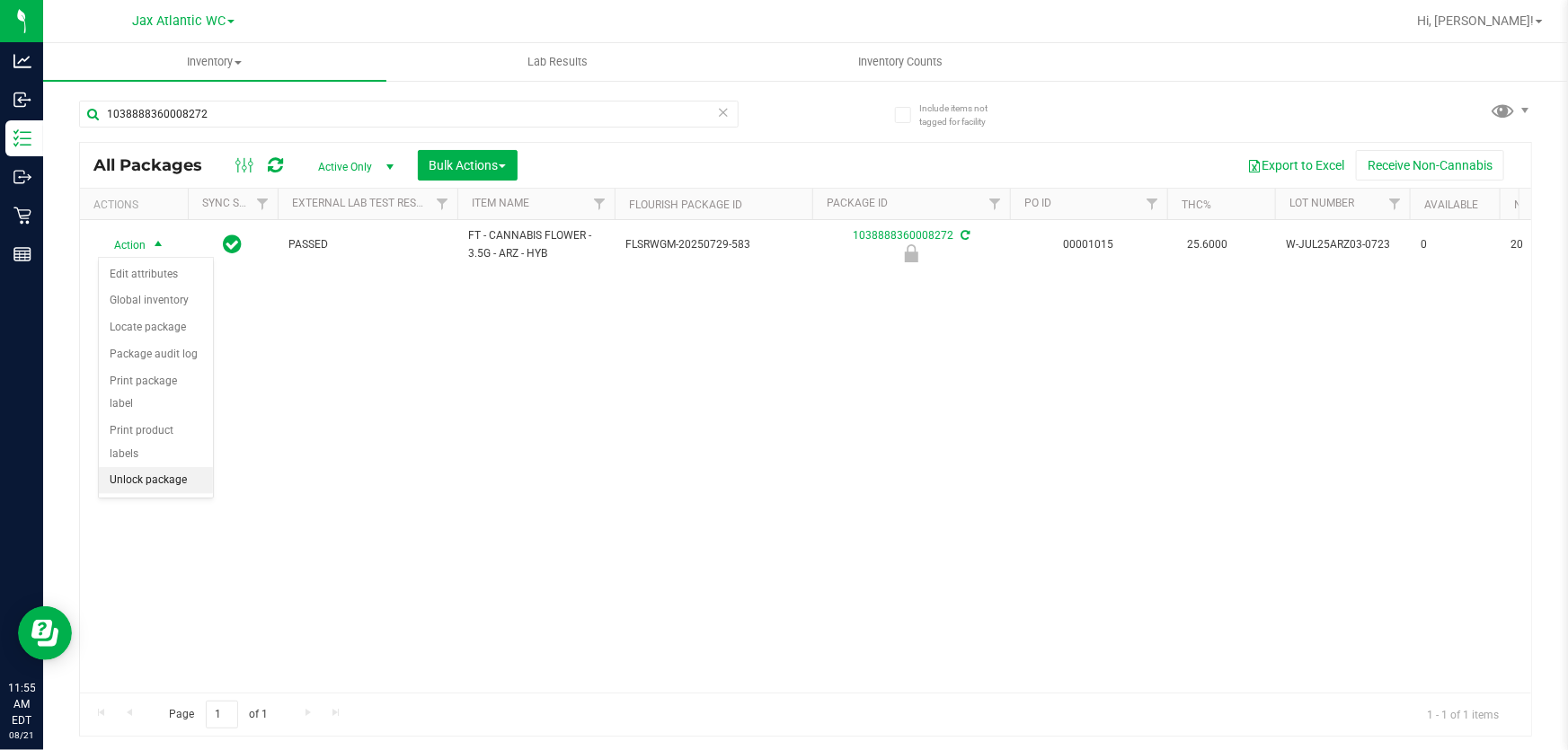
click at [160, 467] on li "Unlock package" at bounding box center [156, 480] width 114 height 27
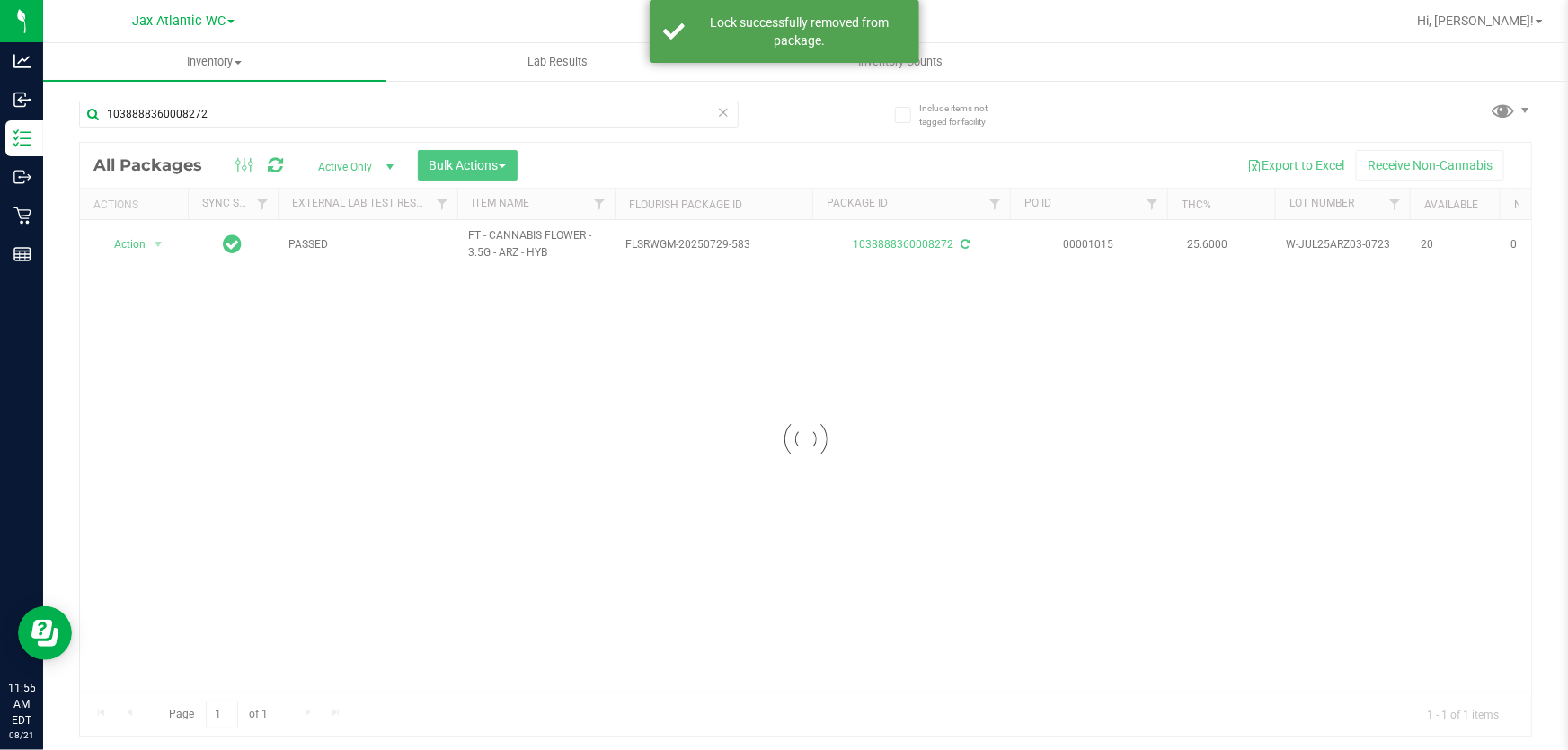
click at [122, 244] on div at bounding box center [805, 439] width 1451 height 593
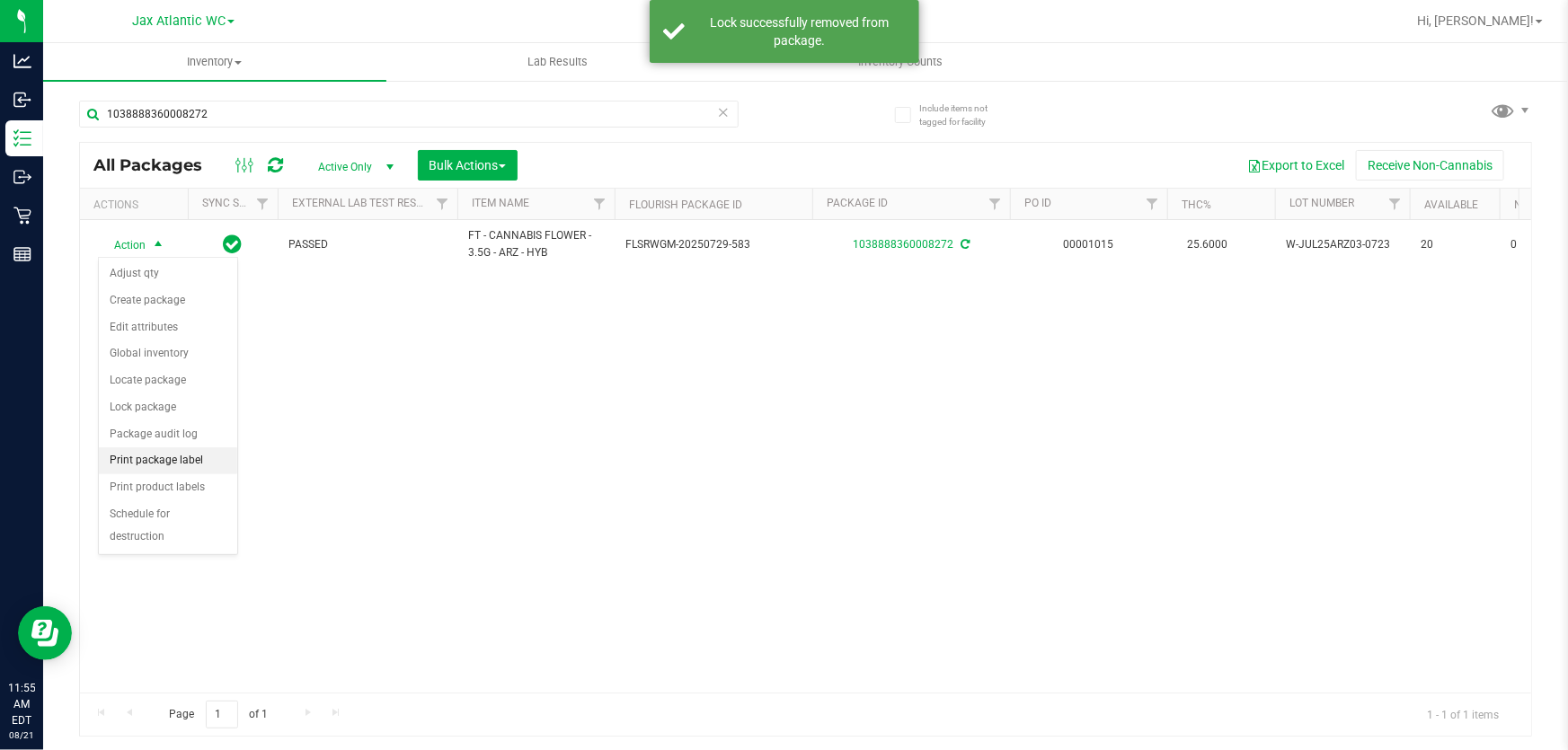
click at [189, 462] on li "Print package label" at bounding box center [169, 461] width 139 height 27
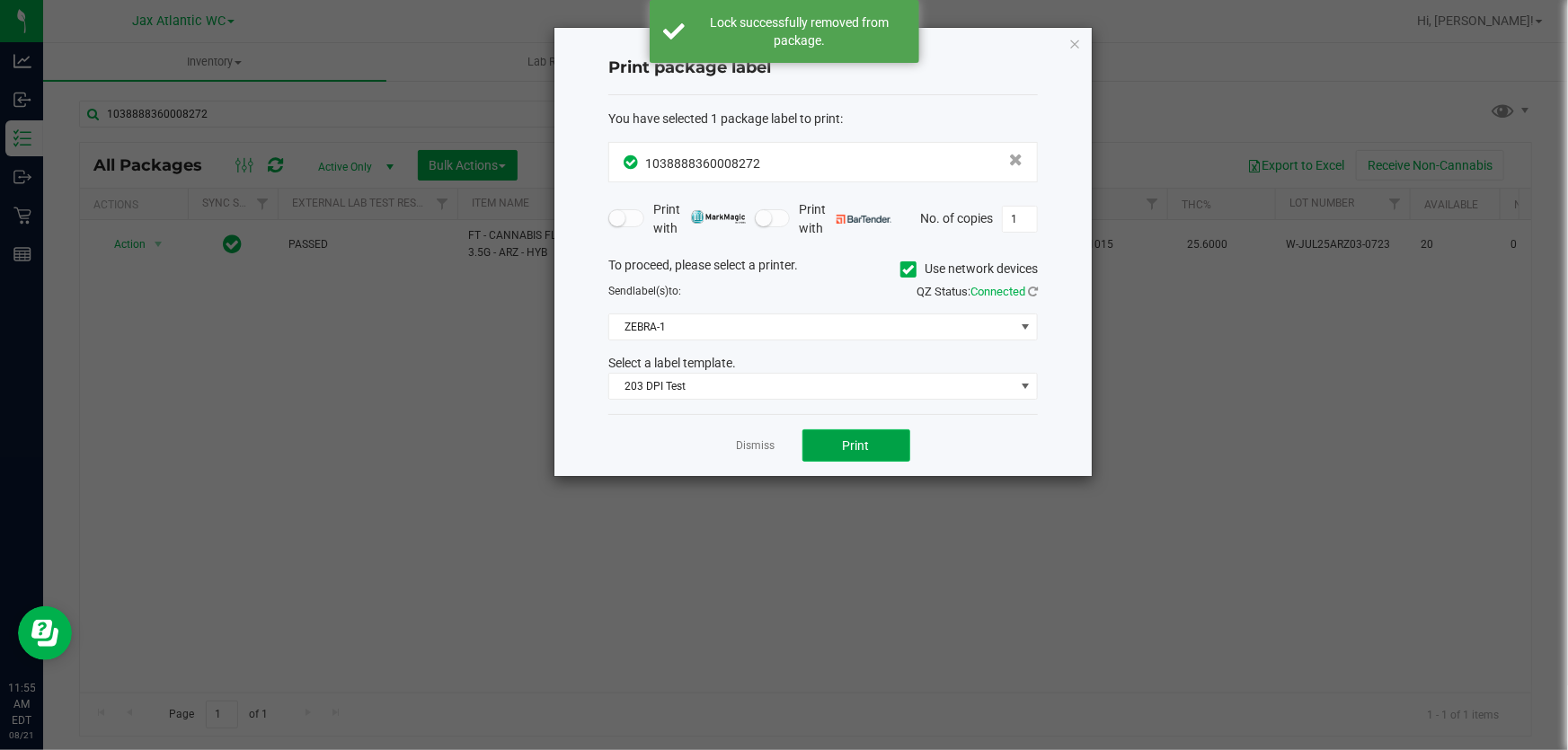
click at [842, 429] on button "Print" at bounding box center [856, 446] width 108 height 33
click at [858, 410] on div "You have selected 1 package label to print : 1038888360008272 Print with Print …" at bounding box center [823, 255] width 430 height 320
click at [857, 447] on span "Print" at bounding box center [856, 445] width 27 height 14
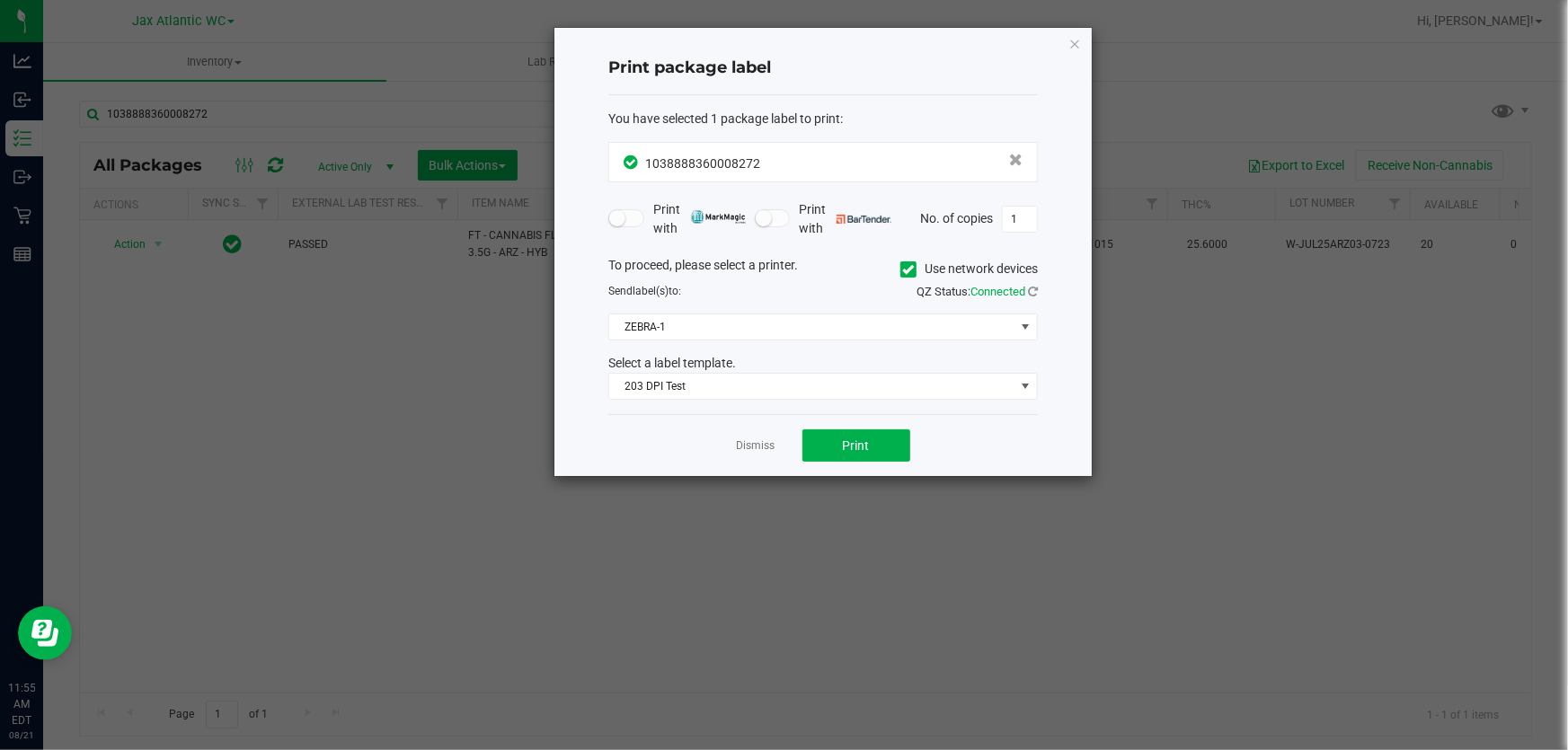
click at [740, 457] on div "Dismiss Print" at bounding box center [823, 445] width 430 height 62
drag, startPoint x: 746, startPoint y: 450, endPoint x: 753, endPoint y: 443, distance: 9.9
click at [751, 446] on div "Dismiss Print" at bounding box center [823, 445] width 430 height 62
click at [753, 443] on link "Dismiss" at bounding box center [756, 446] width 39 height 15
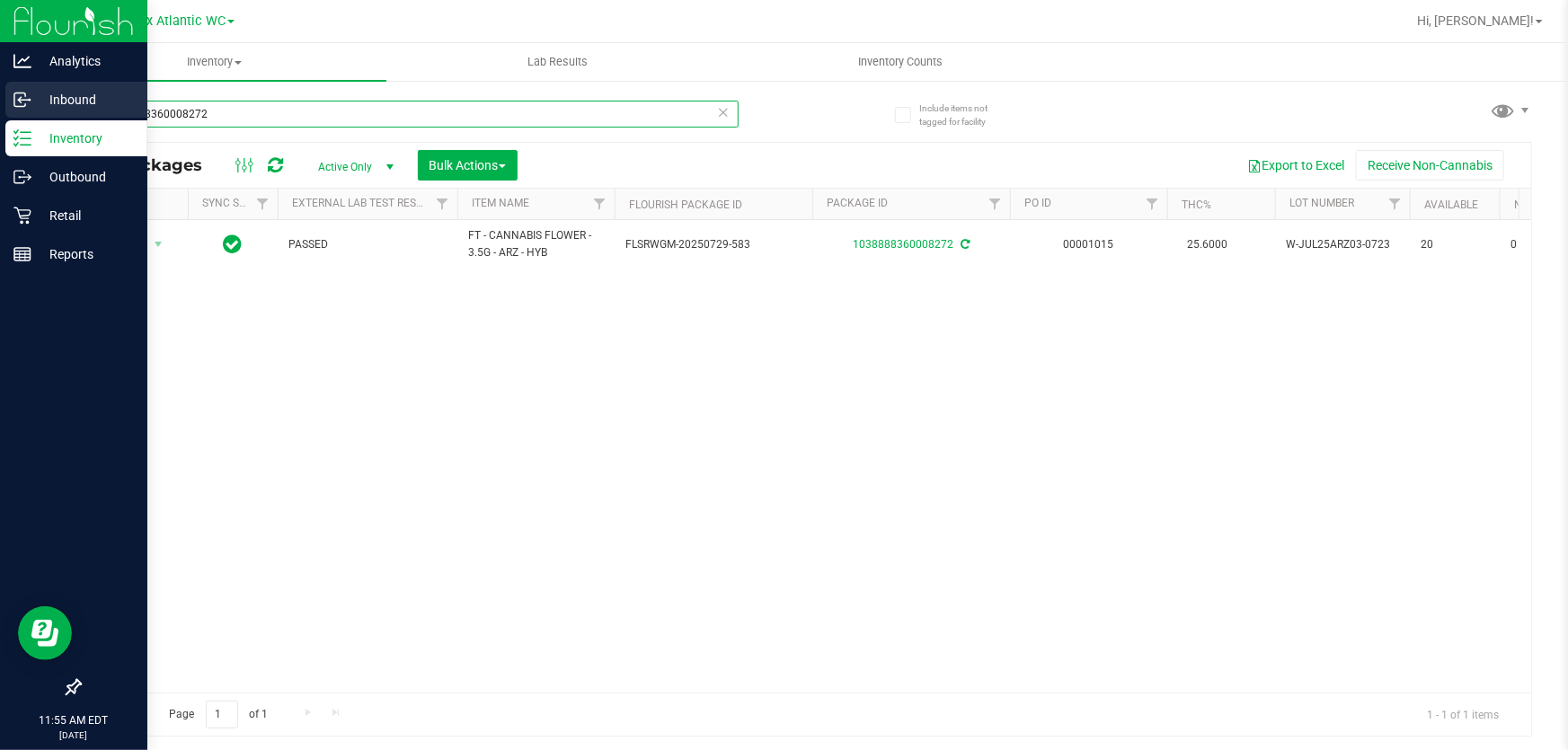
drag, startPoint x: 196, startPoint y: 97, endPoint x: 0, endPoint y: 91, distance: 196.1
click at [0, 96] on div "Analytics Inbound Inventory Outbound Retail Reports 11:55 AM EDT 08/21/2025 08/…" at bounding box center [784, 375] width 1568 height 750
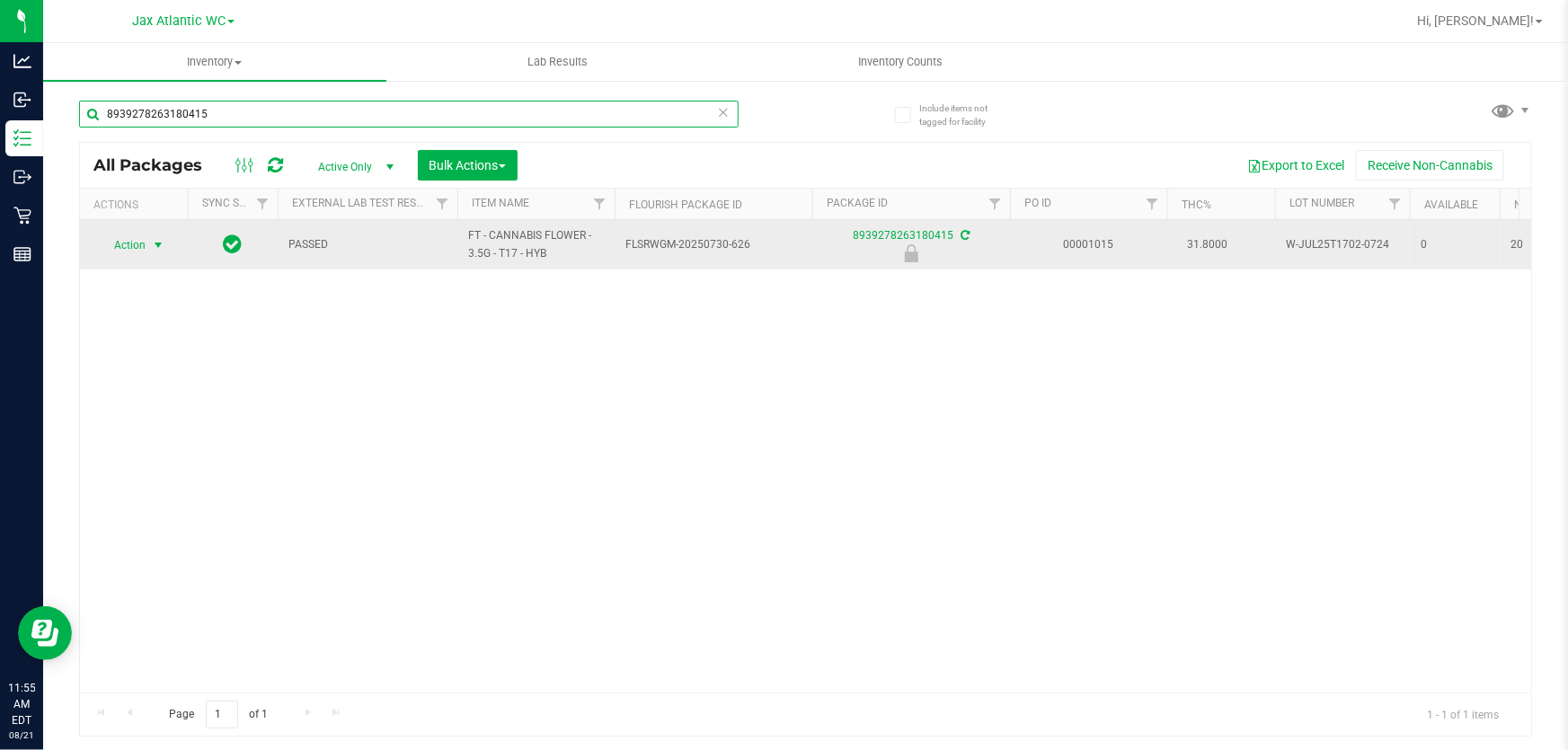
type input "8939278263180415"
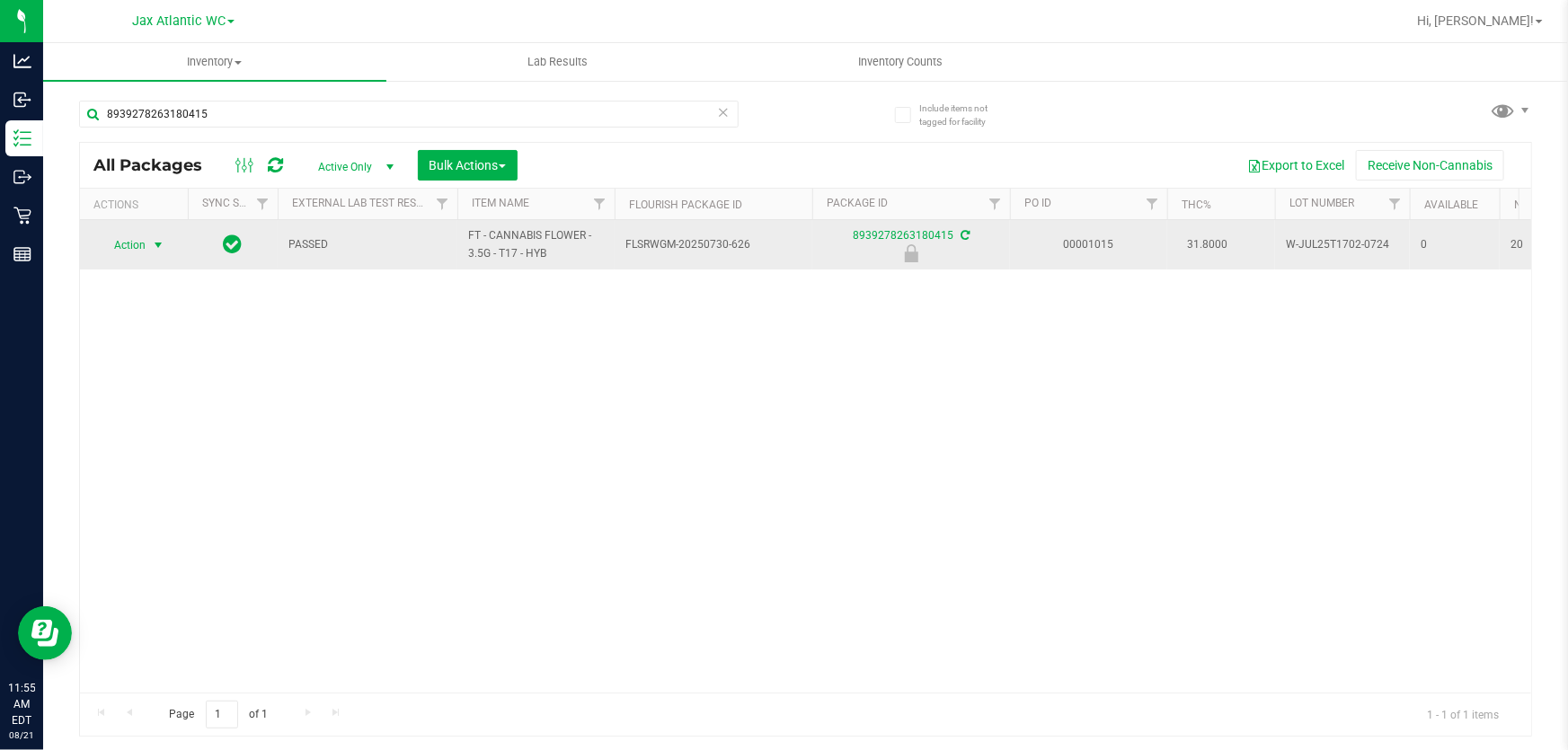
click at [131, 243] on span "Action" at bounding box center [122, 246] width 48 height 25
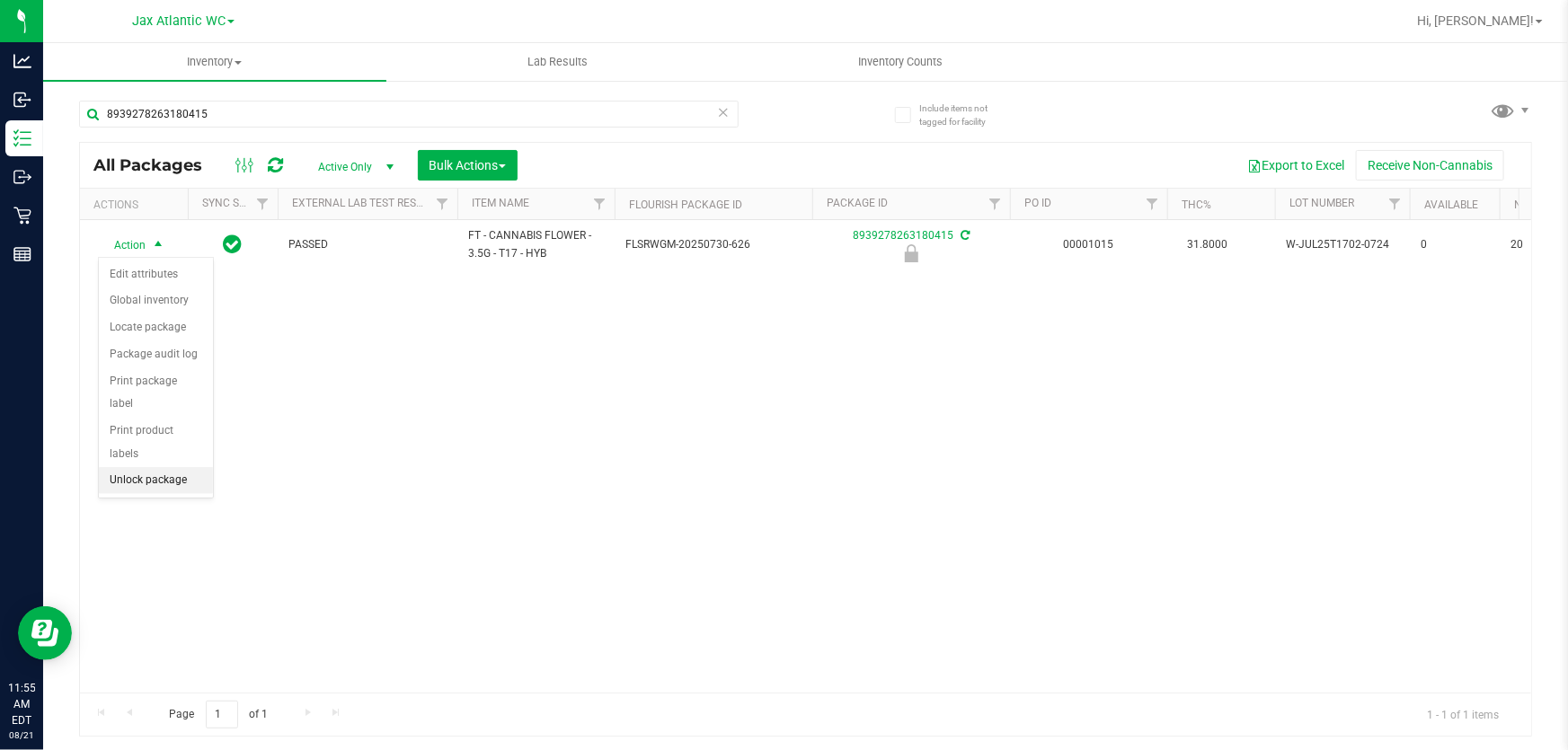
click at [131, 467] on li "Unlock package" at bounding box center [156, 480] width 114 height 27
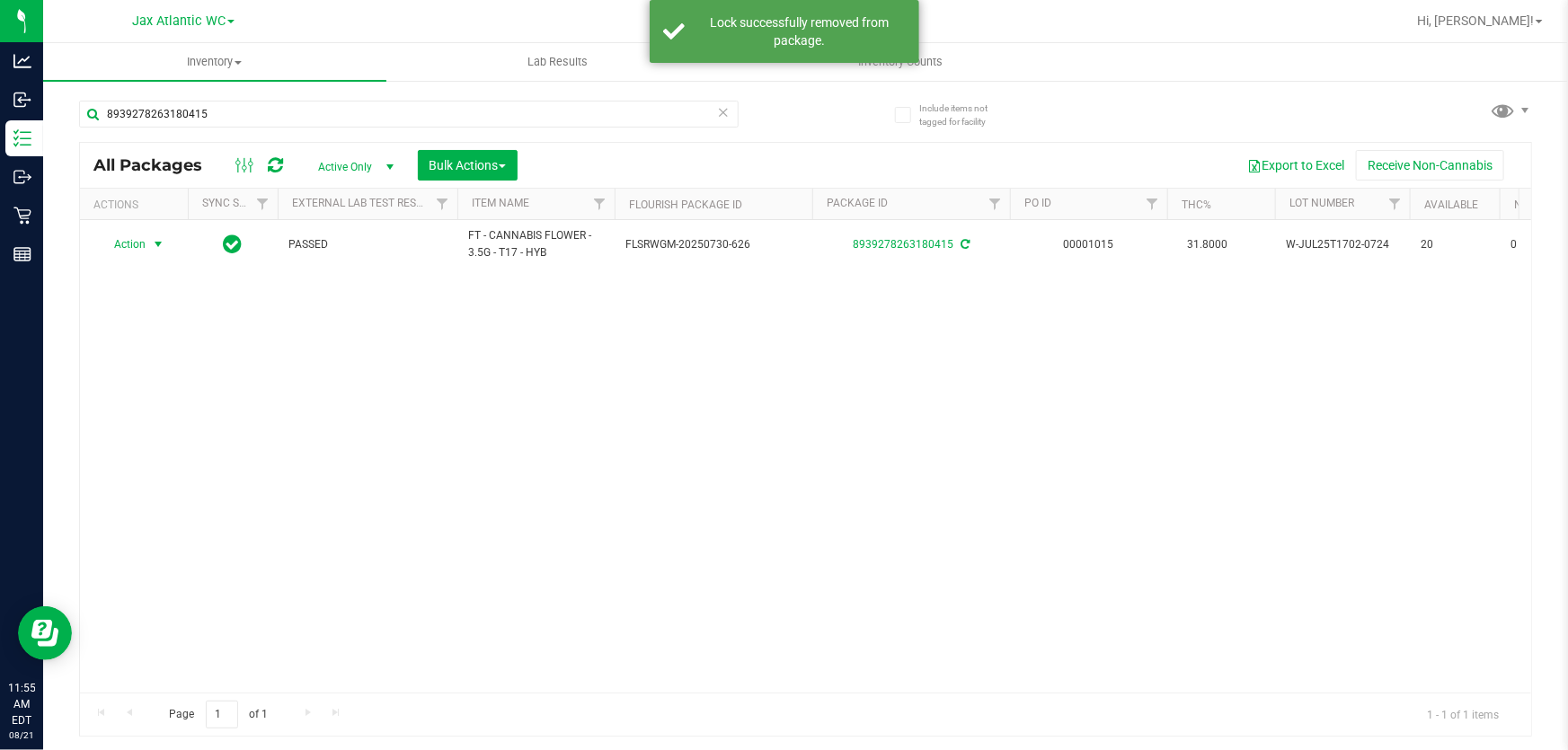
click at [133, 235] on span "Action" at bounding box center [122, 245] width 48 height 25
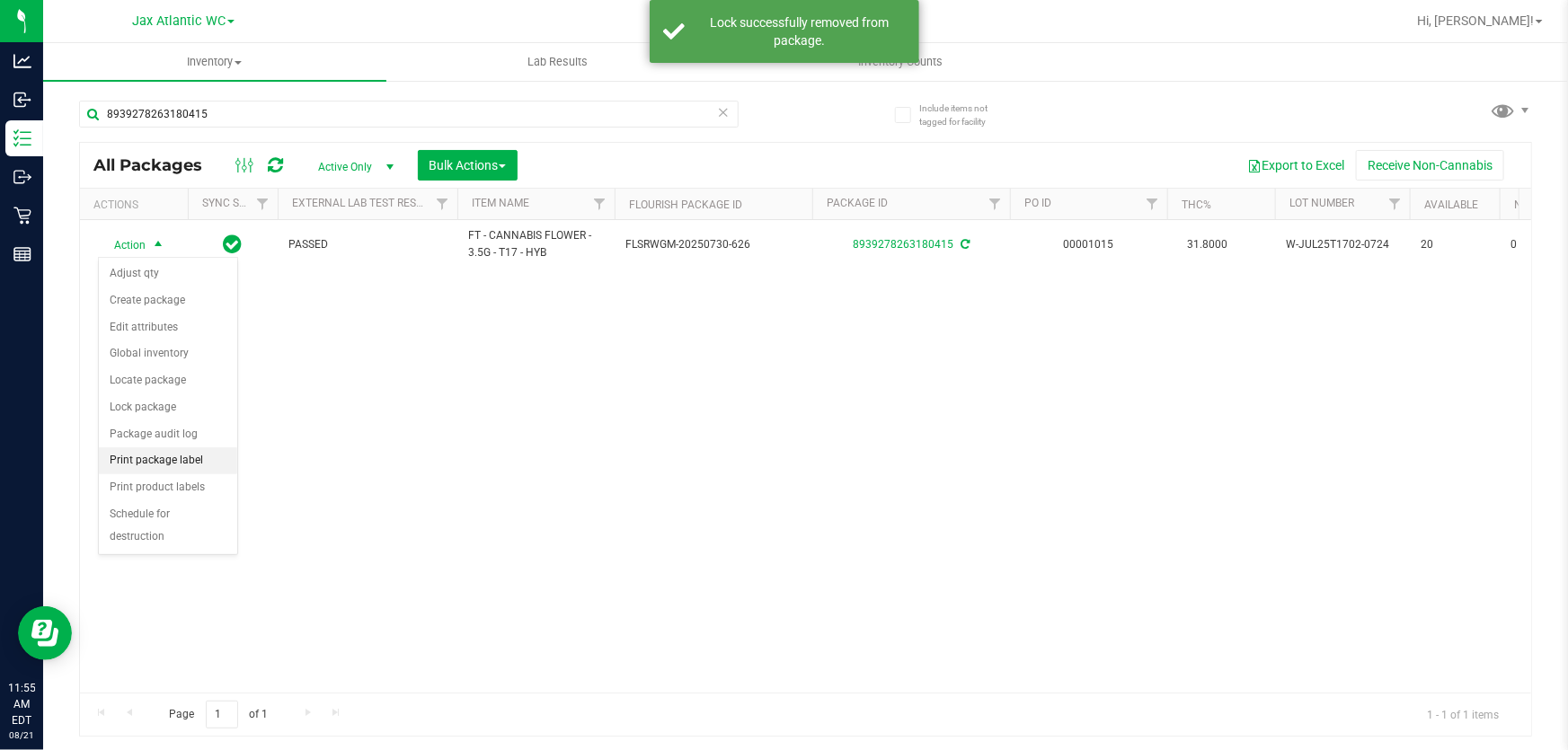
click at [186, 457] on li "Print package label" at bounding box center [169, 461] width 139 height 27
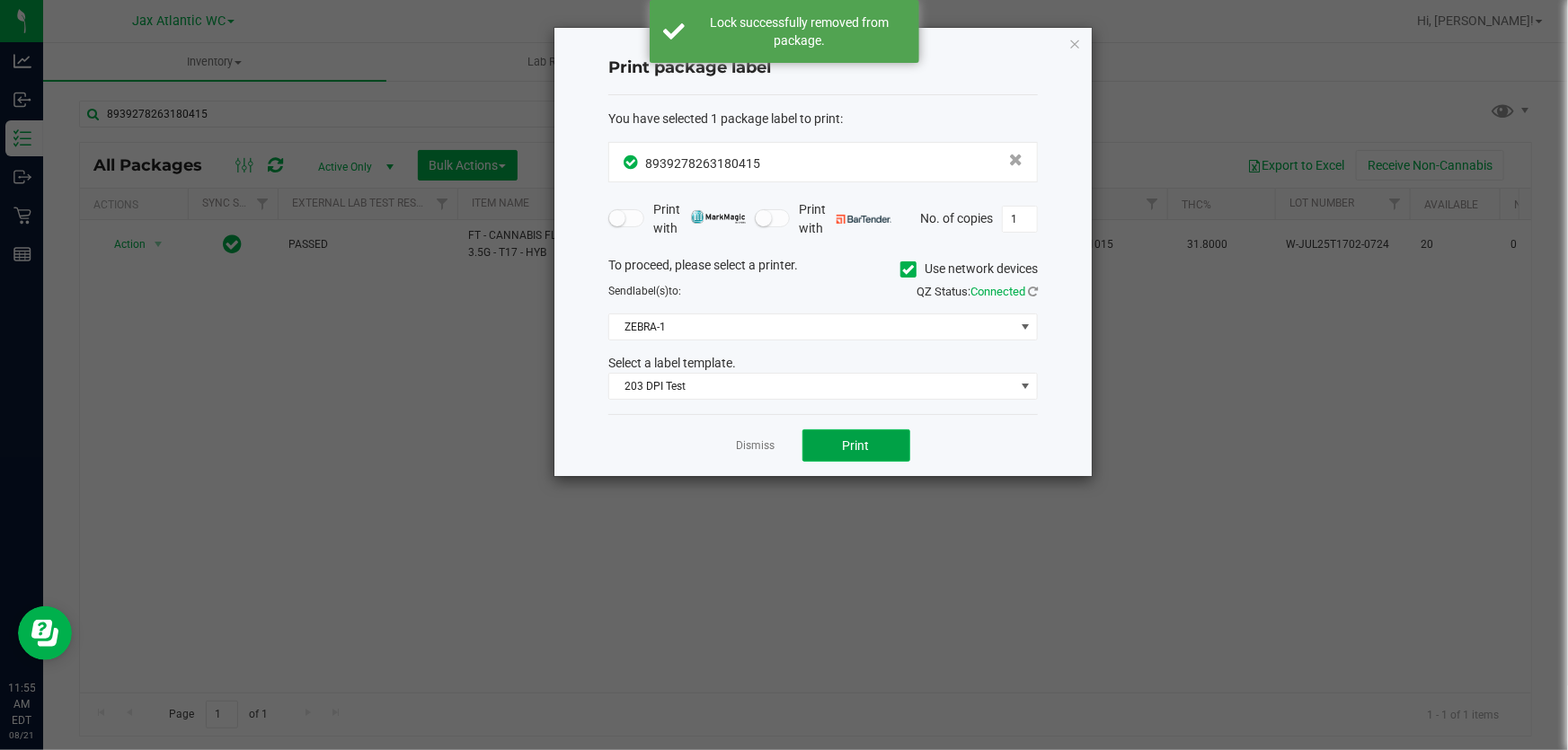
click at [854, 432] on button "Print" at bounding box center [856, 446] width 108 height 33
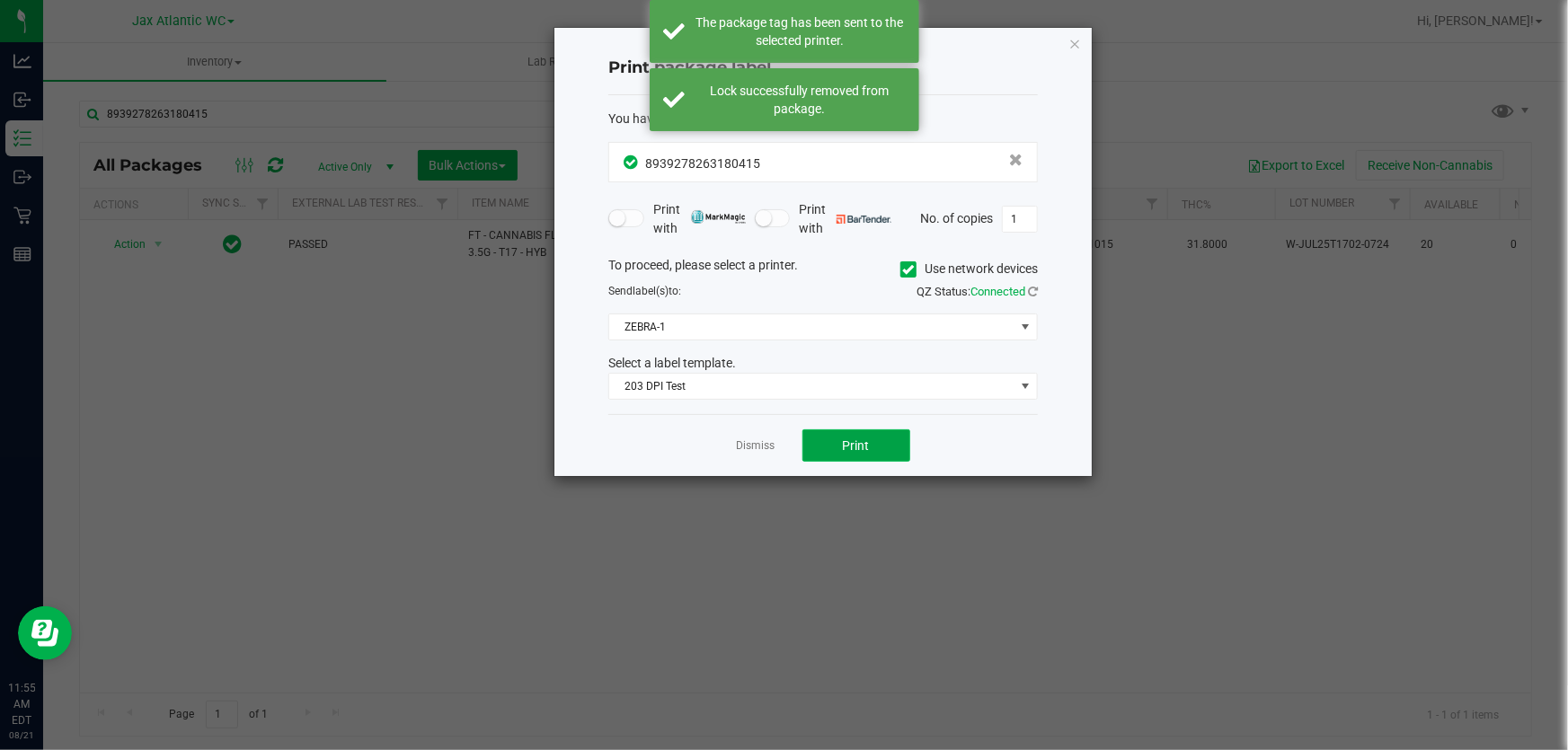
click at [856, 438] on span "Print" at bounding box center [856, 445] width 27 height 14
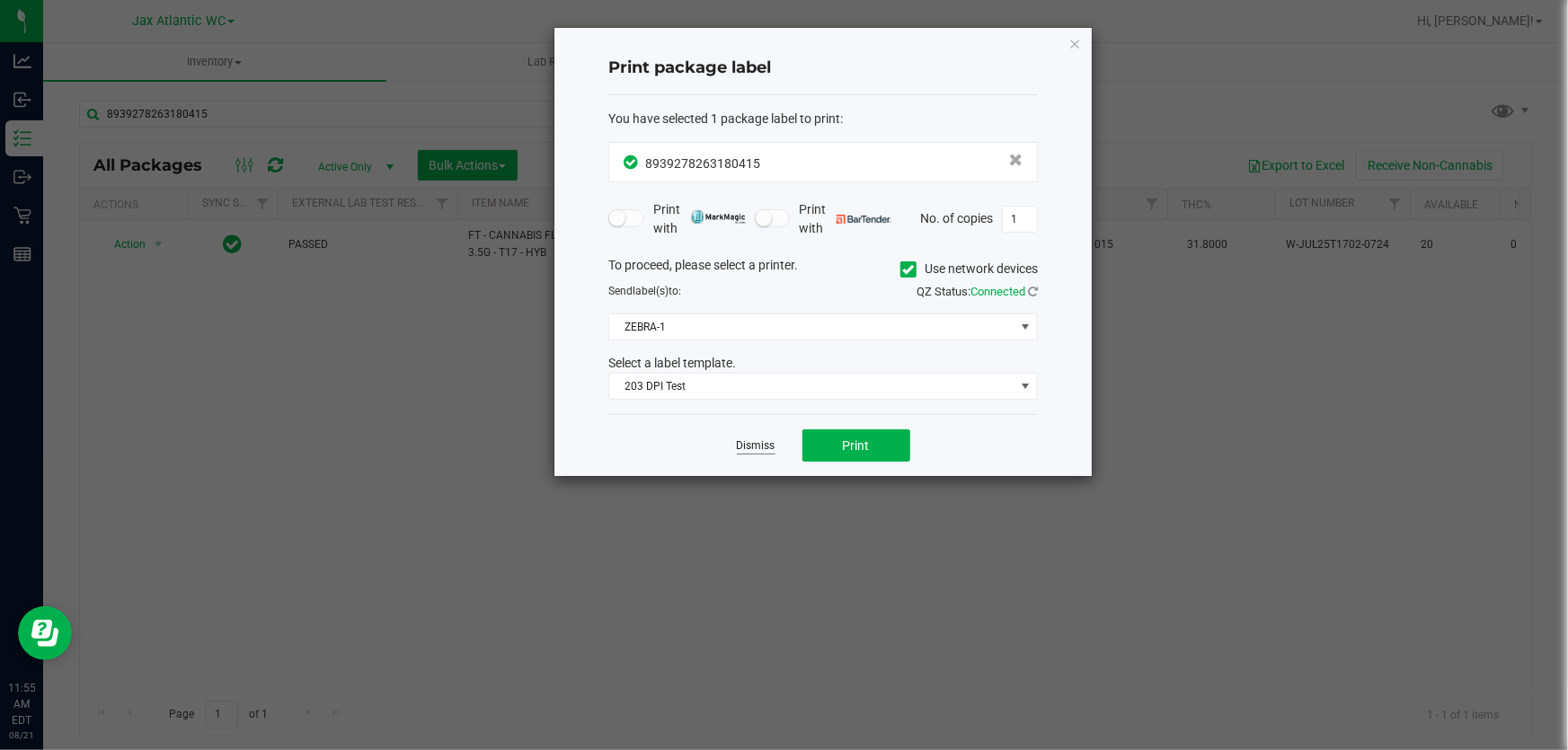
click at [752, 450] on link "Dismiss" at bounding box center [756, 446] width 39 height 15
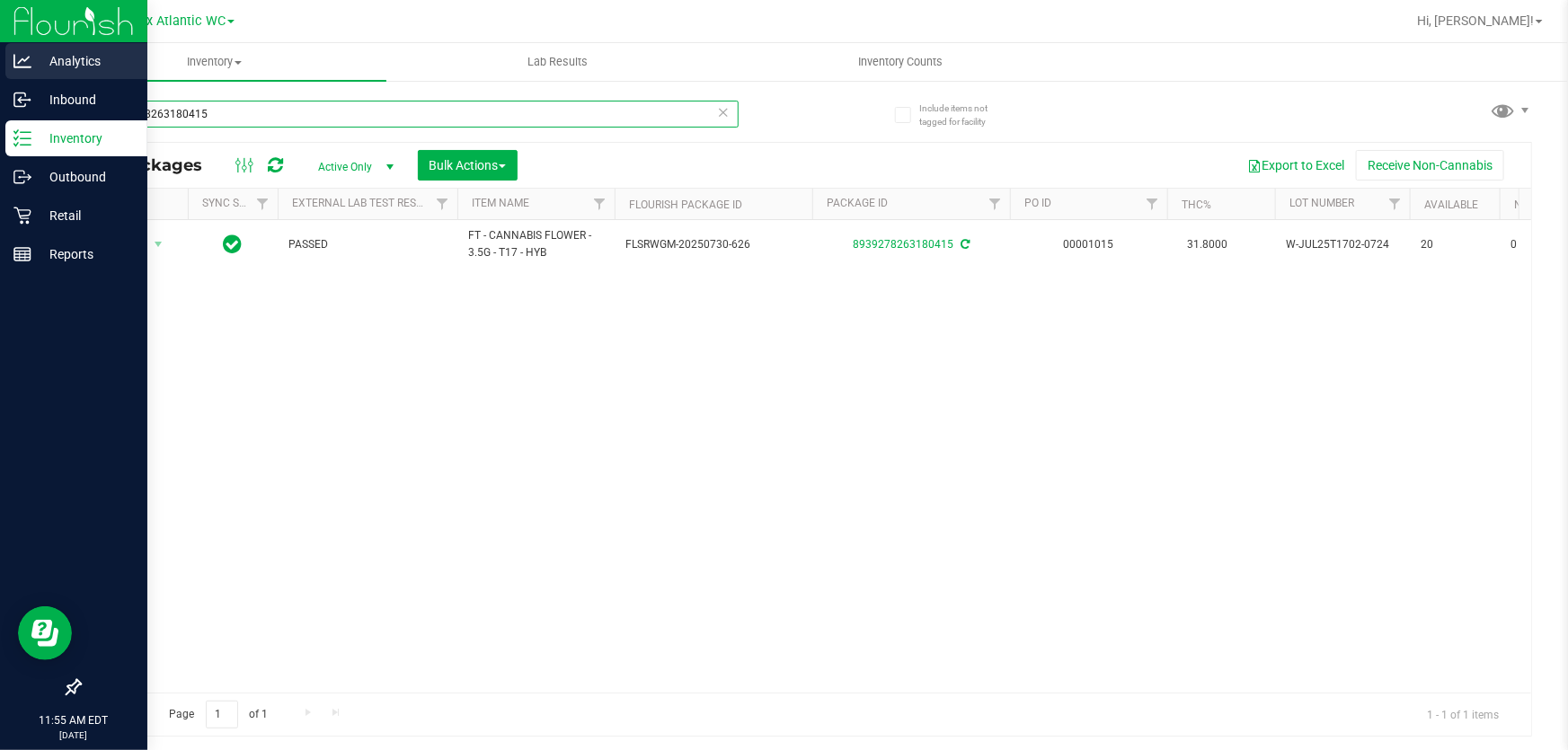
drag, startPoint x: 276, startPoint y: 114, endPoint x: 0, endPoint y: 62, distance: 280.9
click at [0, 102] on div "Analytics Inbound Inventory Outbound Retail Reports 11:55 AM EDT 08/21/2025 08/…" at bounding box center [784, 375] width 1568 height 750
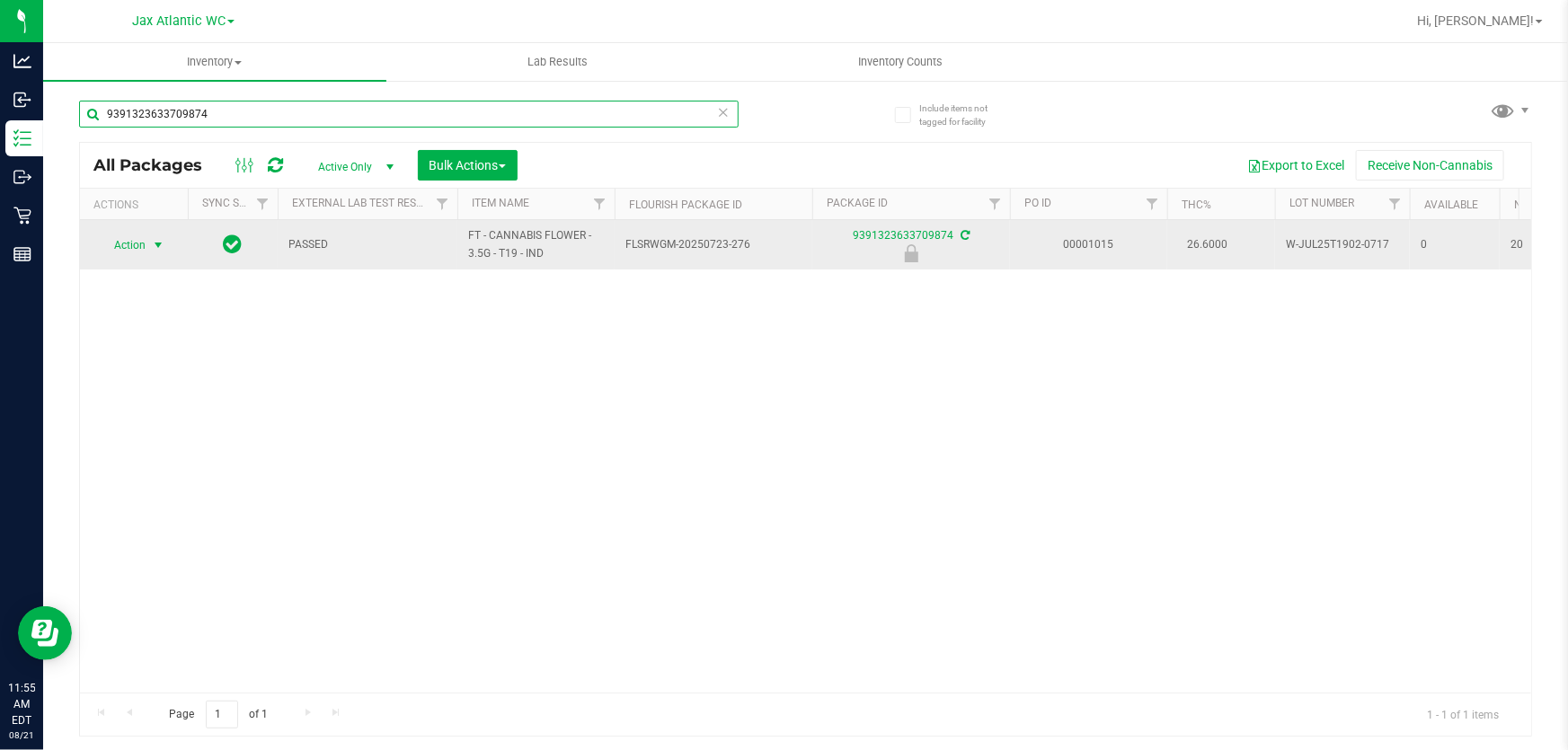
type input "9391323633709874"
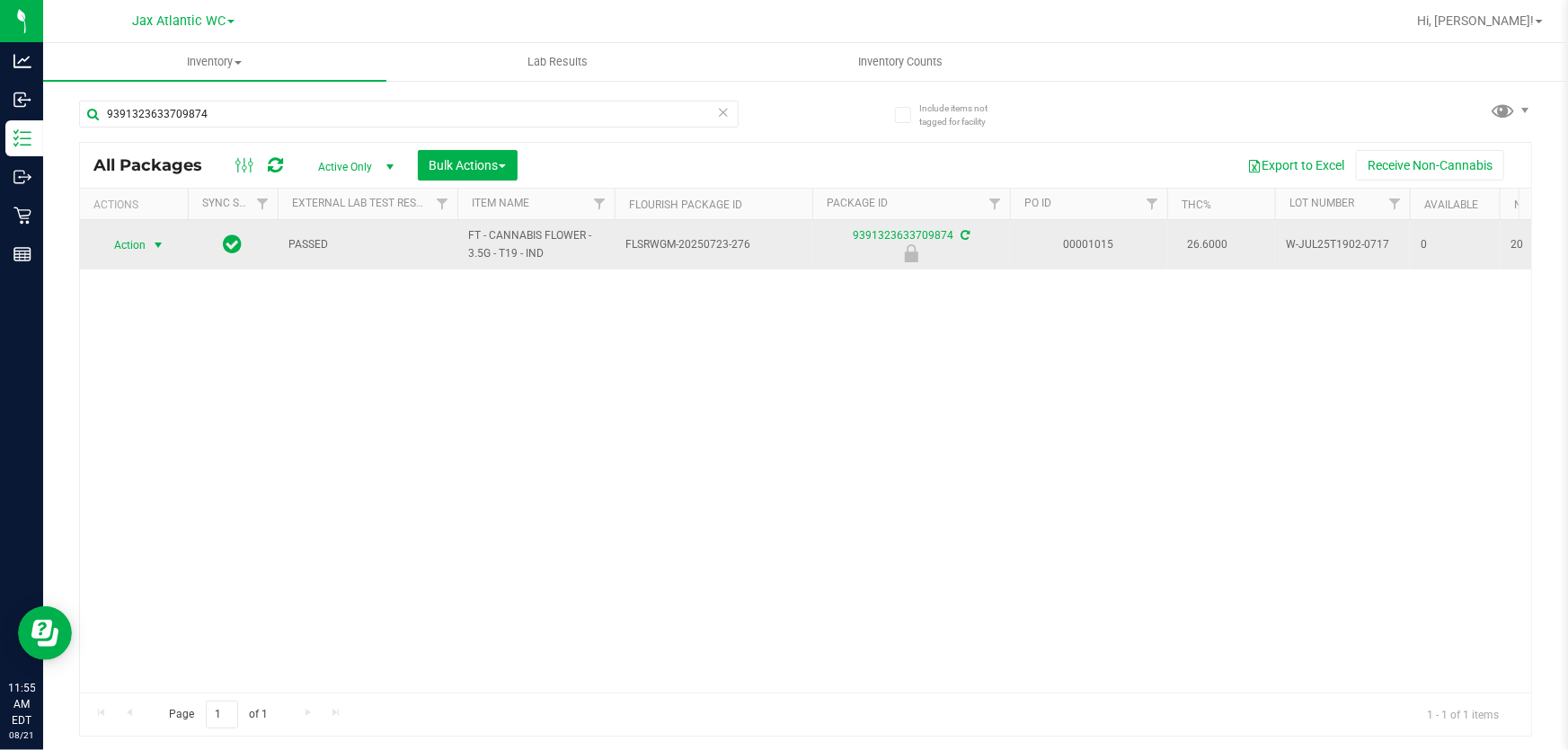
click at [123, 241] on span "Action" at bounding box center [122, 246] width 48 height 25
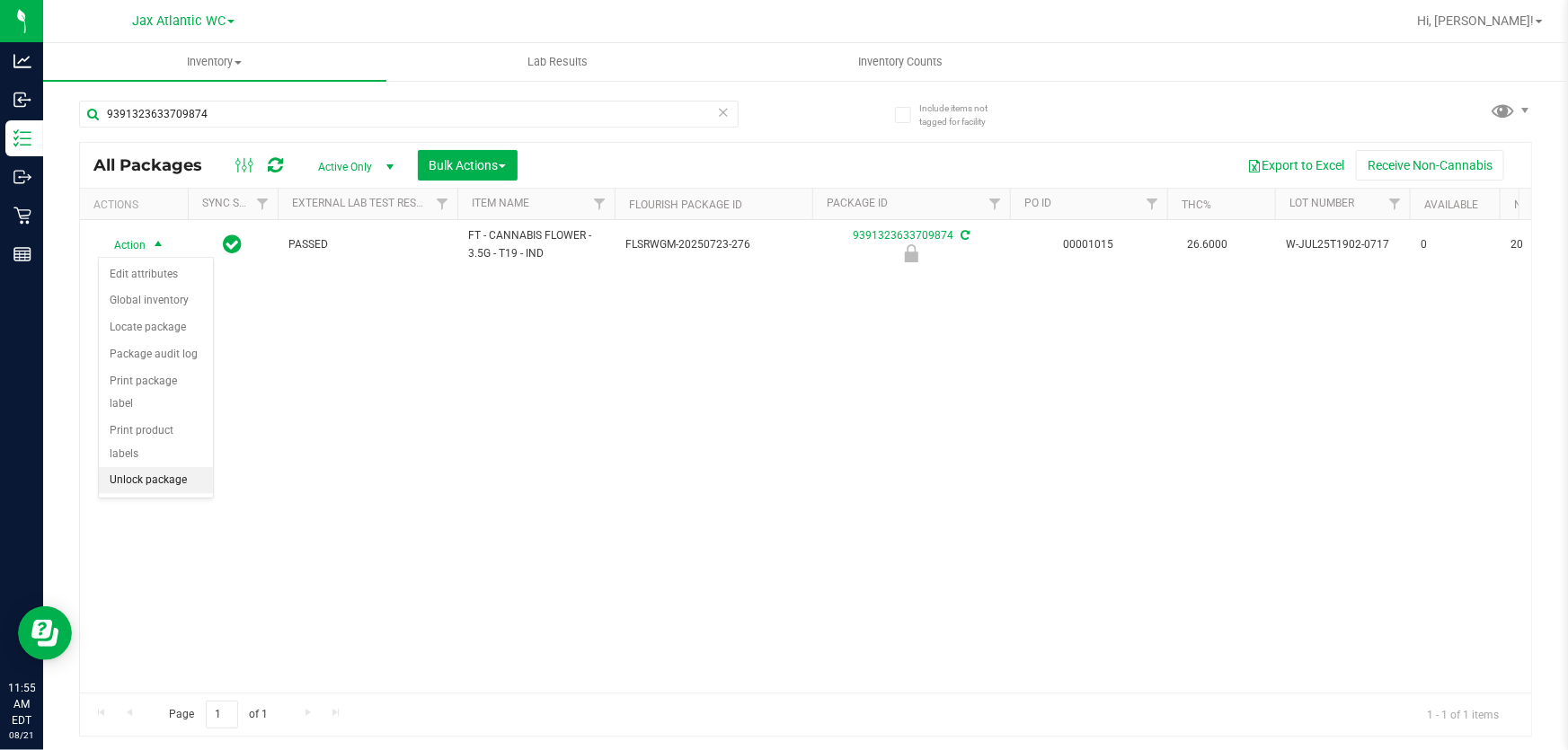
click at [185, 467] on li "Unlock package" at bounding box center [156, 480] width 114 height 27
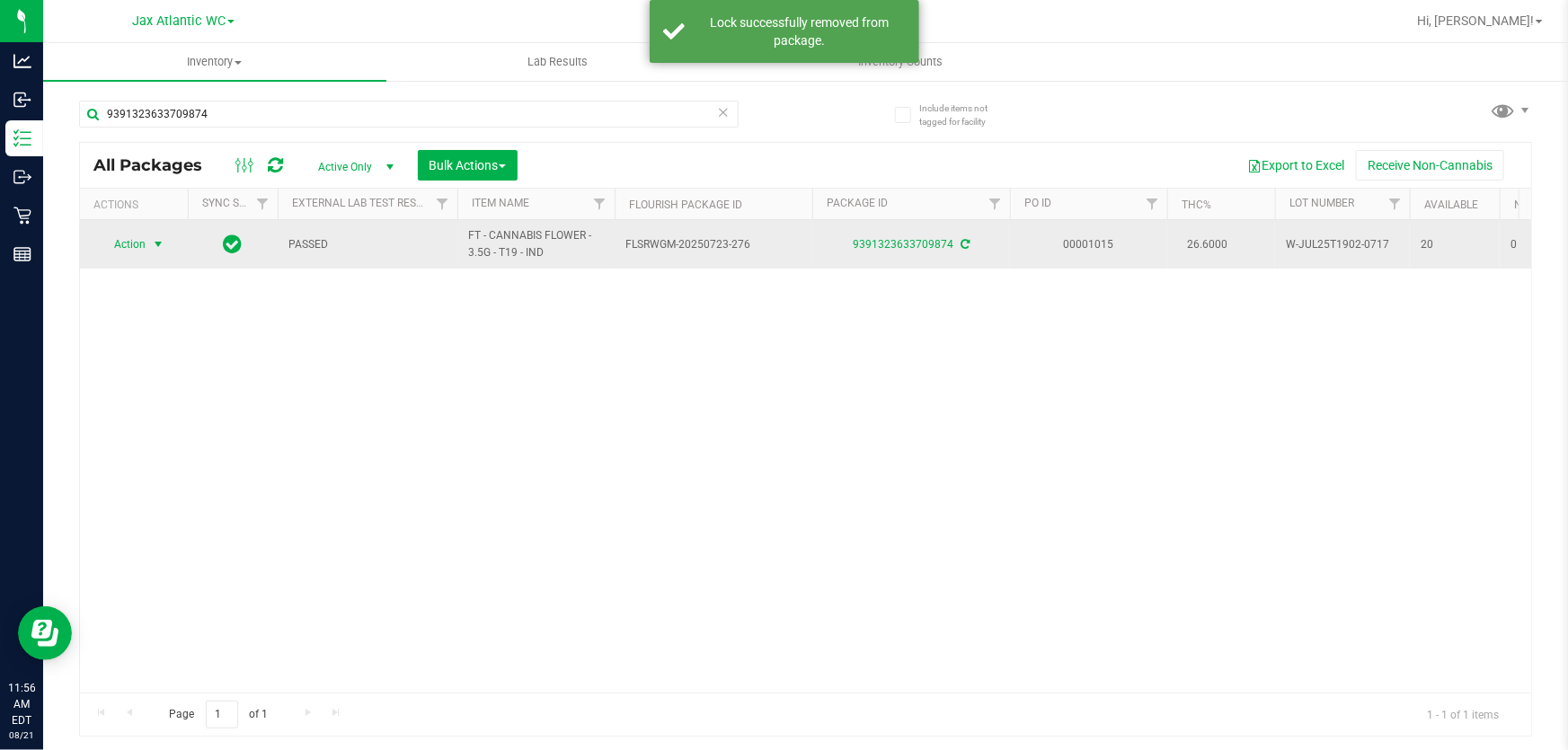
click at [133, 243] on span "Action" at bounding box center [122, 245] width 48 height 25
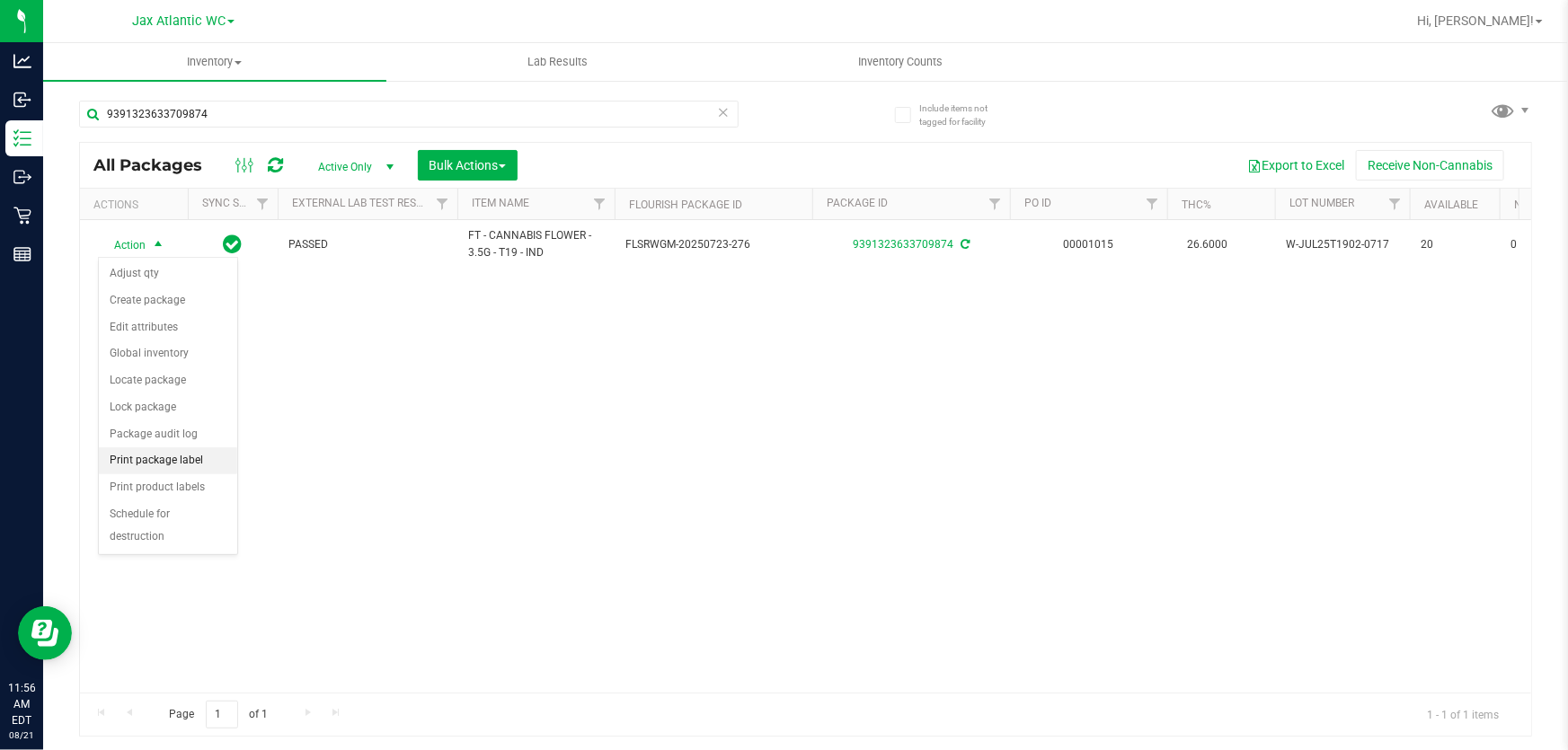
click at [190, 470] on li "Print package label" at bounding box center [169, 461] width 139 height 27
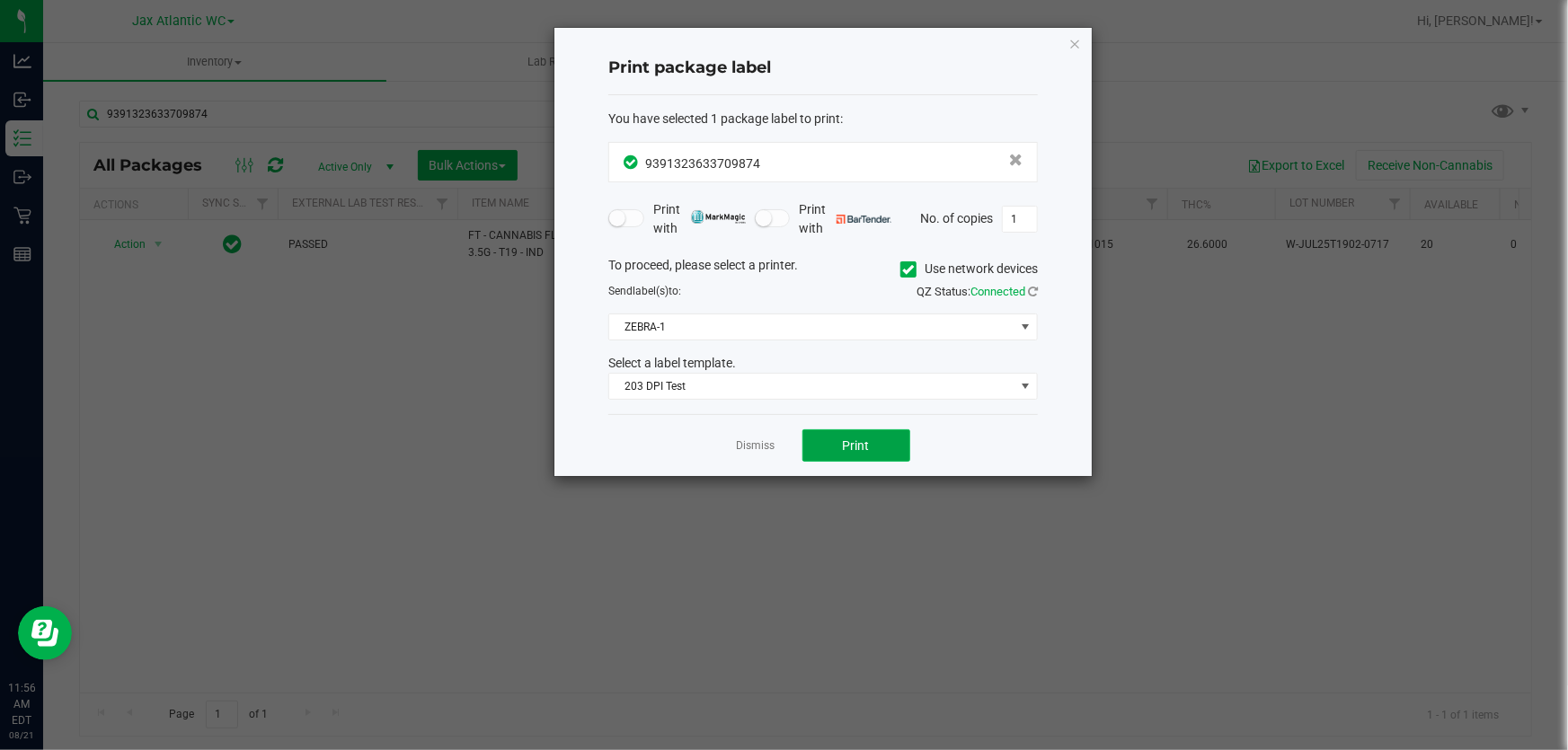
click at [857, 454] on button "Print" at bounding box center [856, 446] width 108 height 33
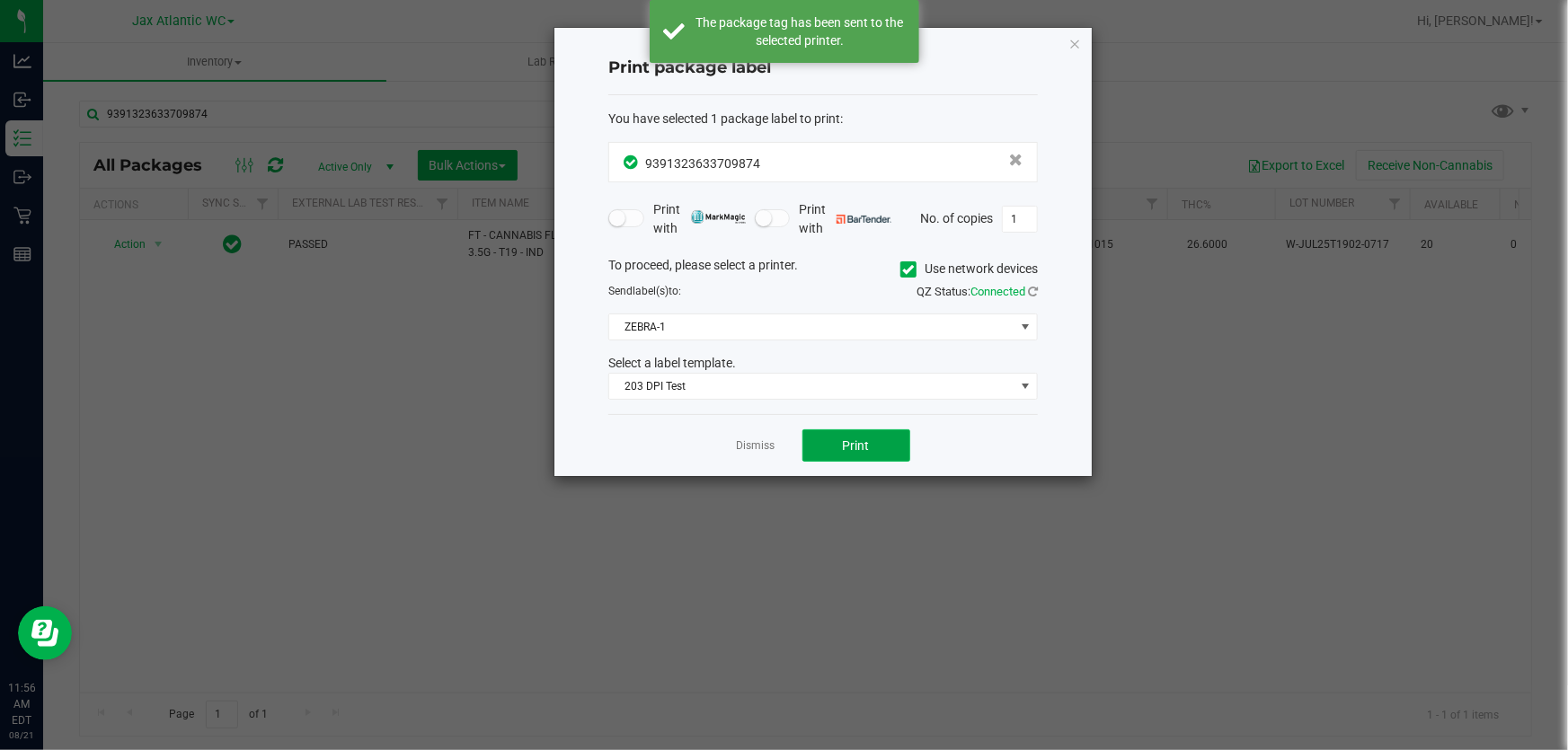
click at [852, 448] on span "Print" at bounding box center [856, 445] width 27 height 14
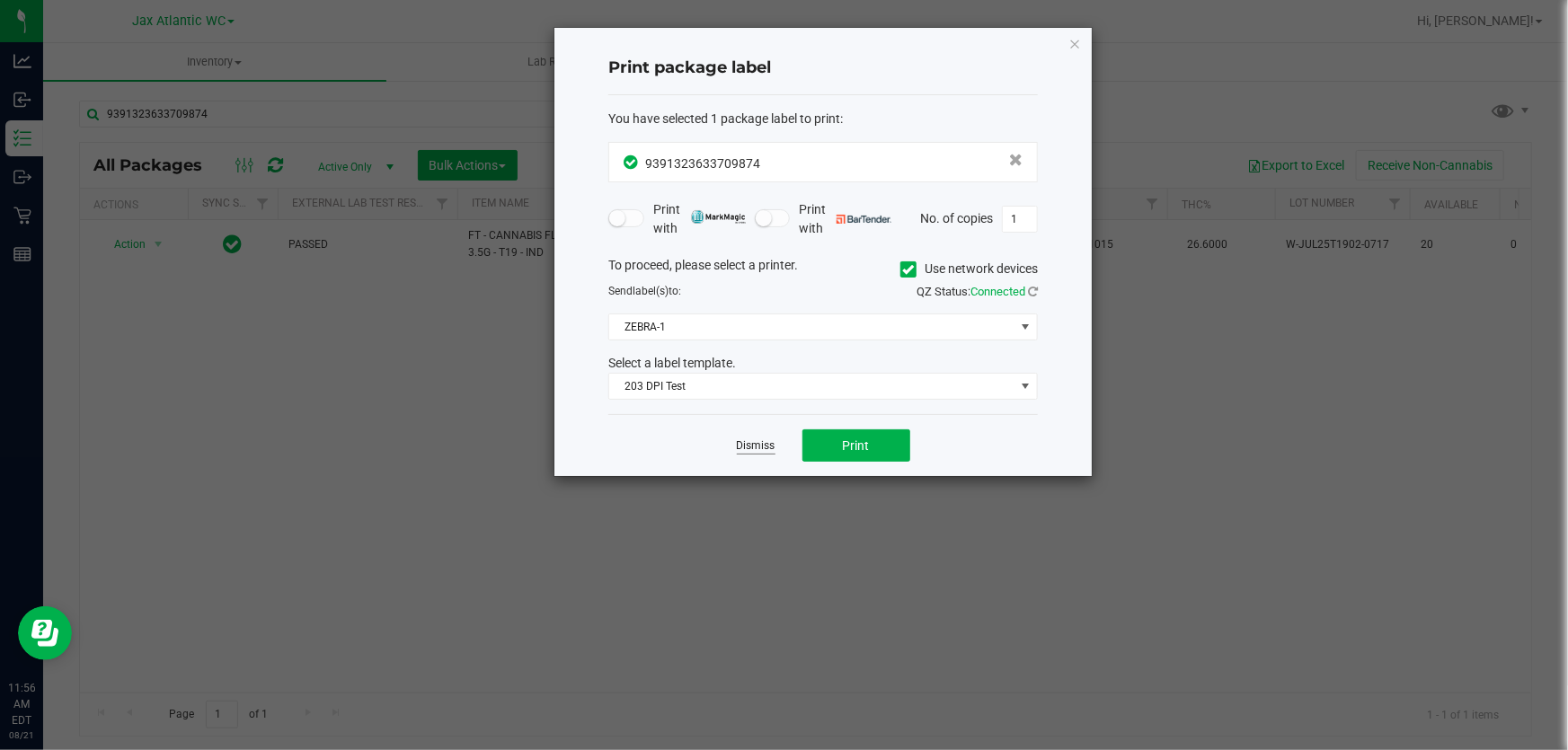
drag, startPoint x: 737, startPoint y: 454, endPoint x: 740, endPoint y: 445, distance: 9.5
click at [738, 453] on div "Dismiss Print" at bounding box center [823, 445] width 430 height 62
click at [742, 446] on link "Dismiss" at bounding box center [756, 446] width 39 height 15
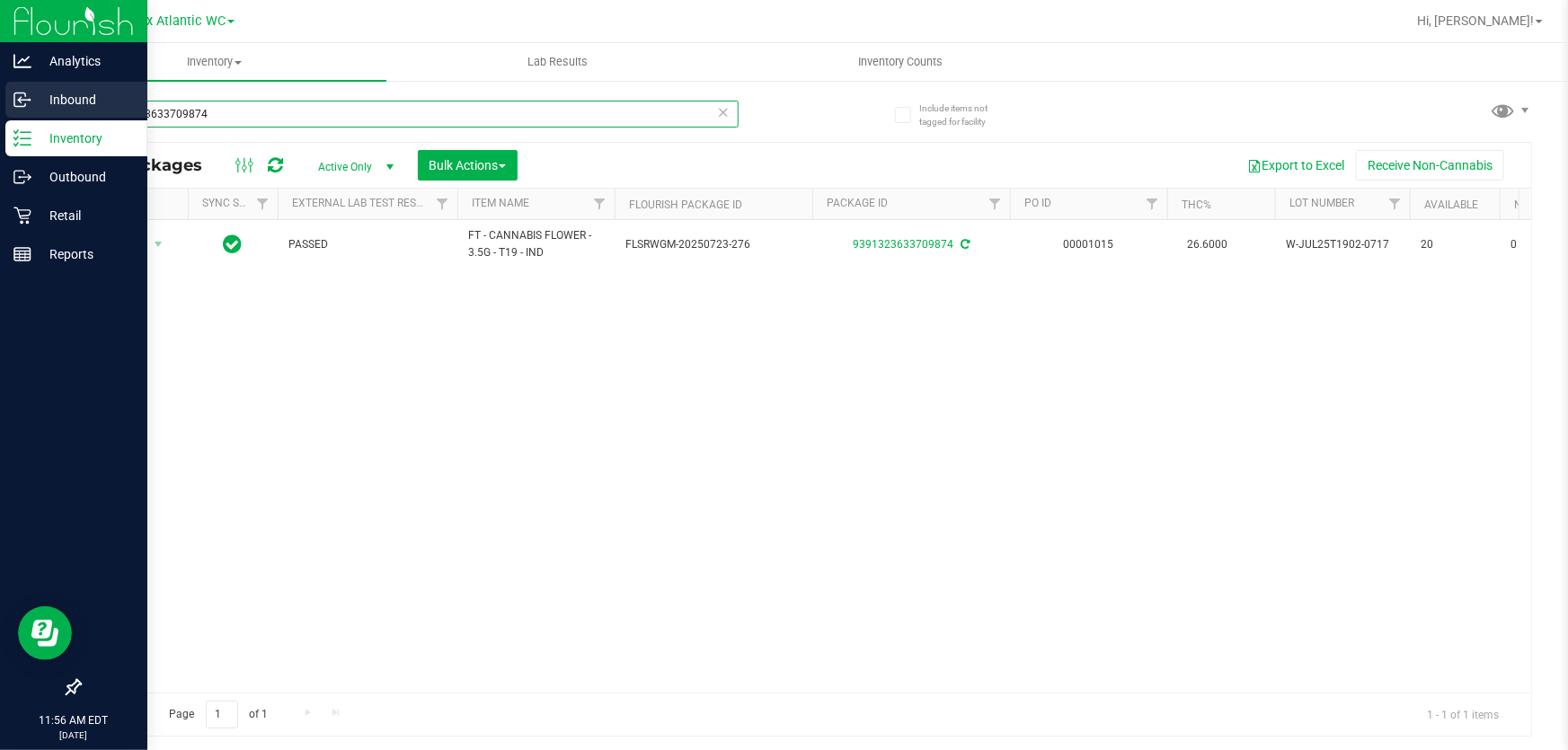
drag, startPoint x: 166, startPoint y: 125, endPoint x: 0, endPoint y: 106, distance: 167.1
click at [0, 106] on div "Analytics Inbound Inventory Outbound Retail Reports 11:56 AM EDT 08/21/2025 08/…" at bounding box center [784, 375] width 1568 height 750
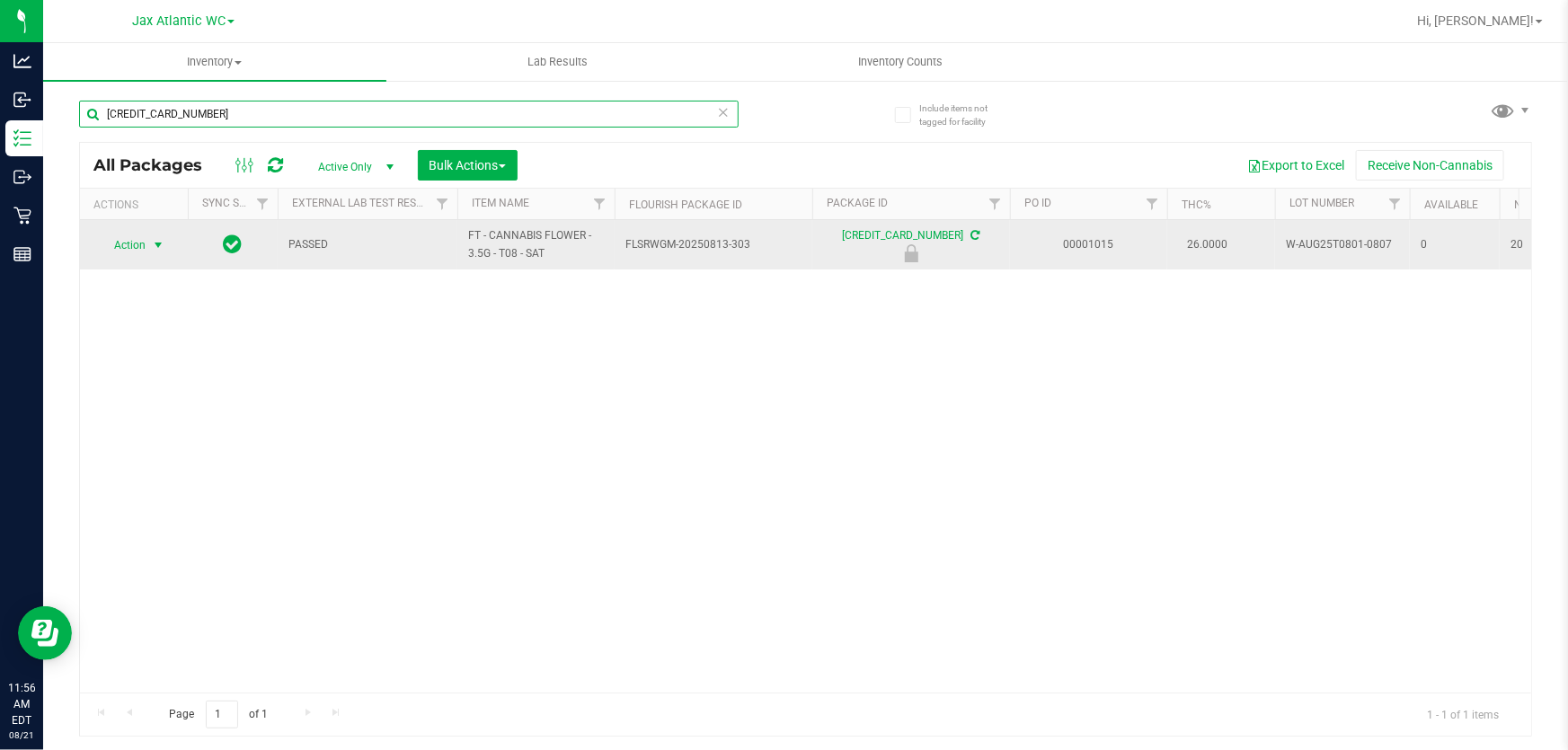
type input "[CREDIT_CARD_NUMBER]"
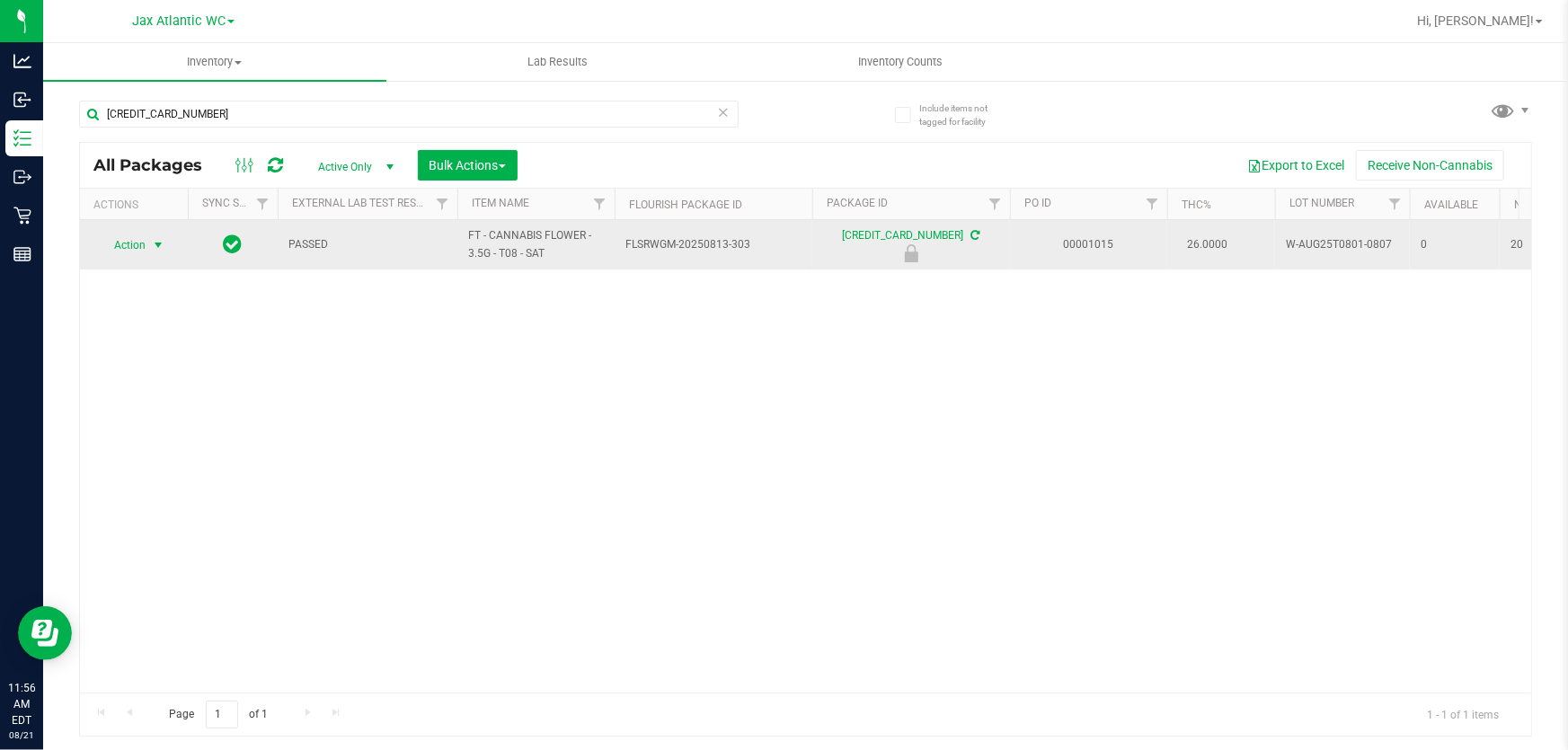
click at [114, 244] on span "Action" at bounding box center [122, 246] width 48 height 25
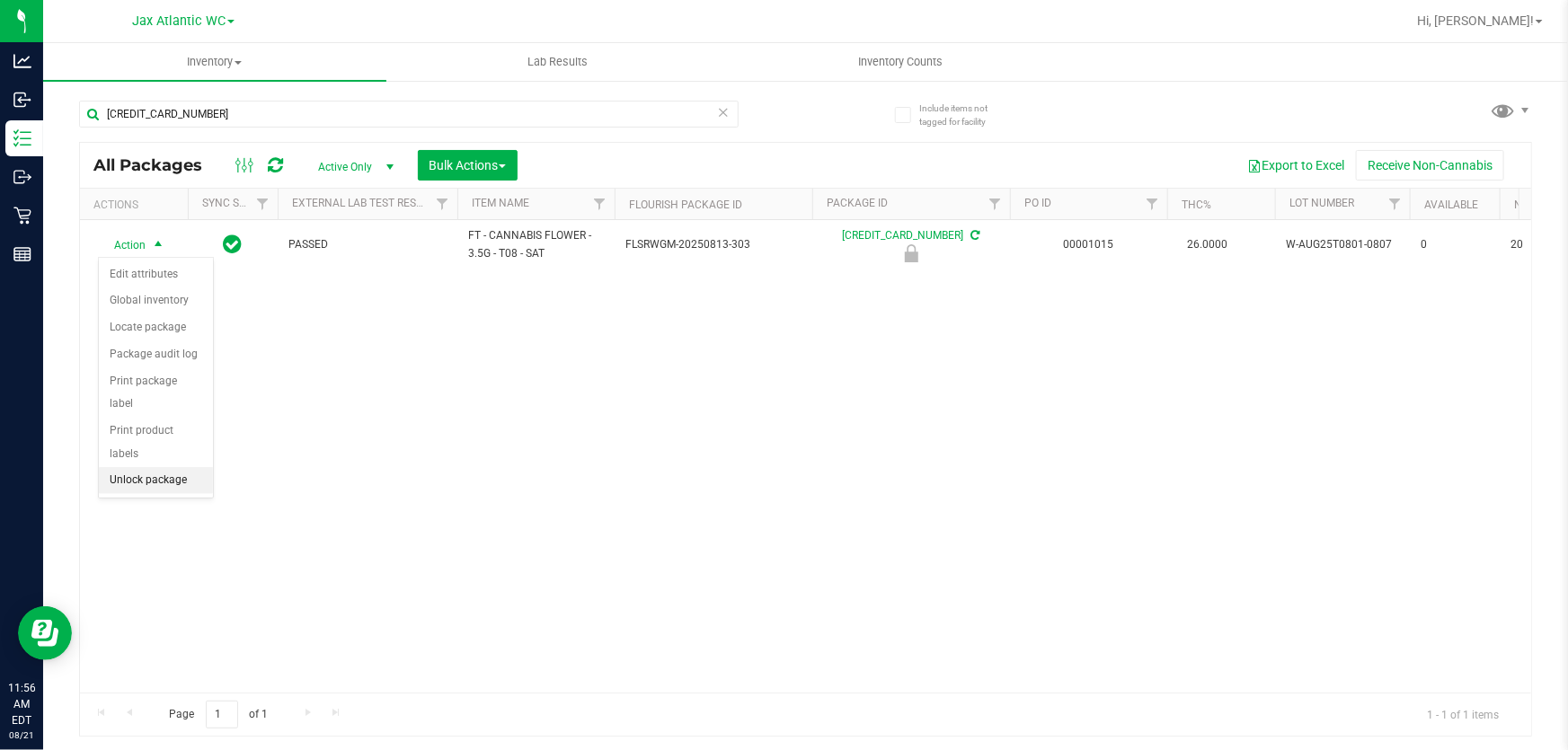
click at [144, 467] on li "Unlock package" at bounding box center [156, 480] width 114 height 27
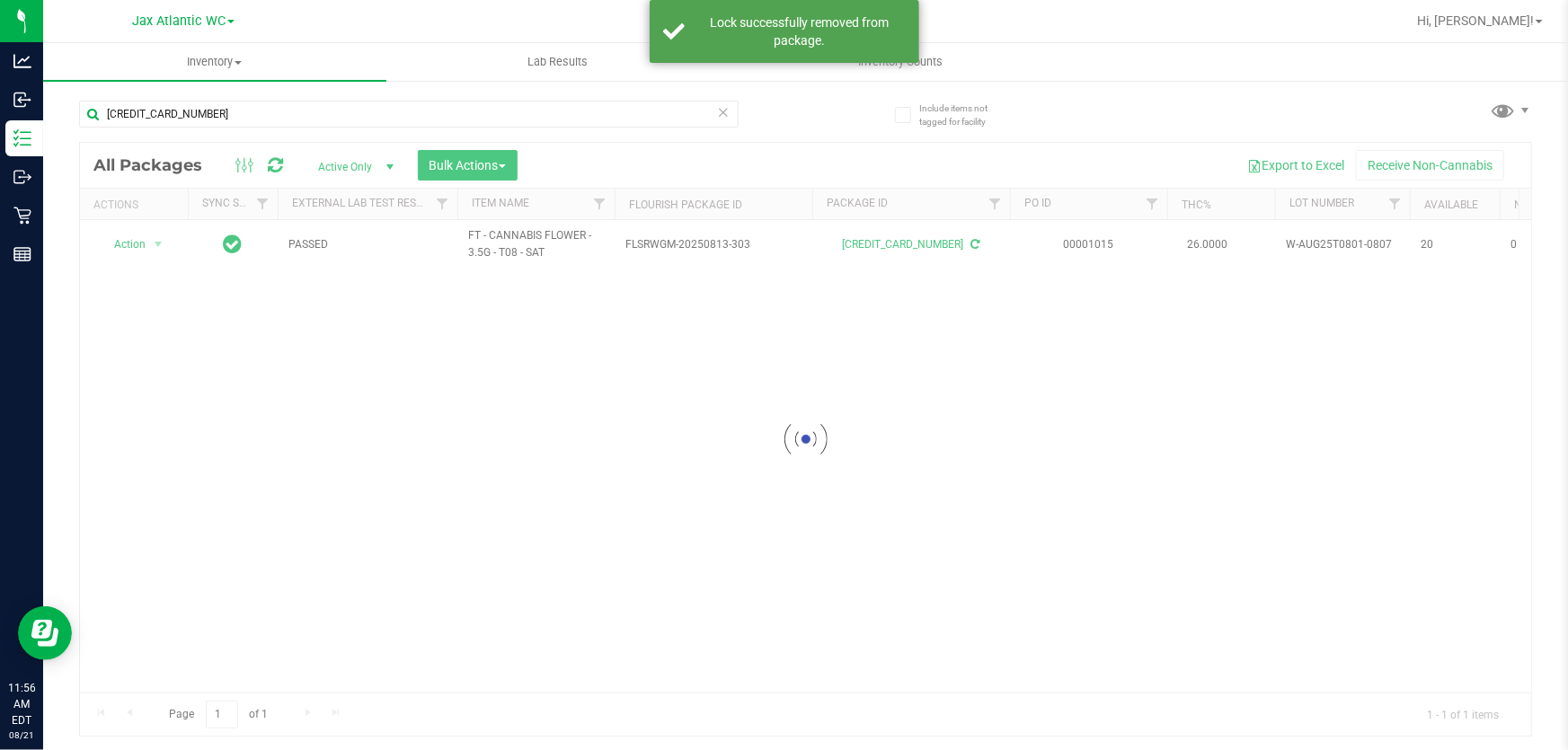
click at [128, 245] on div at bounding box center [805, 439] width 1451 height 593
click at [133, 247] on span "Action" at bounding box center [122, 245] width 48 height 25
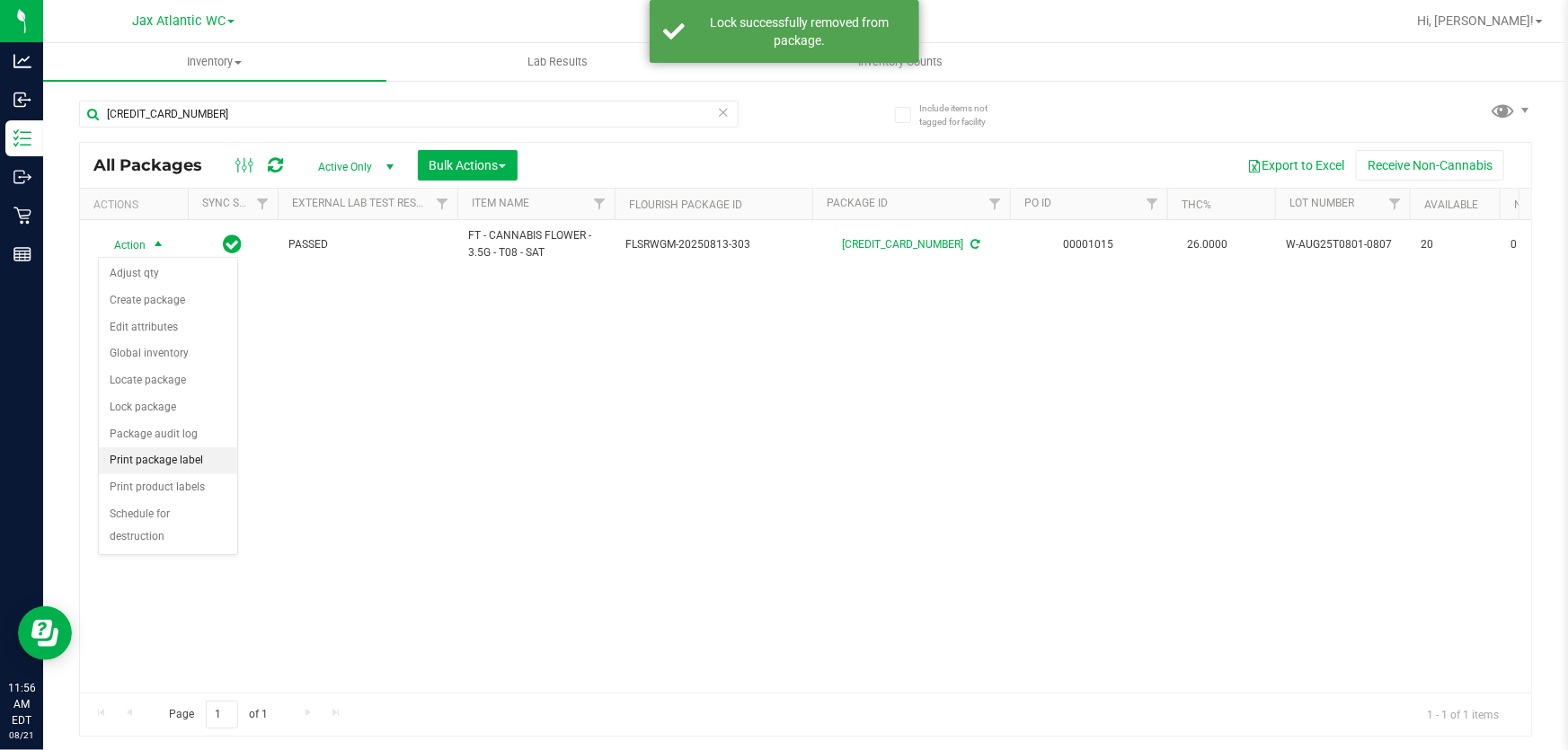
click at [191, 453] on li "Print package label" at bounding box center [169, 461] width 139 height 27
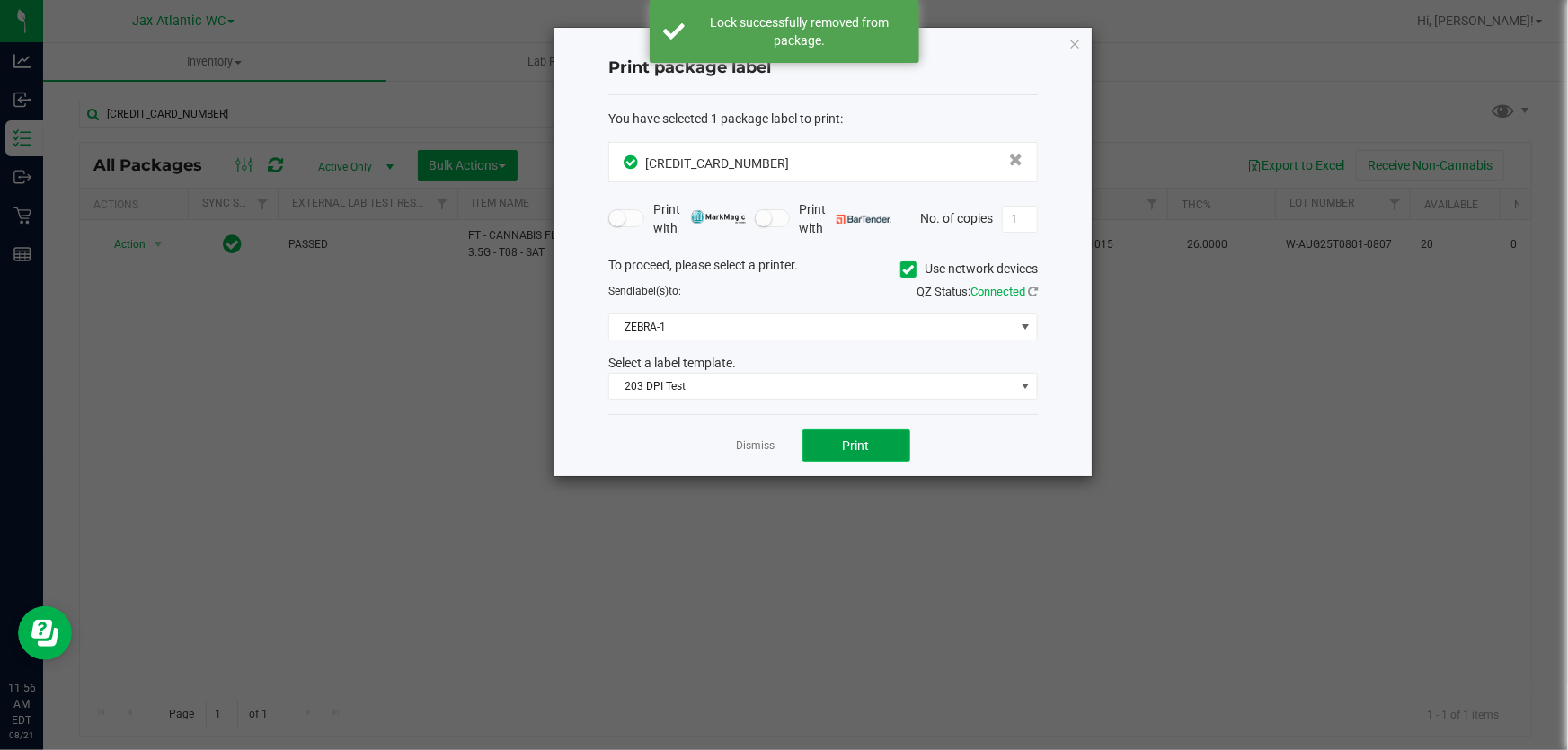
click at [852, 449] on span "Print" at bounding box center [856, 445] width 27 height 14
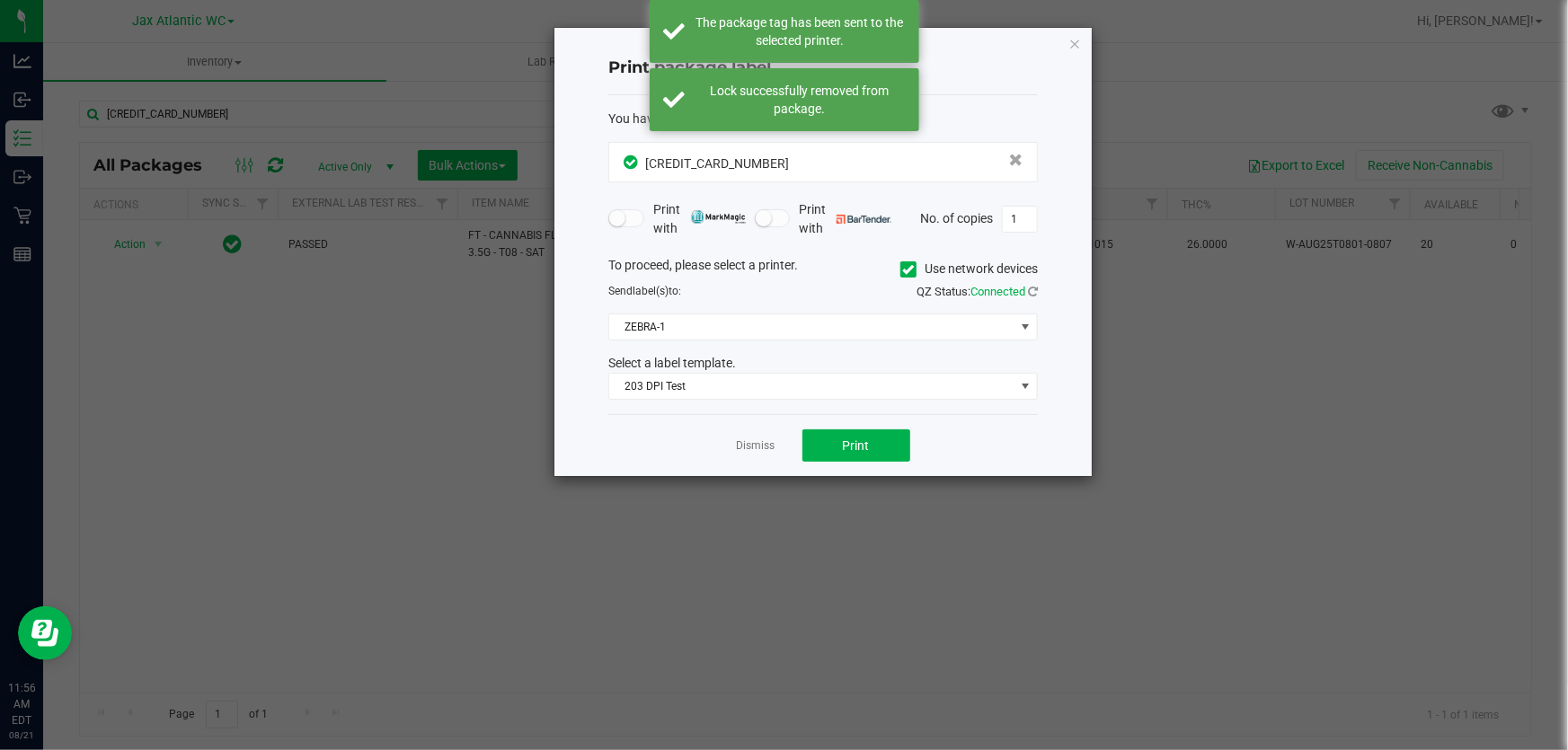
click at [767, 444] on link "Dismiss" at bounding box center [756, 446] width 39 height 15
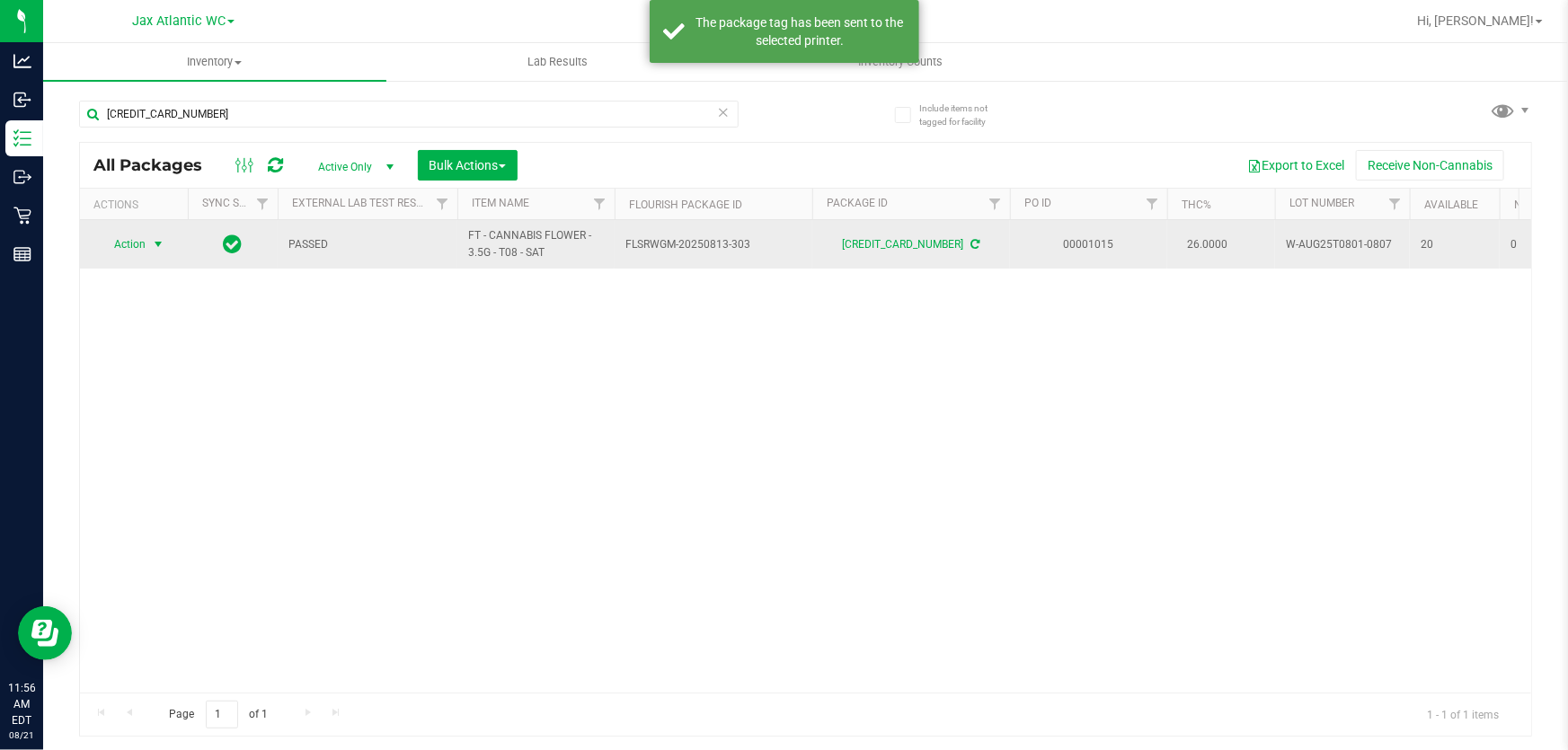
click at [127, 234] on span "Action" at bounding box center [122, 245] width 48 height 25
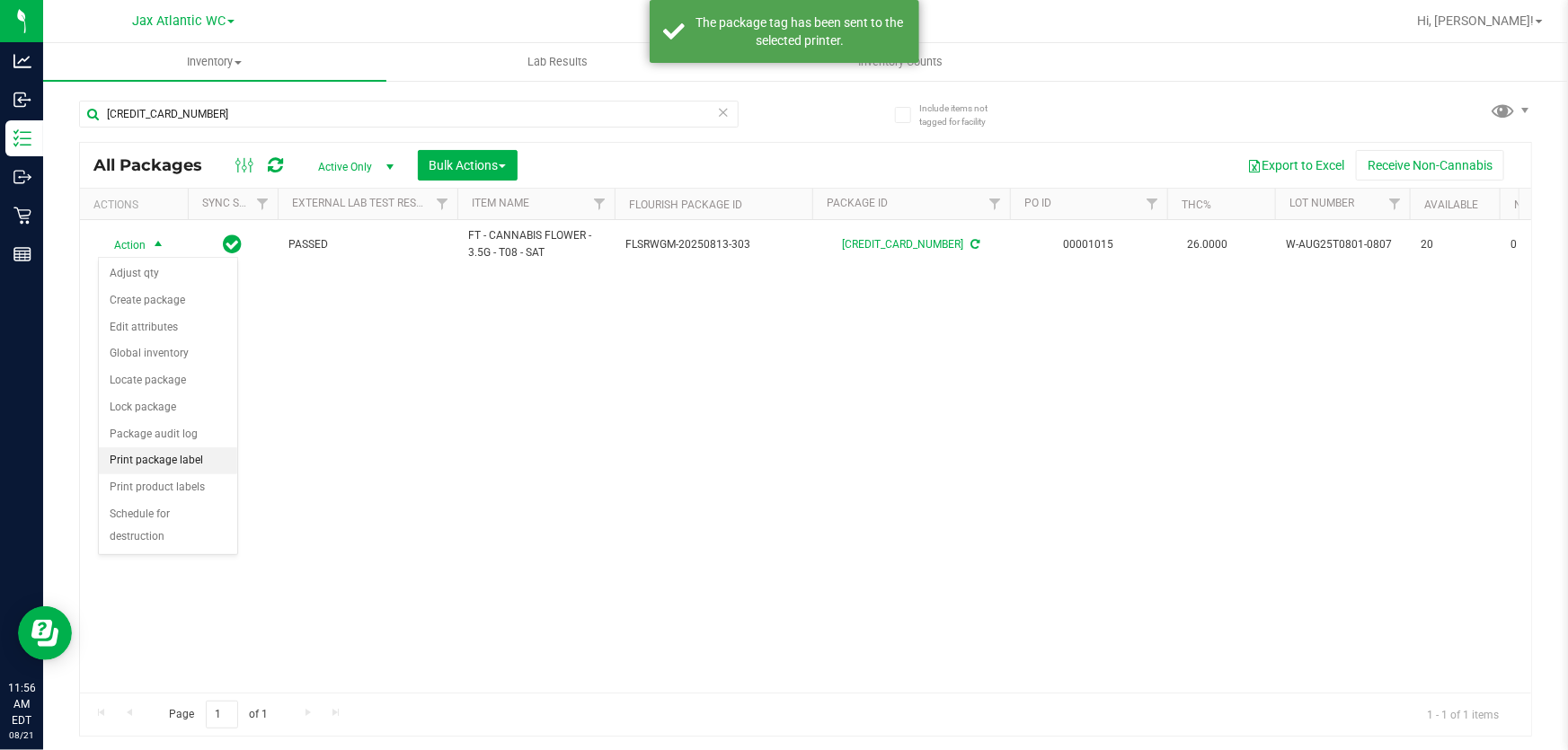
click at [160, 462] on li "Print package label" at bounding box center [169, 461] width 139 height 27
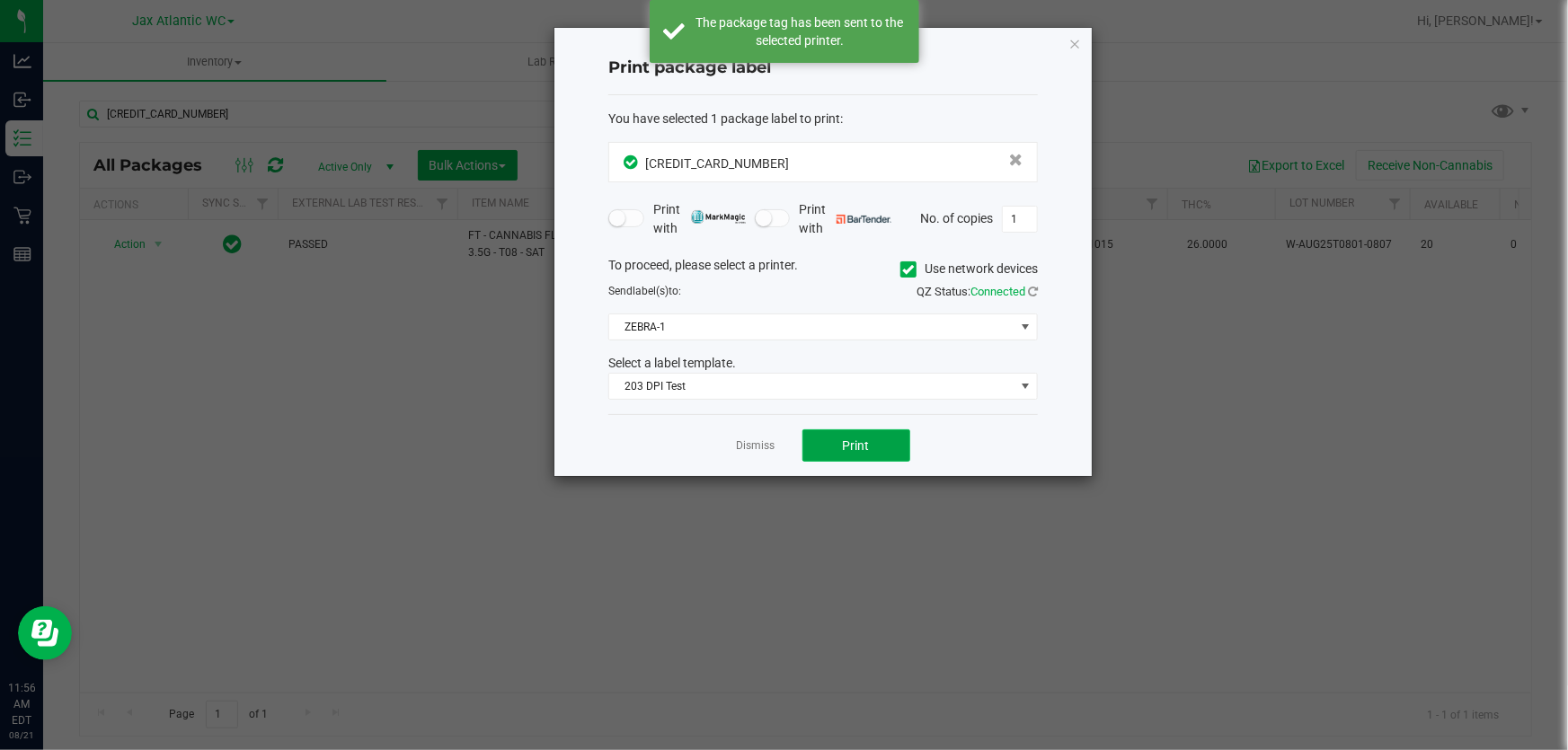
click at [862, 439] on span "Print" at bounding box center [856, 445] width 27 height 14
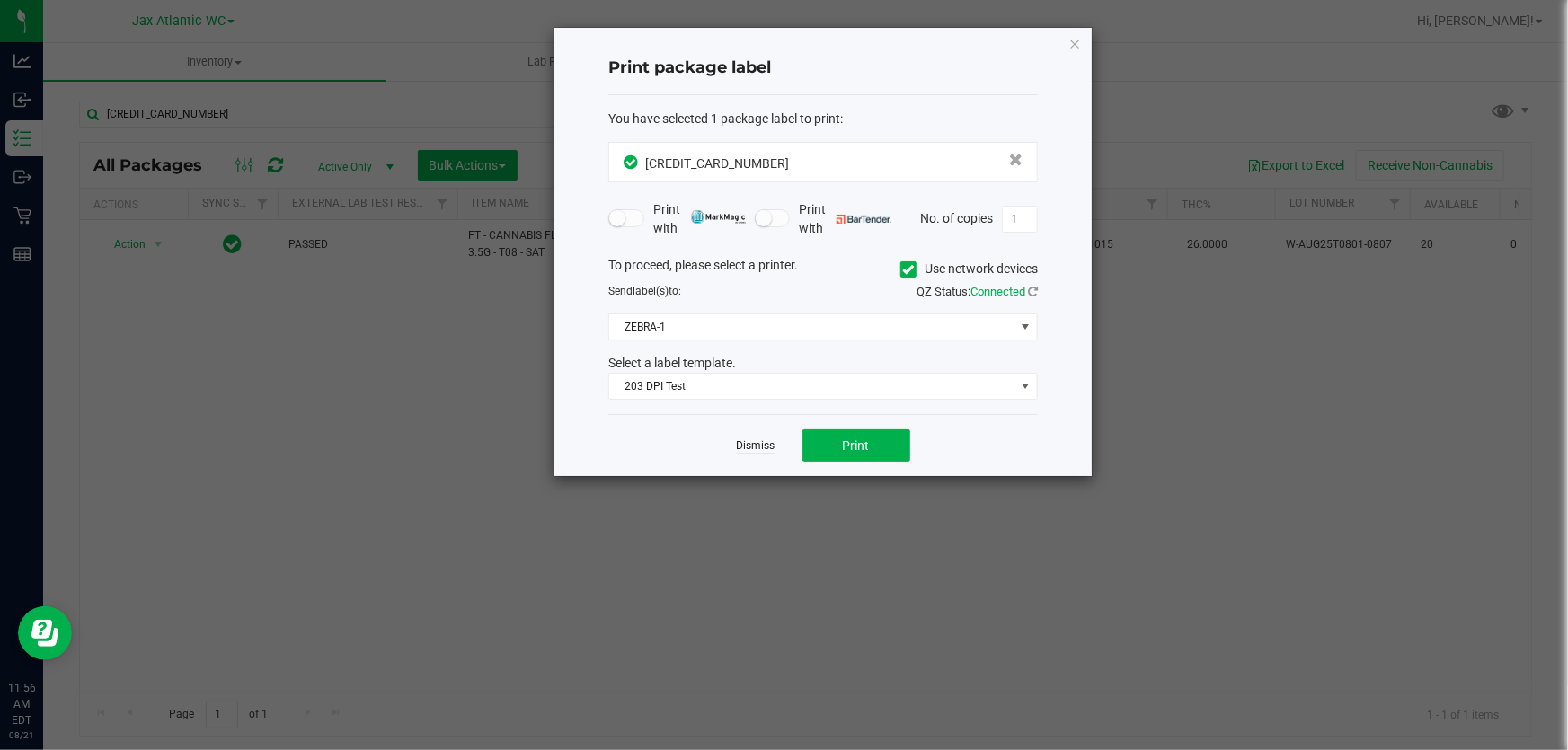
click at [745, 446] on link "Dismiss" at bounding box center [756, 446] width 39 height 15
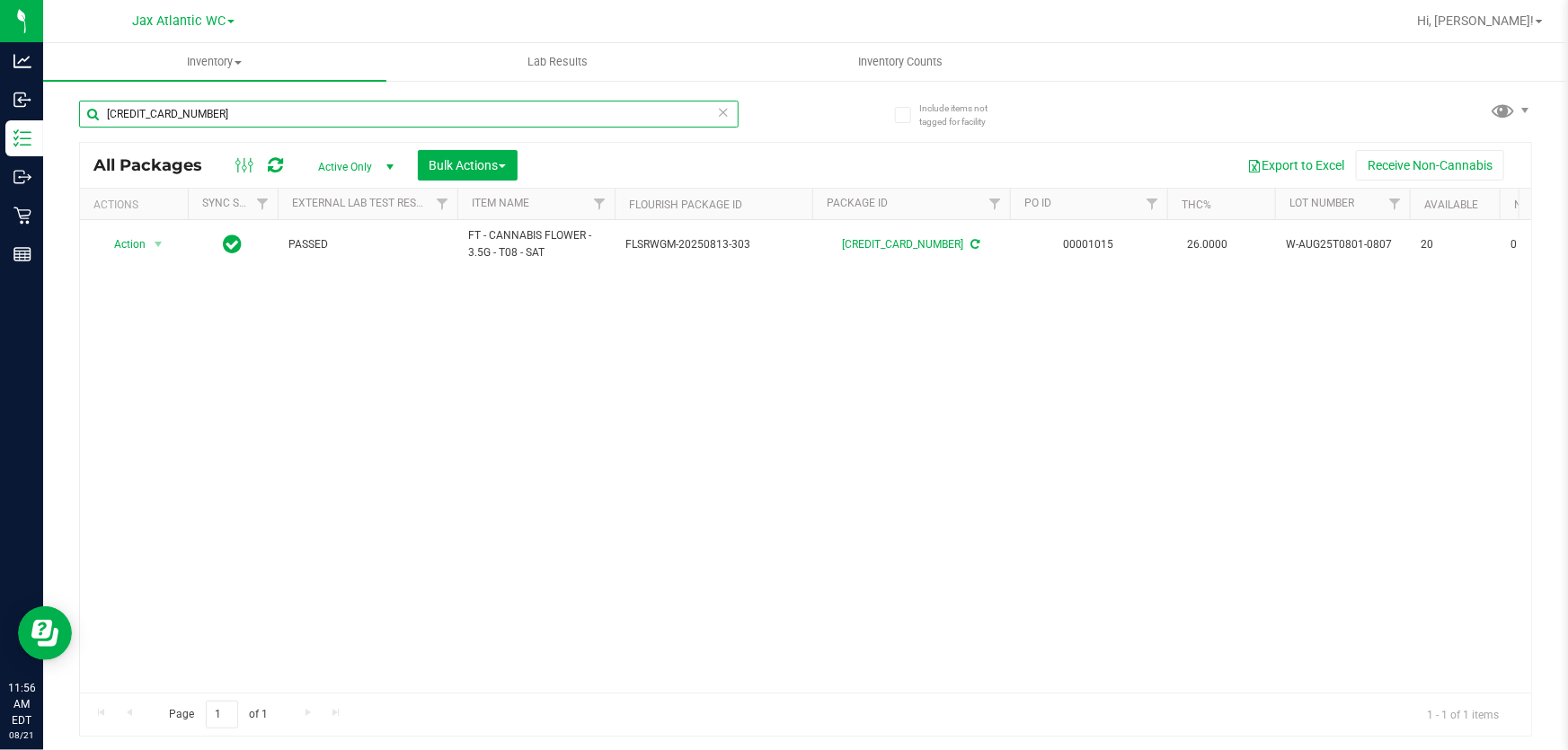
click at [196, 106] on input "[CREDIT_CARD_NUMBER]" at bounding box center [408, 114] width 660 height 27
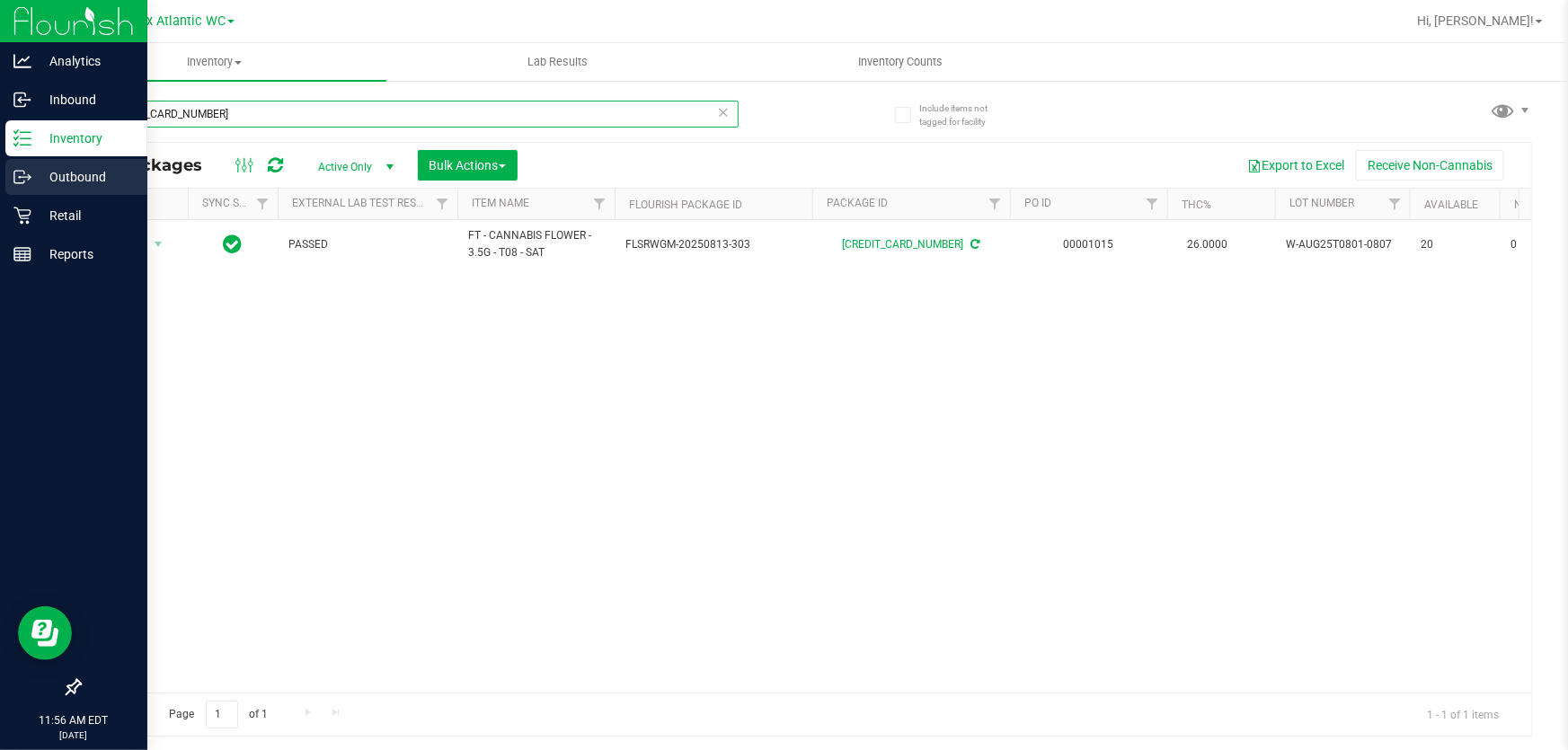
drag, startPoint x: 211, startPoint y: 108, endPoint x: 0, endPoint y: 170, distance: 219.9
click at [0, 170] on div "Analytics Inbound Inventory Outbound Retail Reports 11:56 AM EDT 08/21/2025 08/…" at bounding box center [784, 375] width 1568 height 750
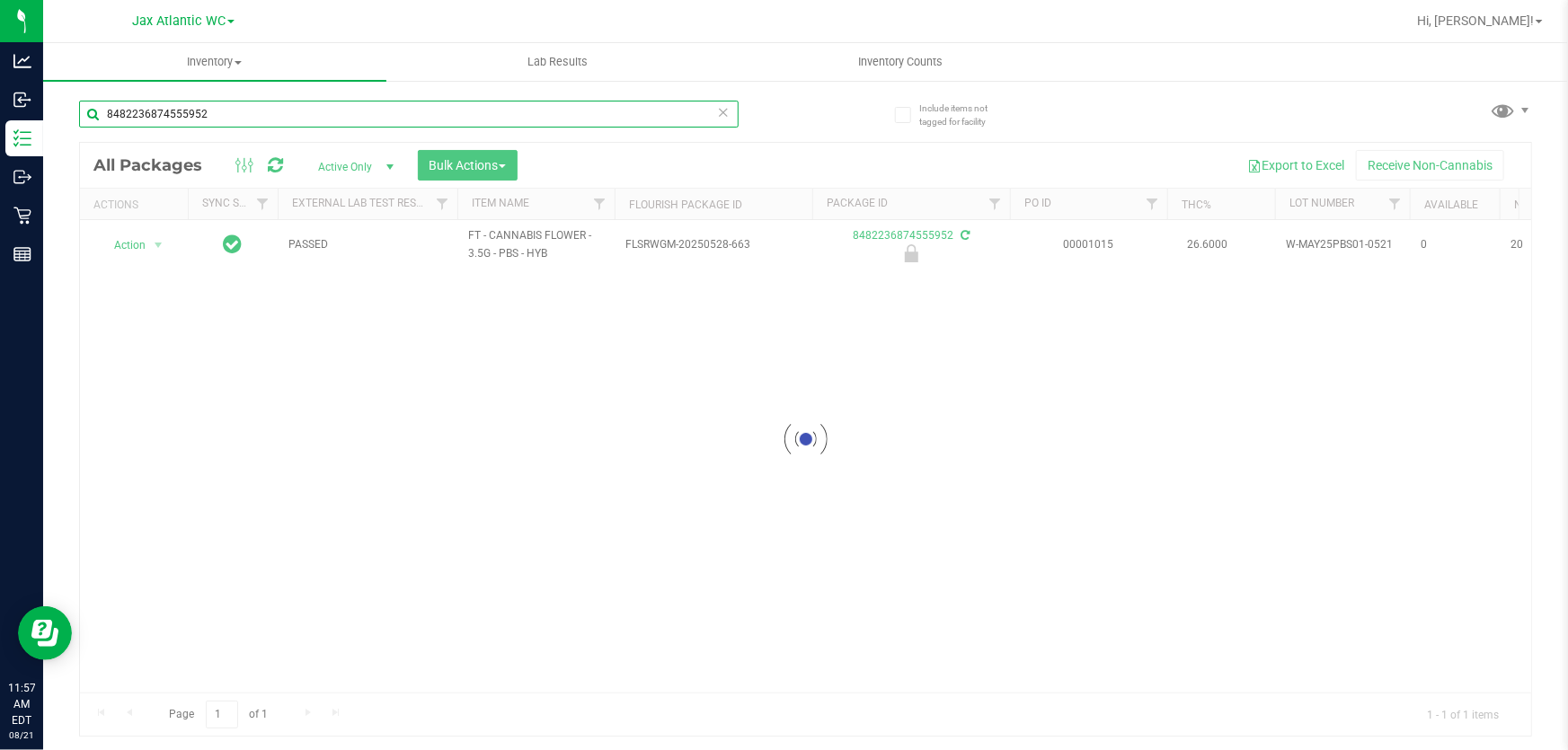
type input "8482236874555952"
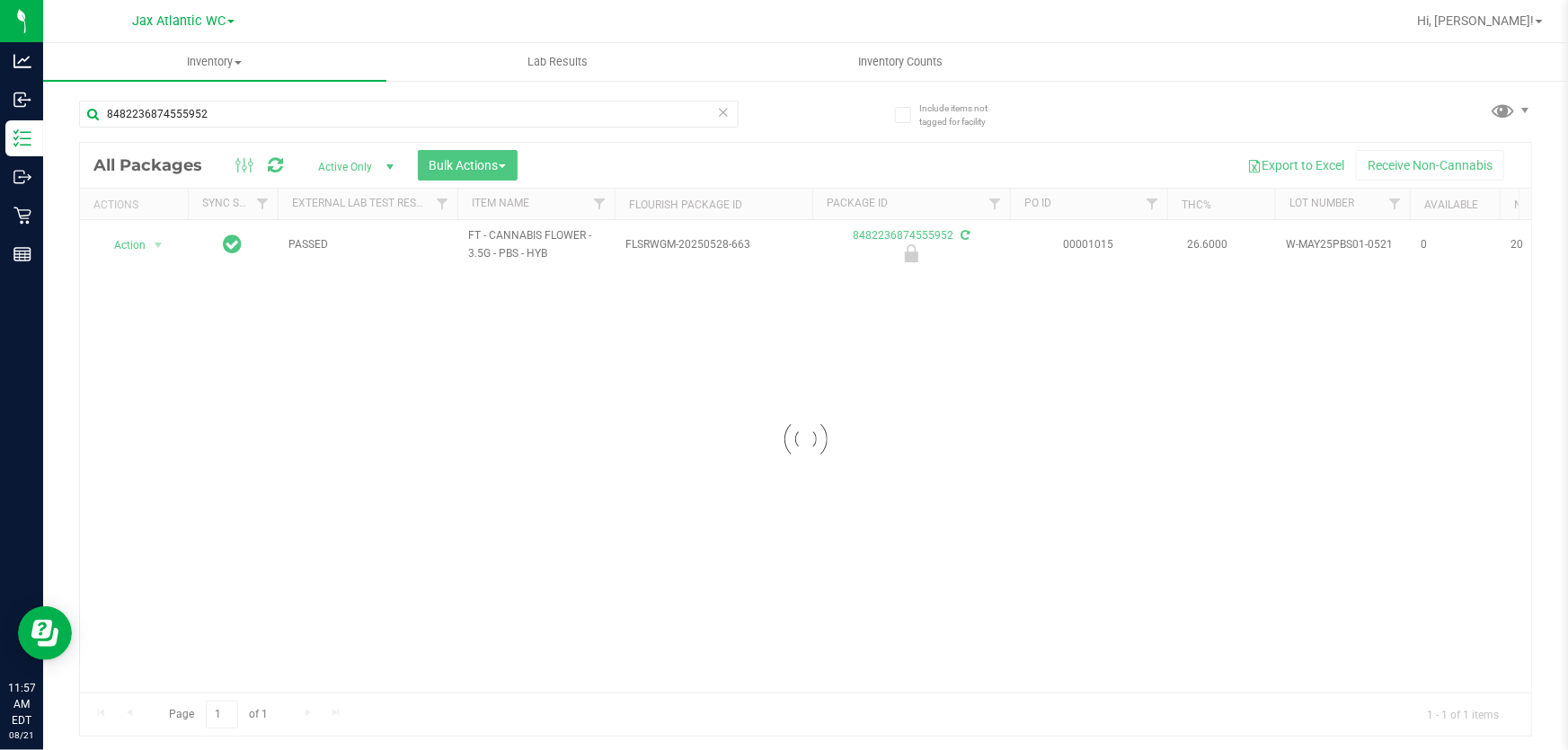
click at [107, 242] on div at bounding box center [805, 439] width 1451 height 593
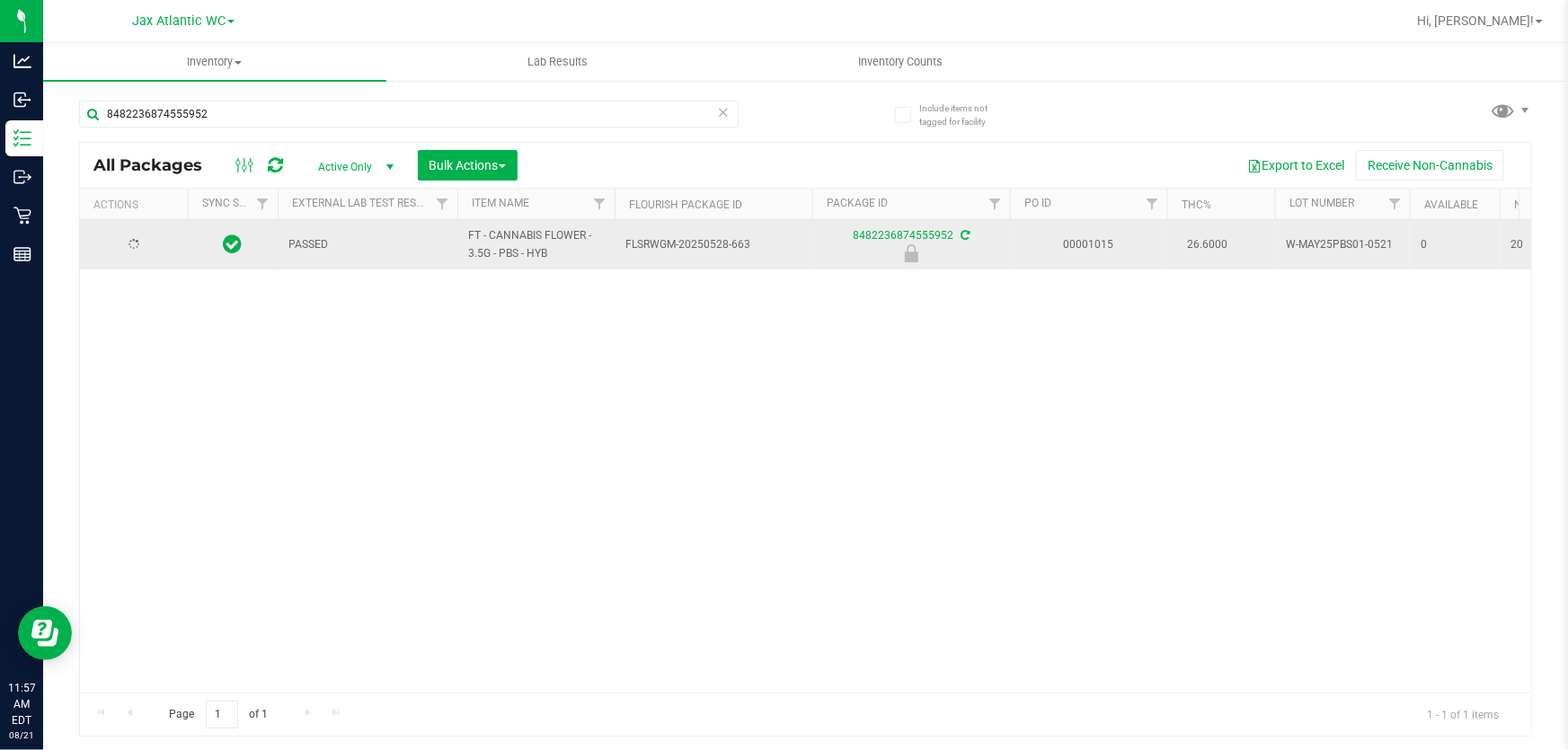
click at [144, 248] on div at bounding box center [134, 245] width 87 height 17
click at [144, 245] on span "Action" at bounding box center [122, 246] width 48 height 25
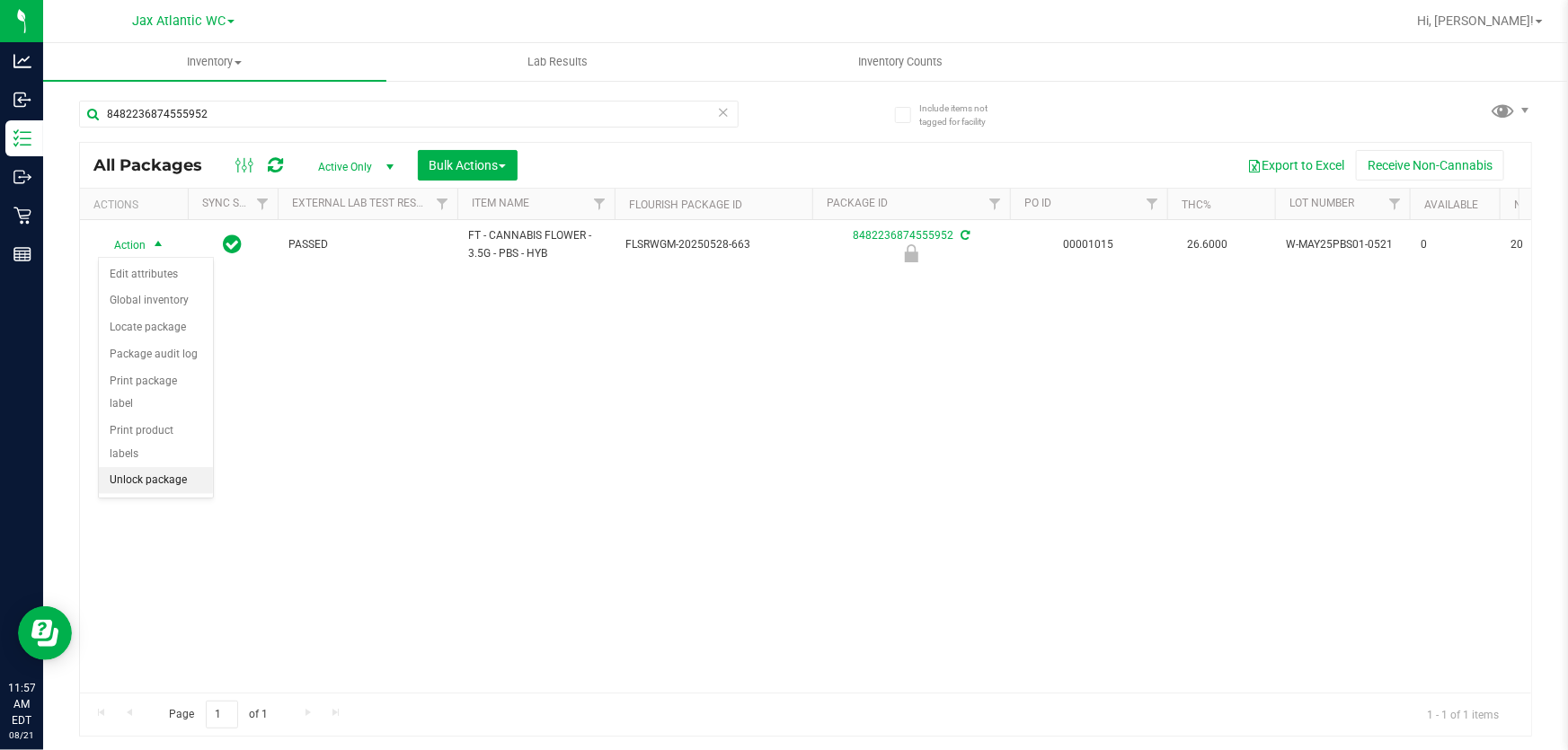
click at [147, 467] on li "Unlock package" at bounding box center [156, 480] width 114 height 27
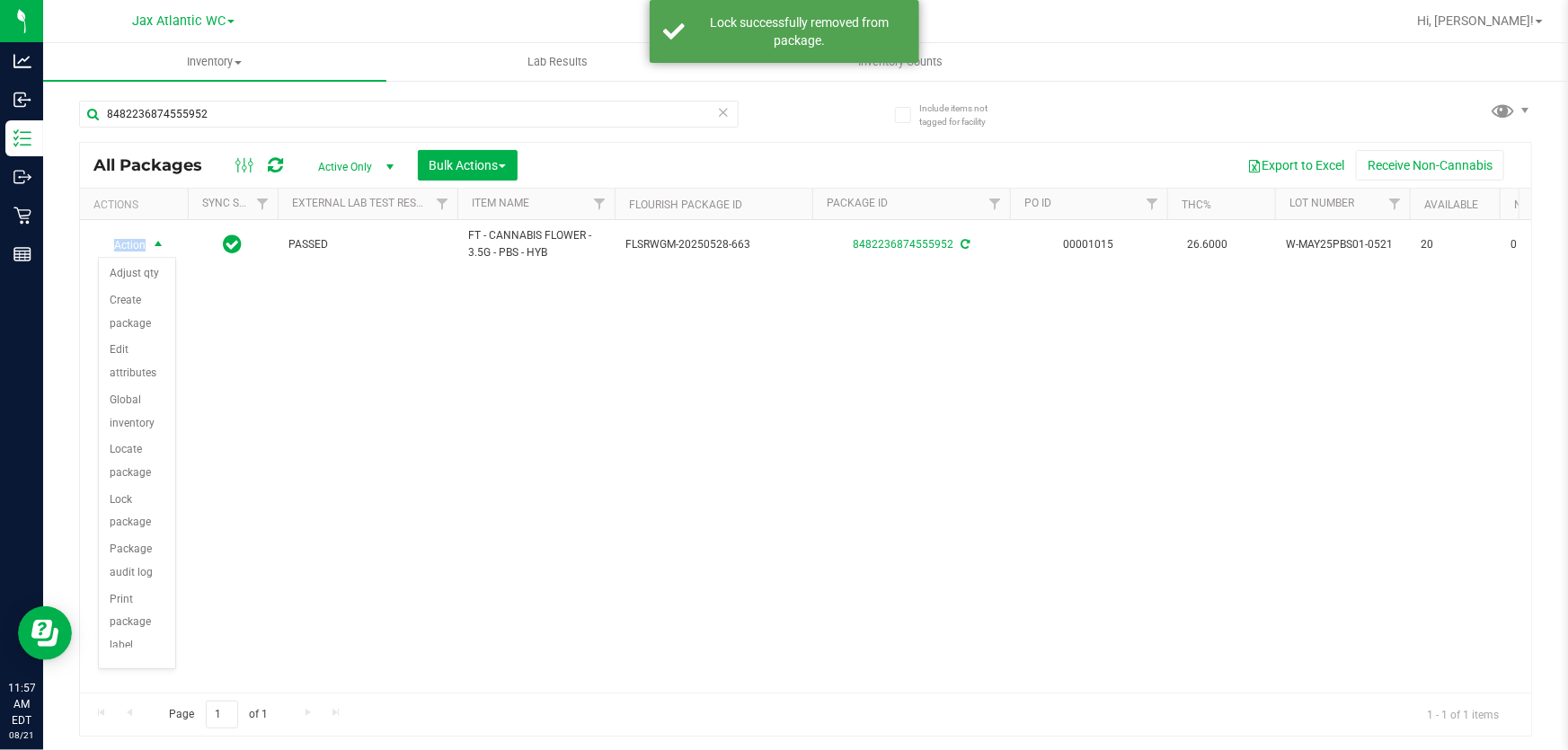
click at [134, 245] on span "Action" at bounding box center [122, 246] width 48 height 25
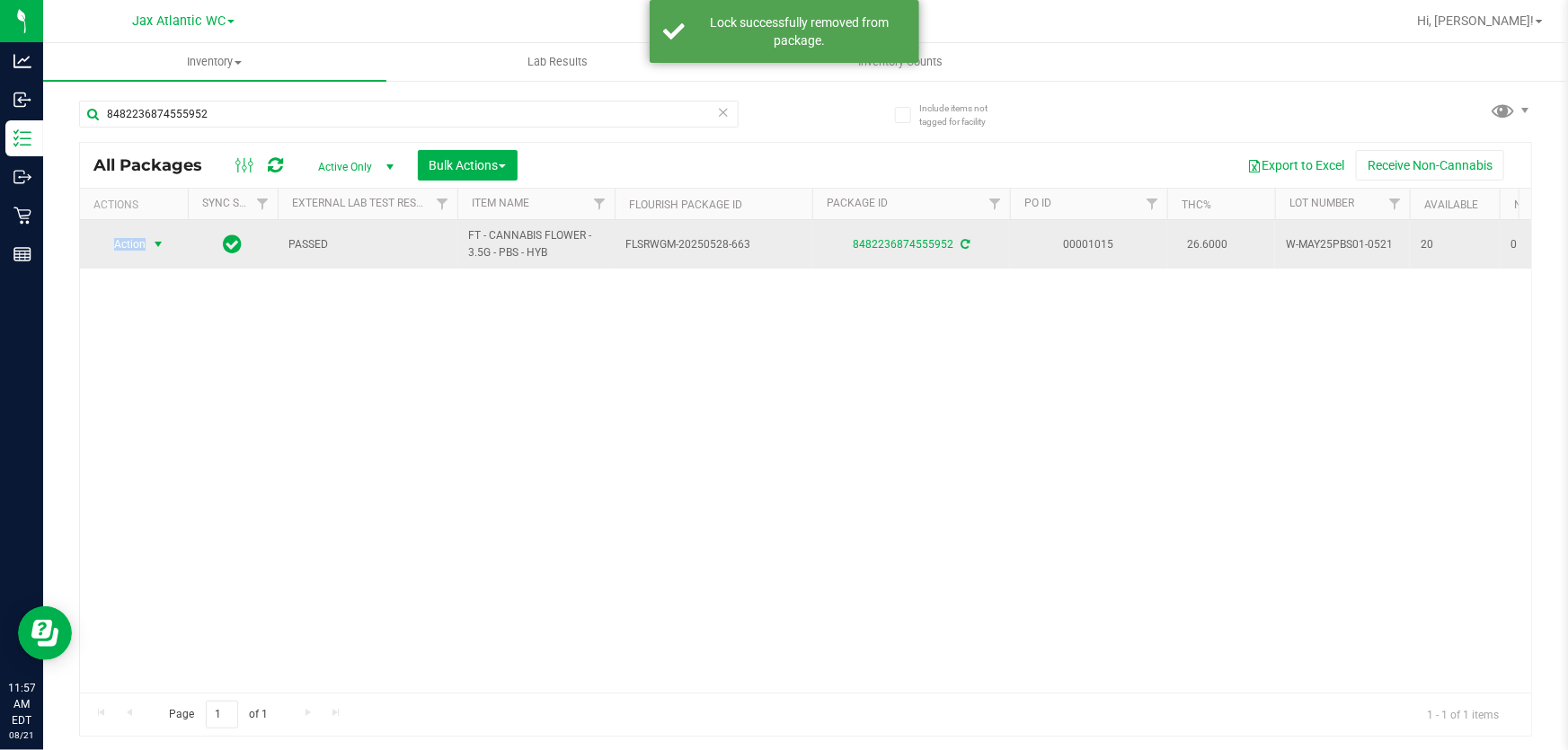
click at [131, 247] on span "Action" at bounding box center [122, 245] width 48 height 25
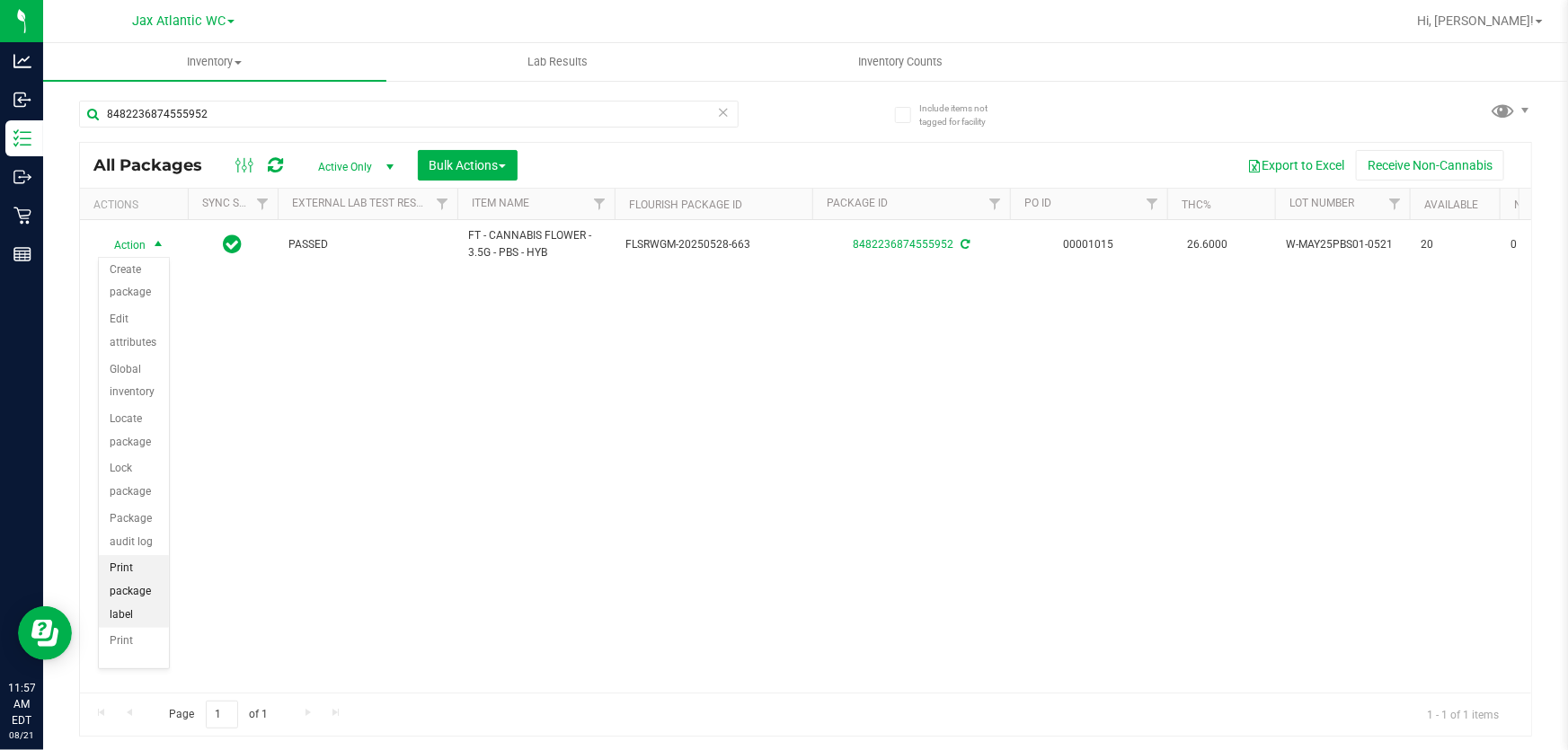
scroll to position [81, 0]
click at [139, 590] on li "Print package label" at bounding box center [134, 565] width 70 height 73
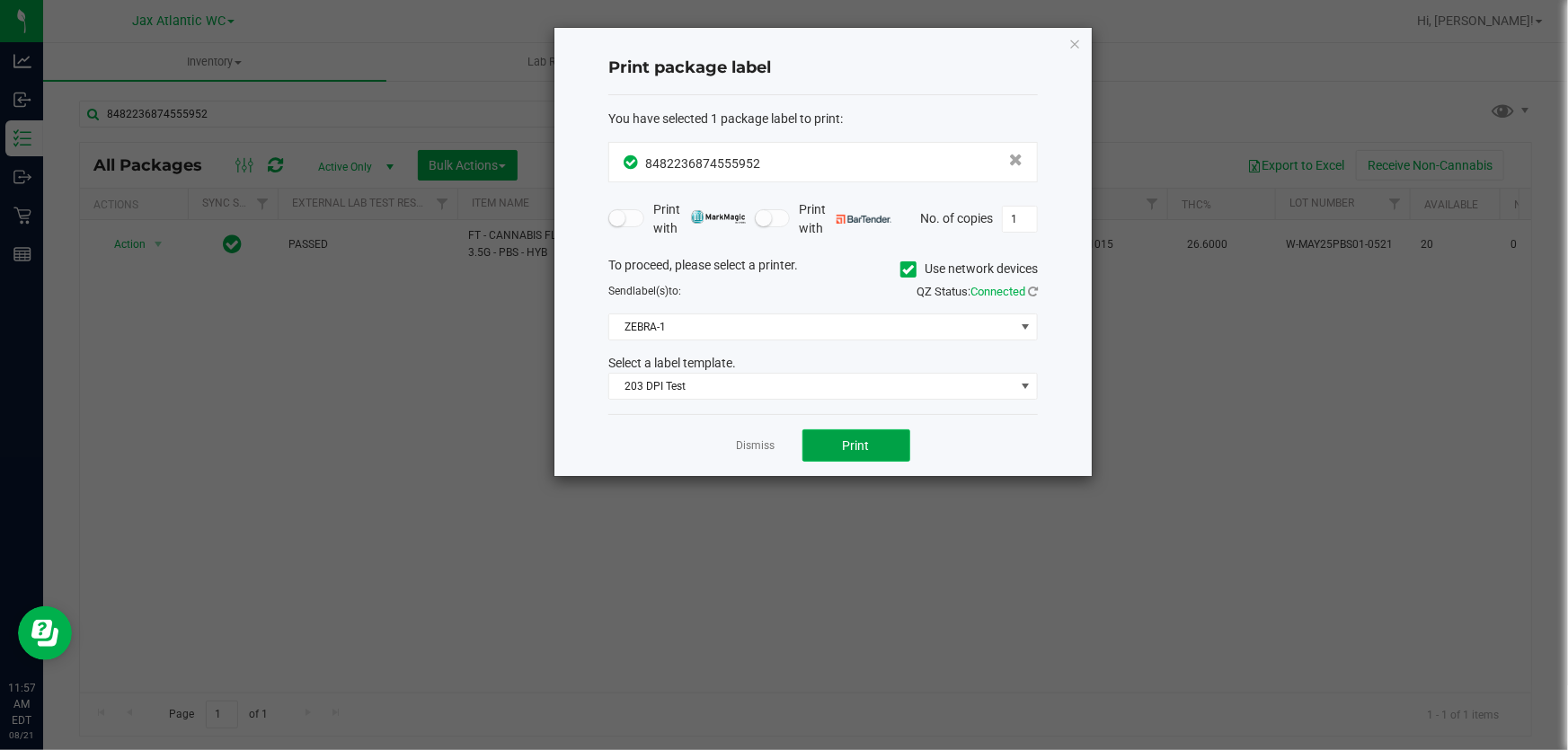
click at [823, 450] on button "Print" at bounding box center [856, 446] width 108 height 33
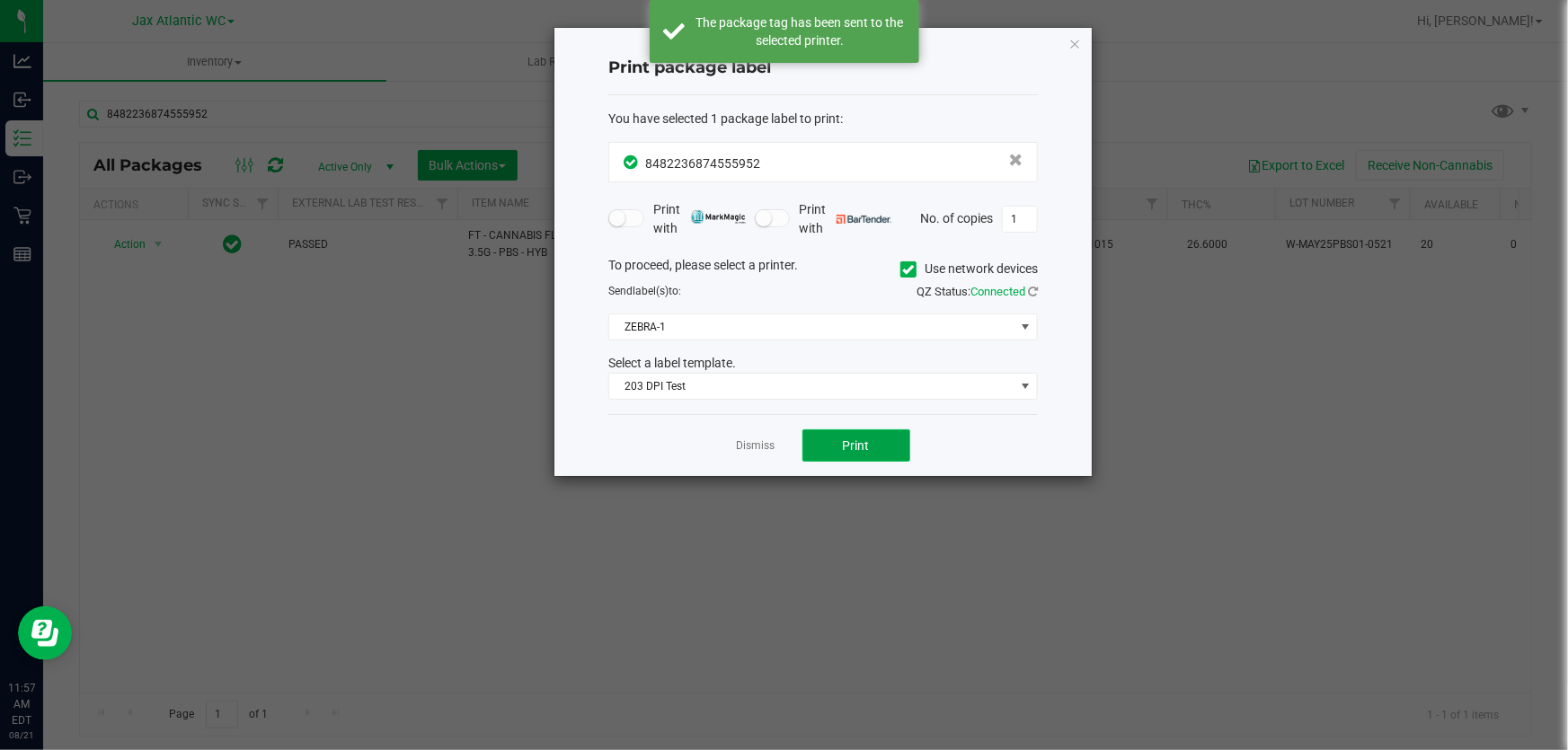
click at [844, 454] on button "Print" at bounding box center [856, 446] width 108 height 33
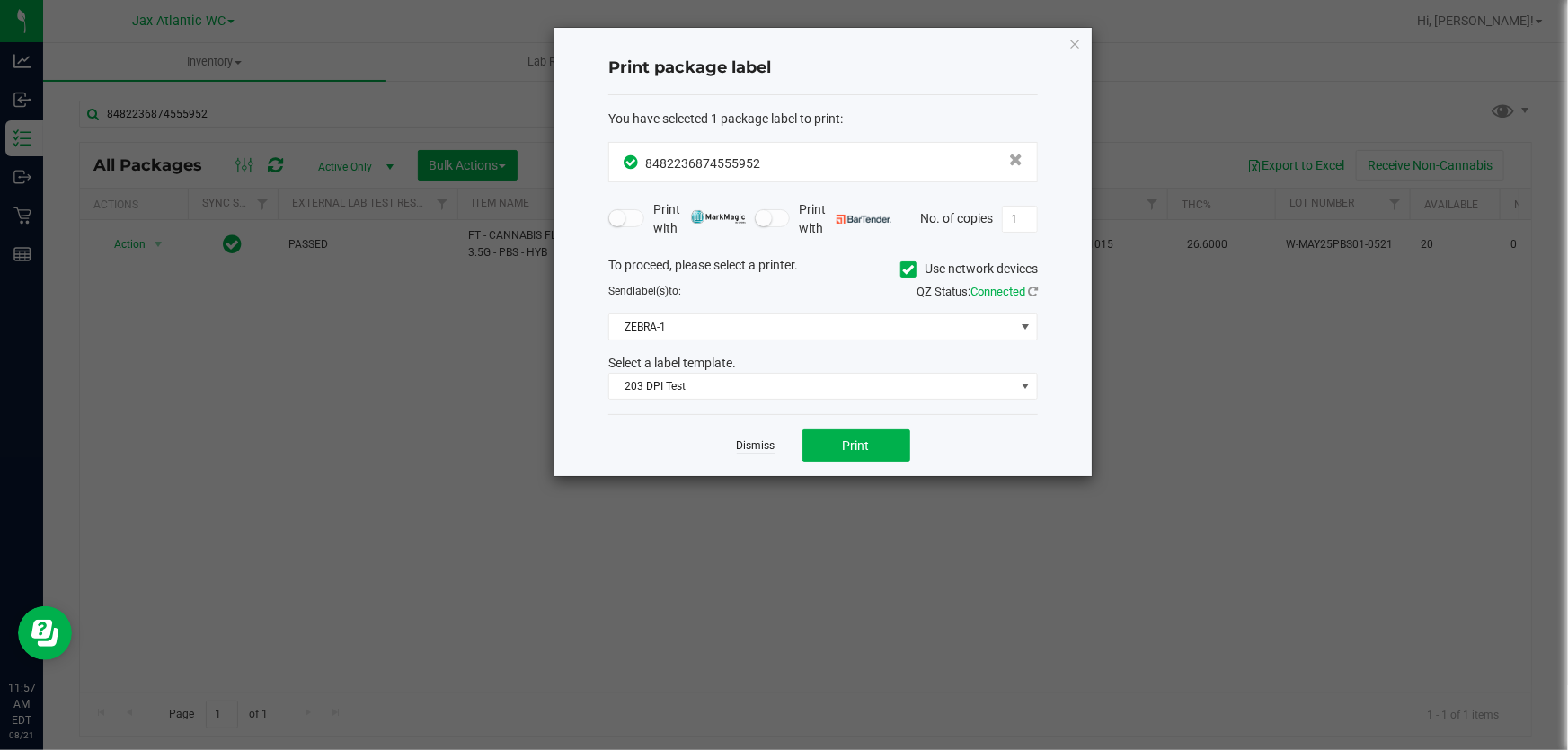
click at [759, 451] on link "Dismiss" at bounding box center [756, 446] width 39 height 15
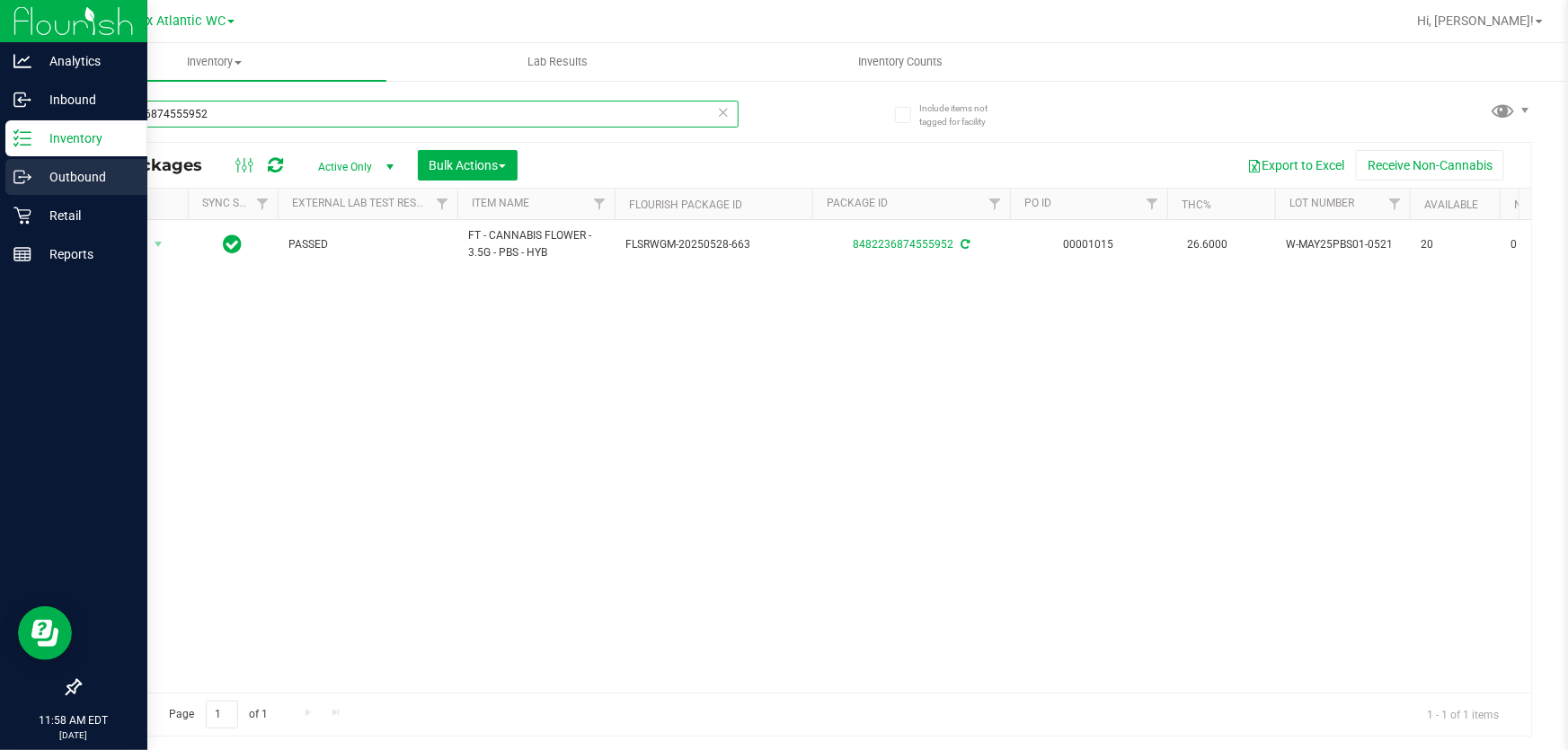
drag, startPoint x: 119, startPoint y: 137, endPoint x: 0, endPoint y: 159, distance: 121.0
click at [0, 158] on div "Analytics Inbound Inventory Outbound Retail Reports 11:58 AM EDT 08/21/2025 08/…" at bounding box center [784, 375] width 1568 height 750
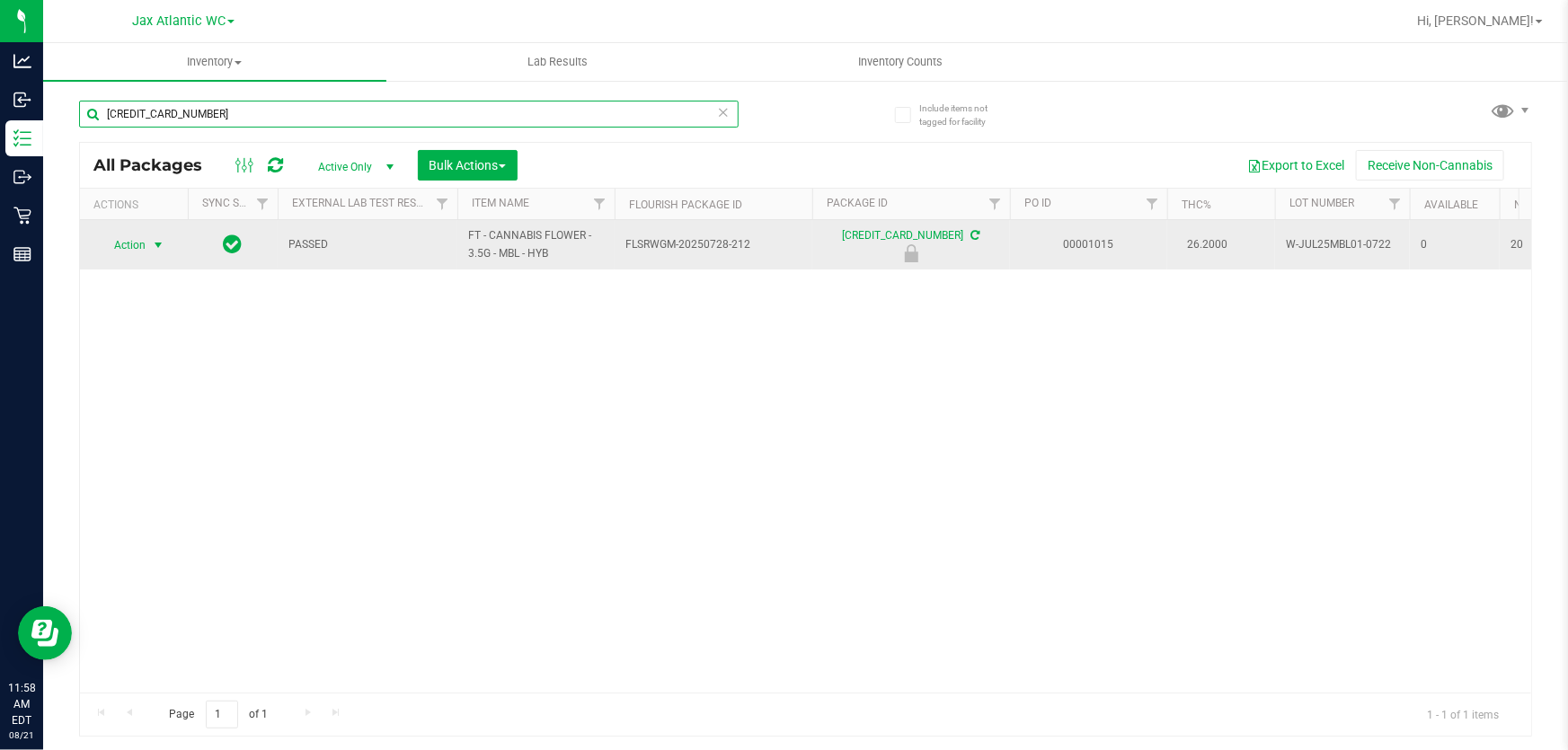
type input "4175234858401256"
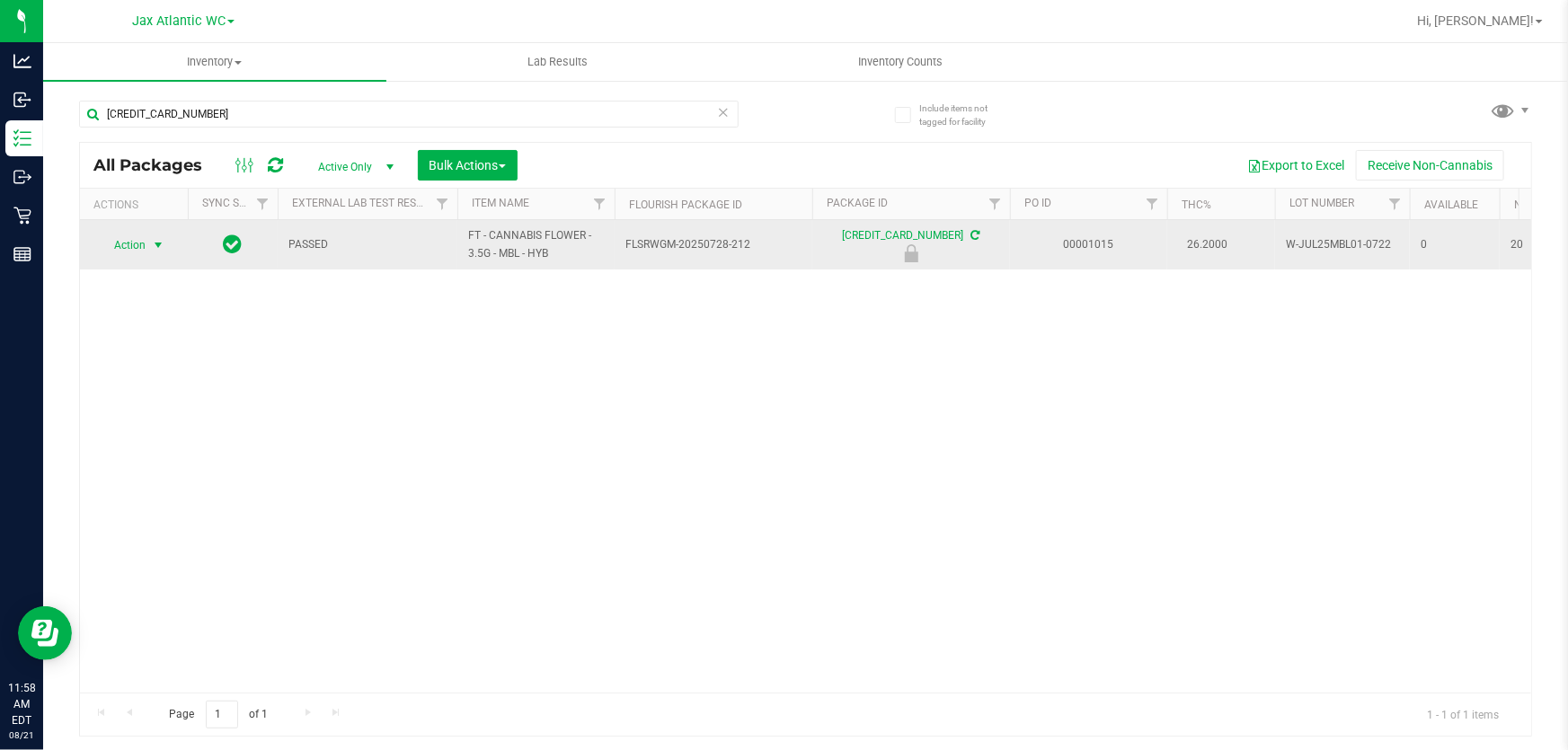
click at [121, 238] on span "Action" at bounding box center [122, 246] width 48 height 25
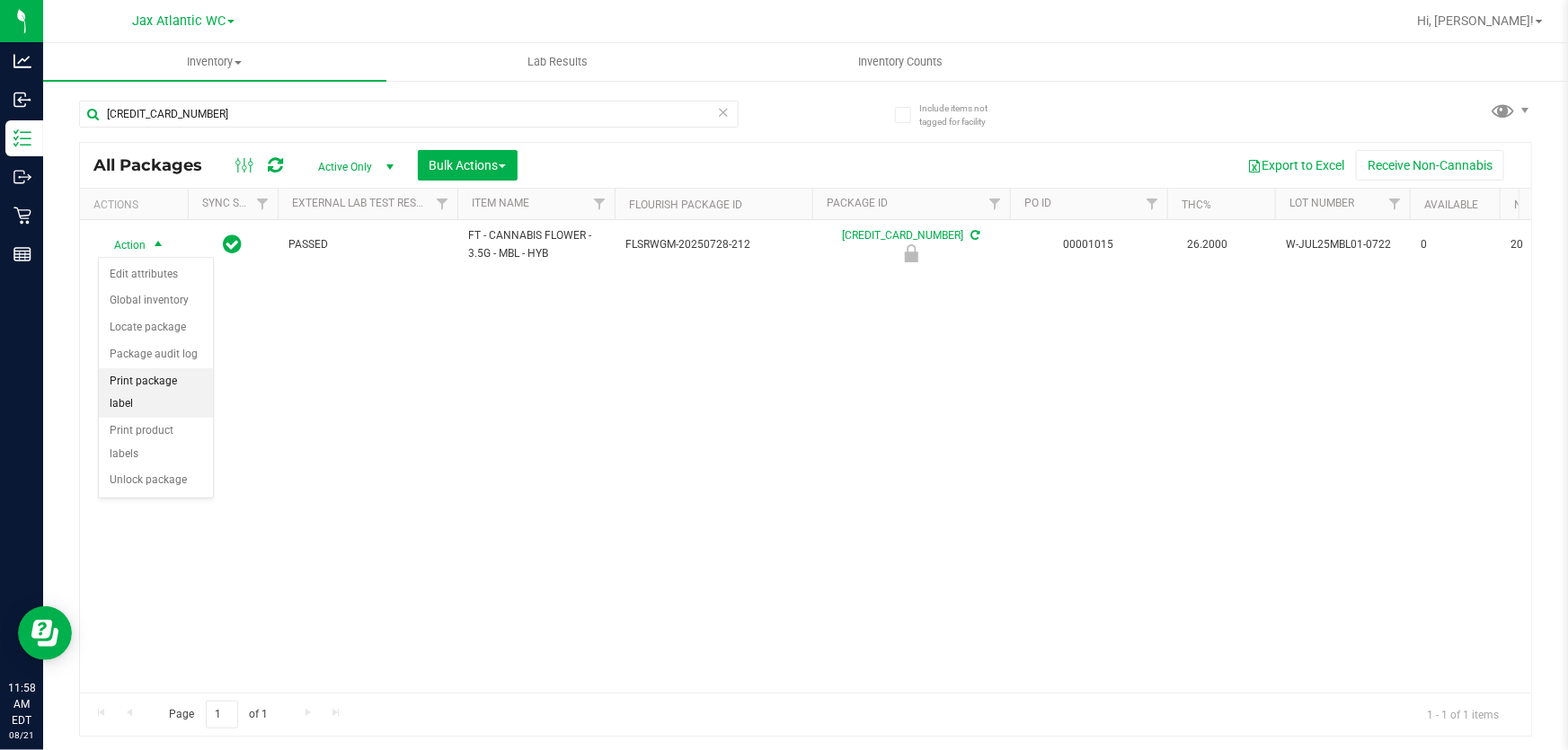
click at [177, 381] on li "Print package label" at bounding box center [156, 392] width 114 height 49
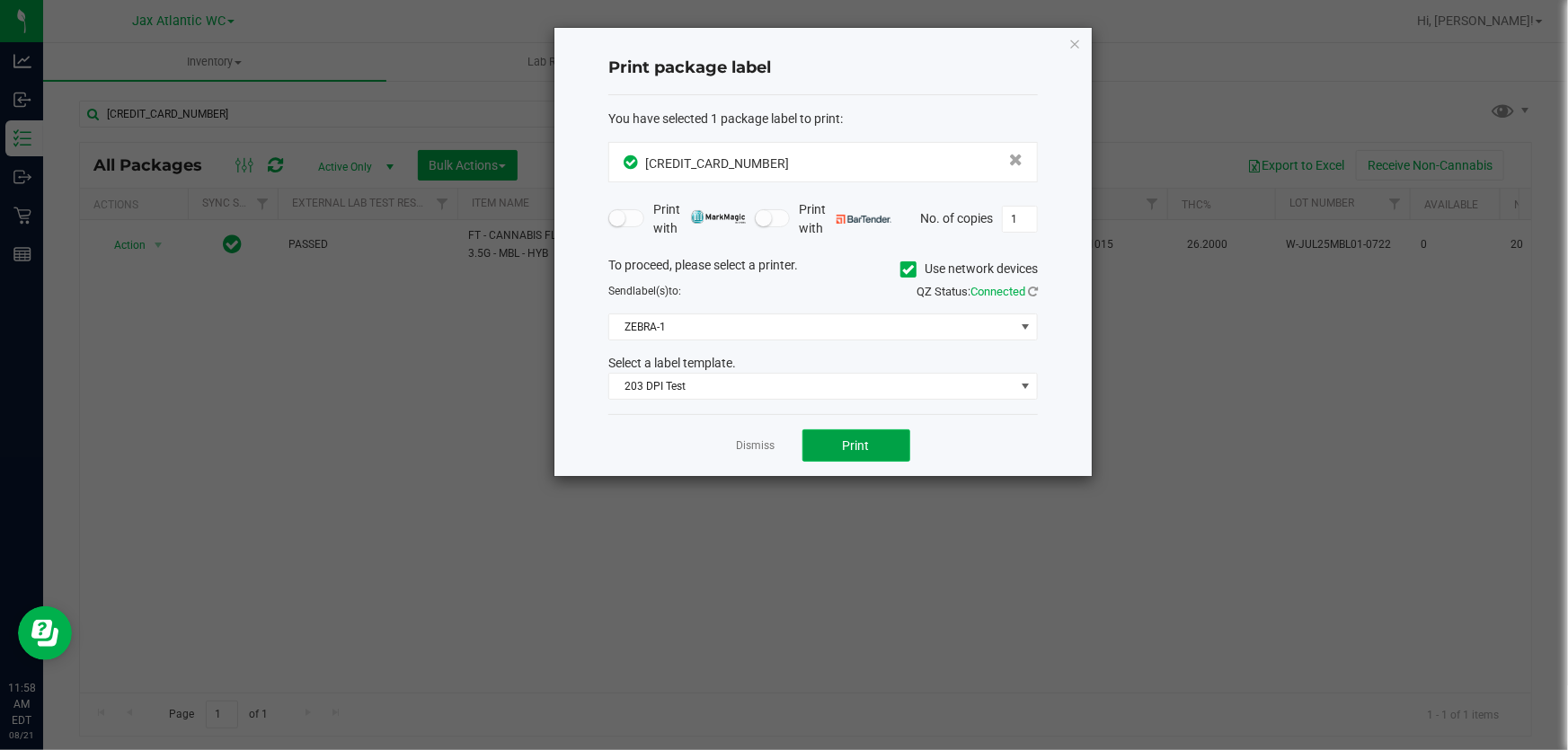
click at [863, 441] on span "Print" at bounding box center [856, 445] width 27 height 14
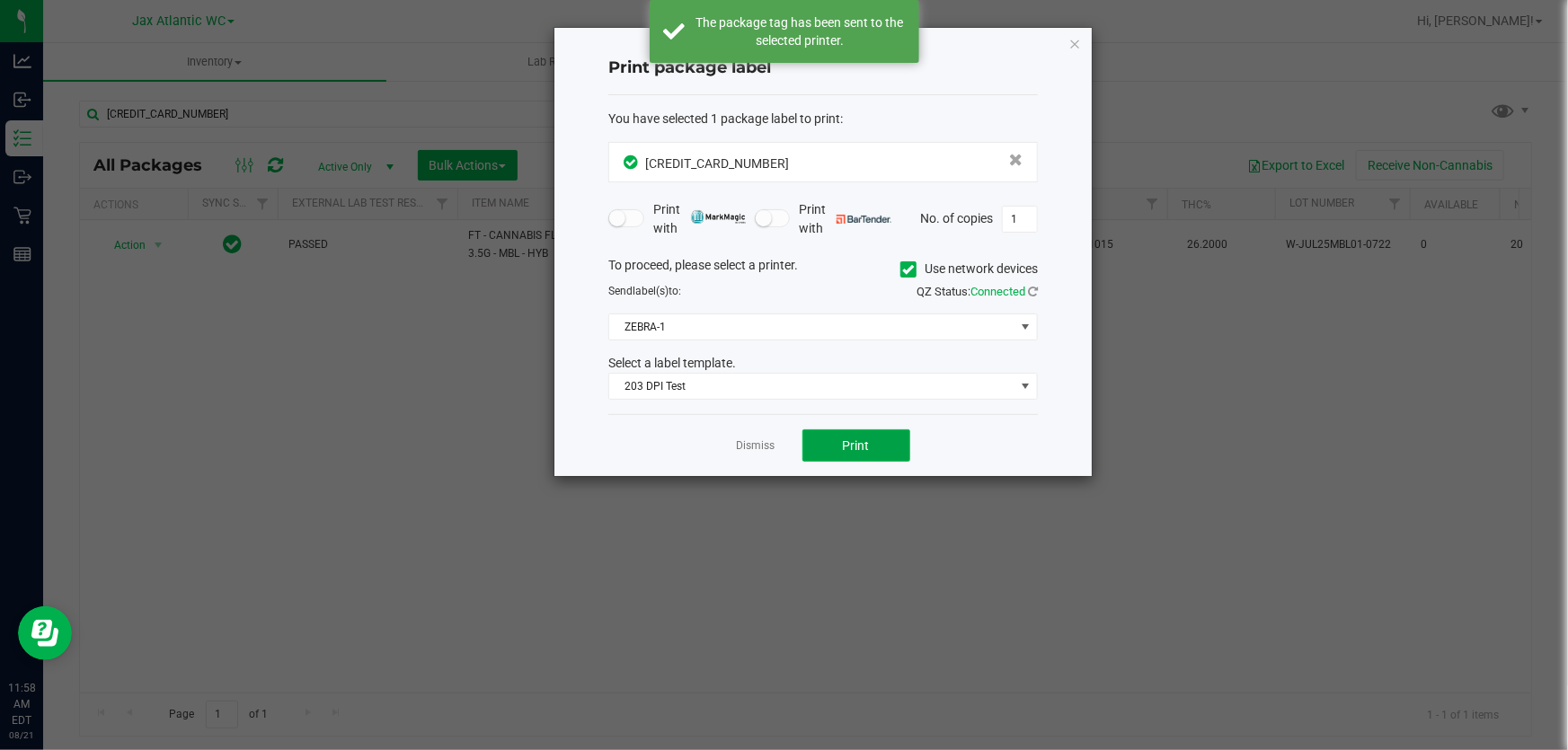
click at [863, 441] on span "Print" at bounding box center [856, 445] width 27 height 14
click at [738, 443] on link "Dismiss" at bounding box center [756, 446] width 39 height 15
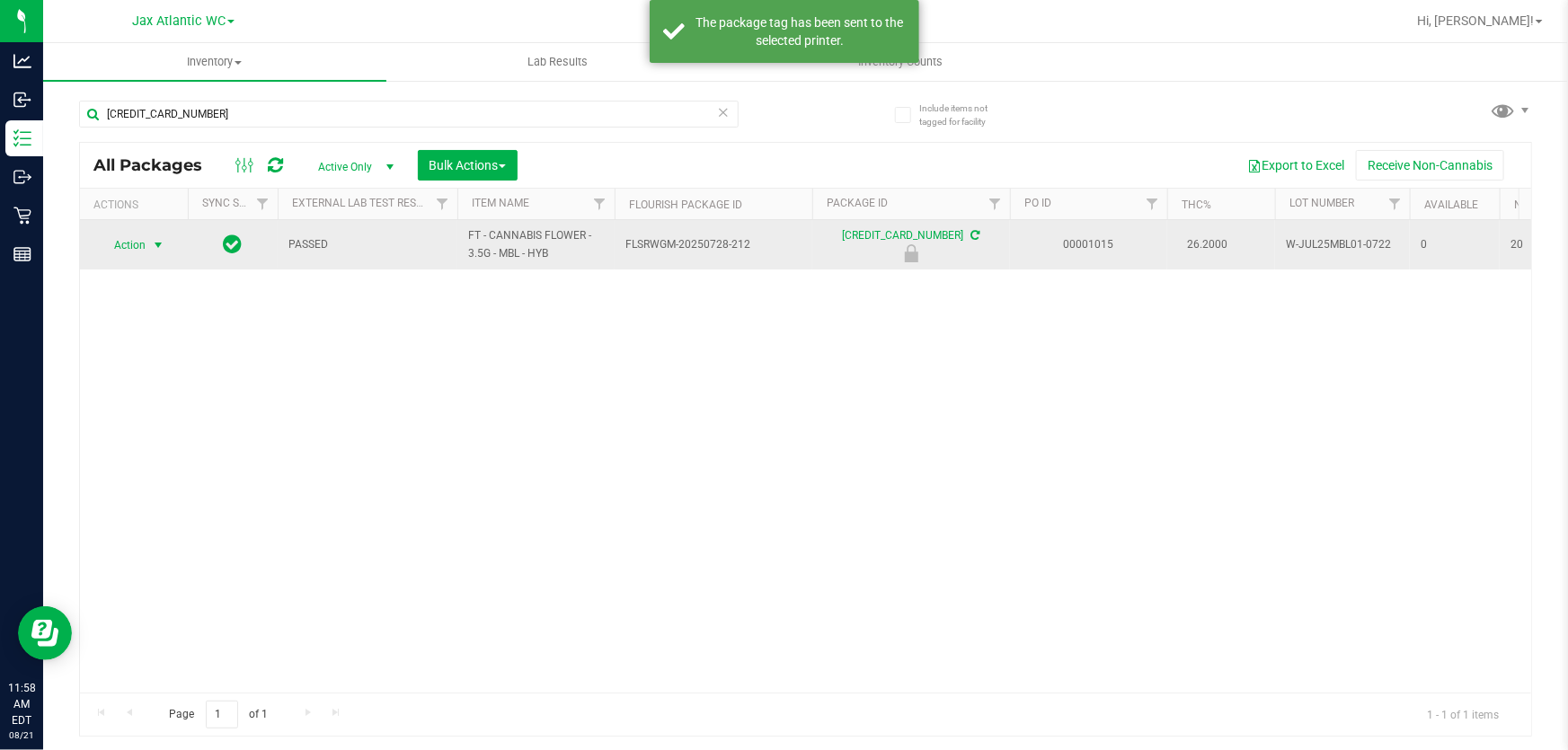
click at [118, 247] on span "Action" at bounding box center [122, 246] width 48 height 25
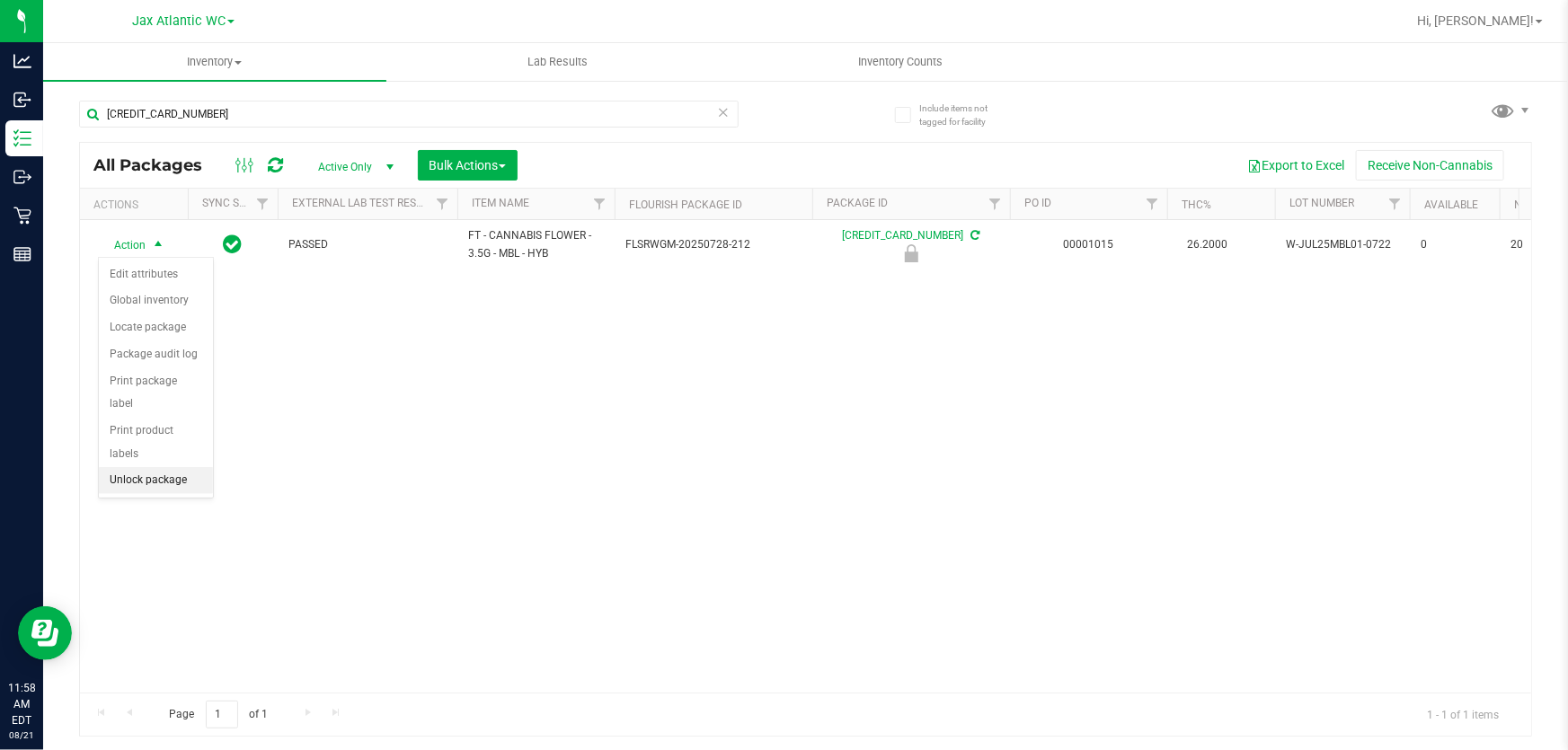
click at [128, 467] on li "Unlock package" at bounding box center [156, 480] width 114 height 27
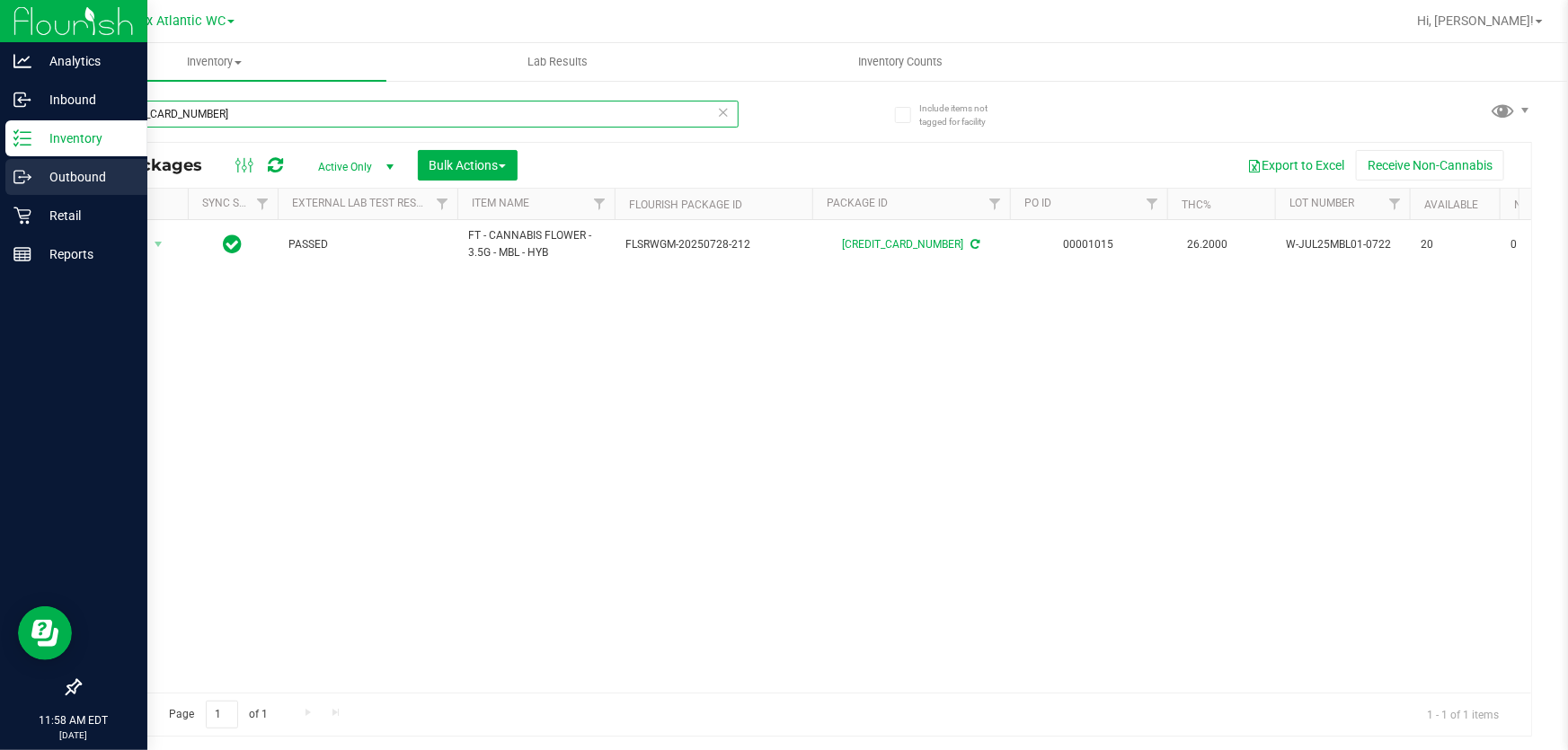
drag, startPoint x: 242, startPoint y: 120, endPoint x: 0, endPoint y: 174, distance: 248.0
click at [0, 142] on div "Analytics Inbound Inventory Outbound Retail Reports 11:58 AM EDT 08/21/2025 08/…" at bounding box center [784, 375] width 1568 height 750
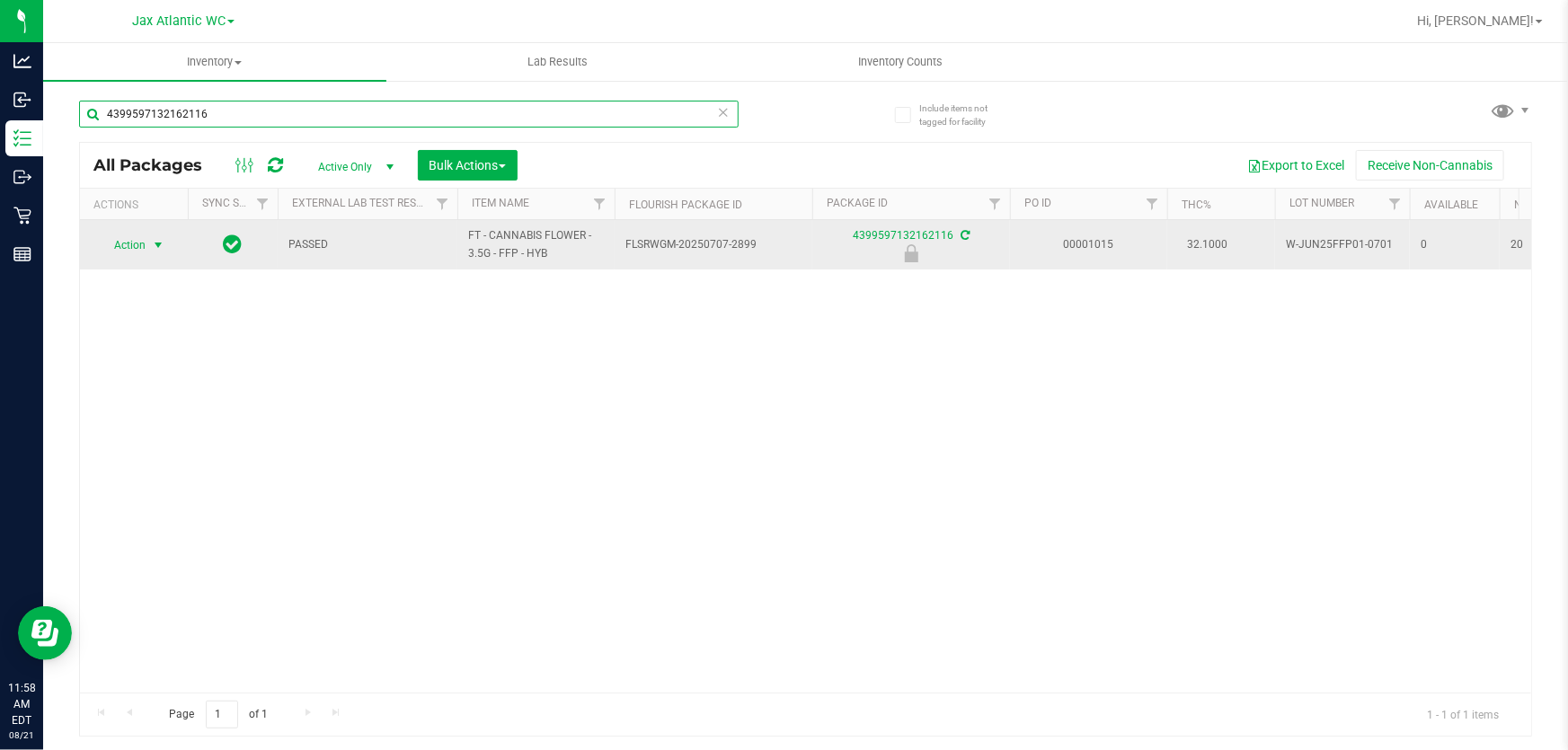
type input "4399597132162116"
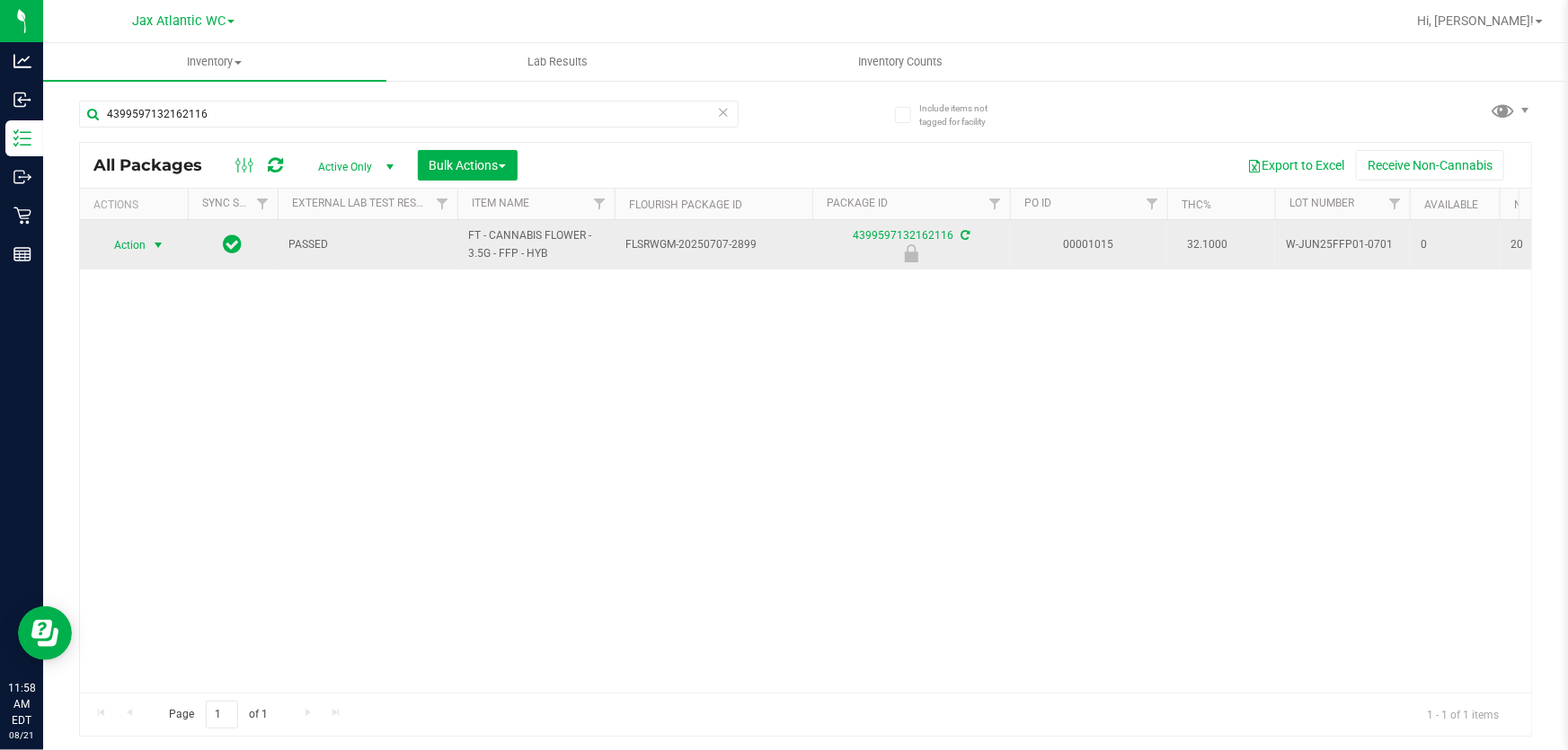
click at [138, 249] on span "Action" at bounding box center [122, 246] width 48 height 25
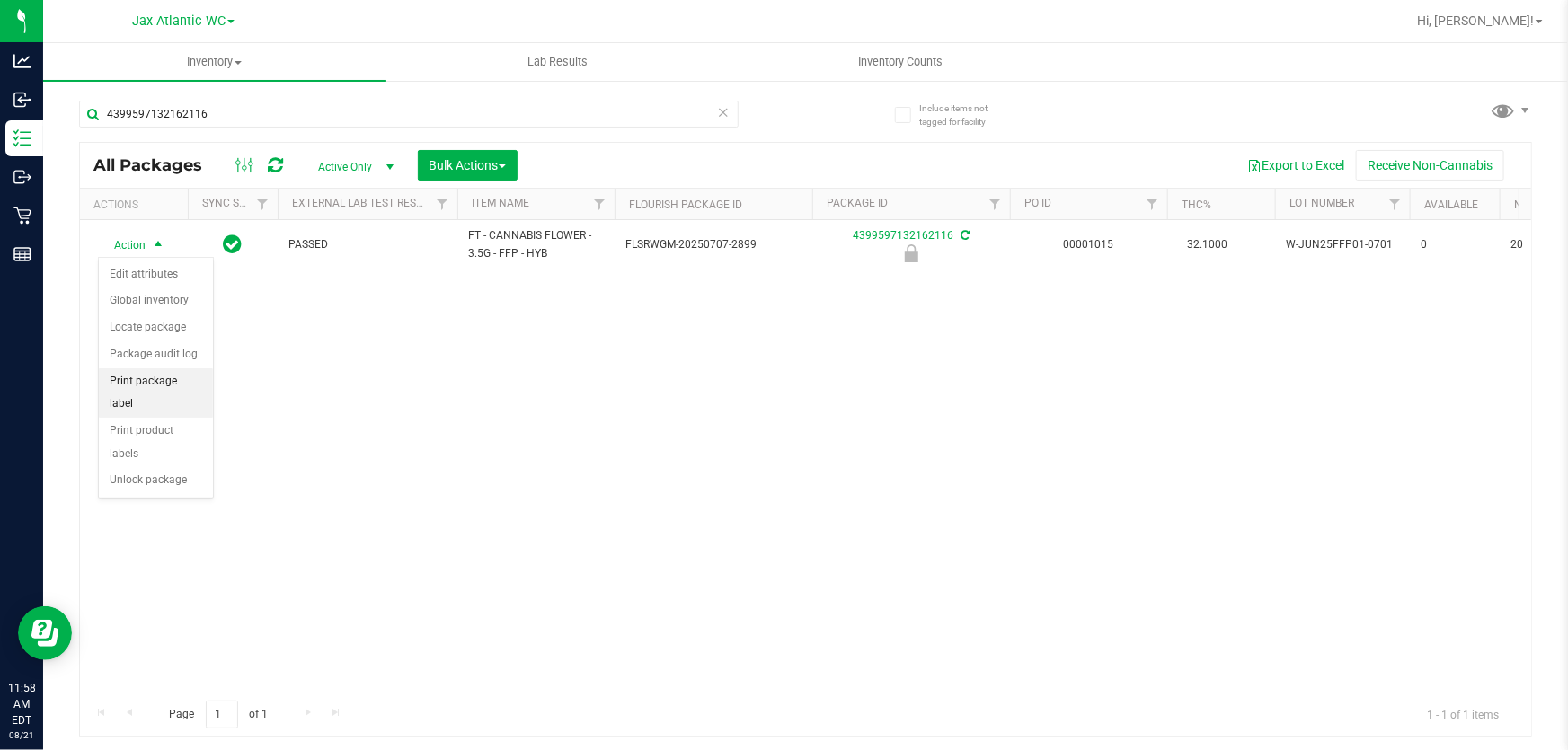
click at [178, 381] on li "Print package label" at bounding box center [156, 392] width 114 height 49
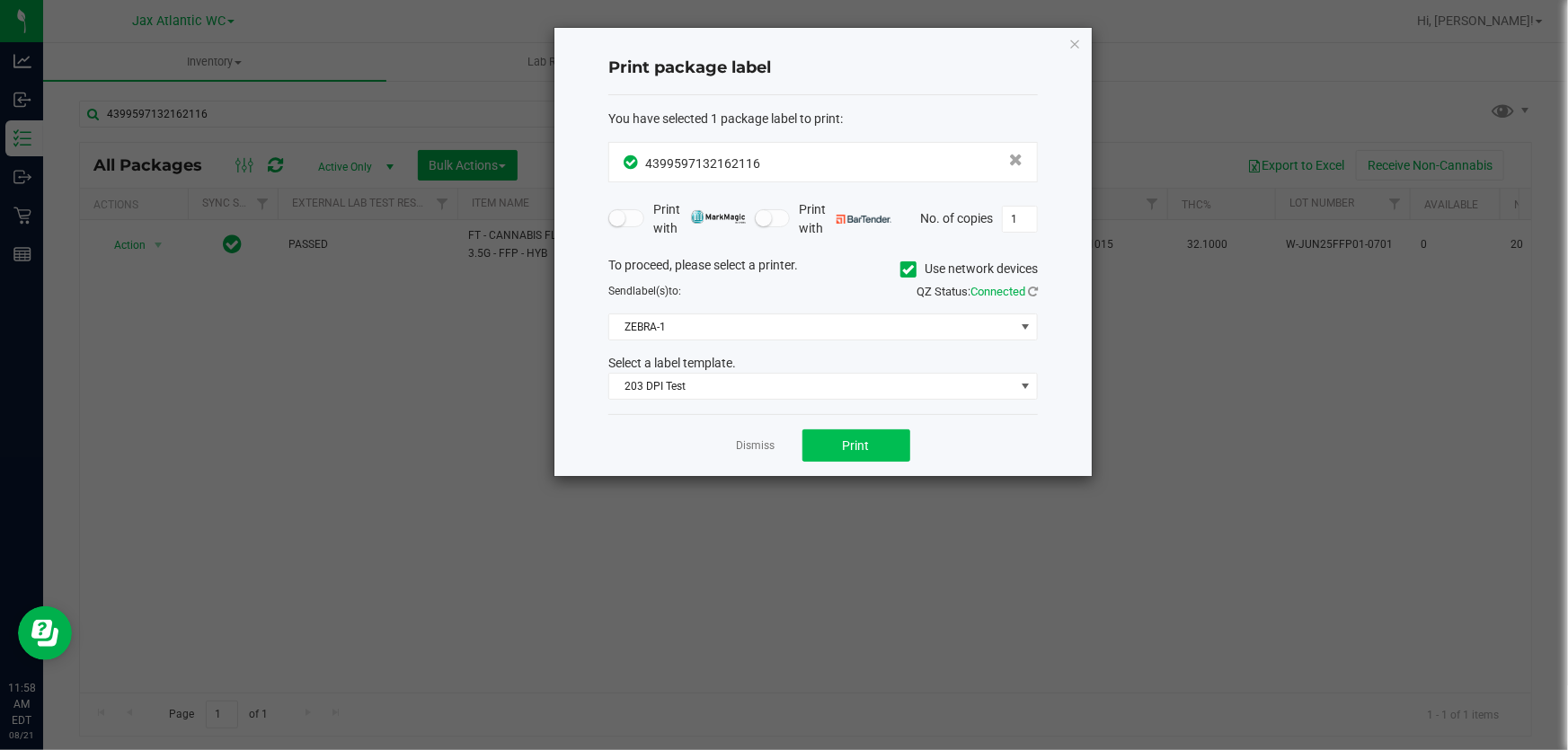
click at [840, 455] on div "Dismiss Print" at bounding box center [823, 445] width 430 height 62
click at [857, 443] on span "Print" at bounding box center [856, 445] width 27 height 14
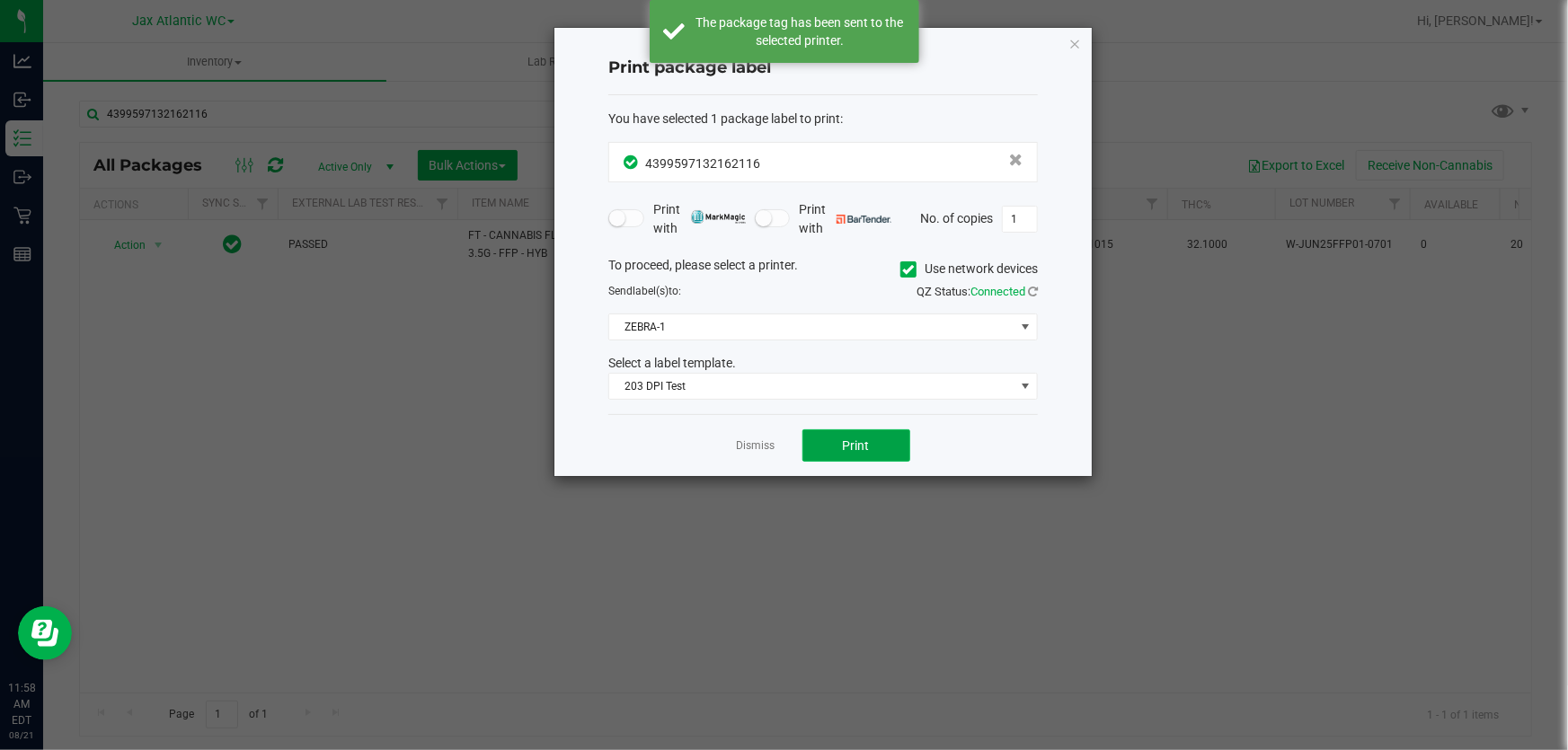
click at [857, 443] on span "Print" at bounding box center [856, 445] width 27 height 14
click at [745, 441] on link "Dismiss" at bounding box center [756, 446] width 39 height 15
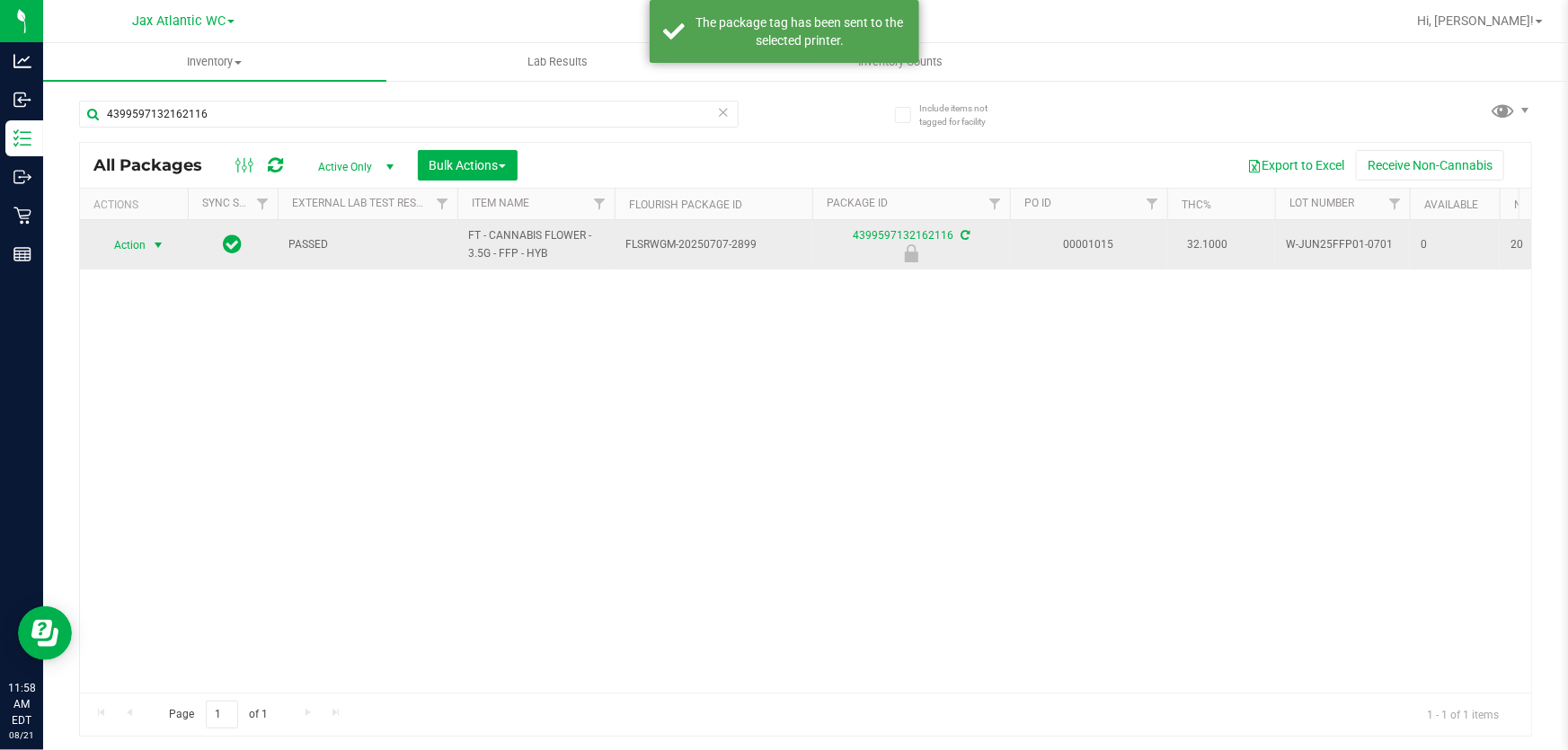
click at [114, 247] on span "Action" at bounding box center [122, 246] width 48 height 25
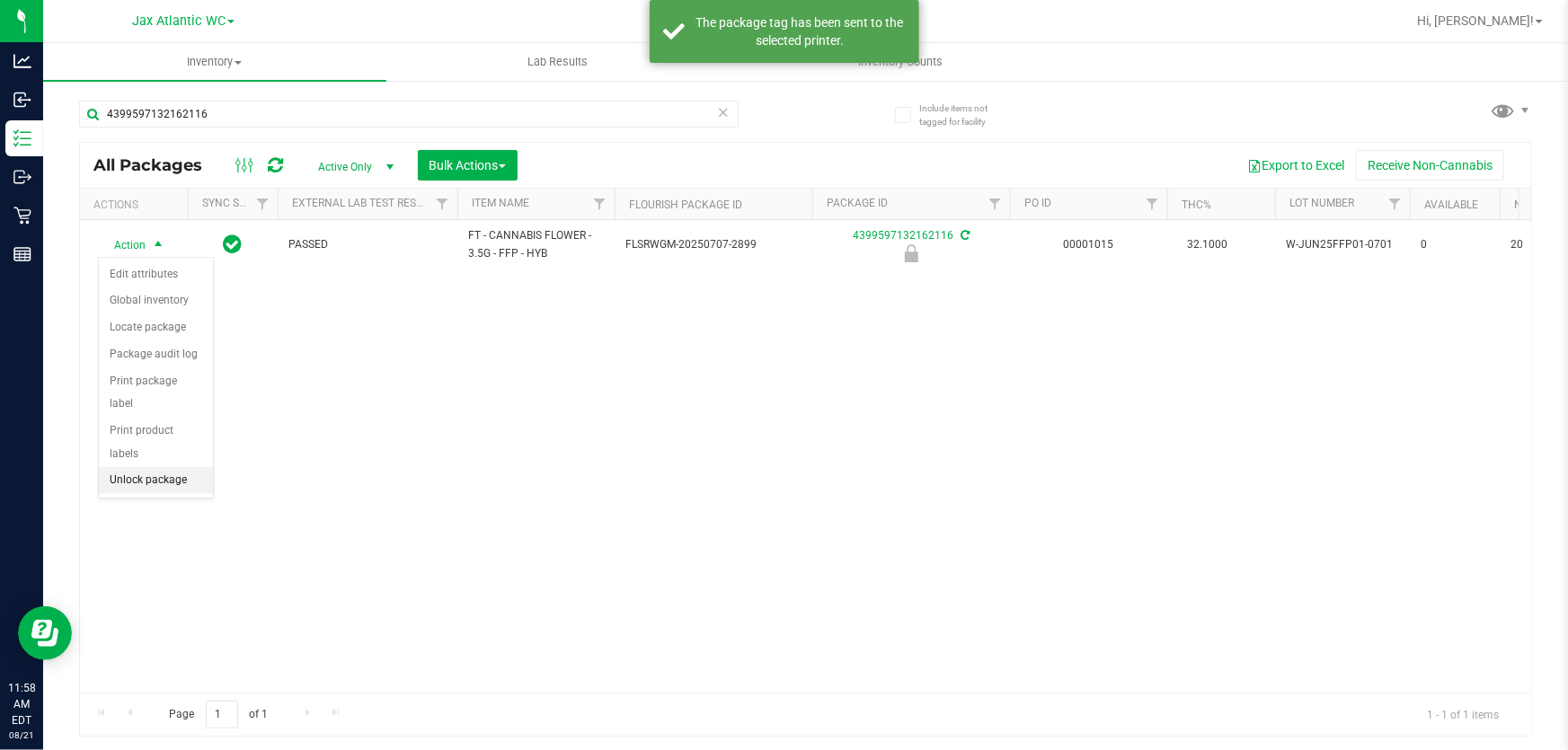
click at [188, 467] on li "Unlock package" at bounding box center [156, 480] width 114 height 27
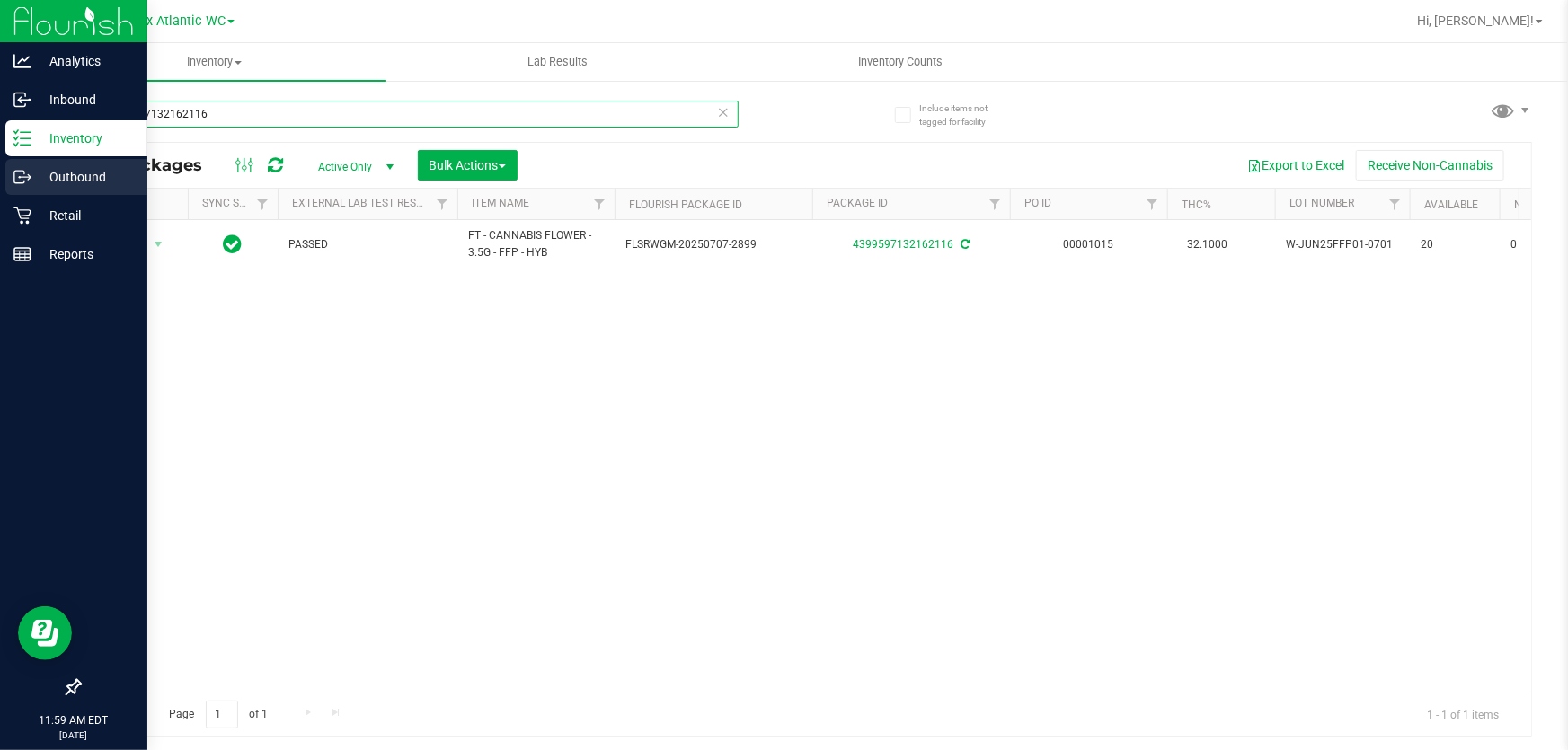
drag, startPoint x: 244, startPoint y: 109, endPoint x: 0, endPoint y: 164, distance: 250.1
click at [0, 159] on div "Analytics Inbound Inventory Outbound Retail Reports 11:59 AM EDT 08/21/2025 08/…" at bounding box center [784, 375] width 1568 height 750
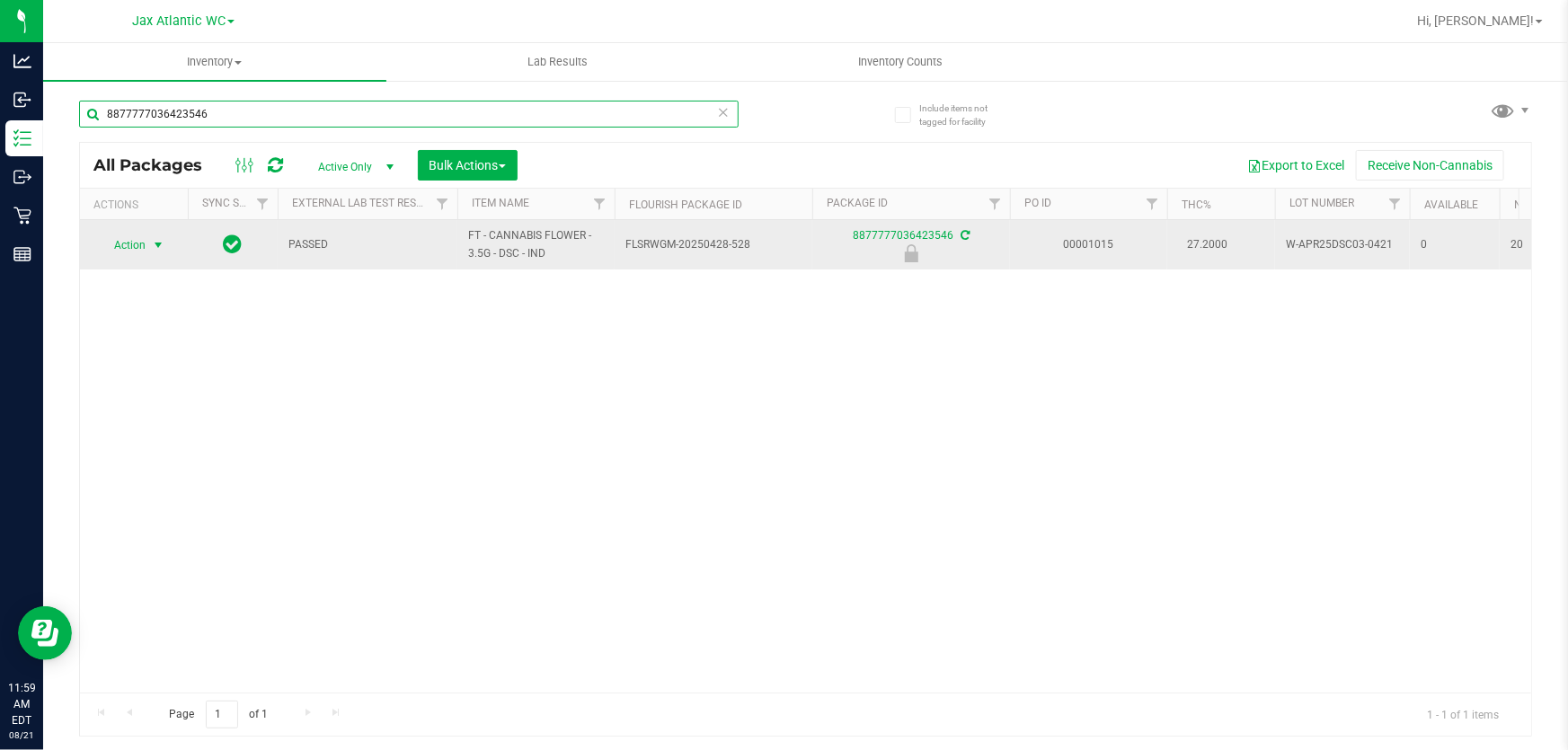
type input "8877777036423546"
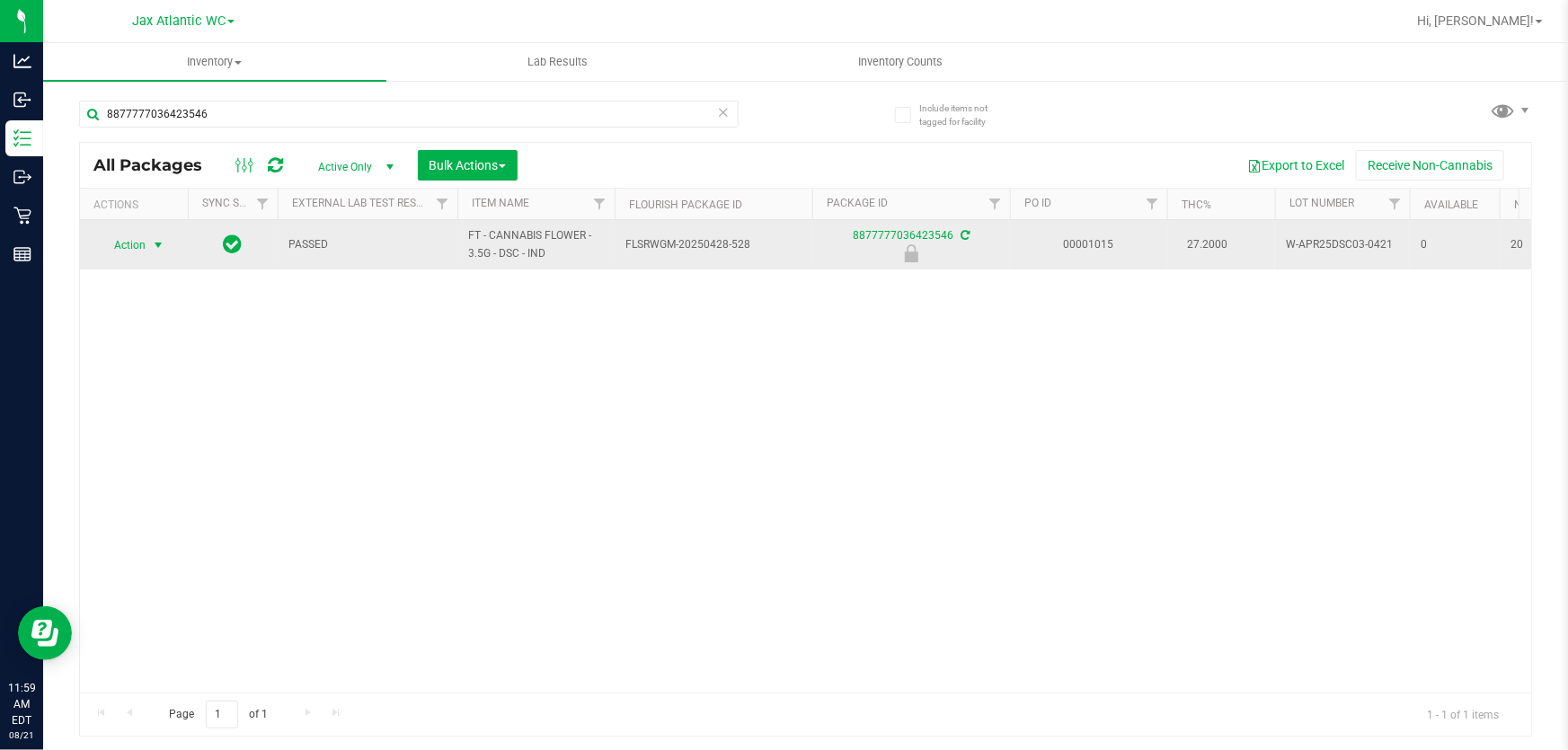
click at [144, 253] on span "Action" at bounding box center [122, 246] width 48 height 25
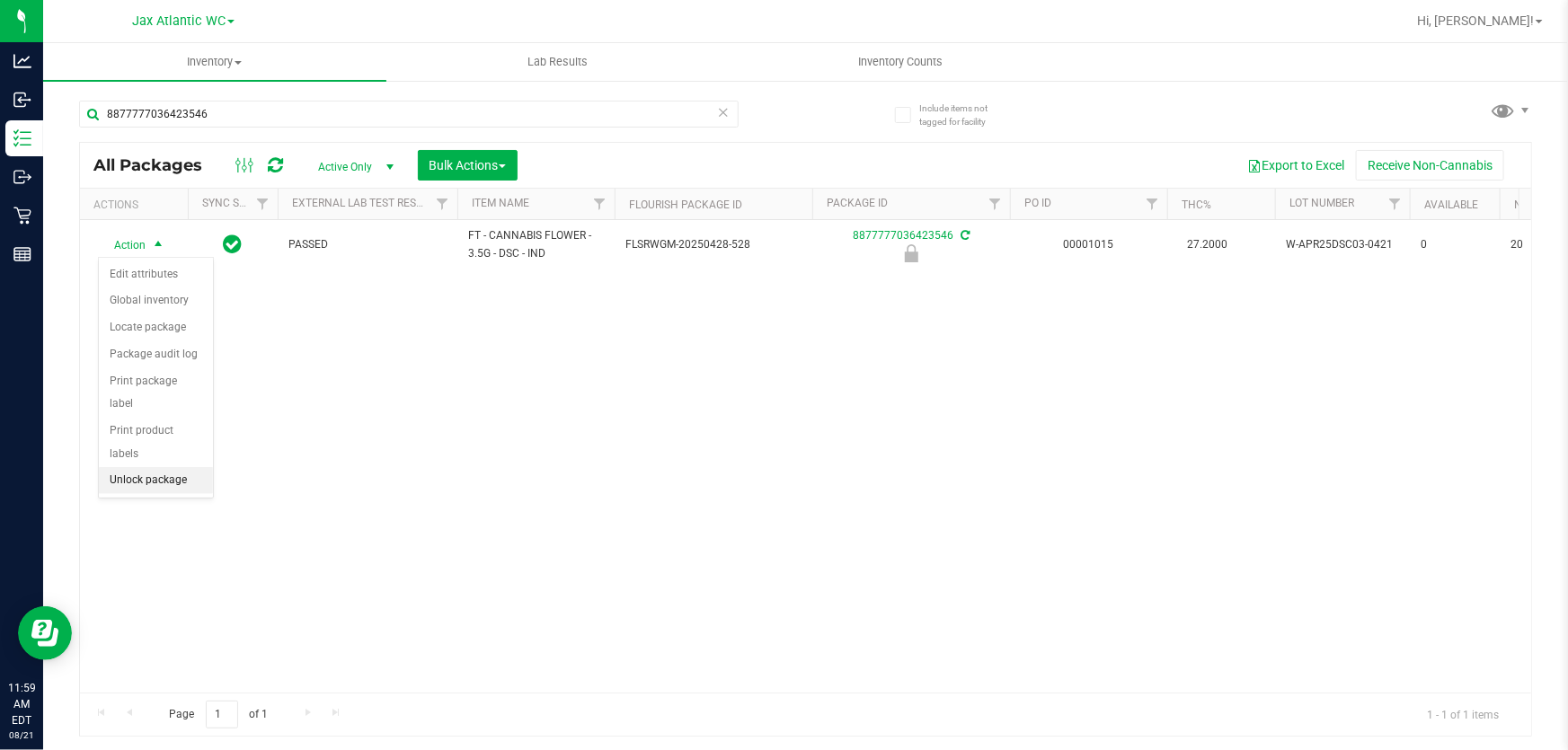
click at [169, 467] on li "Unlock package" at bounding box center [156, 480] width 114 height 27
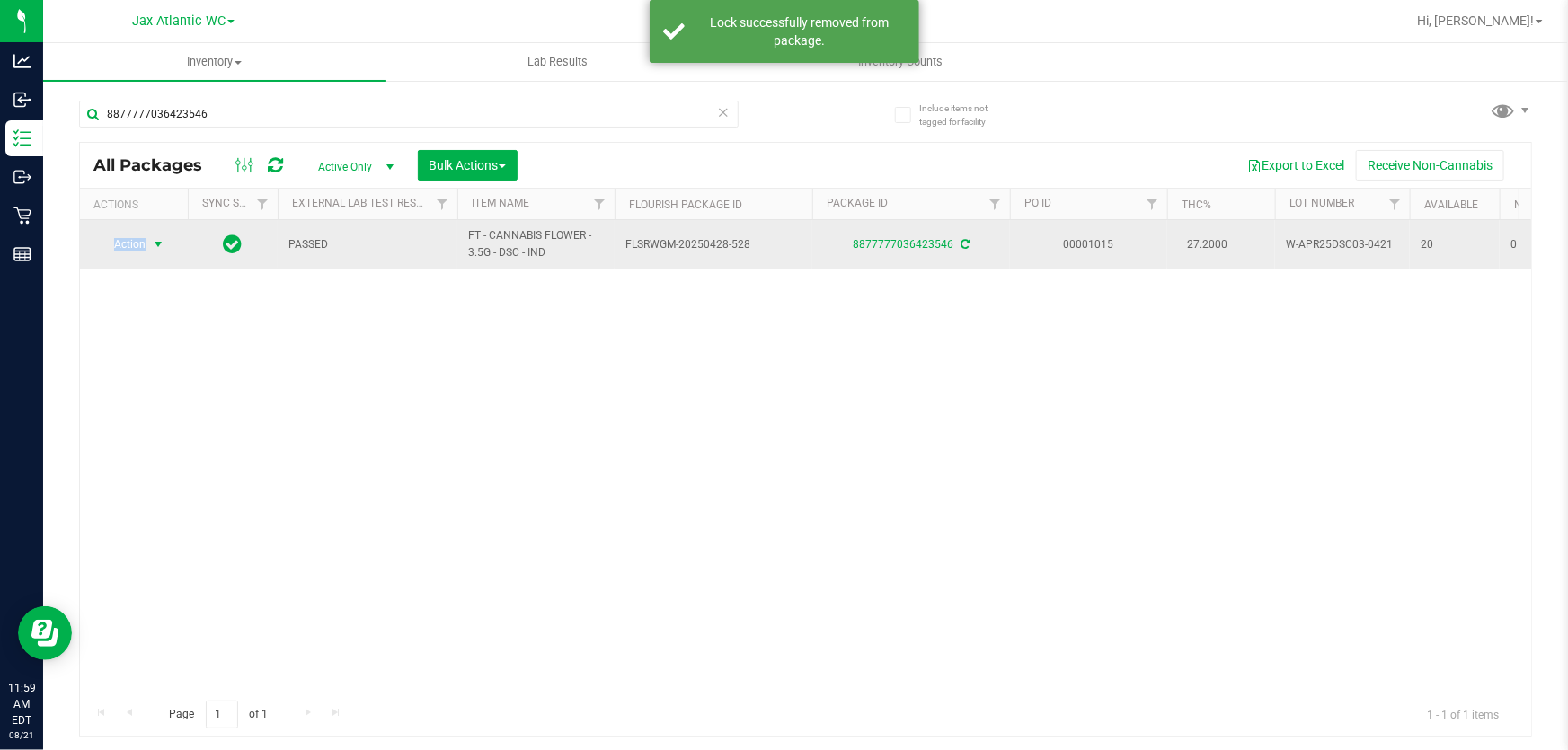
click at [129, 243] on span "Action" at bounding box center [122, 245] width 48 height 25
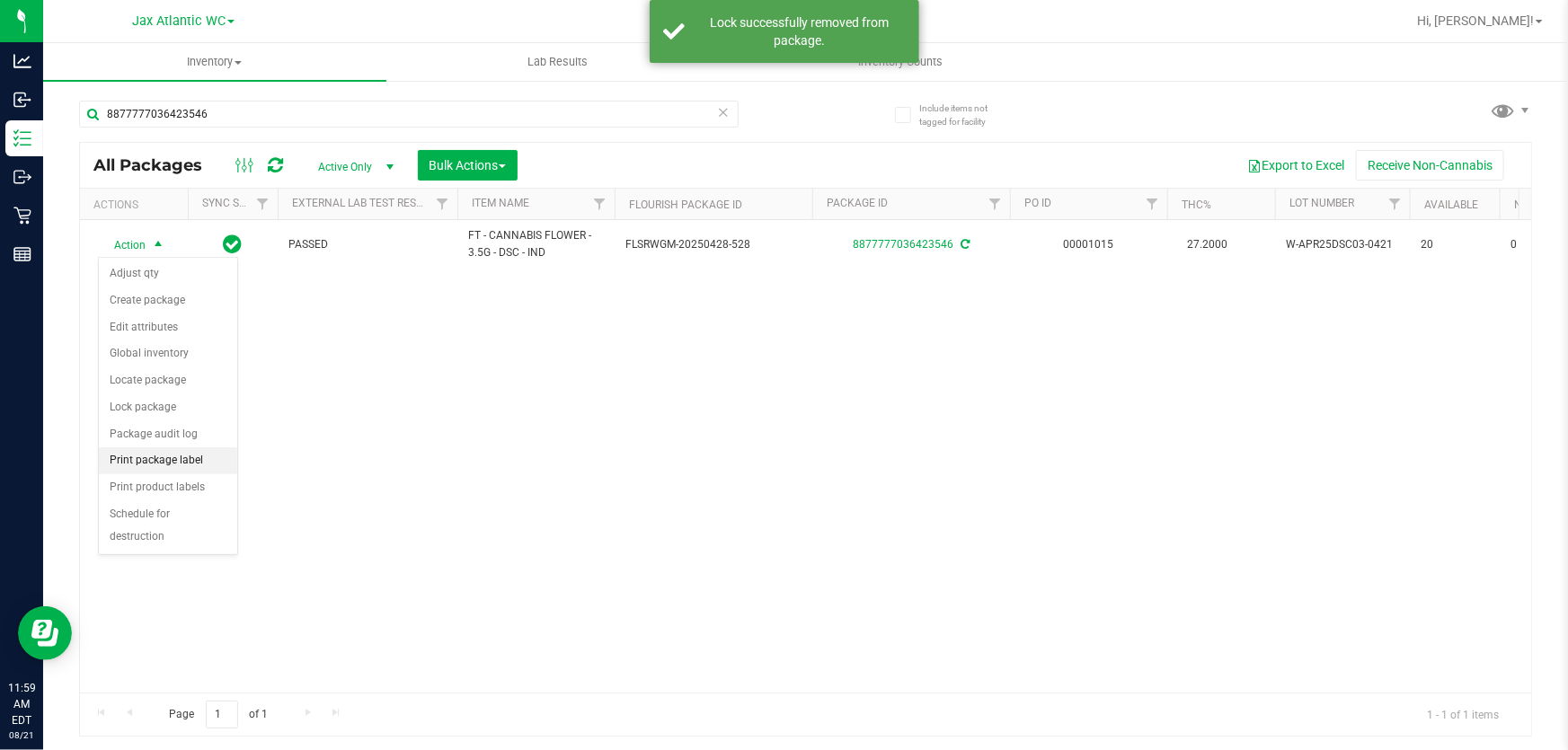
click at [185, 461] on li "Print package label" at bounding box center [169, 461] width 139 height 27
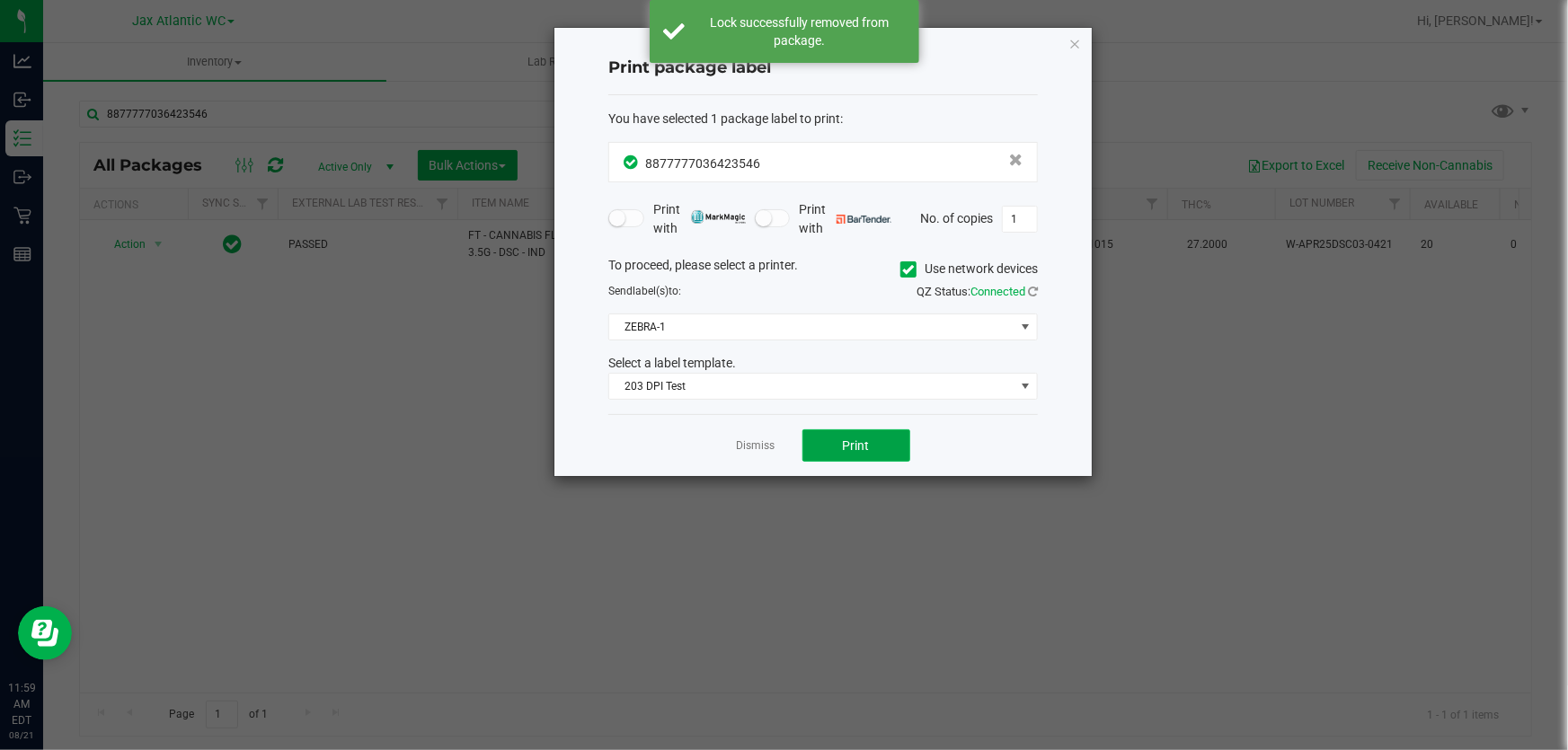
click at [903, 454] on button "Print" at bounding box center [856, 446] width 108 height 33
click at [869, 441] on button "Print" at bounding box center [856, 446] width 108 height 33
click at [758, 453] on link "Dismiss" at bounding box center [756, 446] width 39 height 15
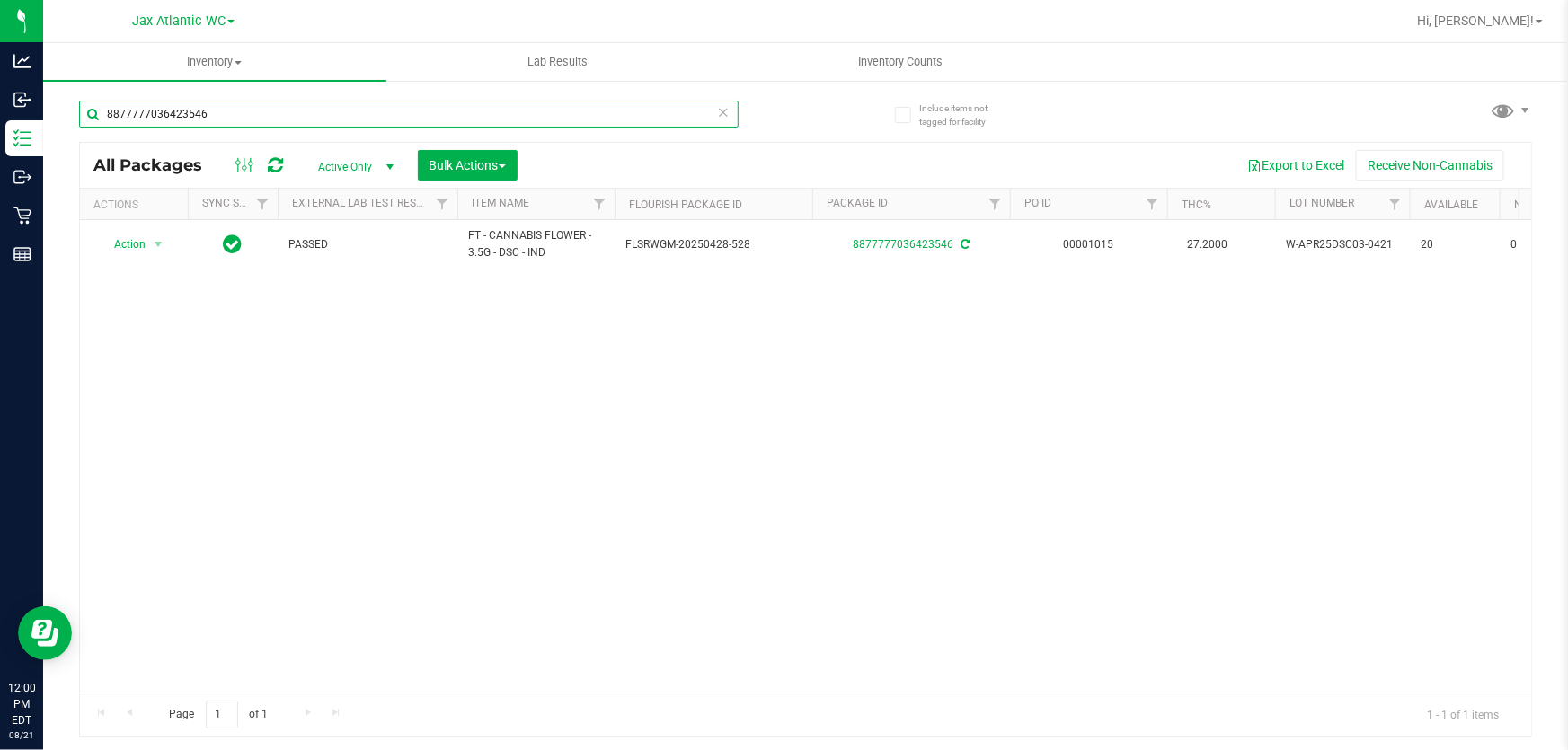
click at [201, 120] on input "8877777036423546" at bounding box center [408, 114] width 660 height 27
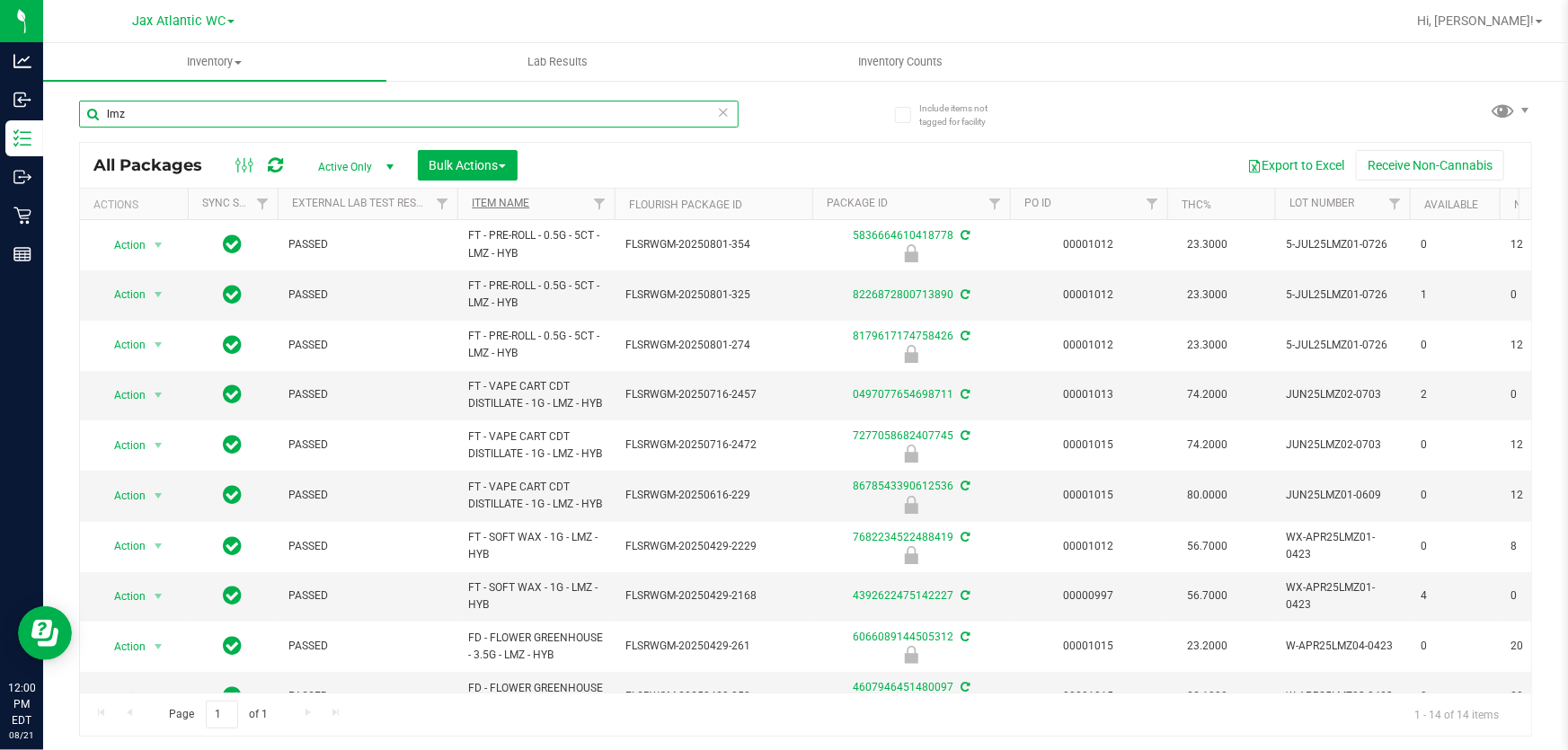
type input "lmz"
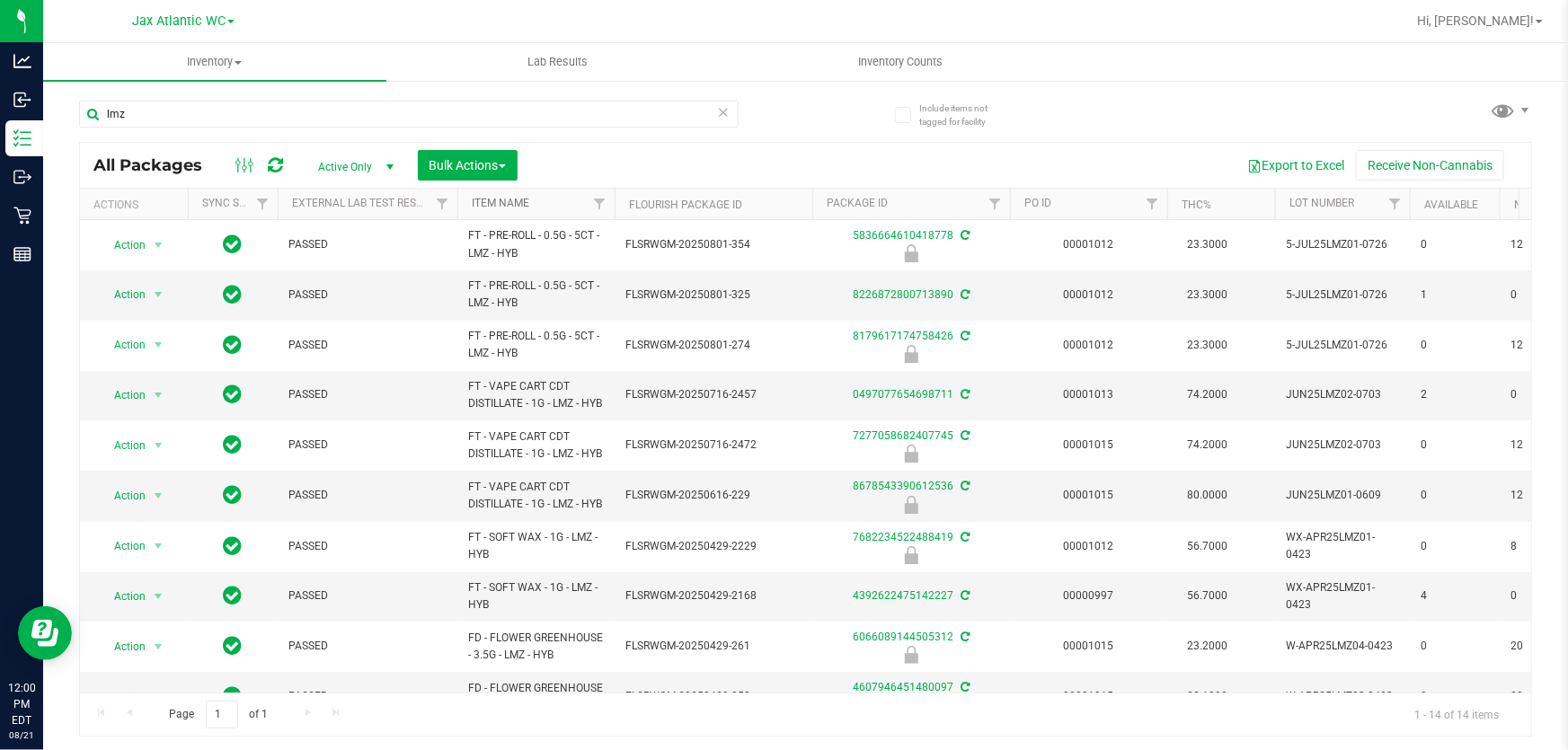
click at [494, 206] on link "Item Name" at bounding box center [501, 202] width 58 height 13
